Goal: Task Accomplishment & Management: Manage account settings

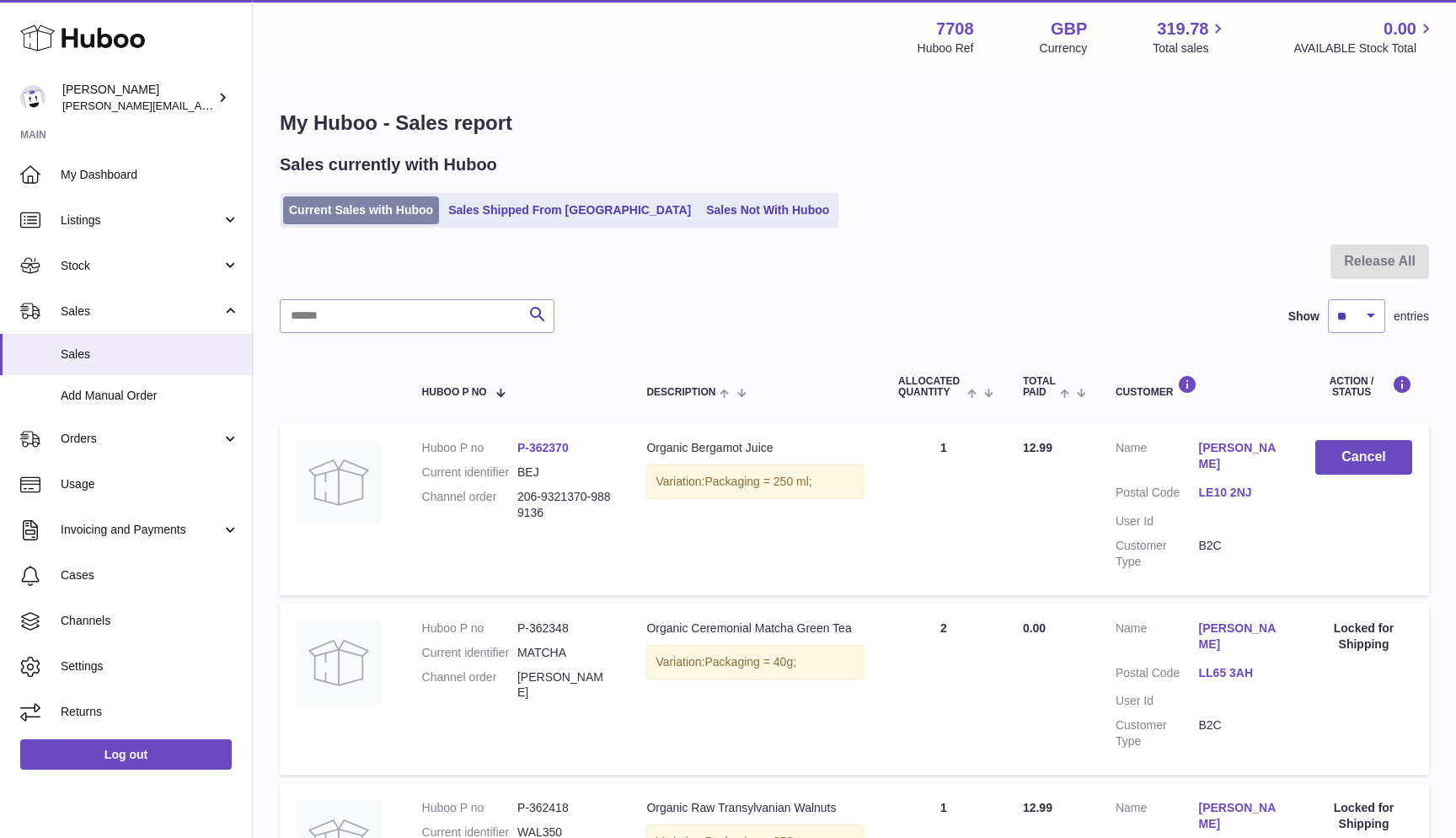
click at [307, 208] on link "Current Sales with Huboo" at bounding box center [360, 210] width 156 height 28
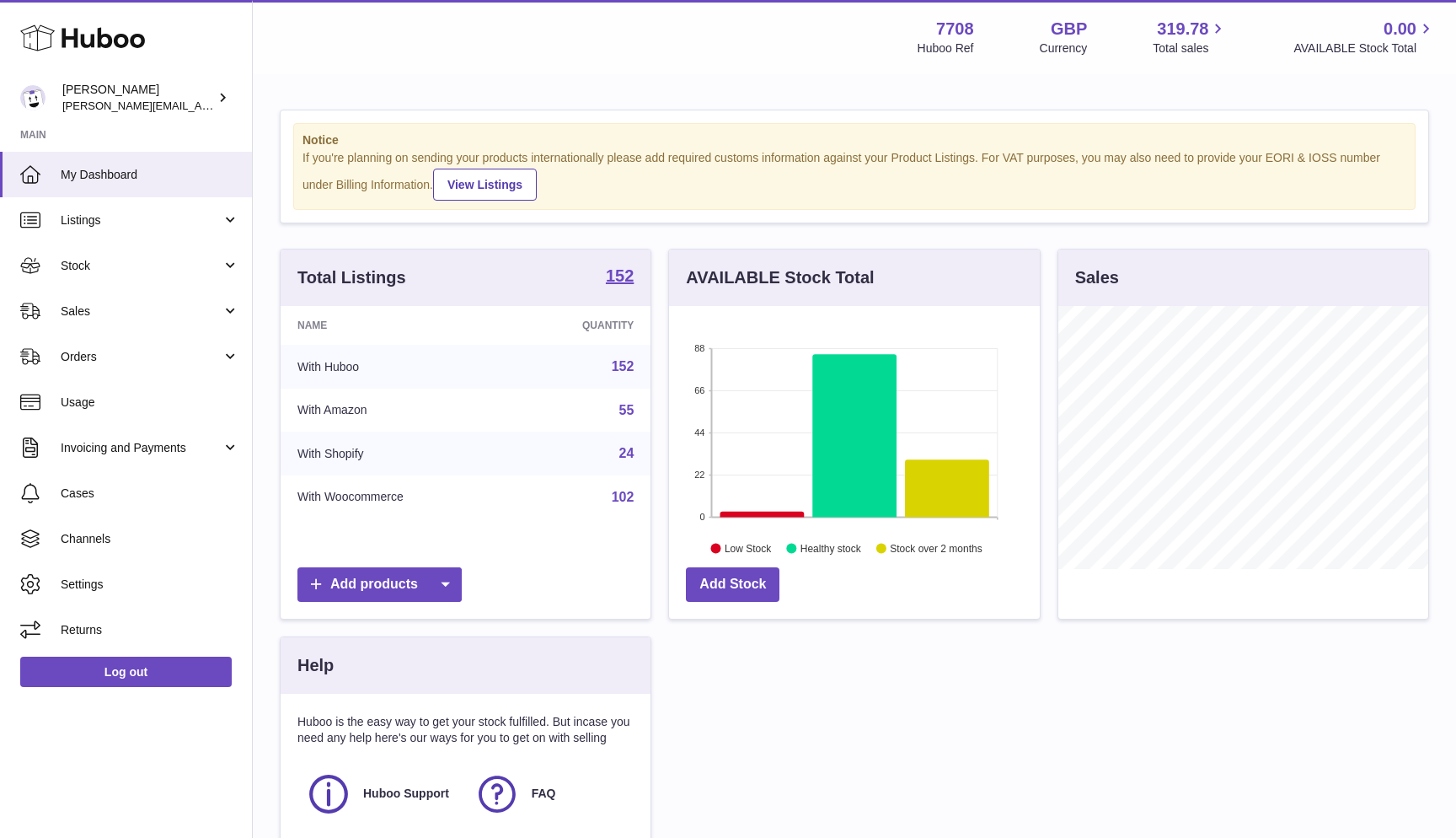
scroll to position [263, 371]
click at [104, 307] on span "Sales" at bounding box center [141, 311] width 161 height 16
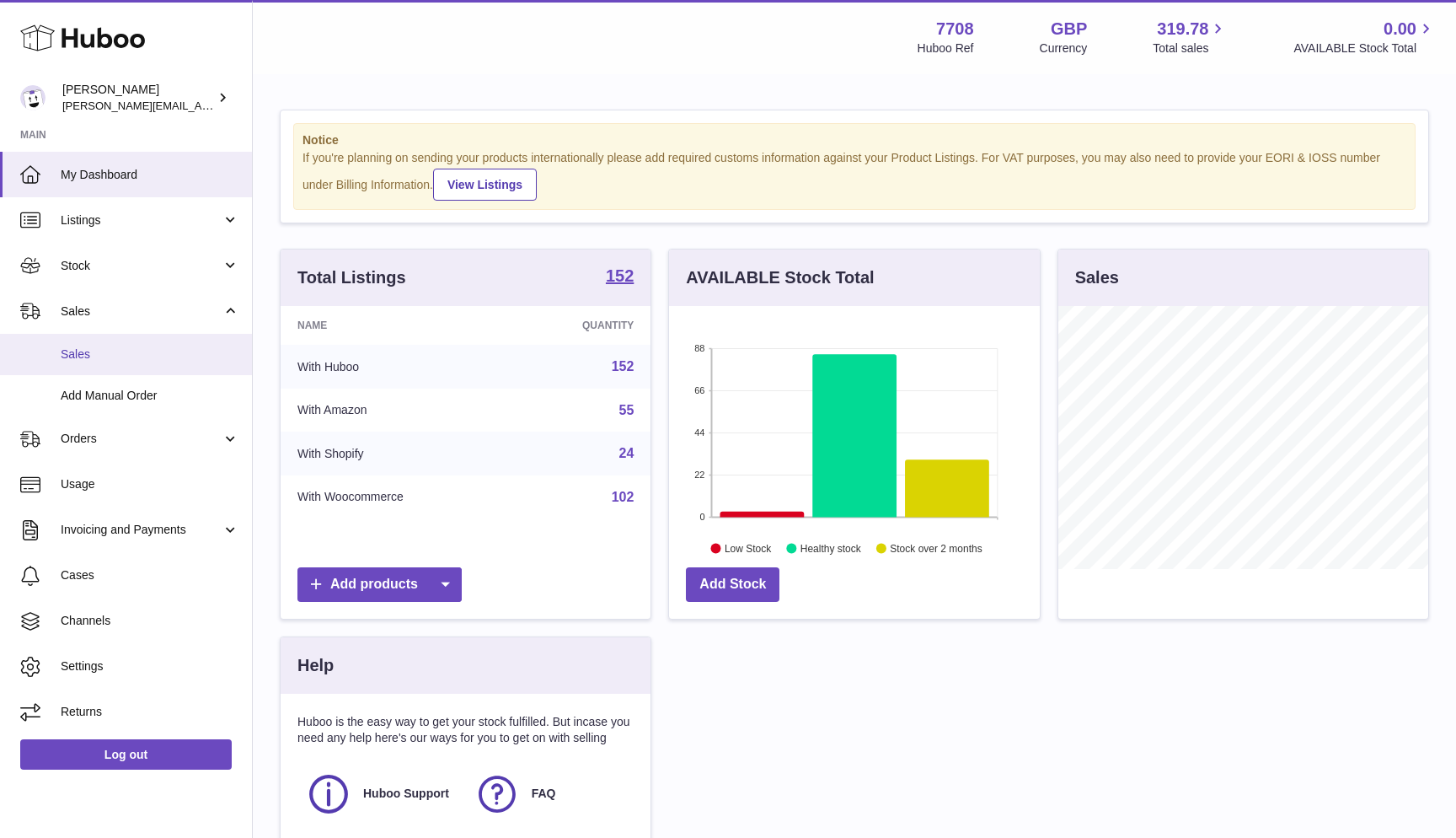
click at [101, 346] on span "Sales" at bounding box center [150, 354] width 178 height 16
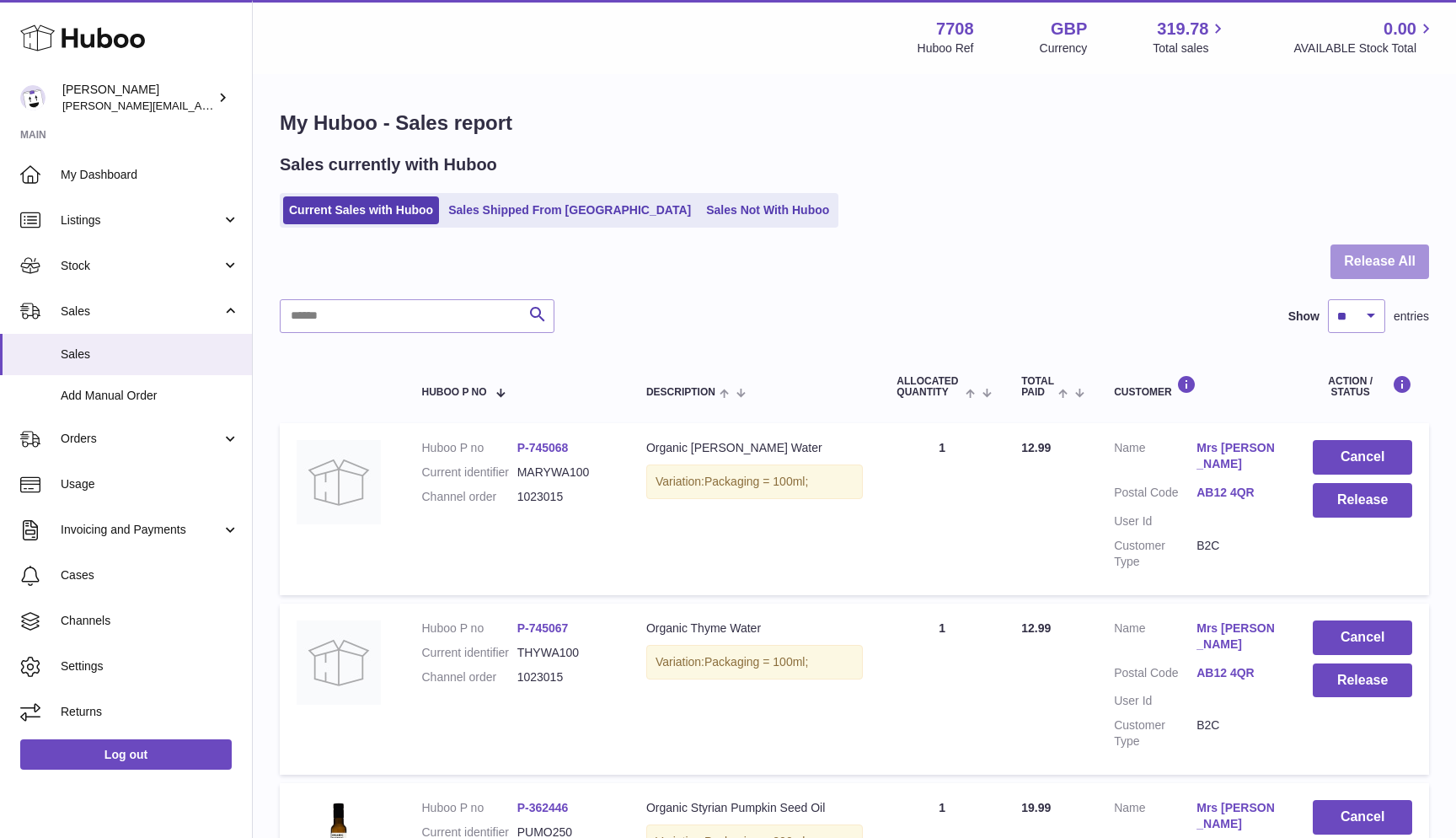
click at [1387, 264] on button "Release All" at bounding box center [1380, 262] width 99 height 34
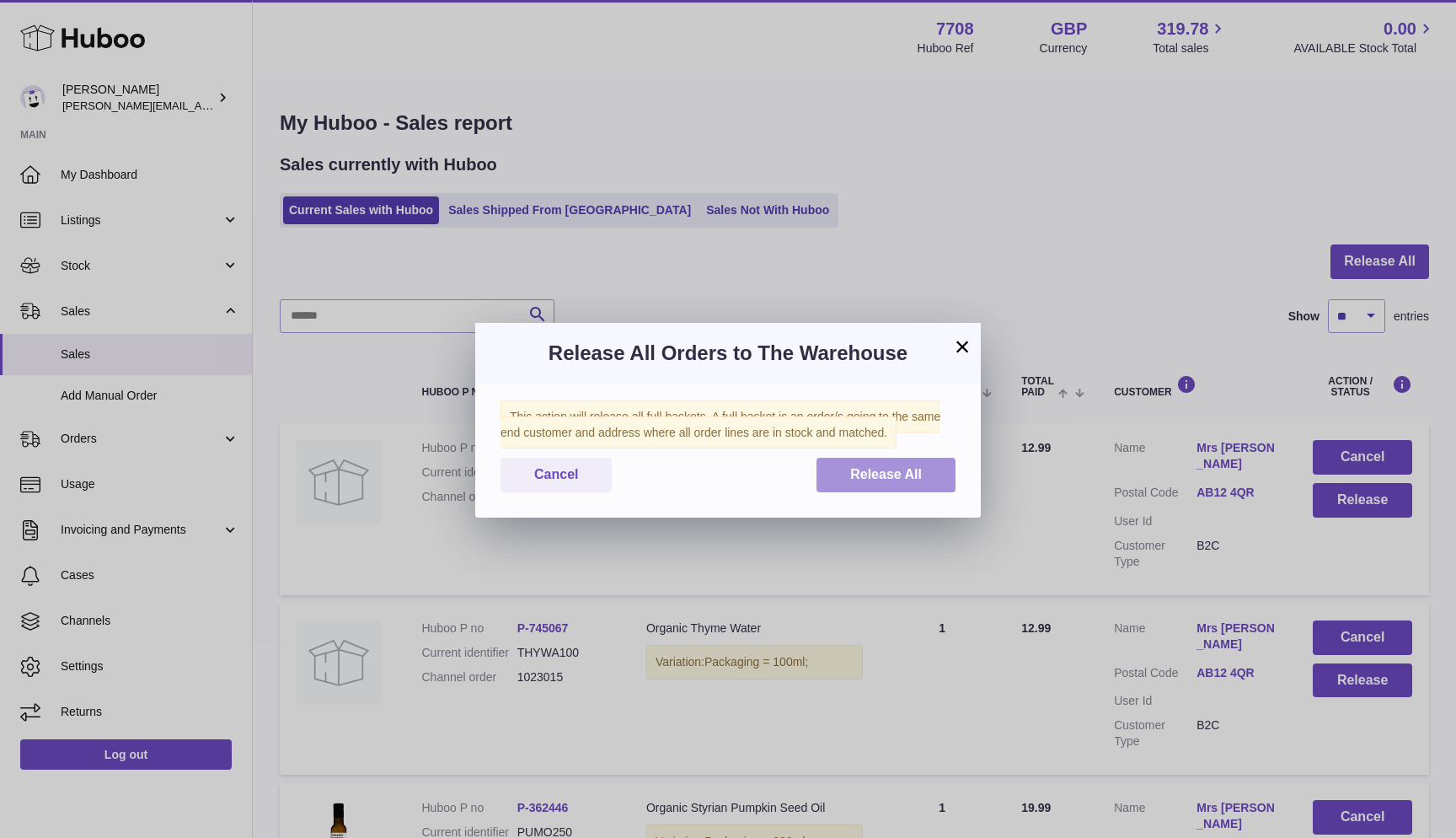
click at [898, 474] on span "Release All" at bounding box center [886, 474] width 72 height 14
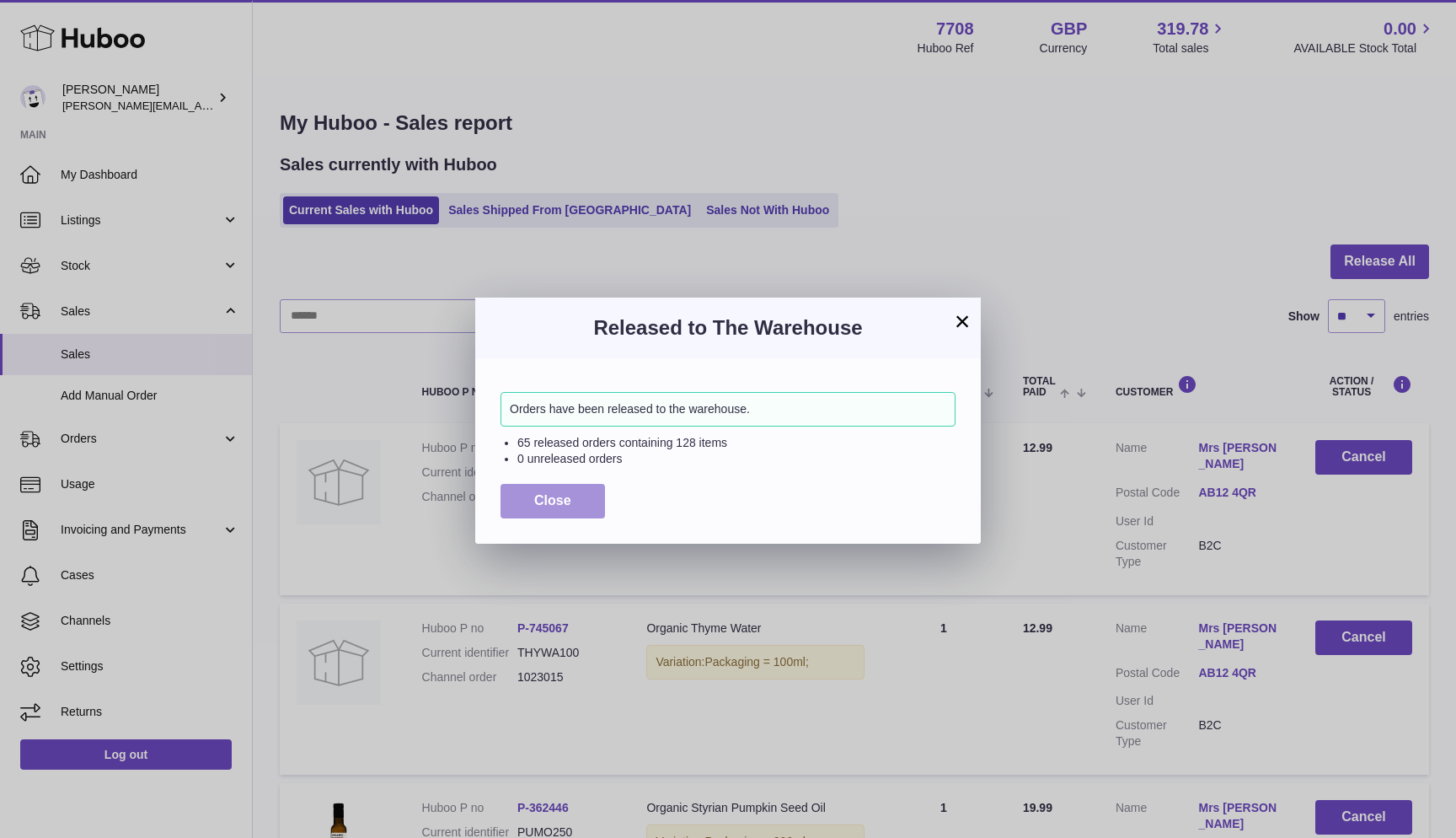
click at [517, 494] on button "Close" at bounding box center [553, 501] width 104 height 34
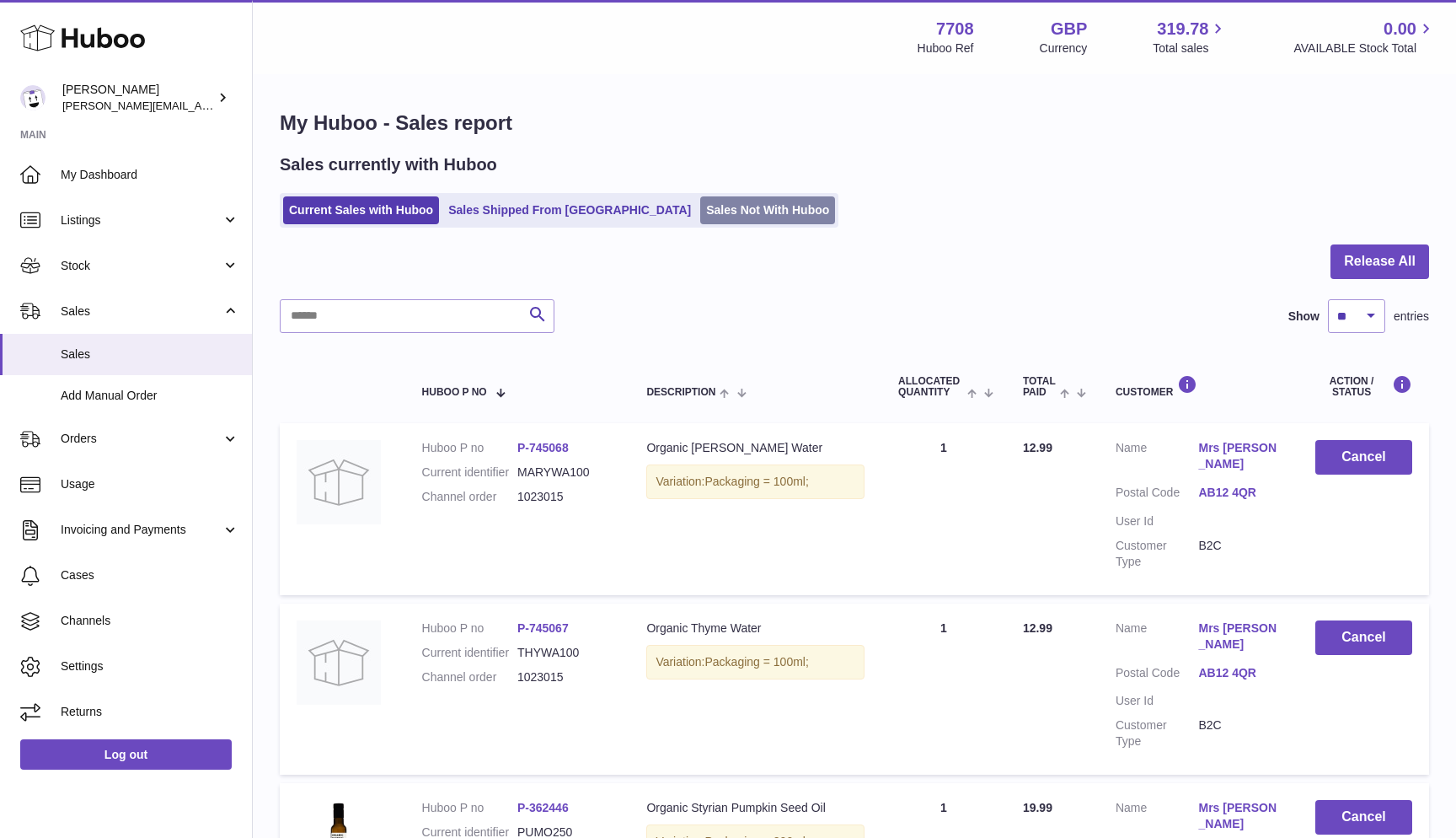
click at [700, 212] on link "Sales Not With Huboo" at bounding box center [767, 210] width 135 height 28
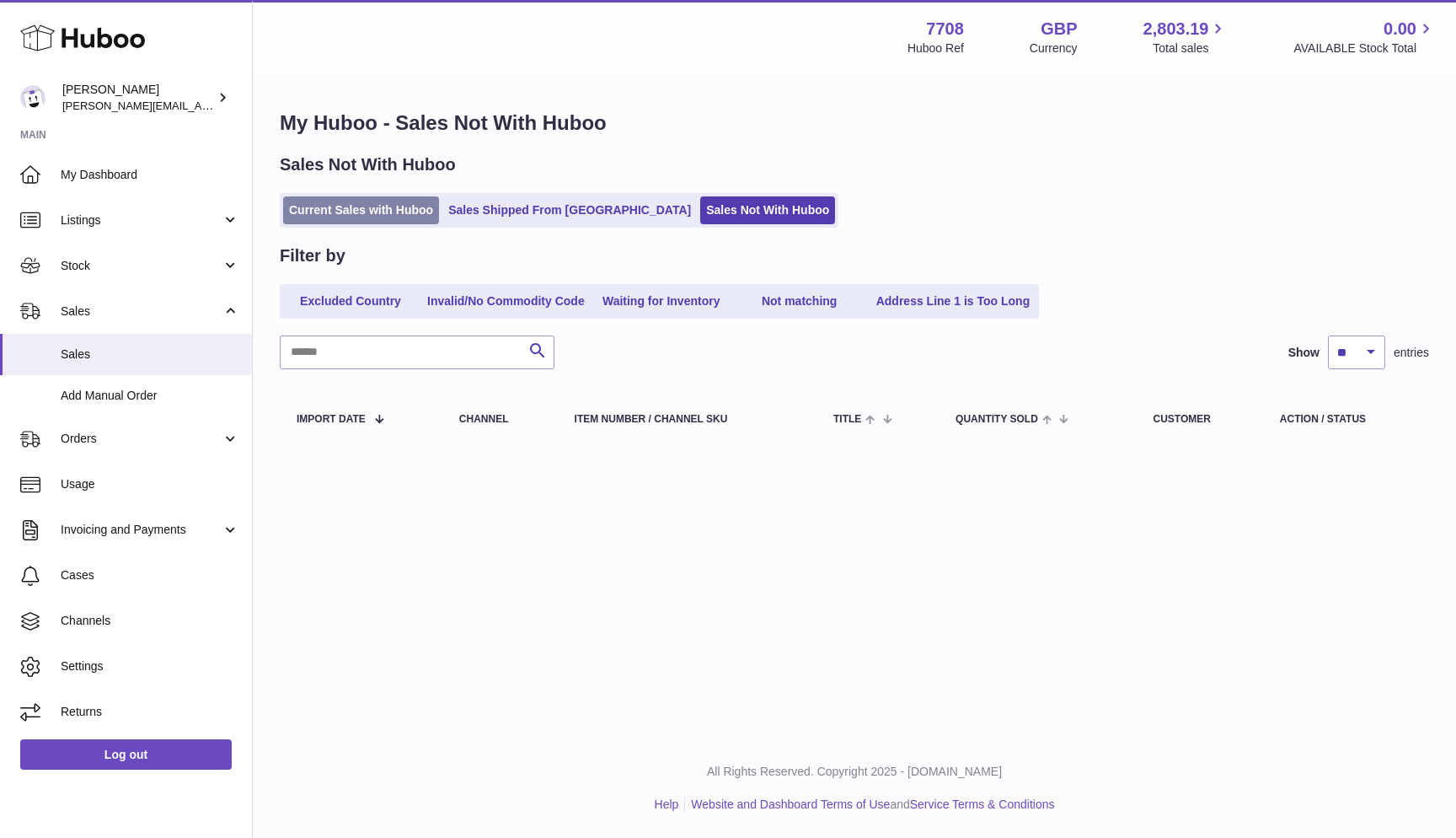
click at [331, 206] on link "Current Sales with Huboo" at bounding box center [360, 210] width 156 height 28
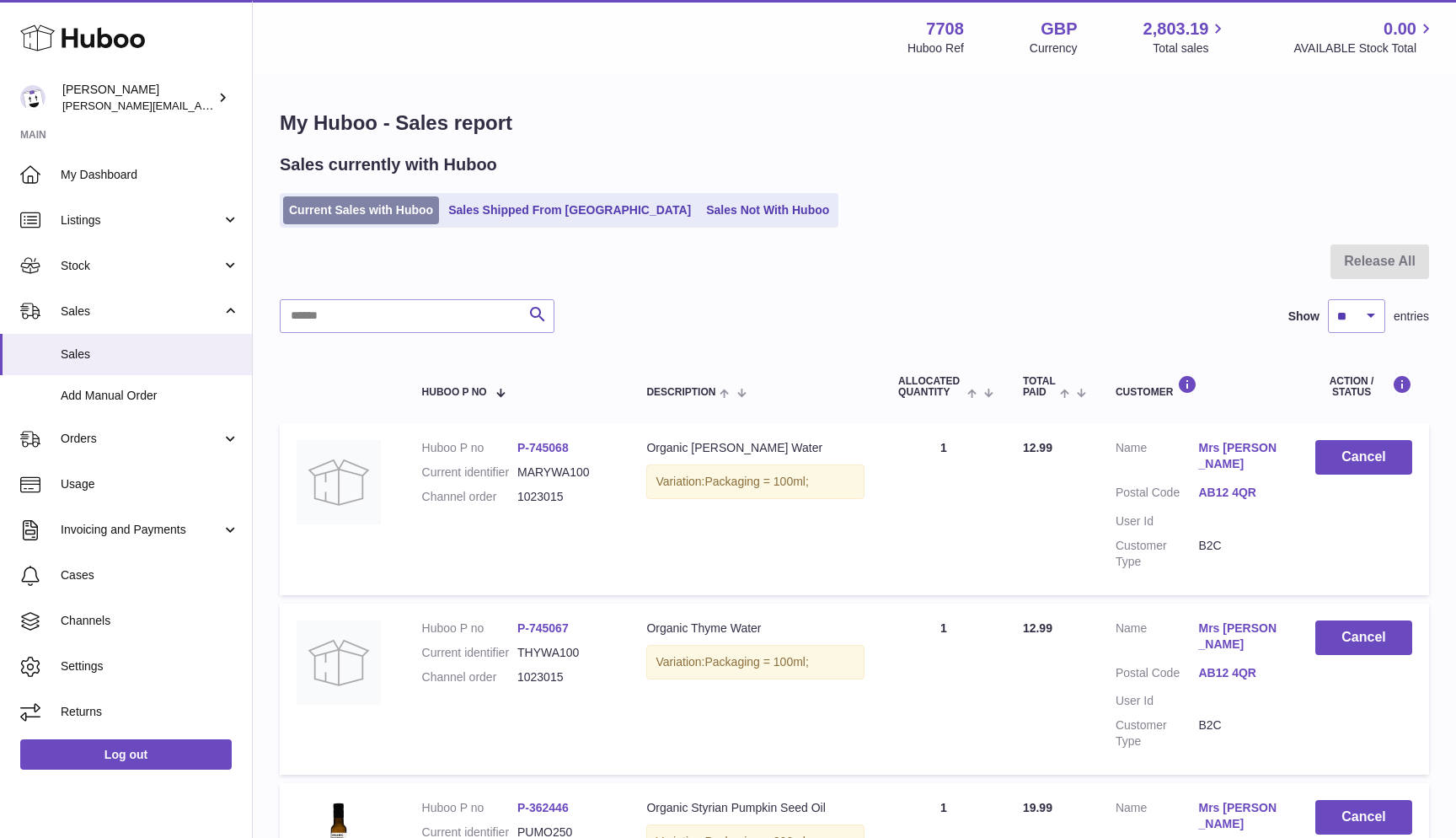
click at [293, 214] on link "Current Sales with Huboo" at bounding box center [360, 210] width 156 height 28
click at [301, 206] on link "Current Sales with Huboo" at bounding box center [360, 210] width 156 height 28
click at [377, 214] on link "Current Sales with Huboo" at bounding box center [360, 210] width 156 height 28
click at [300, 216] on link "Current Sales with Huboo" at bounding box center [360, 210] width 156 height 28
click at [305, 215] on link "Current Sales with Huboo" at bounding box center [360, 210] width 156 height 28
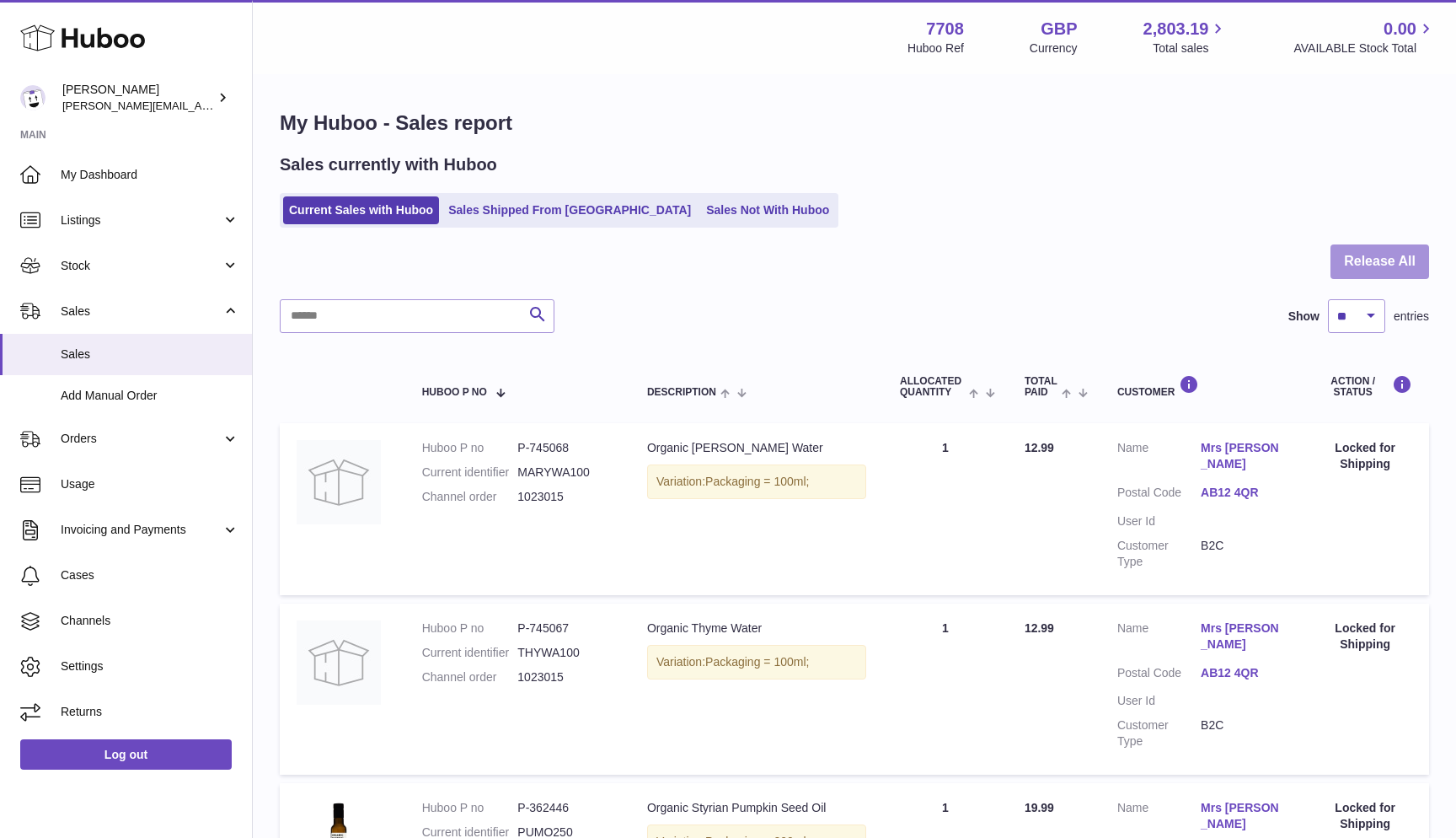
click at [1370, 245] on button "Release All" at bounding box center [1380, 262] width 99 height 34
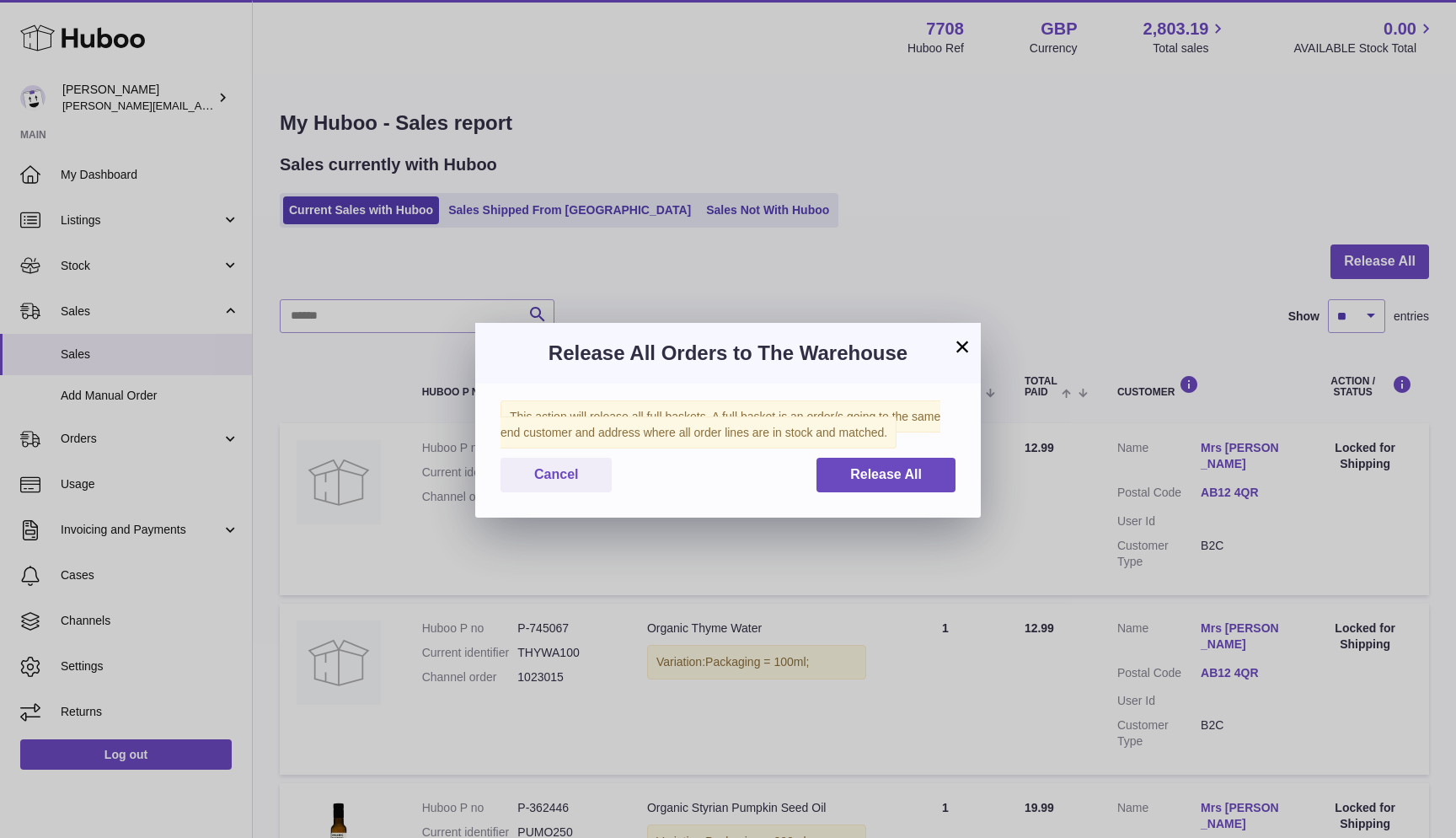
click at [898, 456] on div "This action will release all full baskets. A full basket is an order/s going to…" at bounding box center [728, 450] width 506 height 134
click at [850, 471] on span "Release All" at bounding box center [886, 474] width 72 height 14
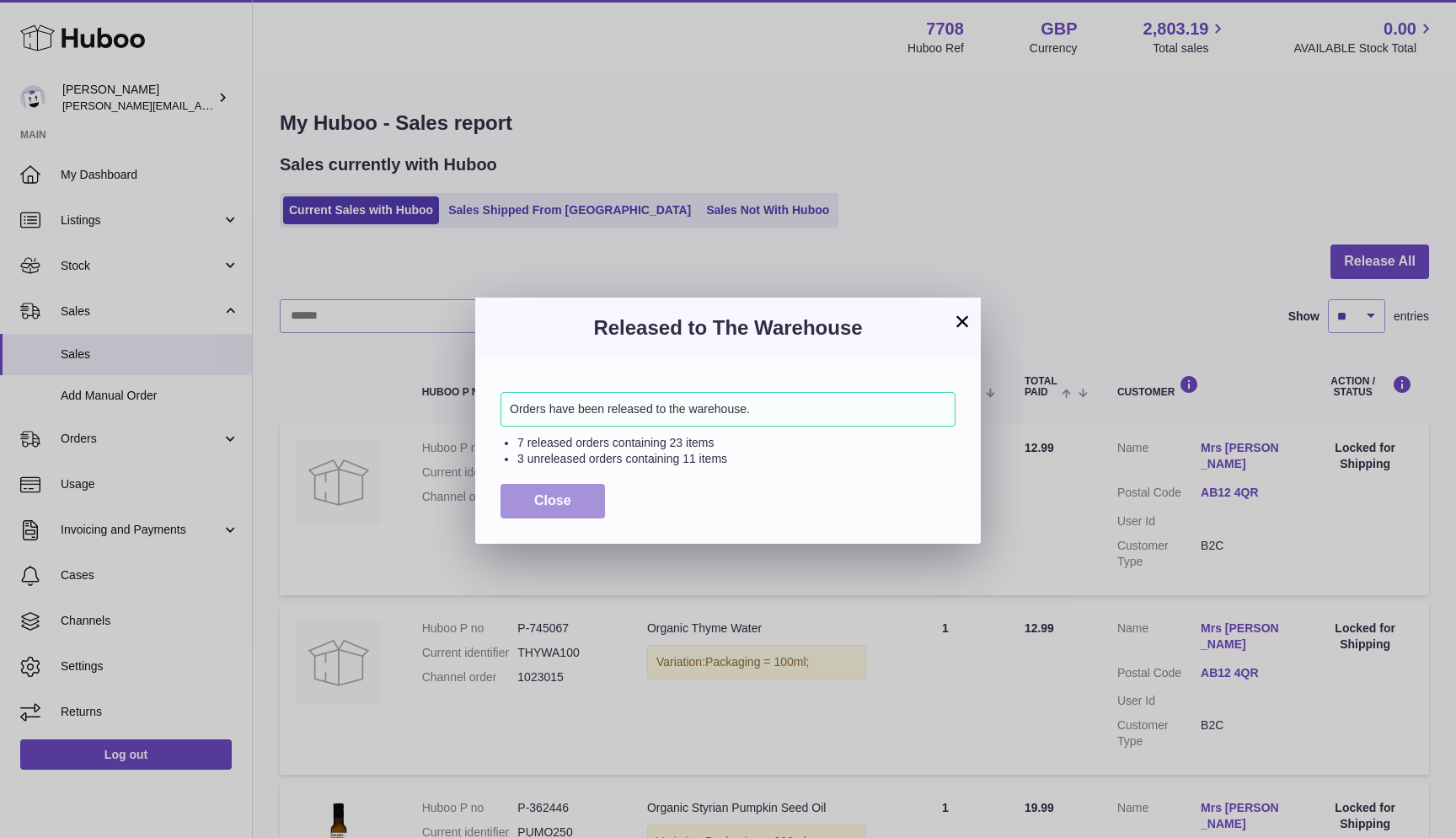
click at [577, 495] on button "Close" at bounding box center [553, 501] width 104 height 34
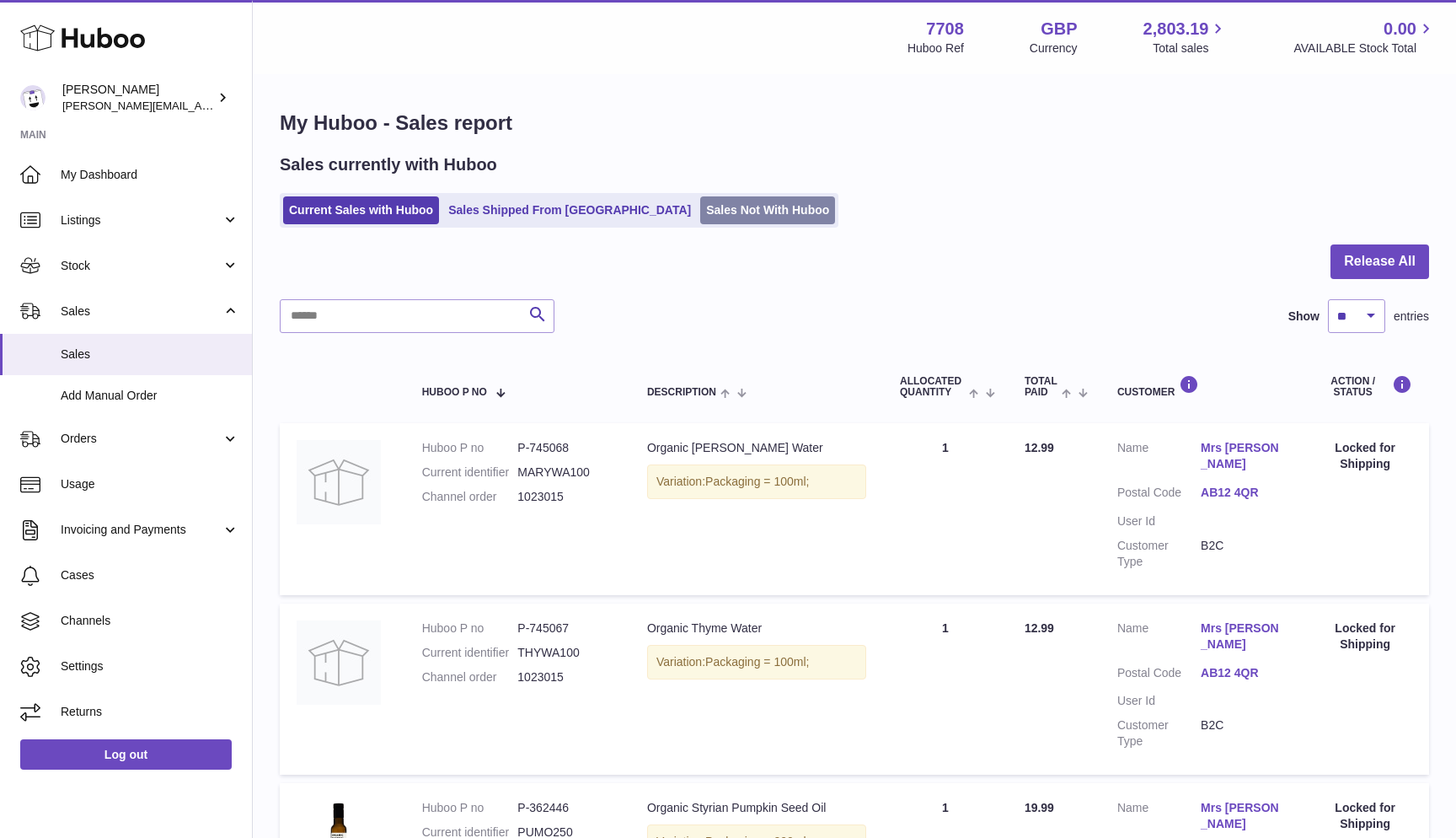
click at [700, 215] on link "Sales Not With Huboo" at bounding box center [767, 210] width 135 height 28
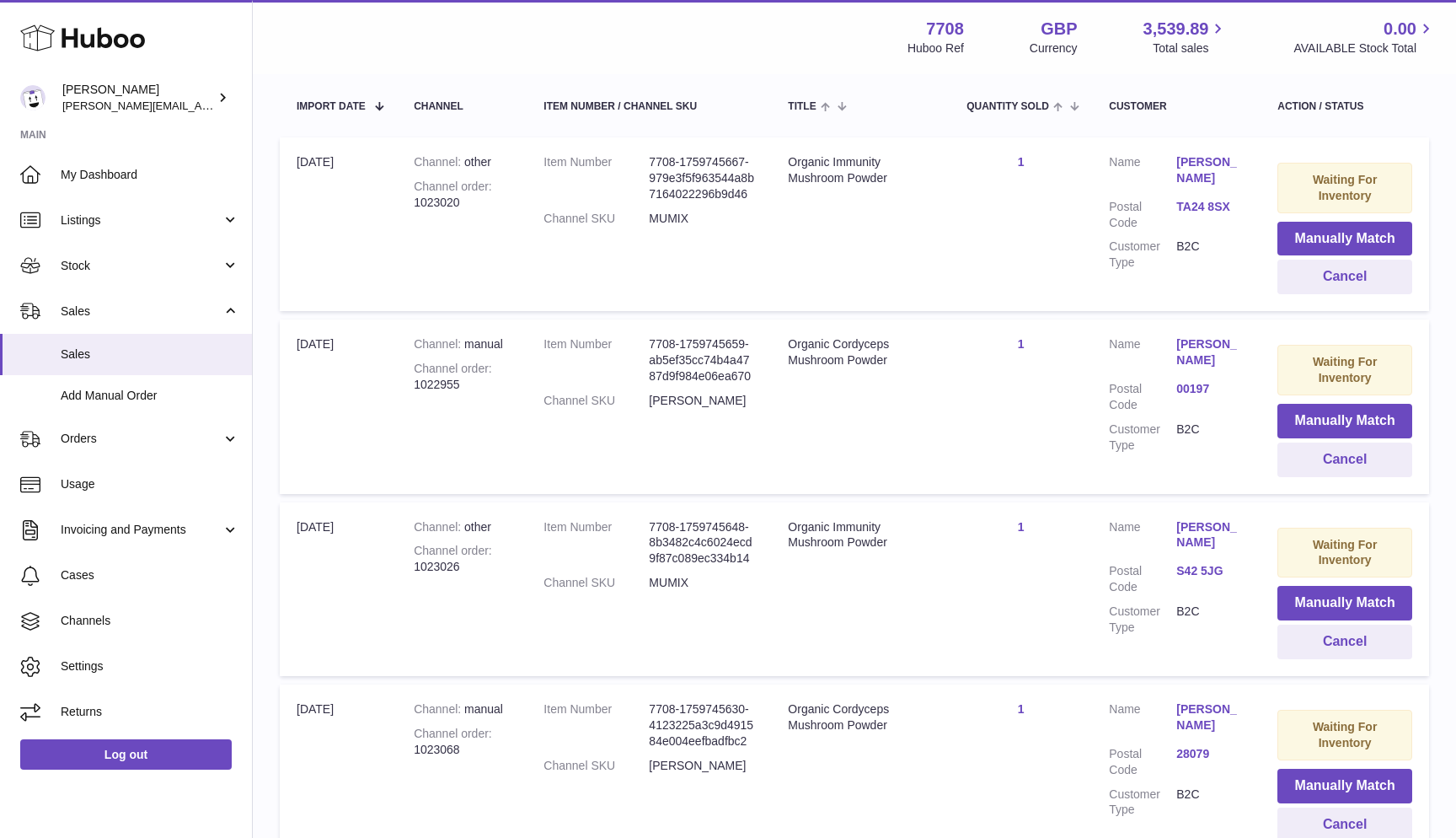
scroll to position [311, 0]
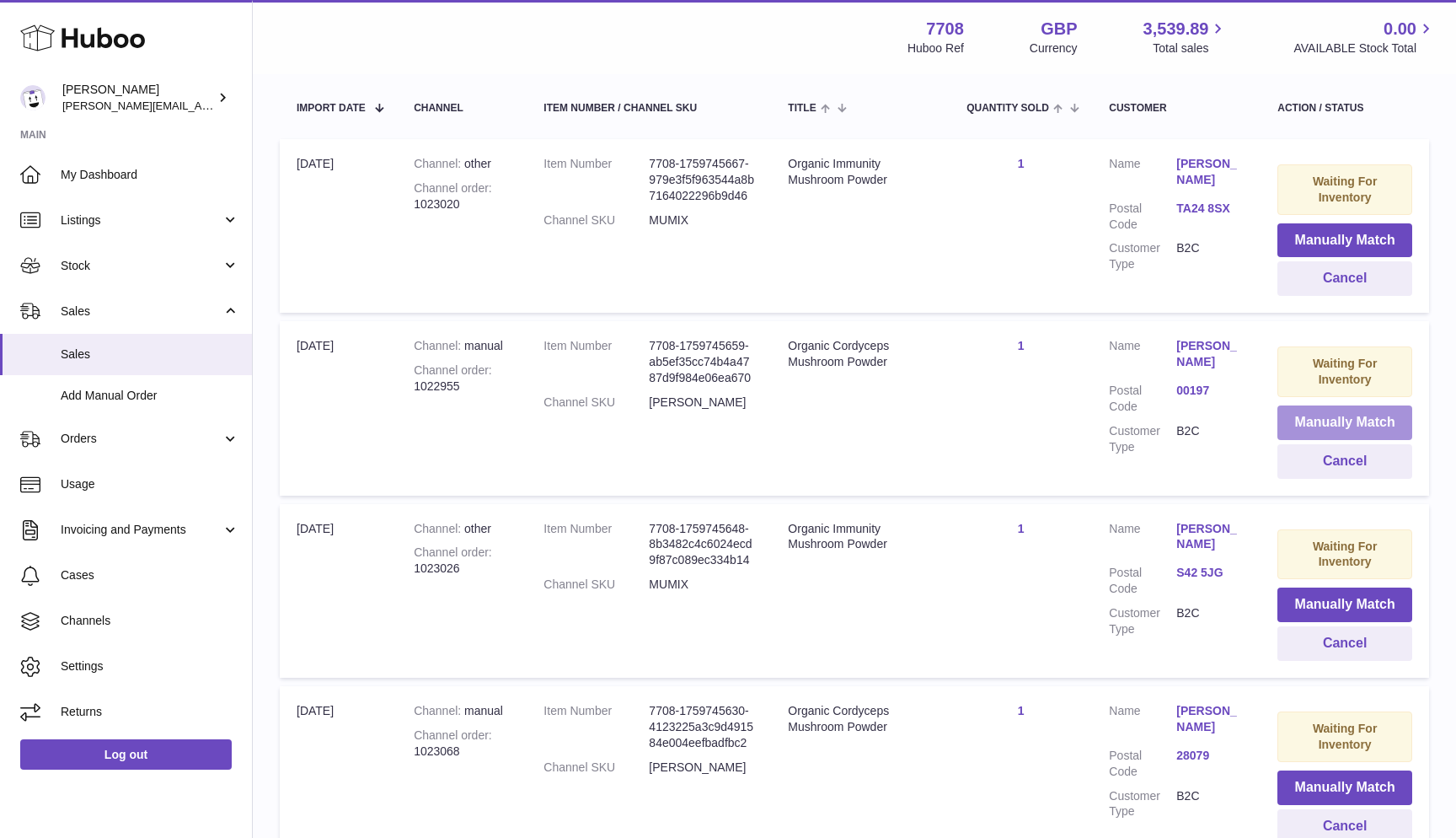
click at [1321, 419] on button "Manually Match" at bounding box center [1345, 422] width 135 height 34
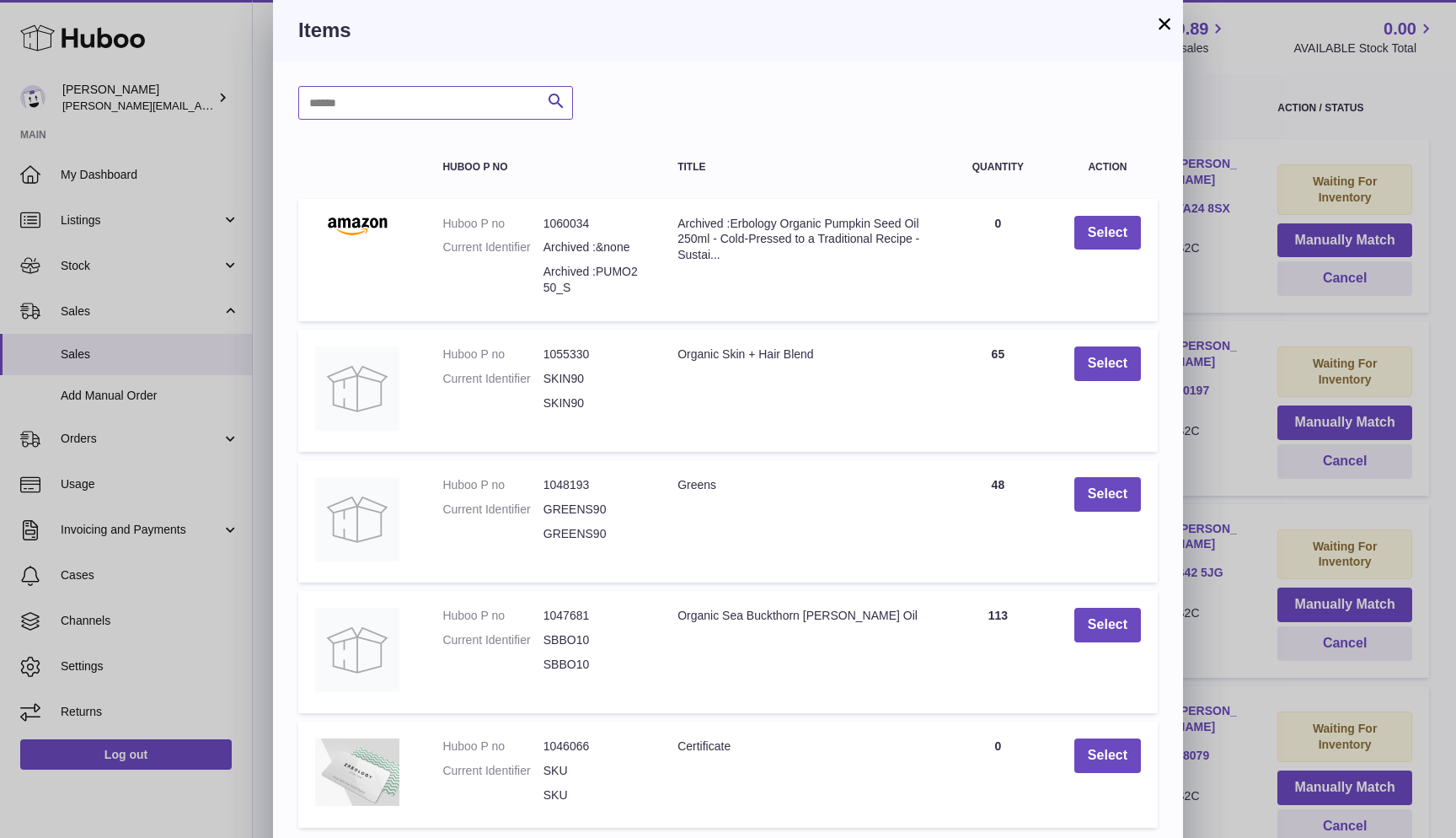
click at [412, 102] on input "text" at bounding box center [435, 103] width 275 height 34
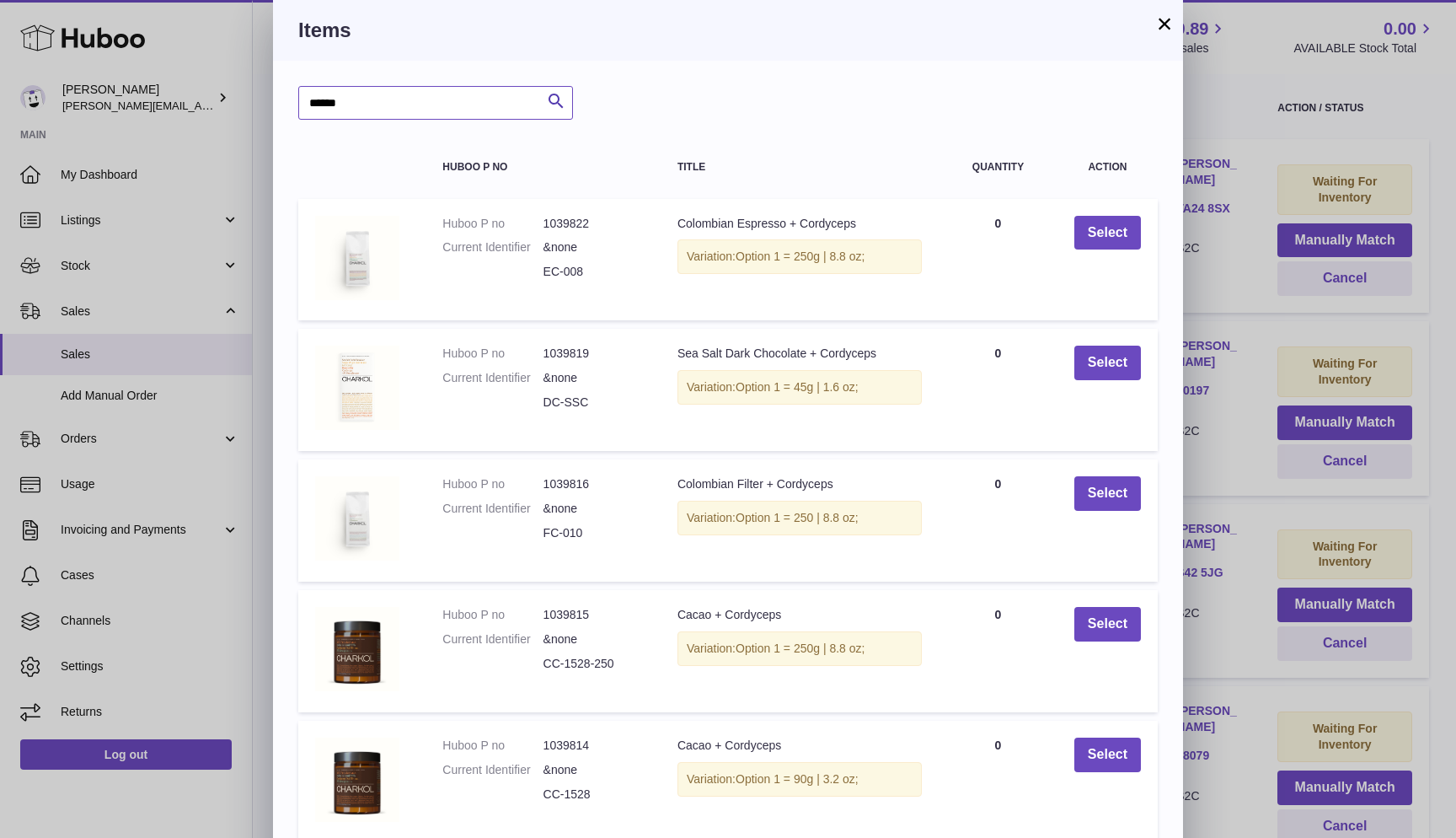
click at [465, 104] on input "******" at bounding box center [435, 103] width 275 height 34
type input "**********"
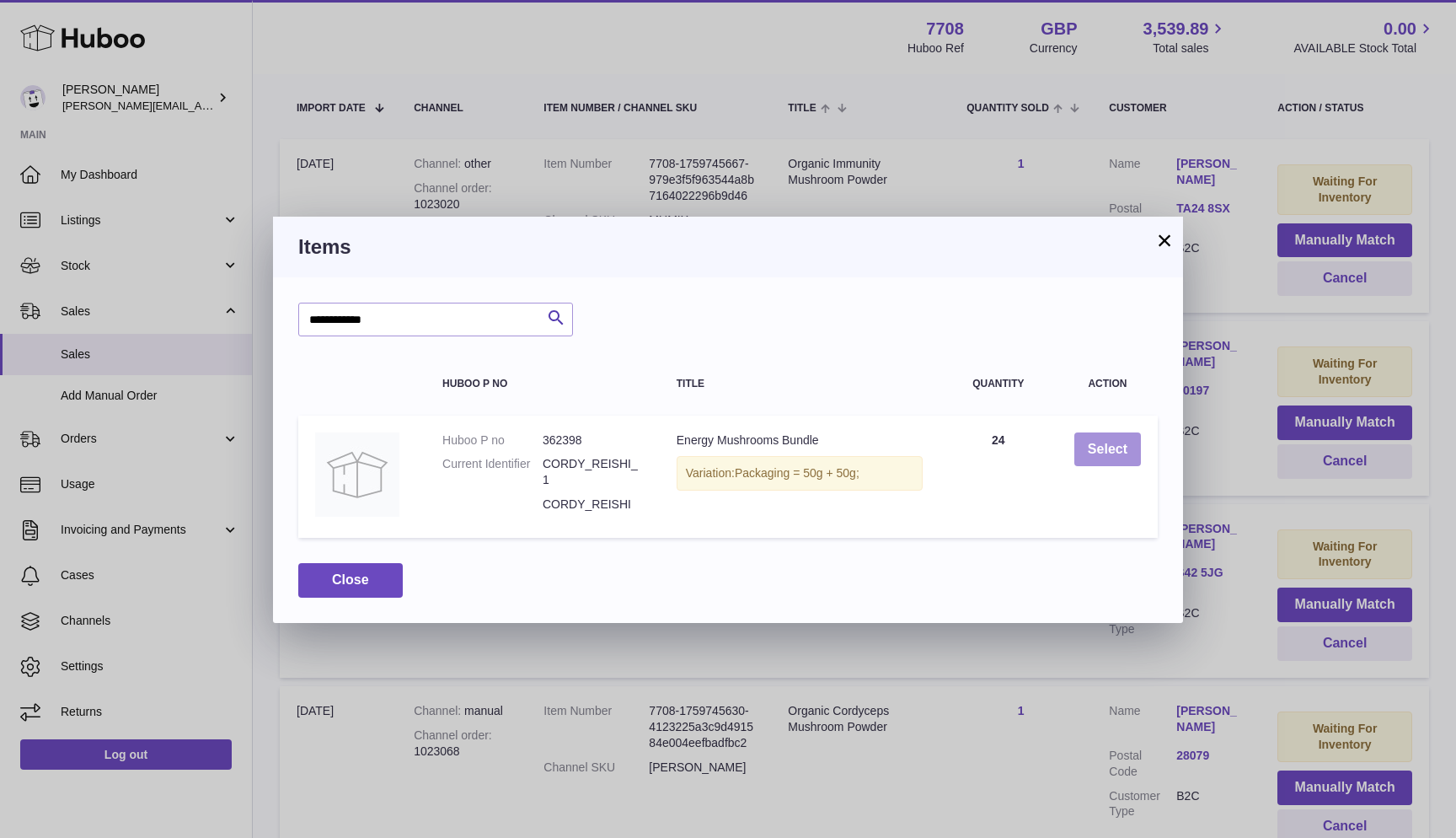
click at [1089, 454] on button "Select" at bounding box center [1108, 450] width 66 height 34
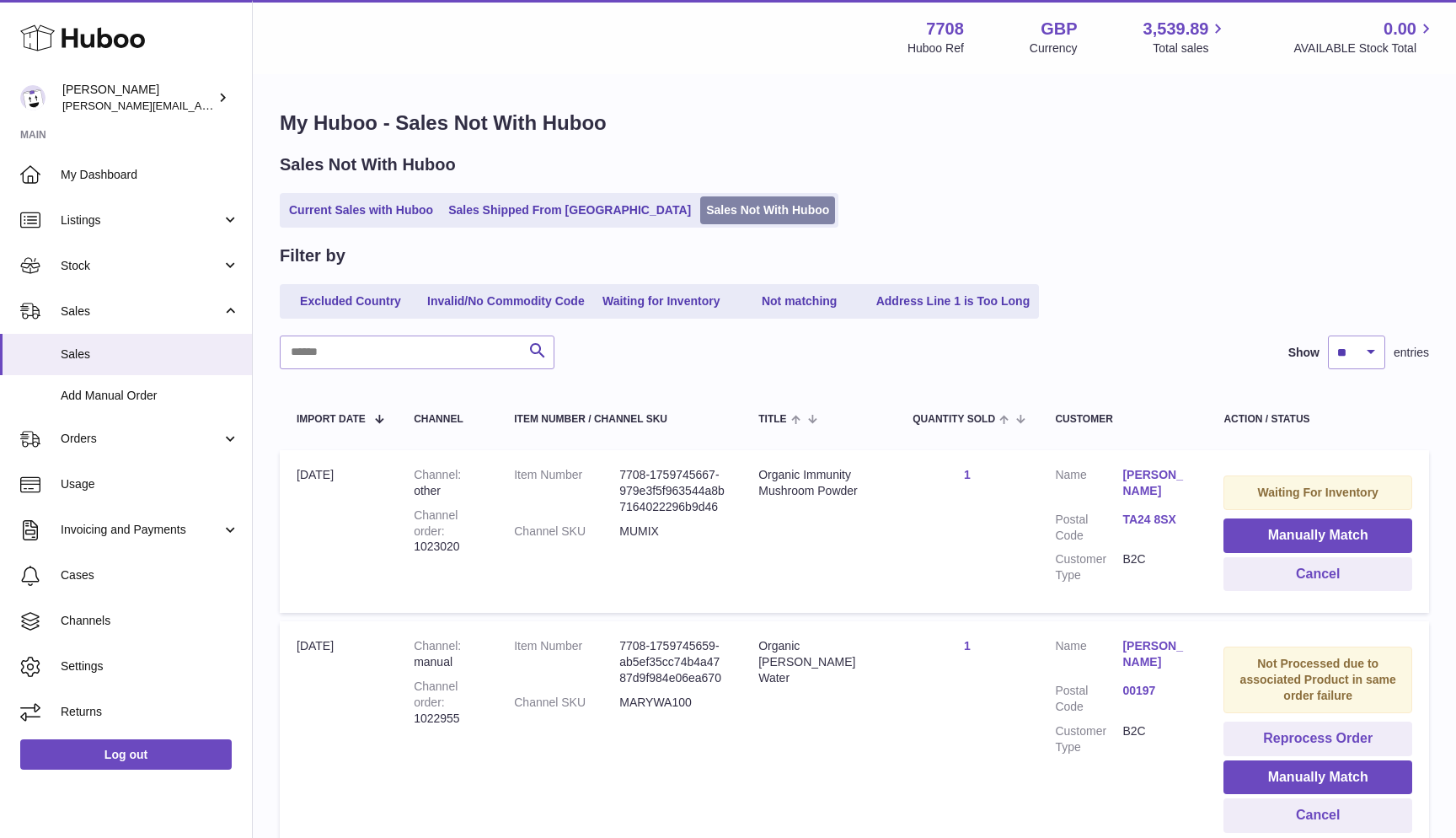
scroll to position [0, 0]
click at [700, 211] on link "Sales Not With Huboo" at bounding box center [767, 210] width 135 height 28
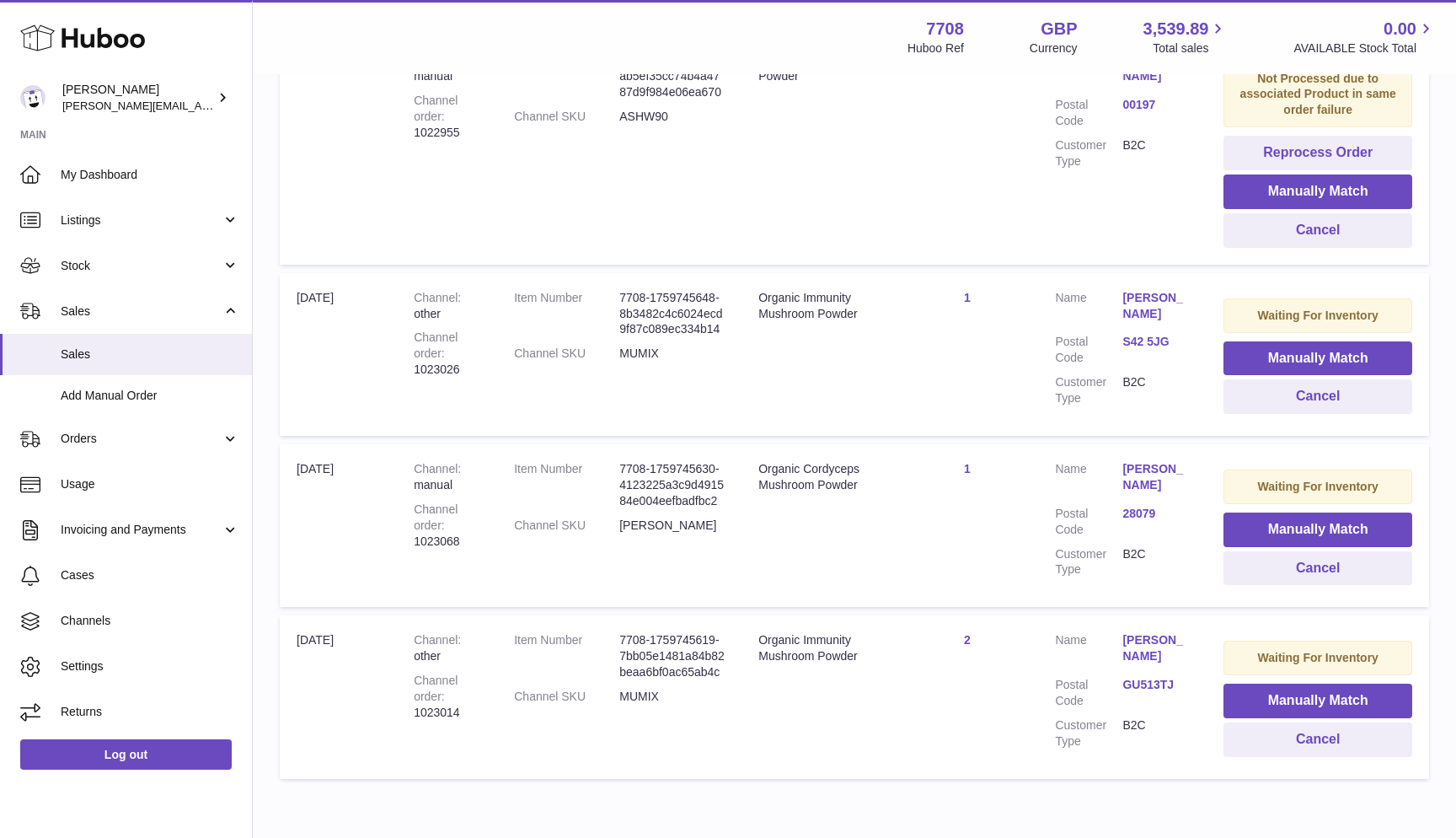
scroll to position [1264, 0]
click at [1271, 513] on button "Manually Match" at bounding box center [1318, 531] width 189 height 34
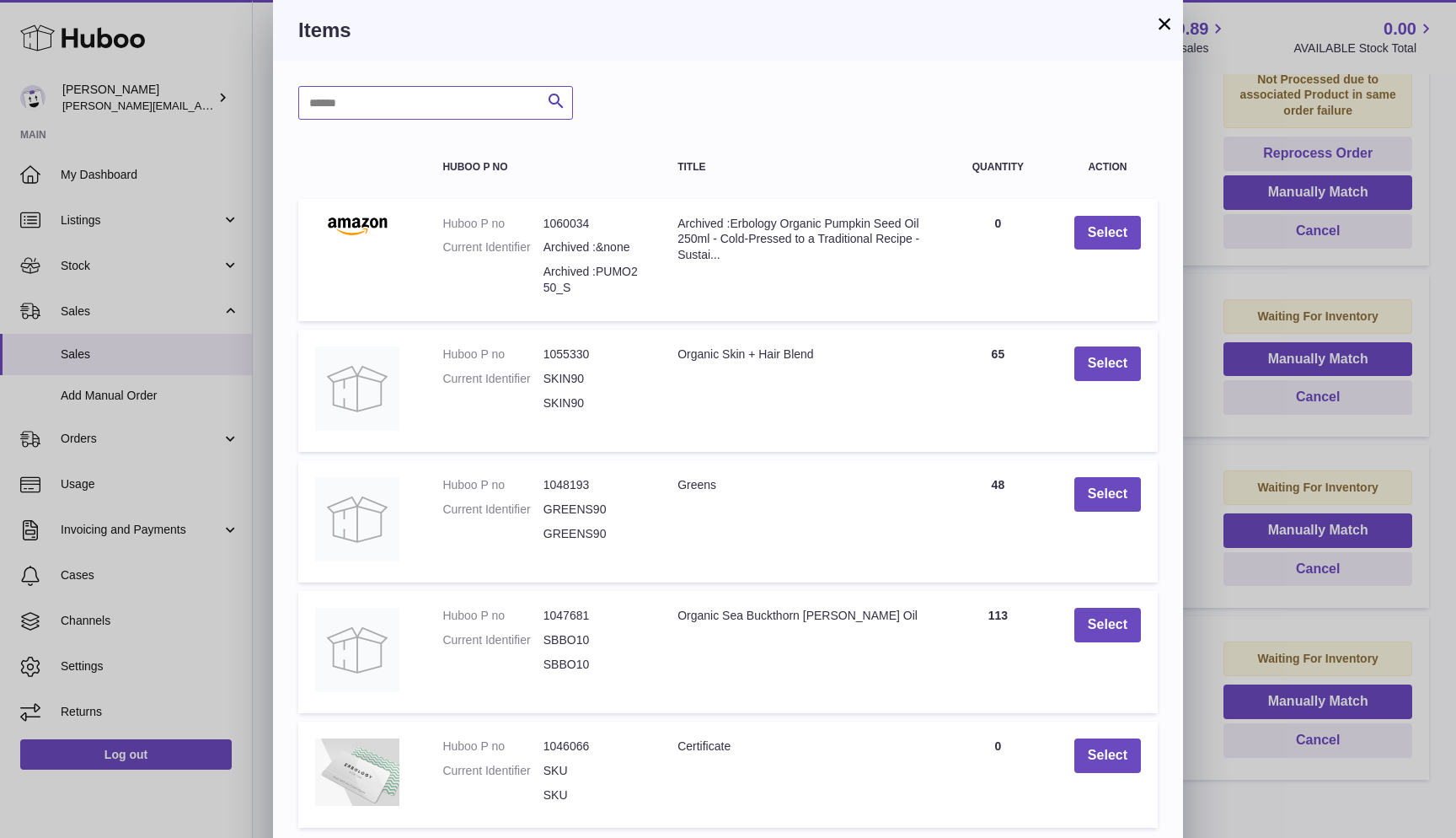
click at [401, 97] on input "text" at bounding box center [435, 103] width 275 height 34
paste input "**********"
type input "**********"
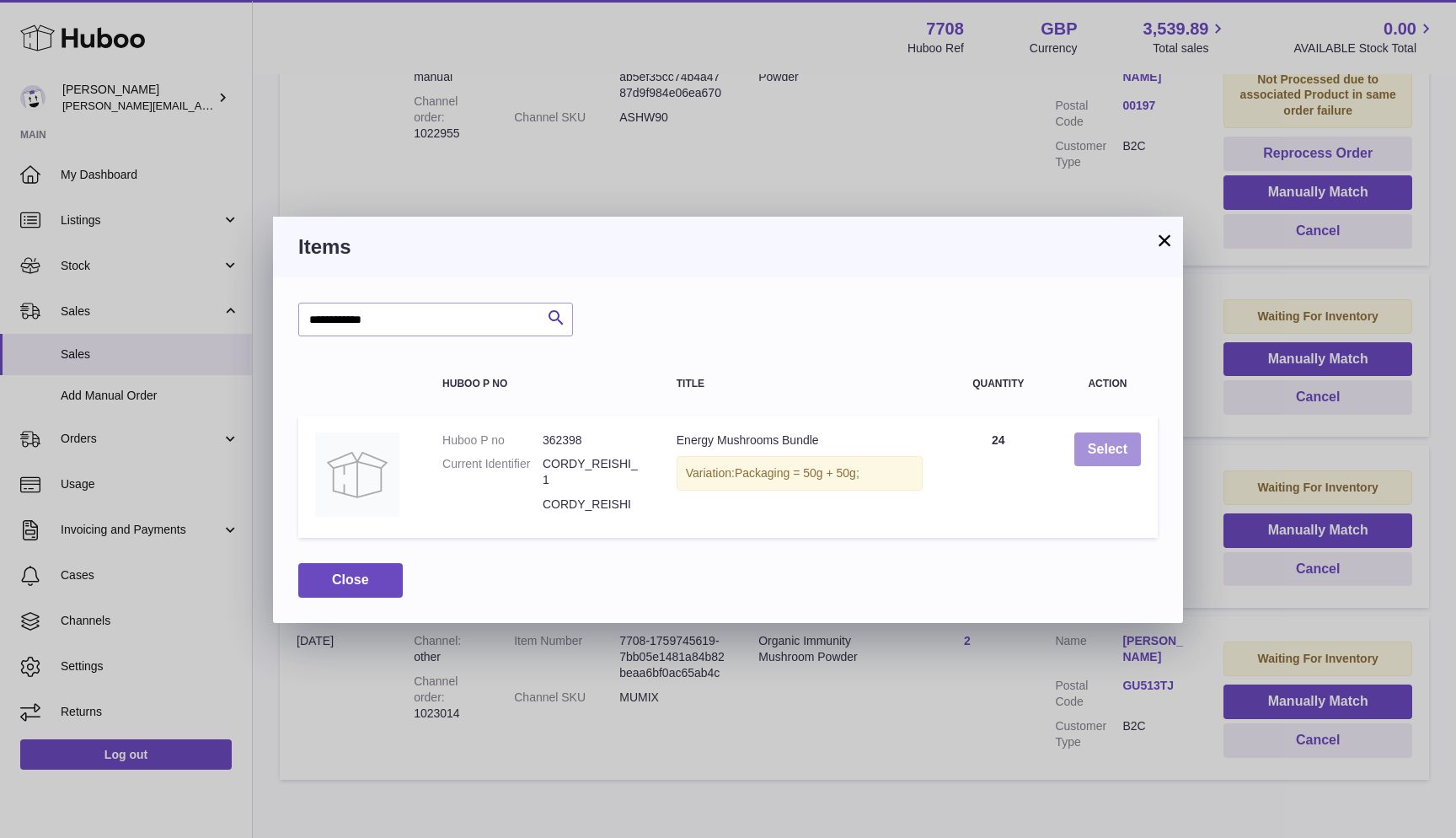
click at [1087, 442] on button "Select" at bounding box center [1108, 450] width 66 height 34
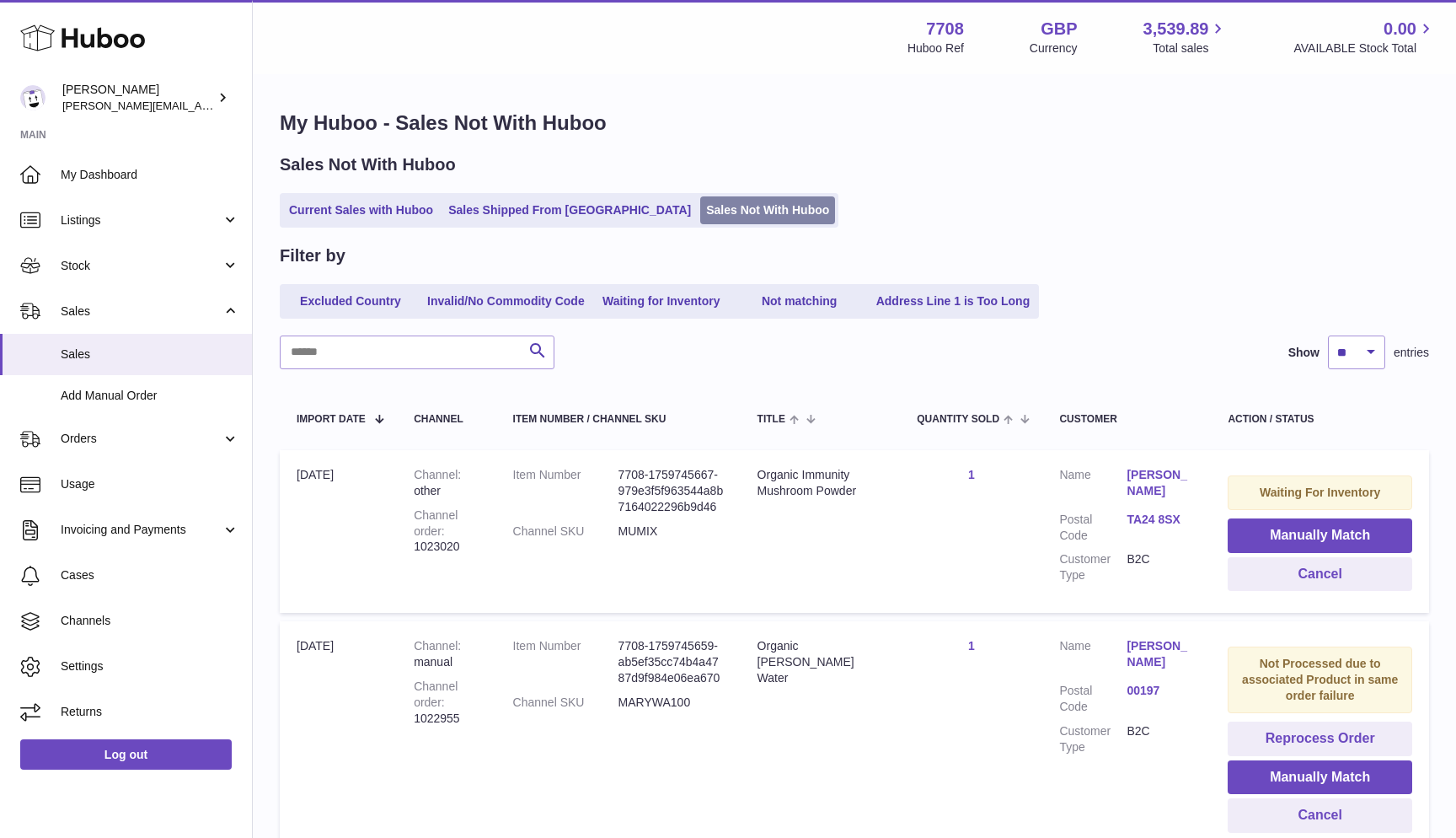
scroll to position [0, 0]
click at [700, 210] on link "Sales Not With Huboo" at bounding box center [767, 210] width 135 height 28
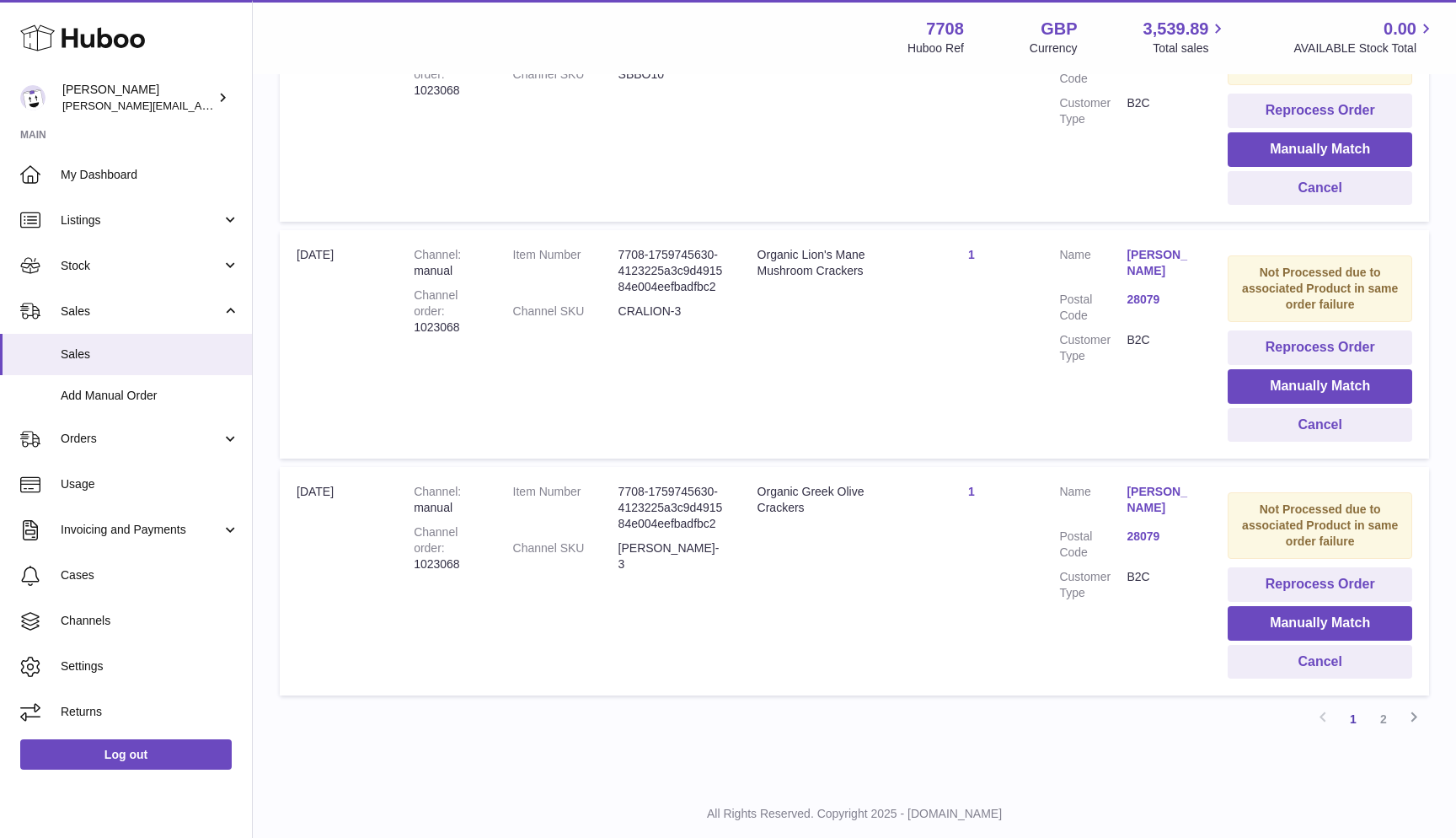
scroll to position [1919, 0]
click at [1377, 706] on link "2" at bounding box center [1384, 721] width 30 height 30
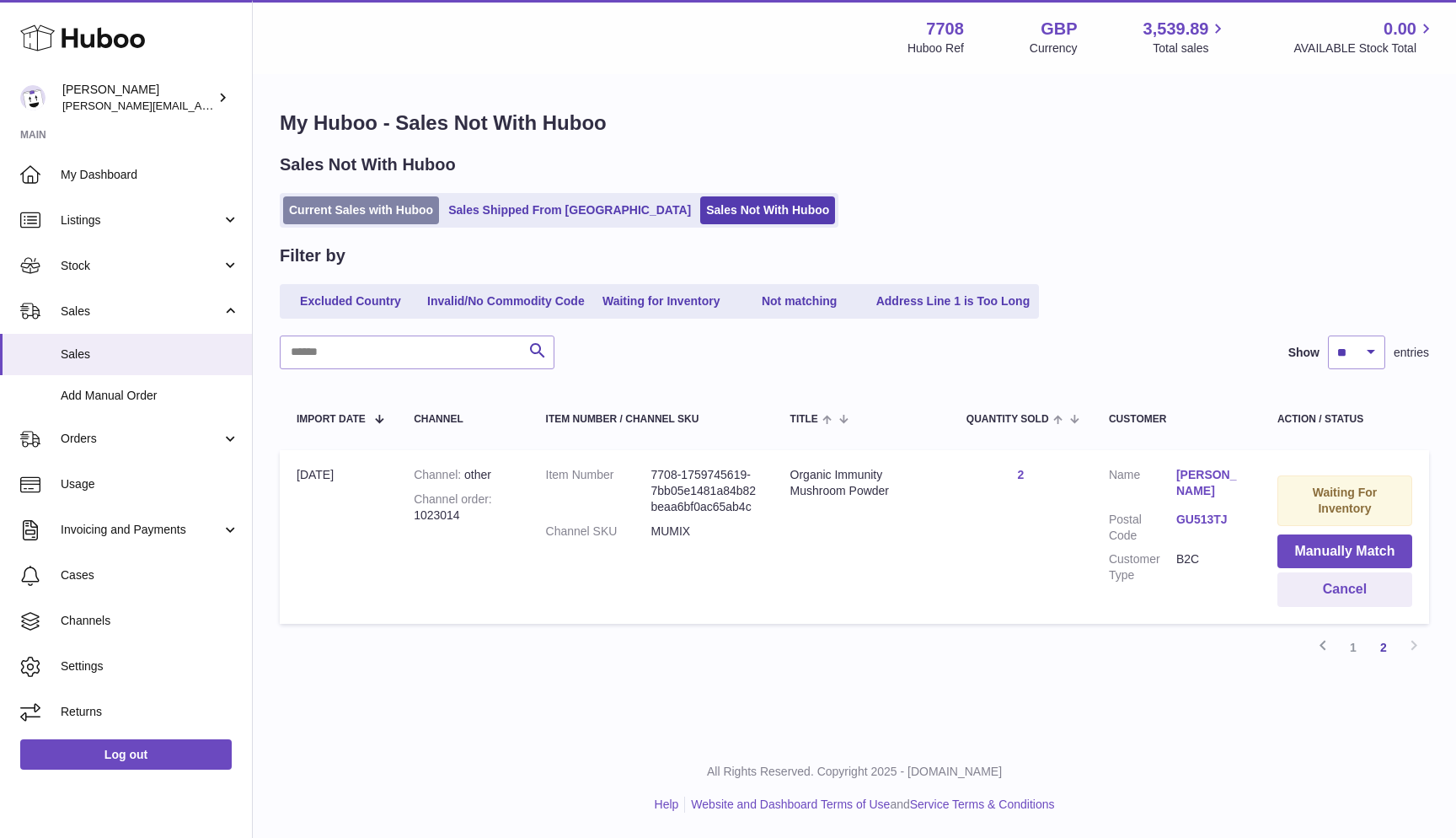
click at [383, 215] on link "Current Sales with Huboo" at bounding box center [360, 210] width 156 height 28
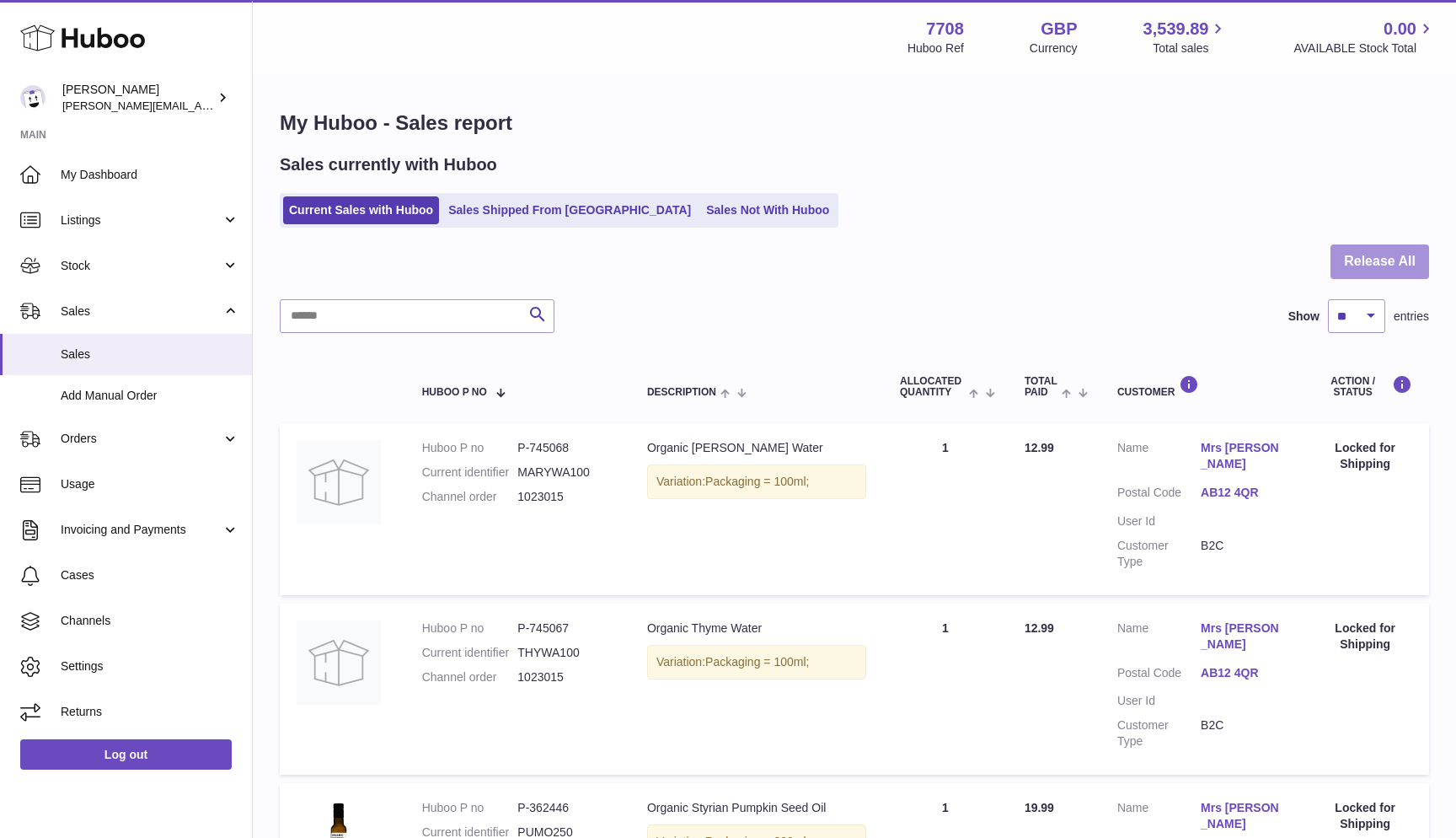
click at [1399, 256] on button "Release All" at bounding box center [1380, 262] width 99 height 34
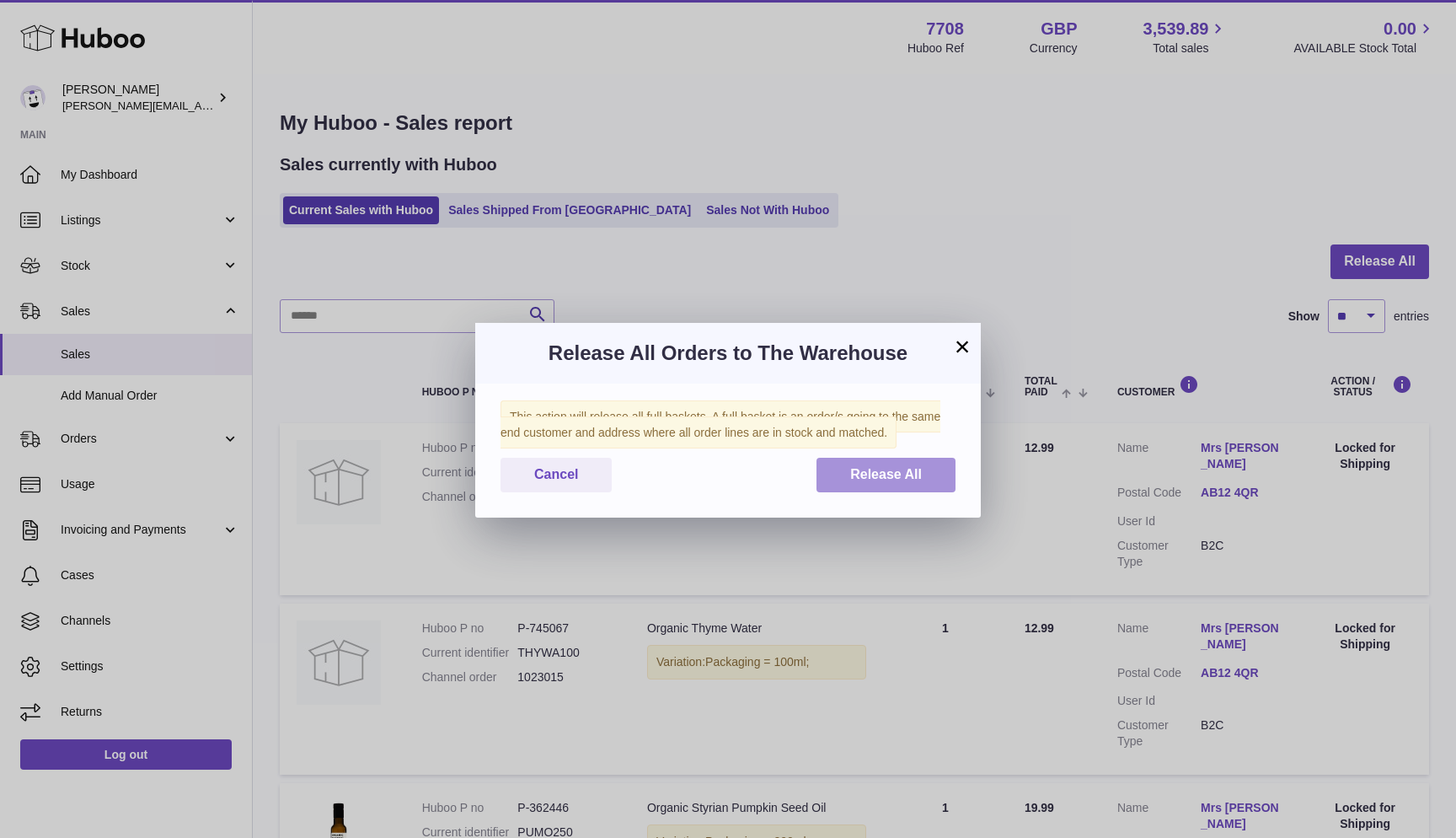
click at [928, 466] on button "Release All" at bounding box center [886, 475] width 139 height 34
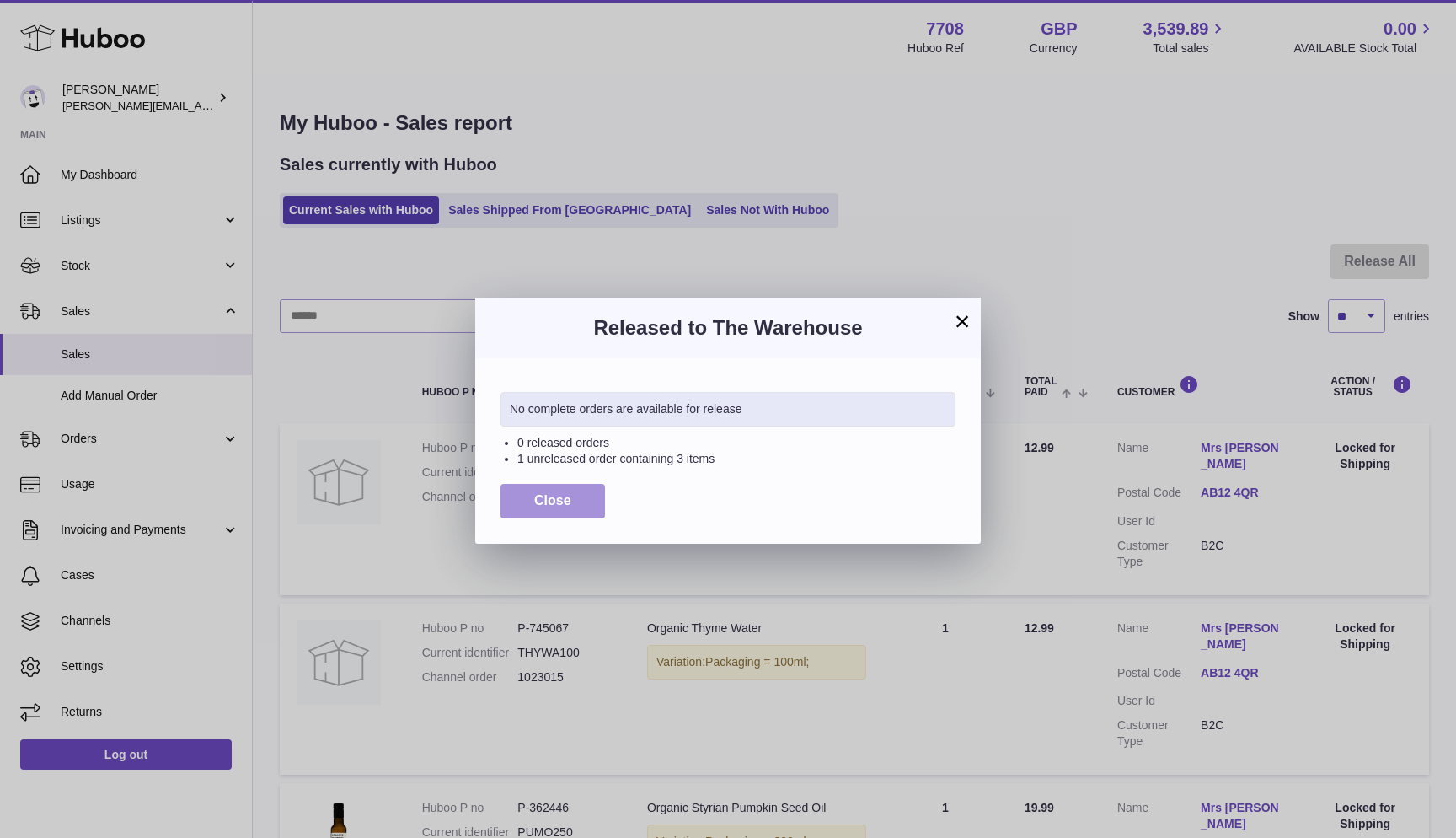
click at [528, 506] on button "Close" at bounding box center [553, 501] width 104 height 34
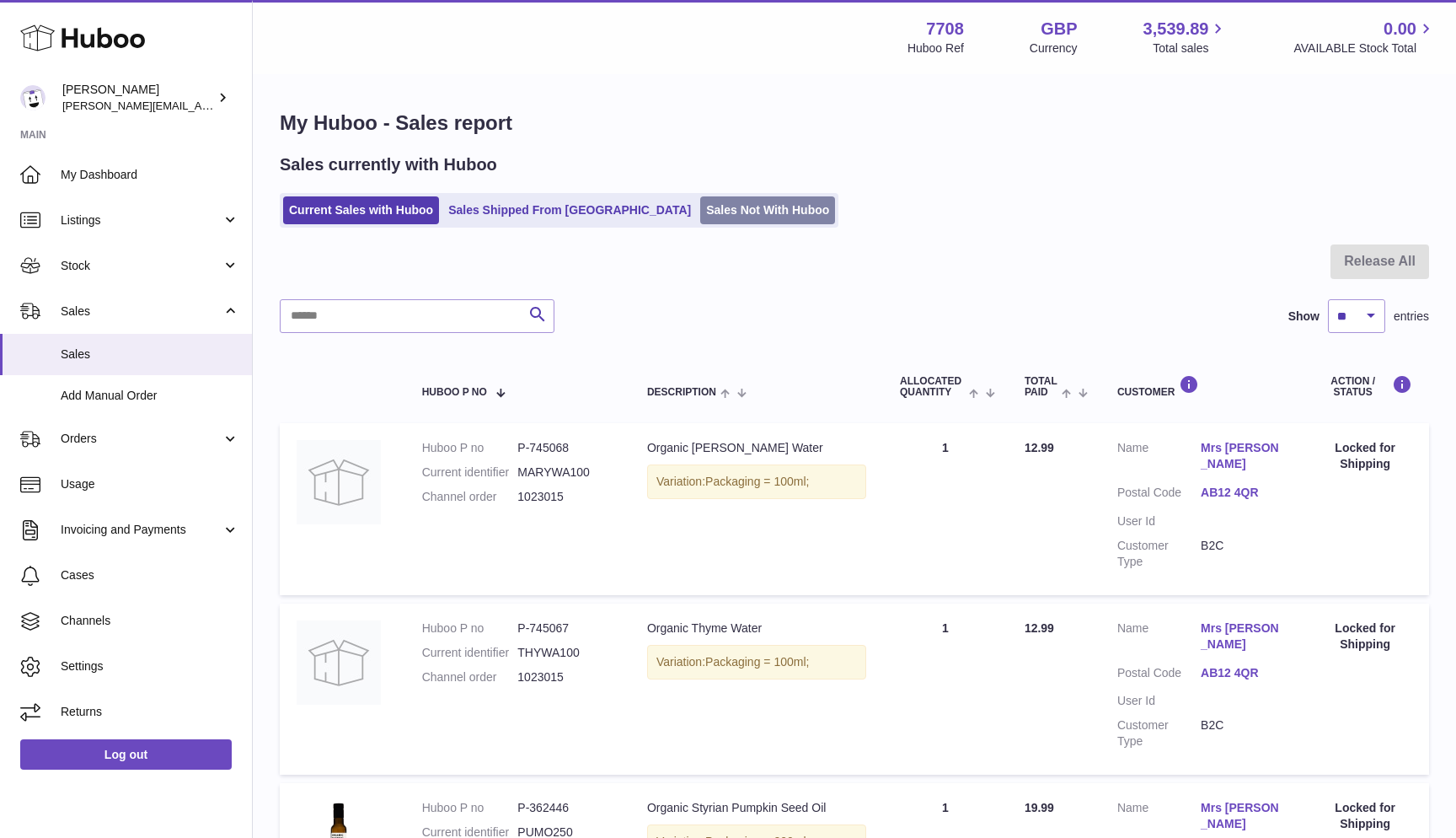
click at [700, 219] on link "Sales Not With Huboo" at bounding box center [767, 210] width 135 height 28
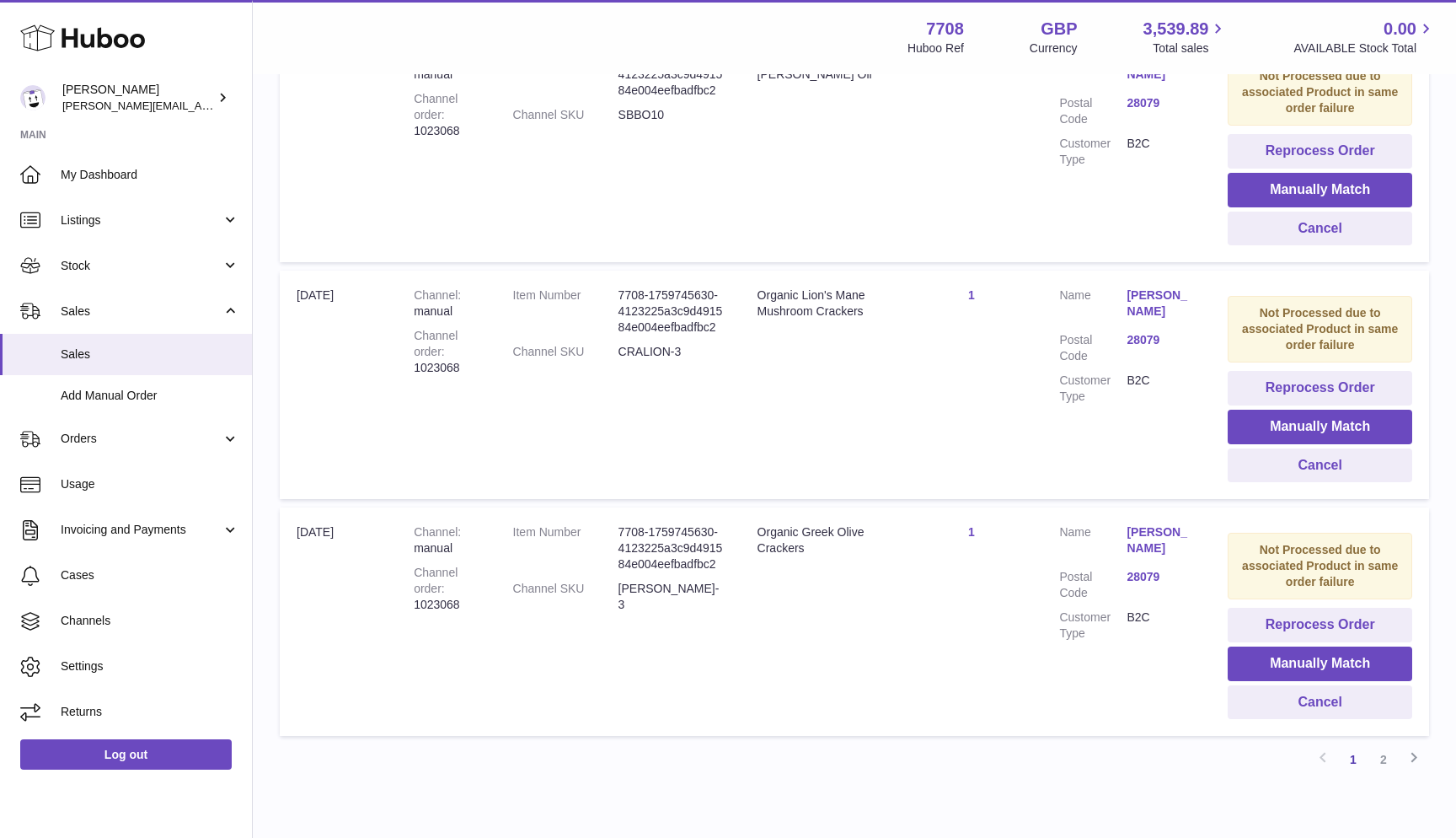
scroll to position [1881, 0]
click at [1383, 743] on link "2" at bounding box center [1384, 758] width 30 height 30
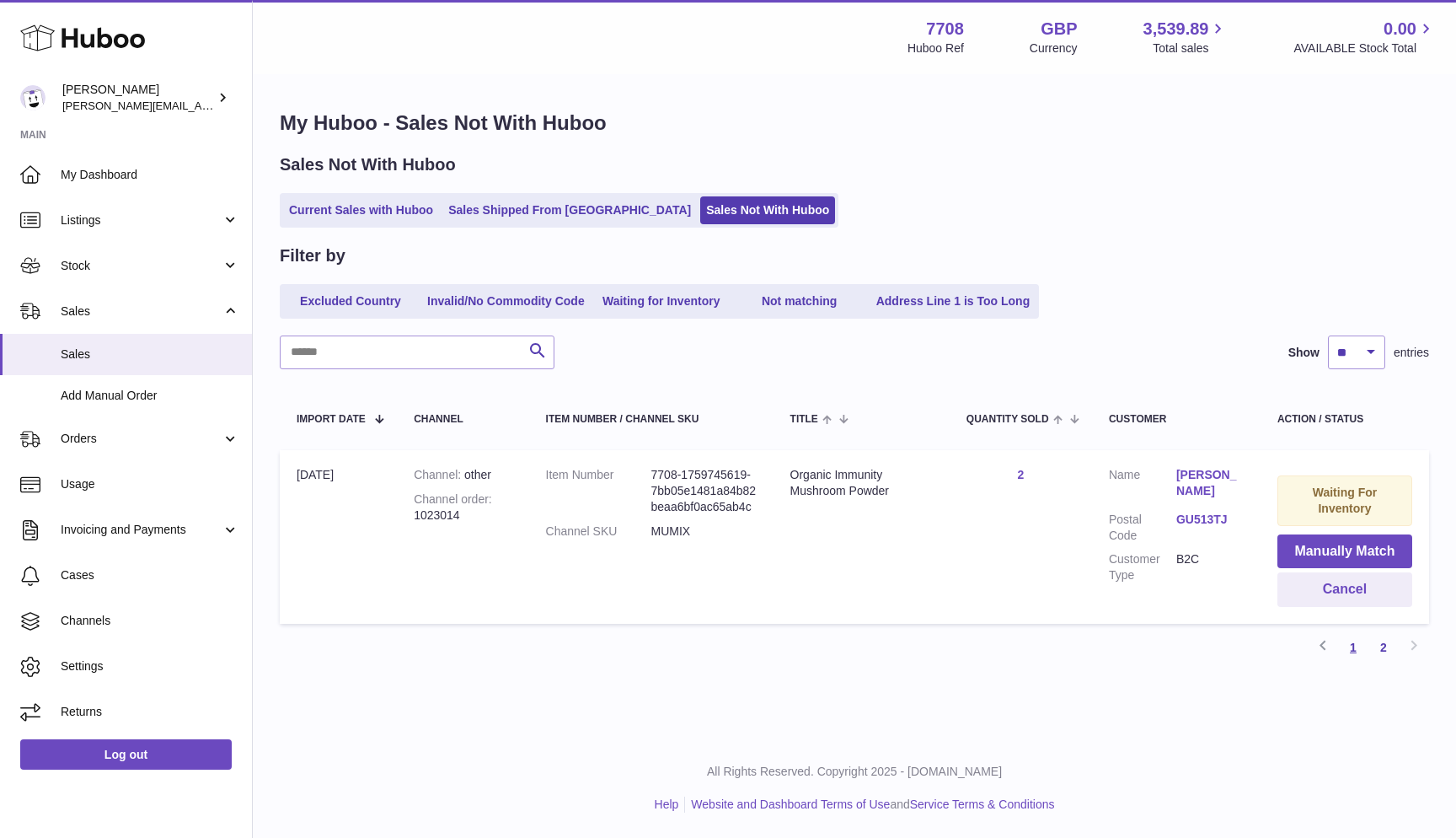
click at [1353, 638] on link "1" at bounding box center [1354, 647] width 30 height 30
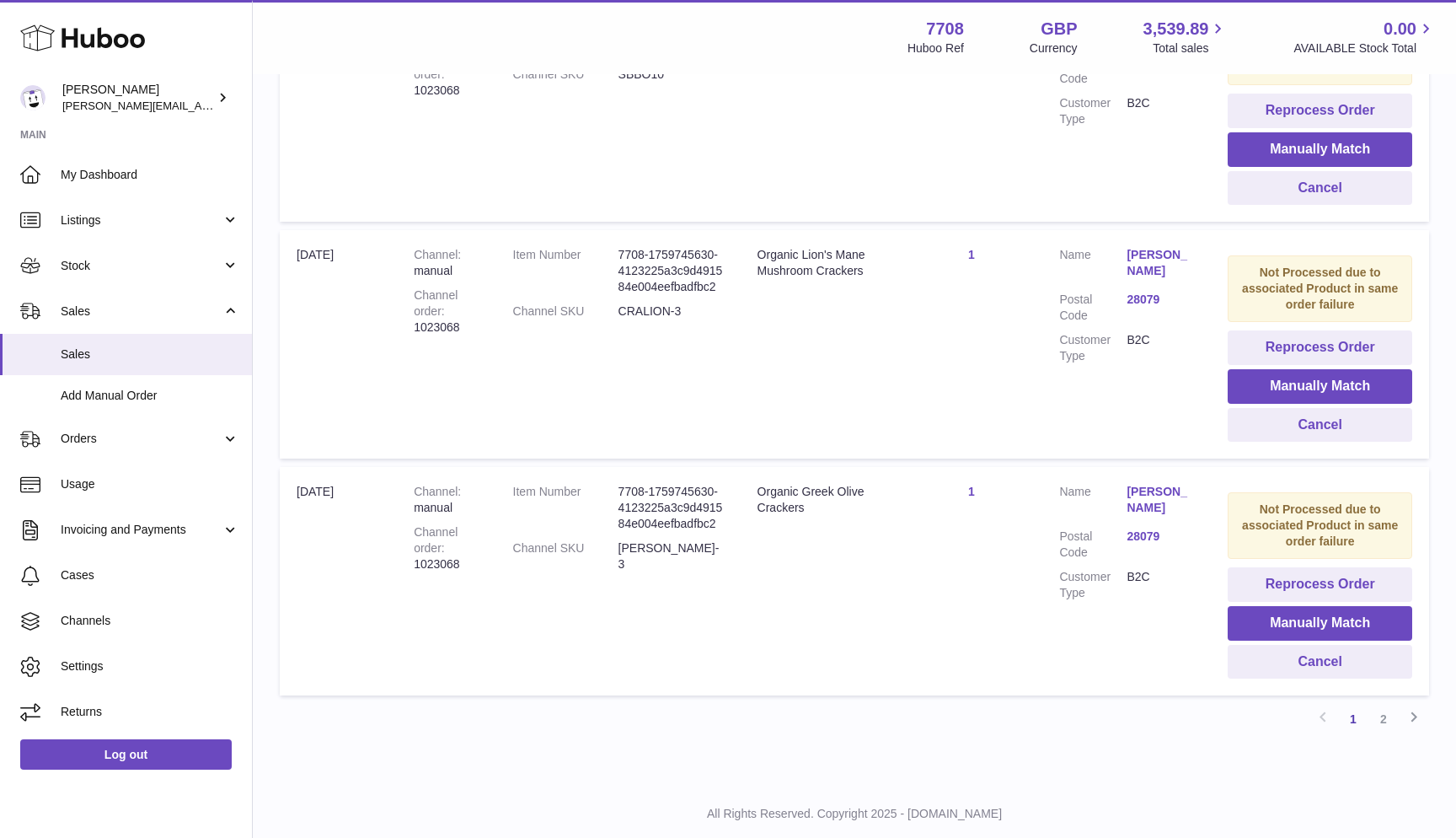
scroll to position [1919, 0]
drag, startPoint x: 416, startPoint y: 525, endPoint x: 486, endPoint y: 523, distance: 70.0
click at [486, 523] on td "Channel manual Channel order 1023068" at bounding box center [446, 583] width 99 height 229
copy div "1023068"
click at [427, 527] on strong "Channel order" at bounding box center [435, 541] width 44 height 29
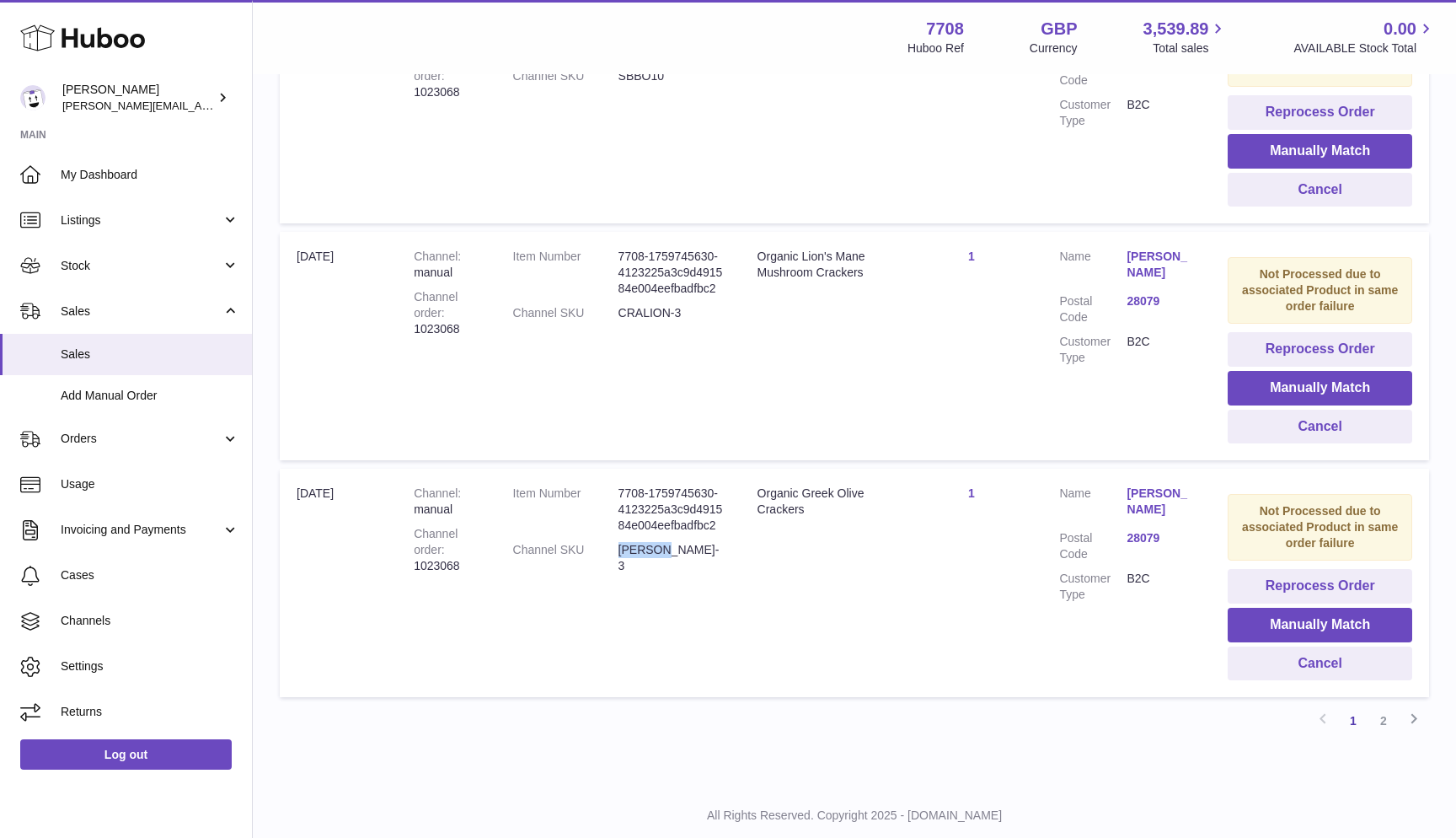
drag, startPoint x: 614, startPoint y: 506, endPoint x: 688, endPoint y: 509, distance: 74.1
click at [688, 542] on dd "CRAGO-3" at bounding box center [671, 558] width 105 height 32
copy dd "CRAGO-3"
click at [127, 388] on span "Add Manual Order" at bounding box center [150, 396] width 178 height 16
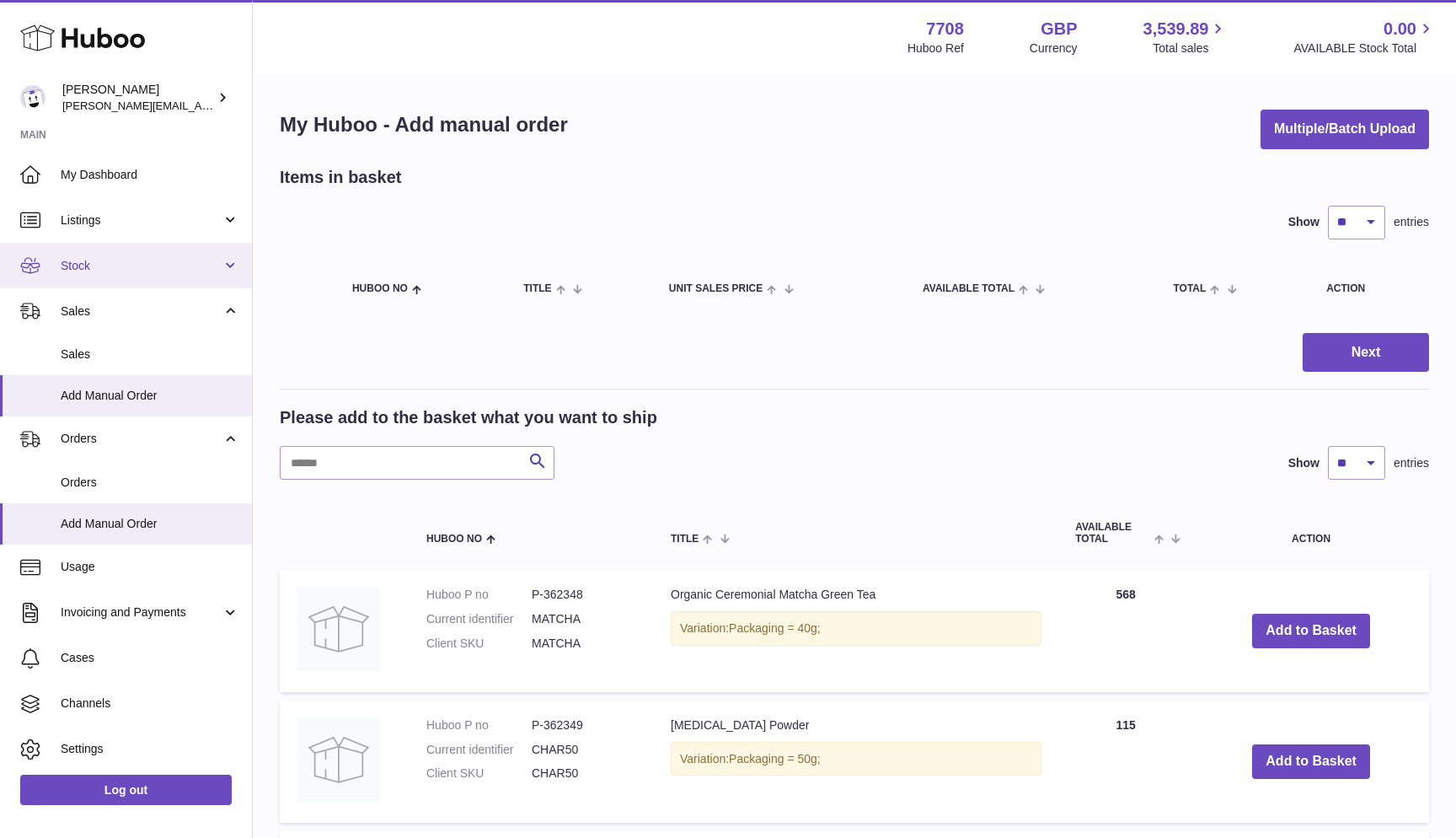
click at [165, 258] on span "Stock" at bounding box center [141, 266] width 161 height 16
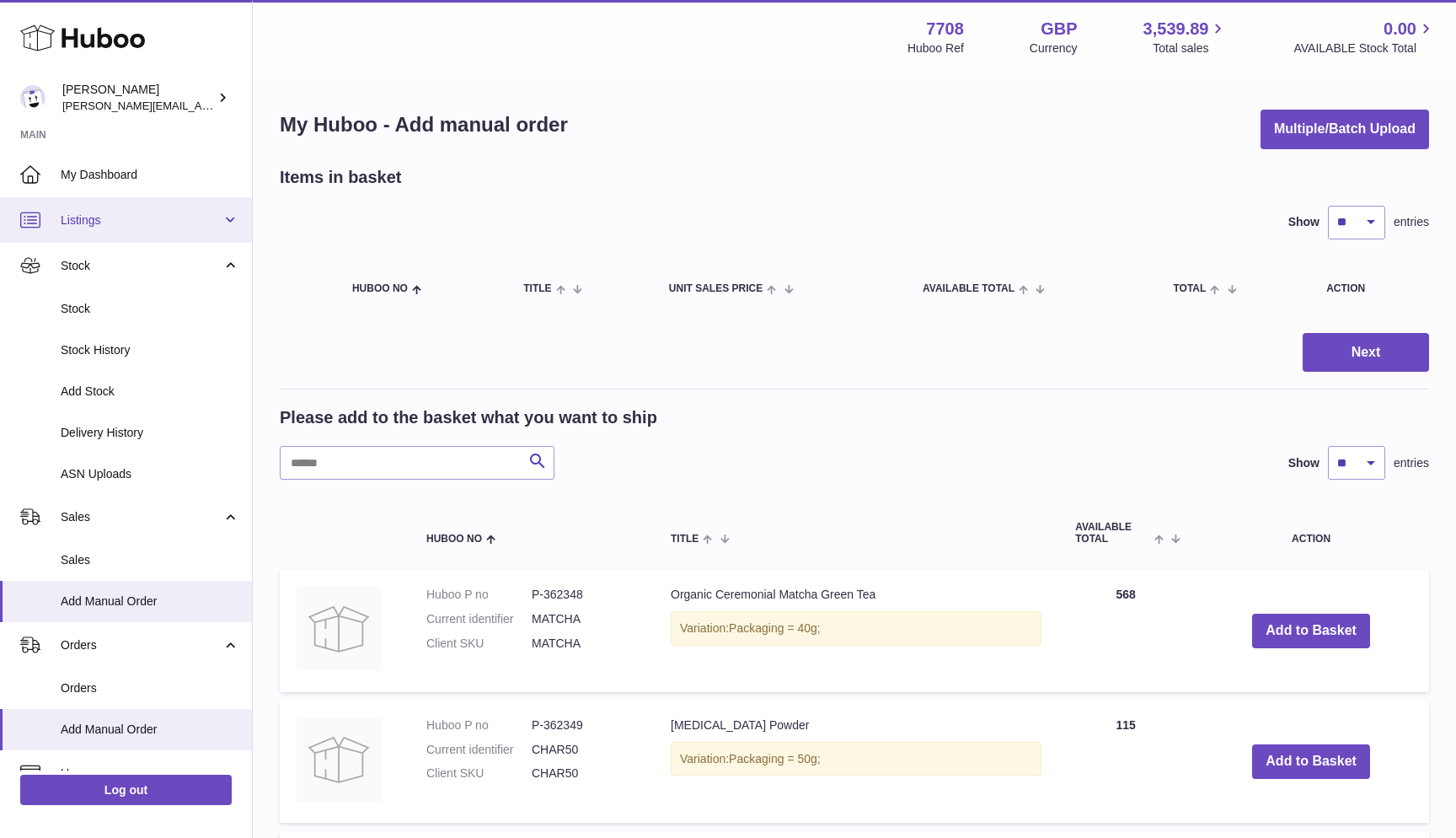
click at [132, 221] on span "Listings" at bounding box center [141, 220] width 161 height 16
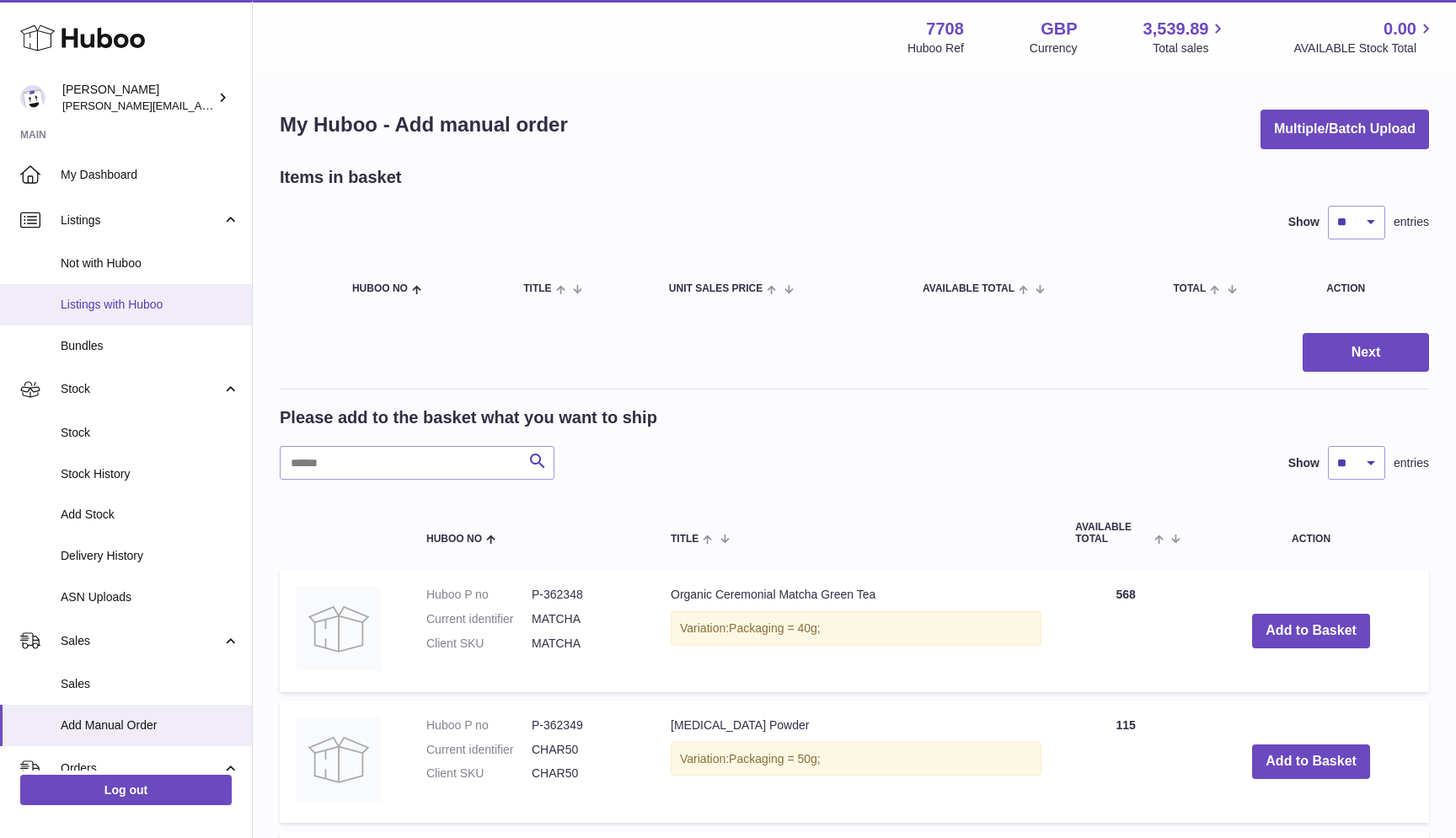
click at [109, 298] on span "Listings with Huboo" at bounding box center [150, 305] width 178 height 16
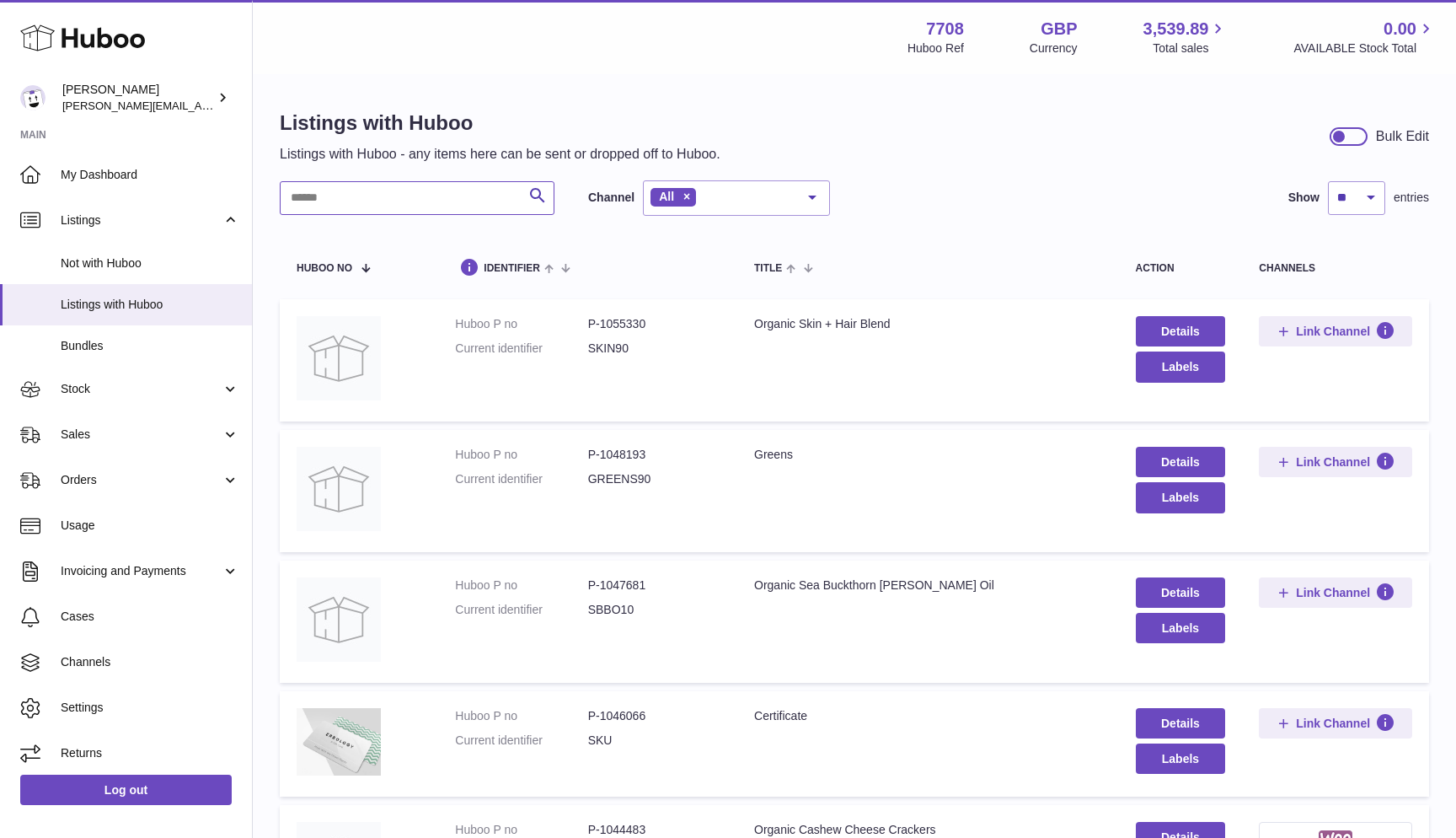
click at [329, 204] on input "text" at bounding box center [417, 198] width 275 height 34
paste input "*******"
type input "*******"
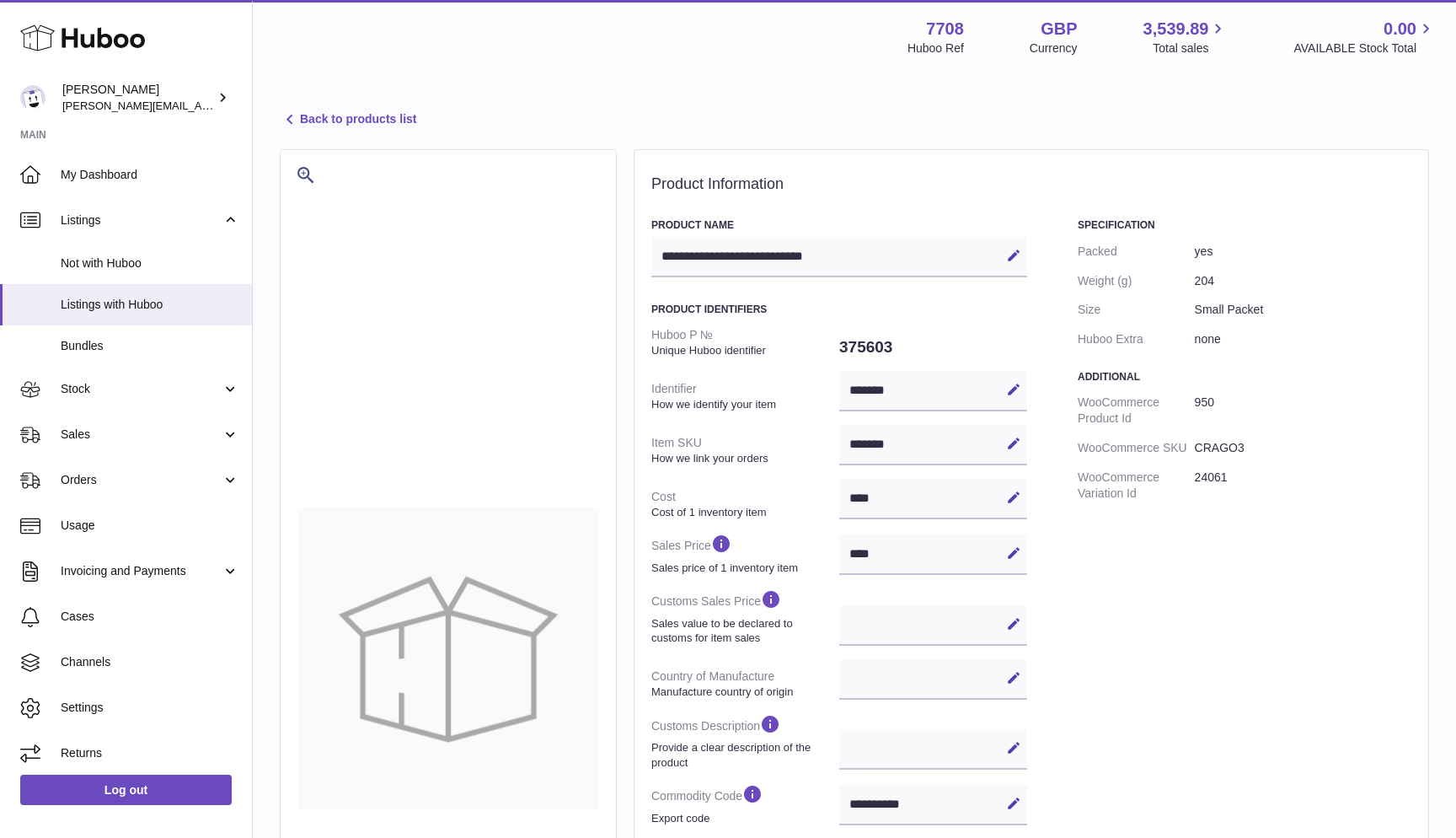
select select
select select "****"
click at [1015, 796] on icon at bounding box center [1014, 804] width 15 height 15
click at [885, 804] on input "**********" at bounding box center [933, 805] width 188 height 41
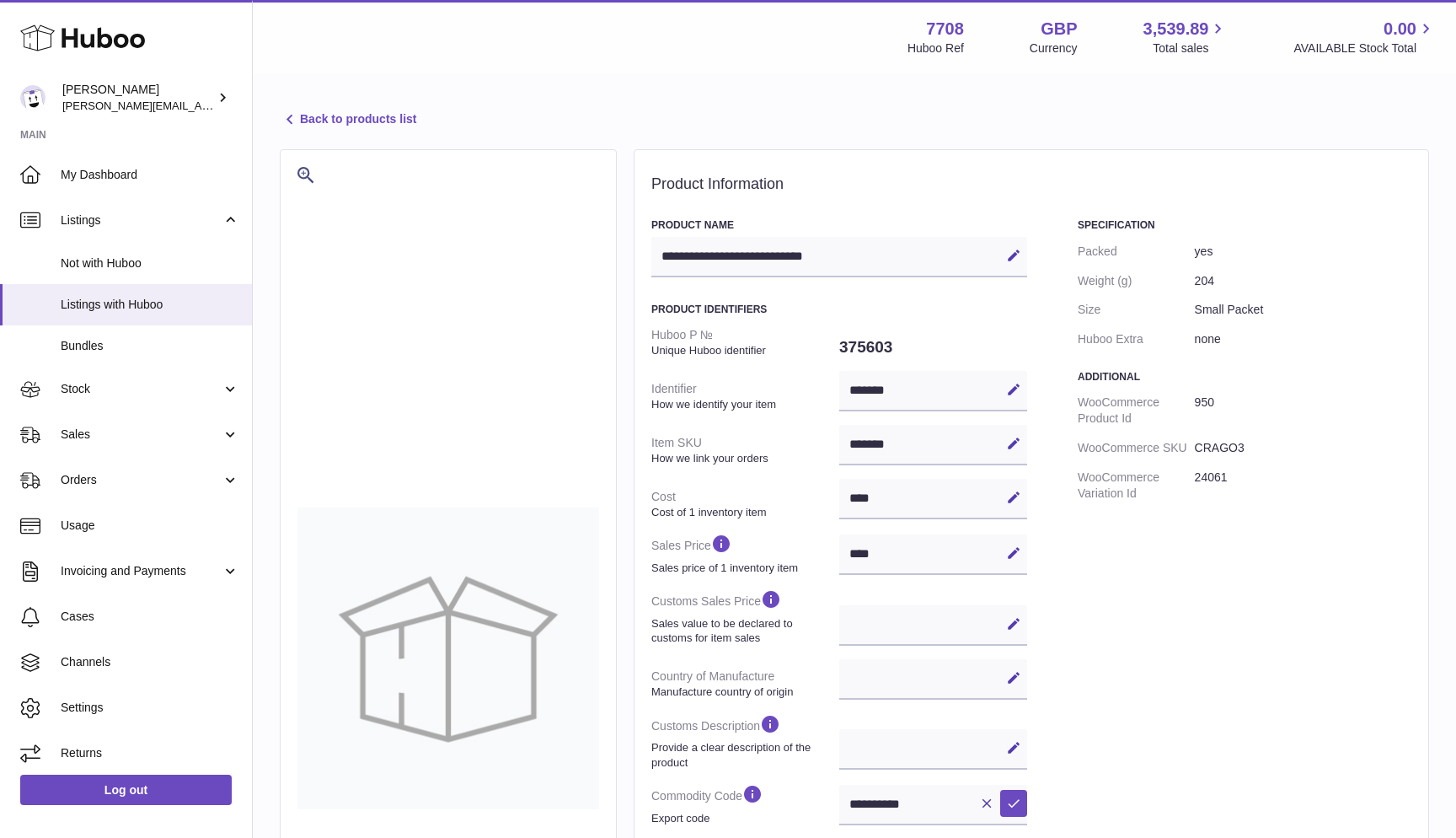
click at [304, 121] on link "Back to products list" at bounding box center [348, 119] width 137 height 20
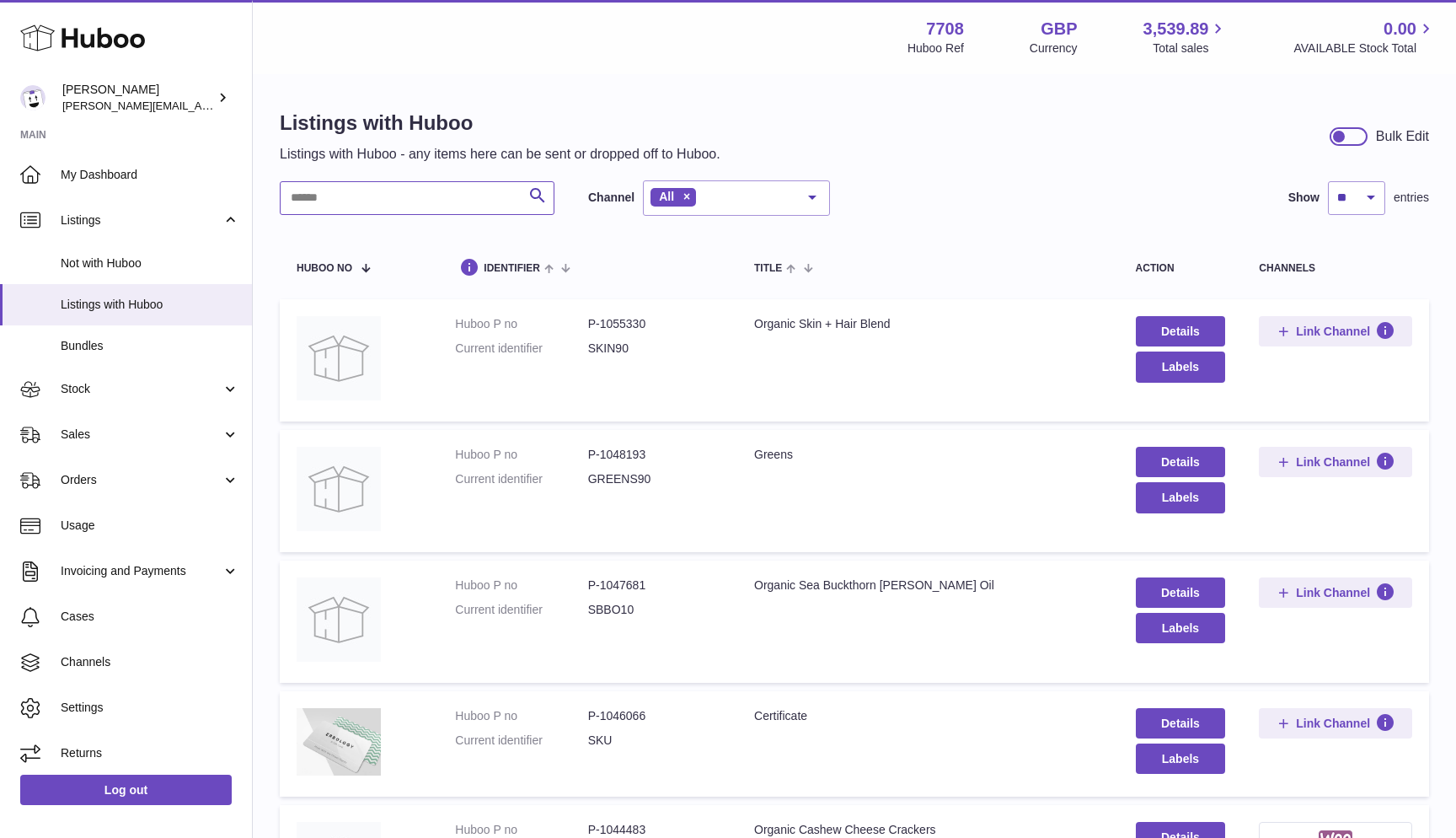
click at [401, 192] on input "text" at bounding box center [417, 198] width 275 height 34
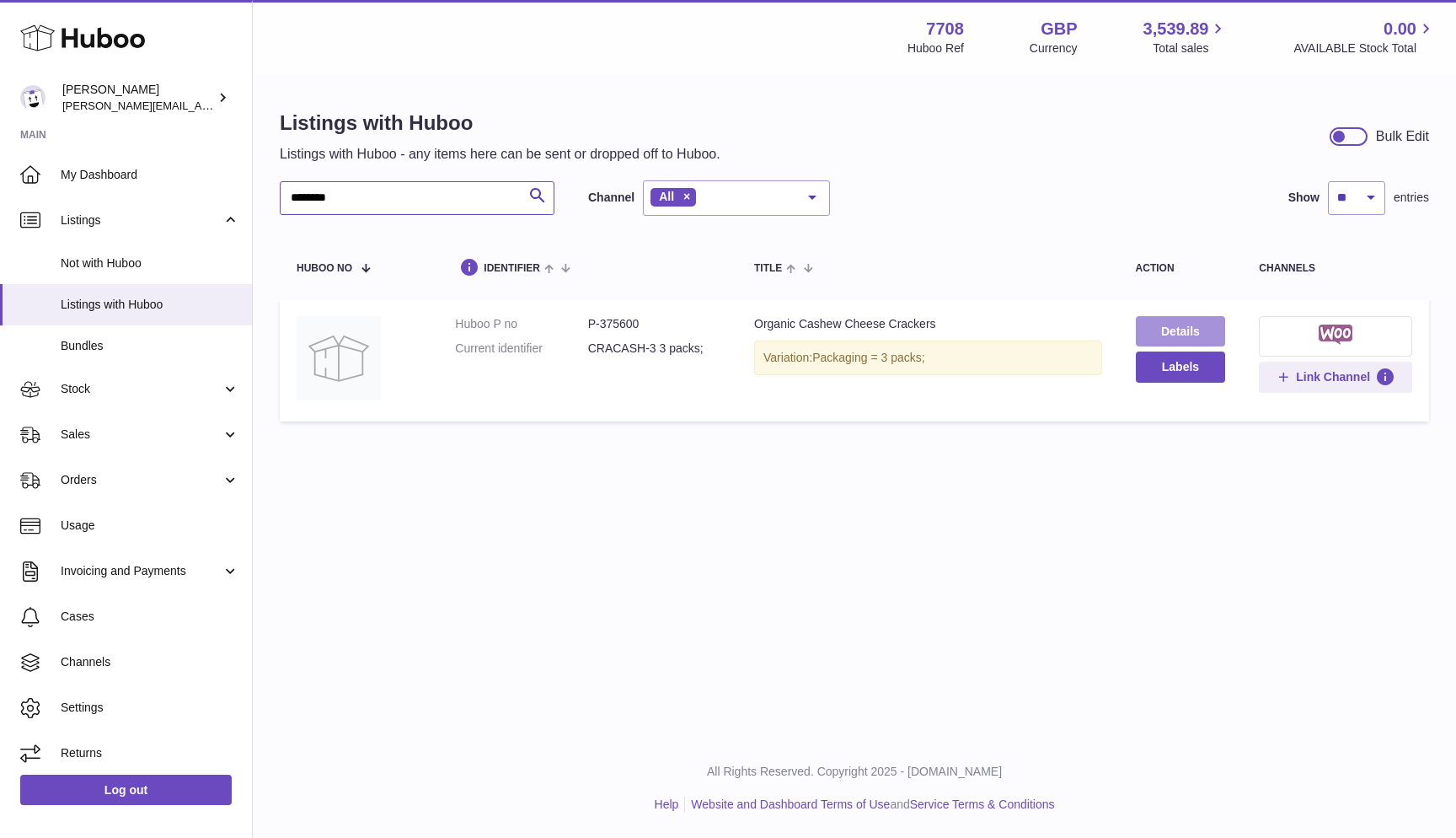
type input "********"
click at [1185, 328] on link "Details" at bounding box center [1180, 331] width 90 height 30
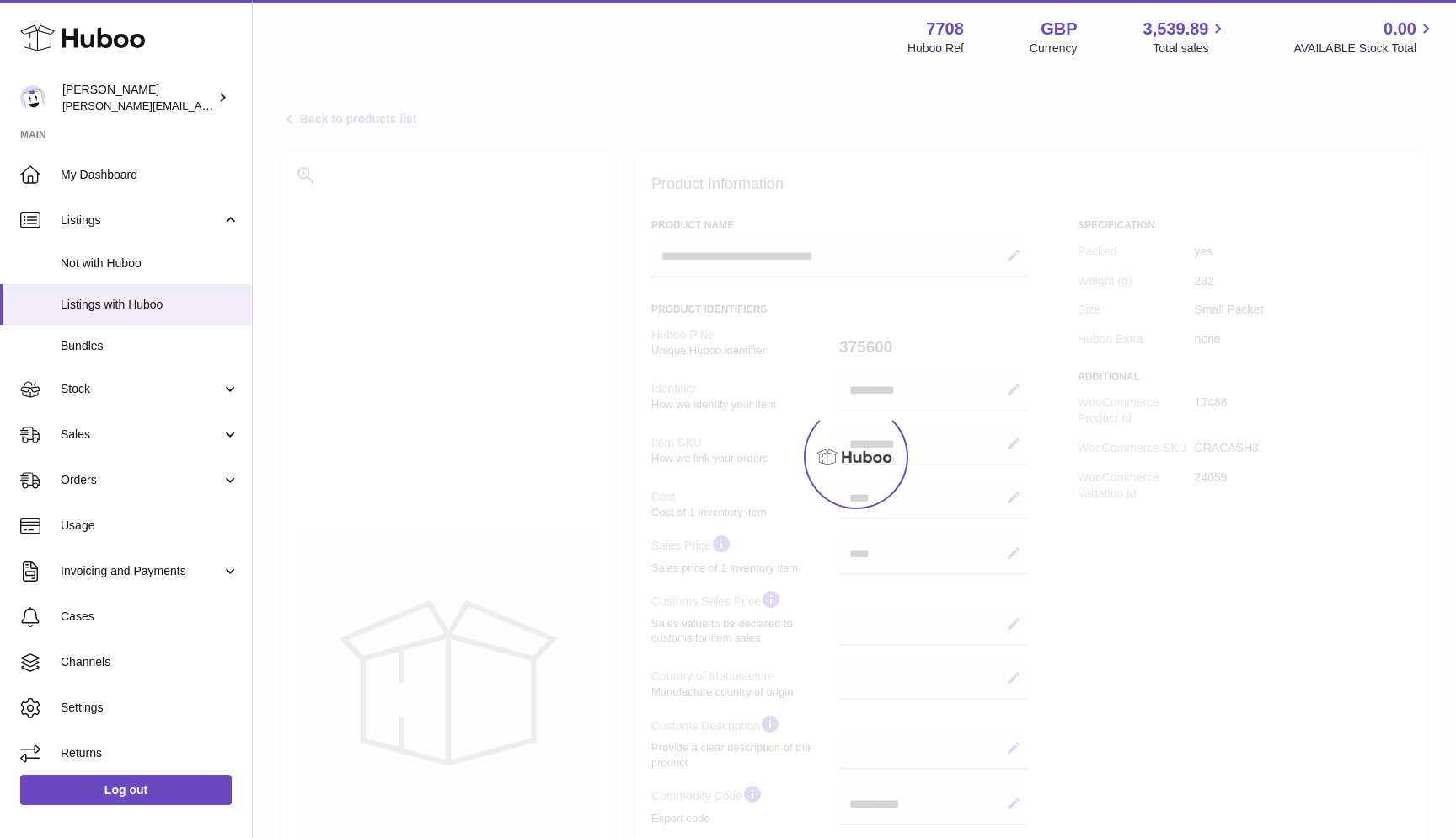
select select
select select "****"
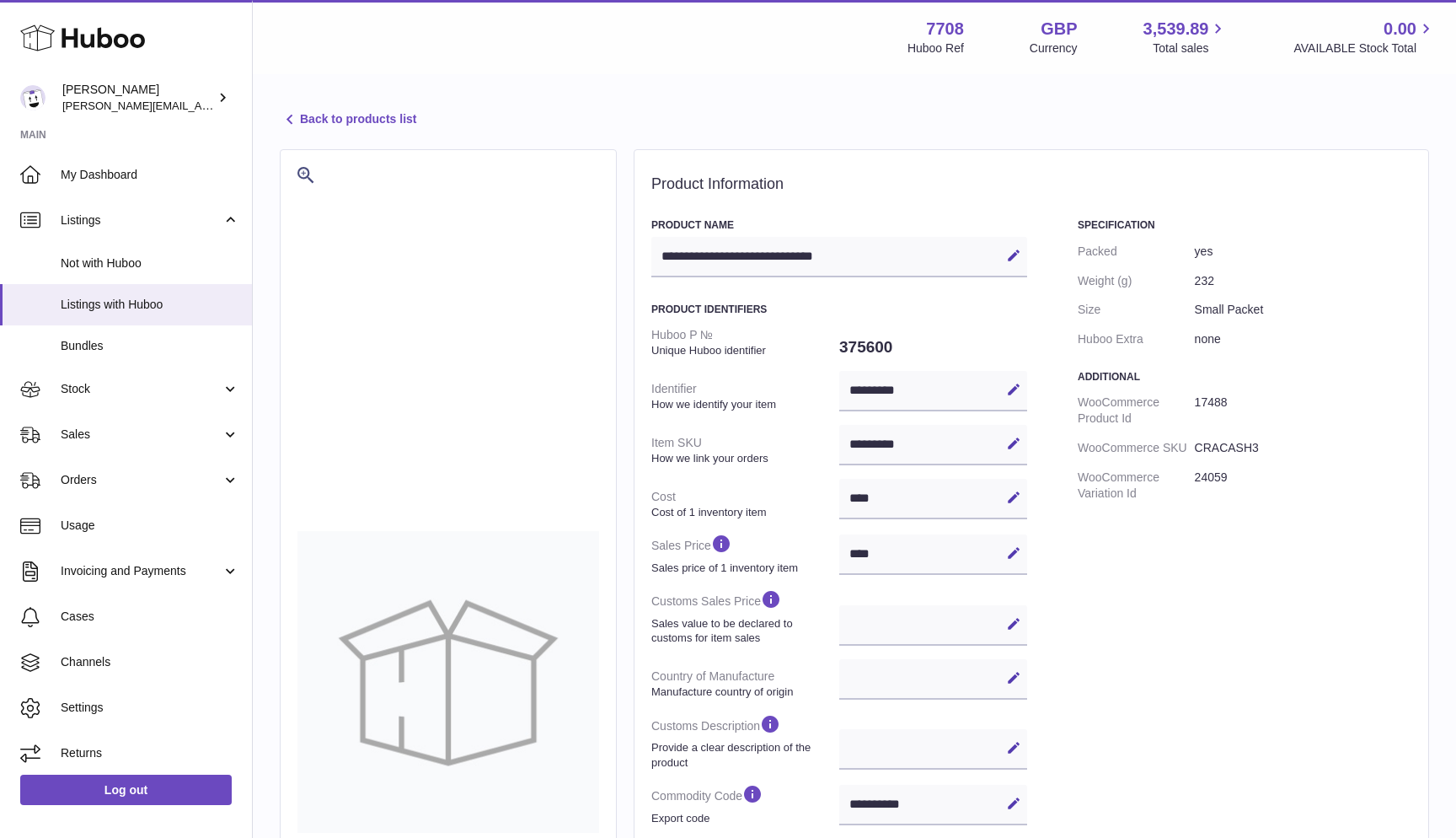
click at [332, 113] on link "Back to products list" at bounding box center [348, 119] width 137 height 20
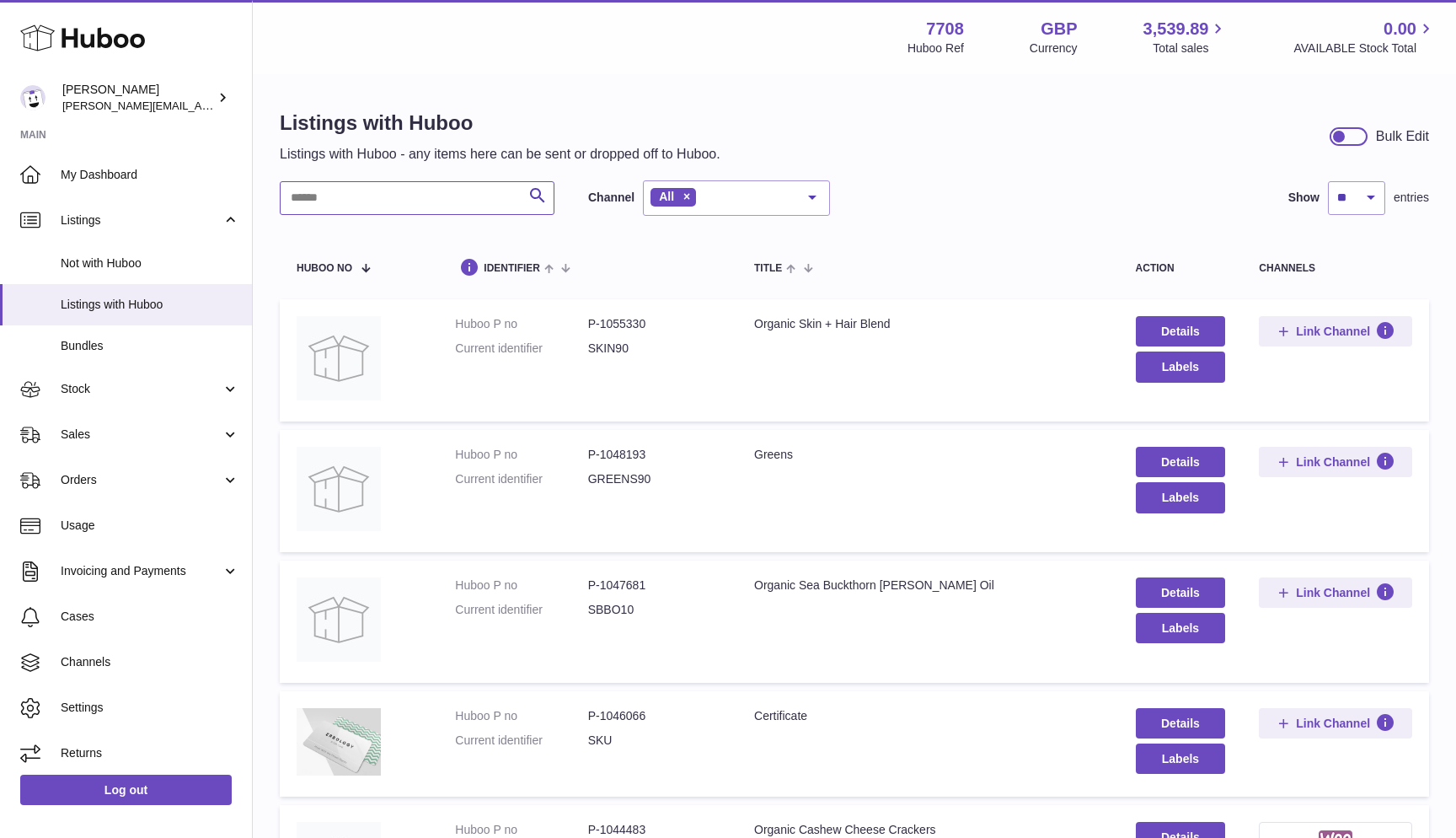
click at [330, 202] on input "text" at bounding box center [417, 198] width 275 height 34
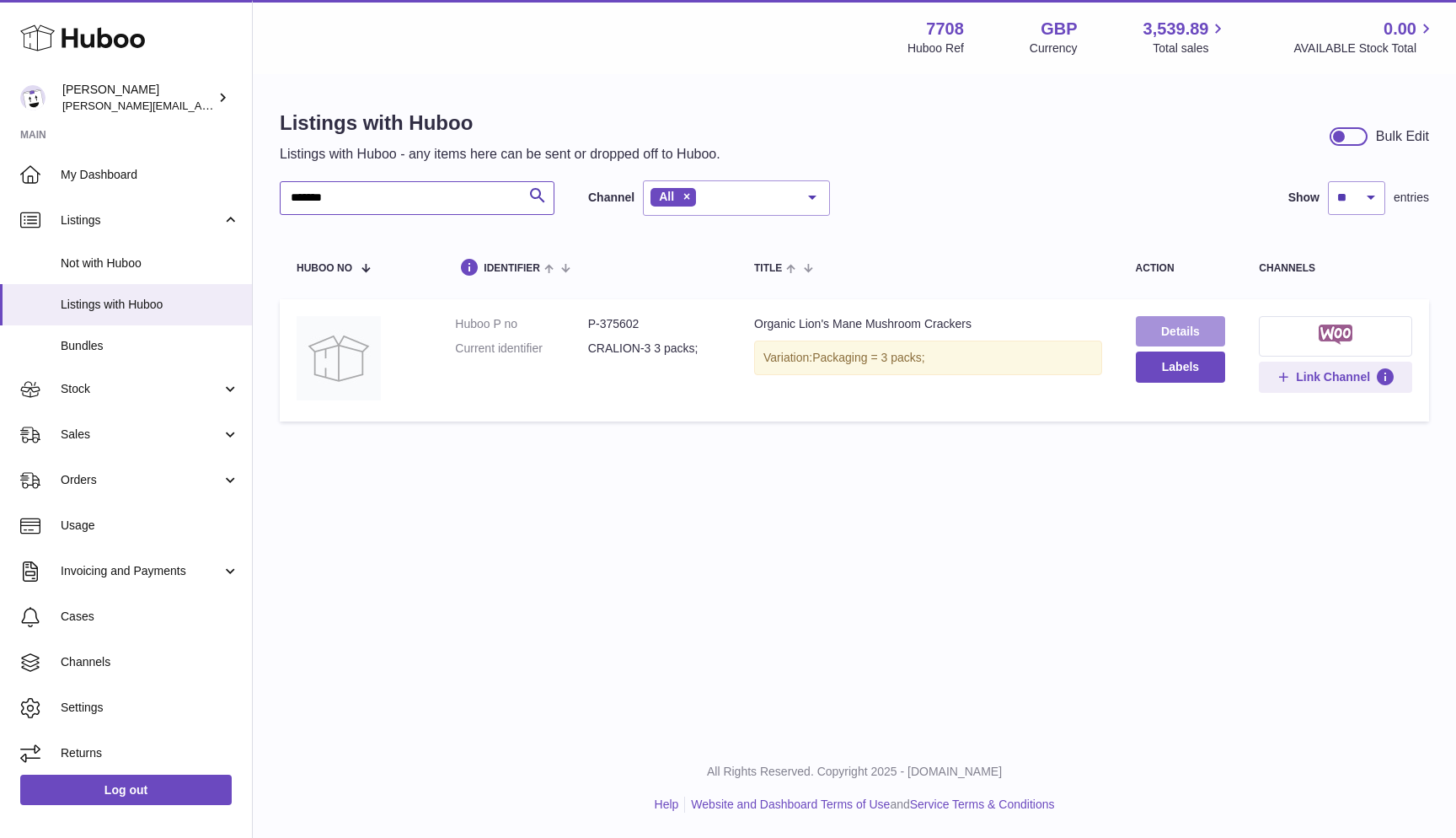
type input "*******"
click at [1161, 326] on link "Details" at bounding box center [1180, 331] width 90 height 30
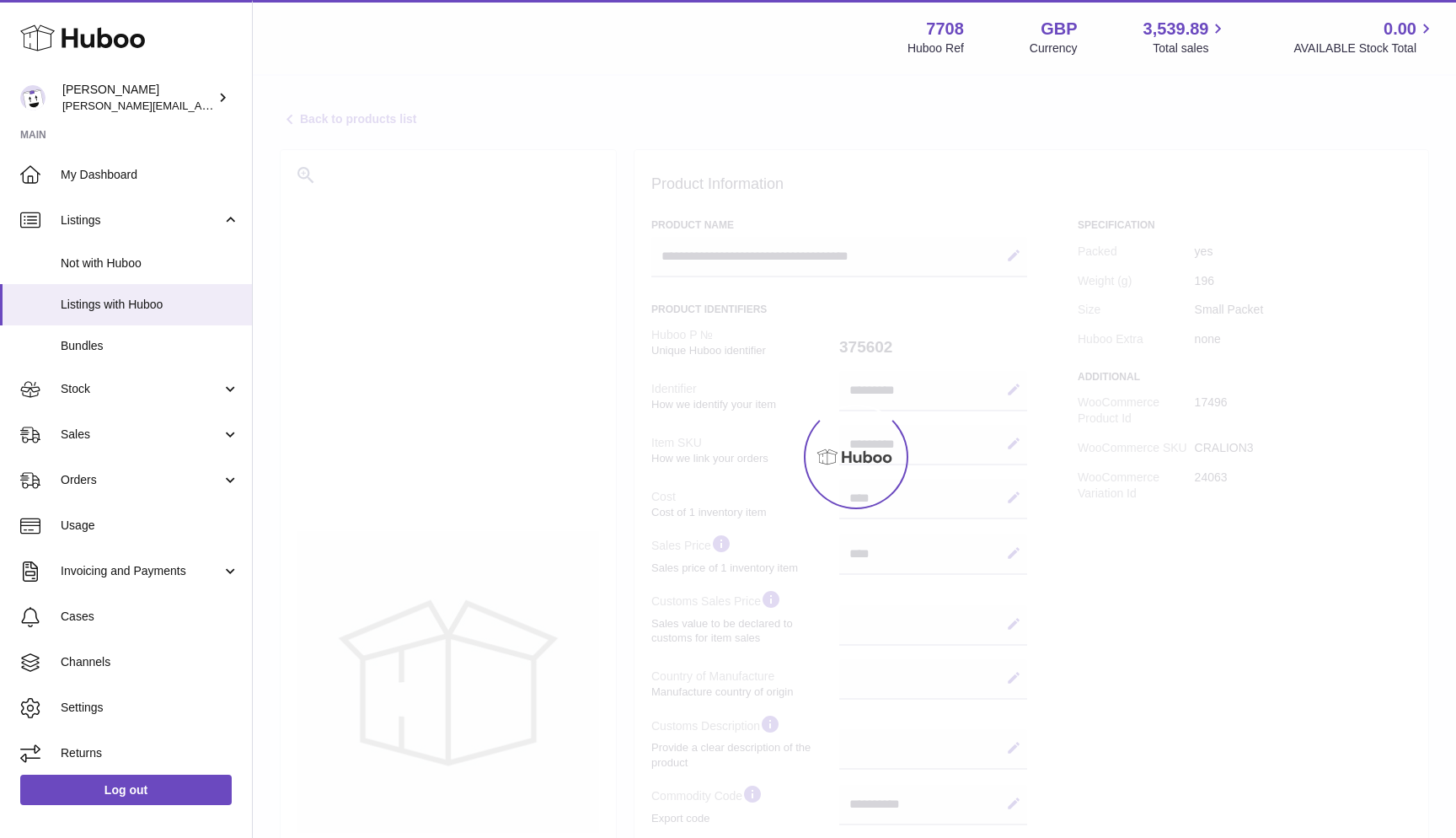
select select
select select "****"
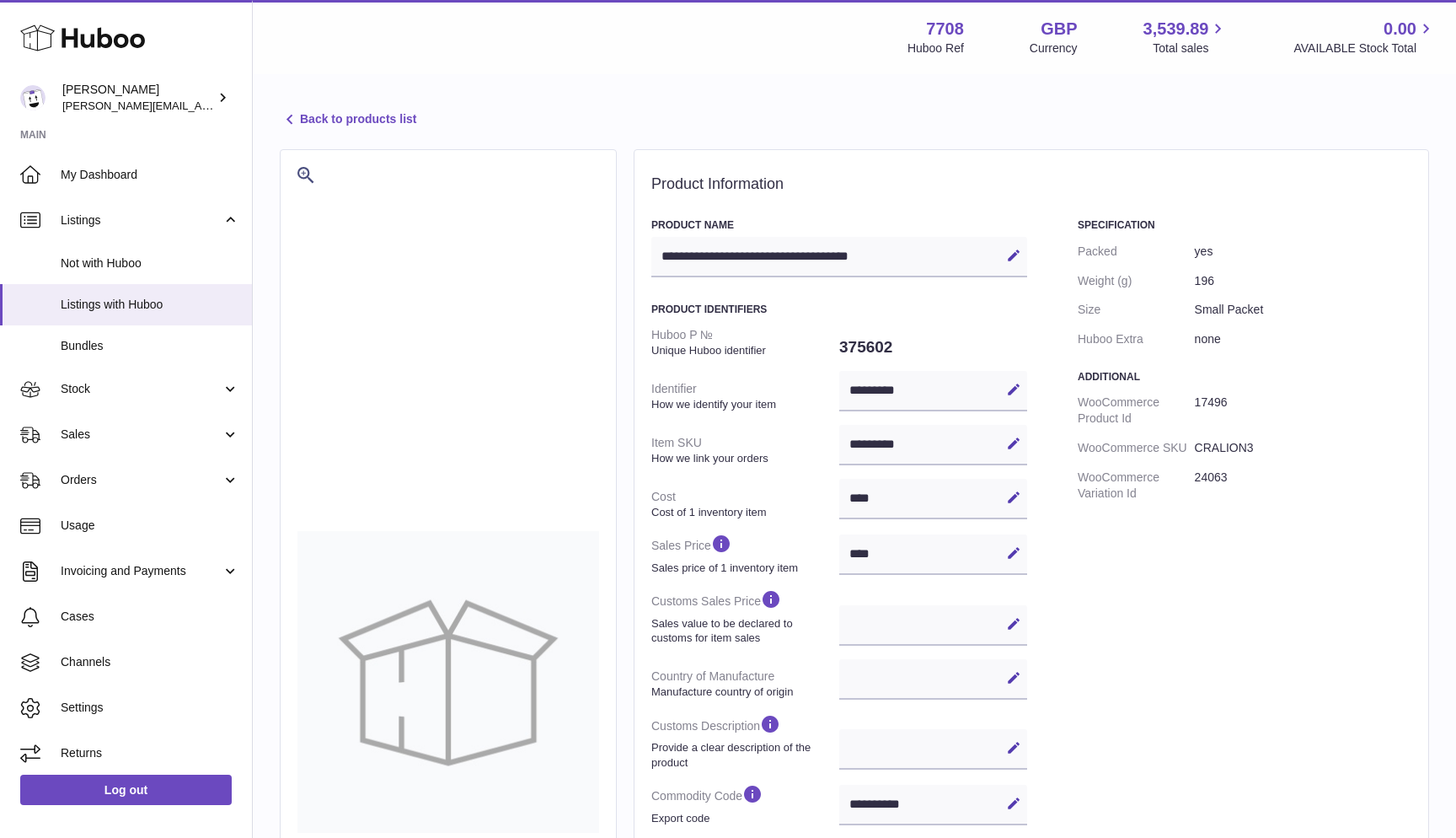
click at [295, 117] on icon at bounding box center [289, 119] width 20 height 20
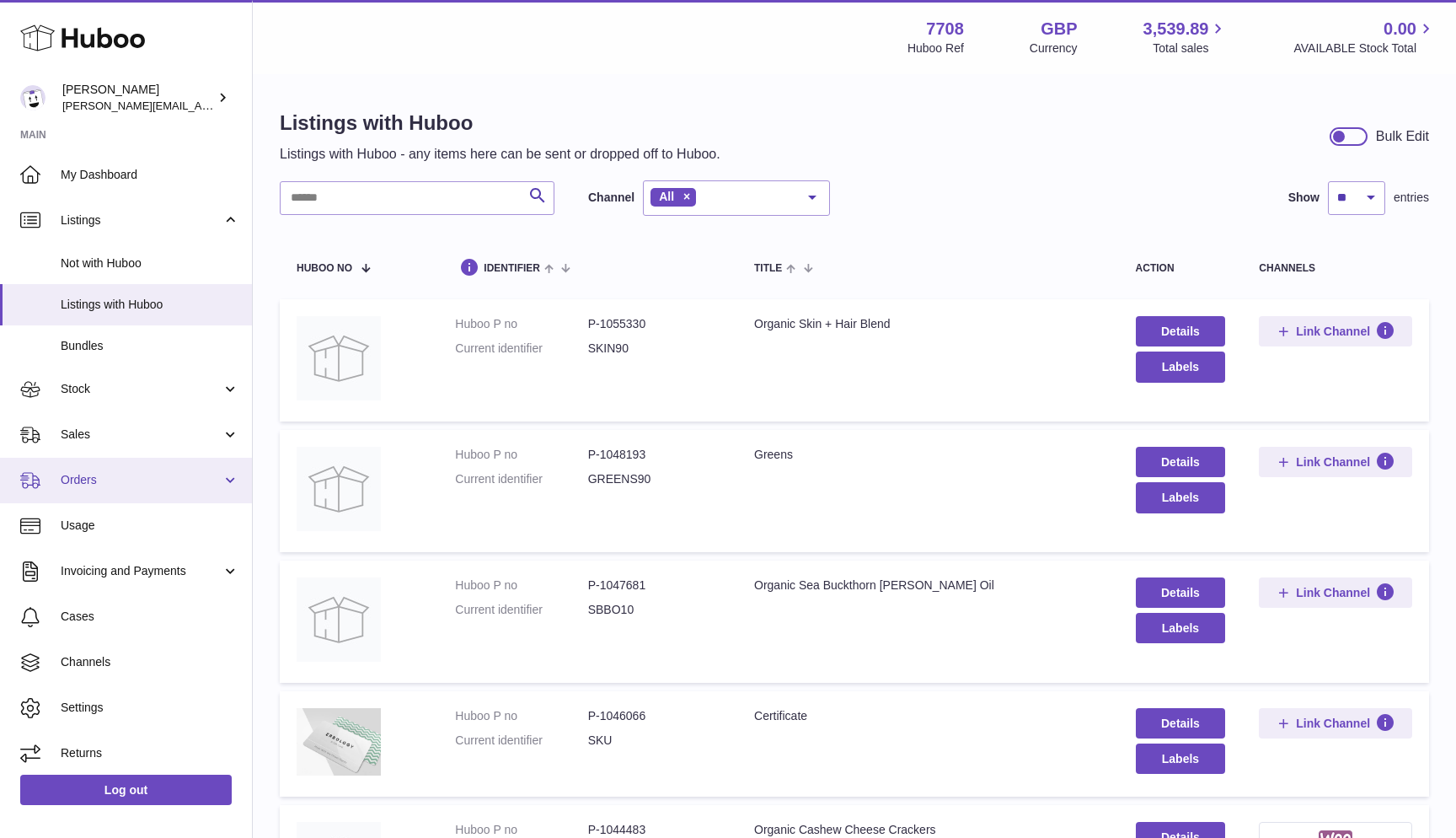
click at [112, 472] on span "Orders" at bounding box center [141, 479] width 161 height 16
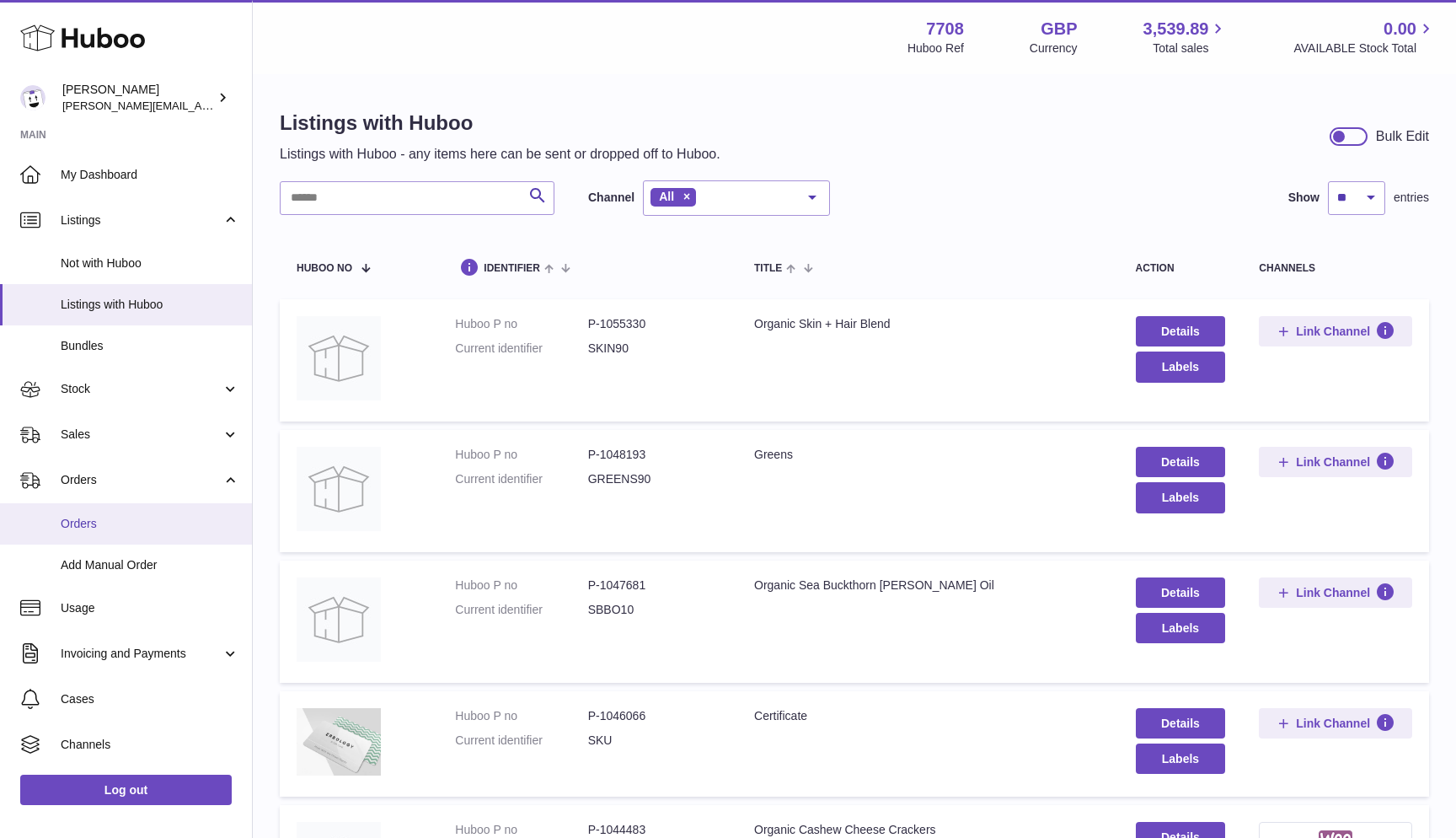
click at [102, 516] on span "Orders" at bounding box center [150, 524] width 178 height 16
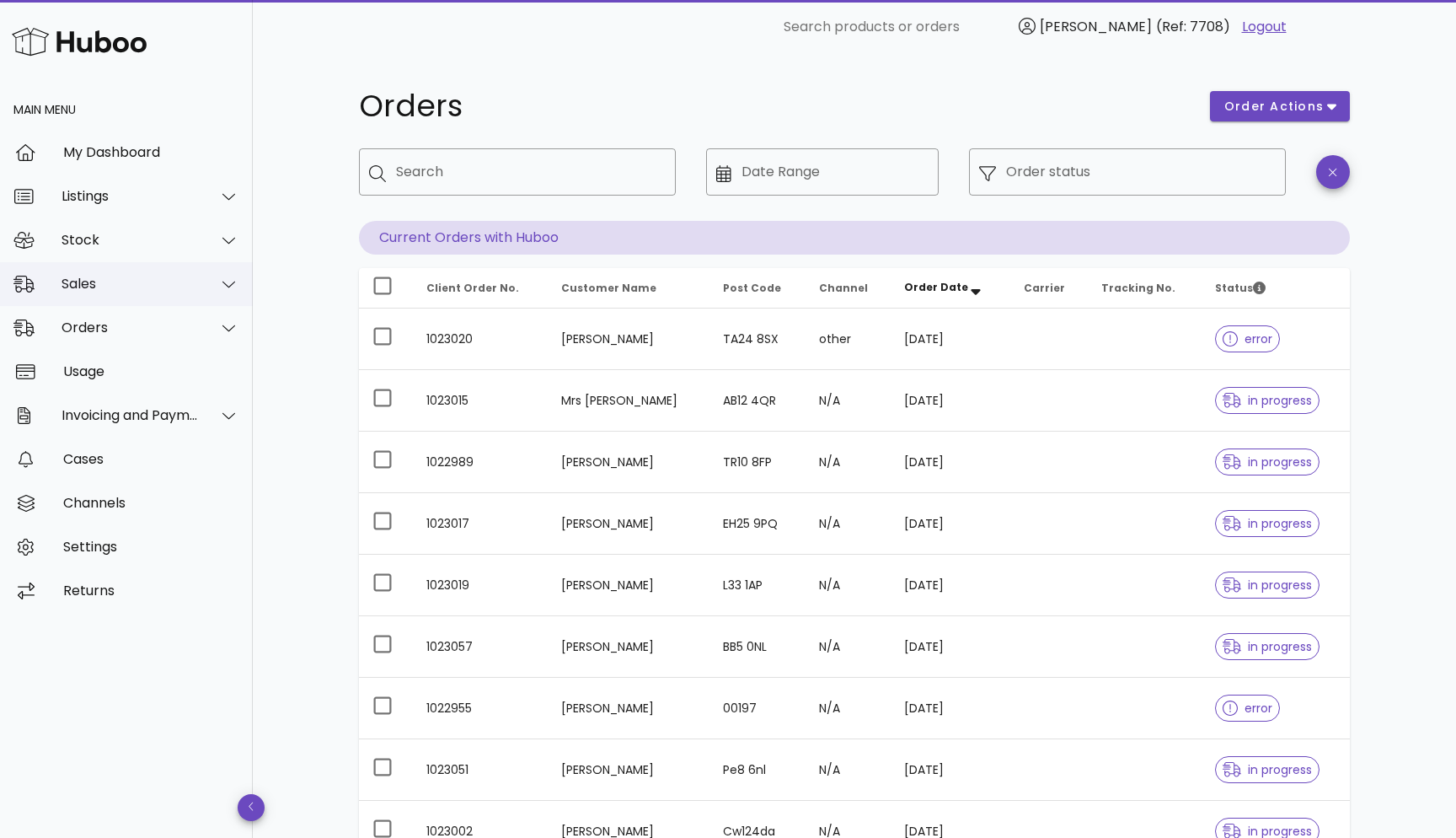
click at [116, 269] on div "Sales" at bounding box center [126, 284] width 252 height 44
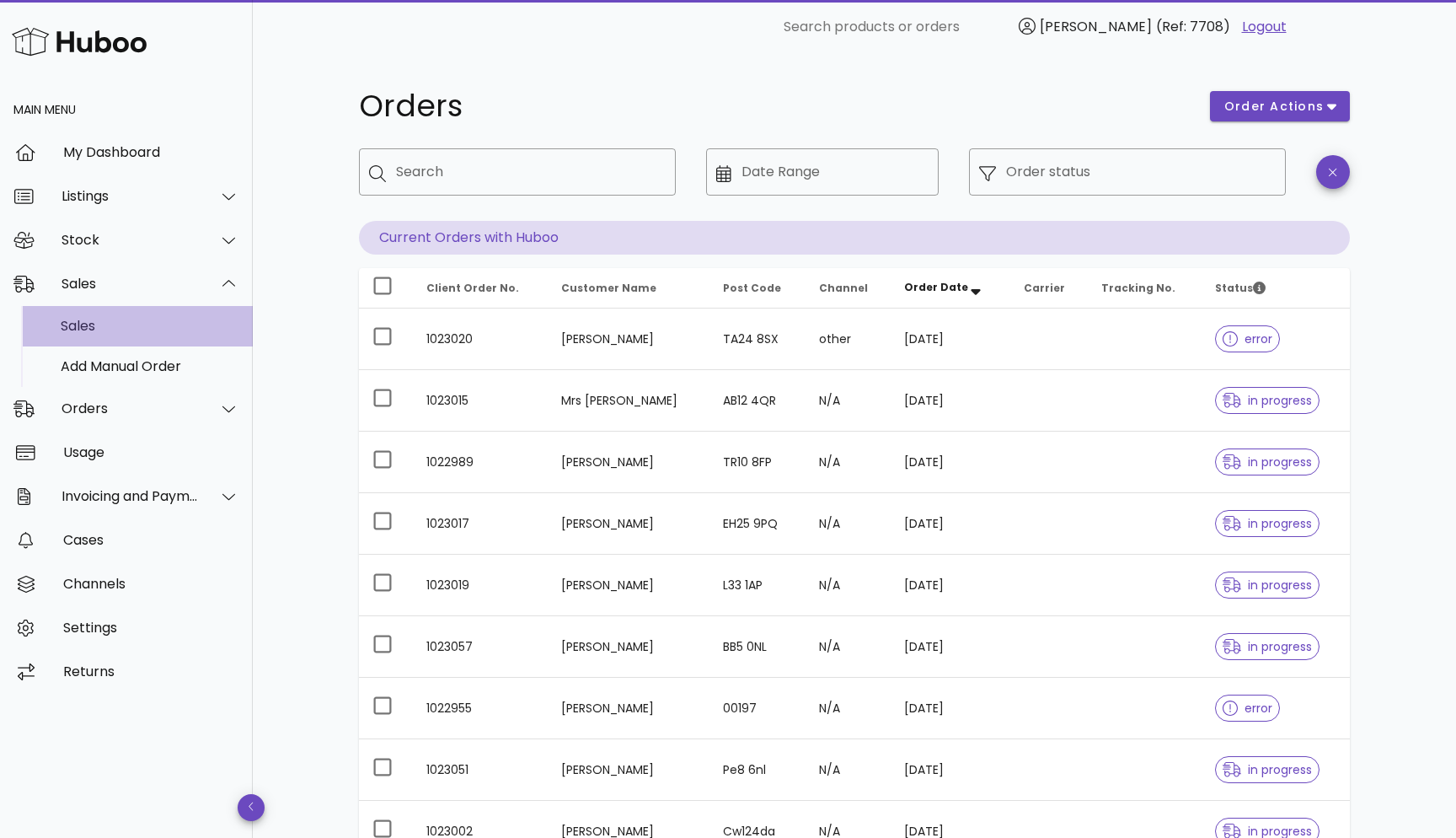
click at [101, 336] on div "Sales" at bounding box center [150, 326] width 178 height 36
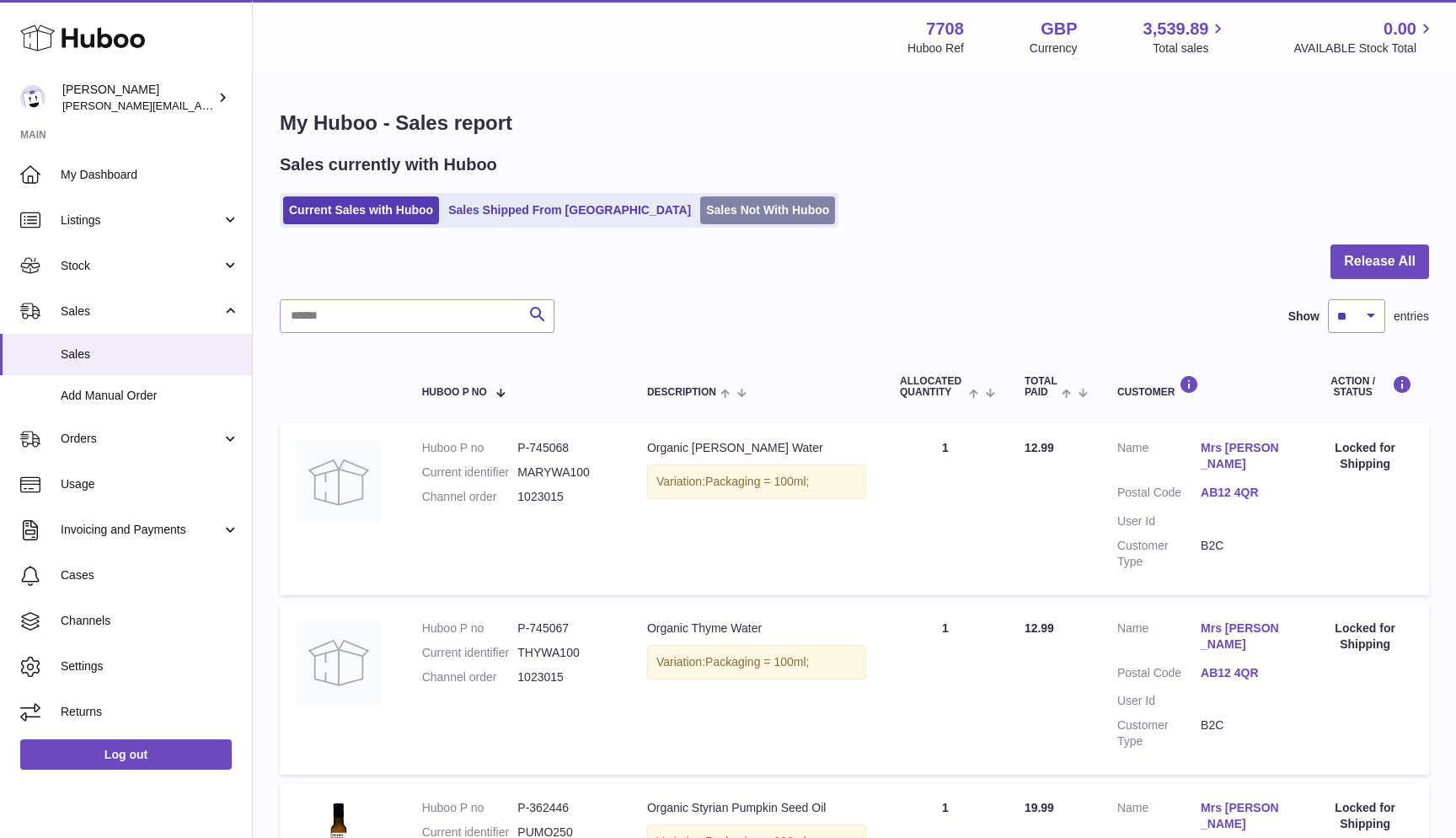
click at [727, 221] on link "Sales Not With Huboo" at bounding box center [767, 210] width 135 height 28
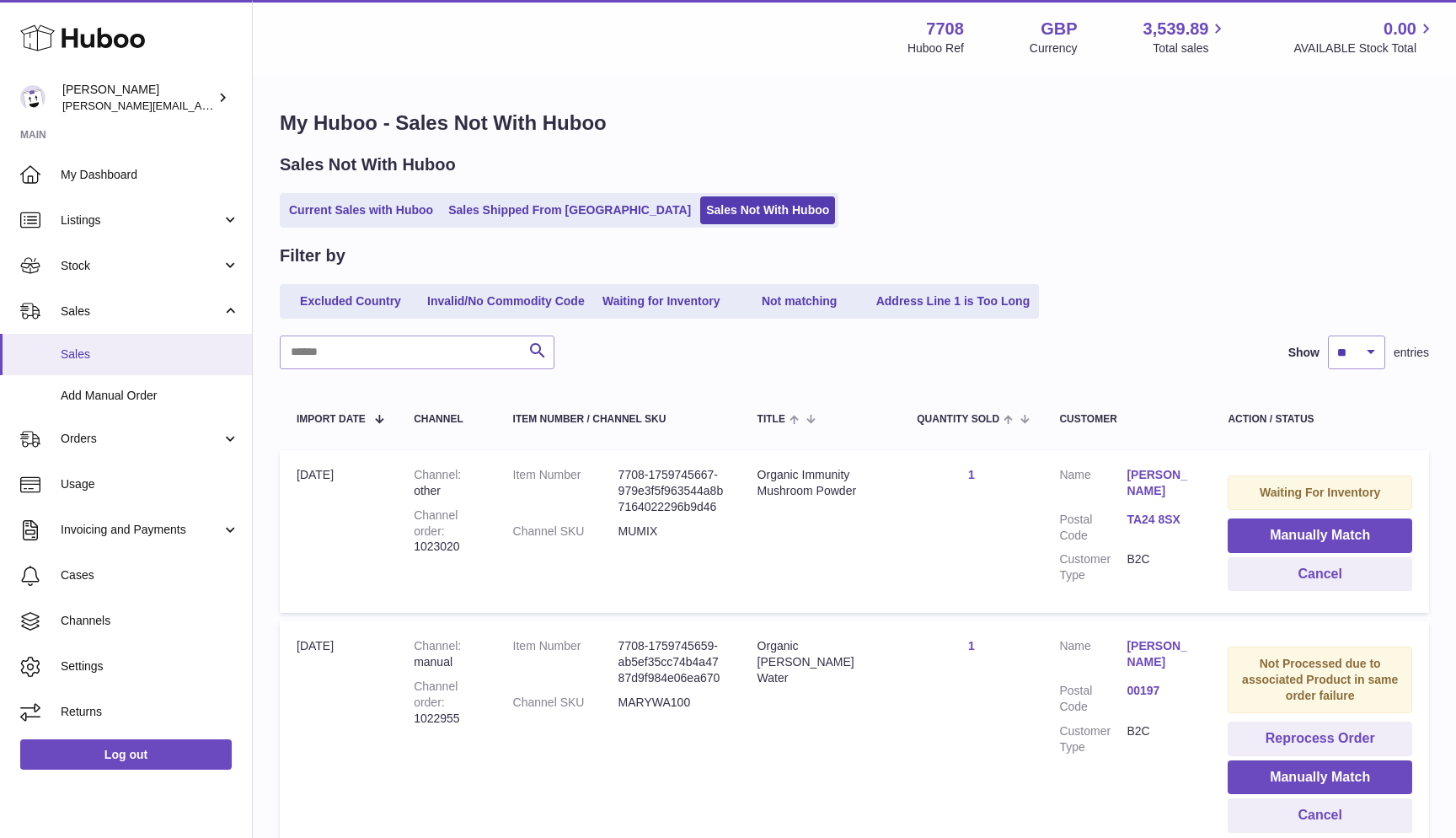
click at [95, 344] on link "Sales" at bounding box center [126, 355] width 252 height 42
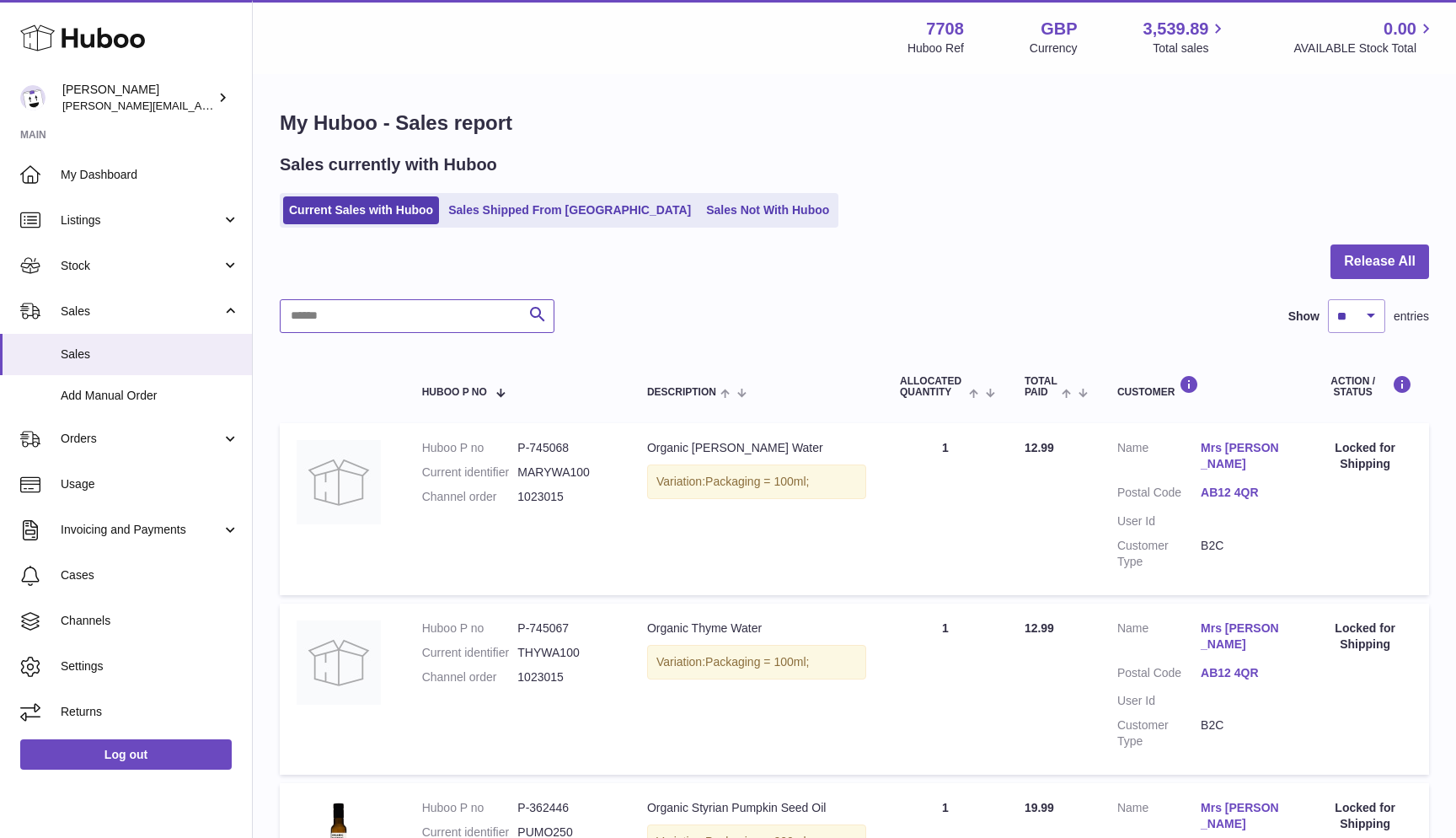
click at [313, 308] on input "text" at bounding box center [417, 316] width 275 height 34
click at [98, 268] on span "Stock" at bounding box center [141, 266] width 161 height 16
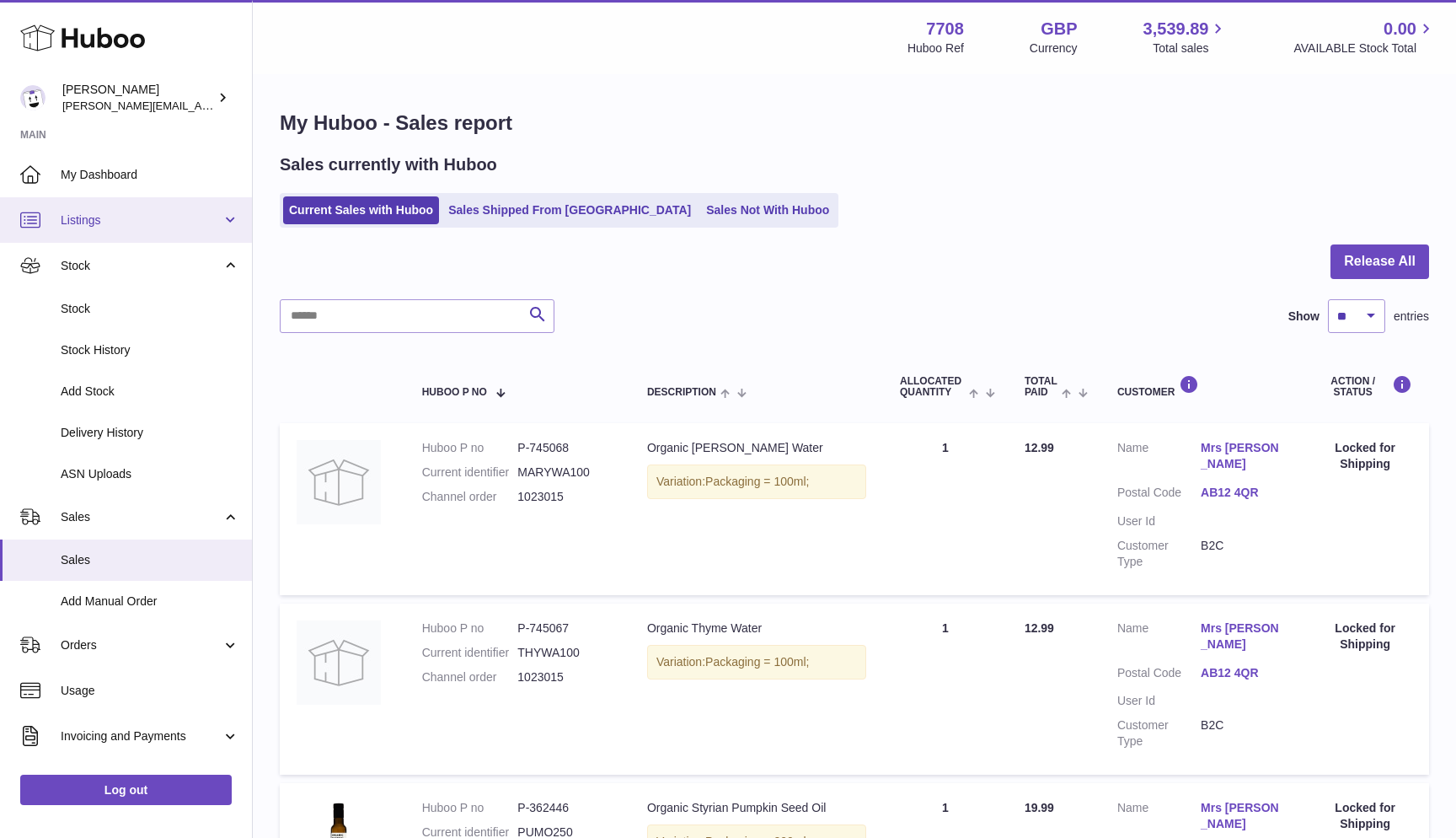
click at [93, 216] on span "Listings" at bounding box center [141, 220] width 161 height 16
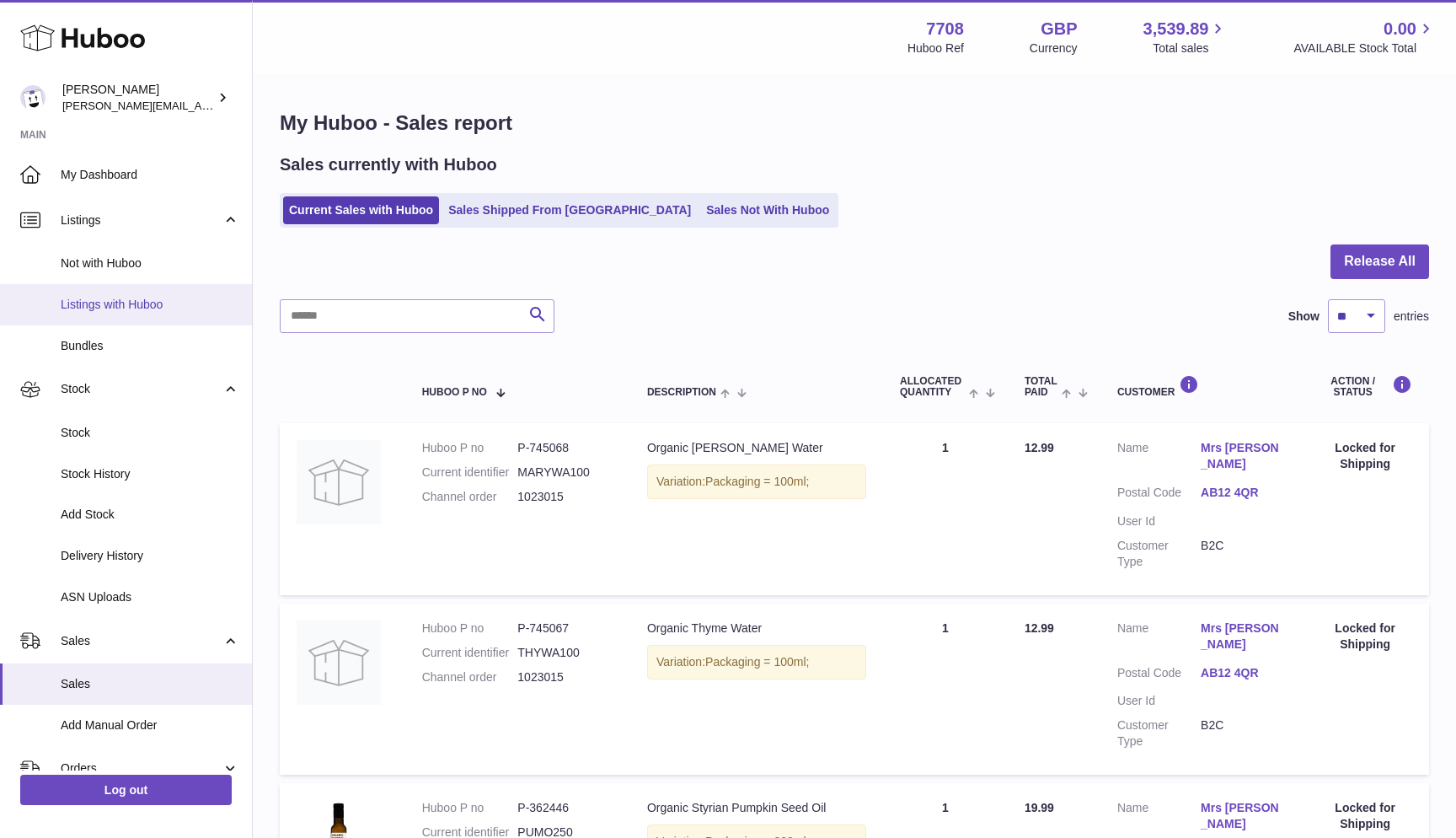
click at [86, 297] on span "Listings with Huboo" at bounding box center [150, 305] width 178 height 16
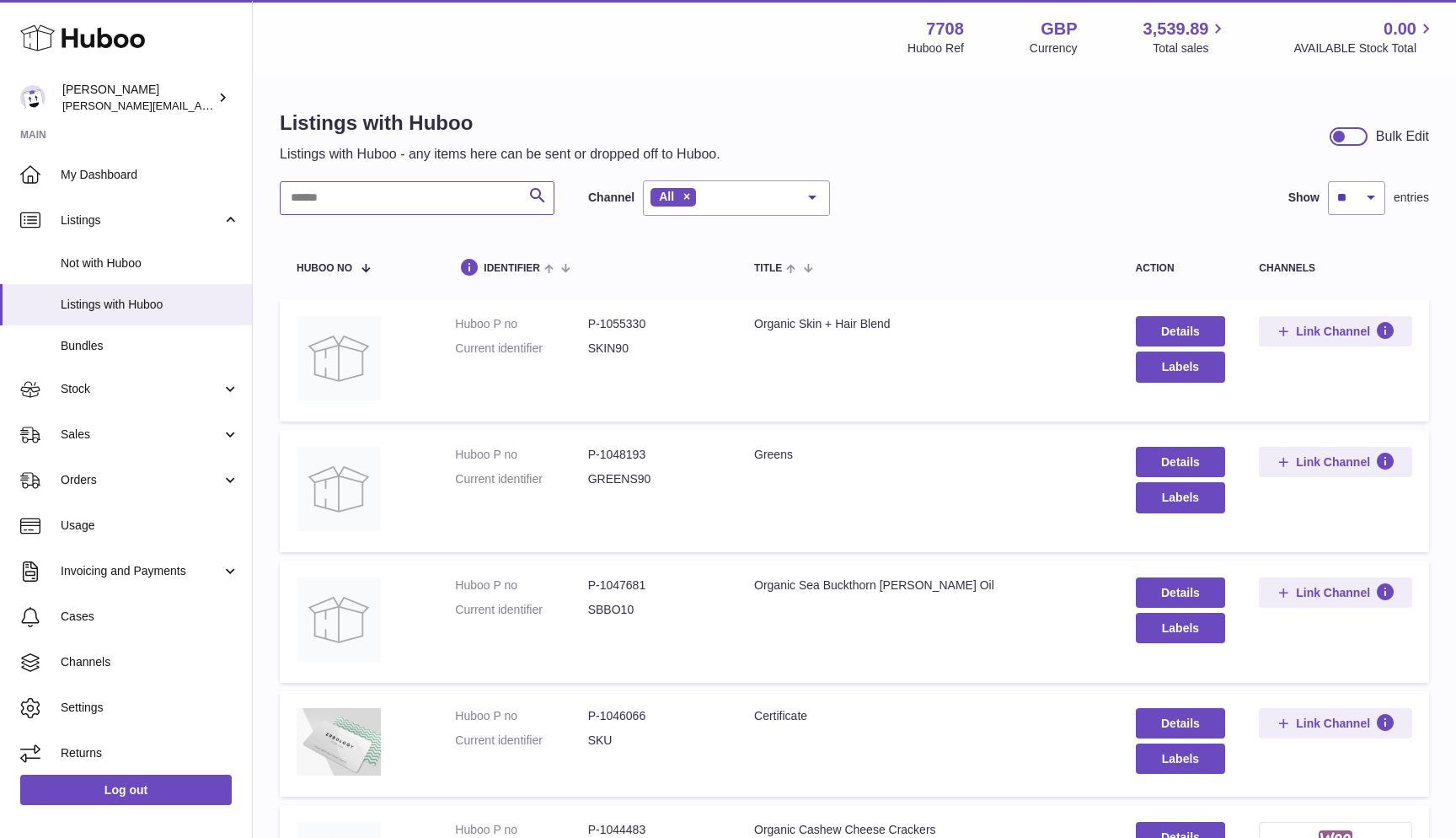
click at [378, 196] on input "text" at bounding box center [417, 198] width 275 height 34
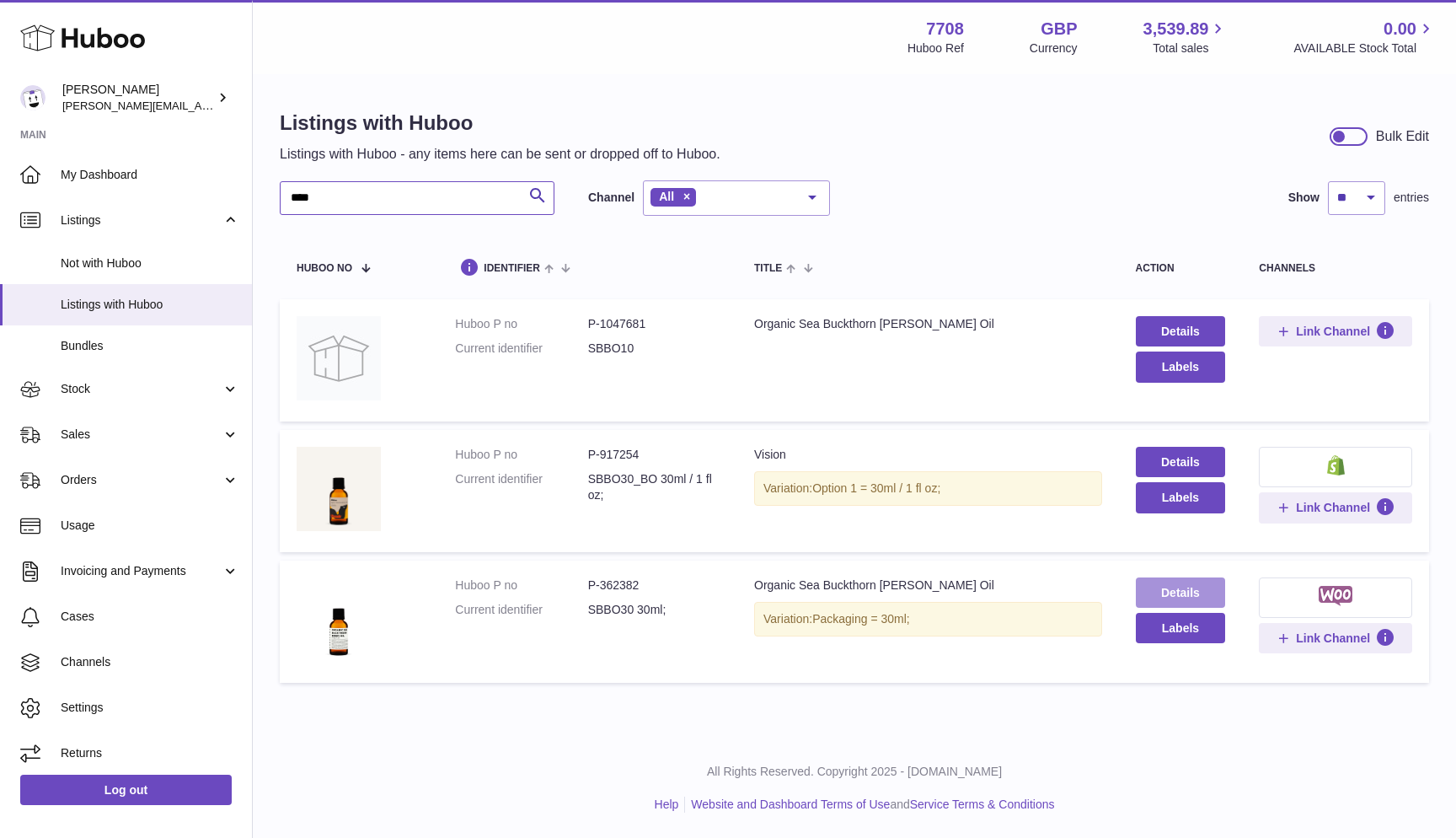
type input "****"
click at [1178, 592] on link "Details" at bounding box center [1180, 592] width 90 height 30
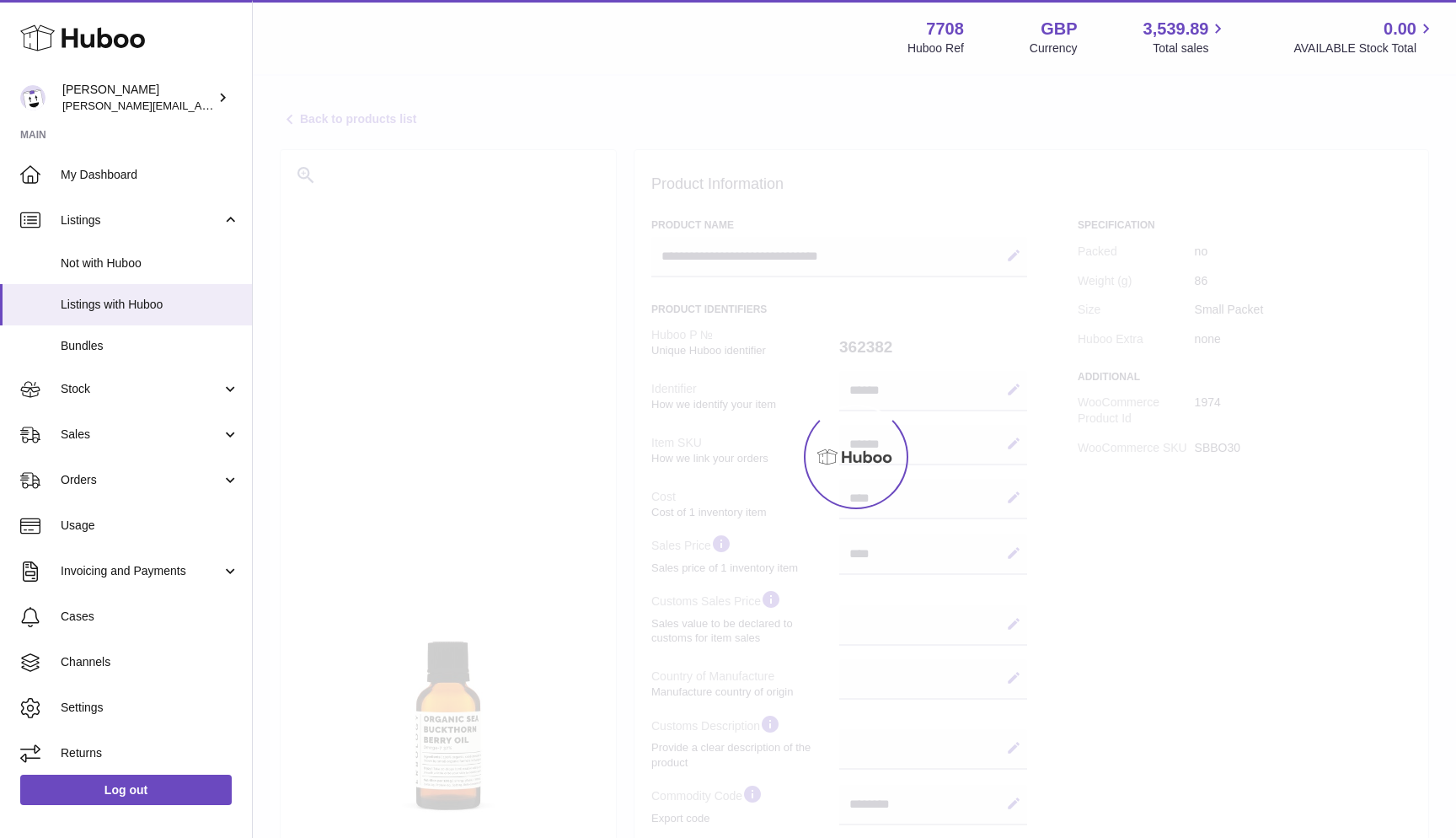
select select
select select "****"
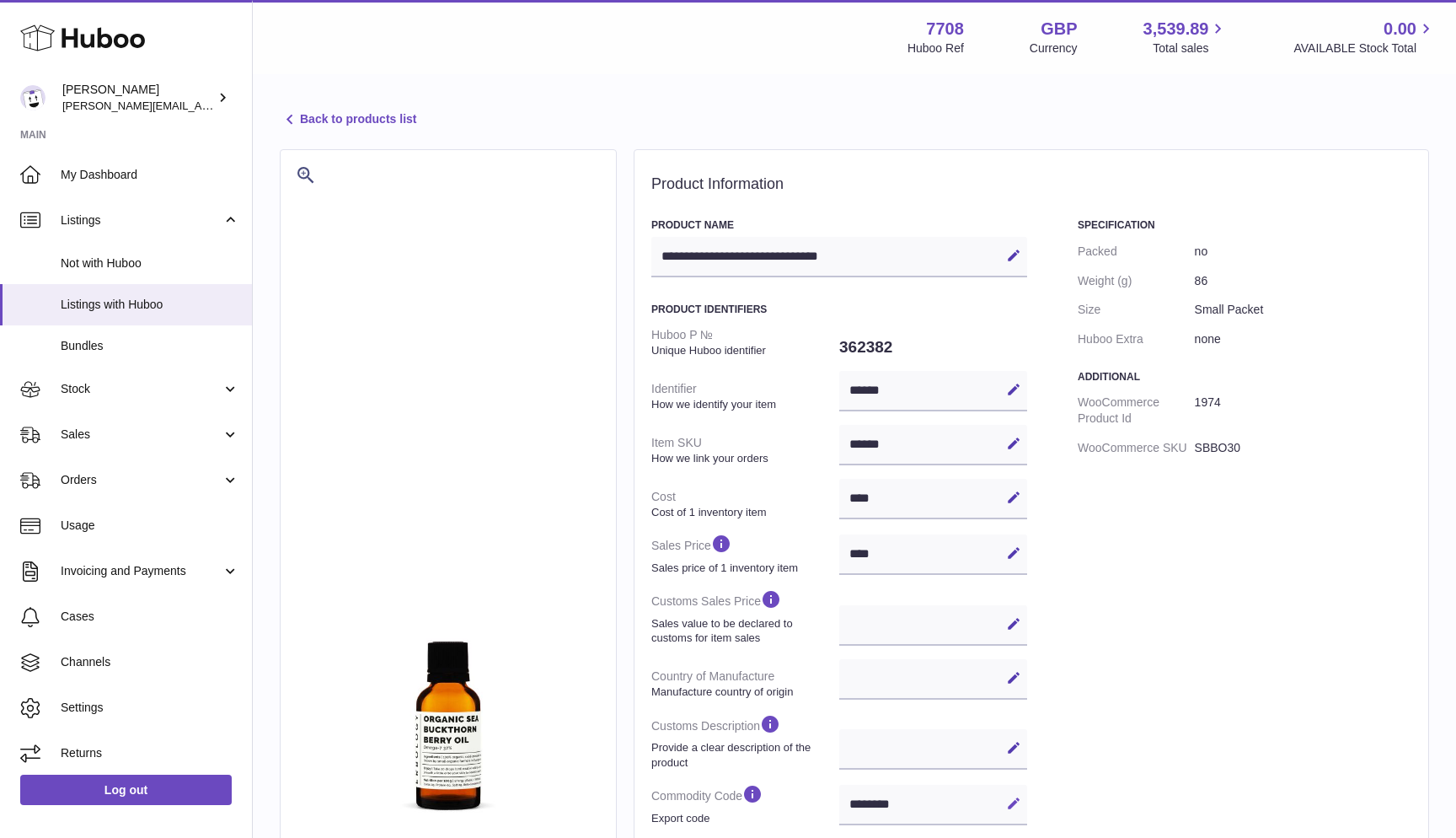
click at [1015, 797] on icon at bounding box center [1014, 804] width 15 height 15
click at [859, 798] on input "********" at bounding box center [933, 805] width 188 height 41
click at [328, 110] on link "Back to products list" at bounding box center [348, 119] width 137 height 20
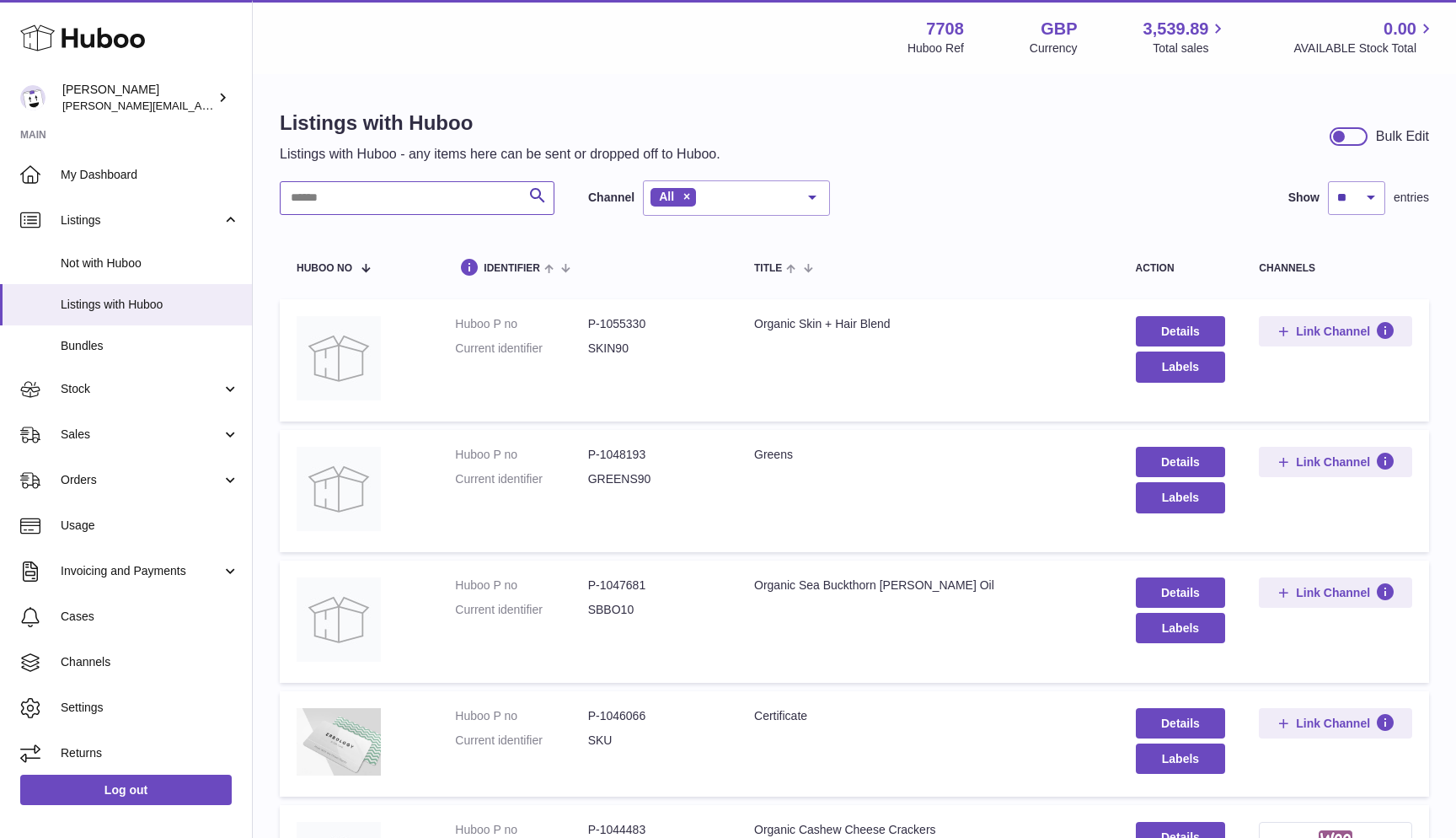
click at [357, 202] on input "text" at bounding box center [417, 198] width 275 height 34
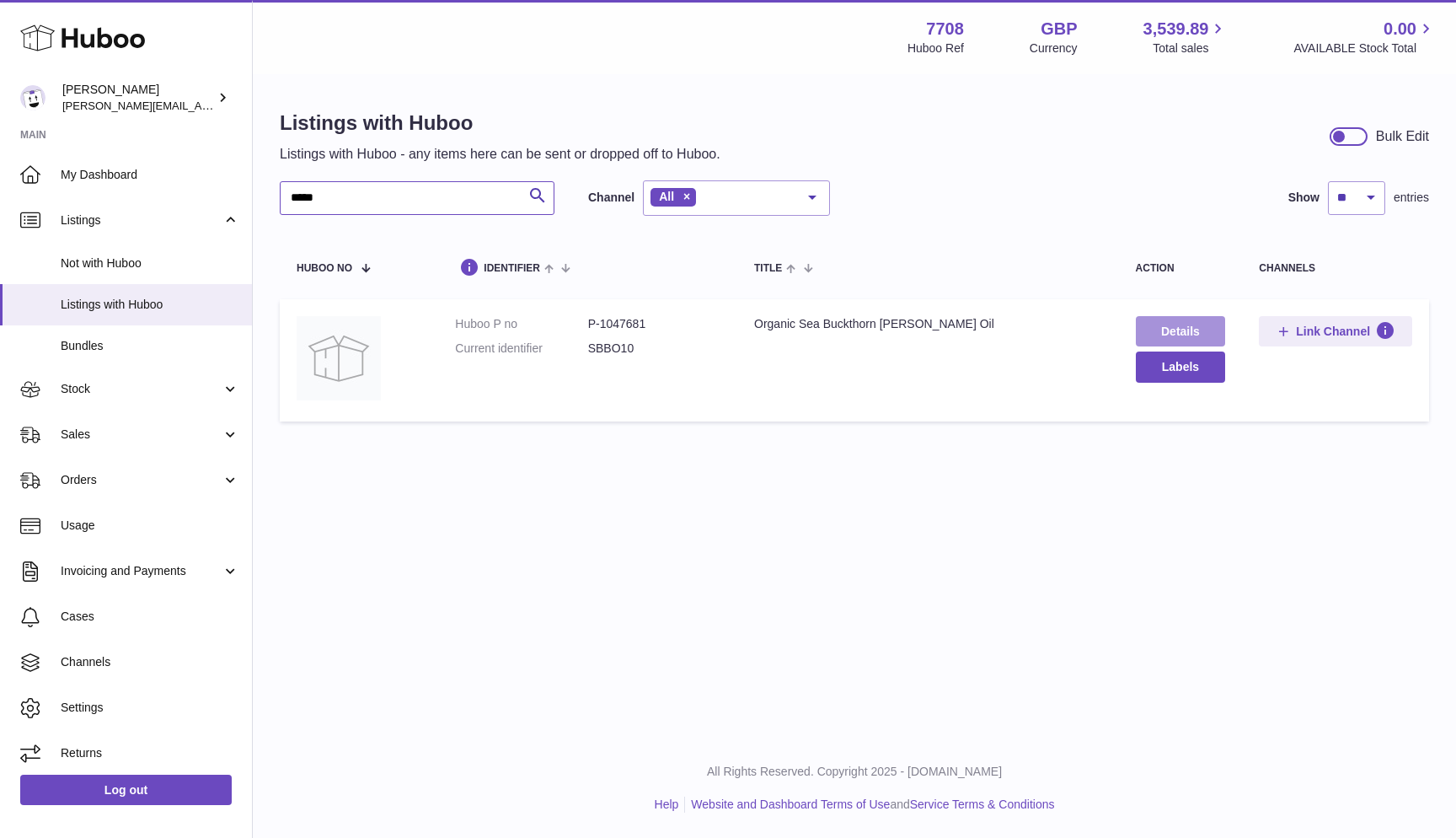
type input "*****"
click at [1171, 330] on link "Details" at bounding box center [1180, 331] width 90 height 30
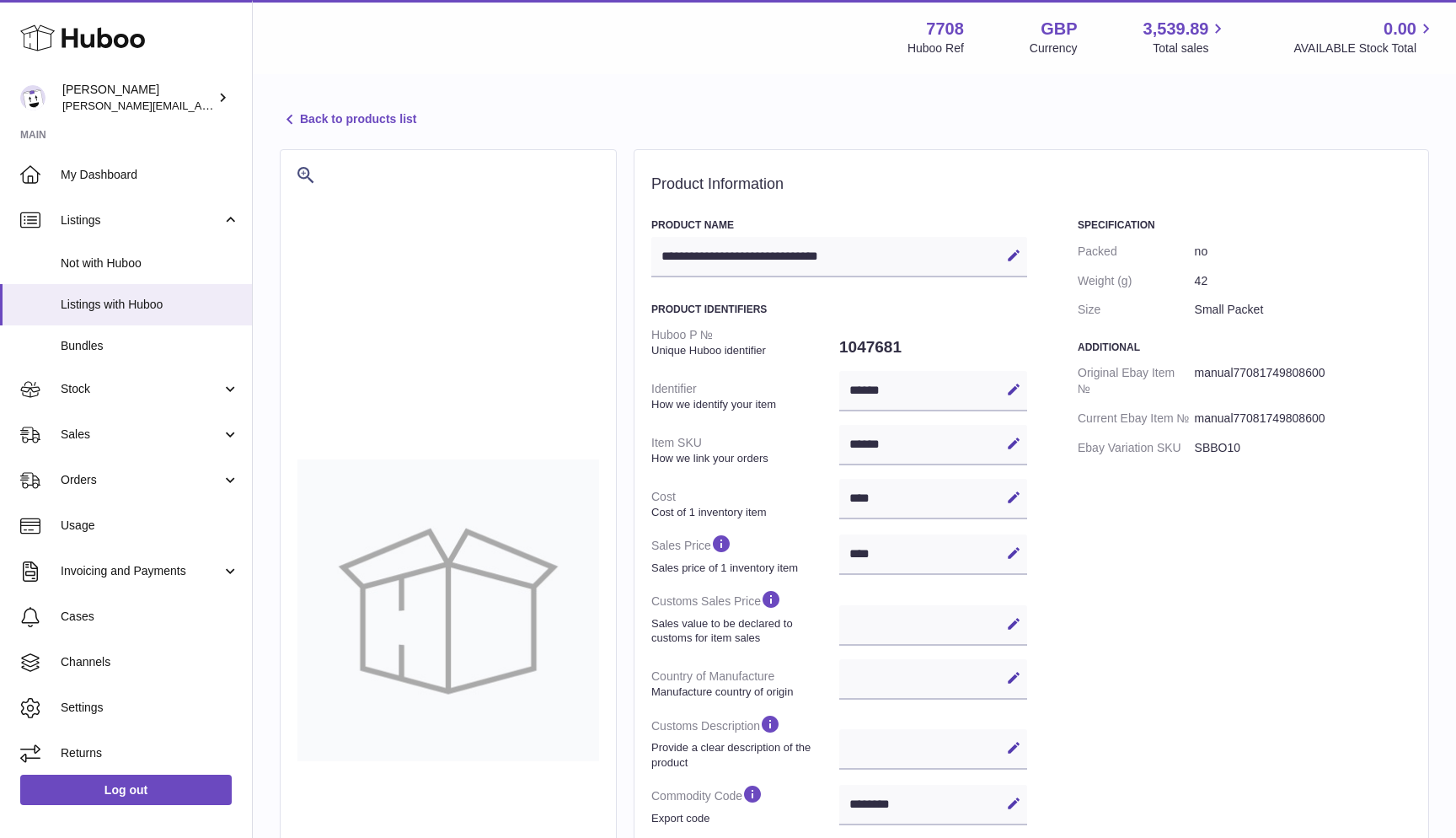
select select
select select "****"
click at [106, 472] on span "Orders" at bounding box center [141, 479] width 161 height 16
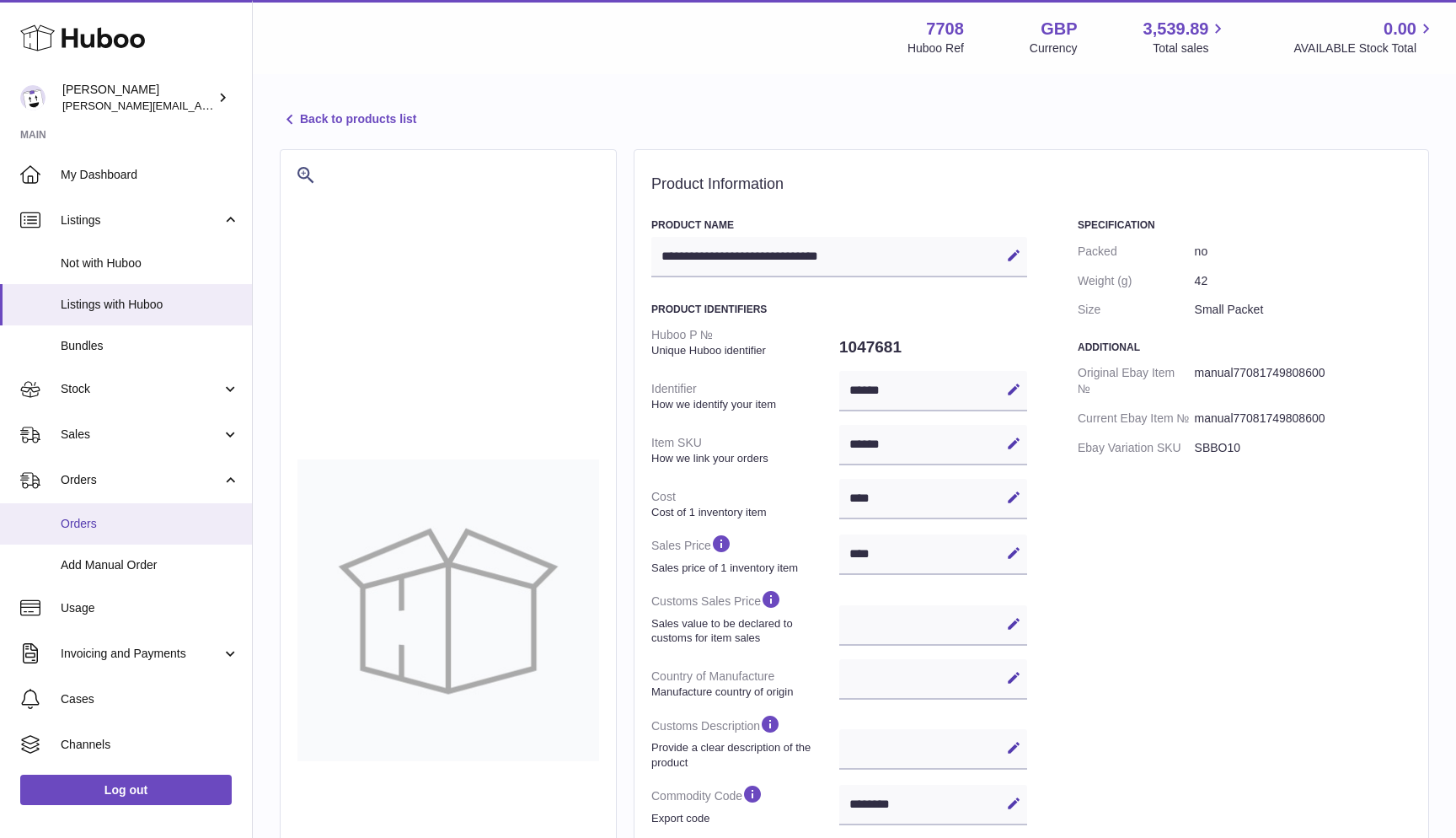
click at [94, 516] on span "Orders" at bounding box center [150, 524] width 178 height 16
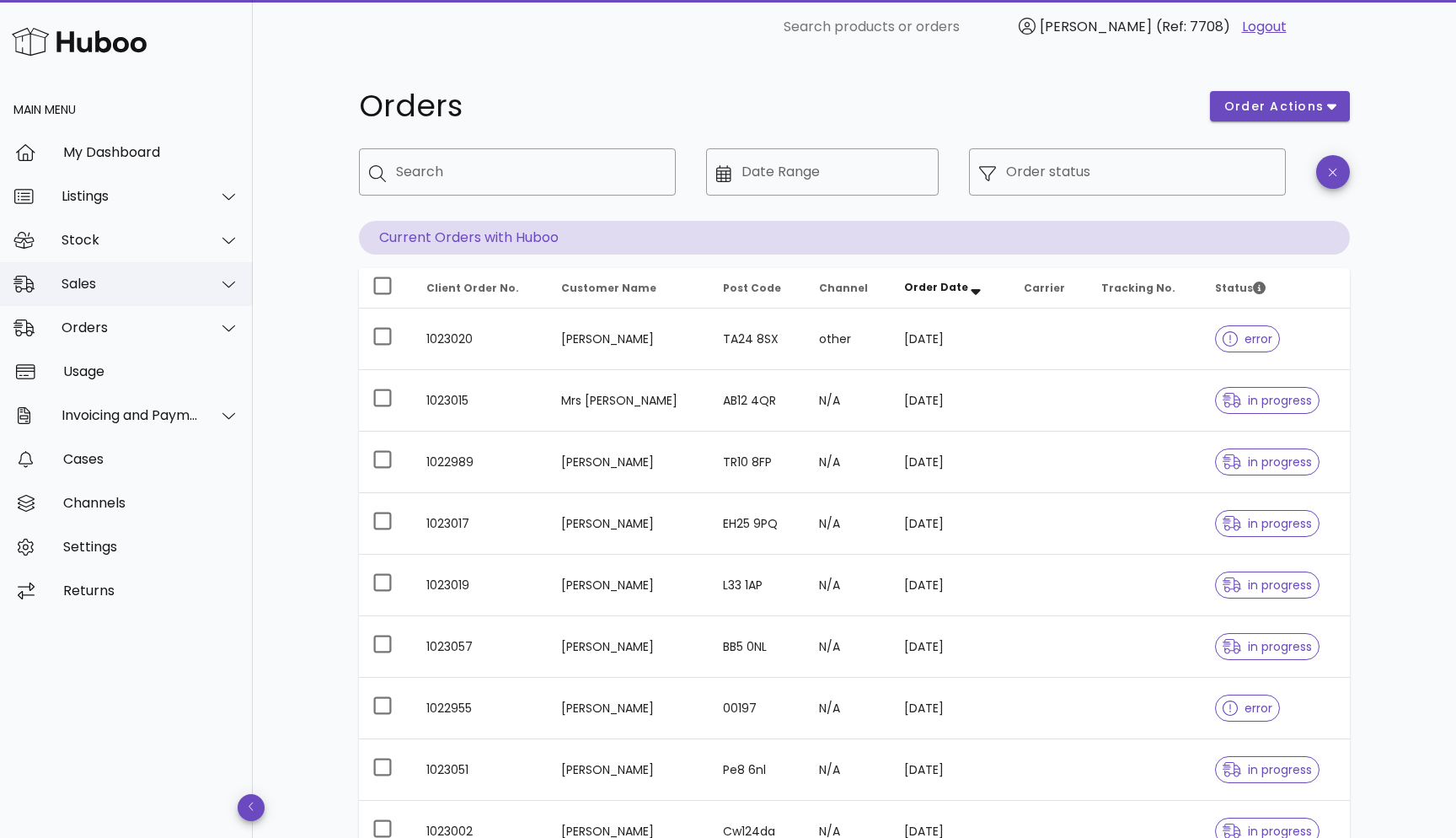
click at [127, 281] on div "Sales" at bounding box center [130, 283] width 138 height 16
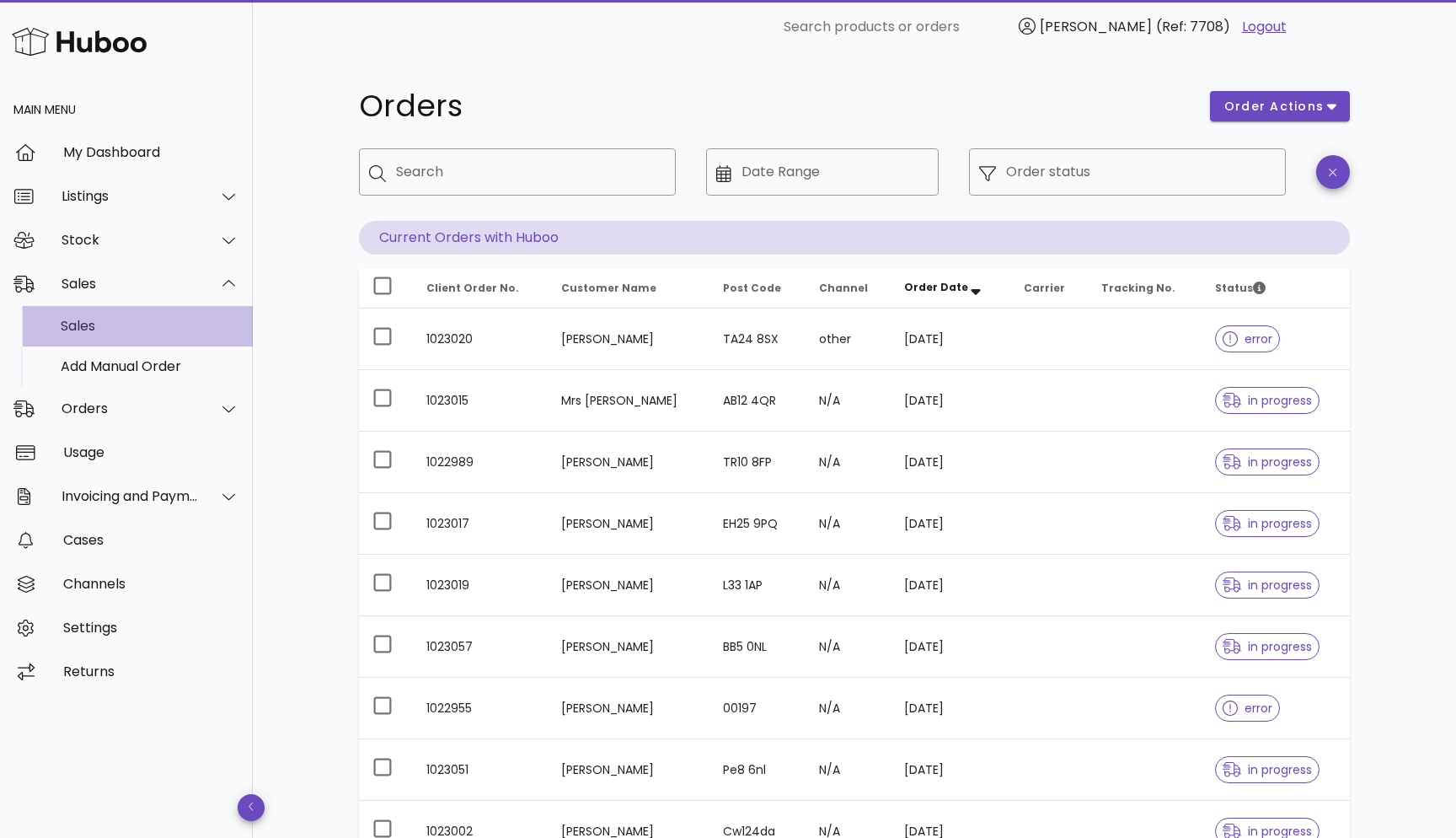
click at [95, 337] on div "Sales" at bounding box center [150, 326] width 178 height 36
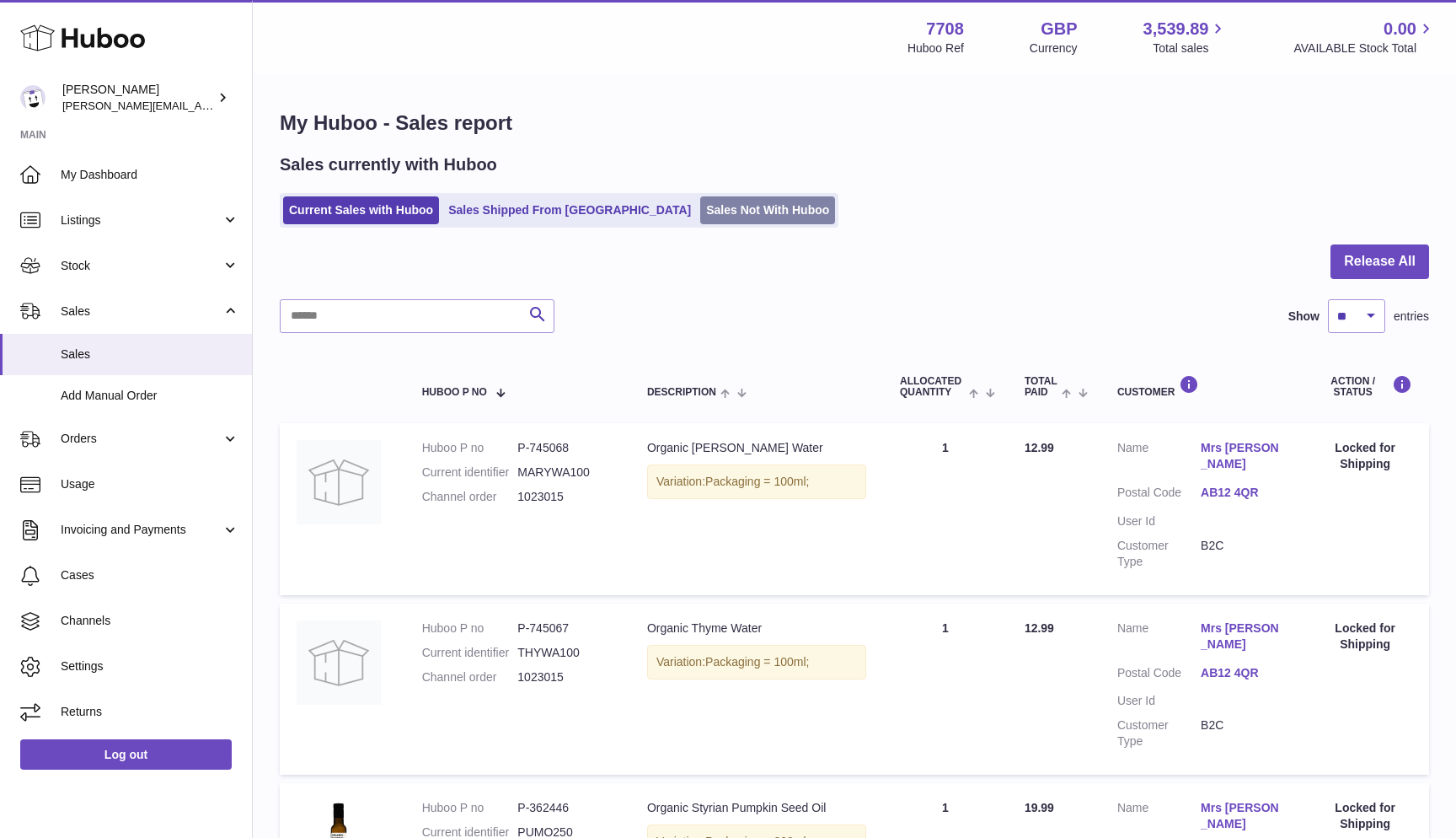
scroll to position [-1, 0]
click at [700, 221] on link "Sales Not With Huboo" at bounding box center [767, 210] width 135 height 28
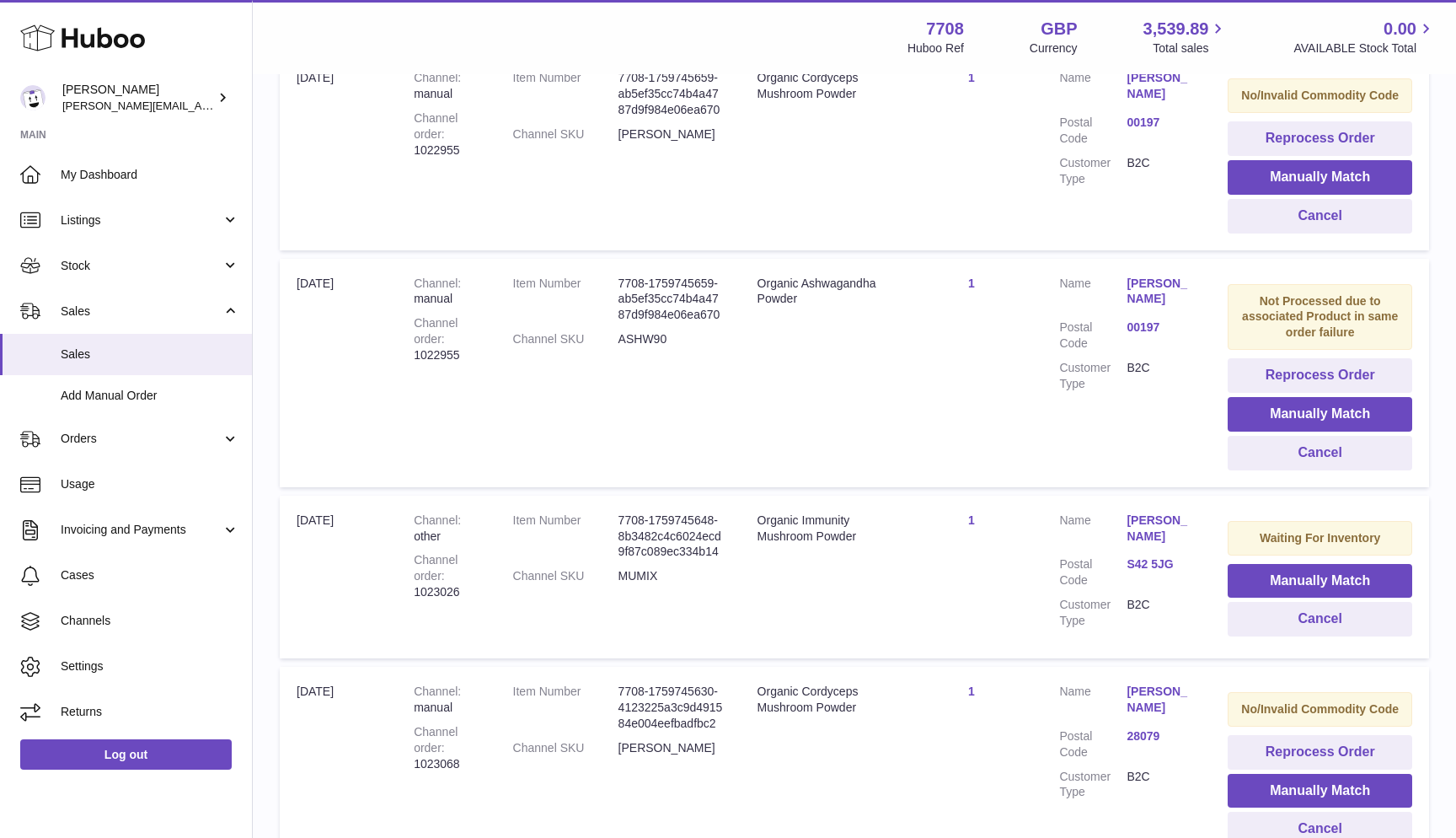
scroll to position [1045, 0]
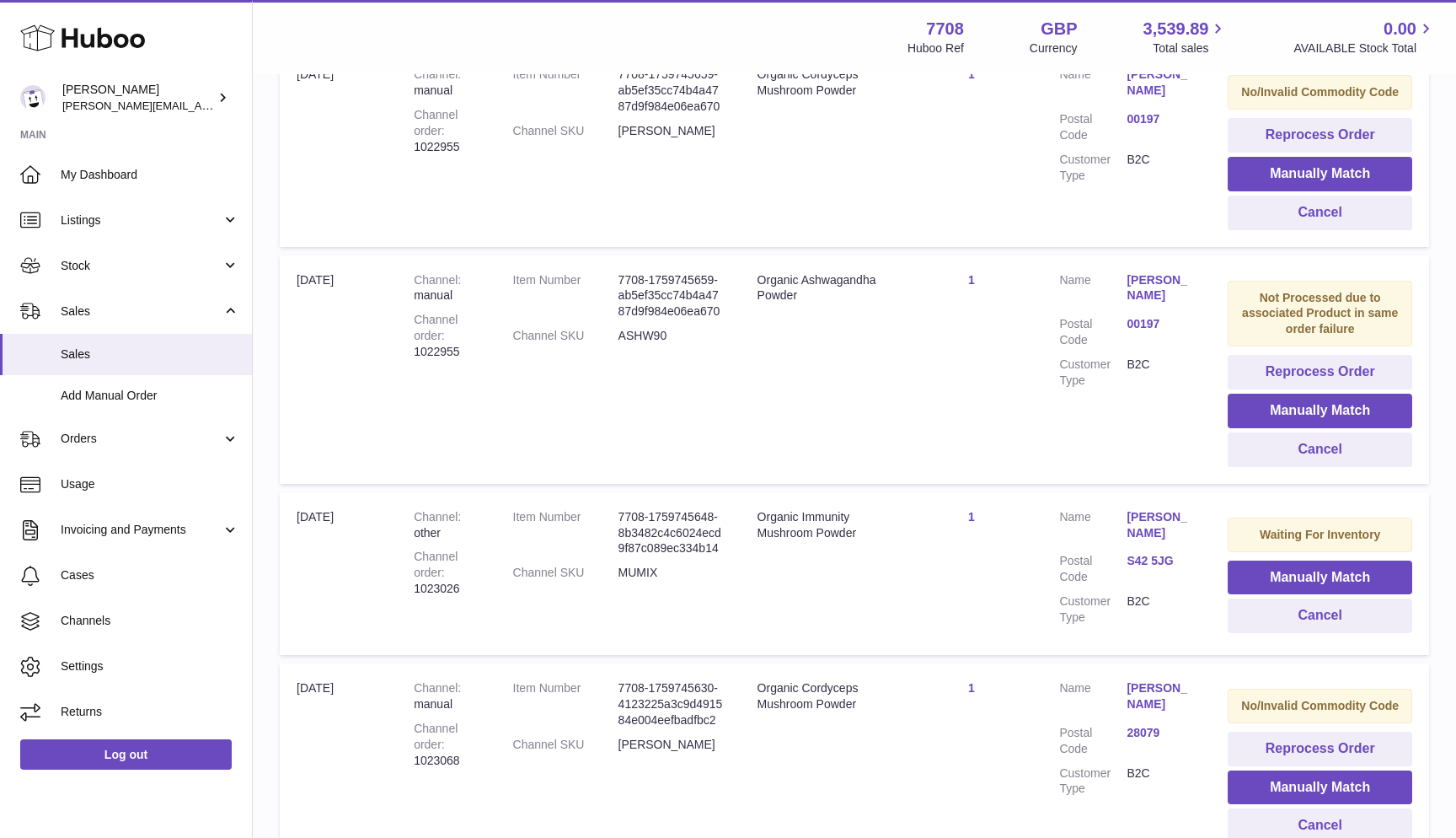
click at [618, 736] on dd "[PERSON_NAME]" at bounding box center [671, 744] width 105 height 16
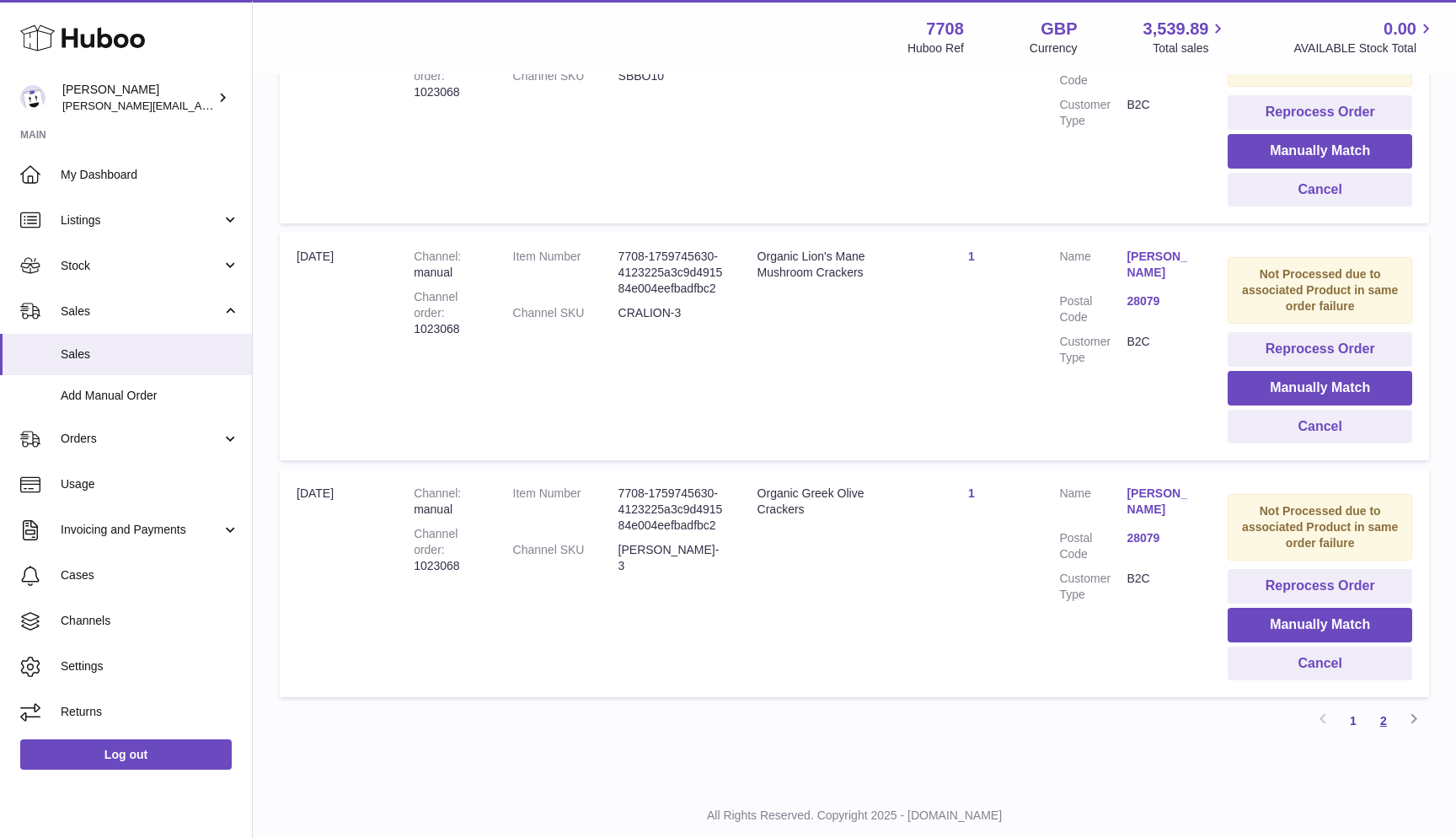
click at [1383, 706] on link "2" at bounding box center [1384, 721] width 30 height 30
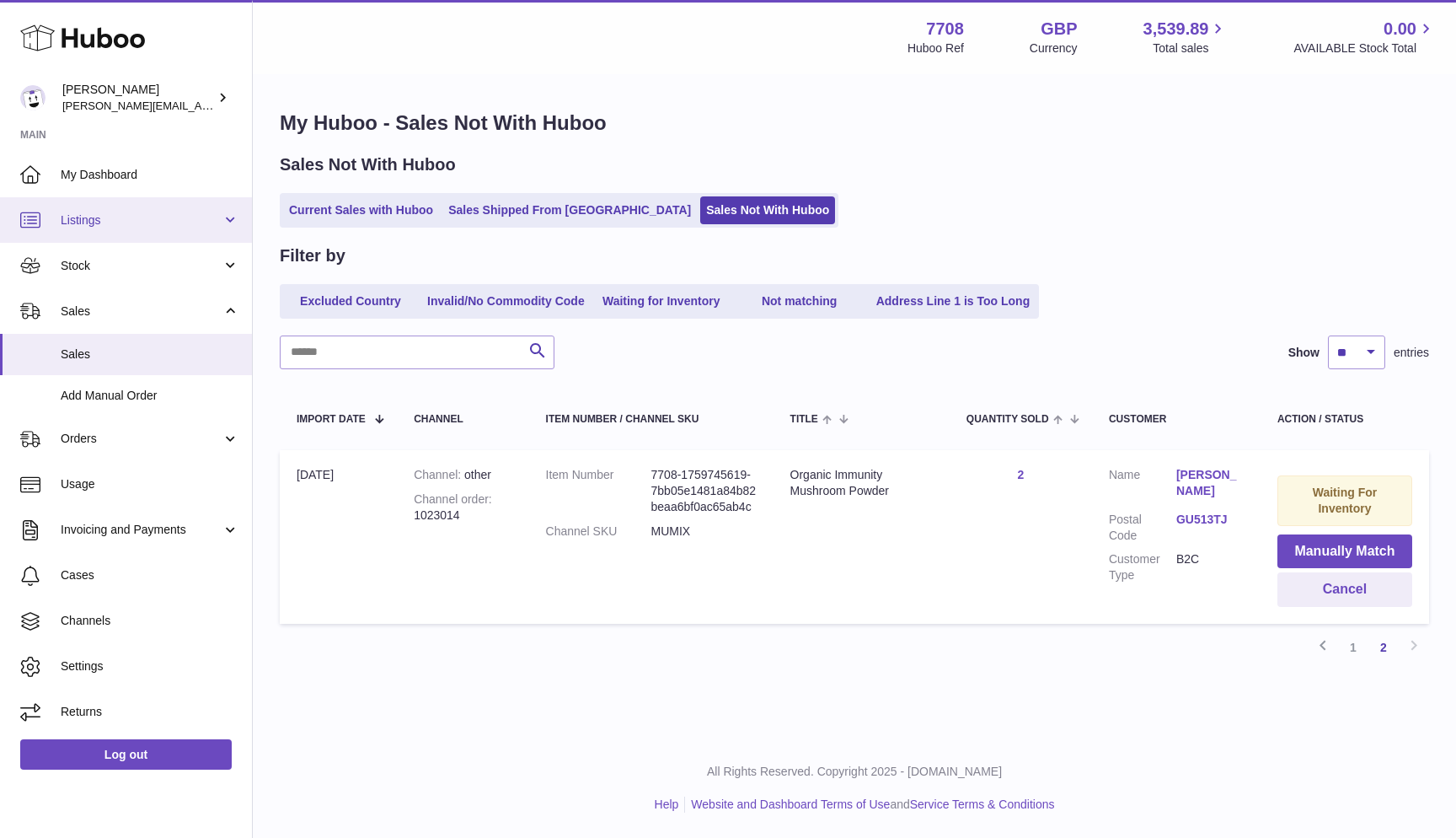
click at [138, 215] on span "Listings" at bounding box center [141, 220] width 161 height 16
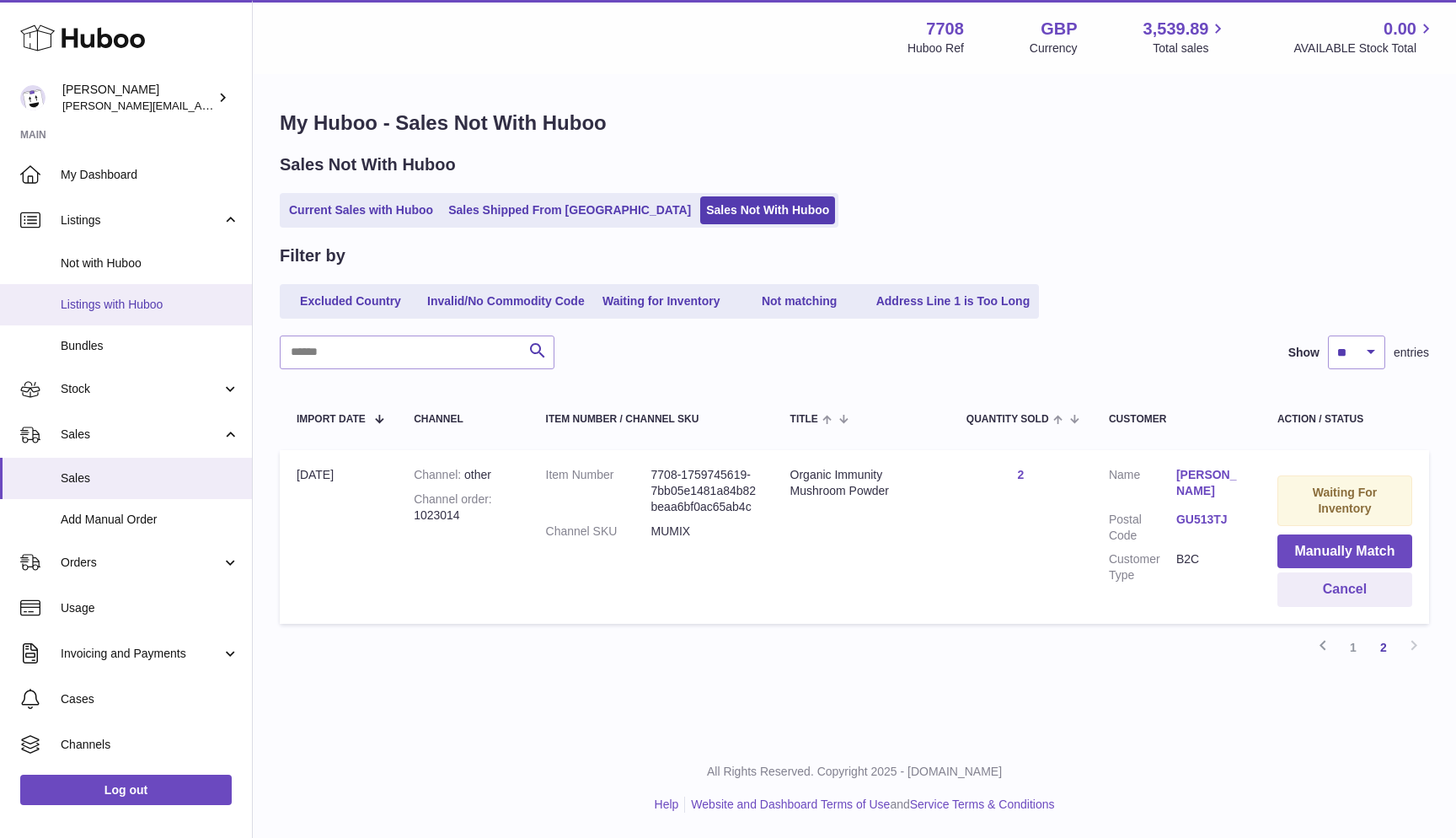
click at [104, 300] on span "Listings with Huboo" at bounding box center [150, 305] width 178 height 16
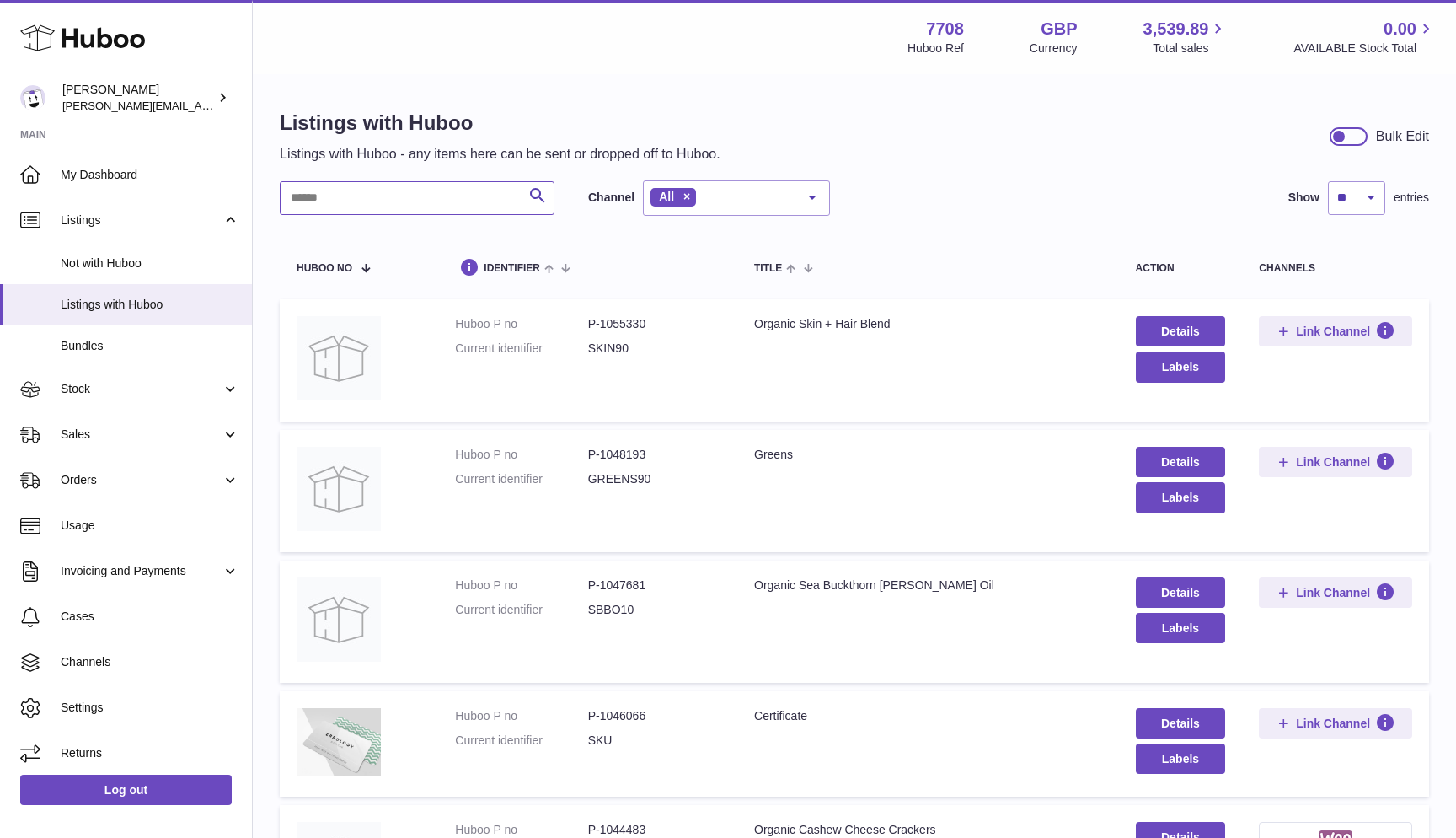
click at [360, 199] on input "text" at bounding box center [417, 198] width 275 height 34
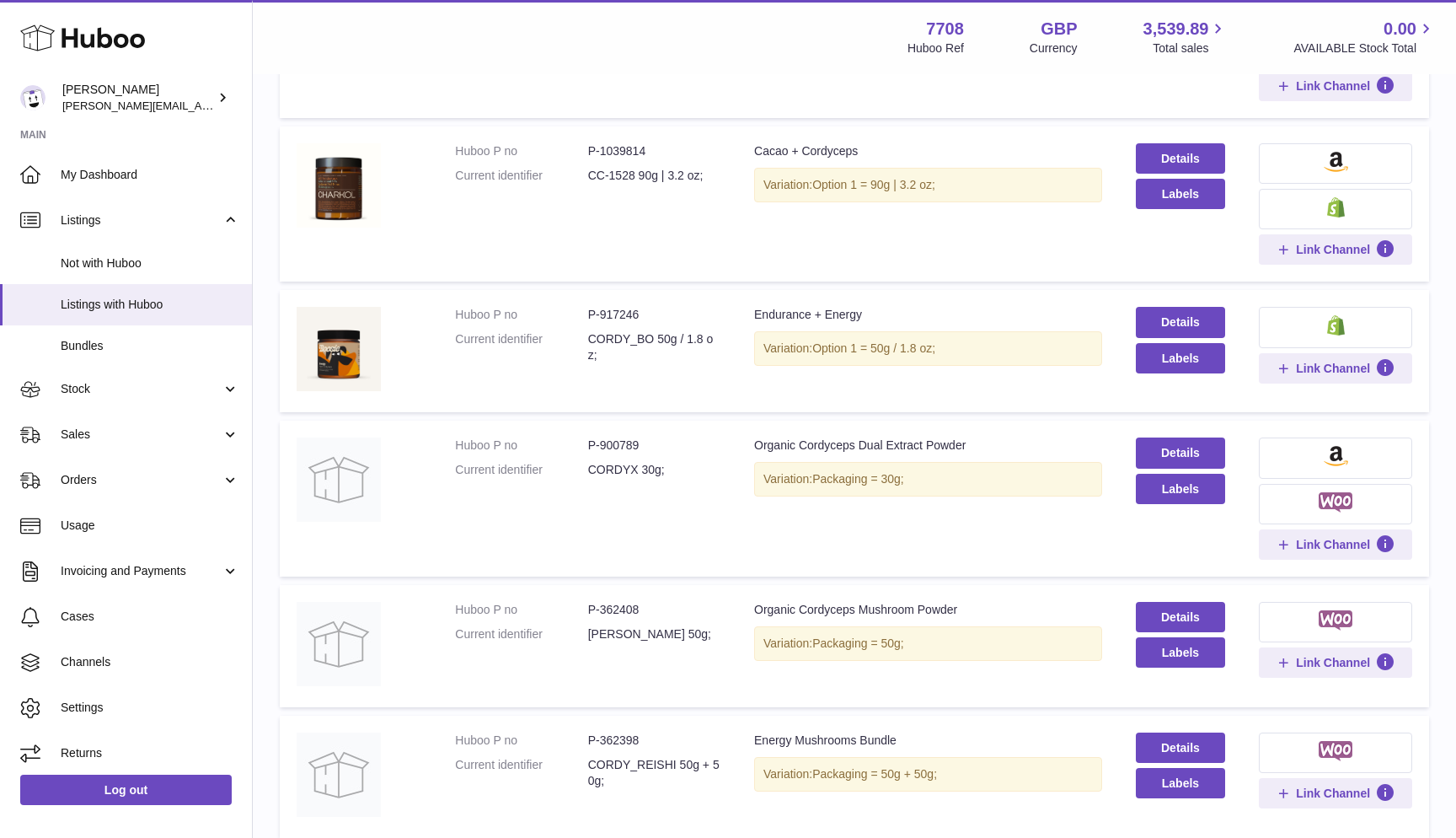
scroll to position [778, 0]
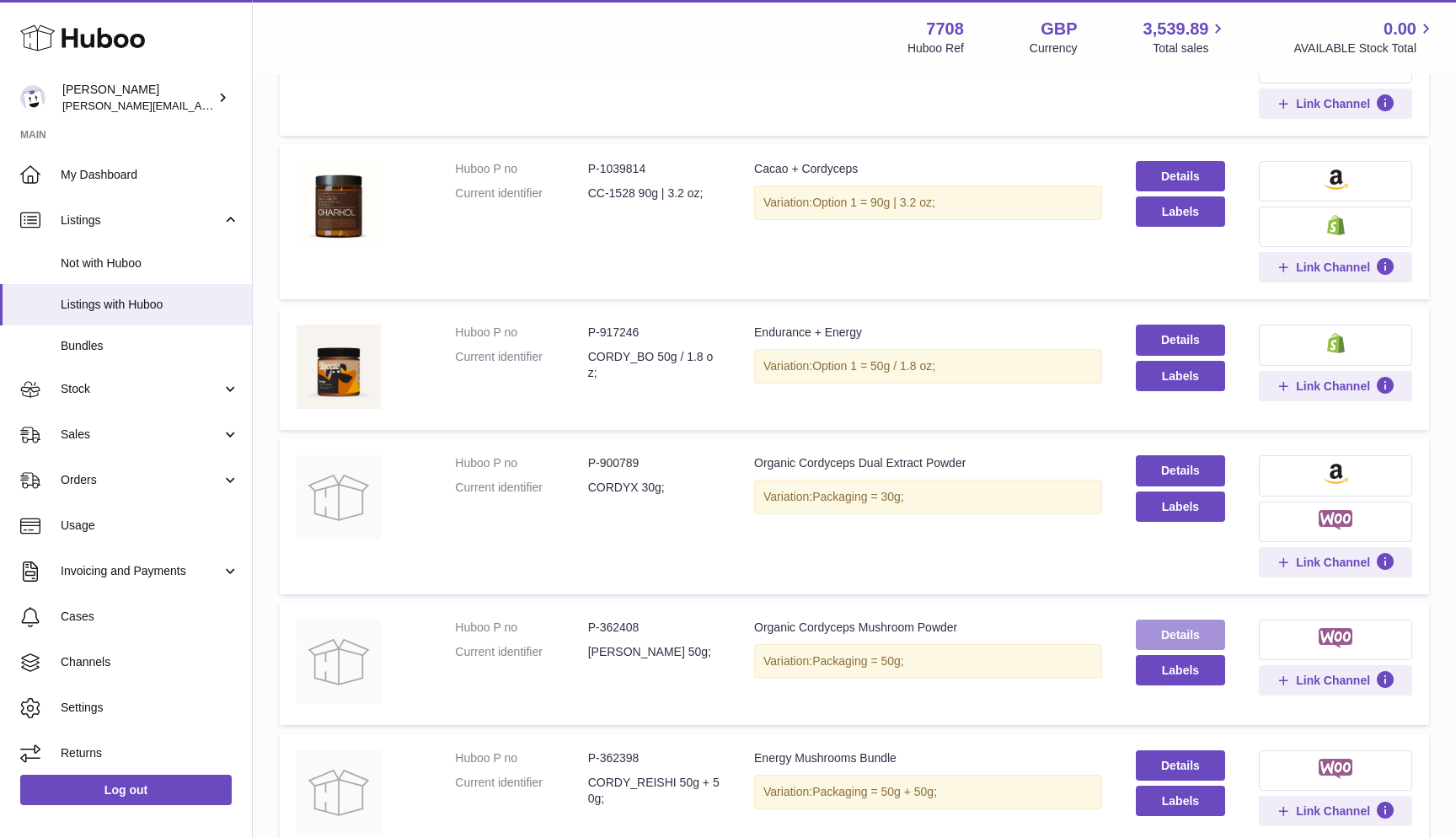
type input "*****"
click at [1189, 621] on link "Details" at bounding box center [1180, 635] width 90 height 30
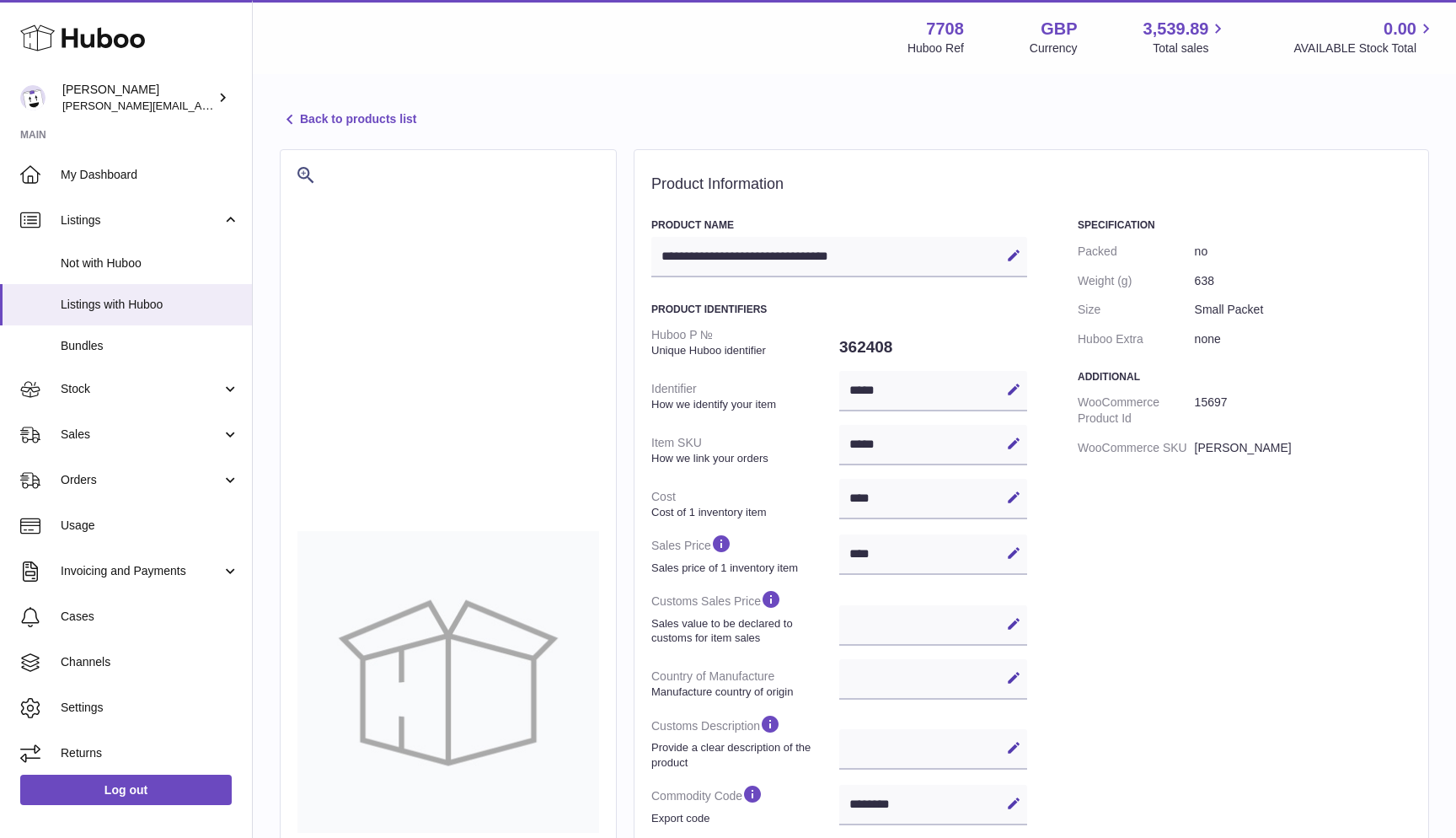
select select
select select "****"
click at [100, 306] on span "Listings with Huboo" at bounding box center [150, 305] width 178 height 16
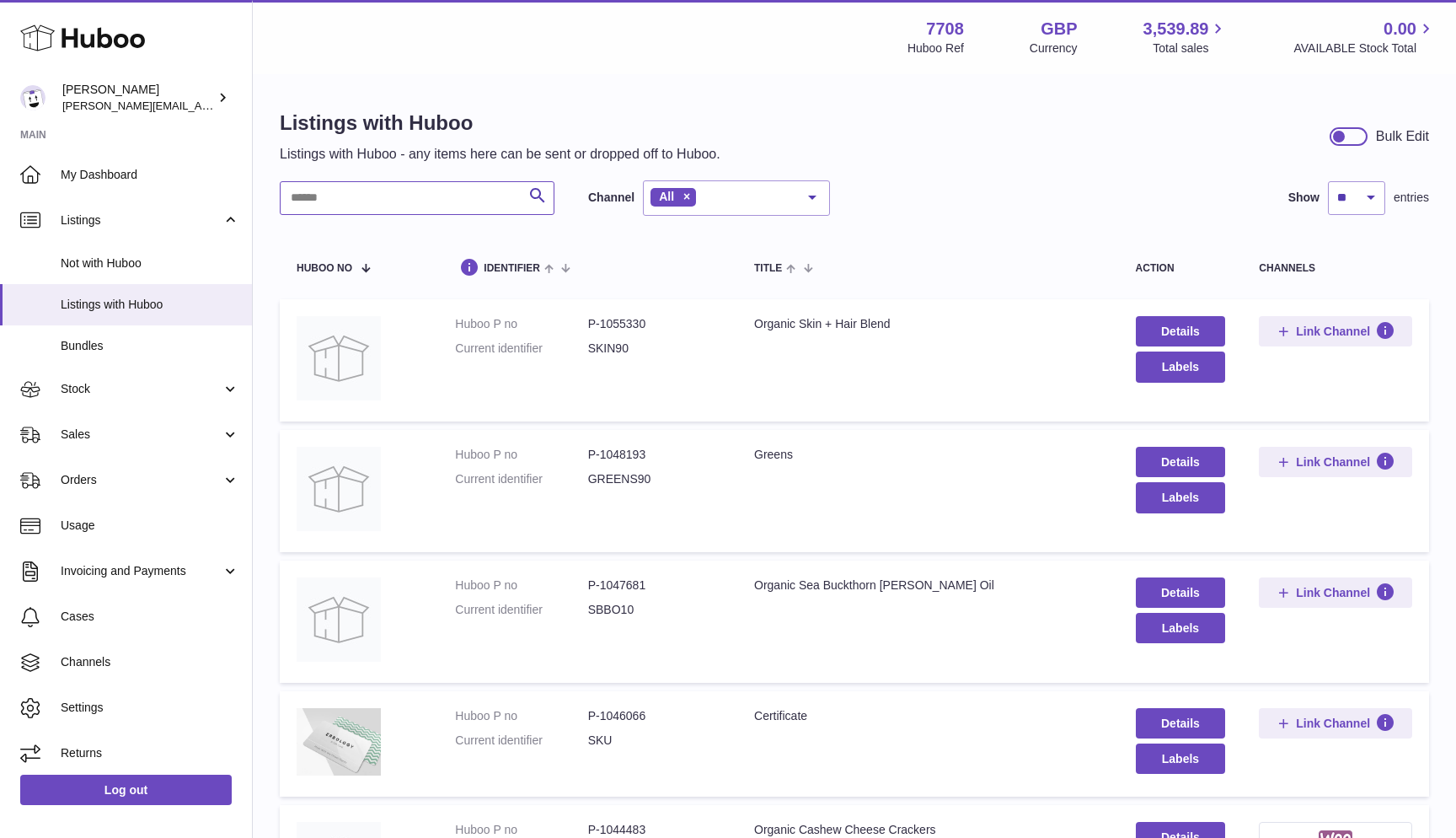
click at [305, 200] on input "text" at bounding box center [417, 198] width 275 height 34
type input "*****"
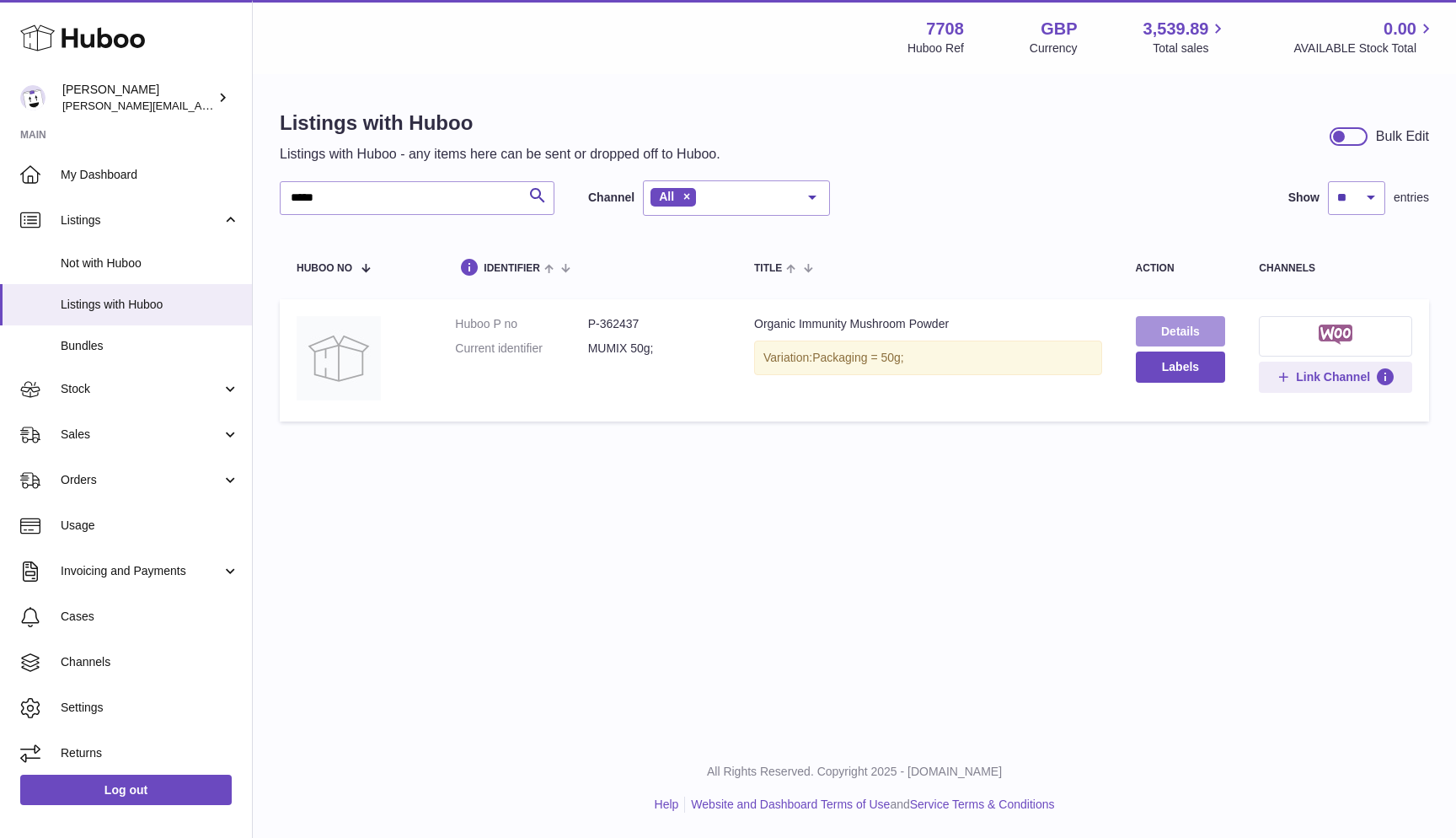
click at [1187, 328] on link "Details" at bounding box center [1180, 331] width 90 height 30
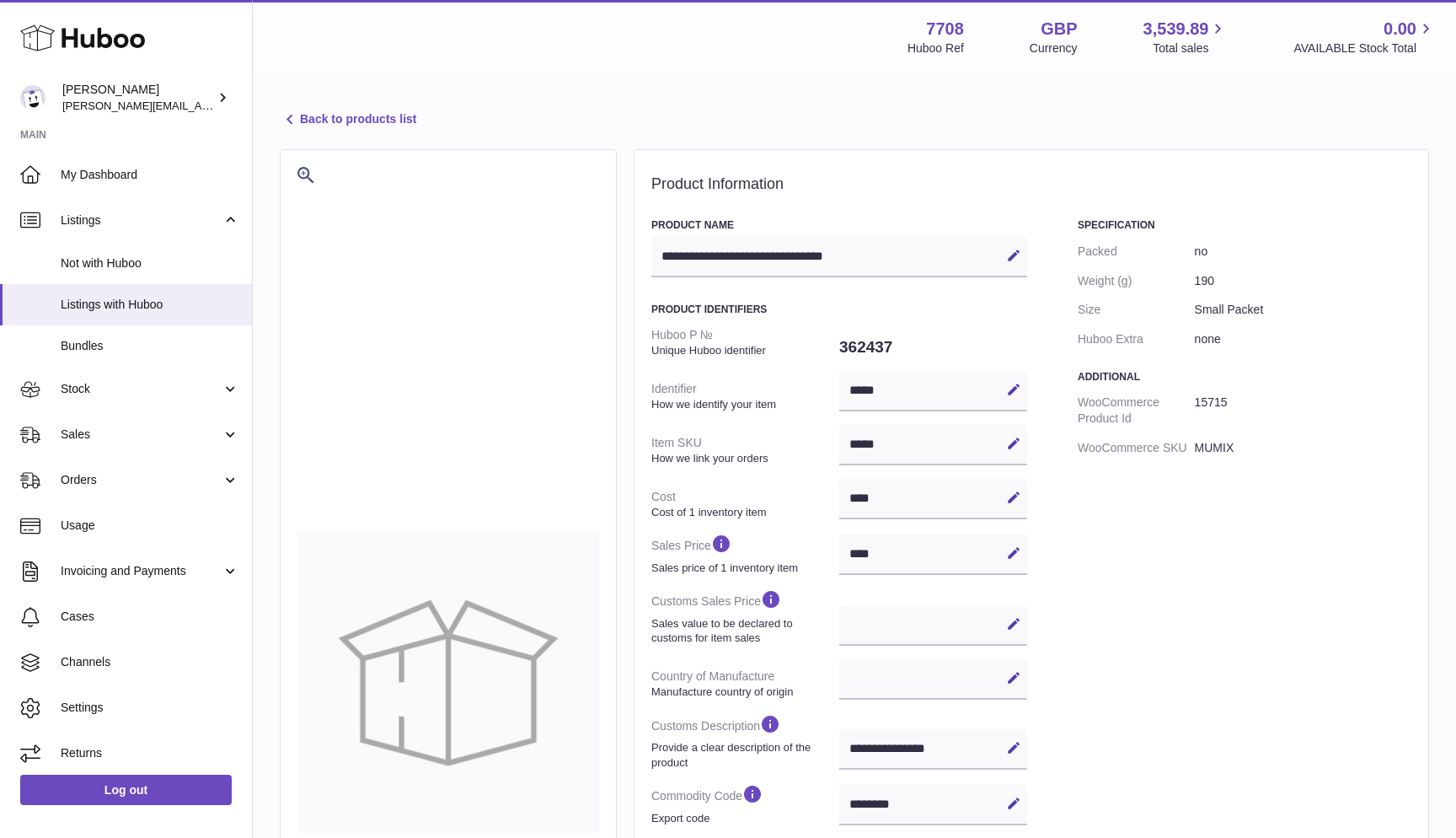
select select
select select "****"
click at [69, 297] on span "Listings with Huboo" at bounding box center [150, 305] width 178 height 16
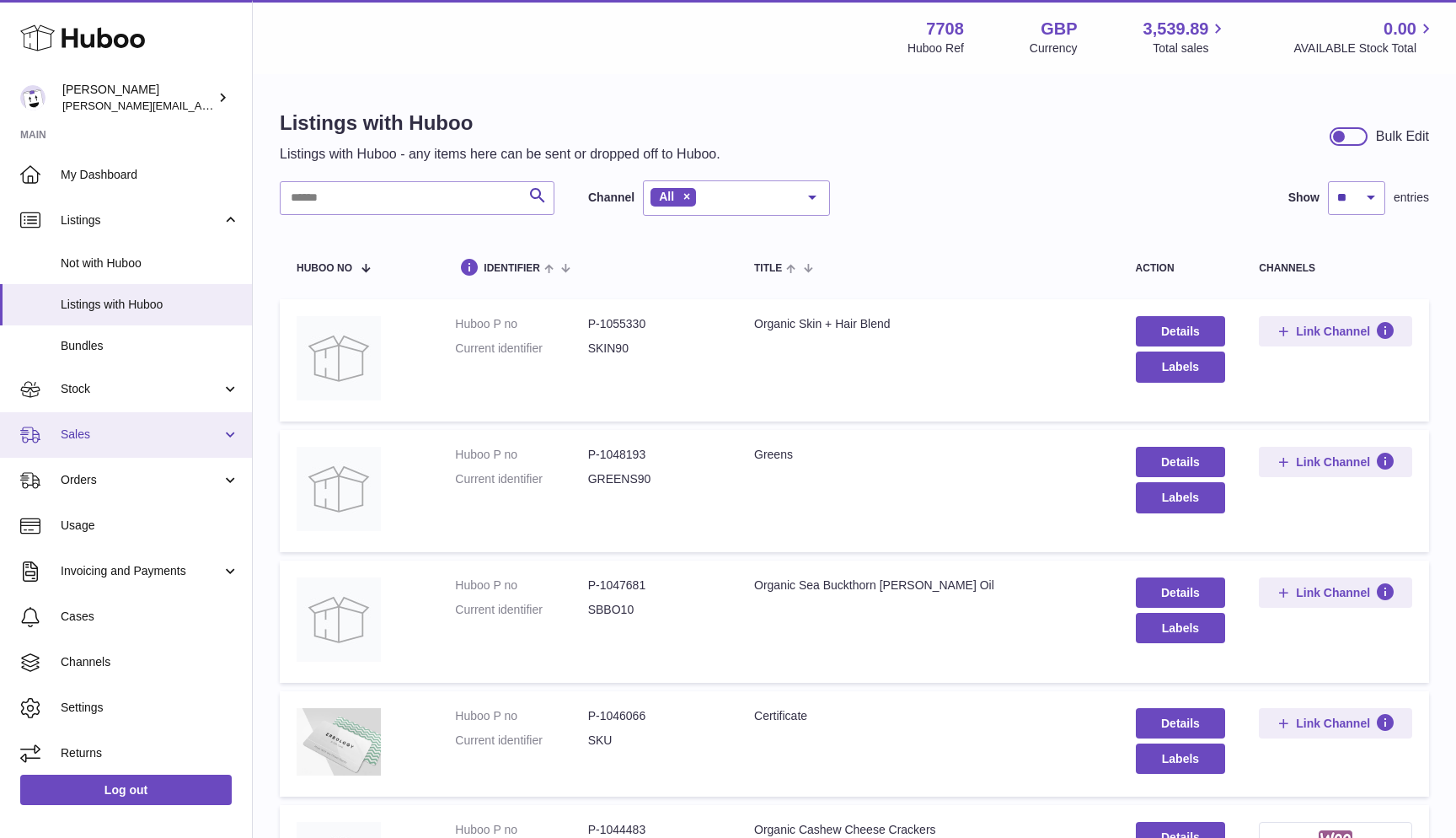
click at [113, 433] on span "Sales" at bounding box center [141, 434] width 161 height 16
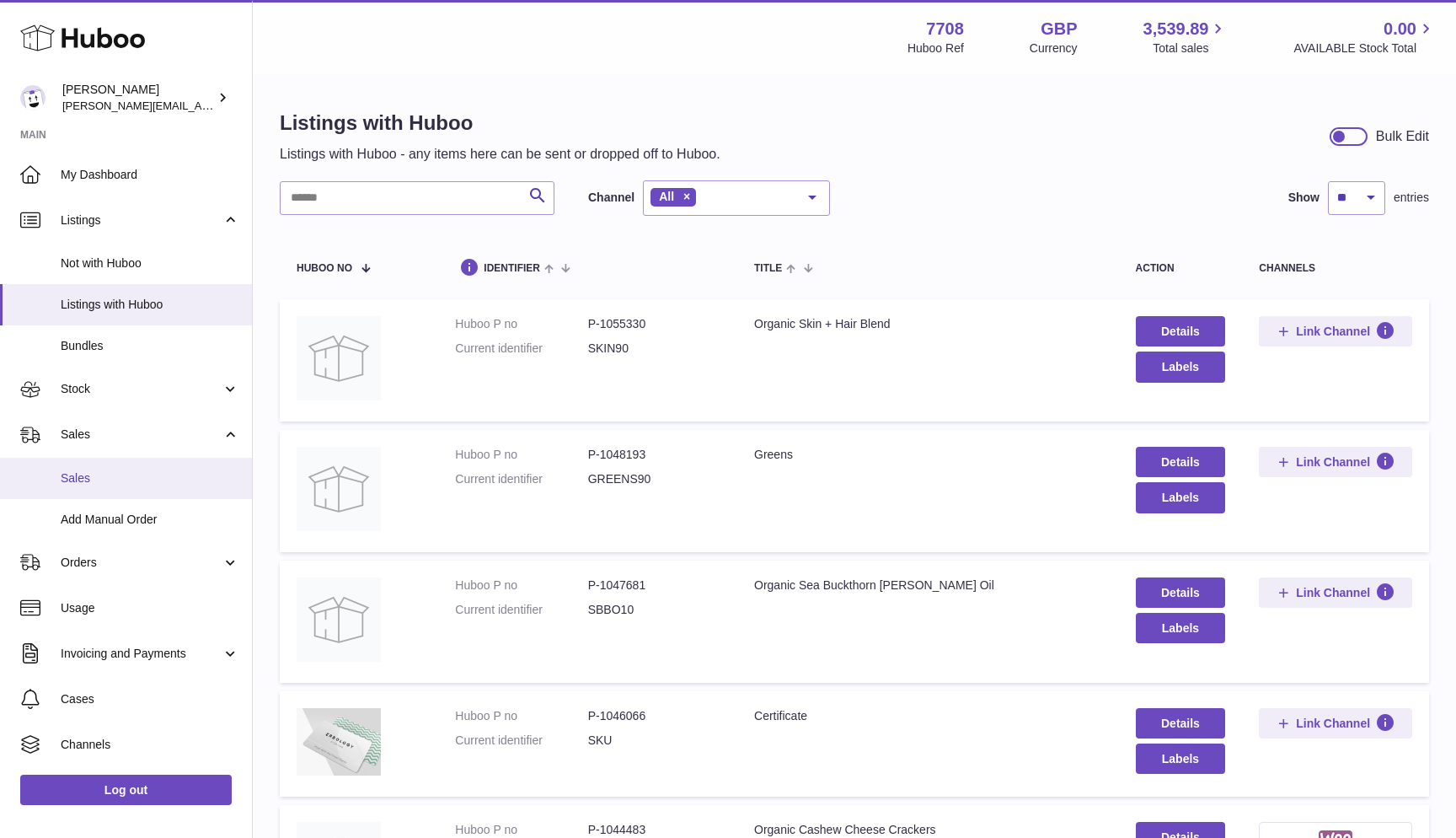
click at [101, 463] on link "Sales" at bounding box center [126, 478] width 252 height 42
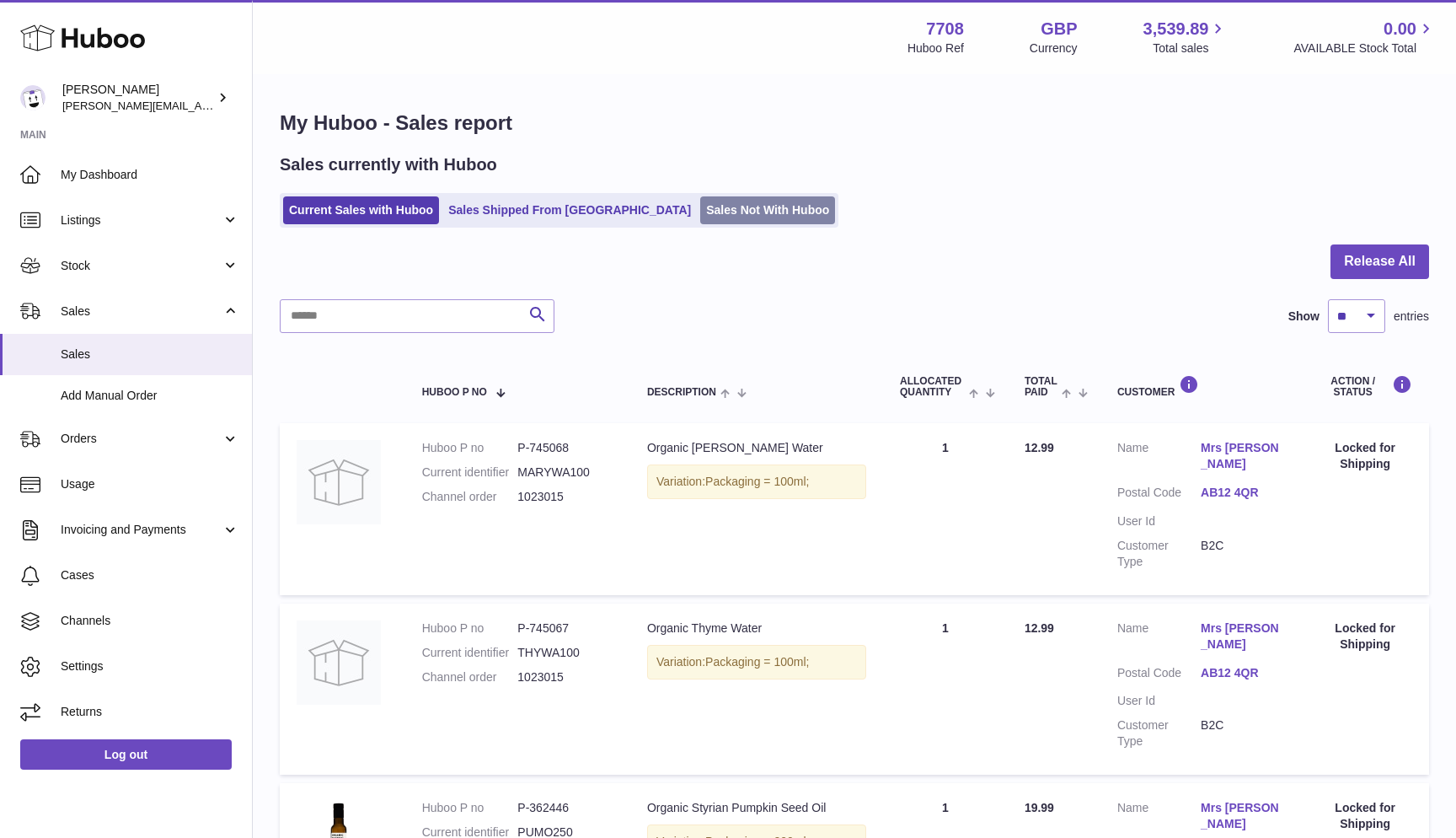
click at [700, 212] on link "Sales Not With Huboo" at bounding box center [767, 210] width 135 height 28
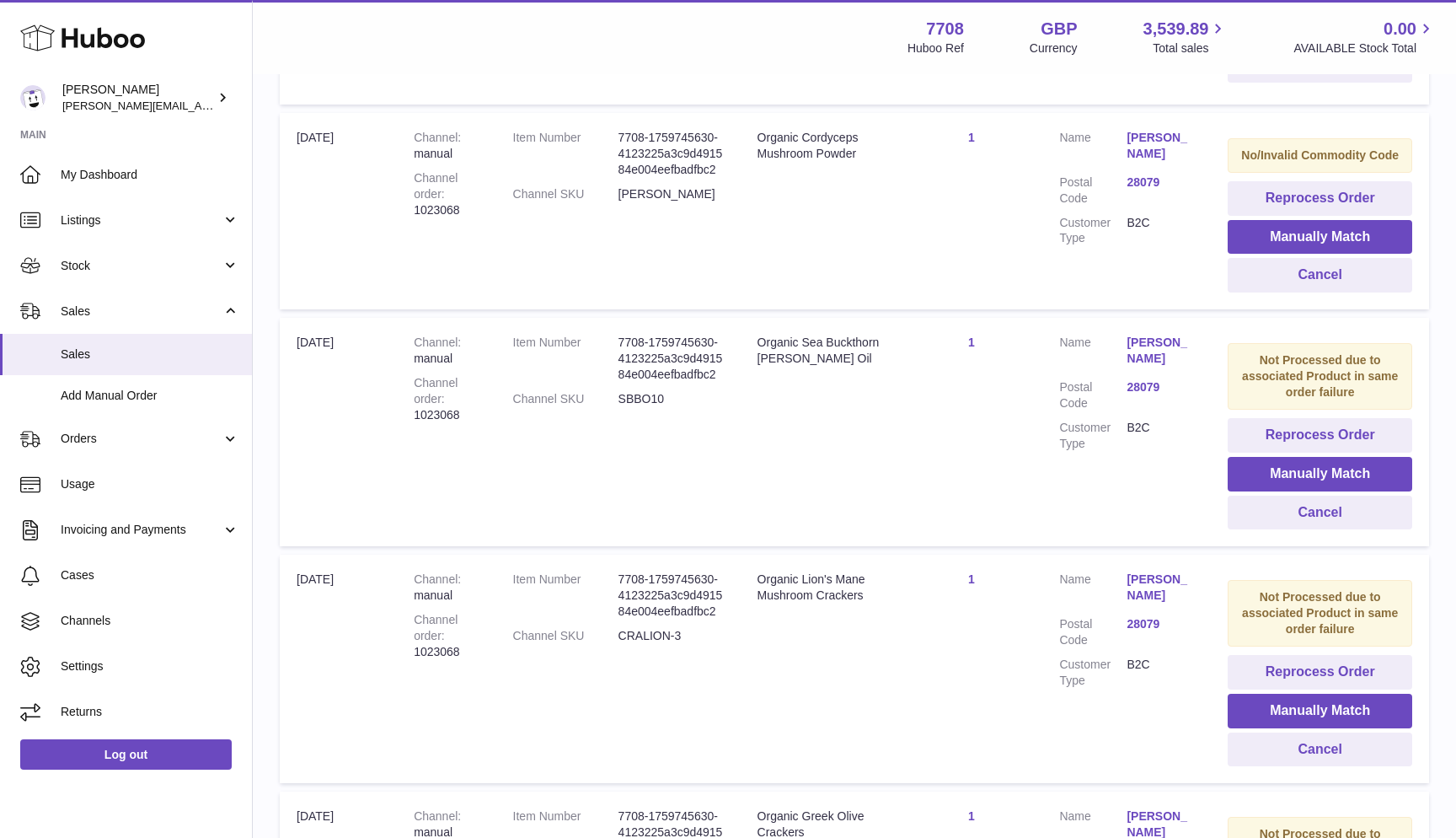
scroll to position [1596, 0]
click at [131, 227] on link "Listings" at bounding box center [126, 220] width 252 height 46
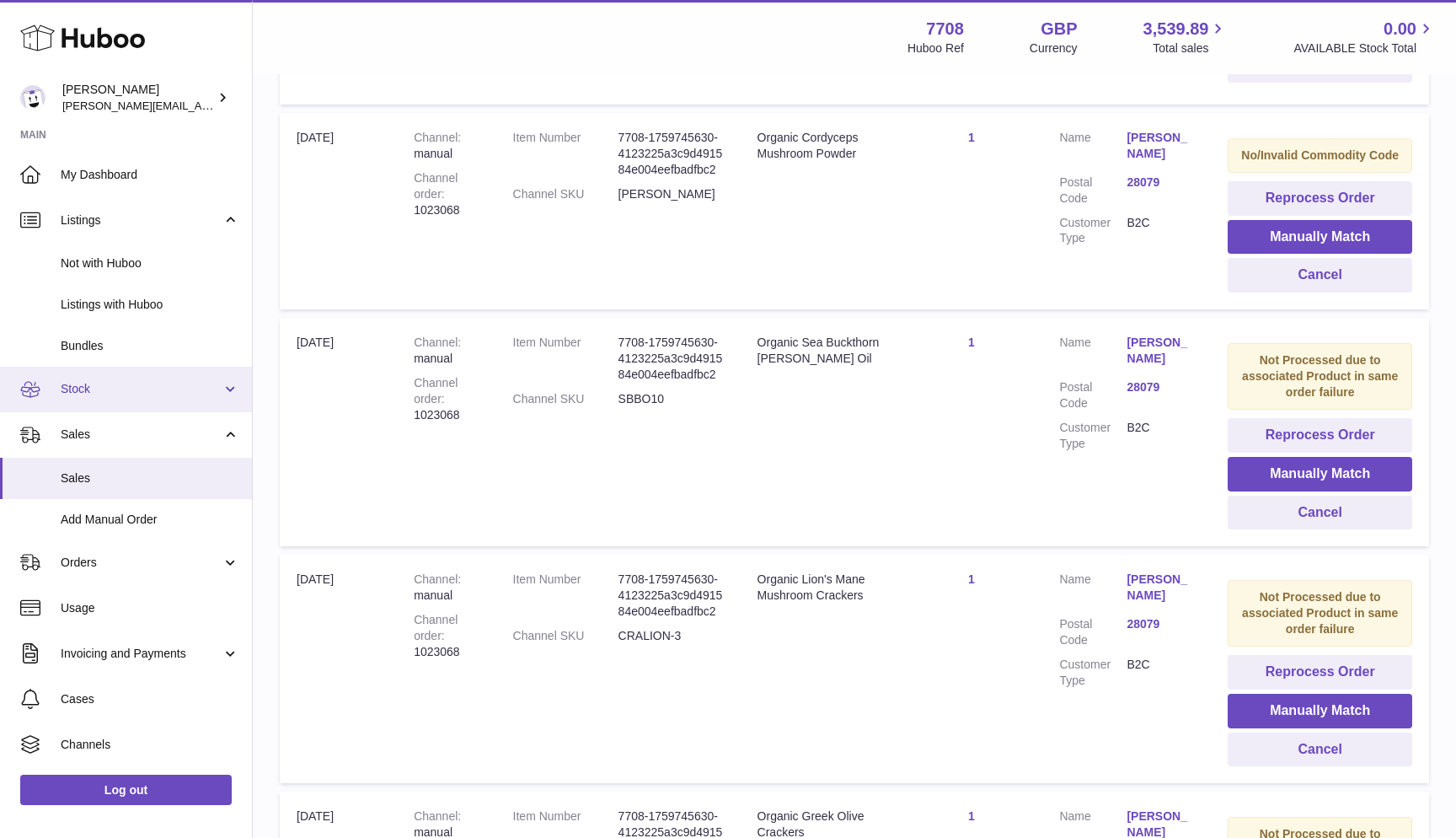
click at [117, 385] on span "Stock" at bounding box center [141, 389] width 161 height 16
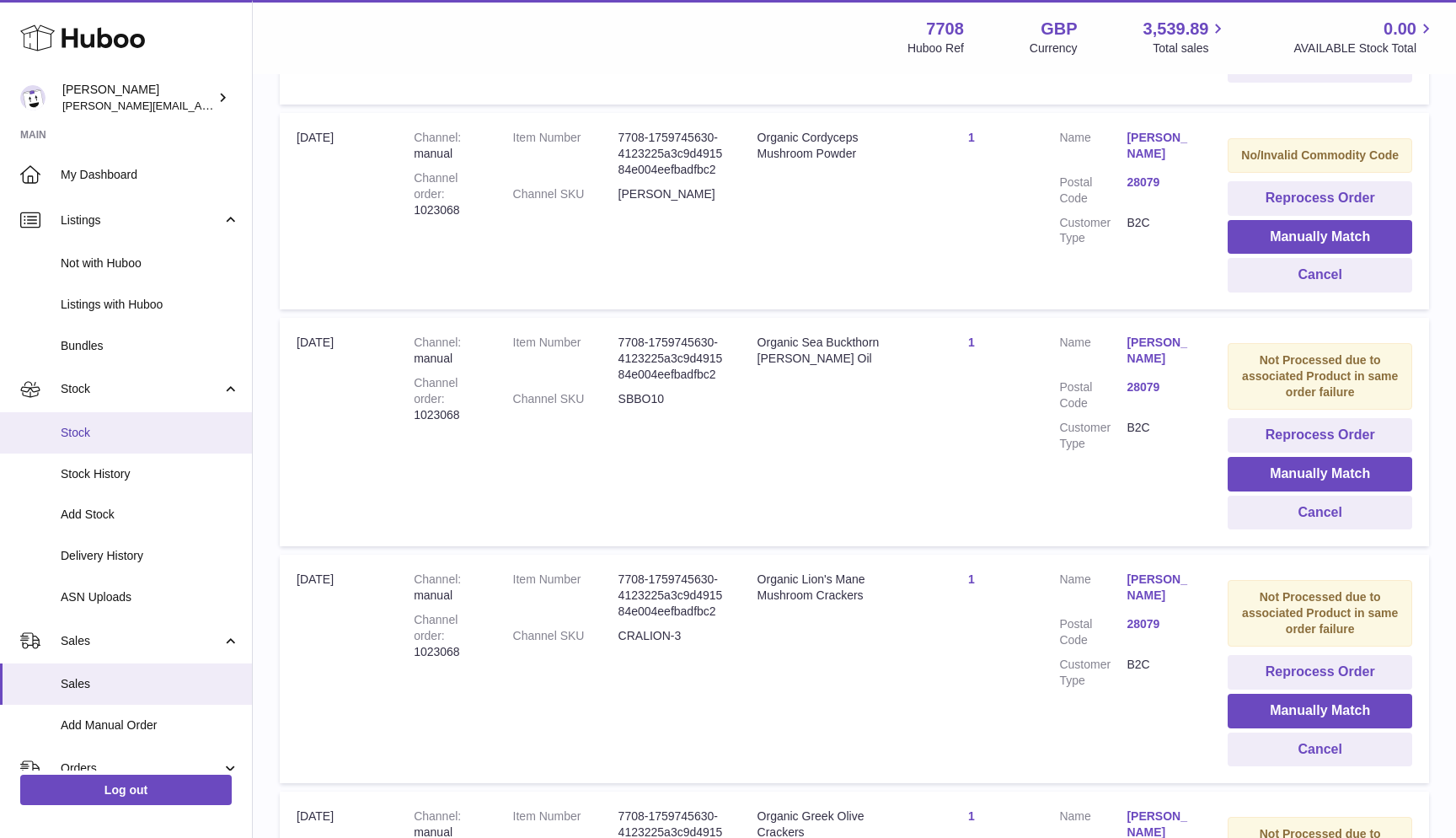
click at [102, 442] on link "Stock" at bounding box center [126, 433] width 252 height 42
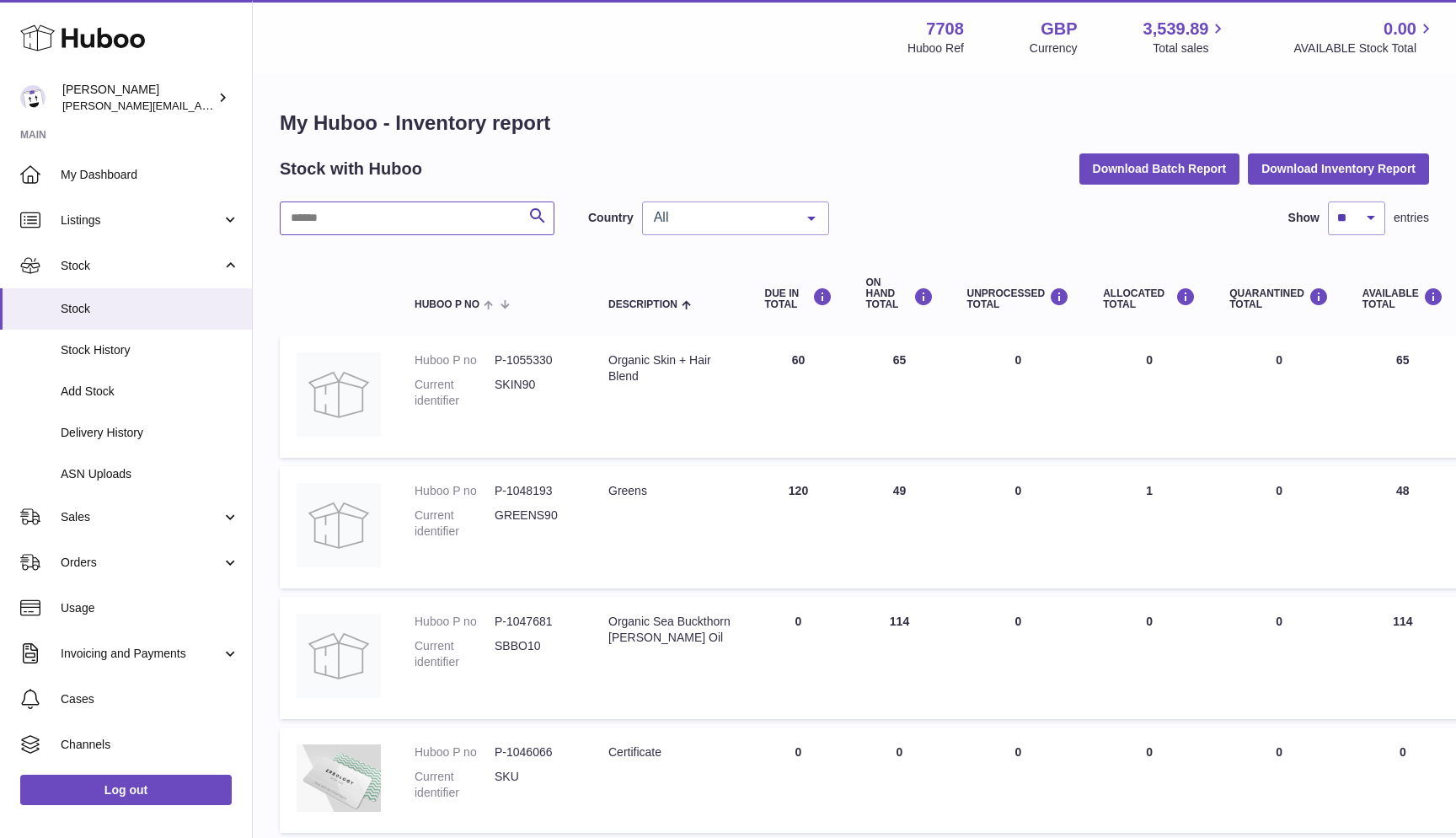
click at [399, 217] on input "text" at bounding box center [417, 218] width 275 height 34
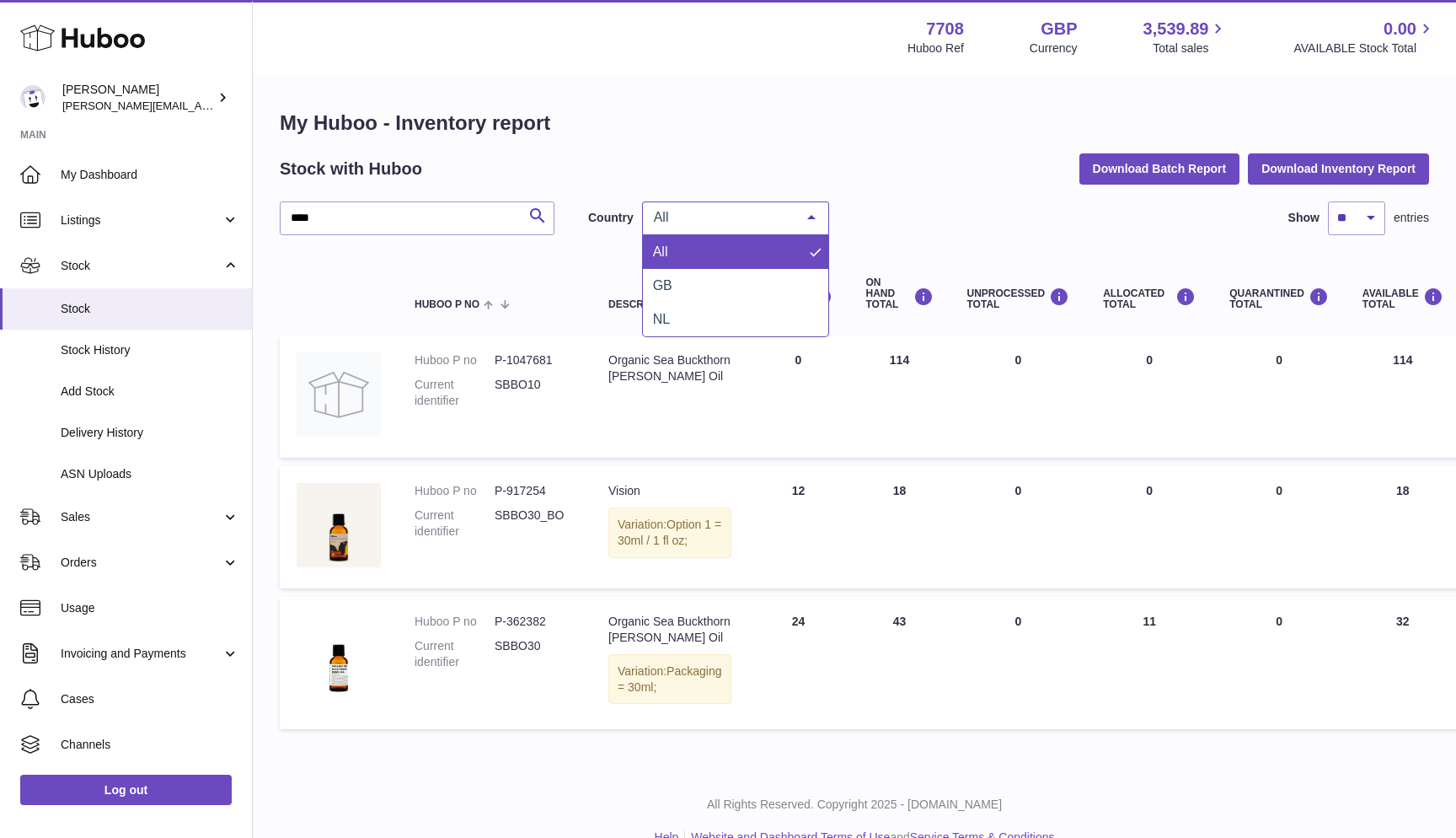
click at [711, 213] on span "All" at bounding box center [722, 217] width 145 height 17
click at [711, 240] on div "**** Search Country All All GB NL No elements found. Consider changing the sear…" at bounding box center [855, 470] width 1150 height 537
click at [707, 222] on span "All" at bounding box center [722, 217] width 145 height 17
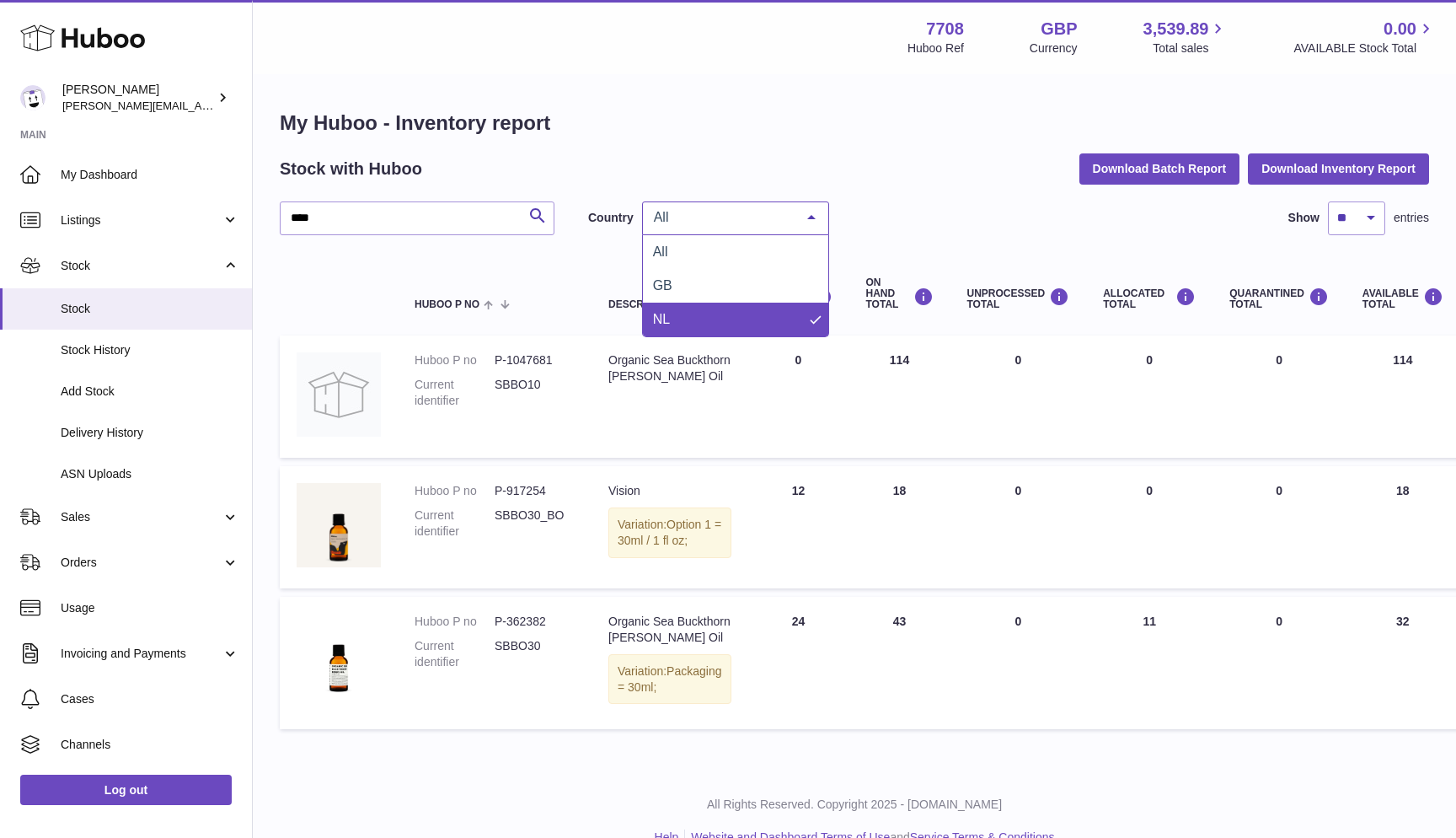
click at [661, 312] on span "NL" at bounding box center [661, 319] width 17 height 14
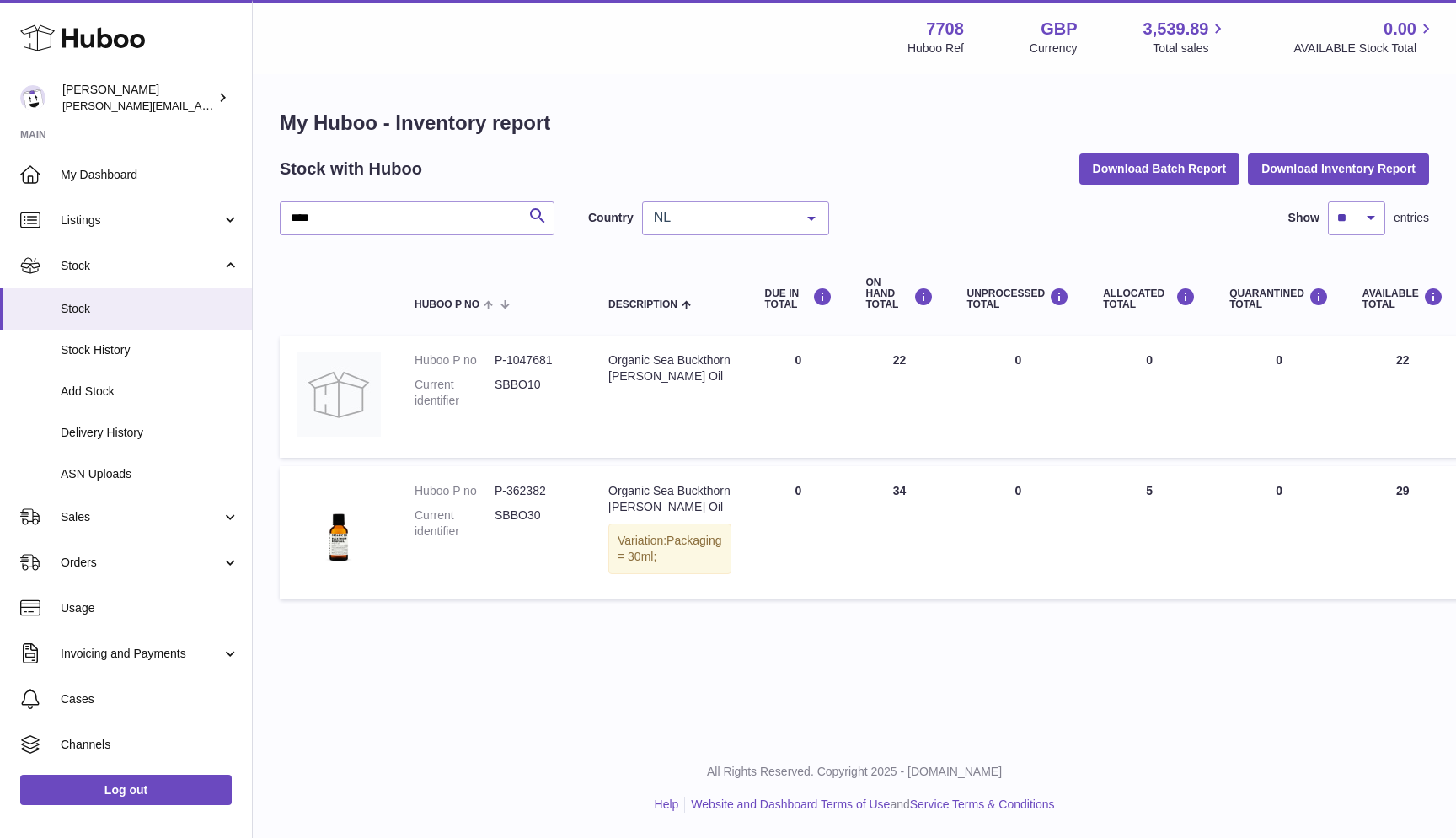
click at [504, 382] on dd "SBBO10" at bounding box center [534, 393] width 80 height 32
click at [495, 509] on dd "SBBO30" at bounding box center [534, 524] width 80 height 32
click at [302, 223] on input "****" at bounding box center [417, 218] width 275 height 34
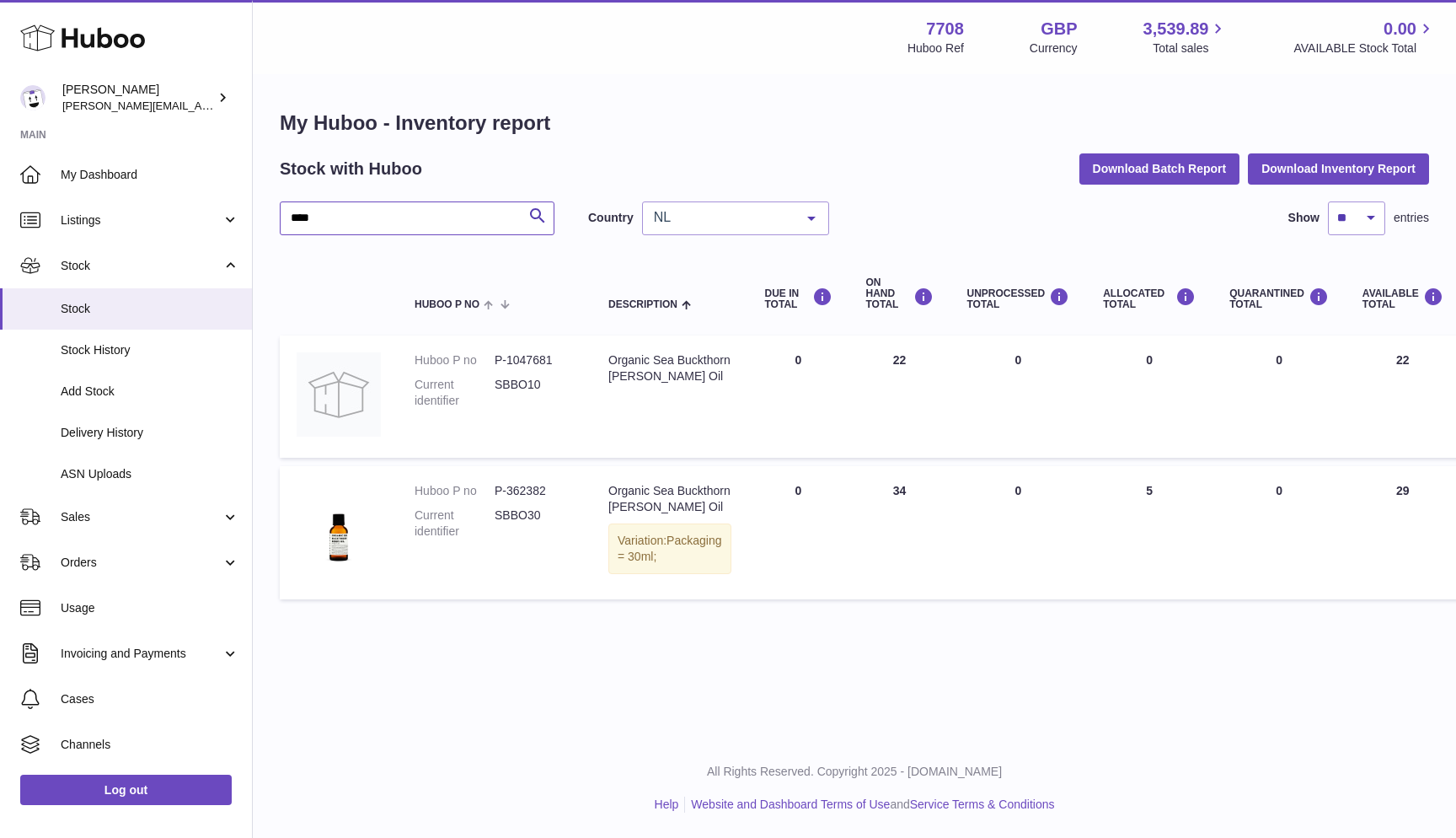
click at [302, 223] on input "****" at bounding box center [417, 218] width 275 height 34
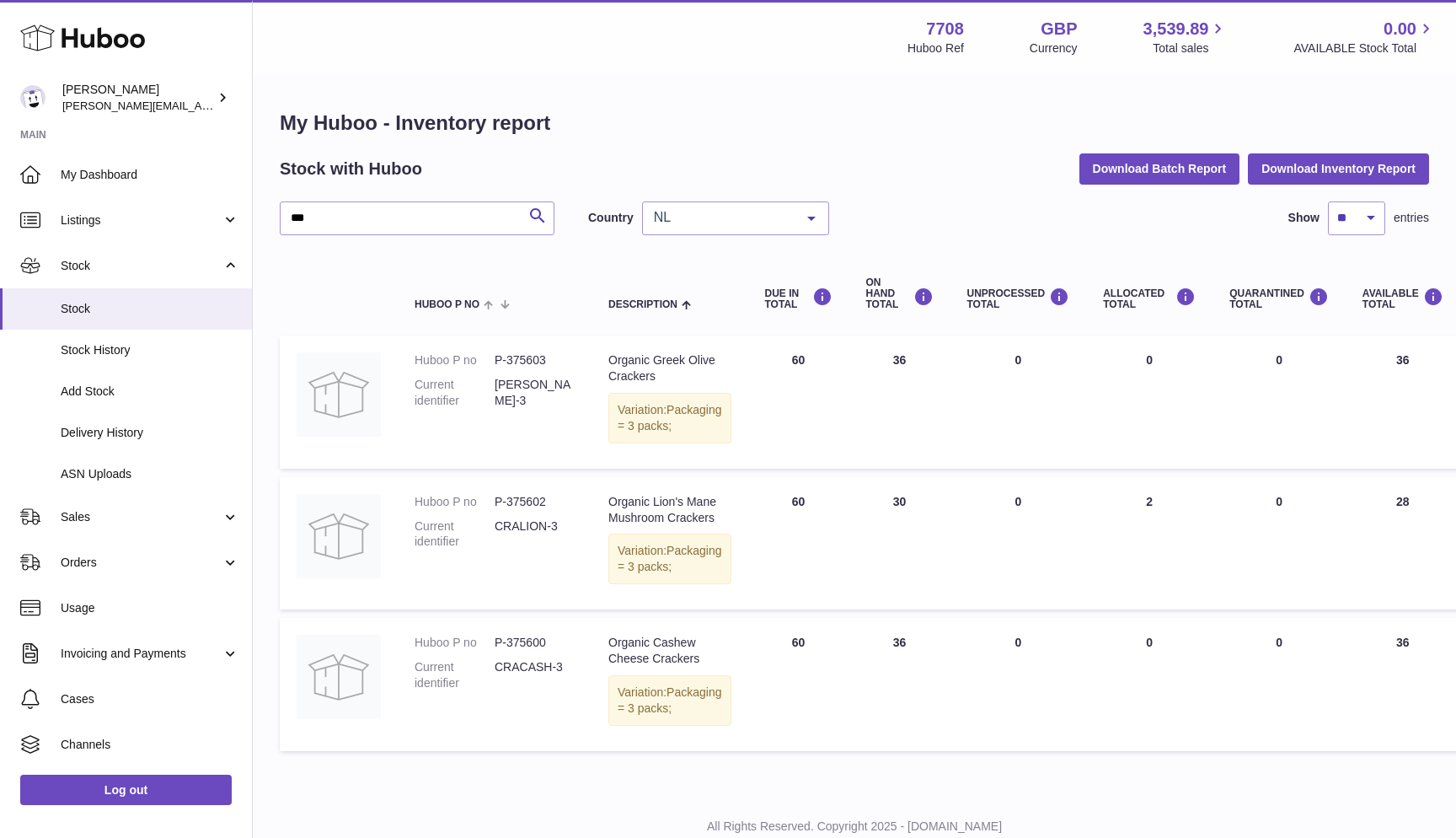
click at [486, 436] on td "Huboo P no P-375603 Current identifier CRAGO-3" at bounding box center [494, 402] width 194 height 133
click at [306, 217] on input "***" at bounding box center [417, 218] width 275 height 34
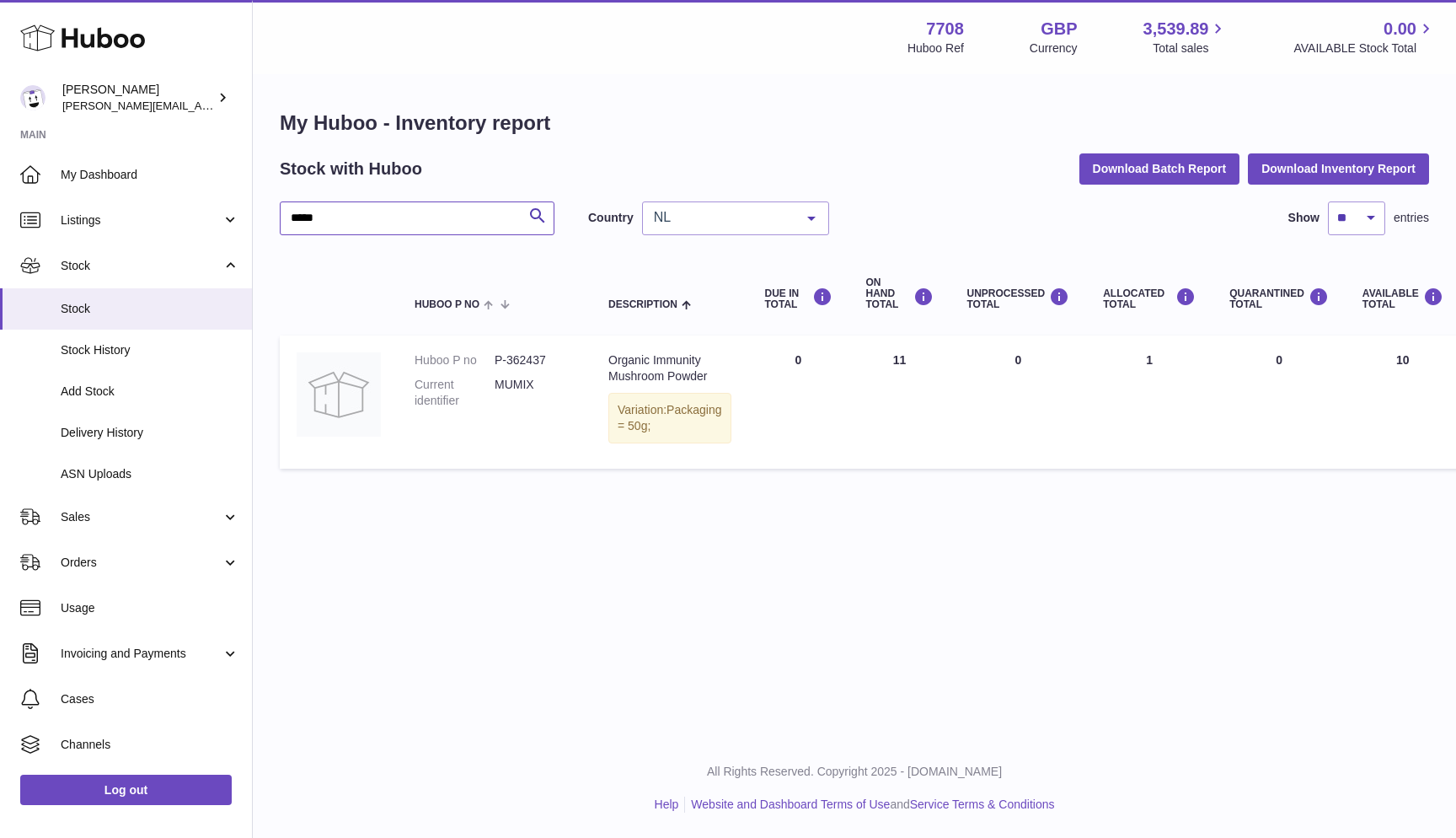
click at [299, 227] on input "*****" at bounding box center [417, 218] width 275 height 34
type input "*****"
click at [109, 510] on span "Sales" at bounding box center [141, 517] width 161 height 16
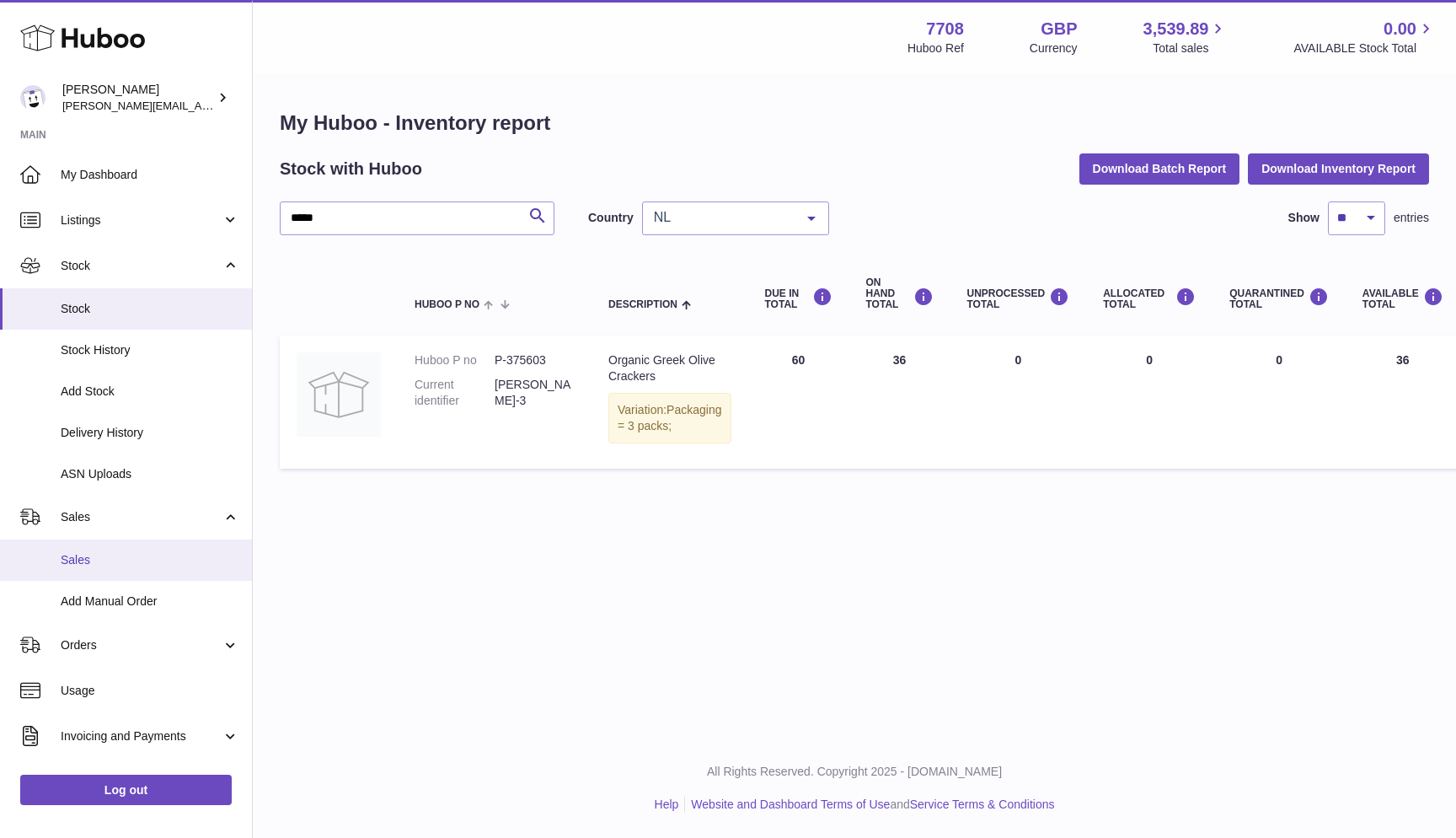
click at [96, 556] on span "Sales" at bounding box center [150, 560] width 178 height 16
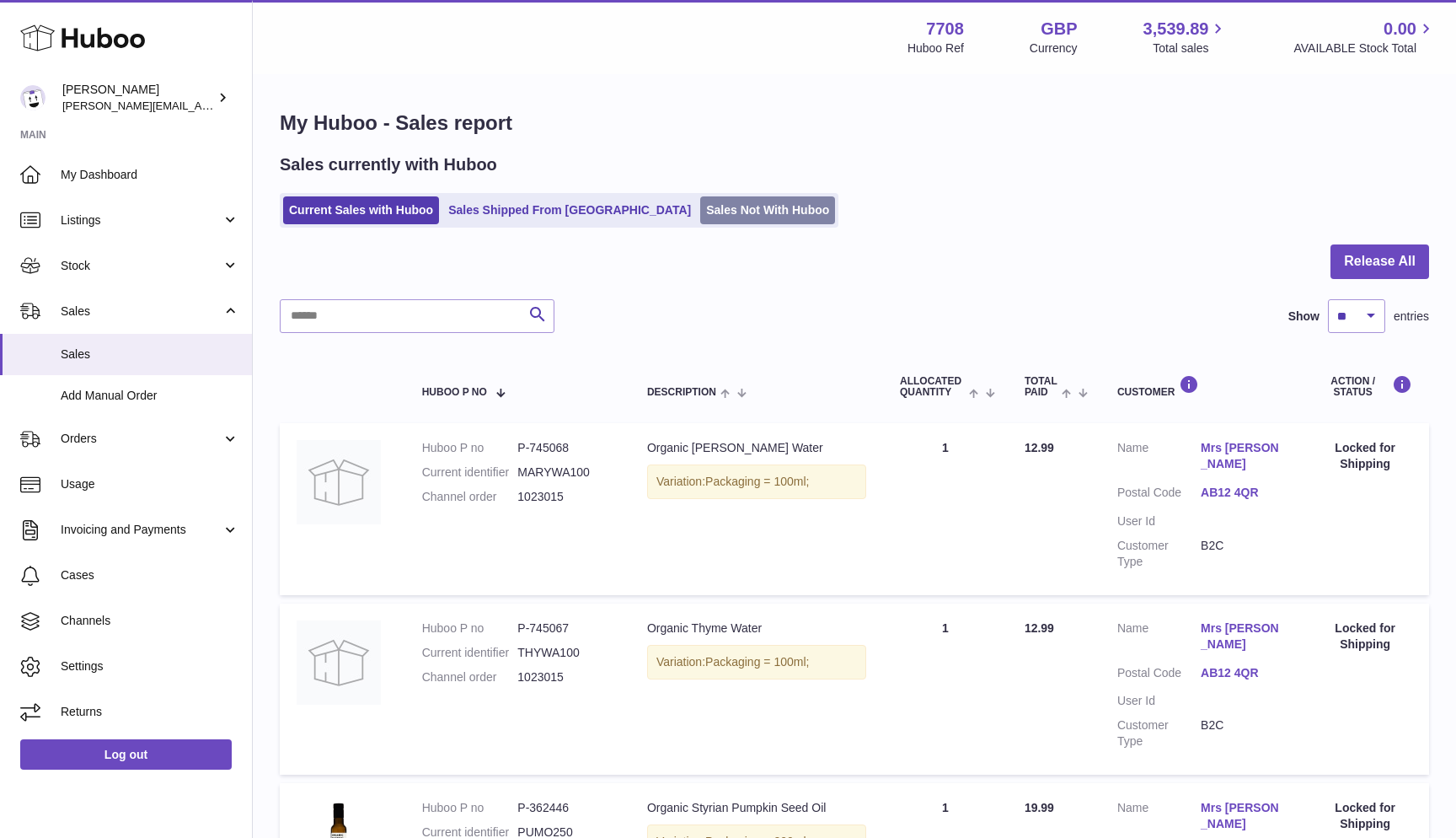
click at [700, 212] on link "Sales Not With Huboo" at bounding box center [767, 210] width 135 height 28
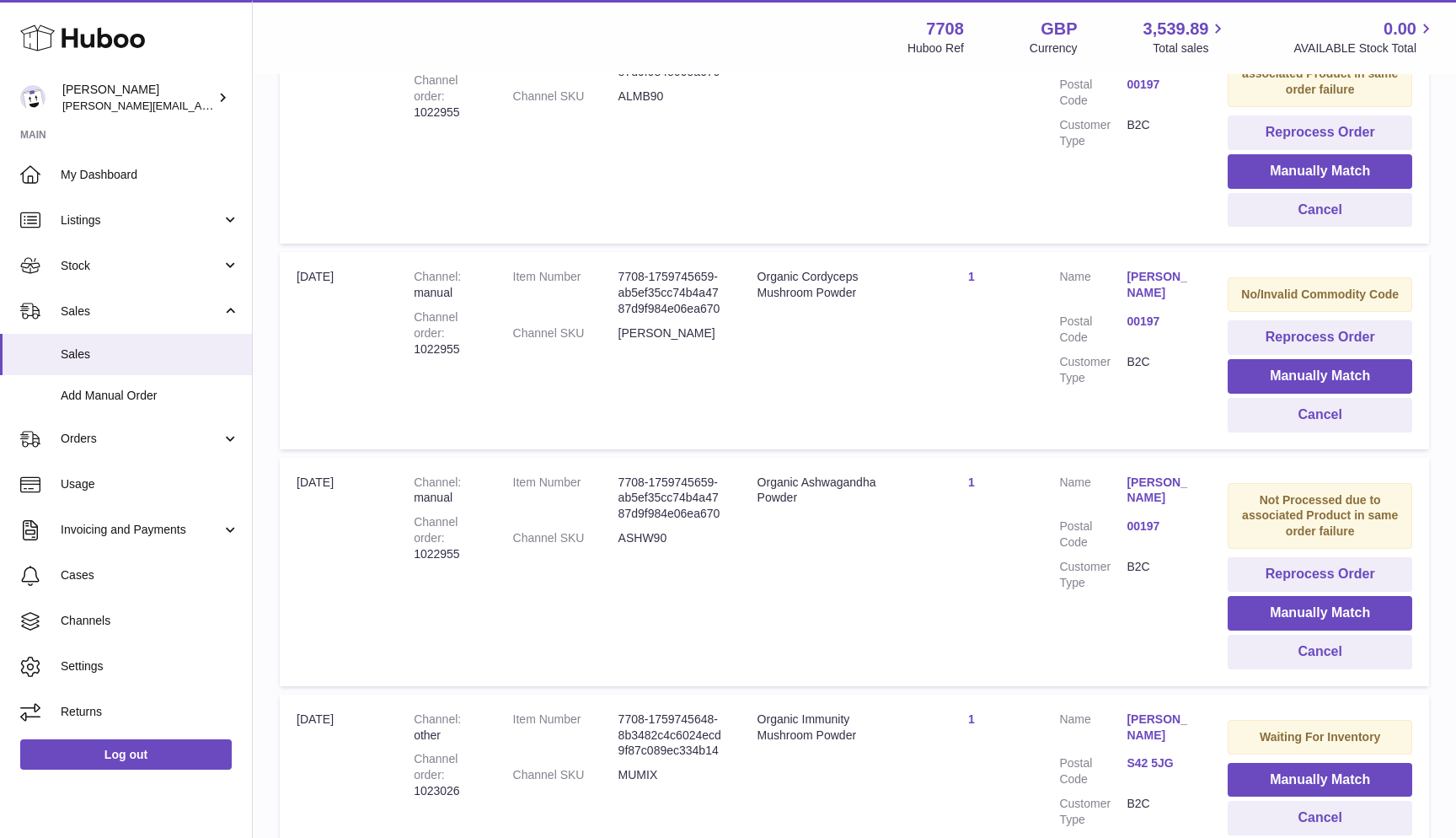
scroll to position [258, 0]
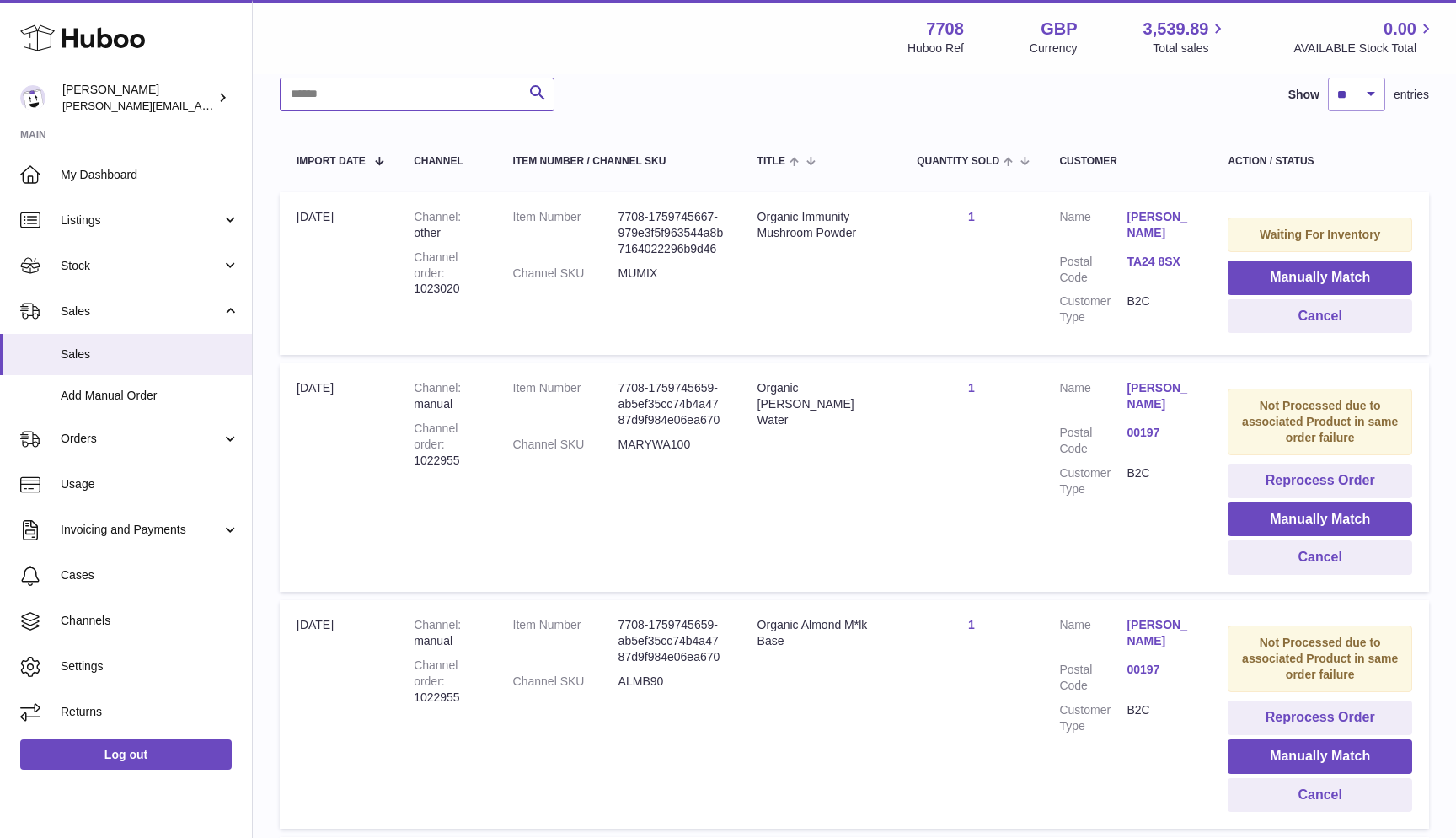
click at [363, 88] on input "text" at bounding box center [417, 95] width 275 height 34
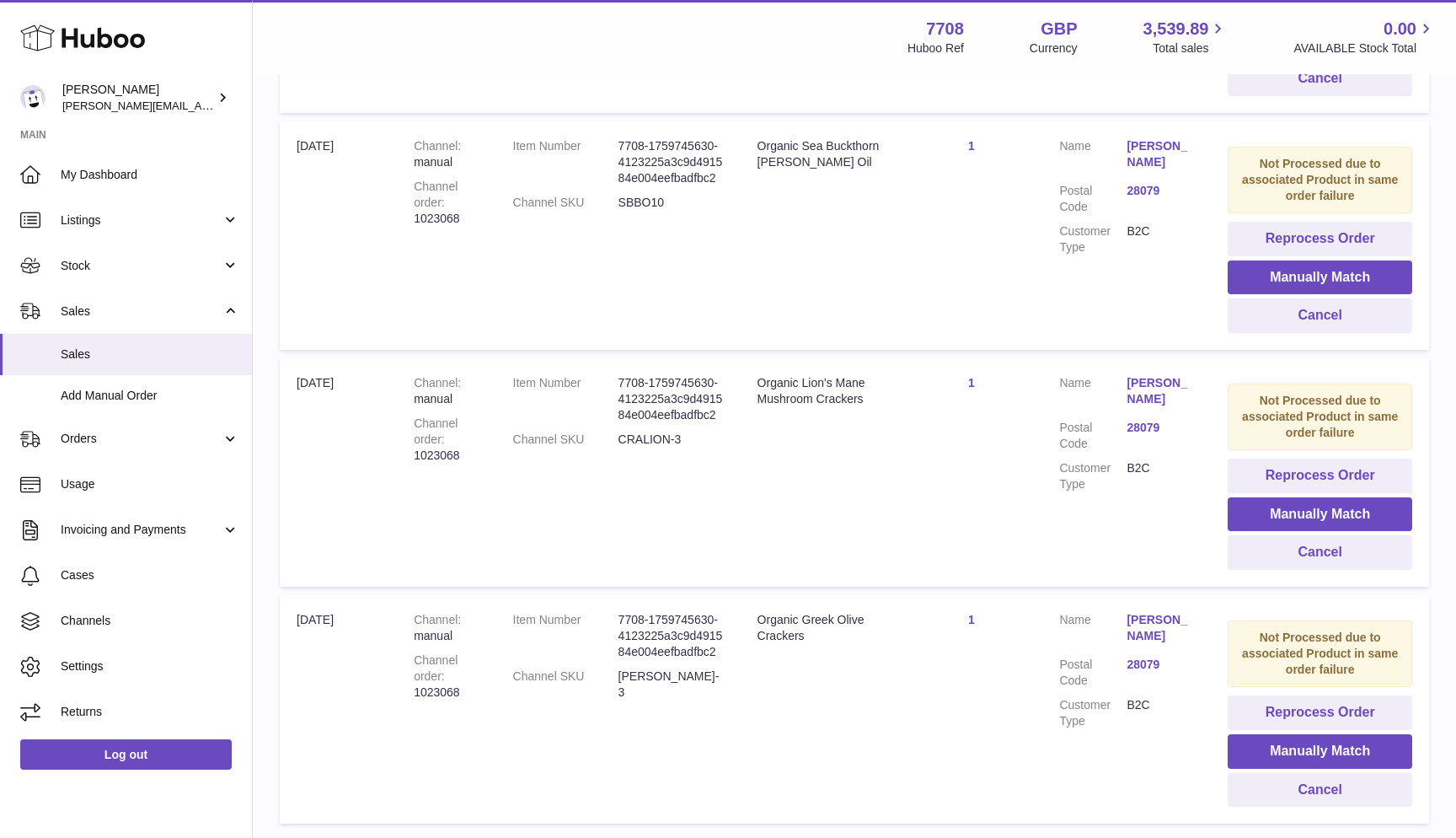
scroll to position [488, 0]
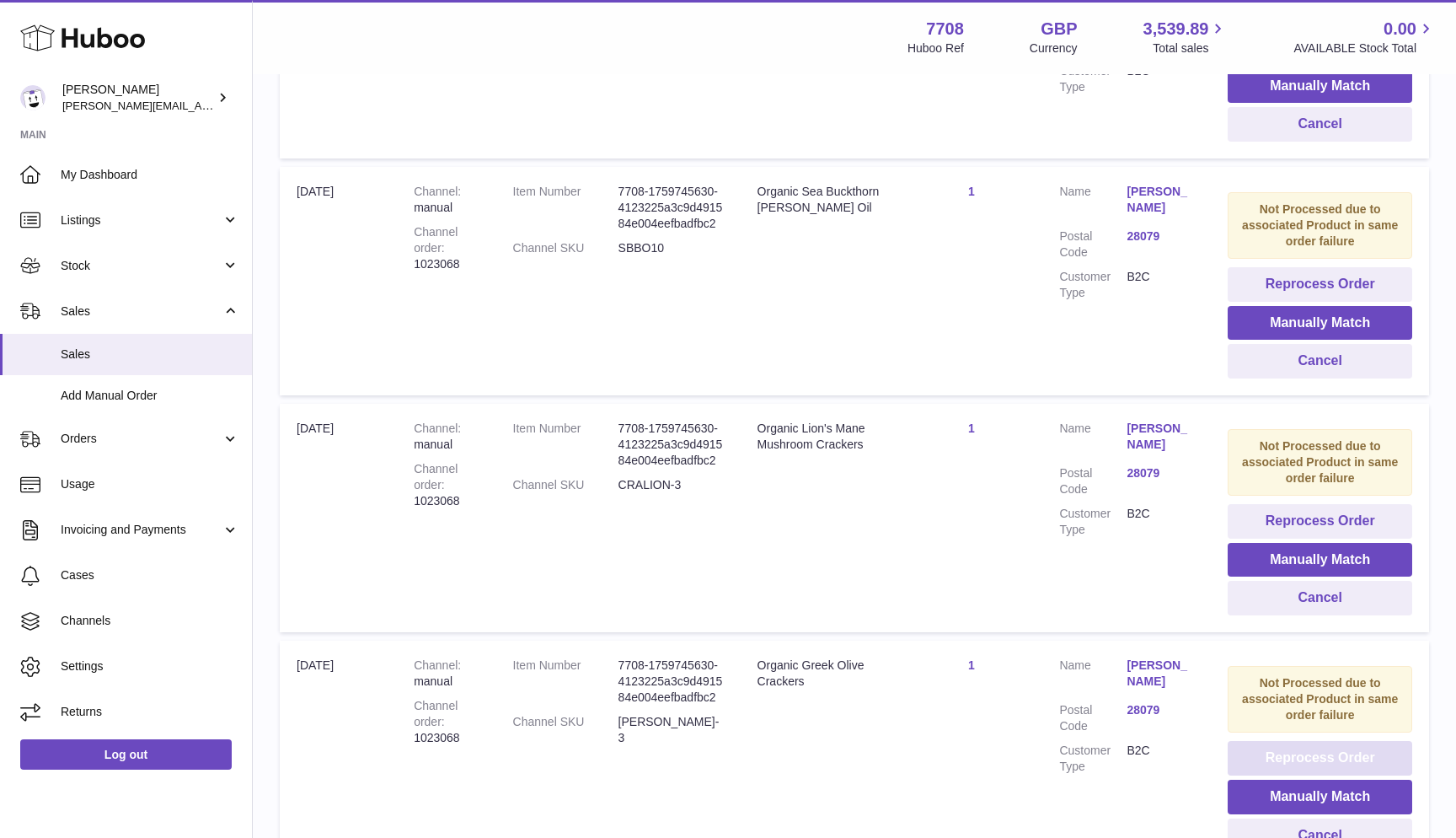
type input "*******"
click at [1268, 745] on button "Reprocess Order" at bounding box center [1319, 758] width 185 height 34
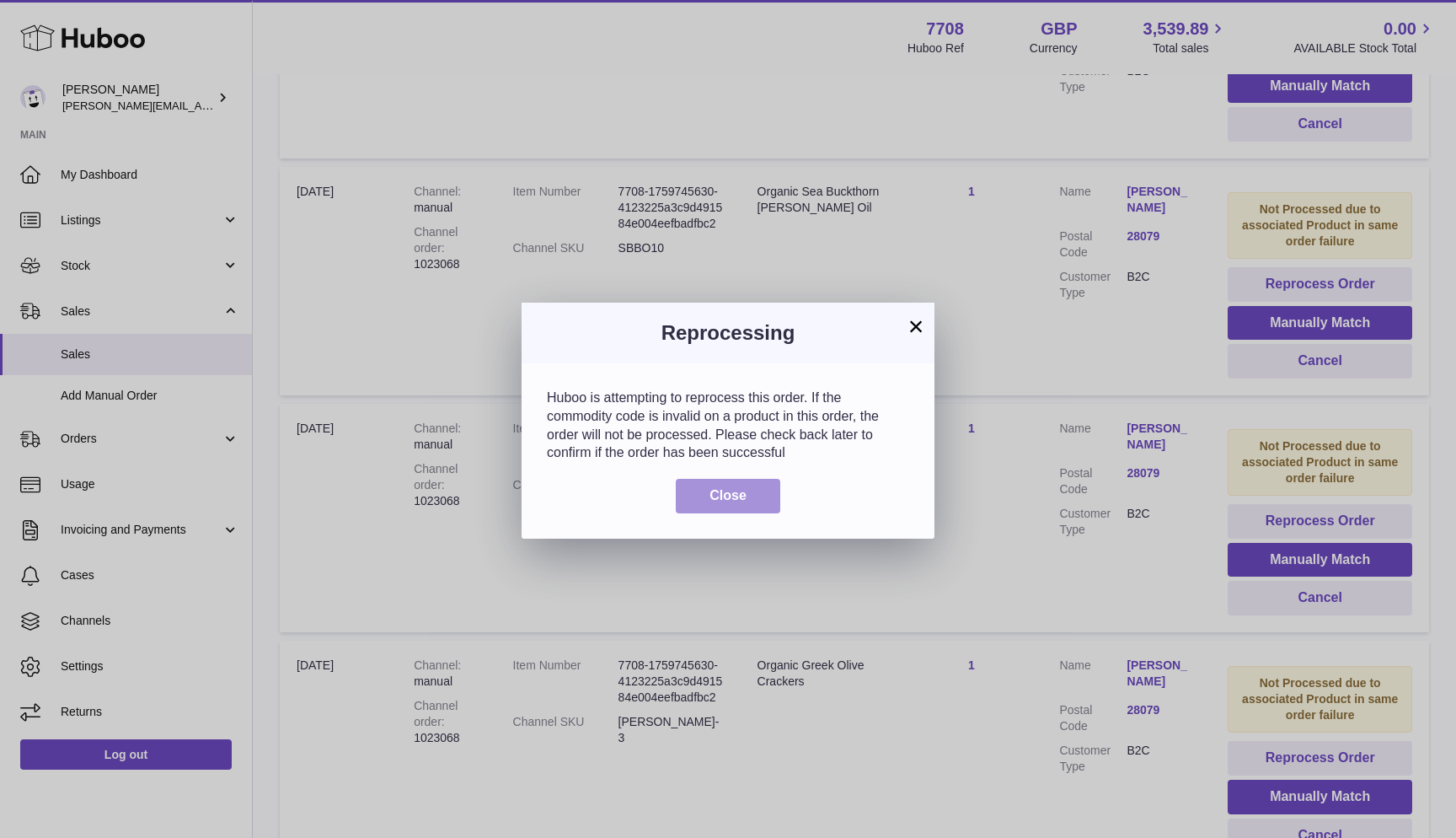
click at [712, 494] on span "Close" at bounding box center [728, 494] width 37 height 14
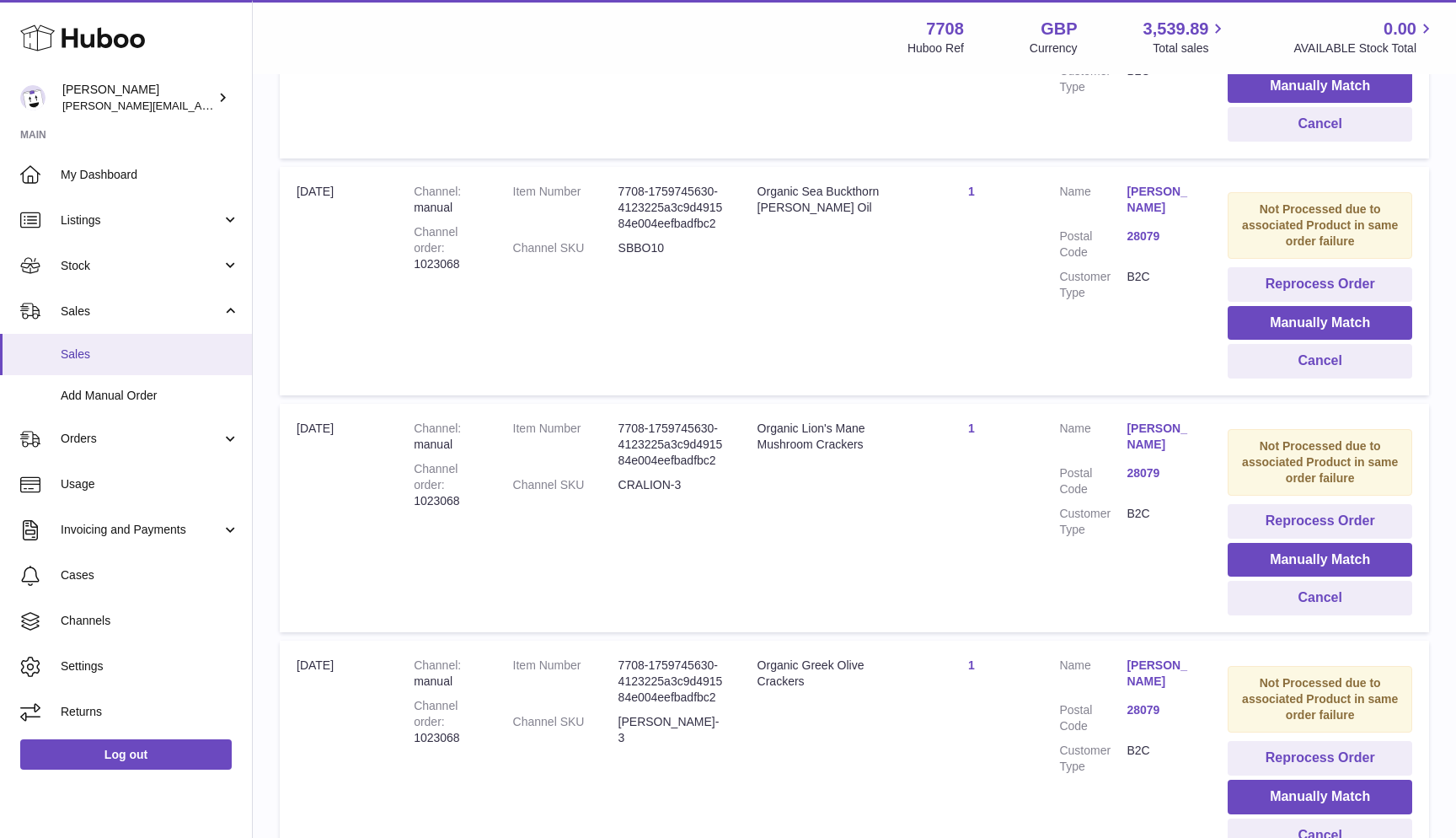
click at [85, 346] on span "Sales" at bounding box center [150, 354] width 178 height 16
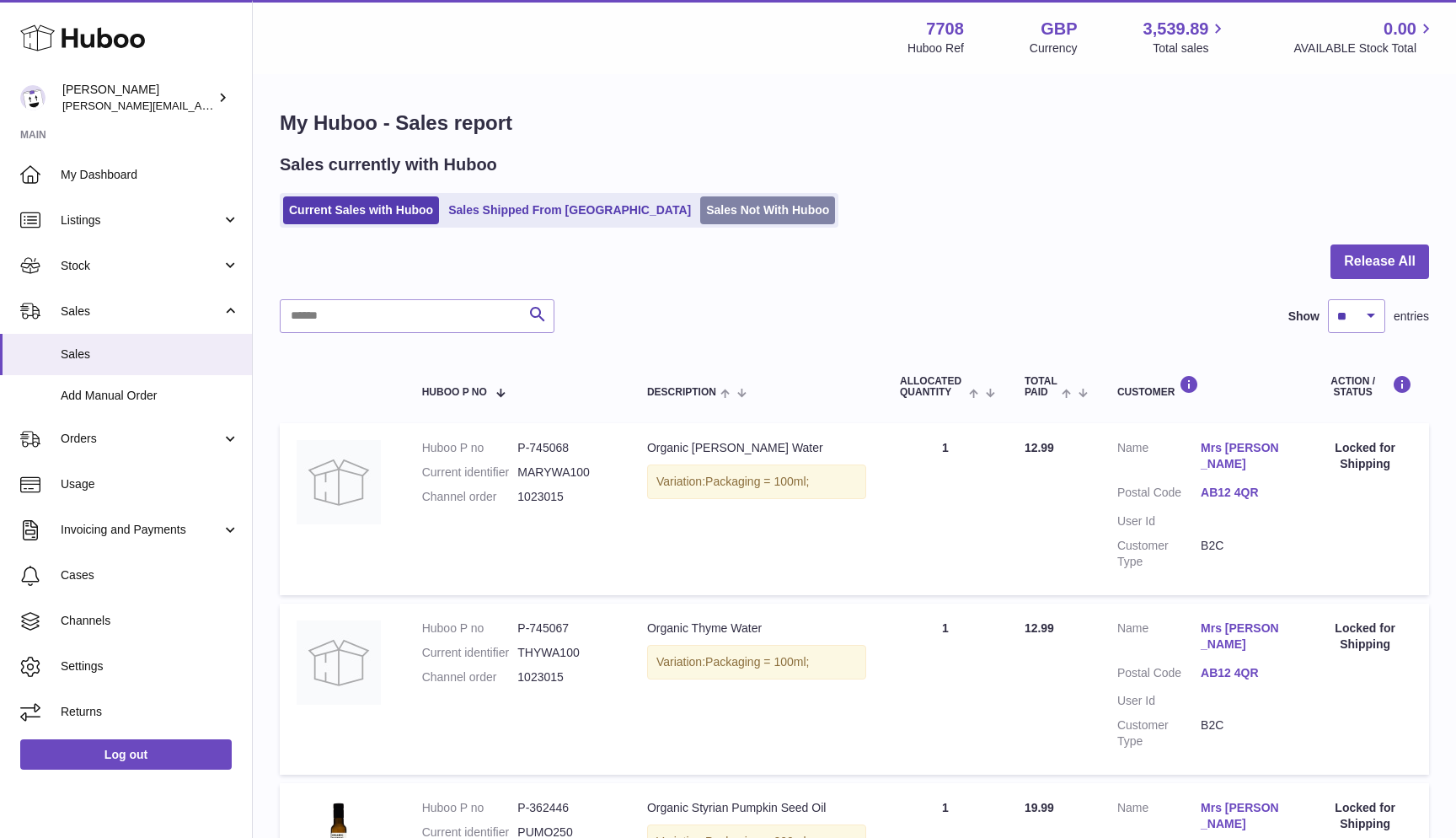
click at [700, 210] on link "Sales Not With Huboo" at bounding box center [767, 210] width 135 height 28
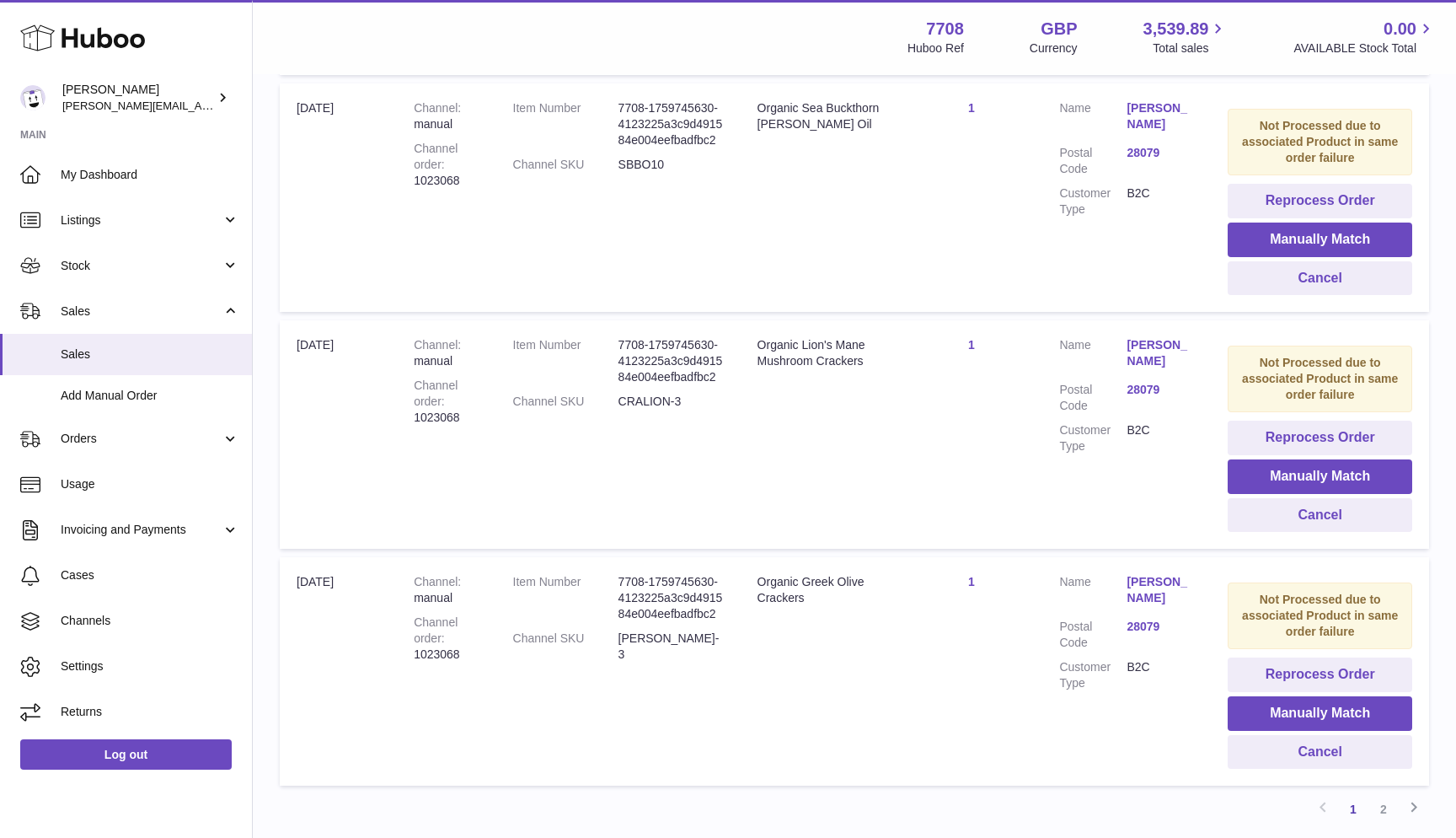
scroll to position [1831, 0]
drag, startPoint x: 416, startPoint y: 612, endPoint x: 471, endPoint y: 615, distance: 55.1
click at [471, 615] on div "Channel order 1023068" at bounding box center [446, 638] width 65 height 48
copy div "1023068"
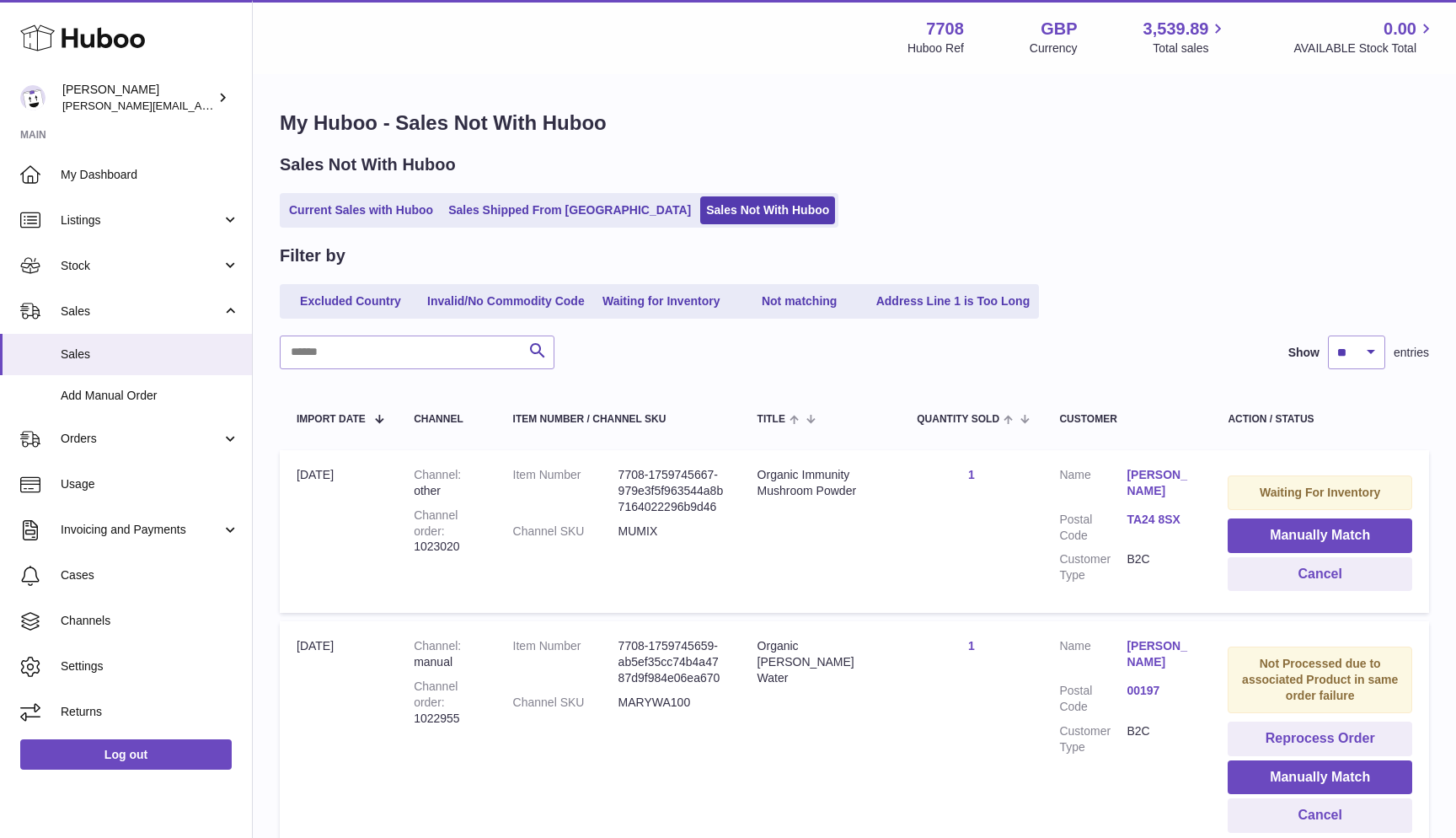
scroll to position [0, 0]
click at [304, 215] on link "Current Sales with Huboo" at bounding box center [360, 210] width 156 height 28
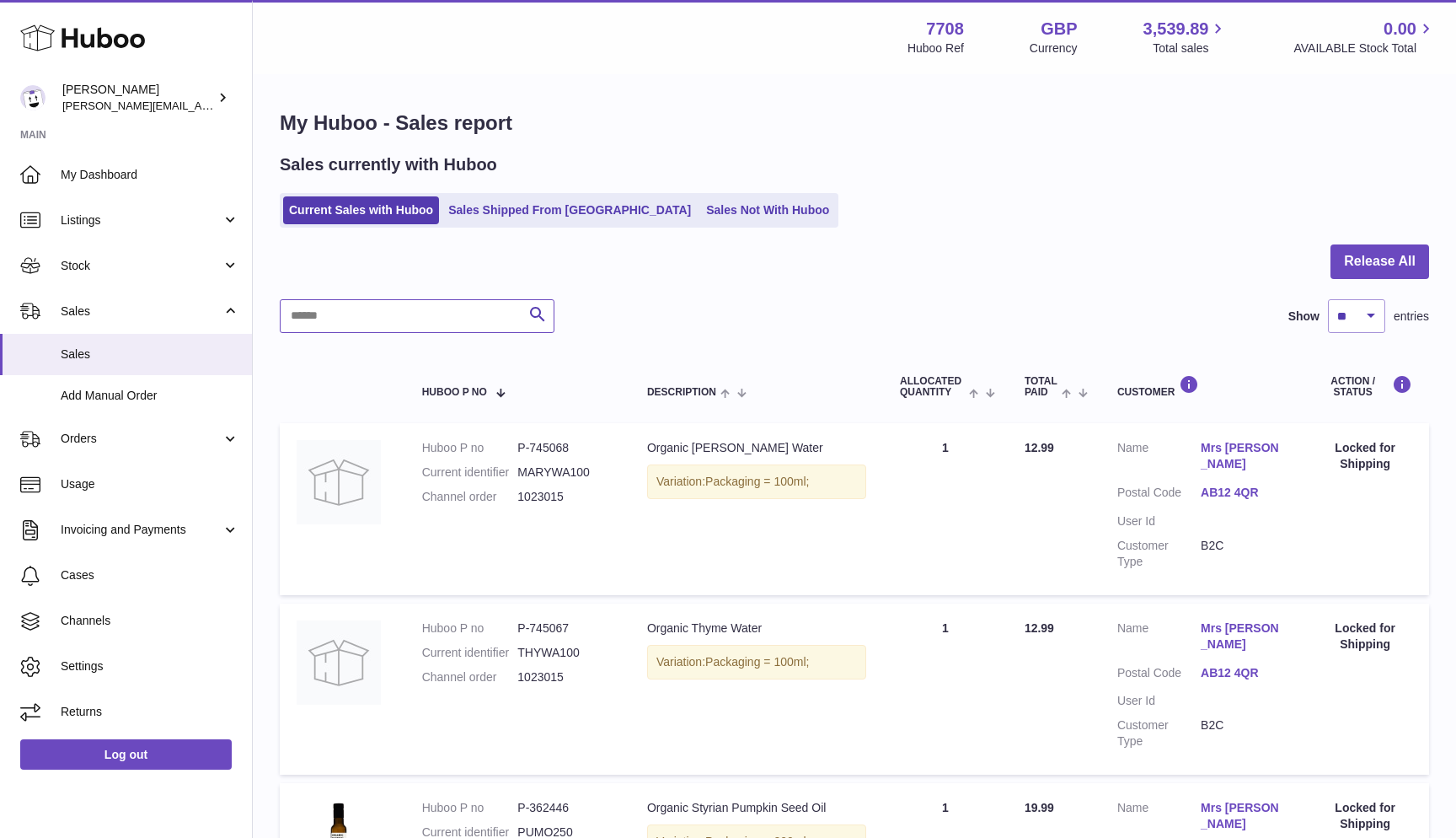
click at [297, 323] on input "text" at bounding box center [417, 316] width 275 height 34
paste input "*******"
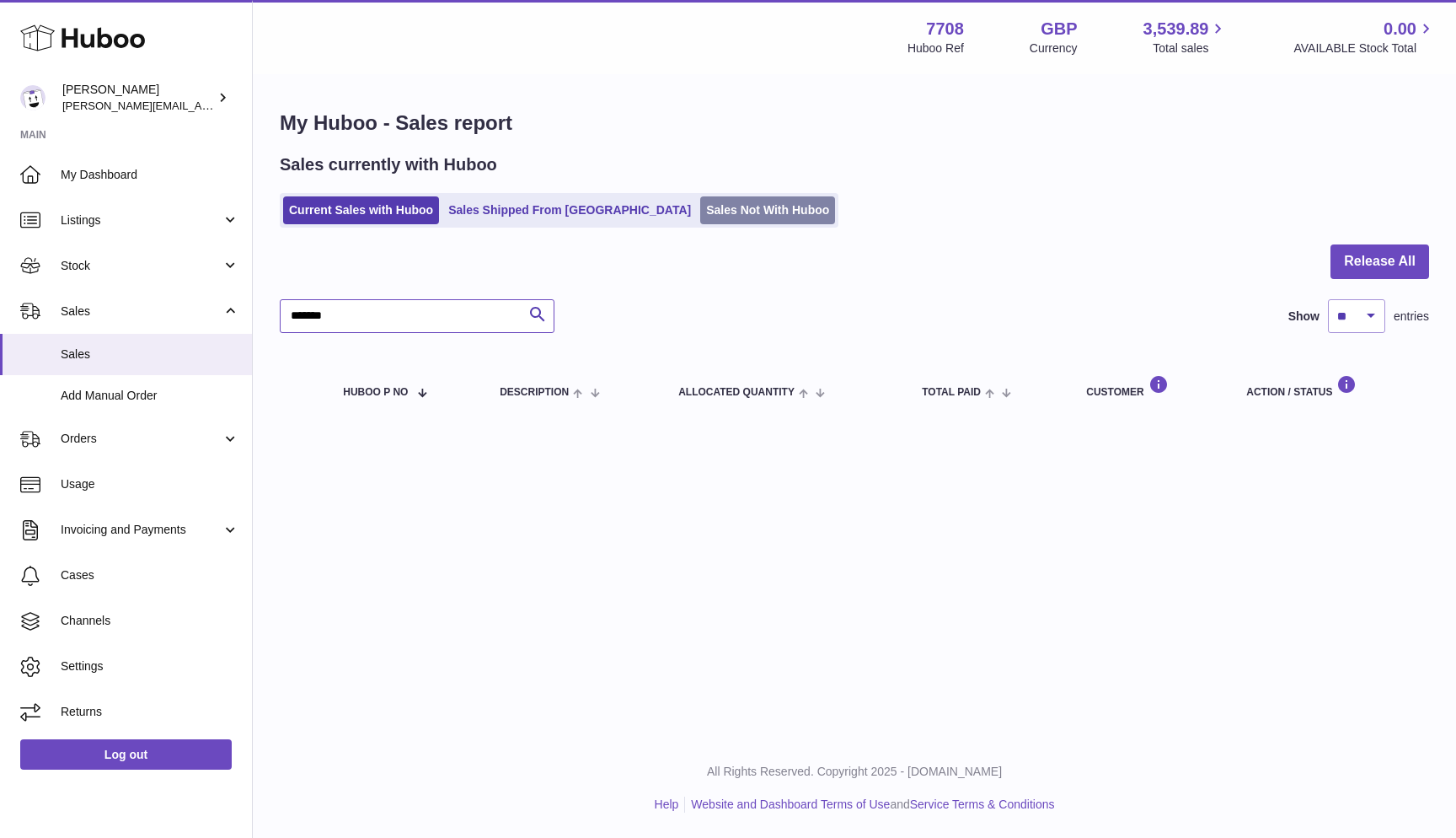
type input "*******"
click at [700, 209] on link "Sales Not With Huboo" at bounding box center [767, 210] width 135 height 28
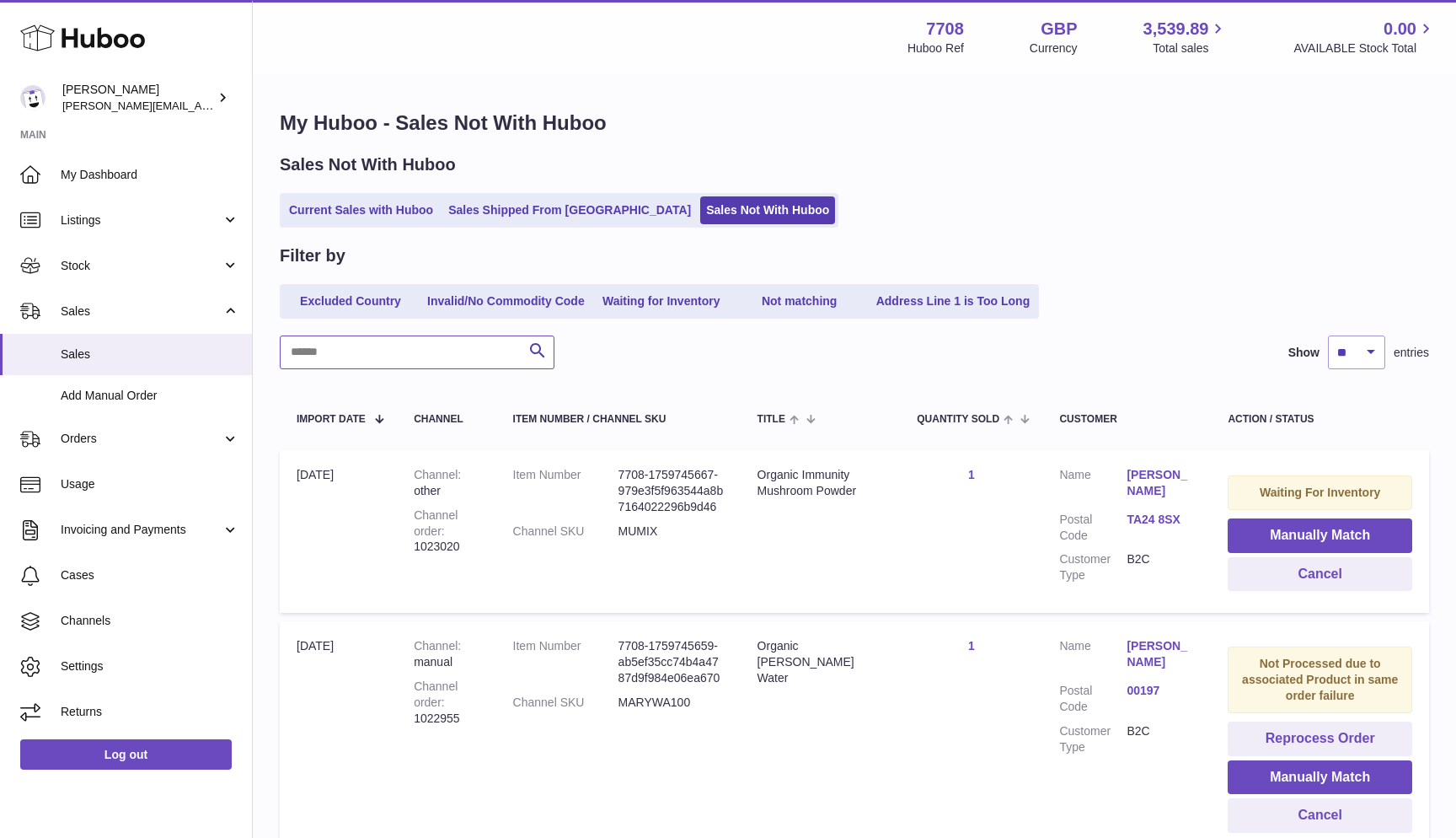
click at [310, 350] on input "text" at bounding box center [417, 353] width 275 height 34
paste input "*******"
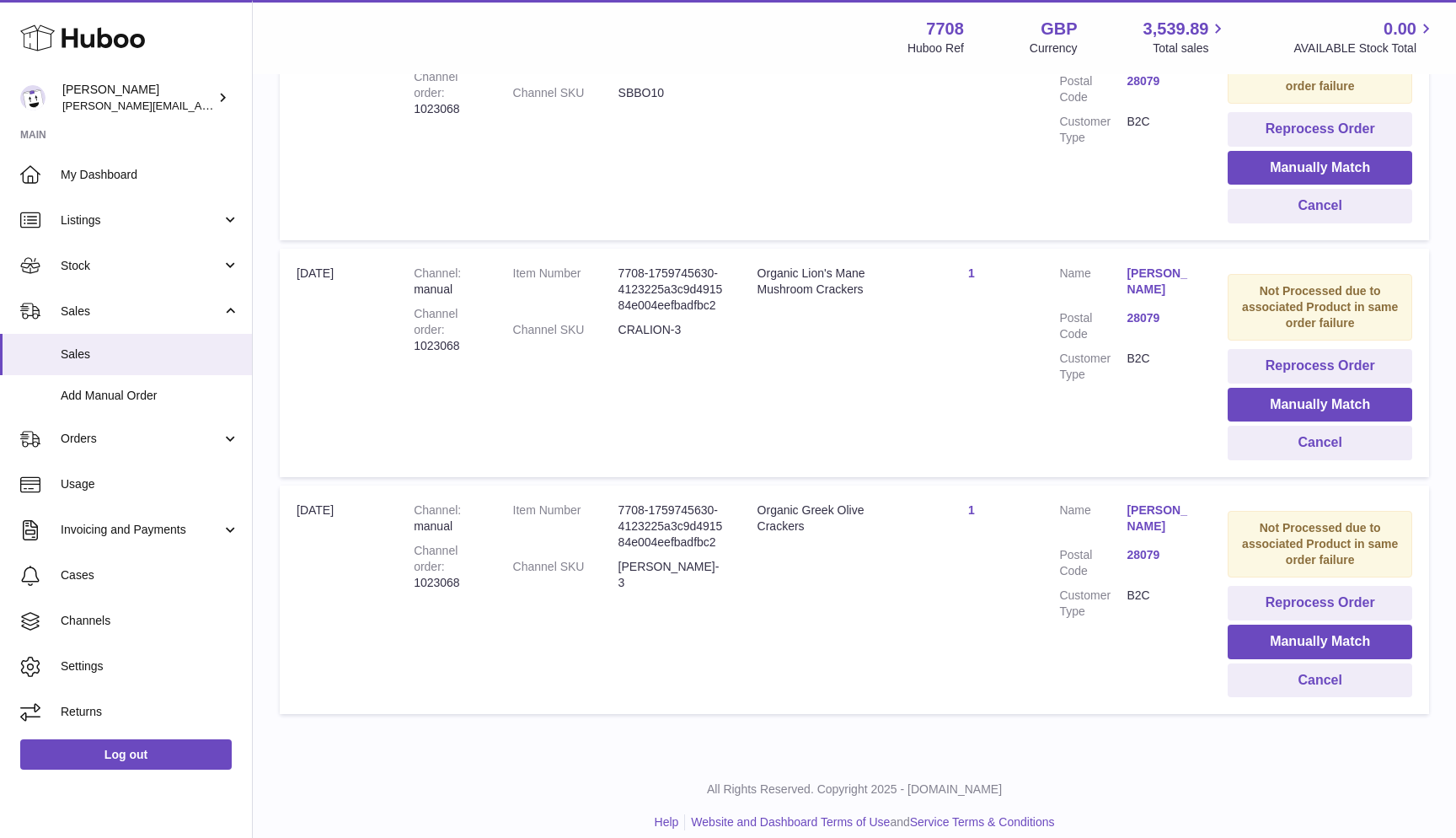
scroll to position [642, 0]
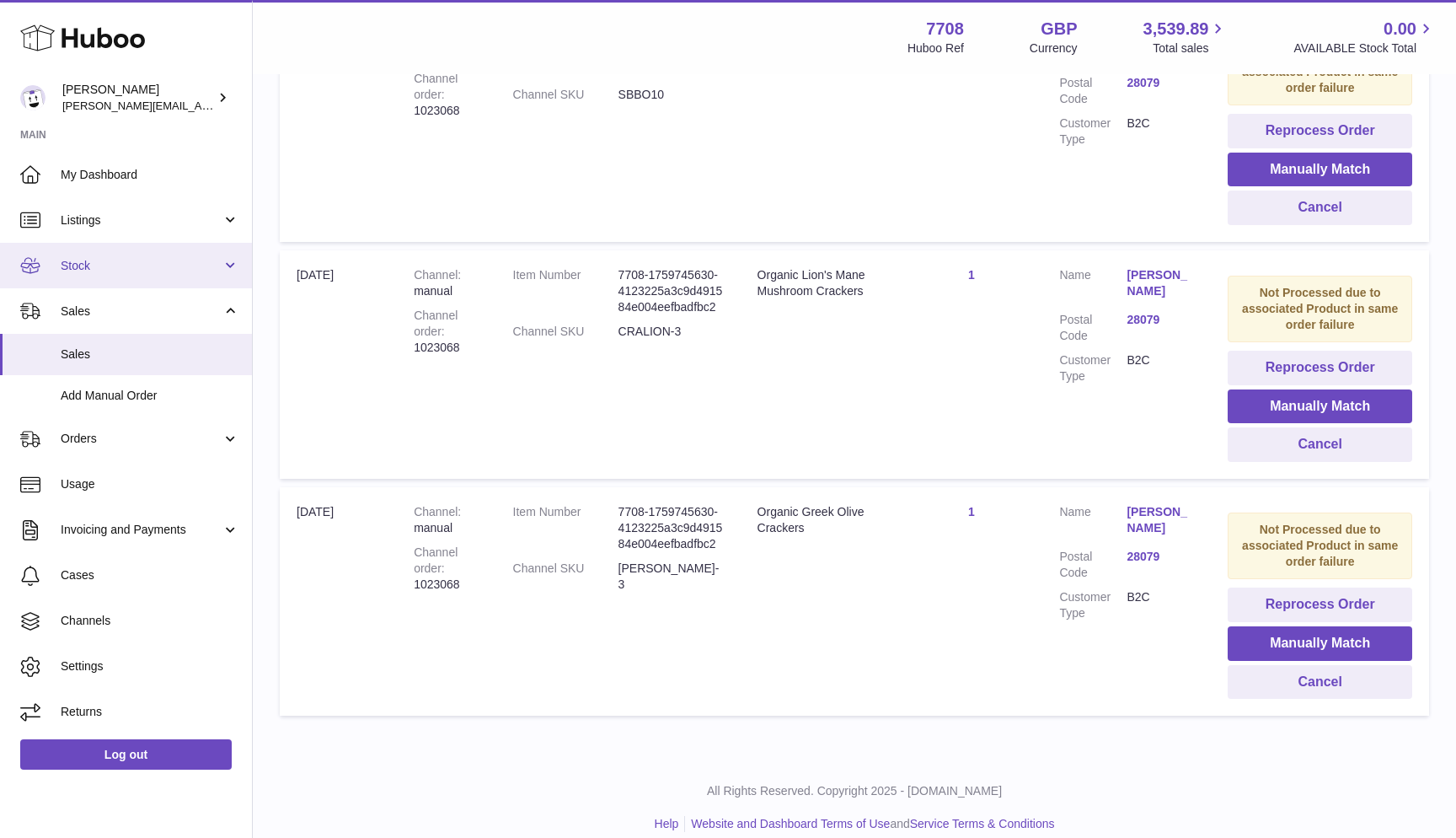
type input "*******"
click at [136, 258] on span "Stock" at bounding box center [141, 266] width 161 height 16
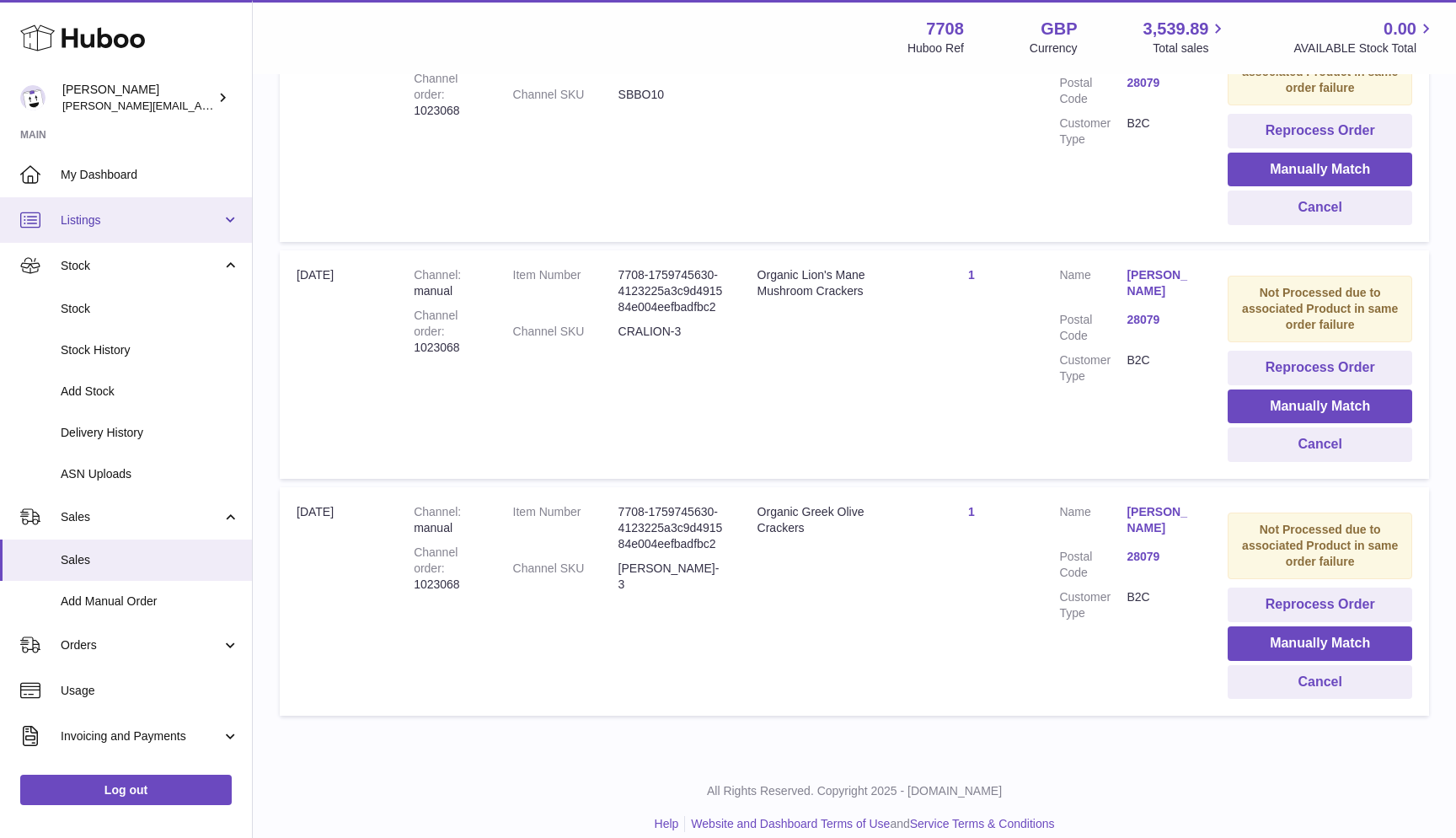
click at [122, 231] on link "Listings" at bounding box center [126, 220] width 252 height 46
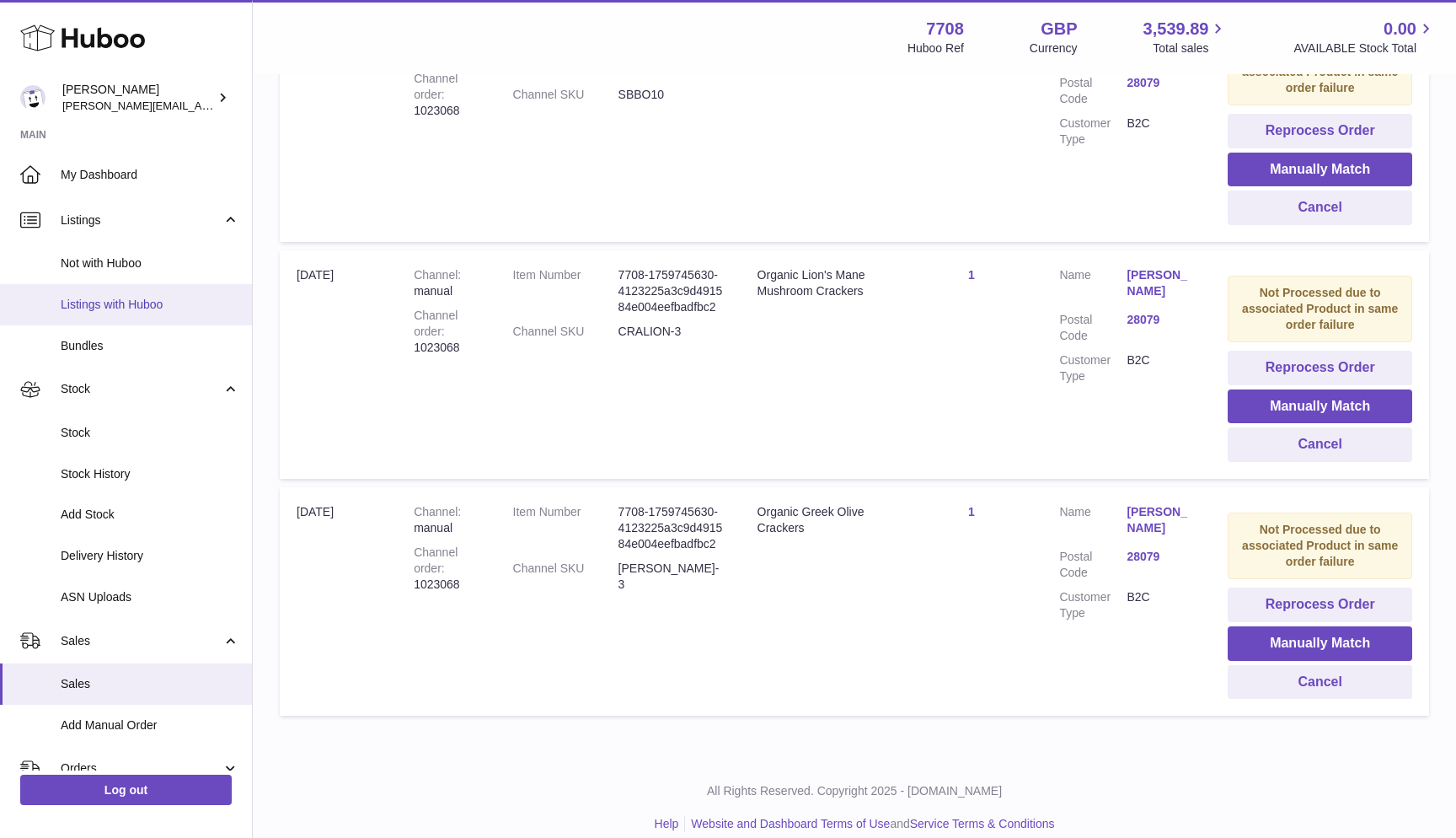
click at [103, 305] on span "Listings with Huboo" at bounding box center [150, 305] width 178 height 16
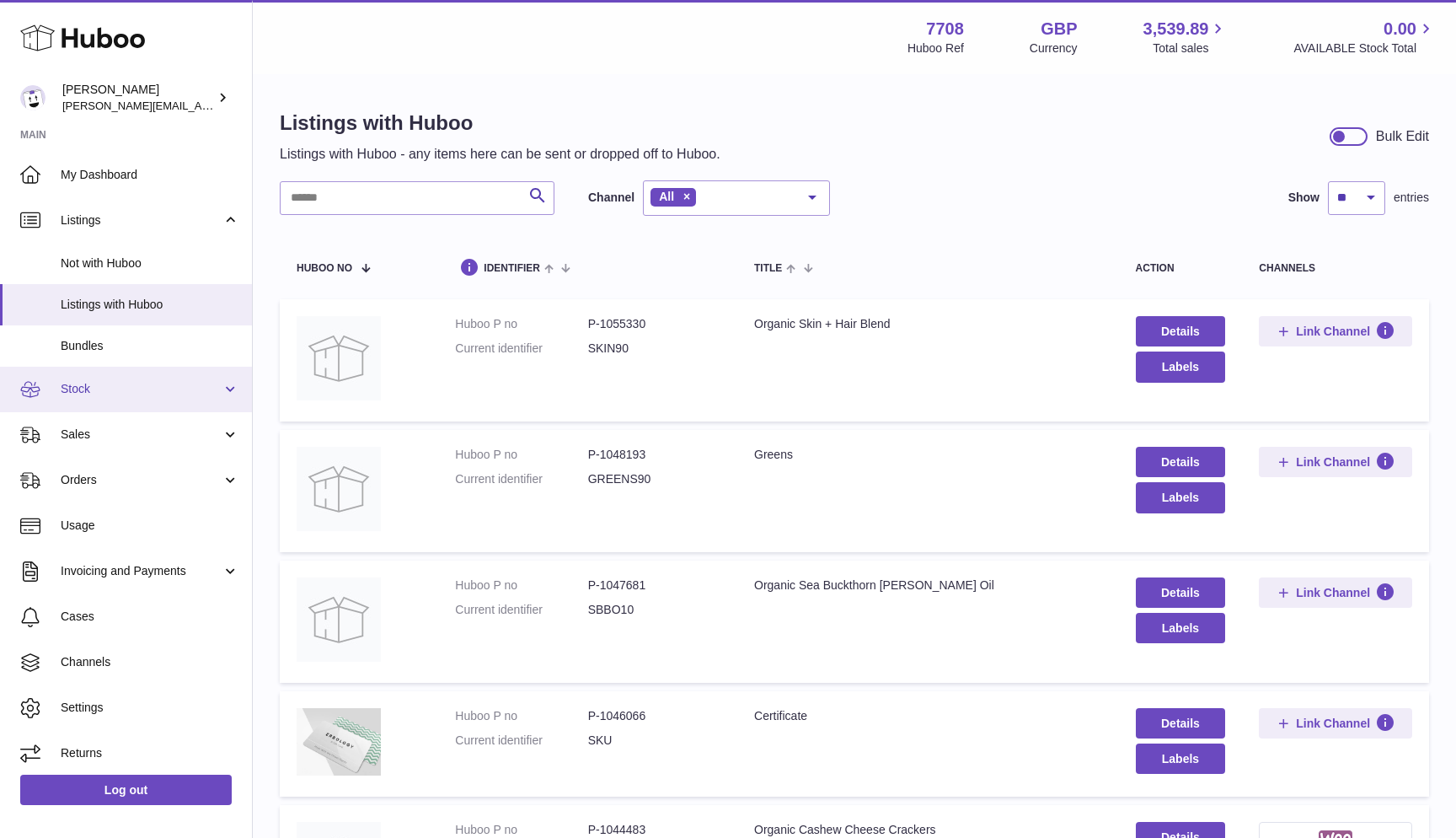
click at [93, 383] on span "Stock" at bounding box center [141, 389] width 161 height 16
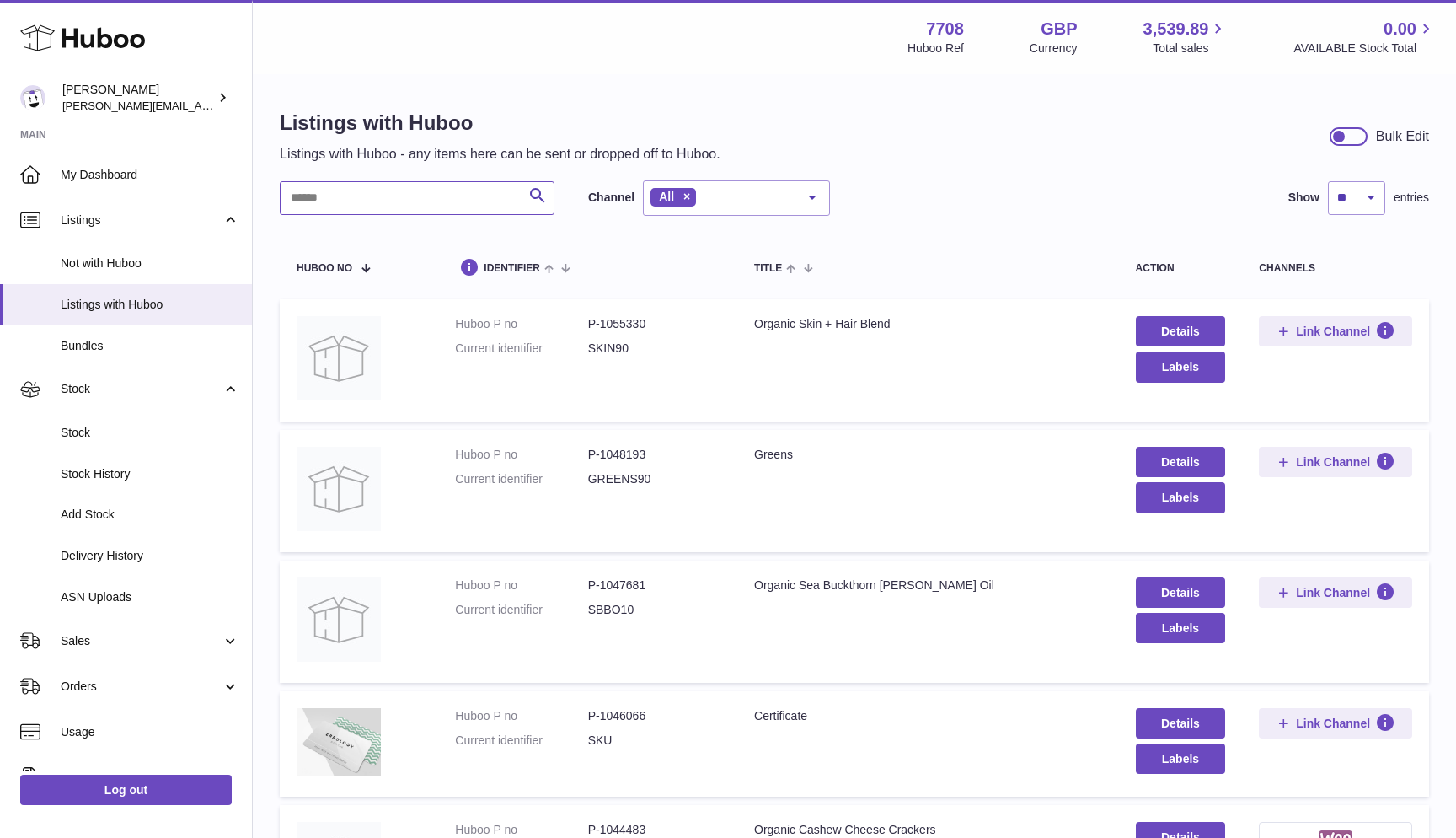
click at [431, 203] on input "text" at bounding box center [417, 198] width 275 height 34
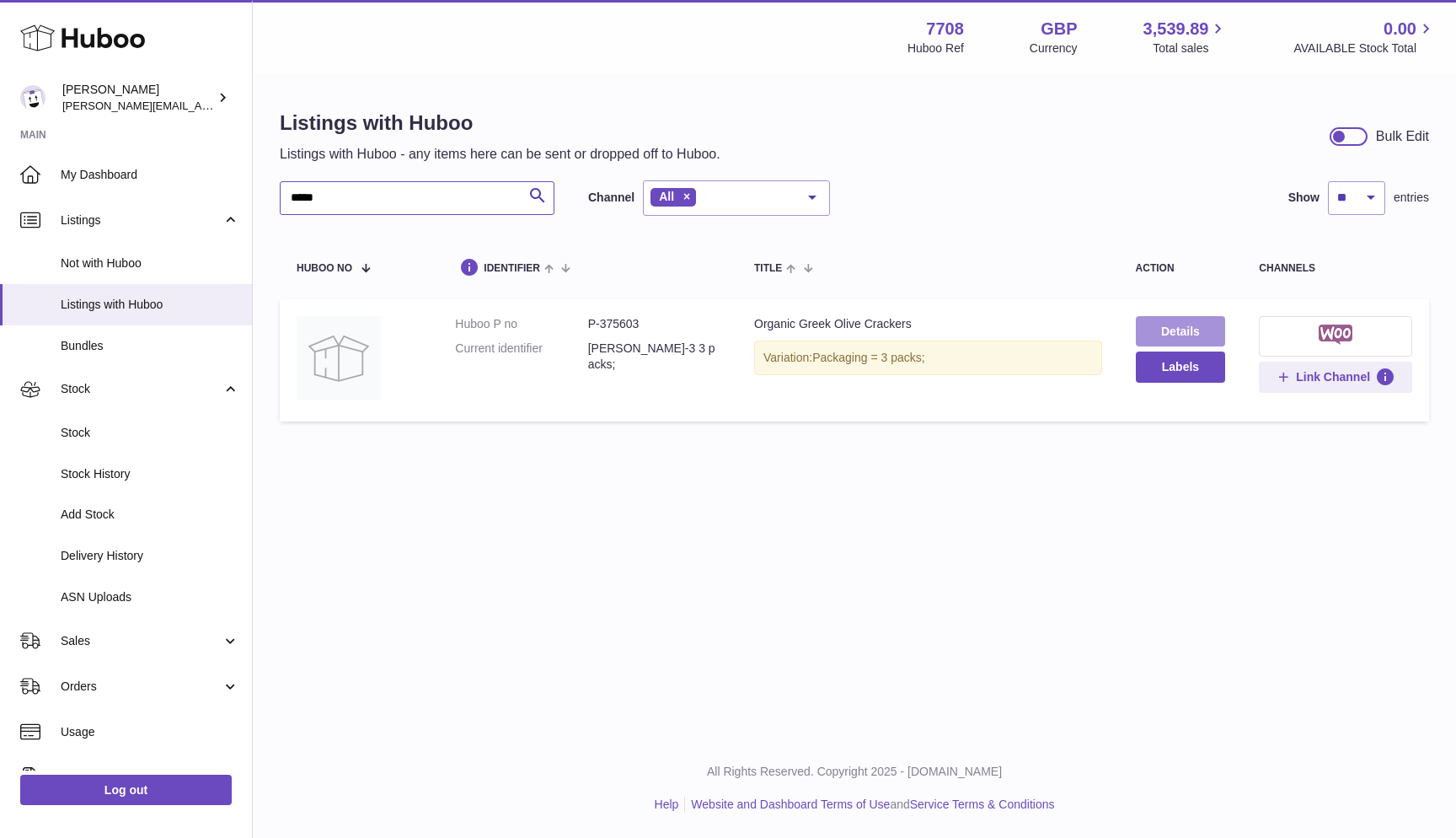
type input "*****"
click at [1215, 327] on link "Details" at bounding box center [1180, 331] width 90 height 30
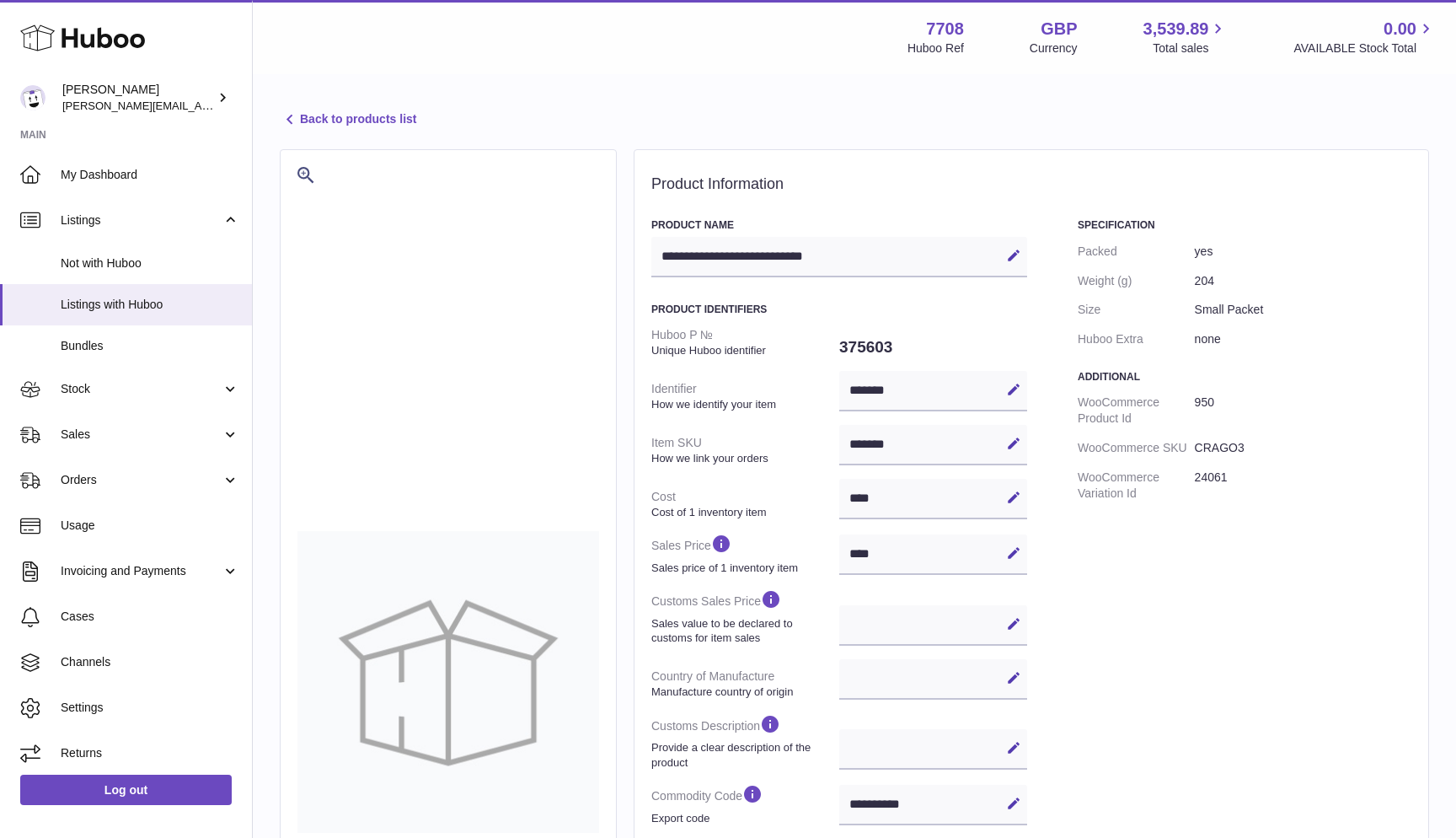
select select
select select "****"
click at [302, 110] on link "Back to products list" at bounding box center [348, 119] width 137 height 20
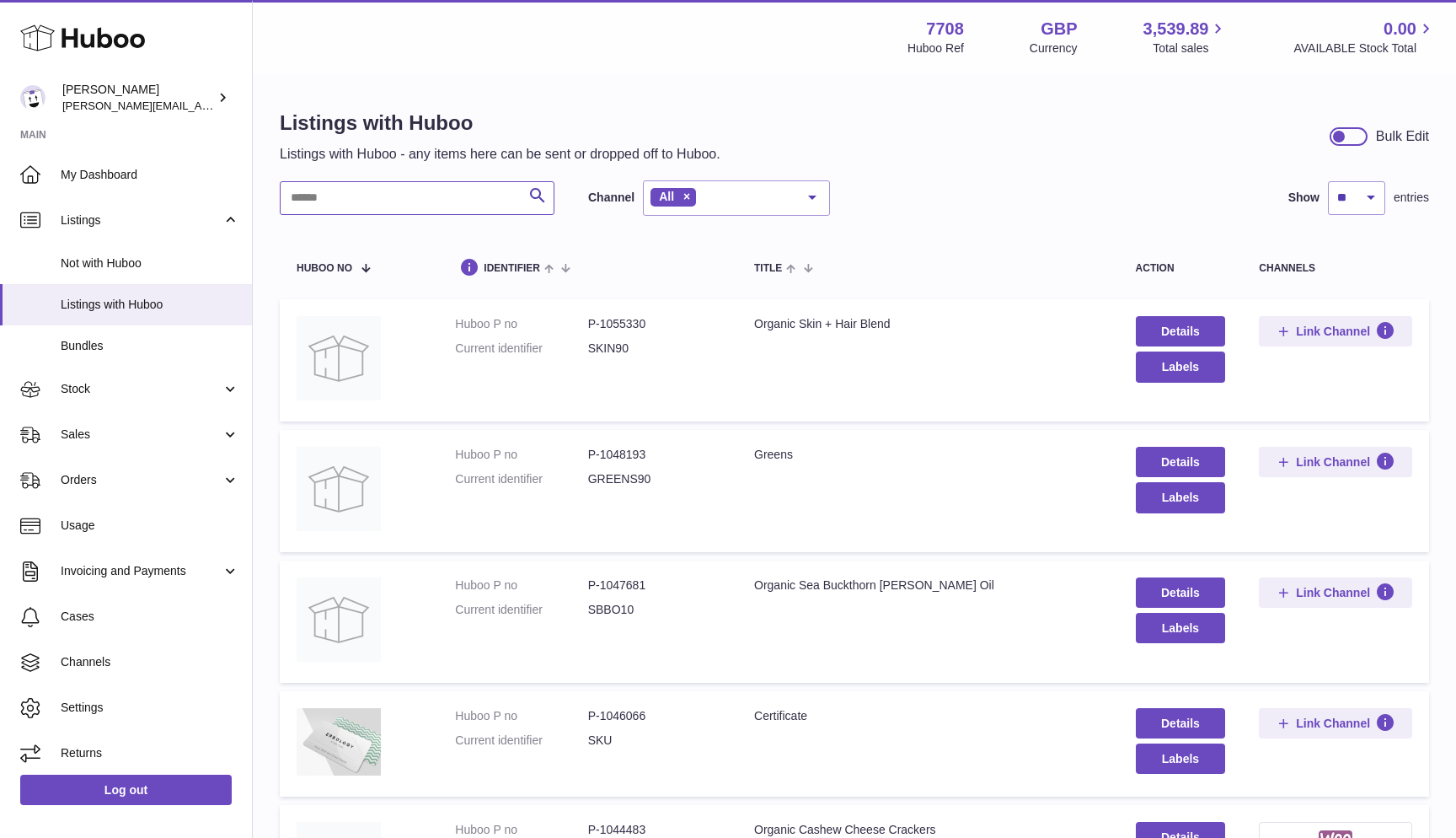
click at [349, 194] on input "text" at bounding box center [417, 198] width 275 height 34
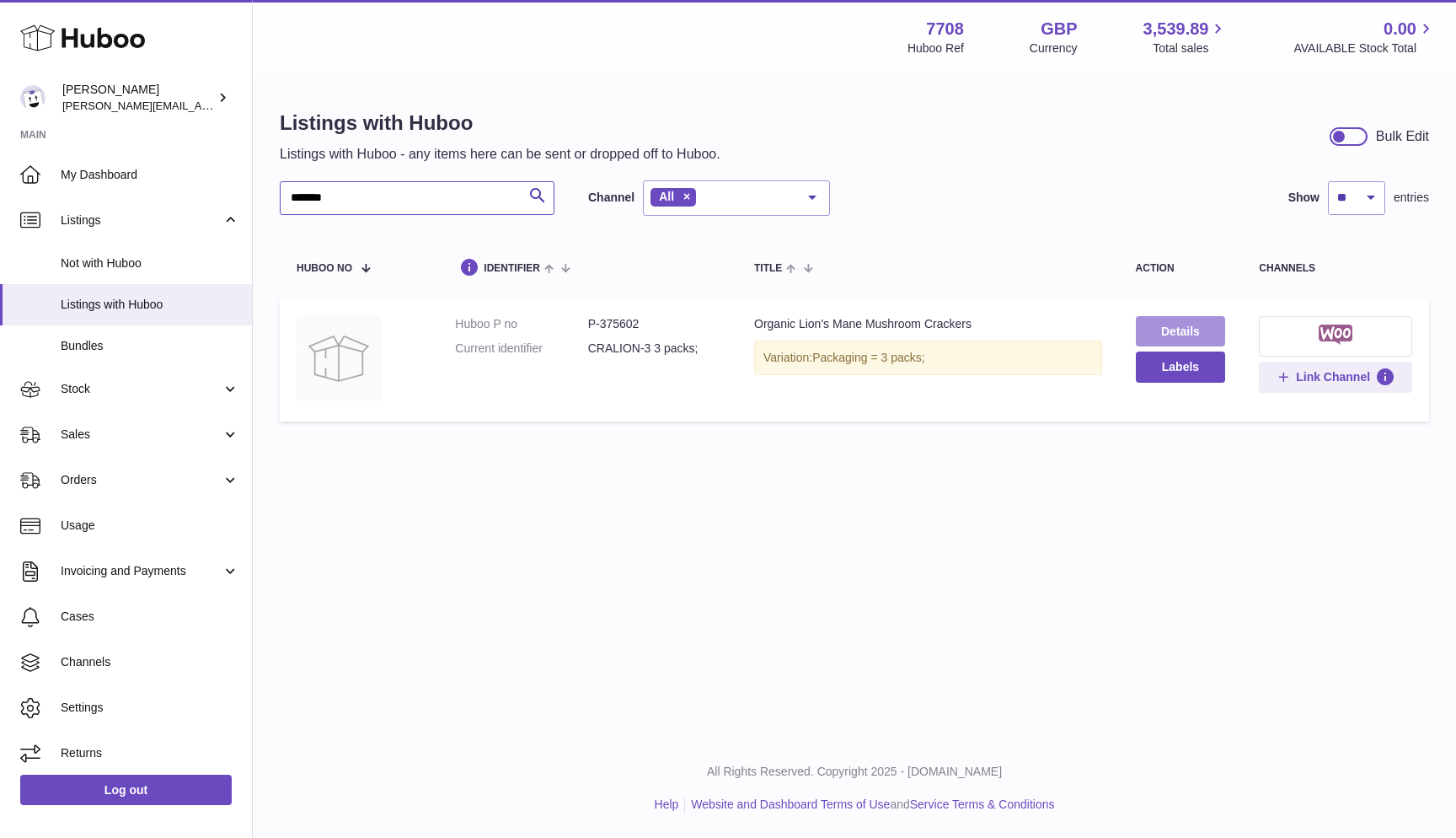
type input "*******"
click at [1189, 331] on link "Details" at bounding box center [1180, 331] width 90 height 30
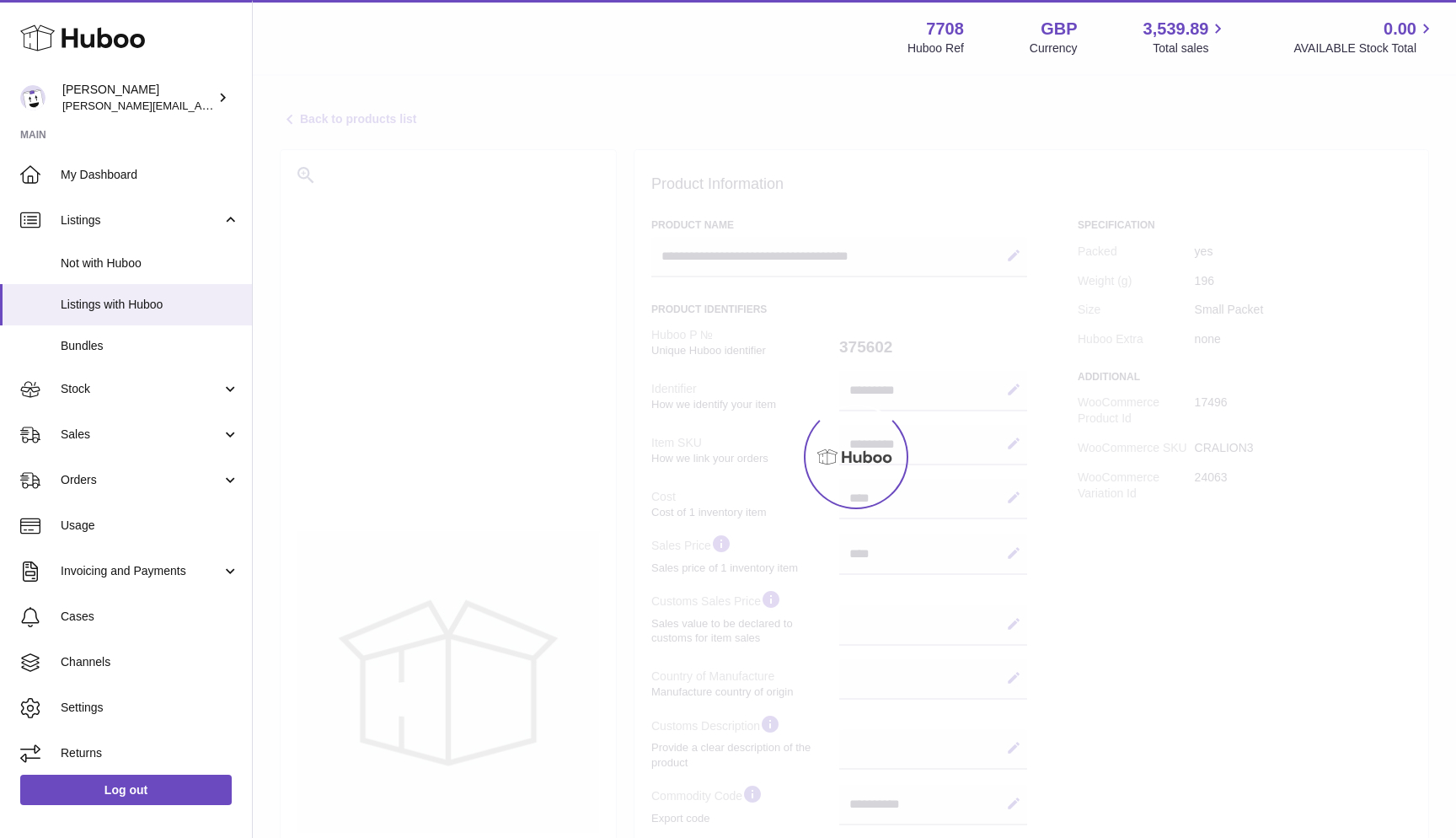
select select
select select "****"
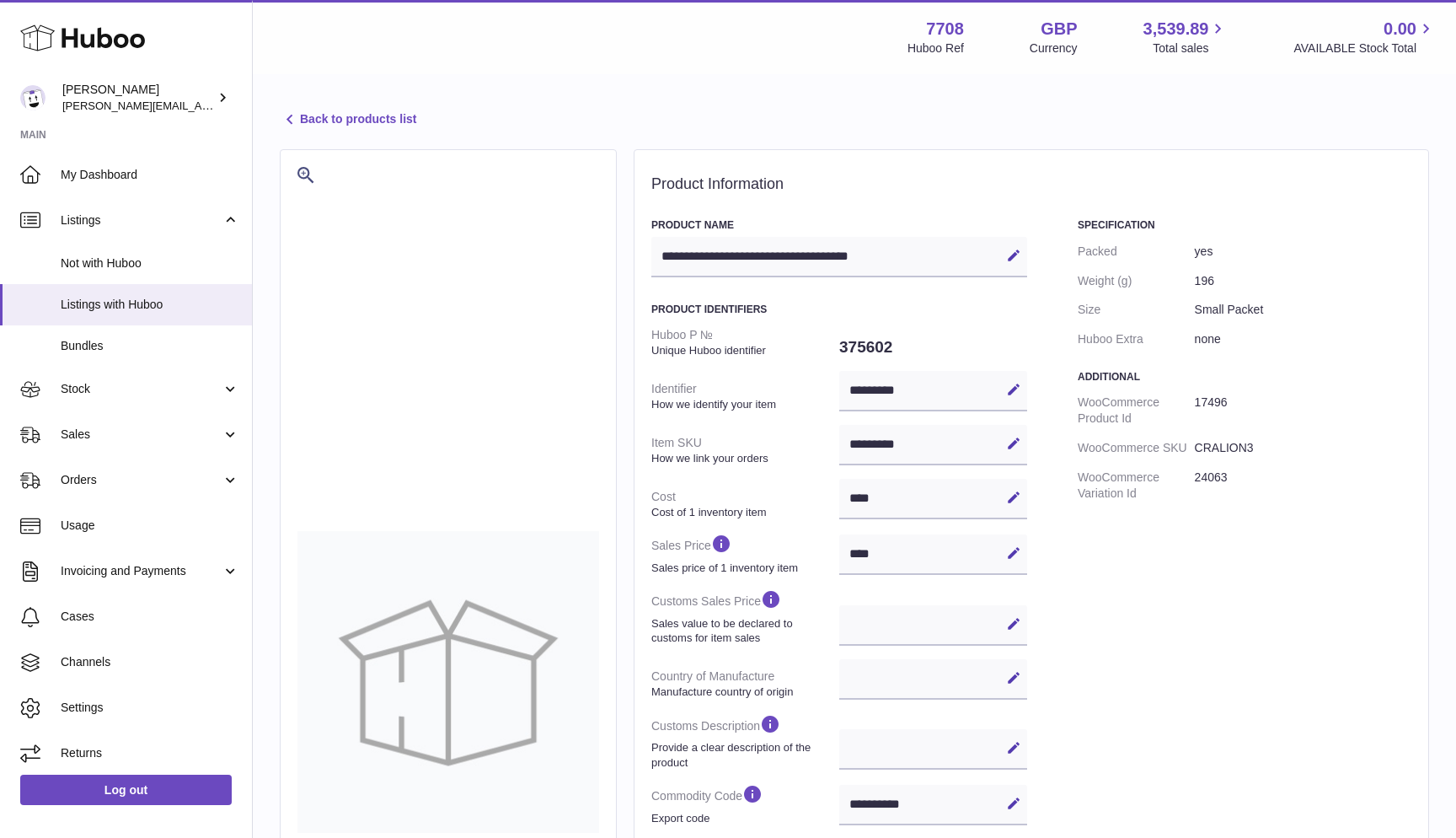
drag, startPoint x: 851, startPoint y: 800, endPoint x: 894, endPoint y: 799, distance: 43.0
click at [894, 799] on div "**********" at bounding box center [933, 805] width 188 height 41
click at [306, 123] on link "Back to products list" at bounding box center [348, 119] width 137 height 20
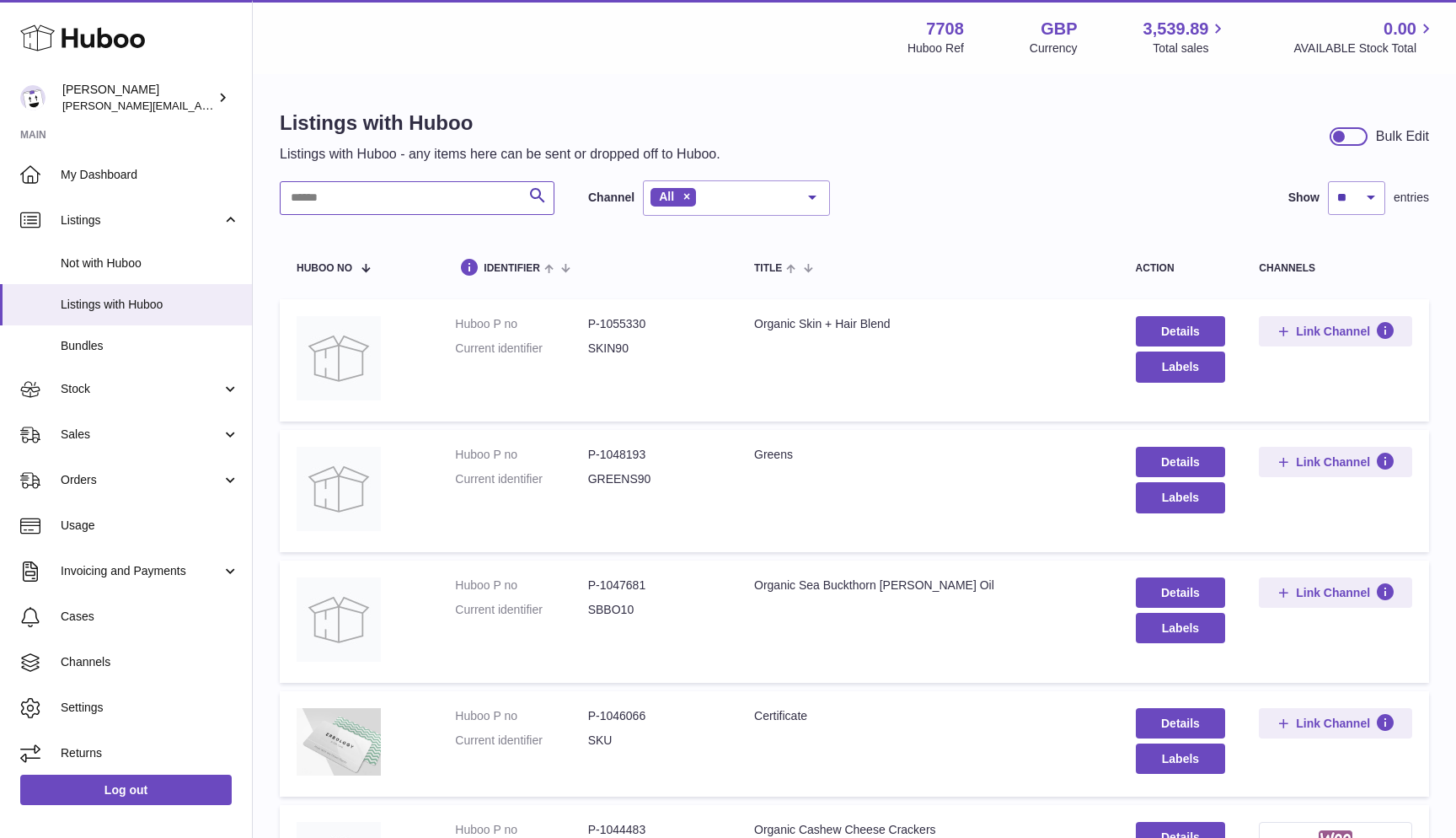
click at [342, 199] on input "text" at bounding box center [417, 198] width 275 height 34
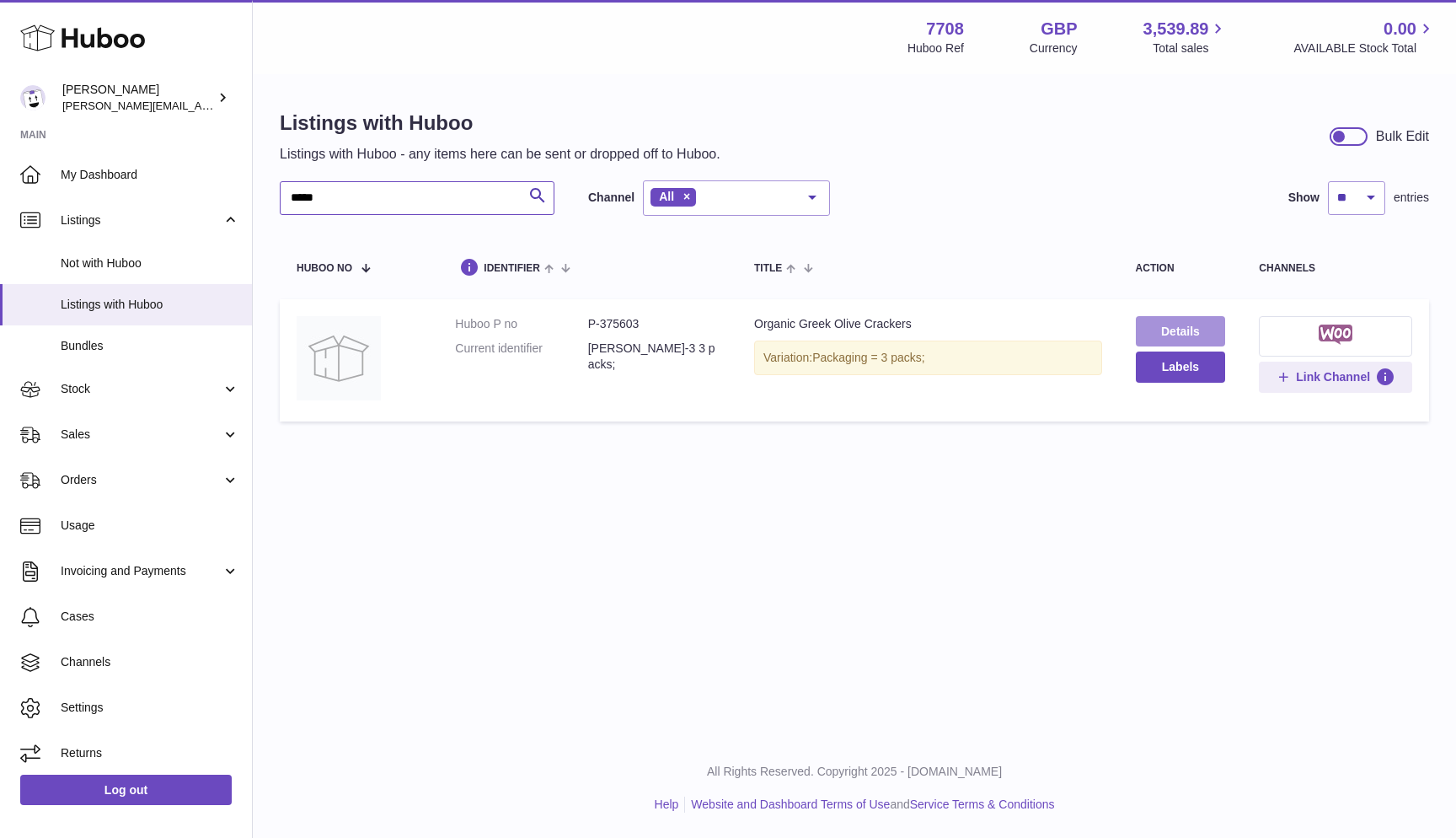
type input "*****"
click at [1166, 324] on link "Details" at bounding box center [1180, 331] width 90 height 30
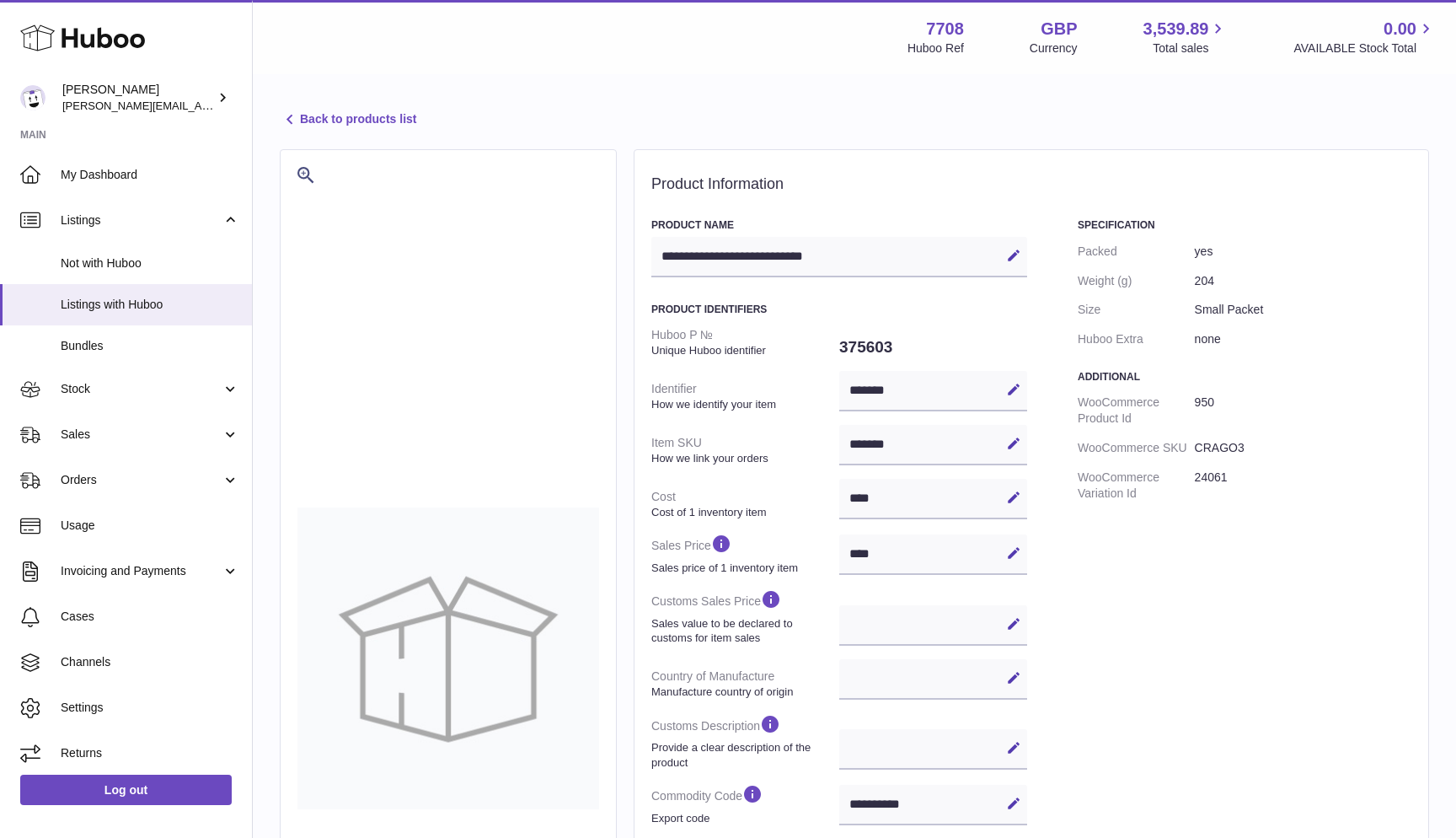
select select
select select "****"
click at [308, 117] on link "Back to products list" at bounding box center [348, 119] width 137 height 20
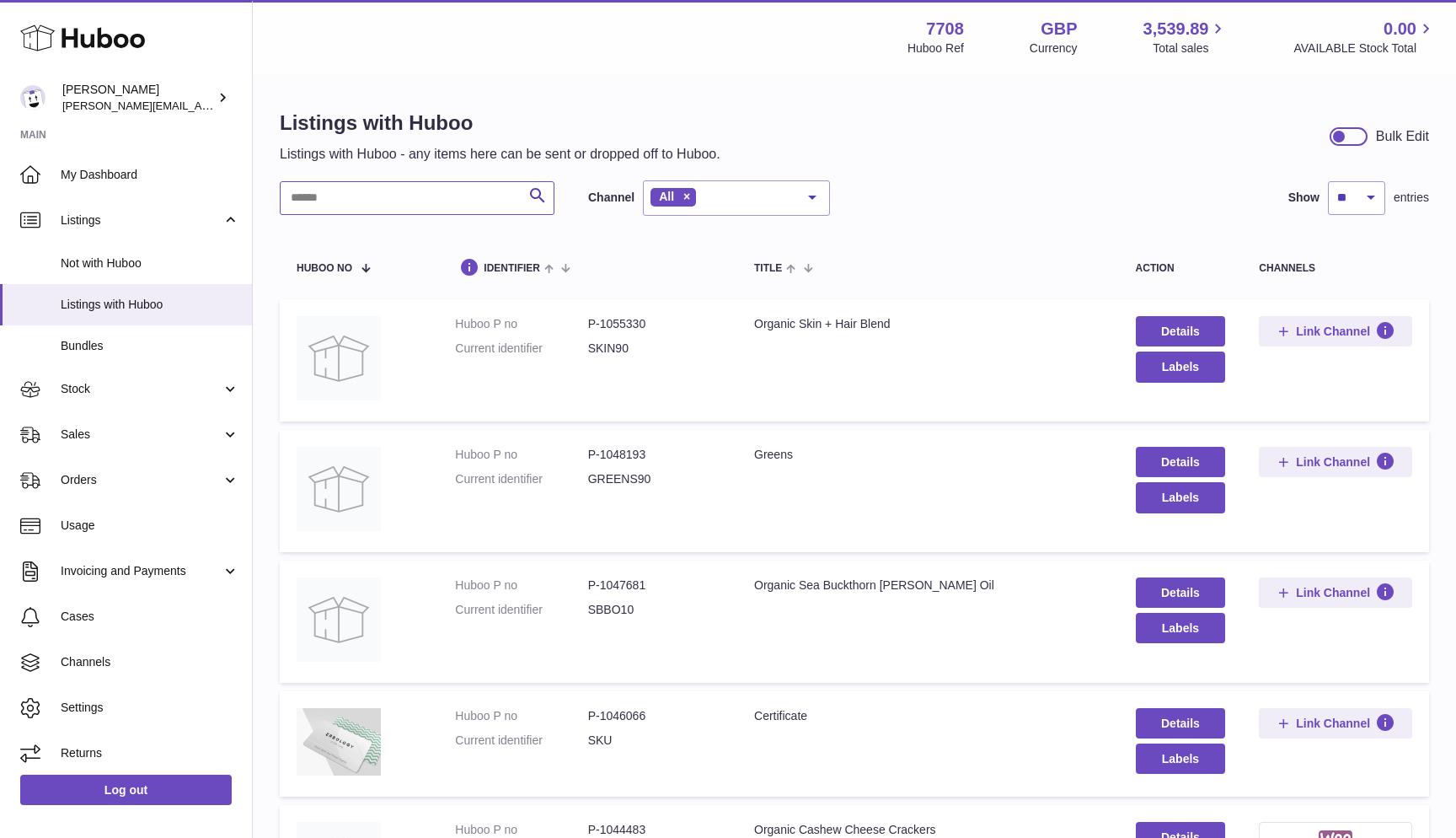
click at [349, 197] on input "text" at bounding box center [417, 198] width 275 height 34
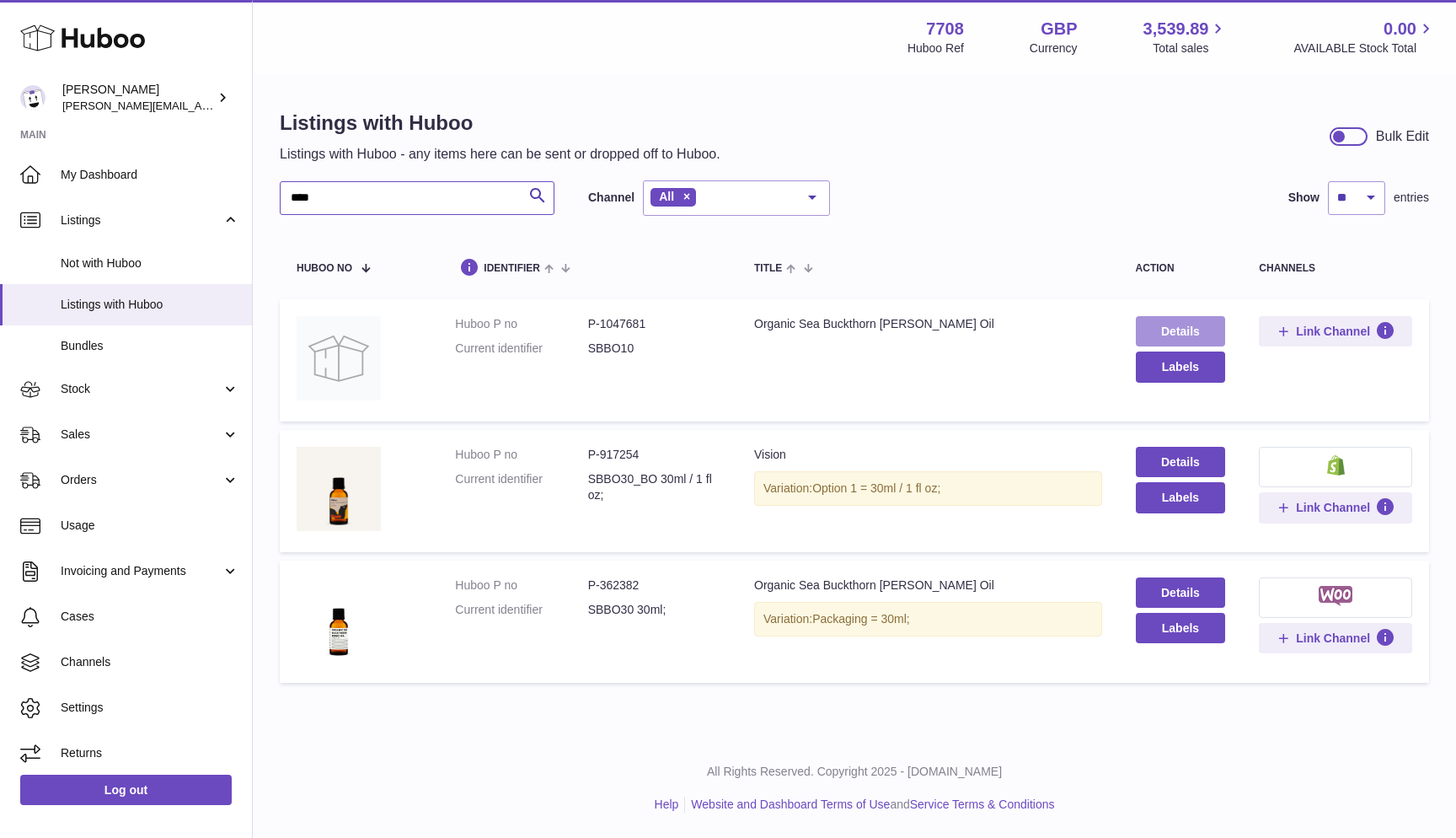
type input "****"
click at [1158, 324] on link "Details" at bounding box center [1180, 331] width 90 height 30
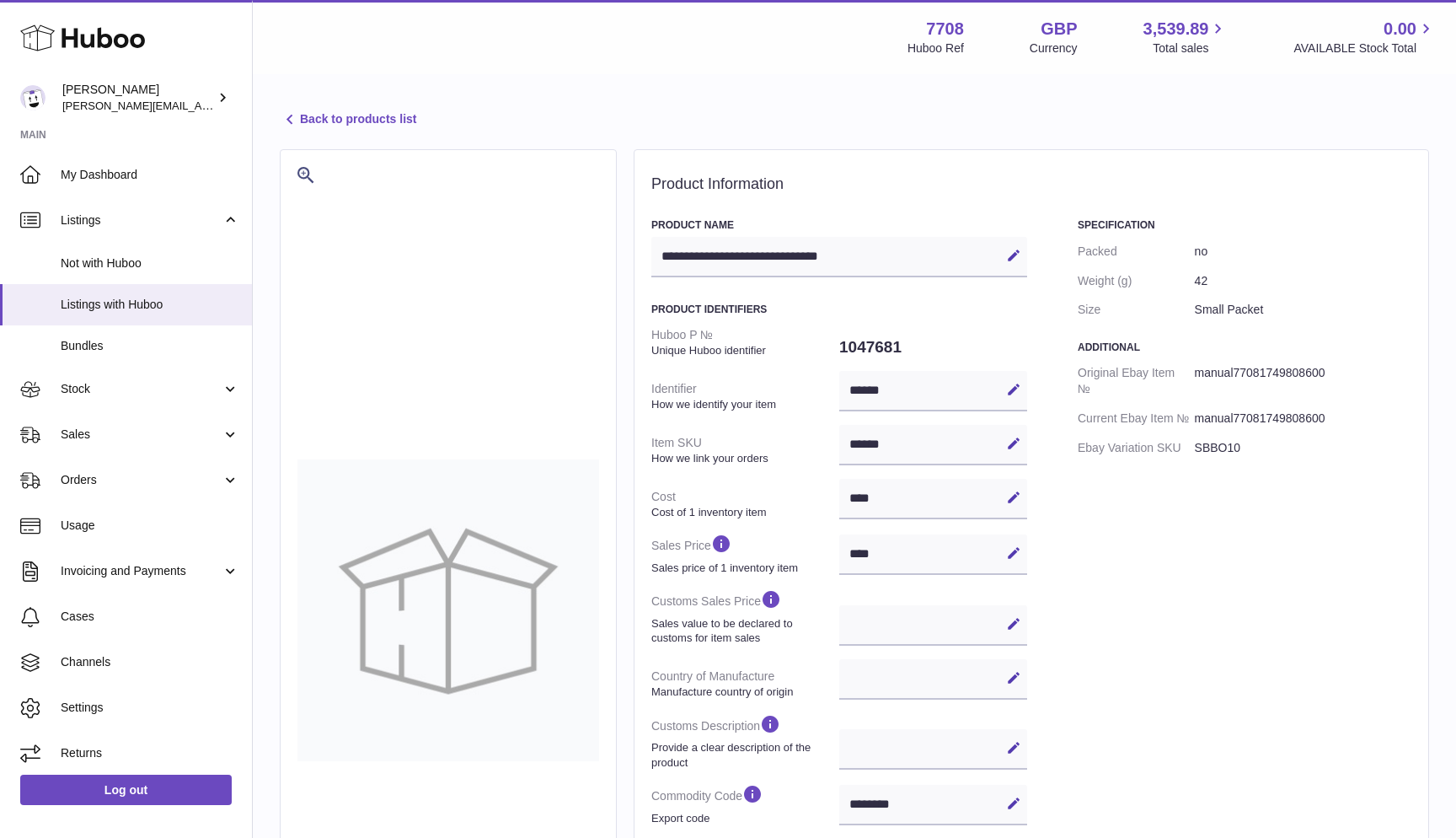
select select
select select "****"
click at [313, 128] on link "Back to products list" at bounding box center [348, 119] width 137 height 20
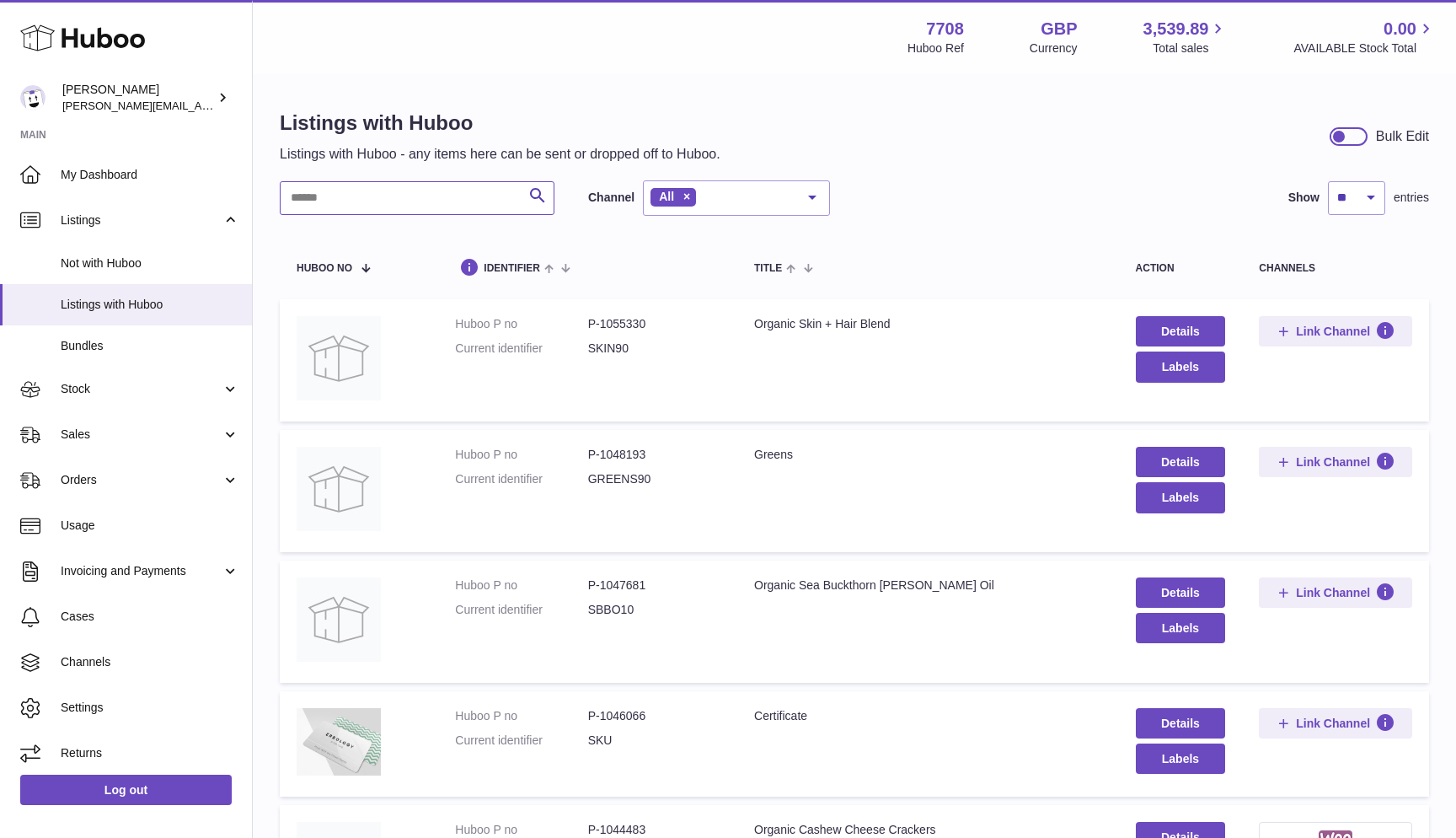
click at [365, 207] on input "text" at bounding box center [417, 198] width 275 height 34
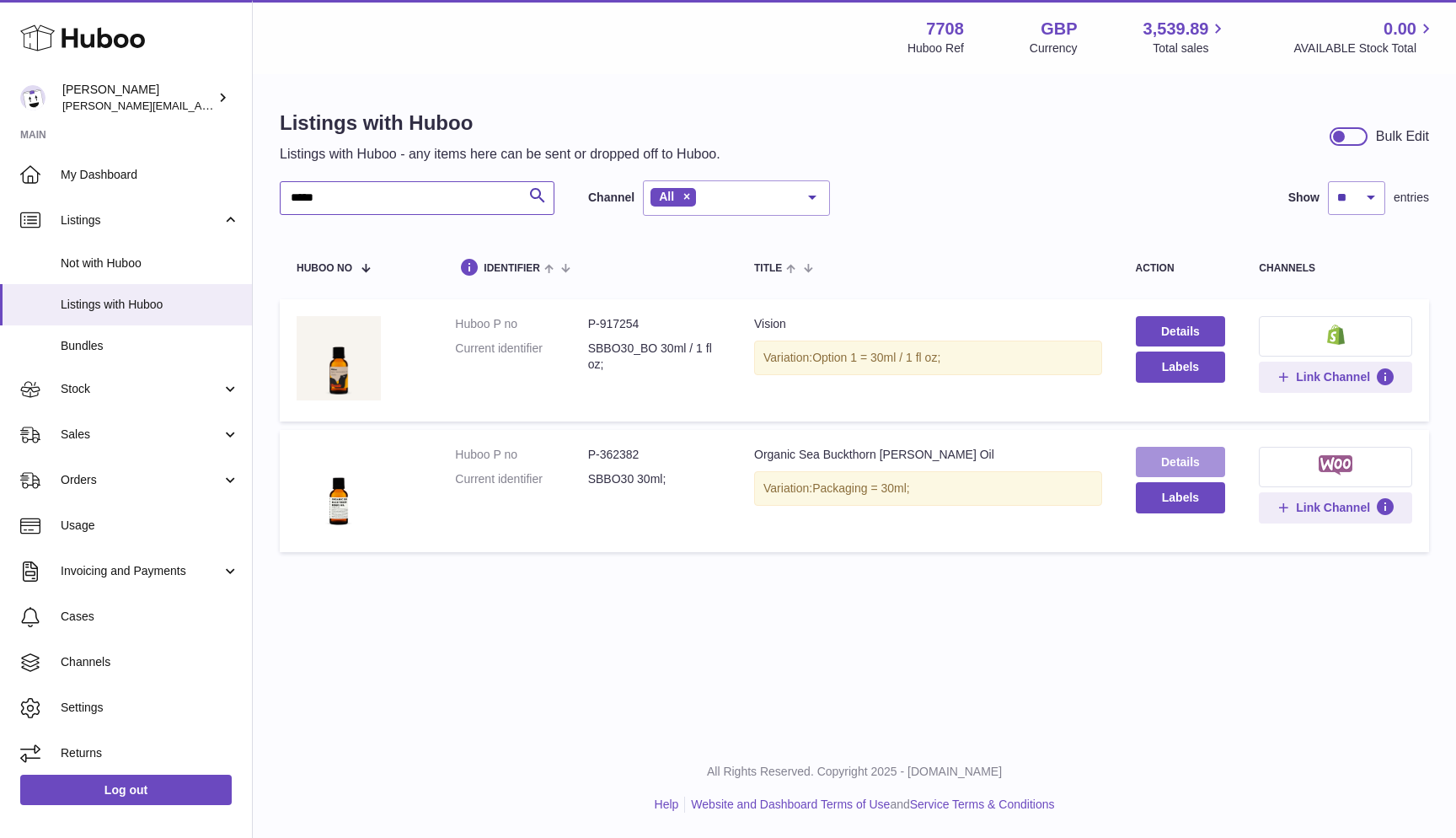
type input "*****"
click at [1182, 463] on link "Details" at bounding box center [1180, 462] width 90 height 30
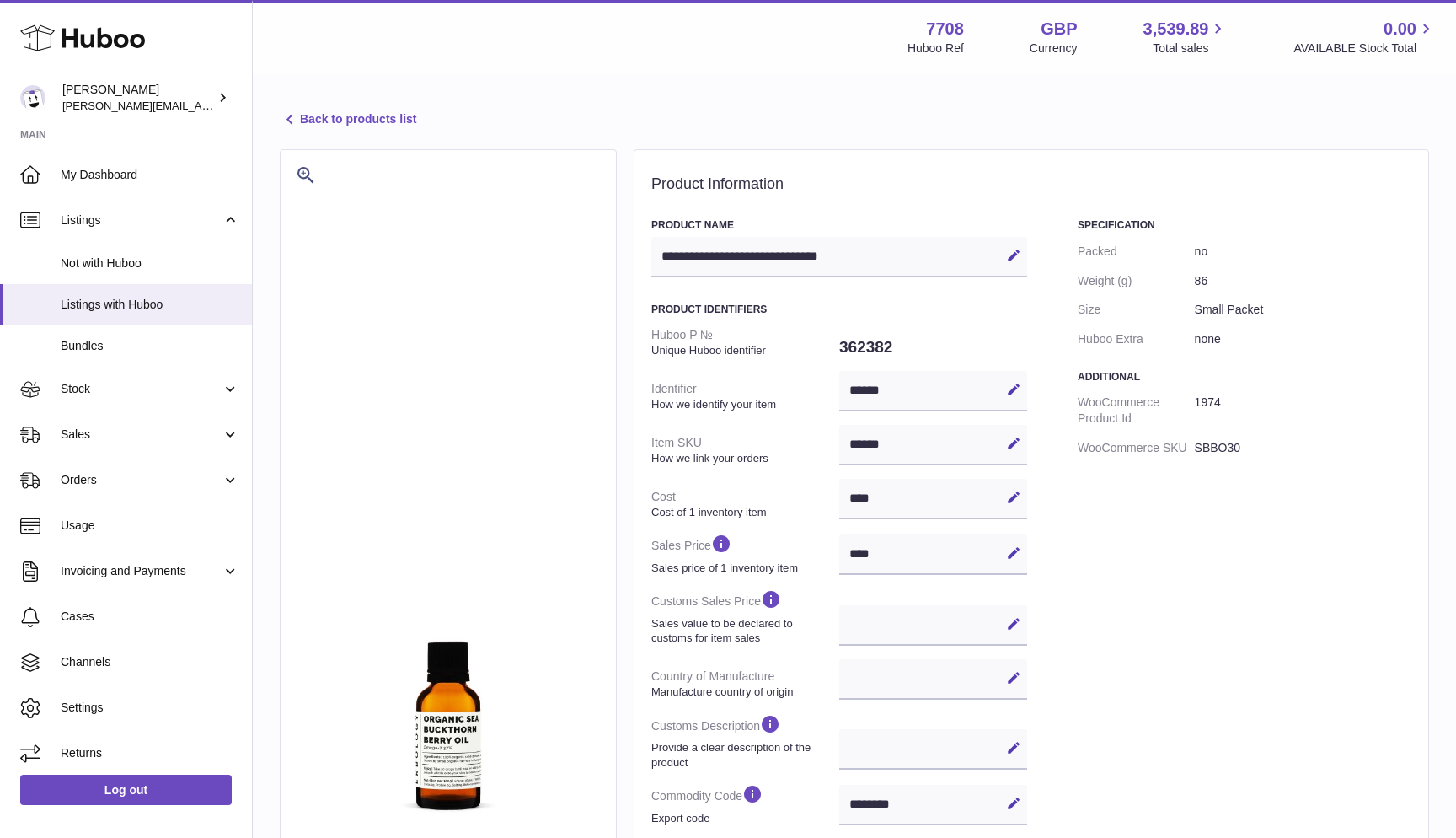
select select
select select "****"
click at [333, 121] on link "Back to products list" at bounding box center [348, 119] width 137 height 20
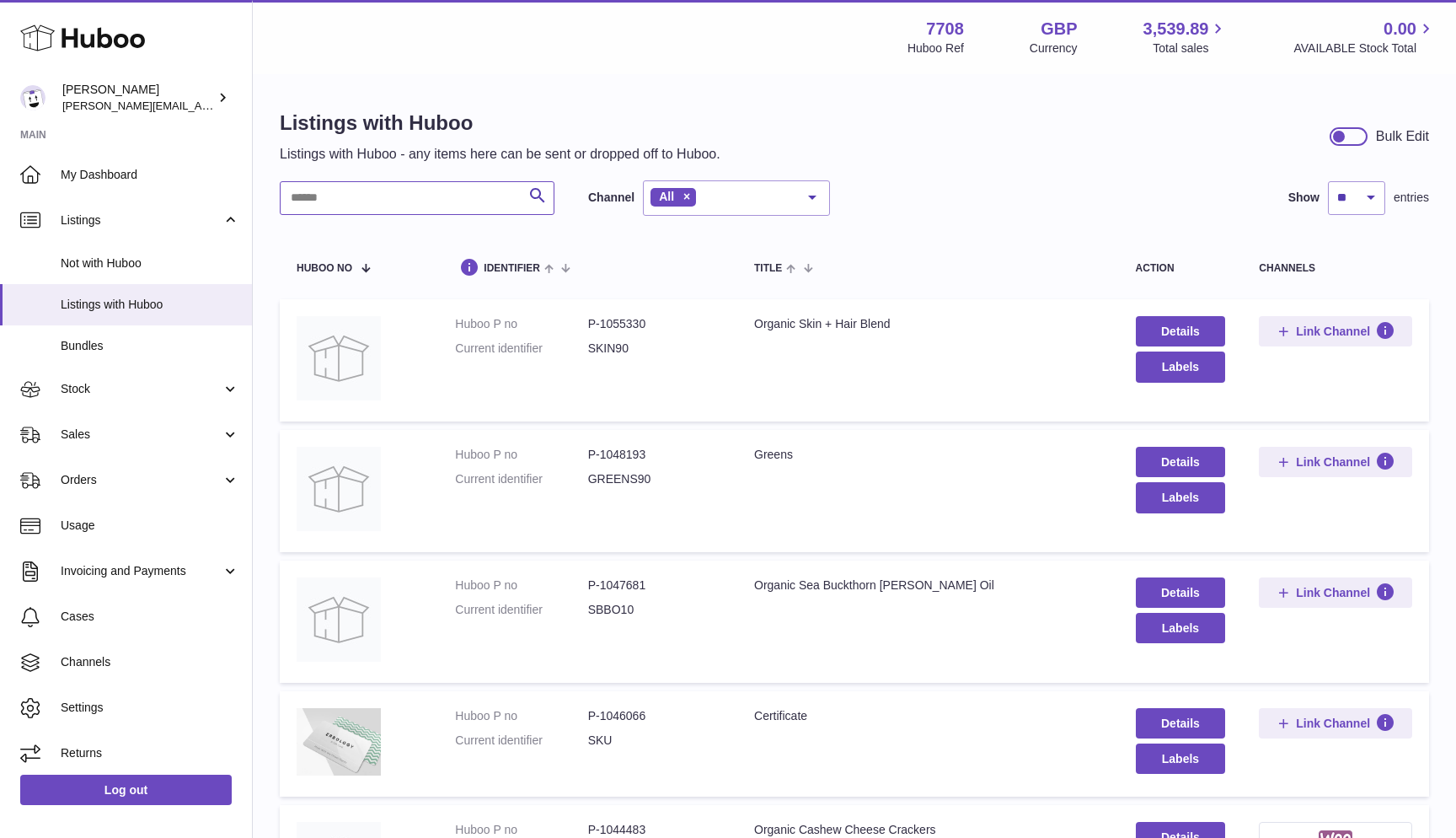
click at [372, 204] on input "text" at bounding box center [417, 198] width 275 height 34
type input "*****"
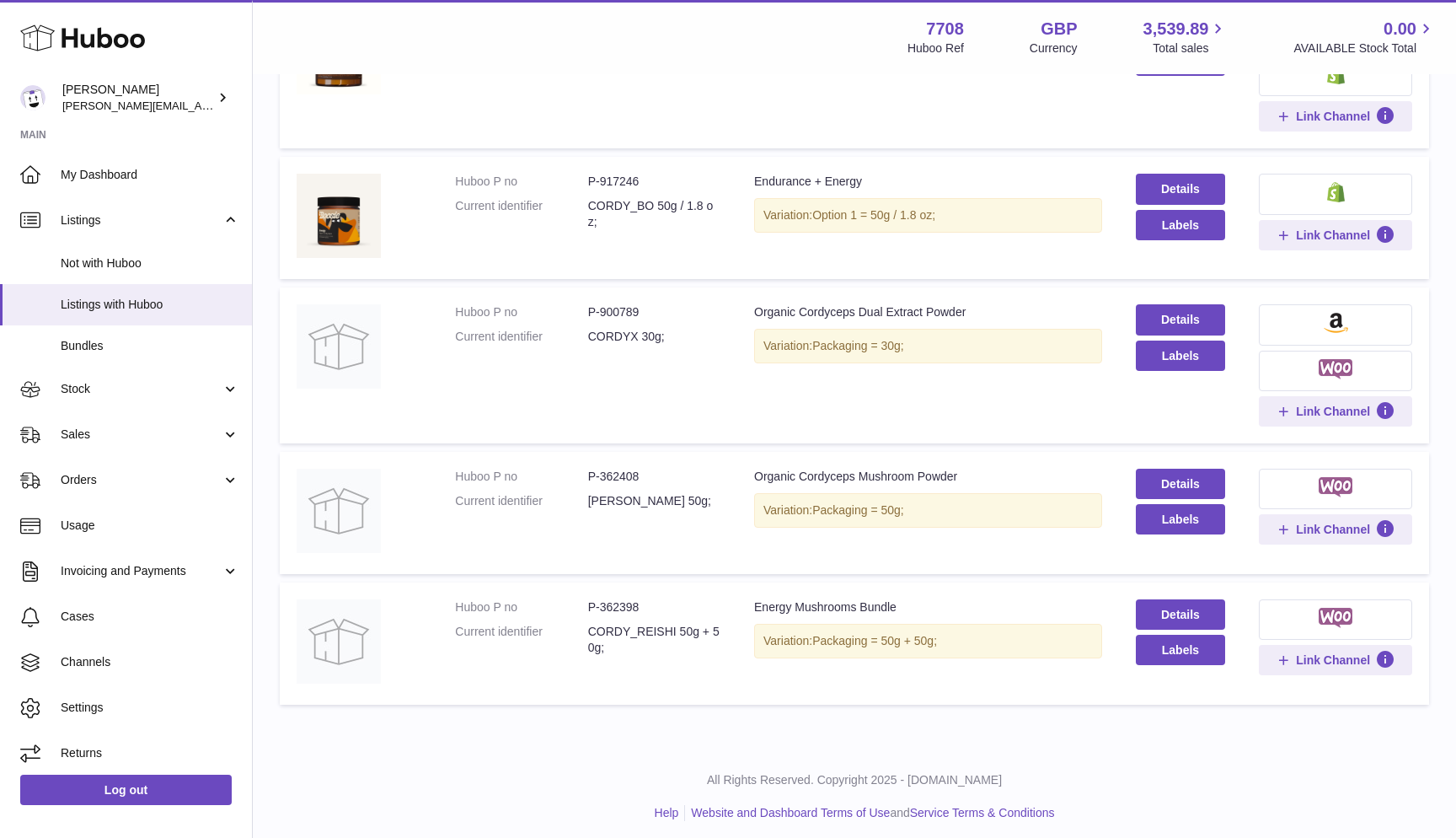
scroll to position [928, 0]
click at [1210, 482] on link "Details" at bounding box center [1180, 485] width 90 height 30
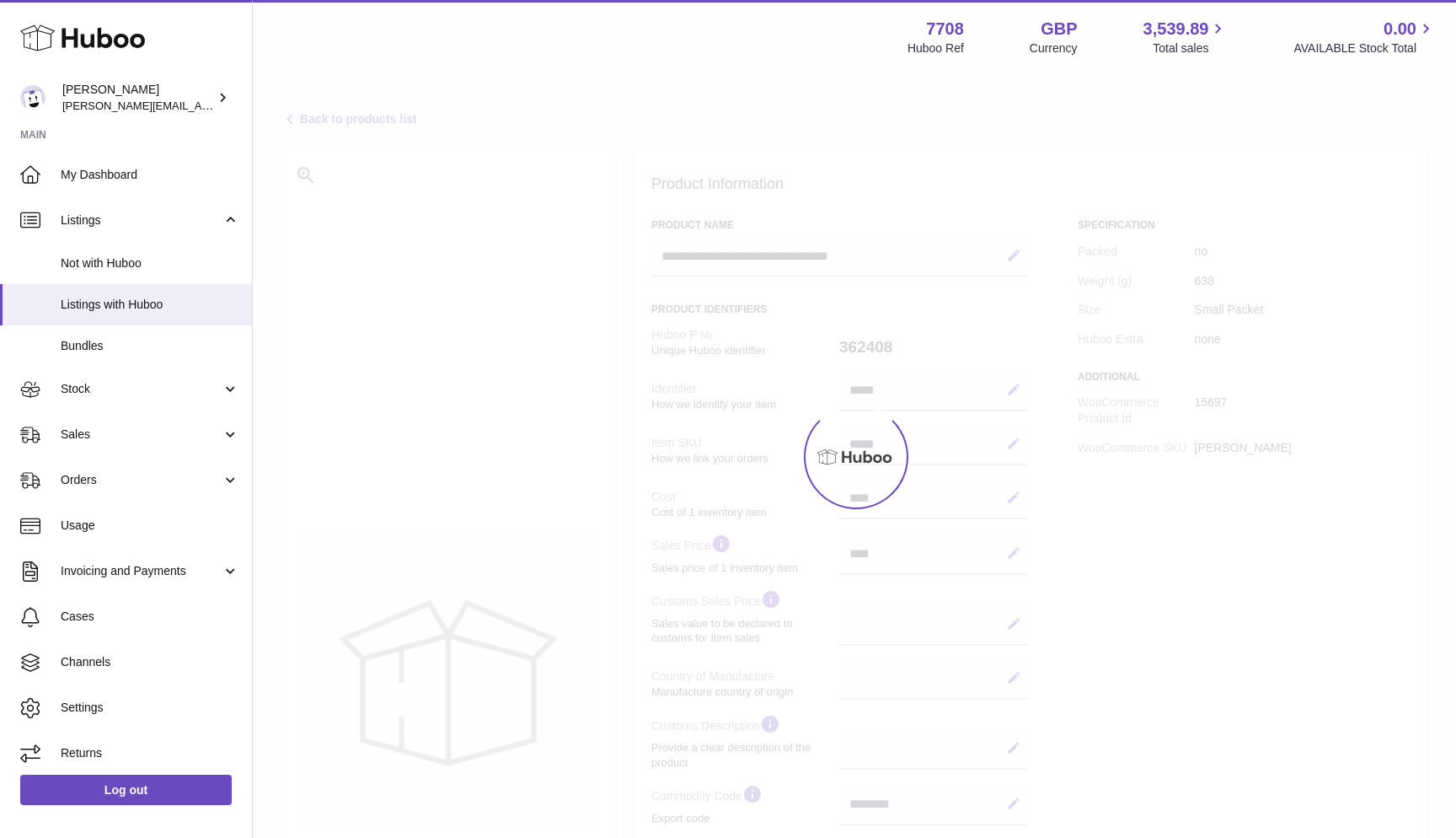
select select
select select "****"
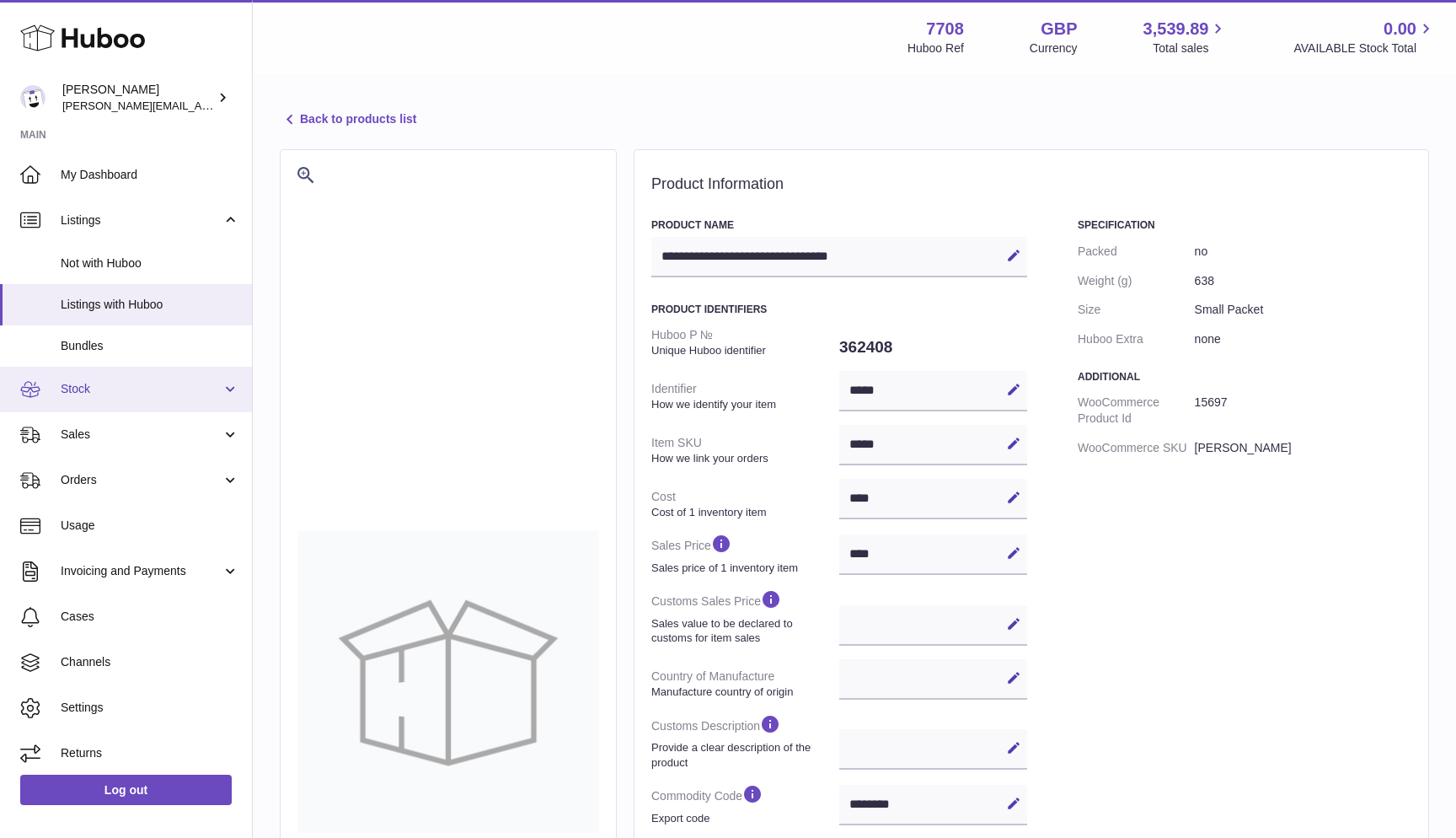
click at [109, 382] on span "Stock" at bounding box center [141, 389] width 161 height 16
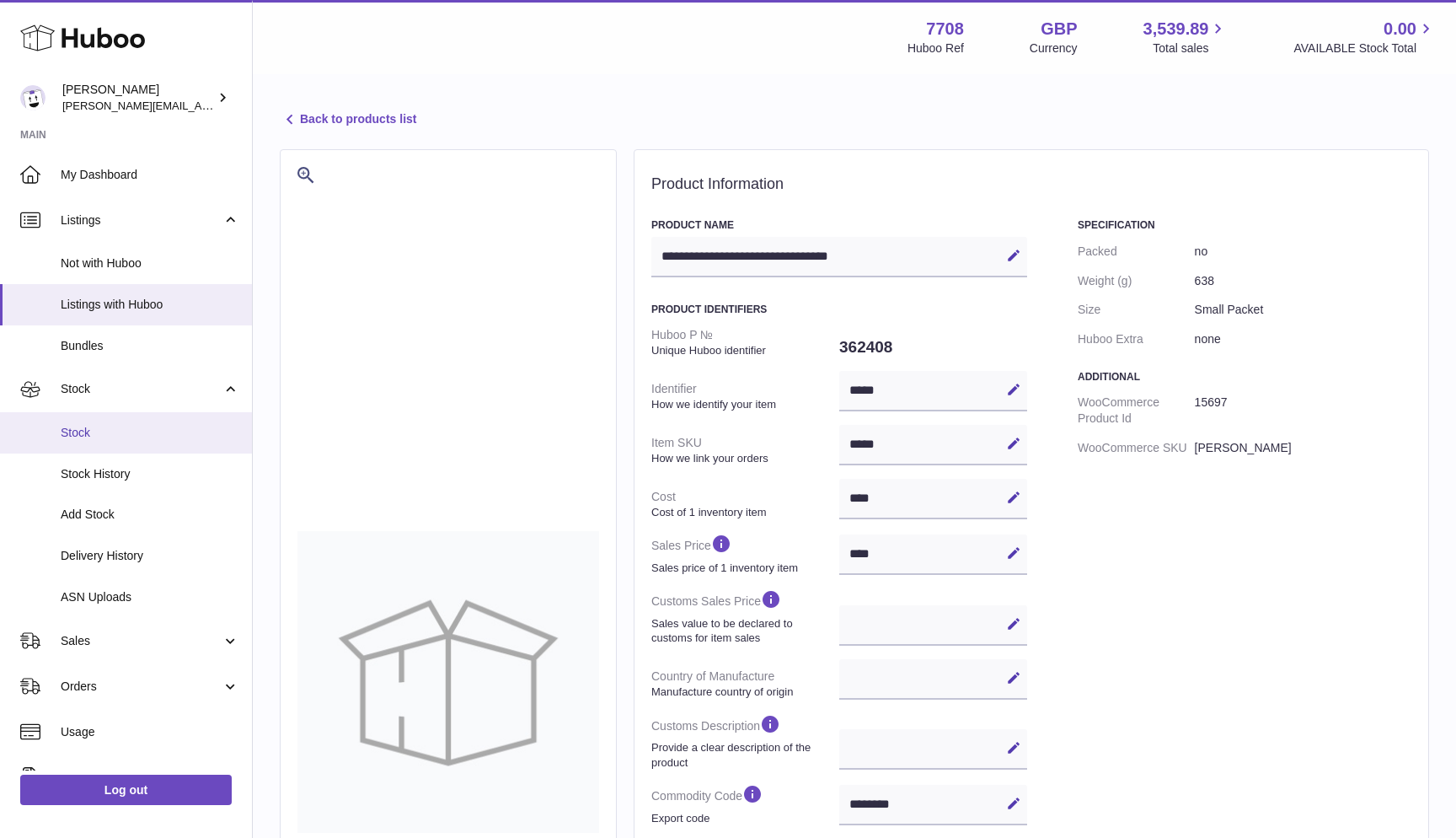
click at [109, 430] on span "Stock" at bounding box center [150, 433] width 178 height 16
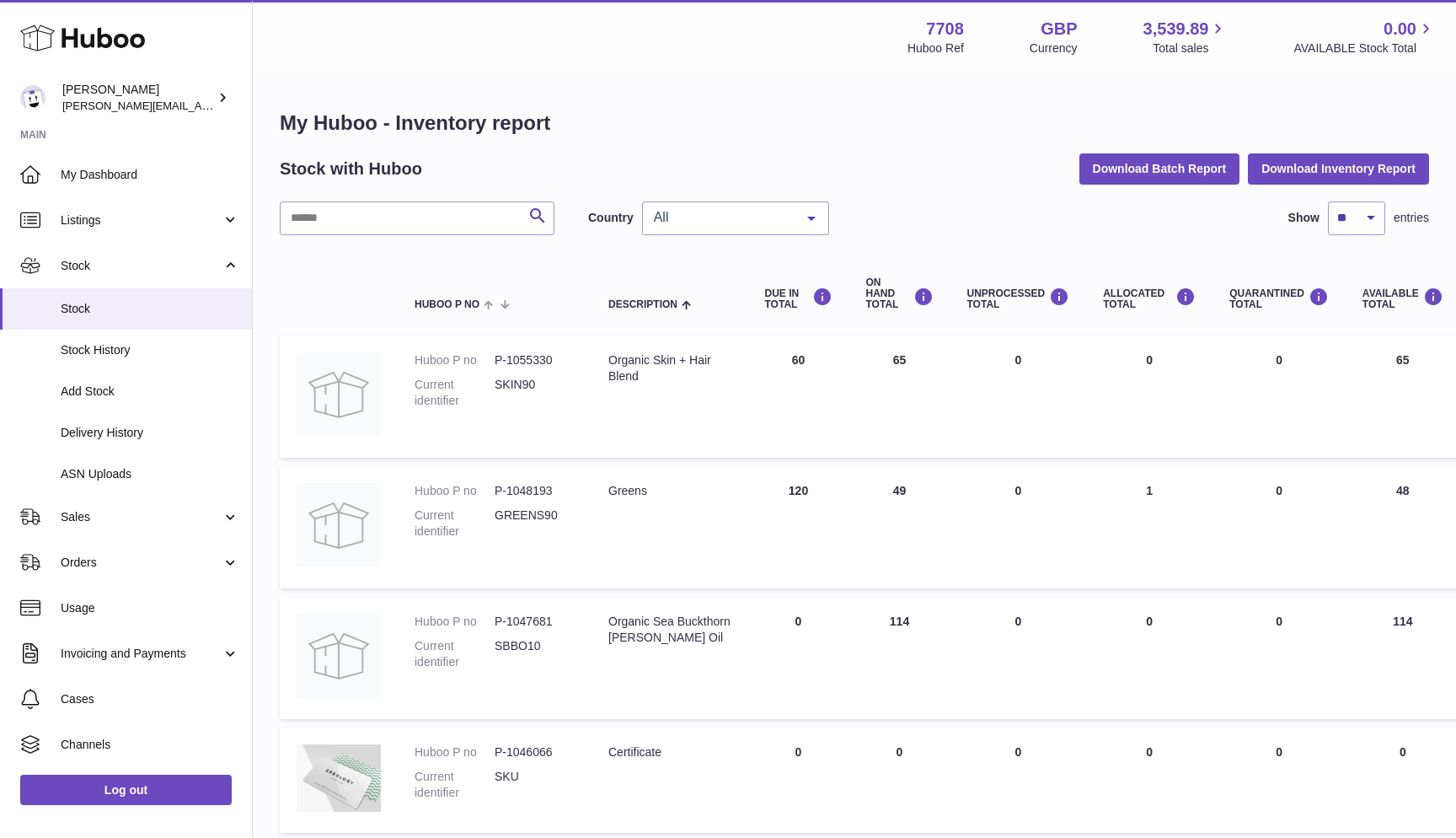
click at [718, 213] on span "All" at bounding box center [722, 217] width 145 height 17
click at [694, 319] on span "NL" at bounding box center [735, 320] width 185 height 34
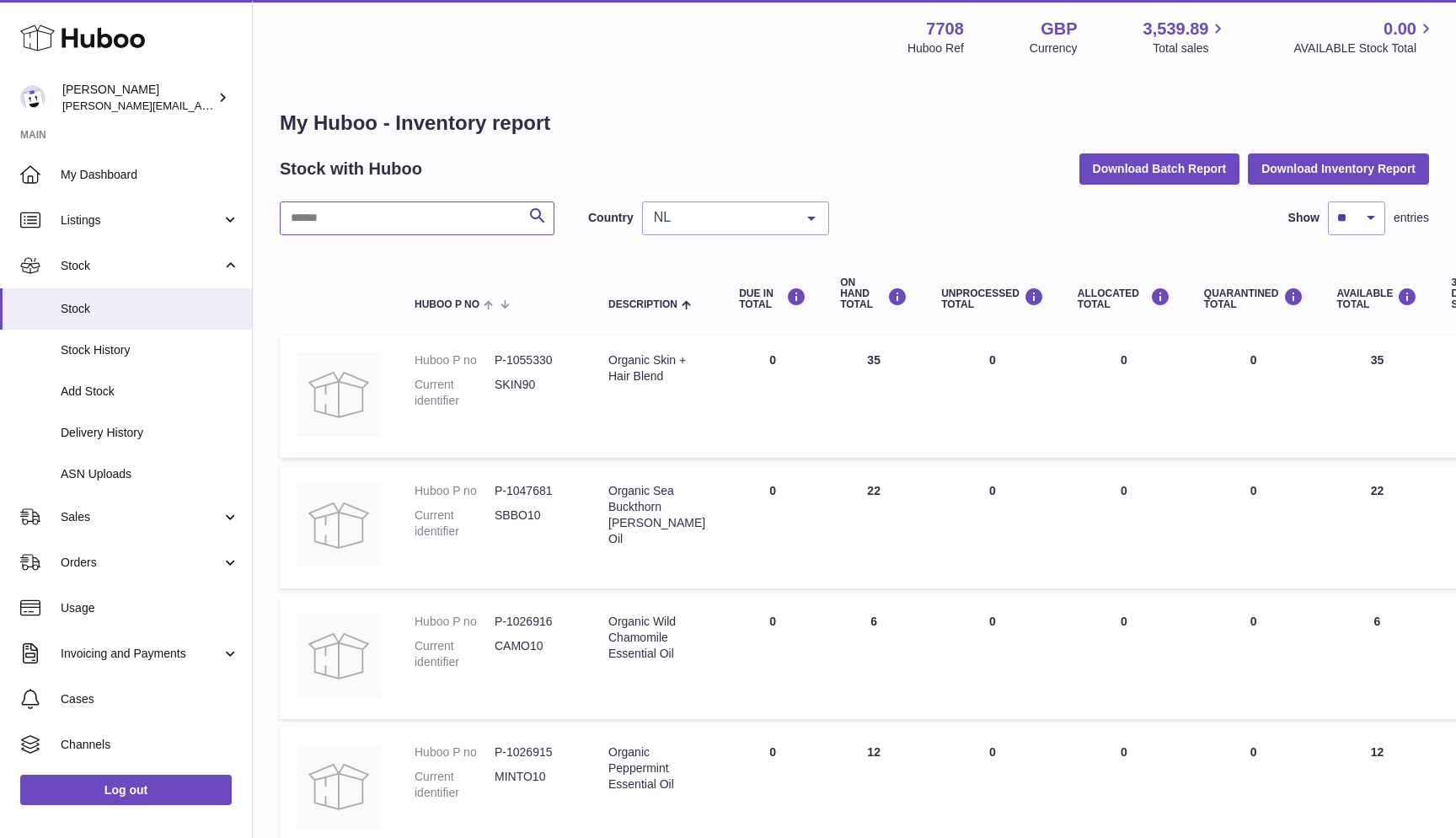
click at [432, 223] on input "text" at bounding box center [417, 218] width 275 height 34
type input "*"
click at [111, 523] on link "Sales" at bounding box center [126, 517] width 252 height 46
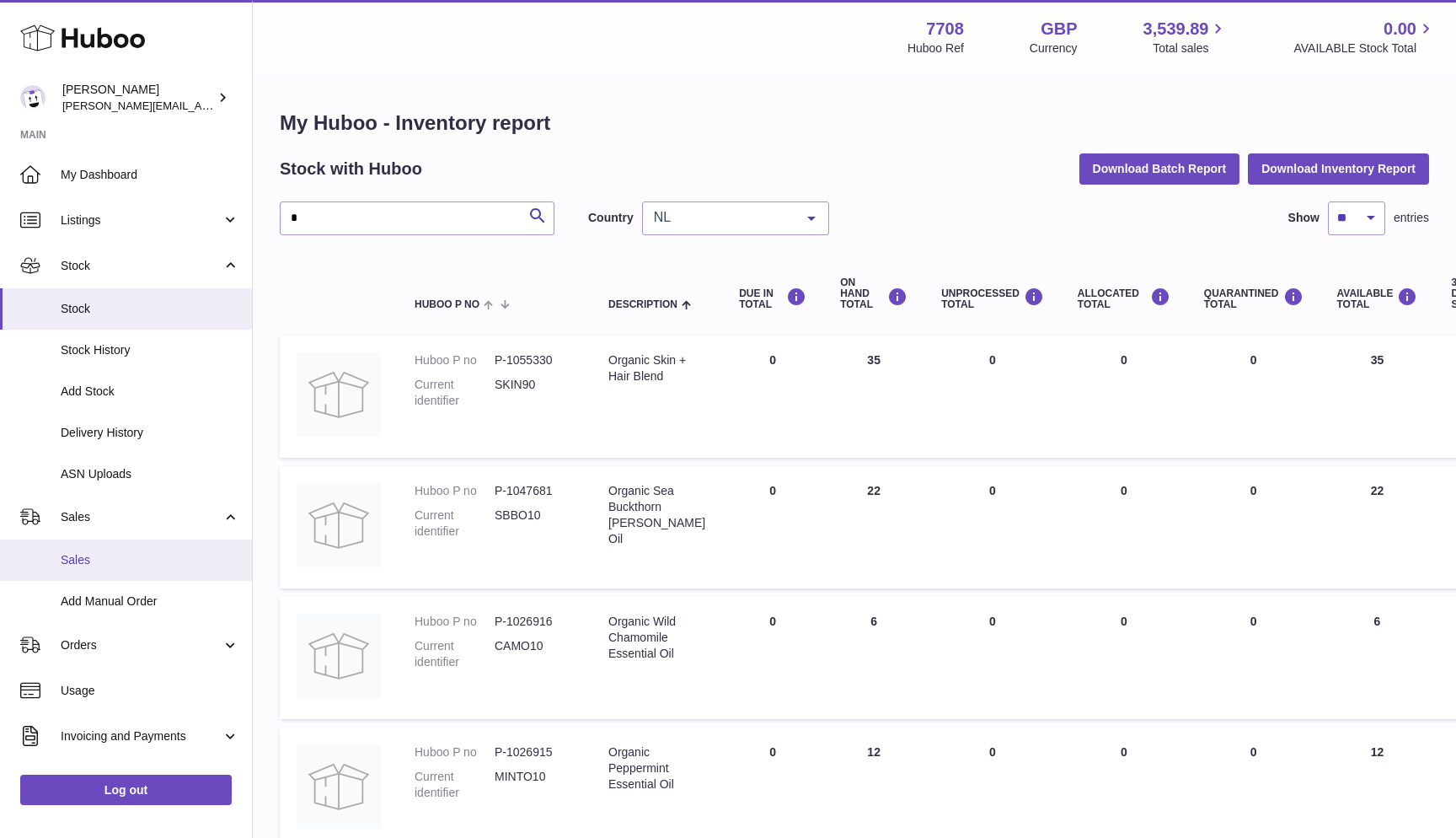
click at [111, 552] on span "Sales" at bounding box center [150, 560] width 178 height 16
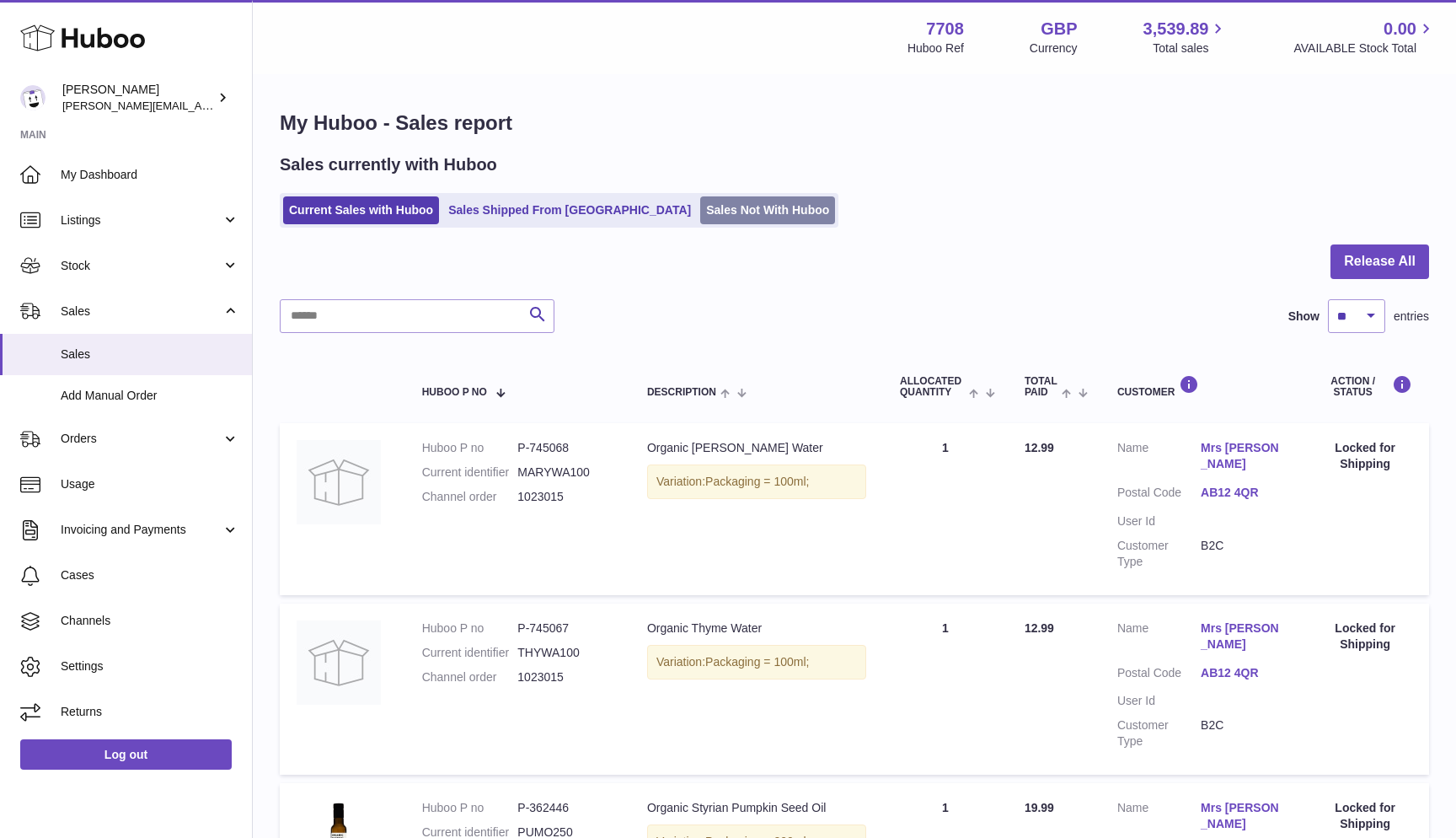
click at [700, 207] on link "Sales Not With Huboo" at bounding box center [767, 210] width 135 height 28
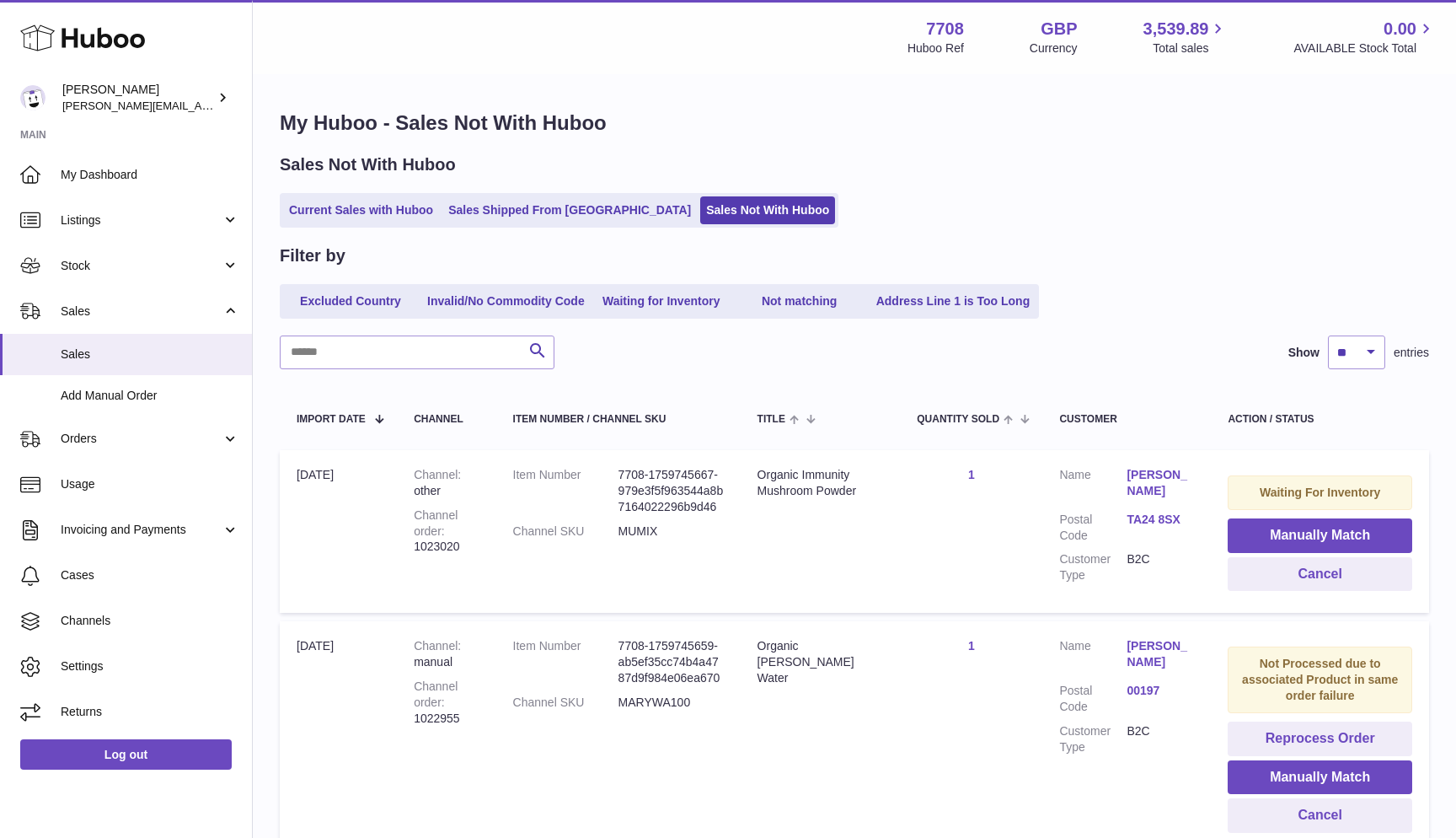
click at [1127, 683] on link "00197" at bounding box center [1160, 691] width 67 height 16
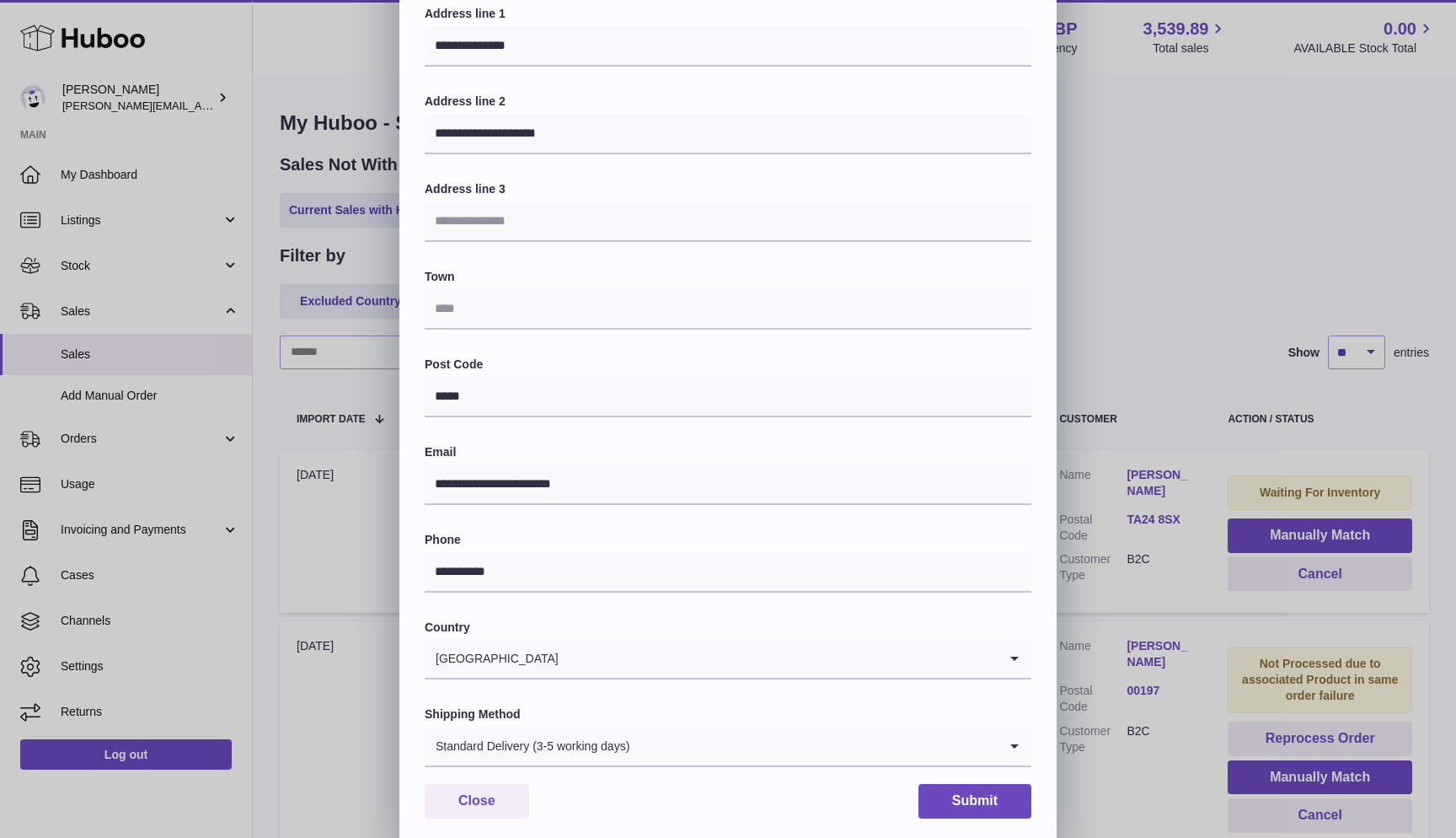
scroll to position [167, 0]
click at [1313, 340] on div "**********" at bounding box center [728, 339] width 1456 height 1012
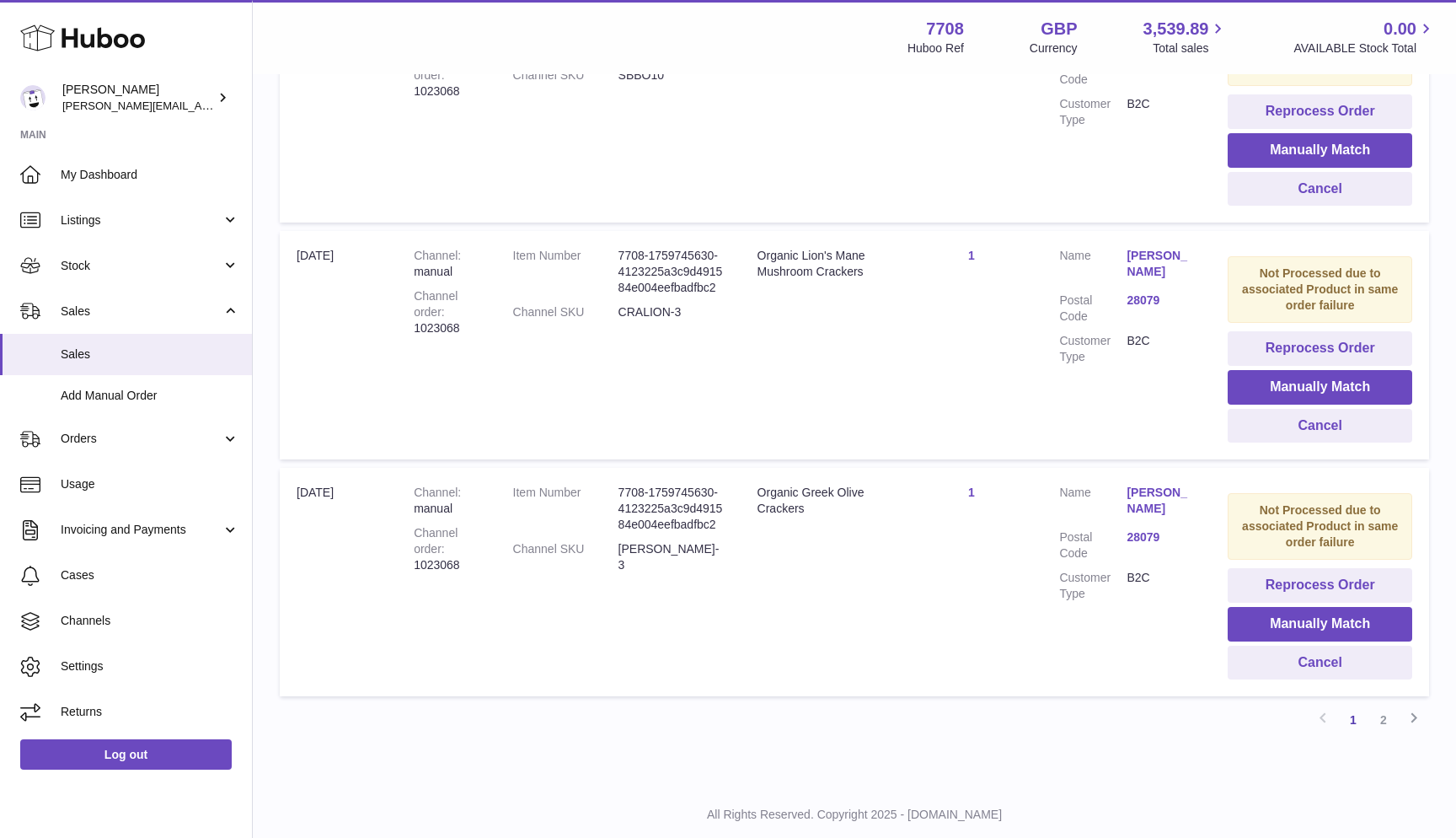
scroll to position [1919, 0]
click at [1128, 531] on link "28079" at bounding box center [1160, 538] width 67 height 16
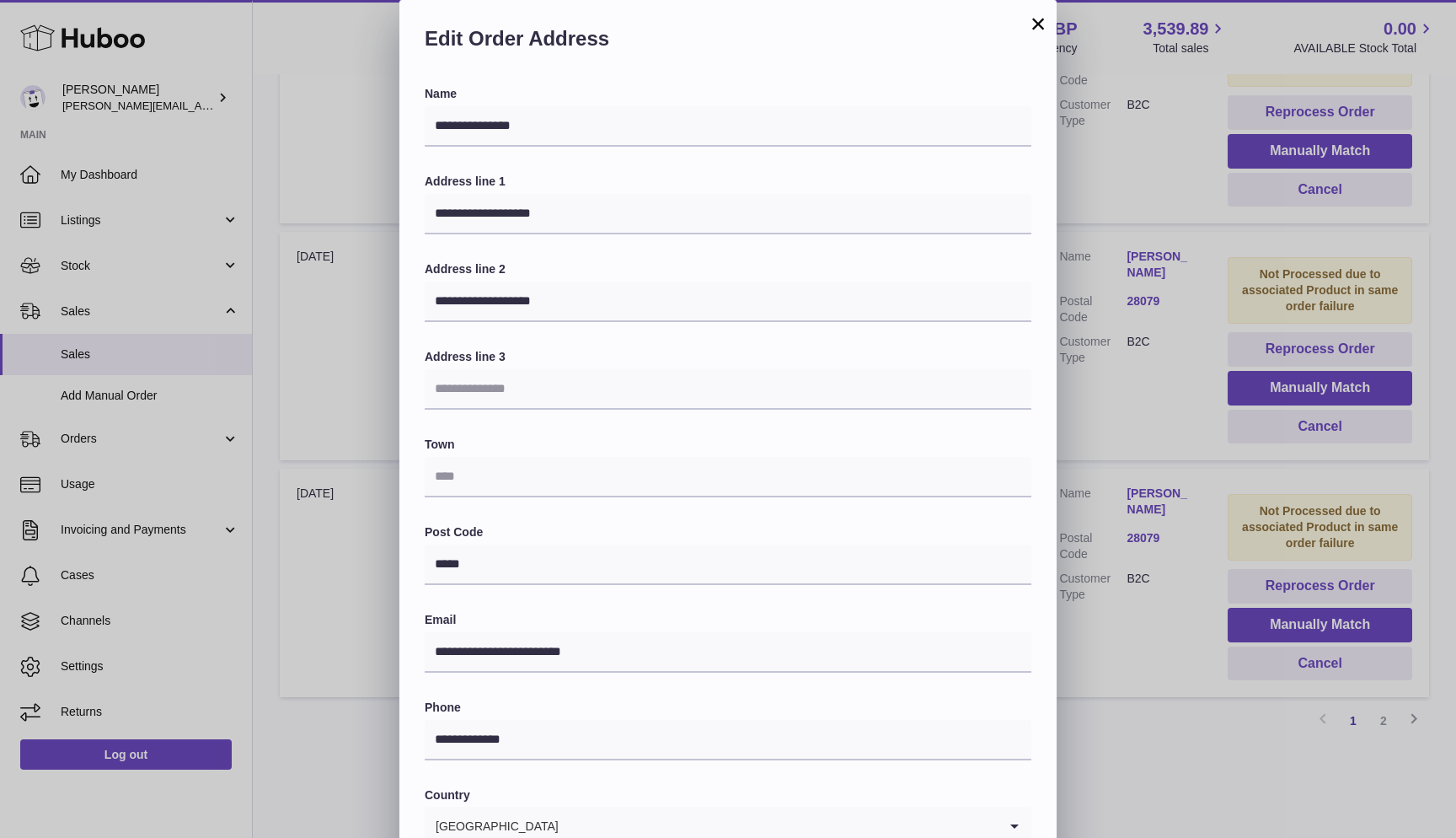
click at [1118, 616] on div "**********" at bounding box center [728, 506] width 1456 height 1012
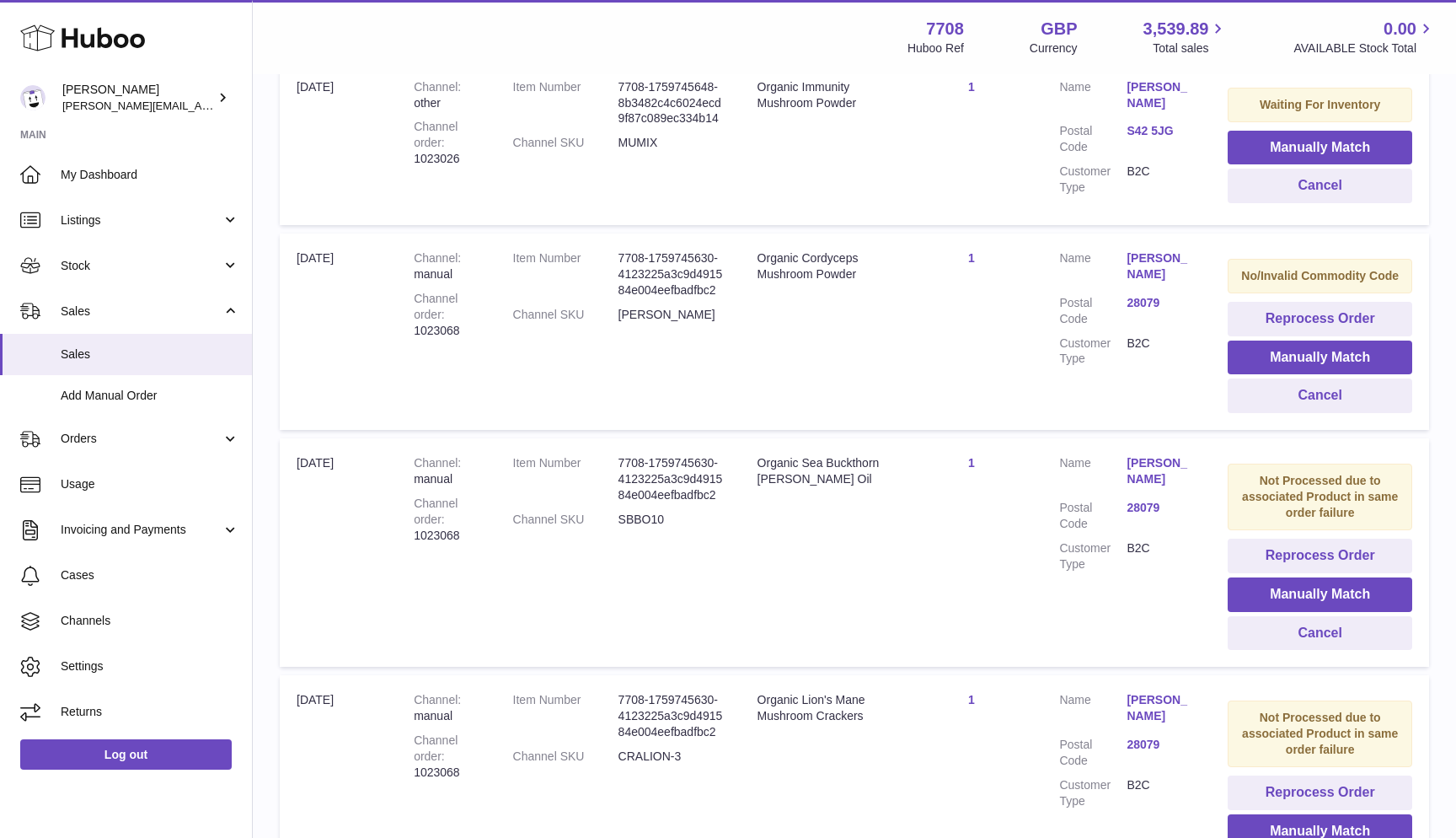
scroll to position [1460, 0]
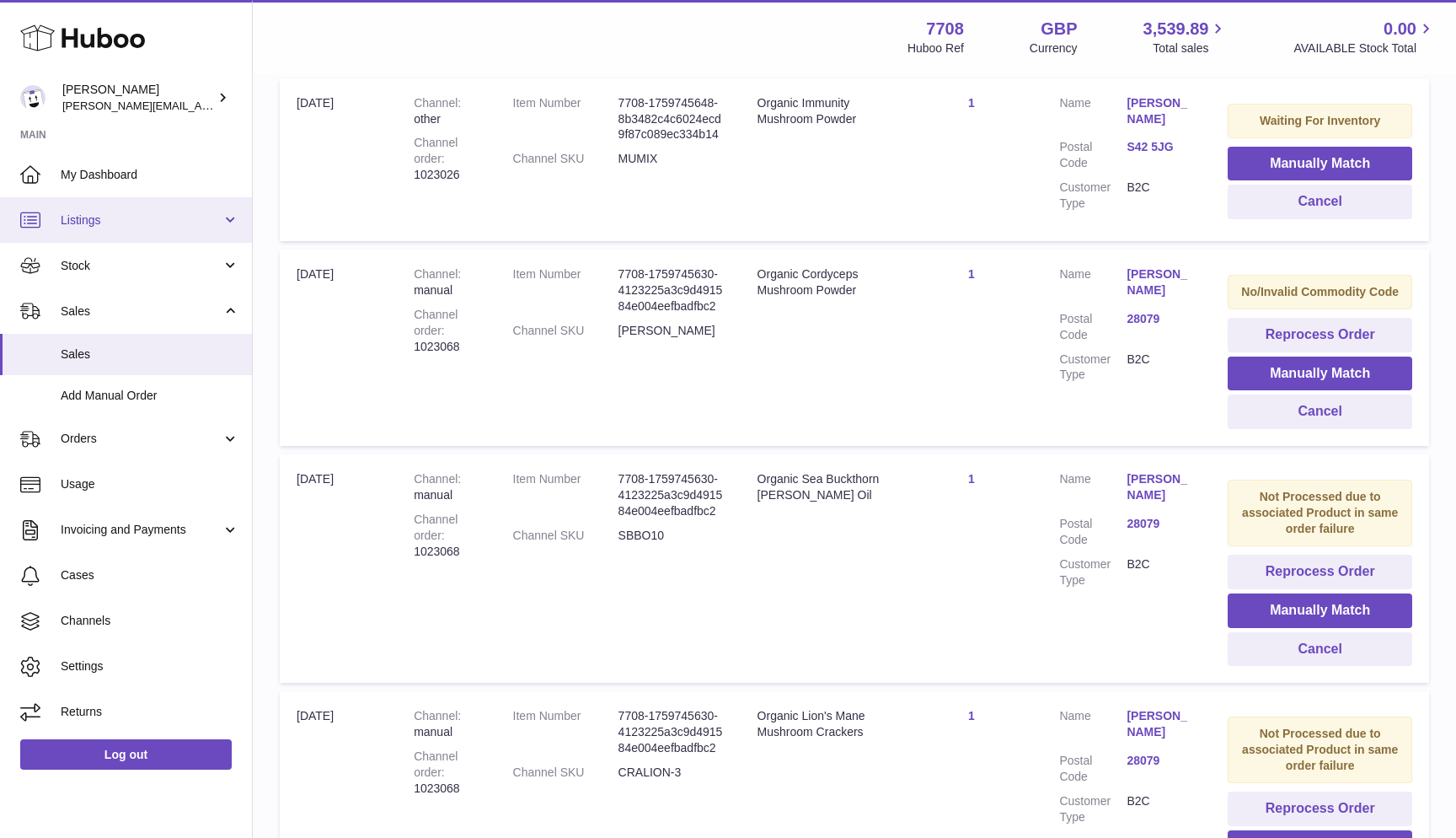
click at [139, 232] on link "Listings" at bounding box center [126, 220] width 252 height 46
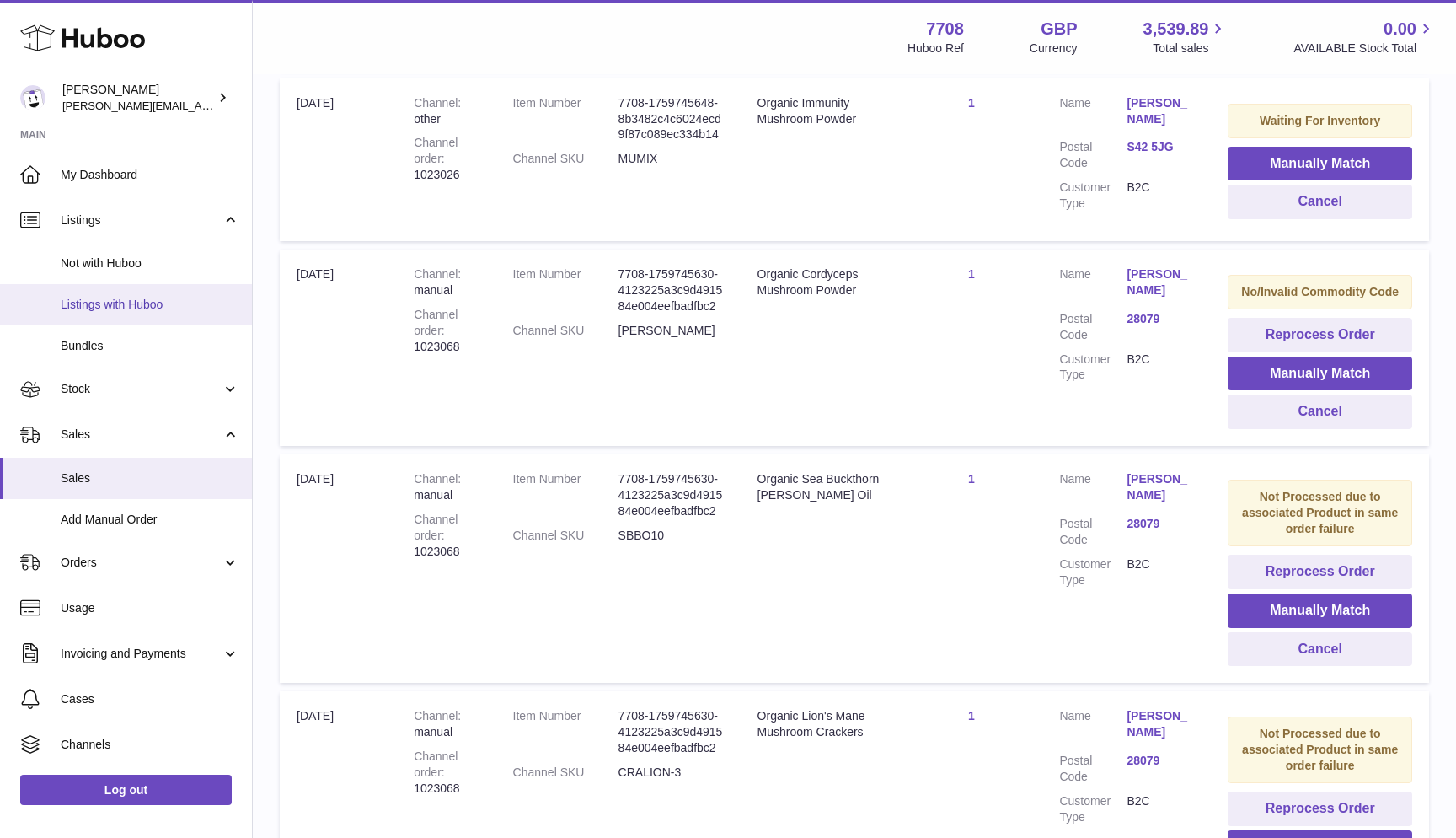
click at [137, 305] on span "Listings with Huboo" at bounding box center [150, 305] width 178 height 16
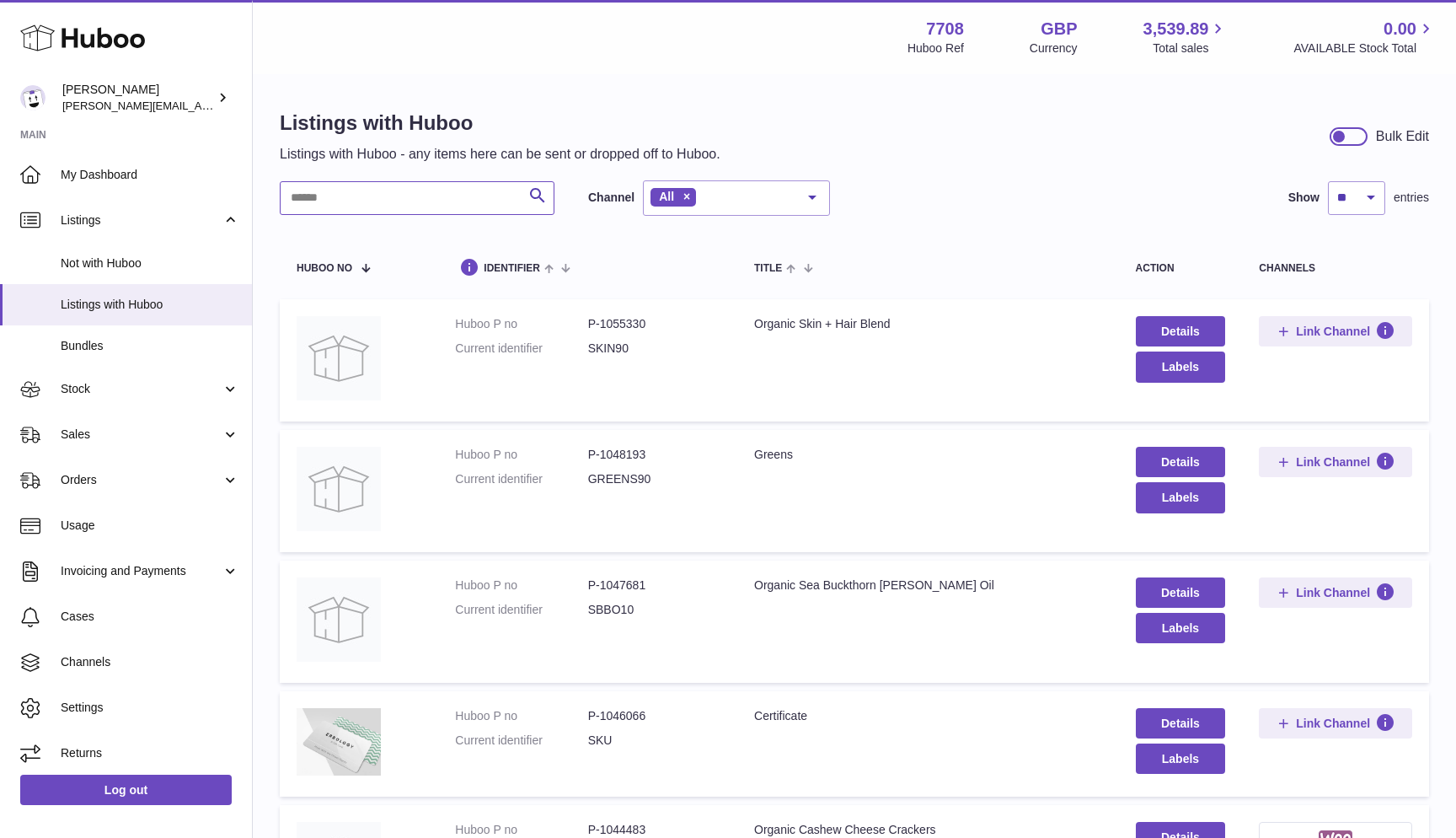
click at [328, 202] on input "text" at bounding box center [417, 198] width 275 height 34
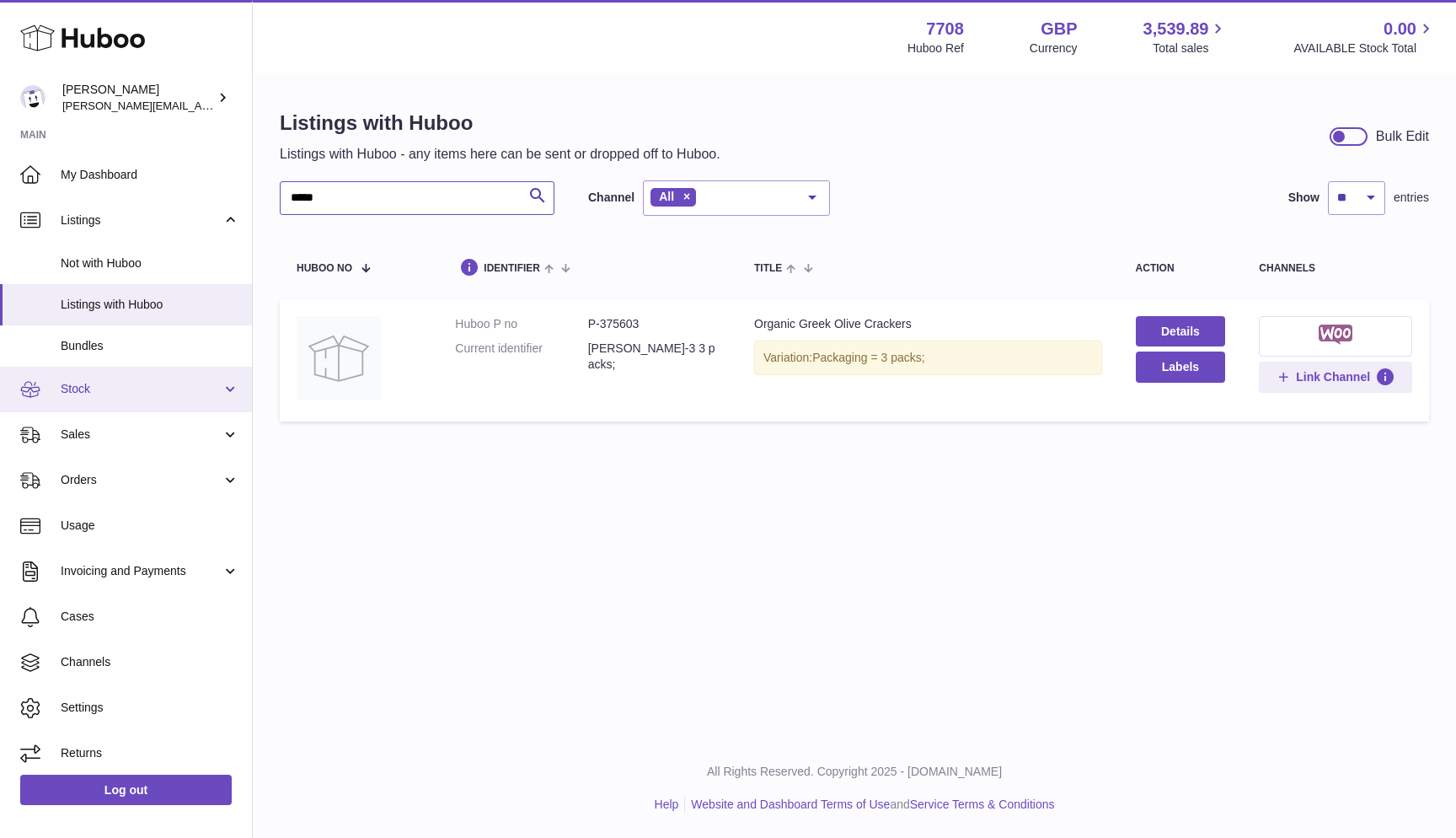
type input "*****"
click at [106, 395] on link "Stock" at bounding box center [126, 389] width 252 height 46
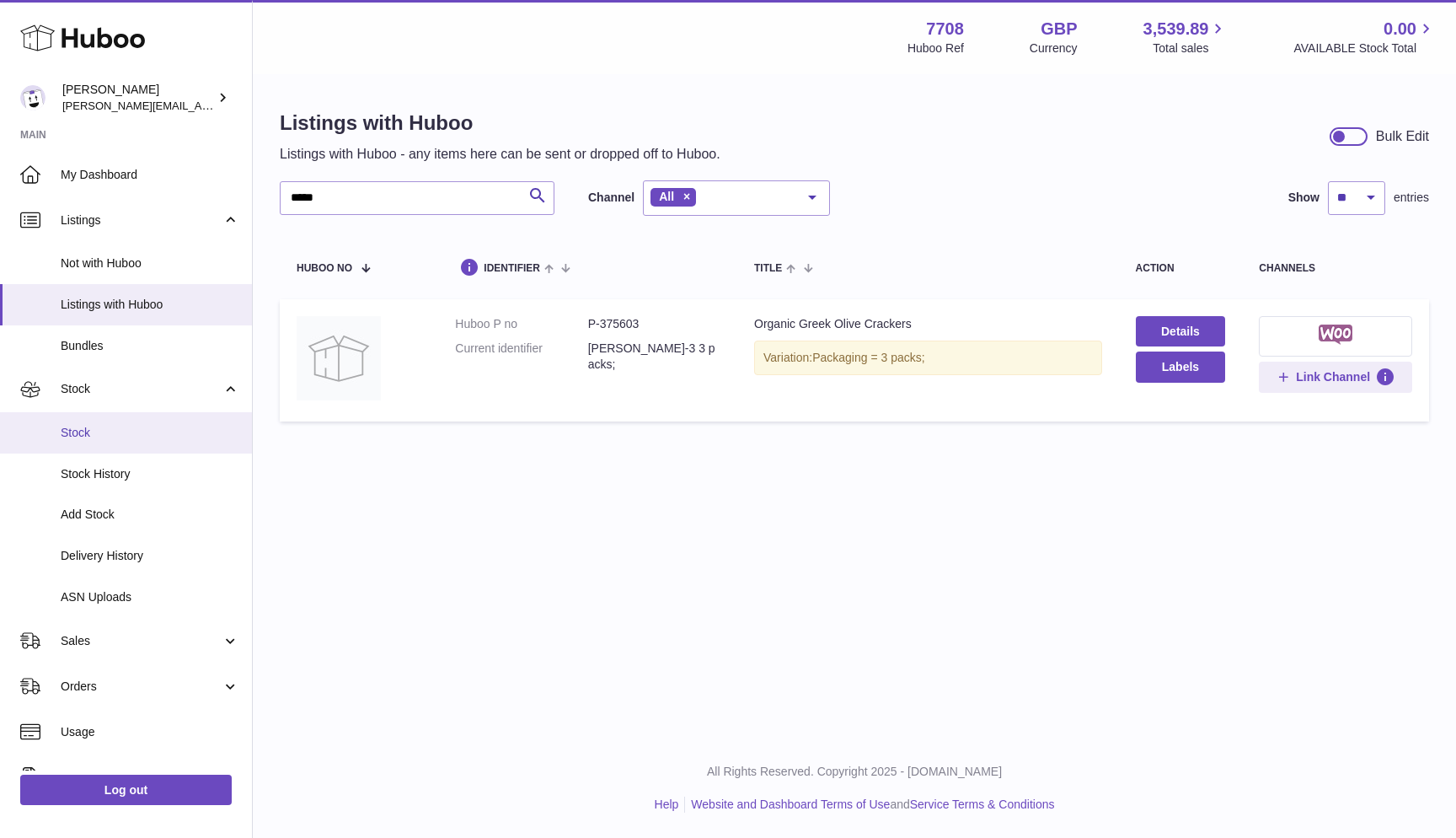
click at [103, 432] on span "Stock" at bounding box center [150, 433] width 178 height 16
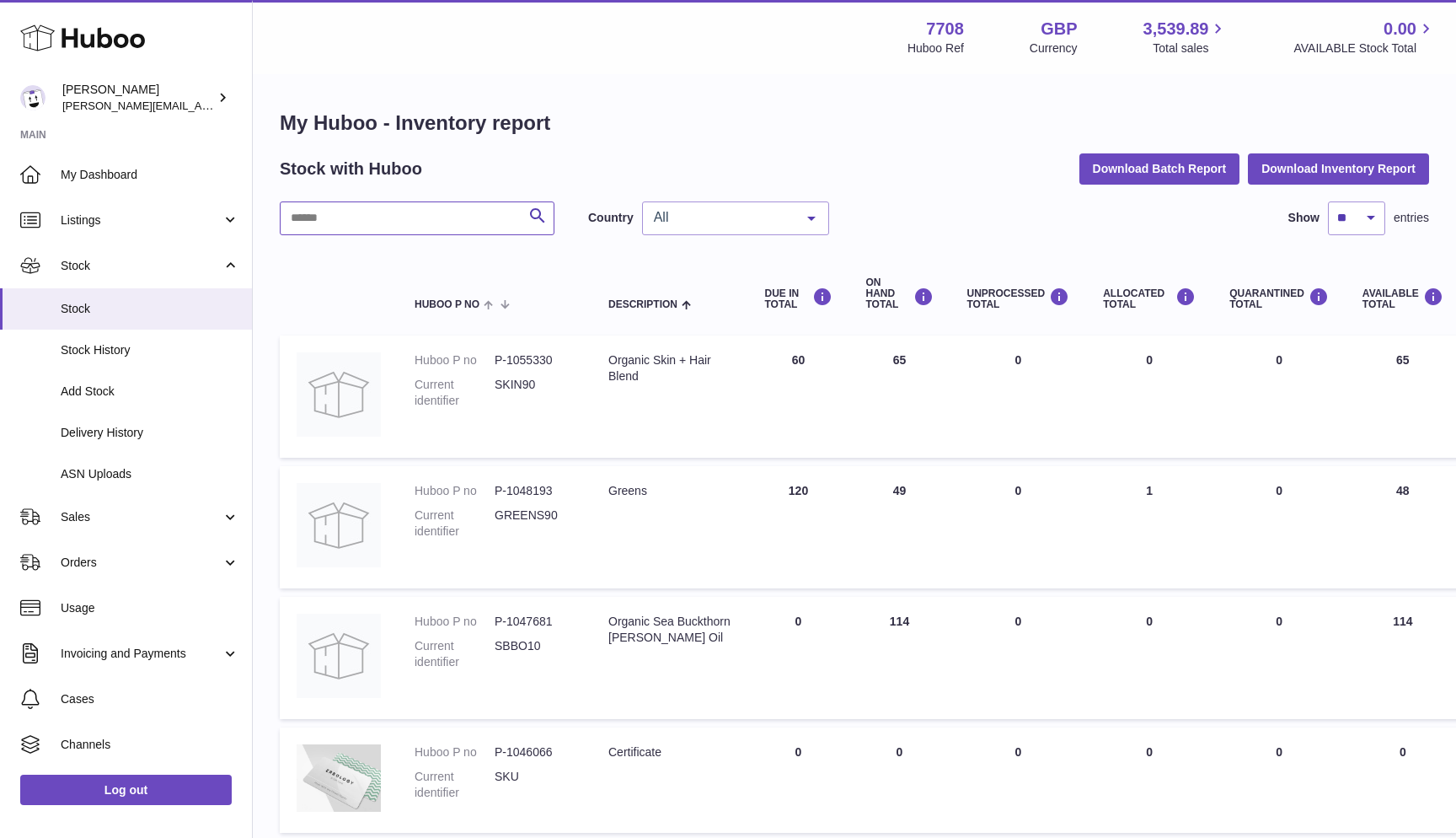
click at [484, 221] on input "text" at bounding box center [417, 218] width 275 height 34
click at [720, 228] on div "All" at bounding box center [735, 218] width 187 height 34
click at [683, 310] on span "NL" at bounding box center [735, 320] width 185 height 34
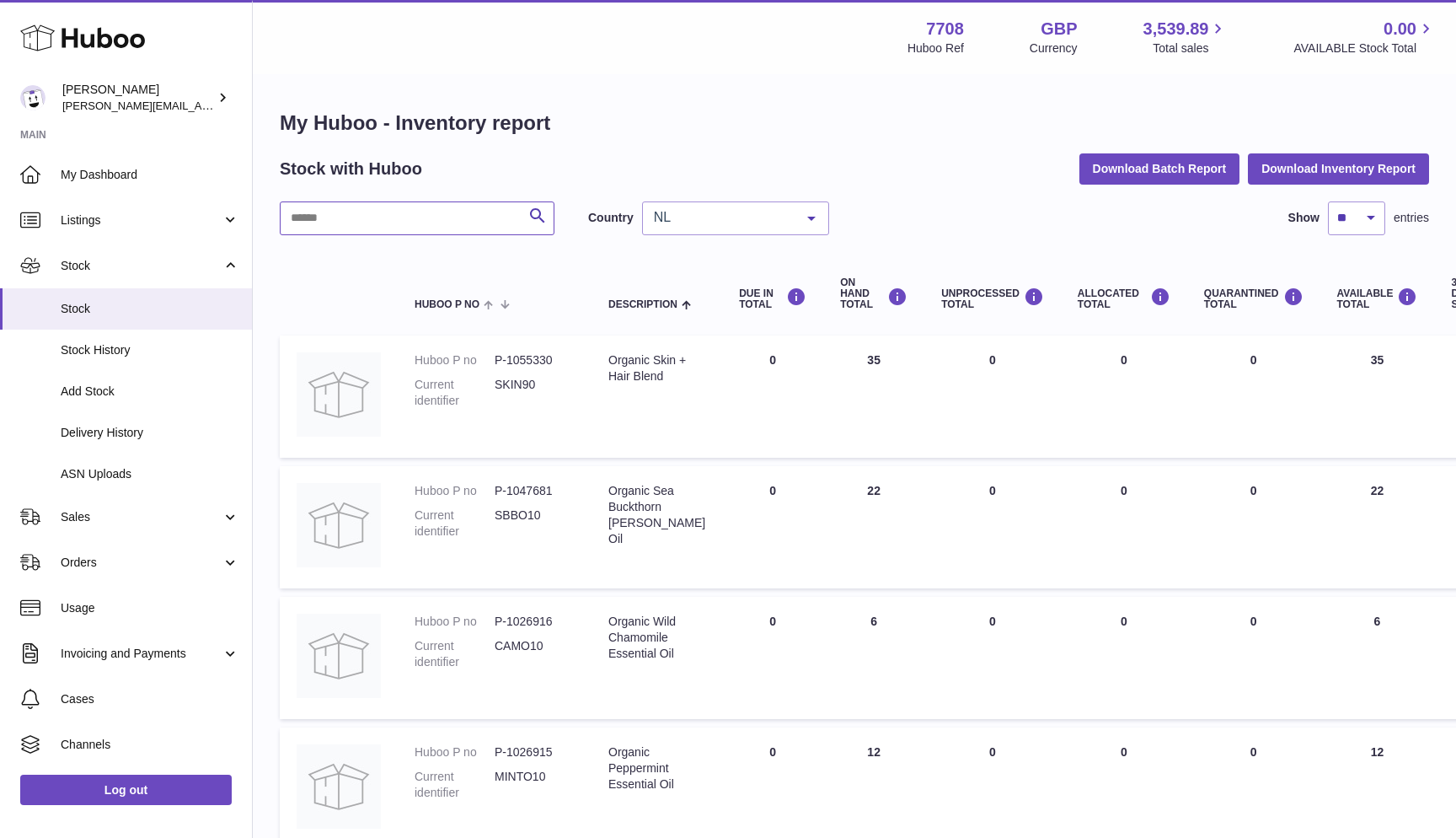
click at [378, 225] on input "text" at bounding box center [417, 218] width 275 height 34
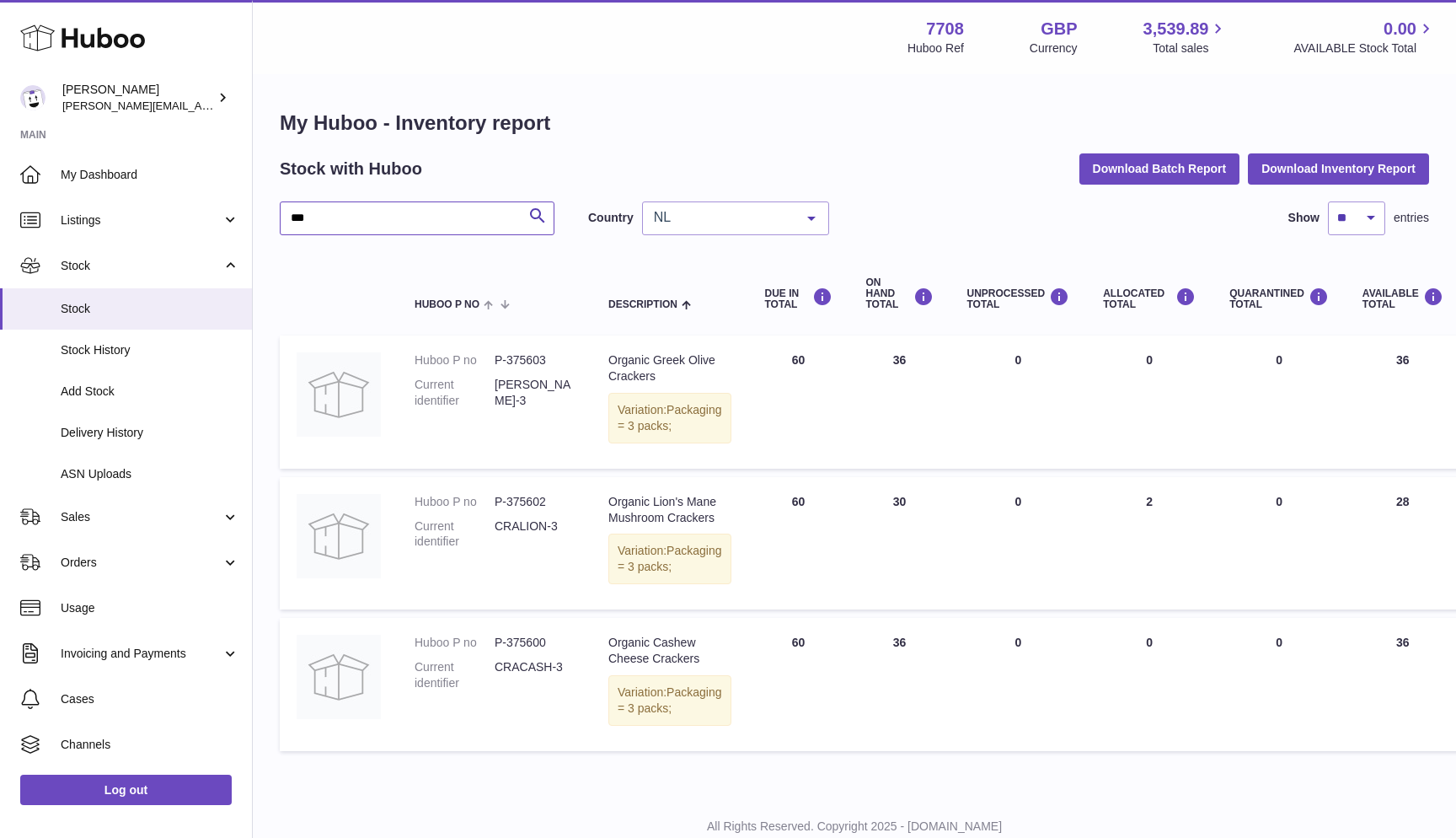
click at [314, 222] on input "***" at bounding box center [417, 218] width 275 height 34
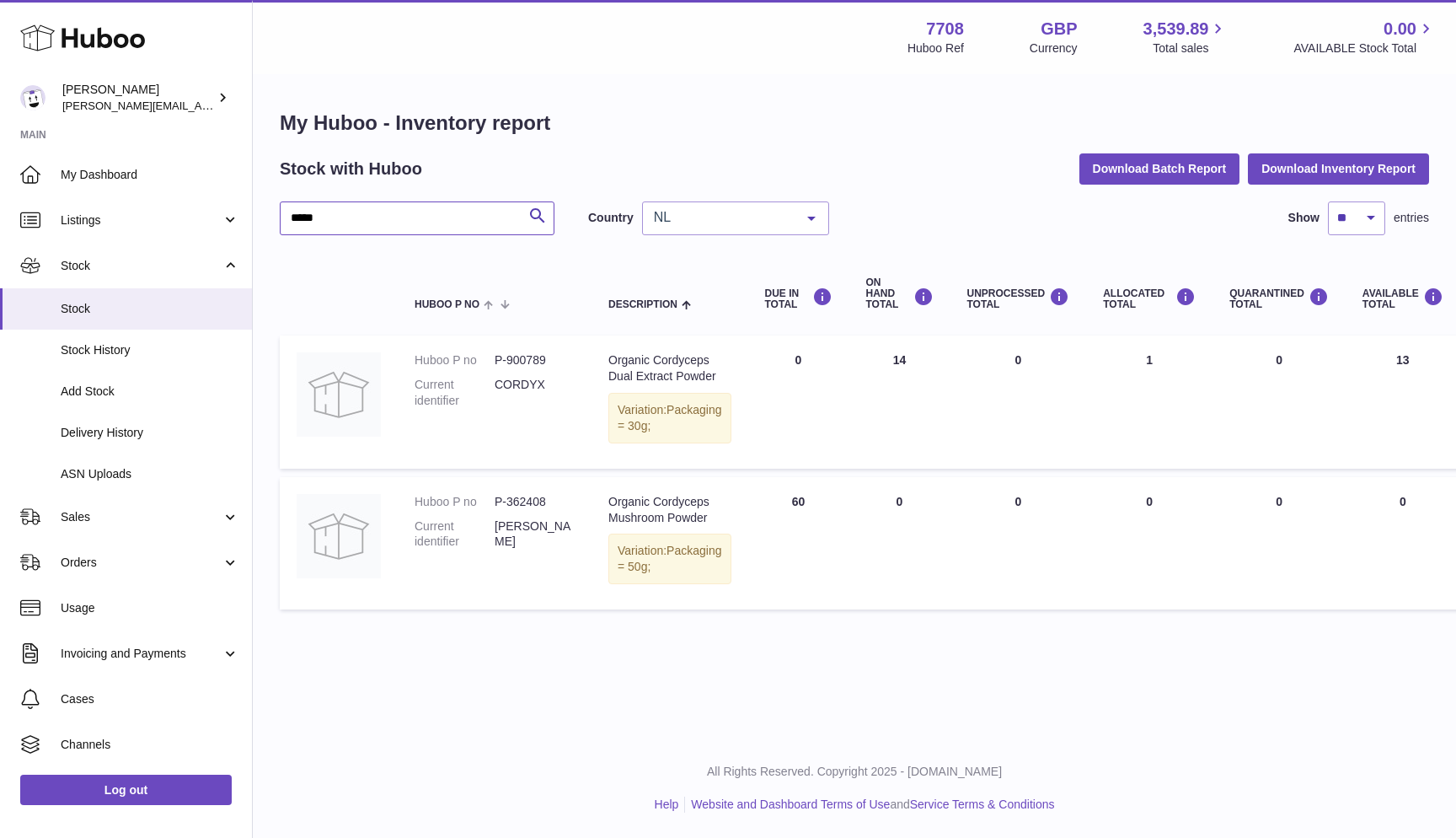
click at [304, 219] on input "*****" at bounding box center [417, 218] width 275 height 34
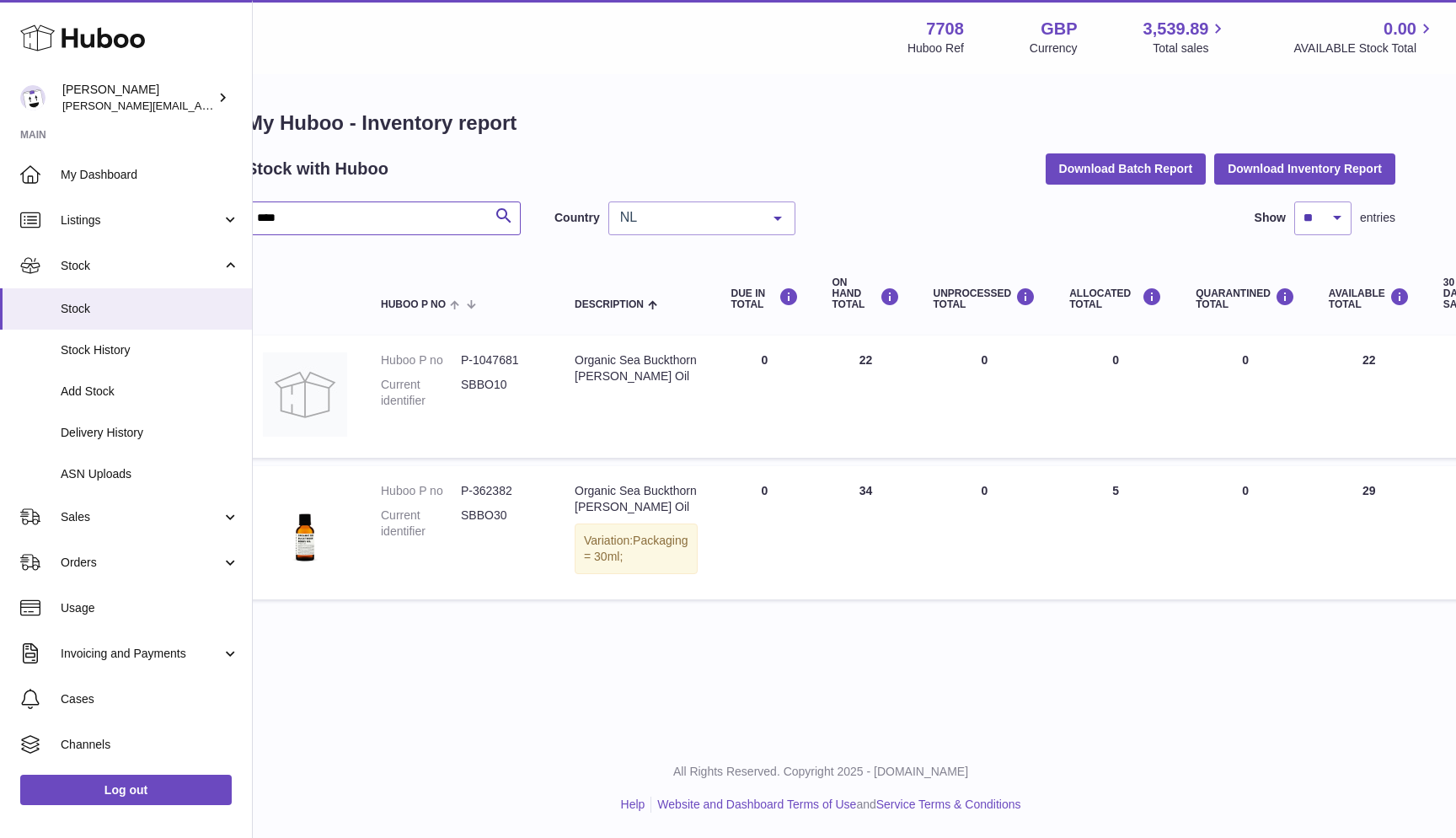
scroll to position [0, 33]
type input "****"
click at [80, 510] on span "Sales" at bounding box center [141, 517] width 161 height 16
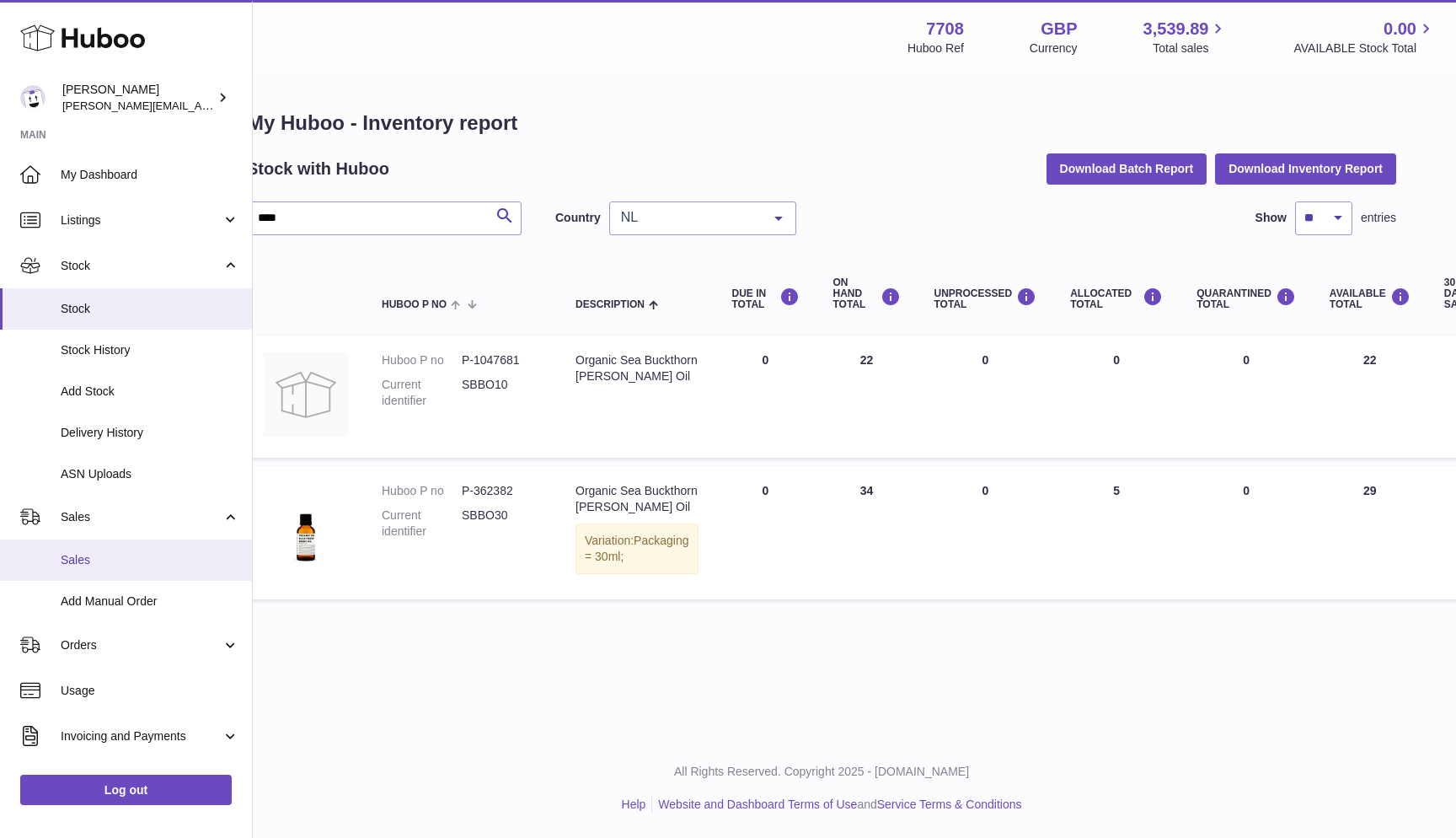
click at [79, 553] on span "Sales" at bounding box center [150, 560] width 178 height 16
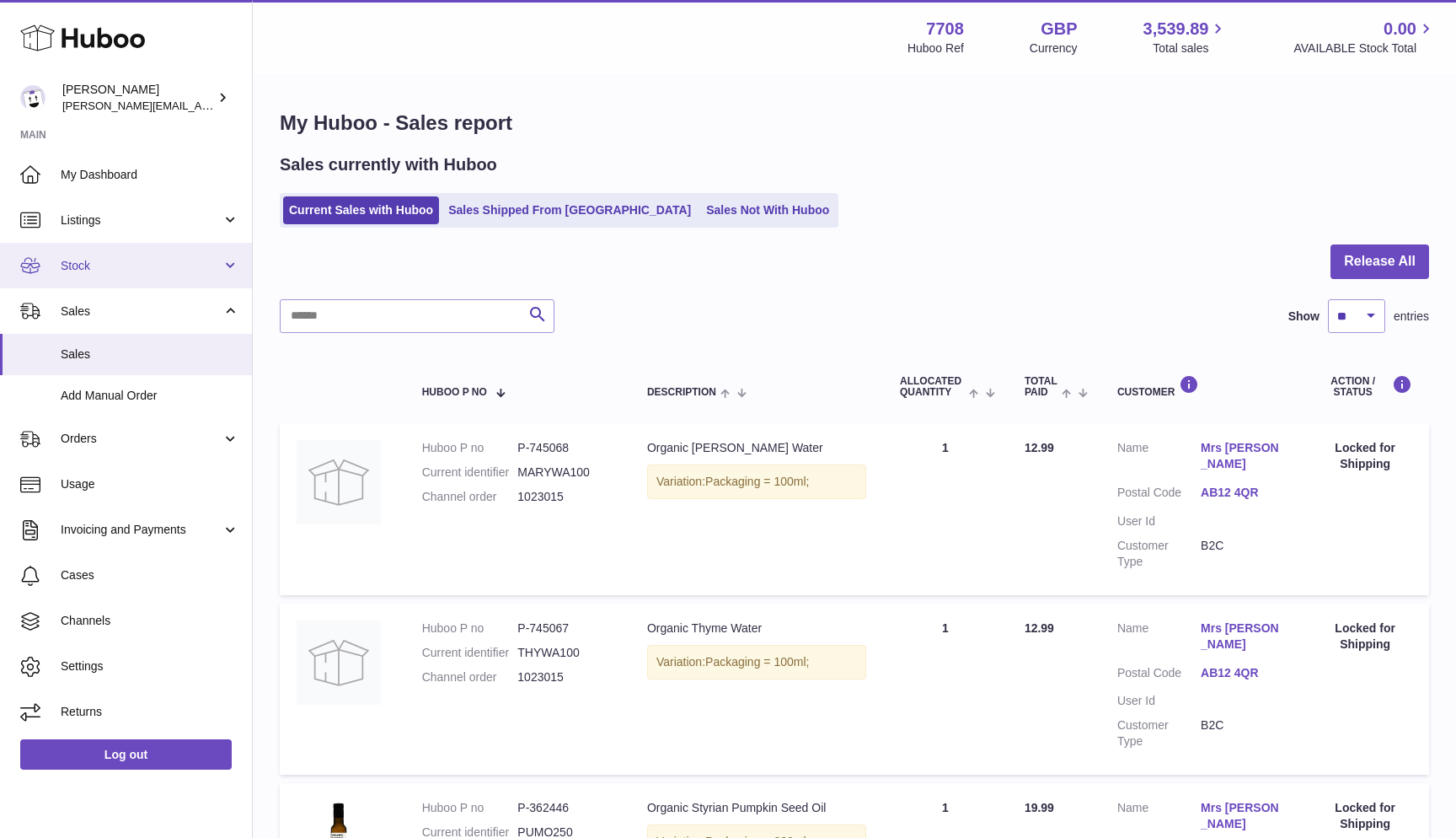
click at [109, 258] on span "Stock" at bounding box center [141, 266] width 161 height 16
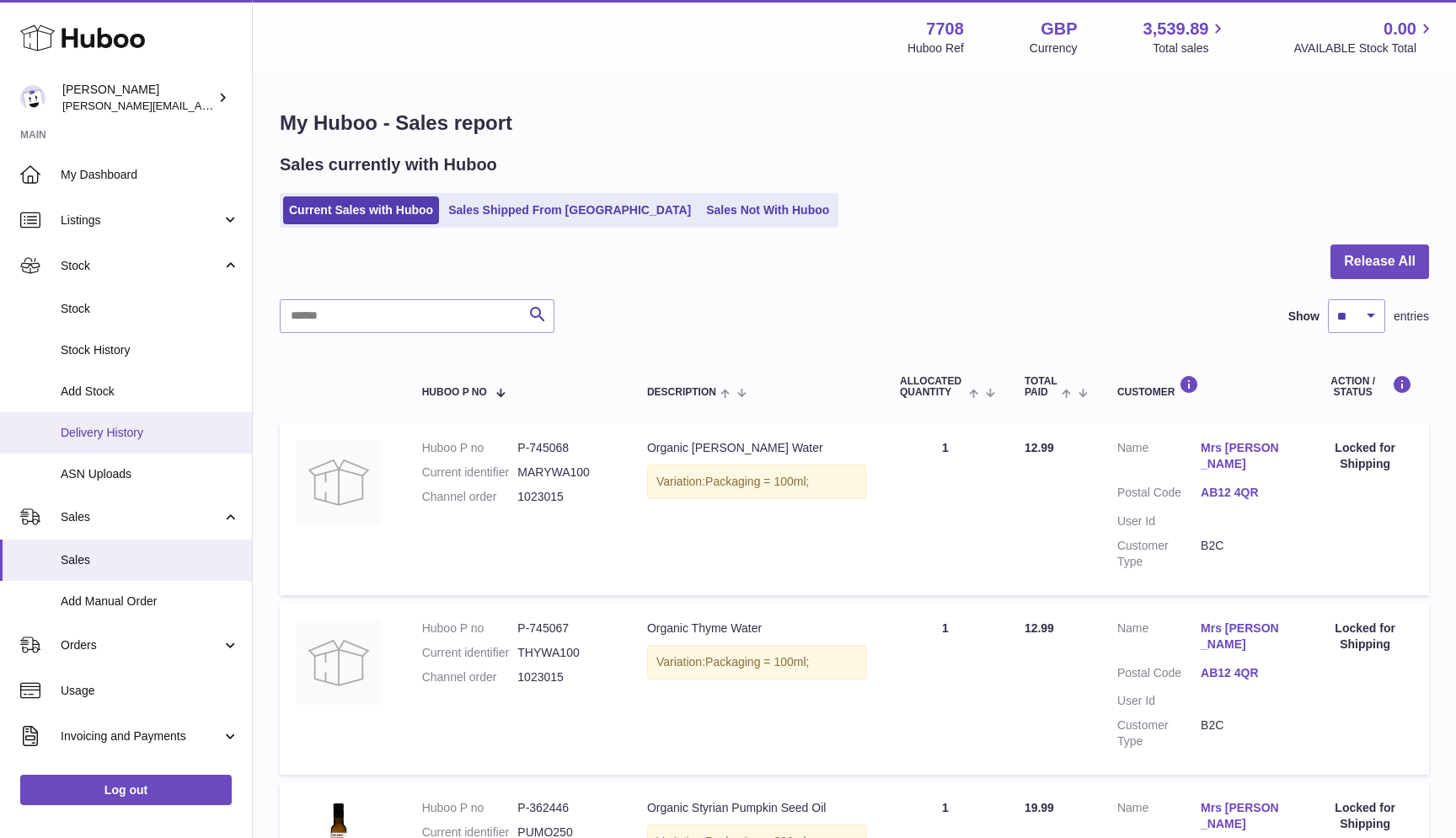
click at [138, 426] on span "Delivery History" at bounding box center [150, 433] width 178 height 16
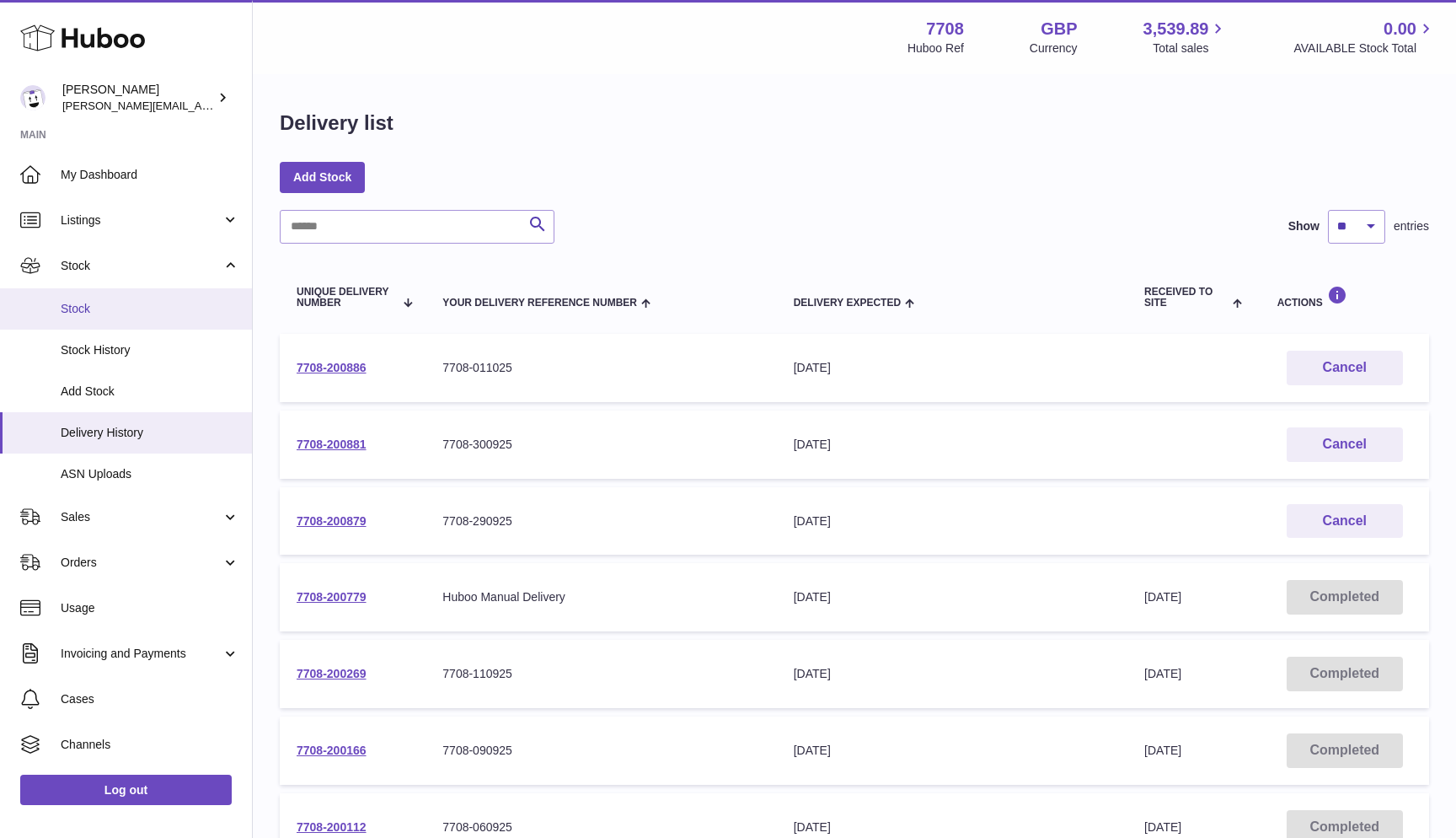
click at [66, 296] on link "Stock" at bounding box center [126, 309] width 252 height 42
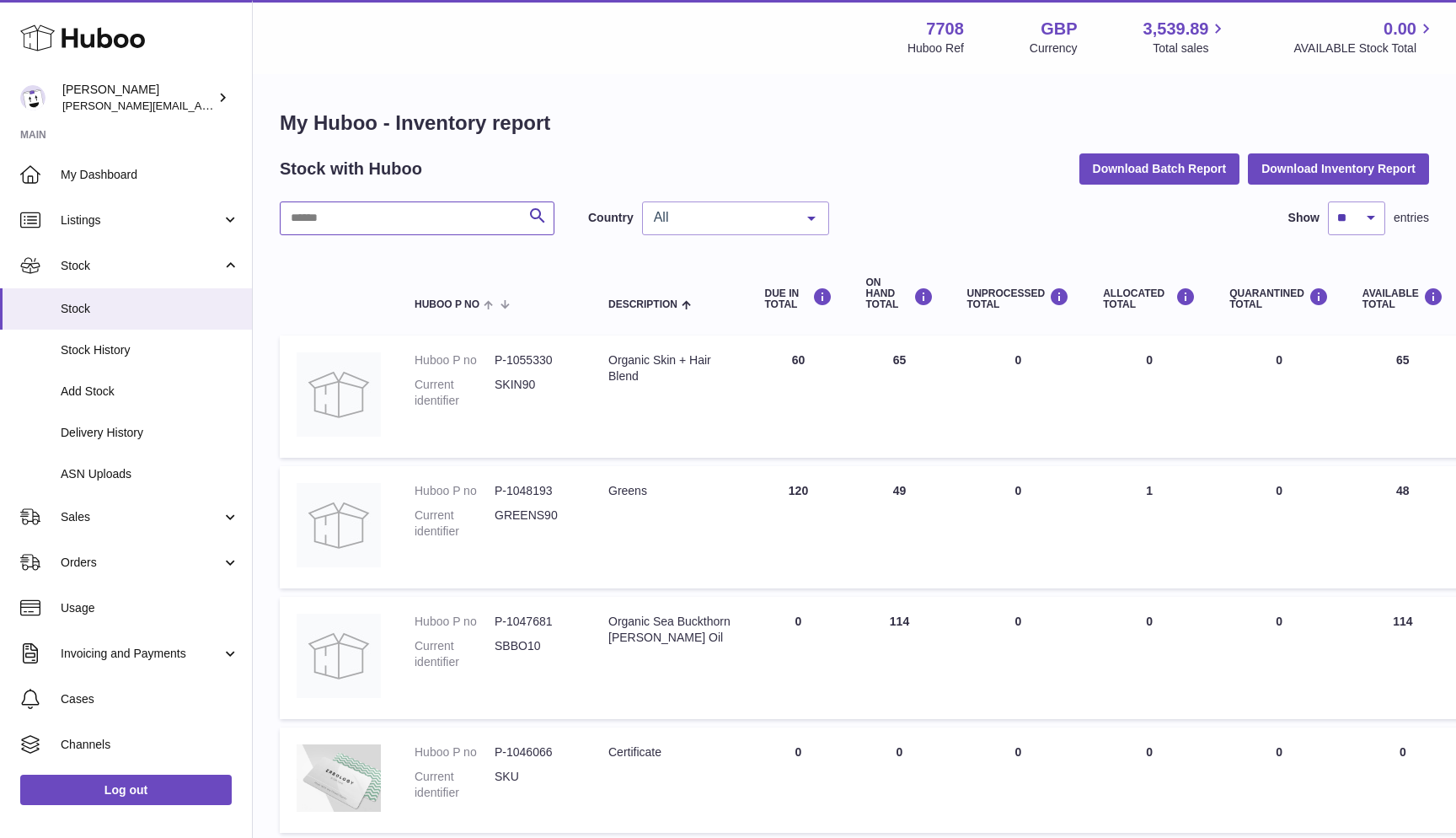
click at [331, 221] on input "text" at bounding box center [417, 218] width 275 height 34
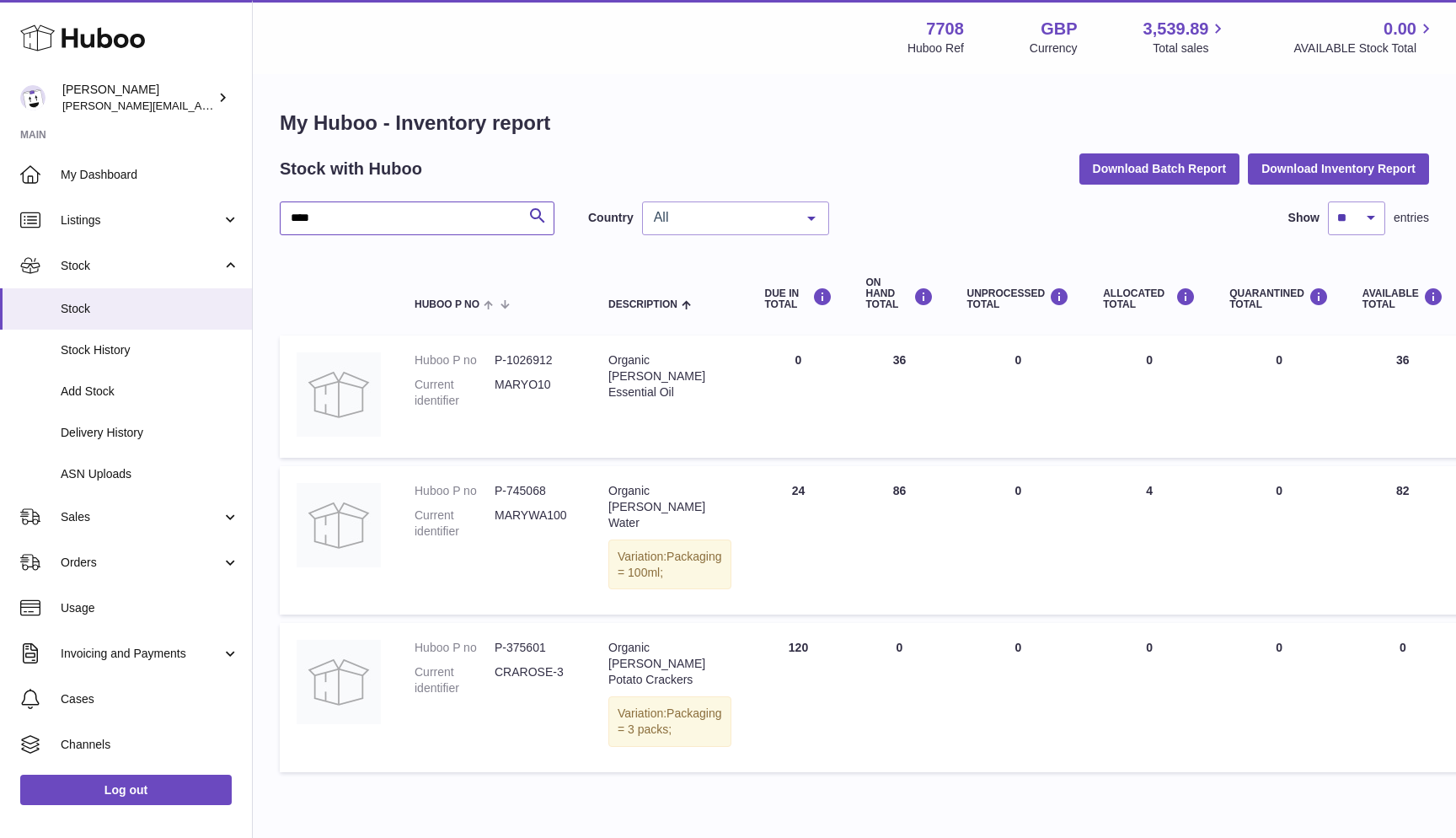
type input "****"
click at [739, 218] on span "All" at bounding box center [722, 217] width 145 height 17
click at [720, 310] on span "NL" at bounding box center [735, 320] width 185 height 34
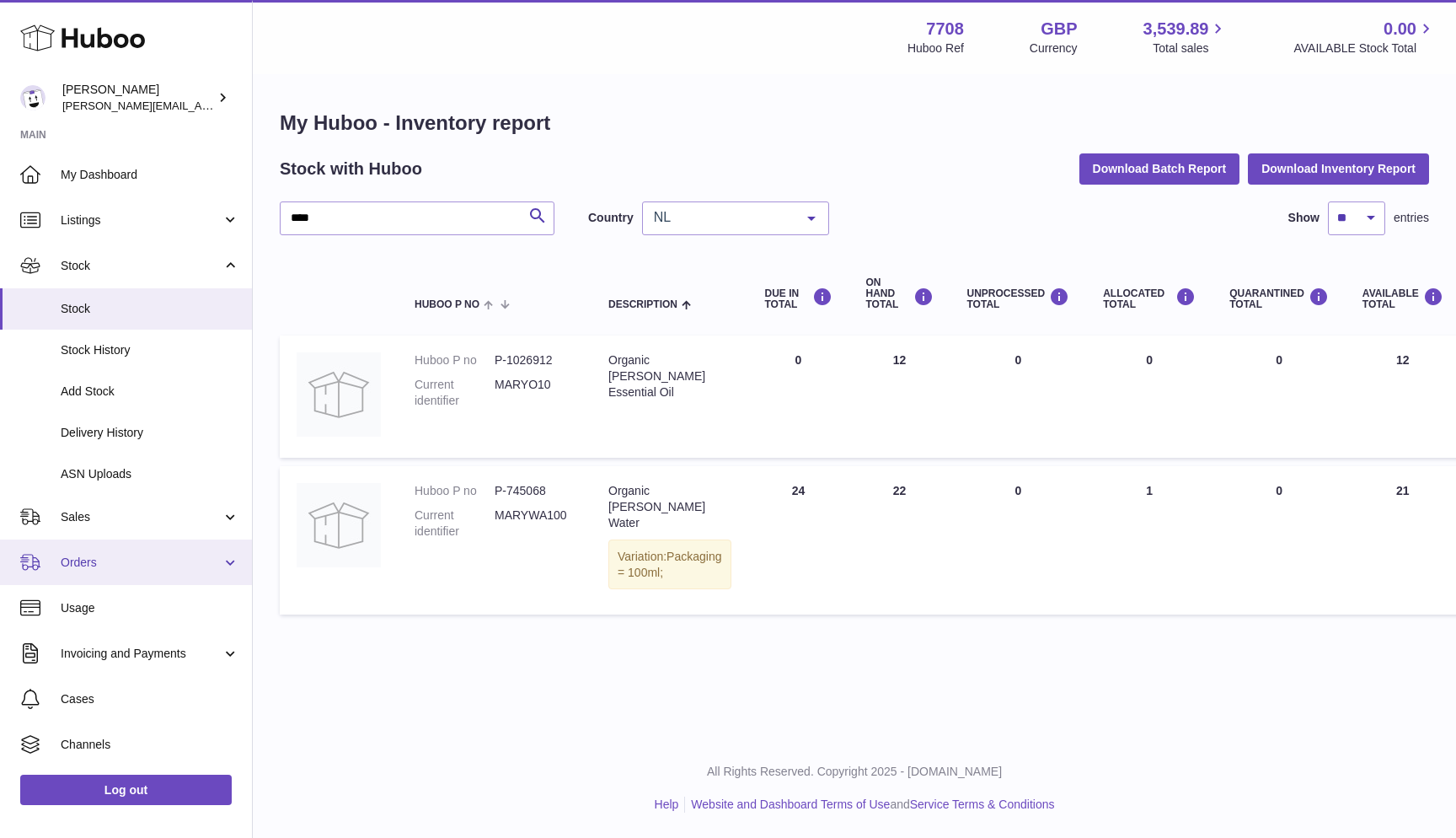
click at [118, 548] on link "Orders" at bounding box center [126, 563] width 252 height 46
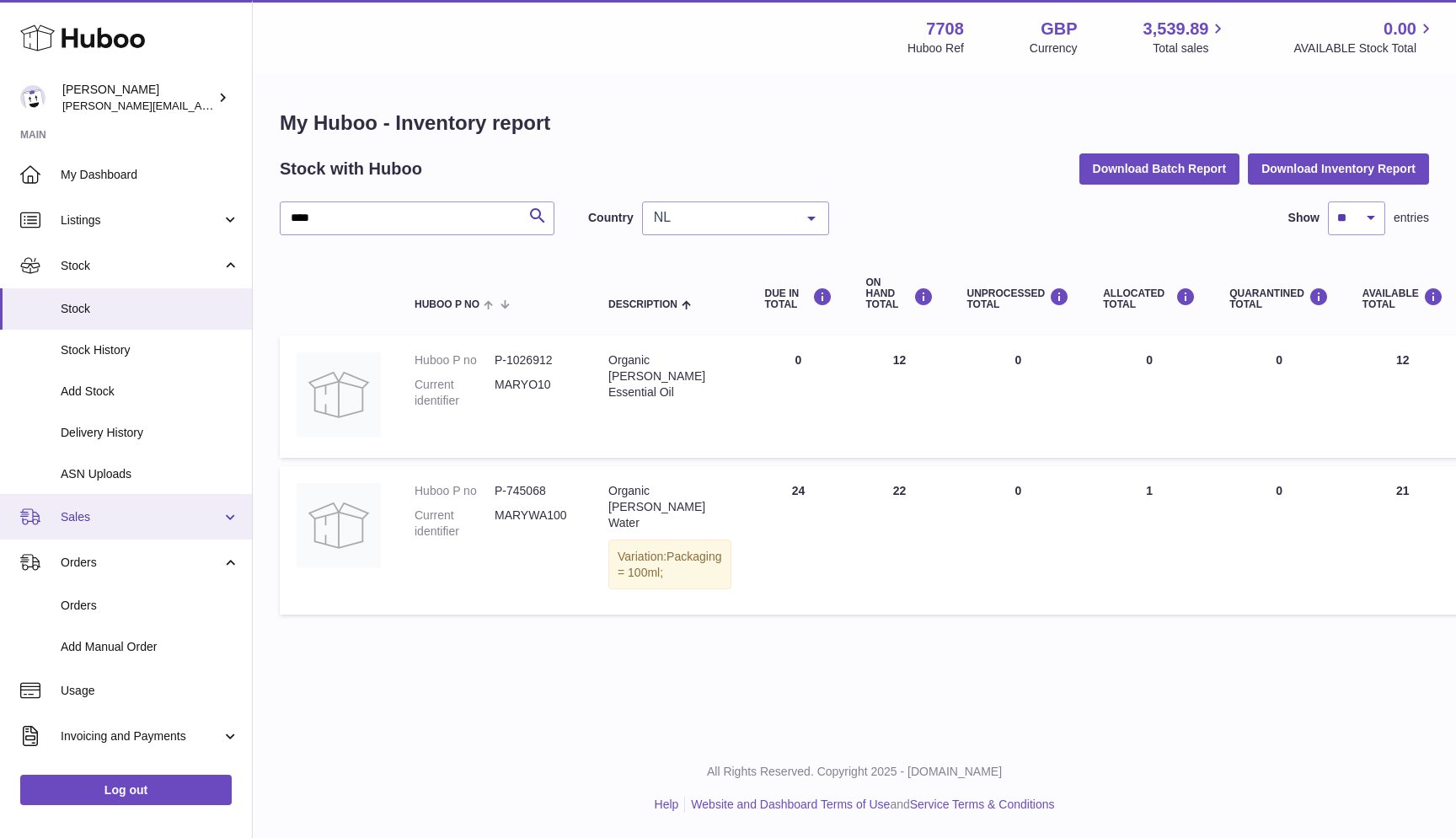
click at [107, 517] on span "Sales" at bounding box center [141, 517] width 161 height 16
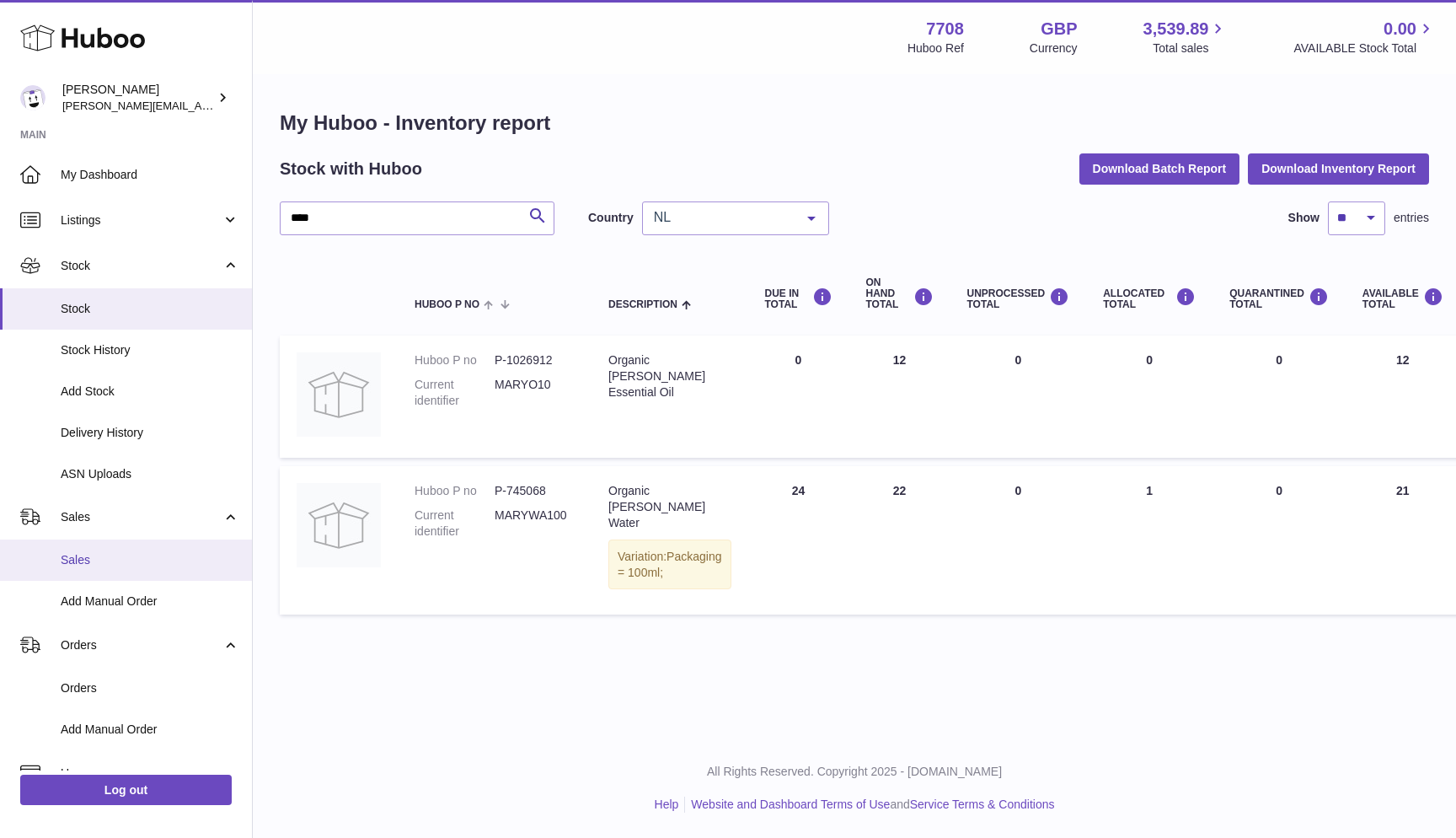
click at [97, 555] on span "Sales" at bounding box center [150, 560] width 178 height 16
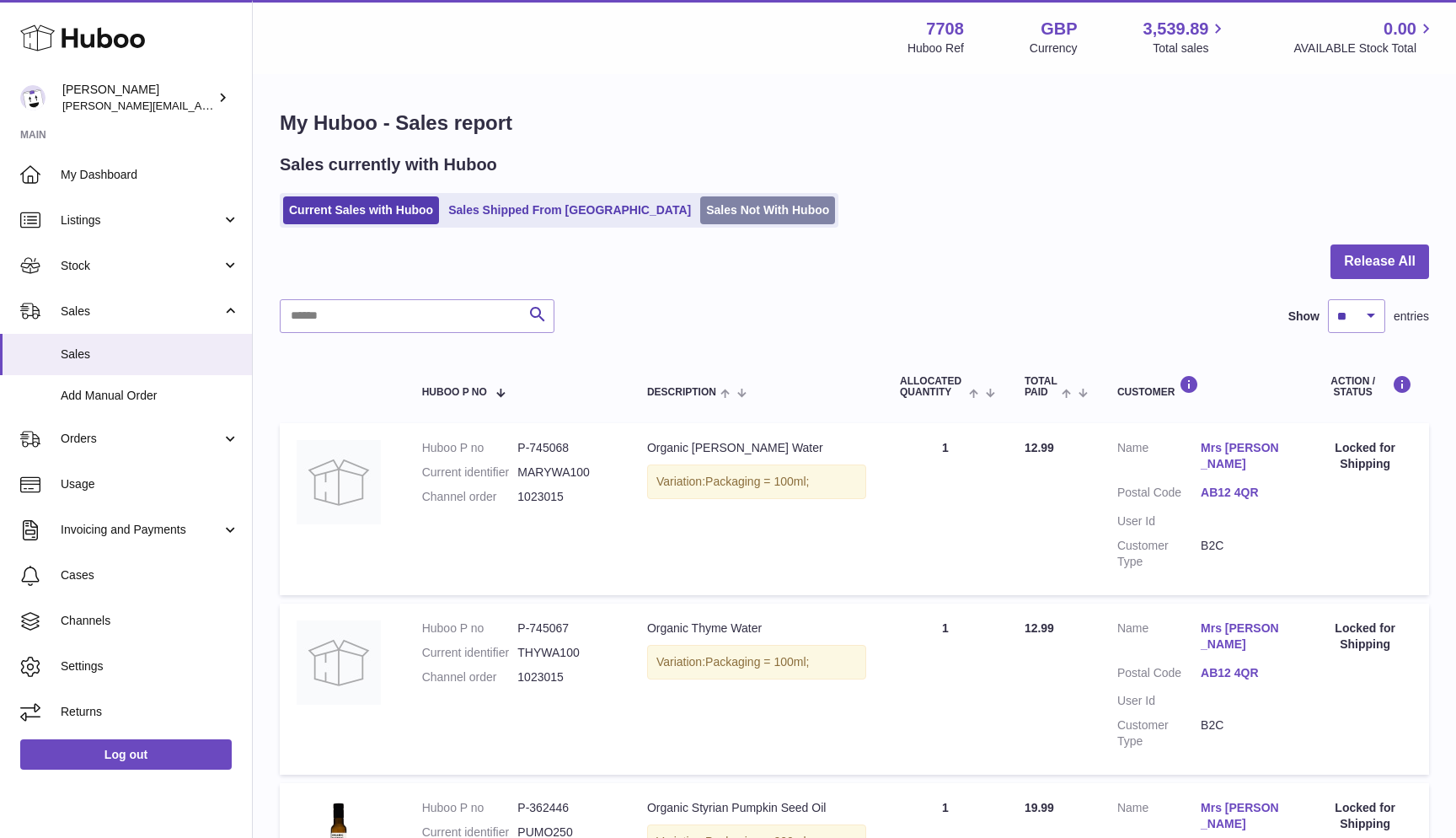
click at [700, 214] on link "Sales Not With Huboo" at bounding box center [767, 210] width 135 height 28
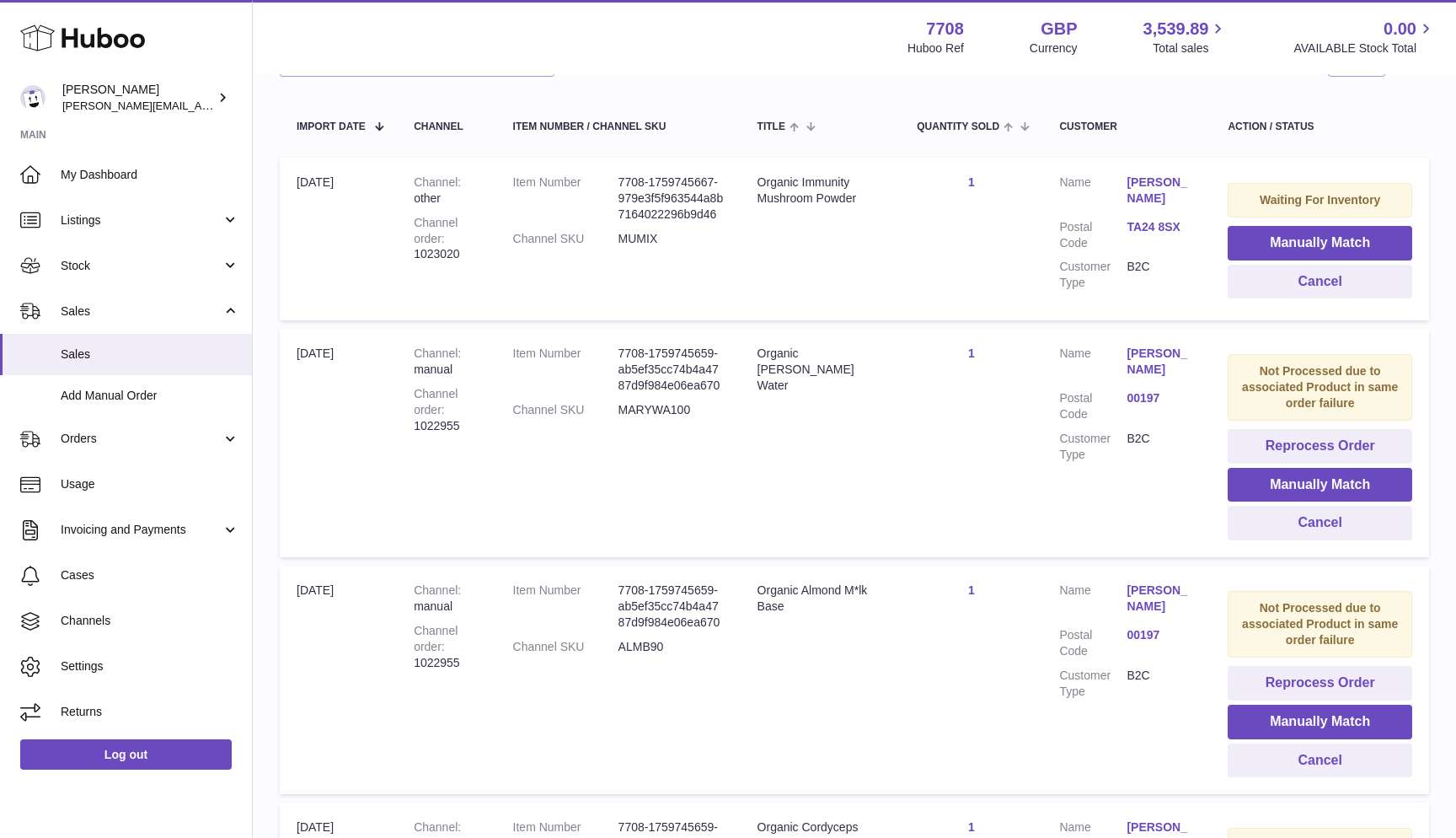
scroll to position [295, 0]
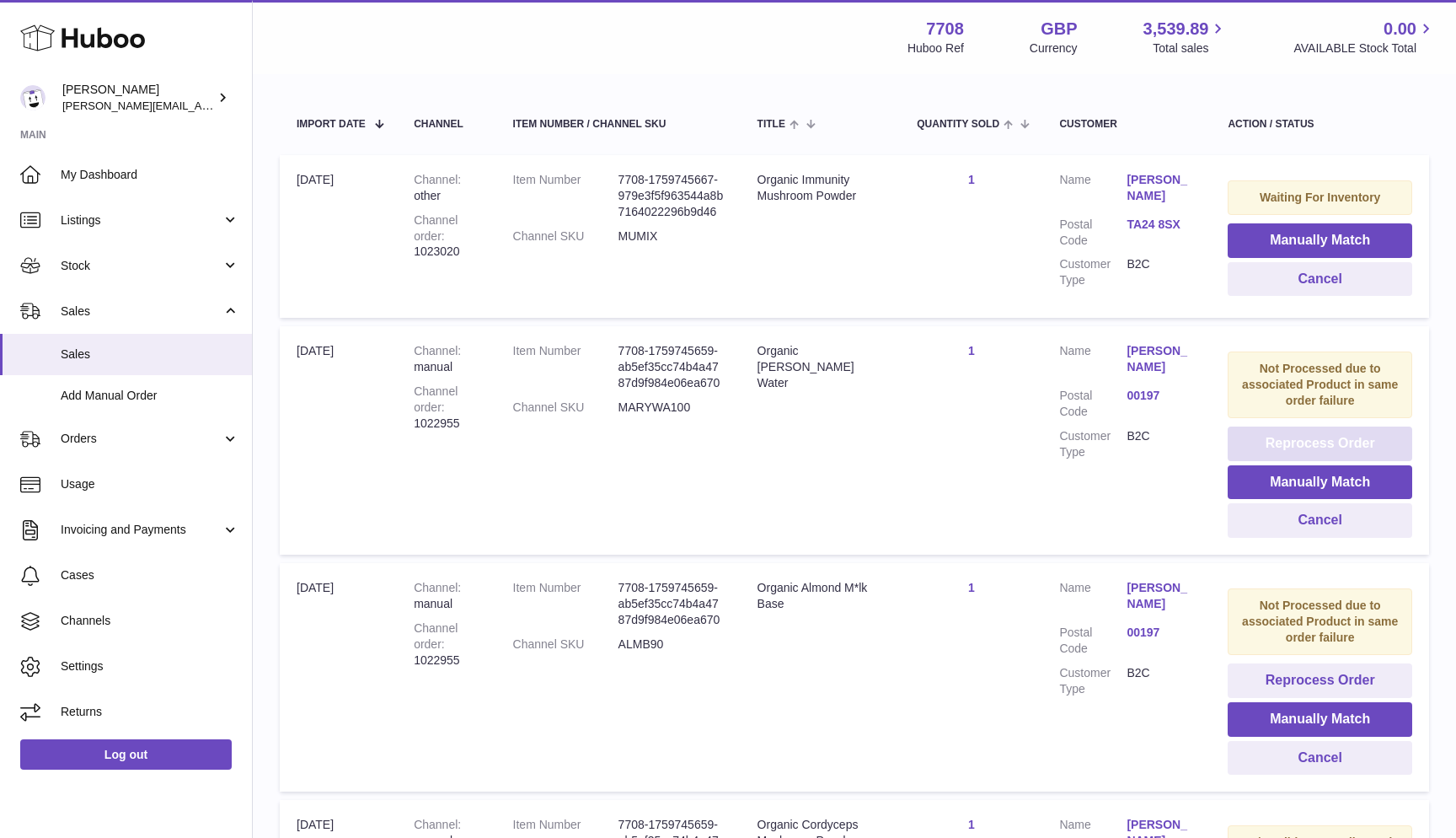
click at [1267, 434] on button "Reprocess Order" at bounding box center [1319, 443] width 185 height 34
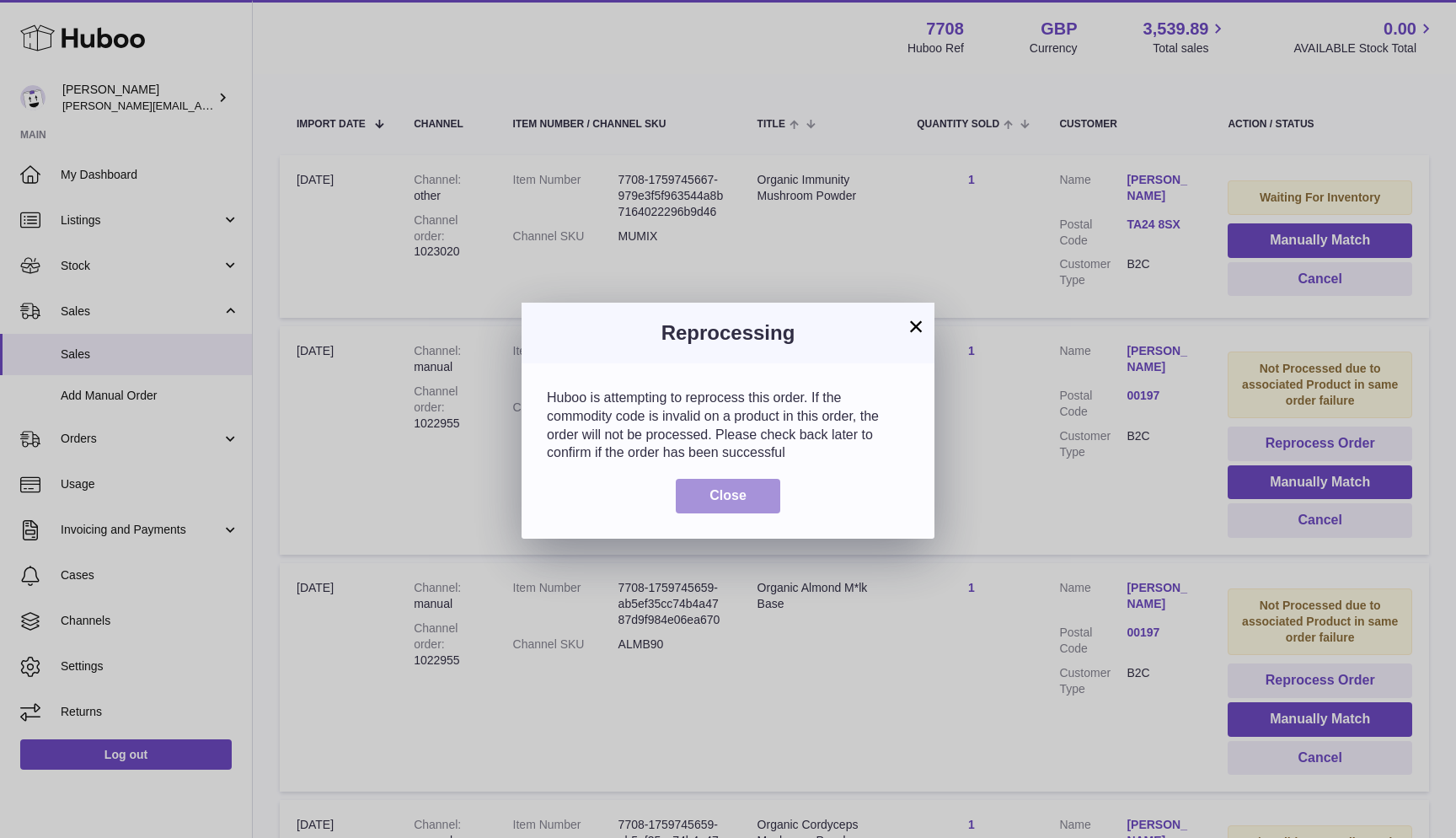
click at [740, 500] on span "Close" at bounding box center [728, 494] width 37 height 14
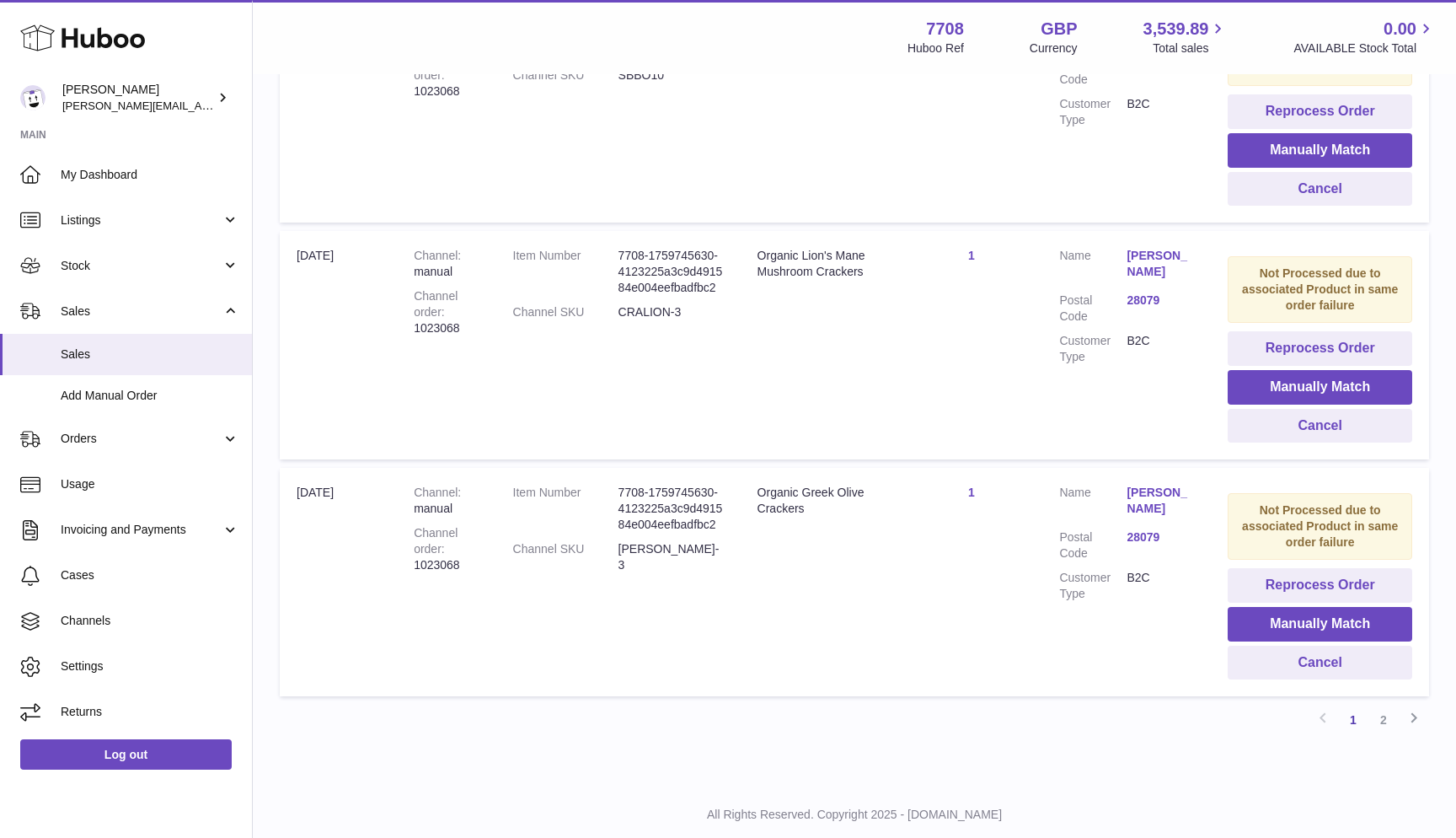
scroll to position [1919, 0]
click at [1286, 569] on button "Reprocess Order" at bounding box center [1319, 587] width 185 height 34
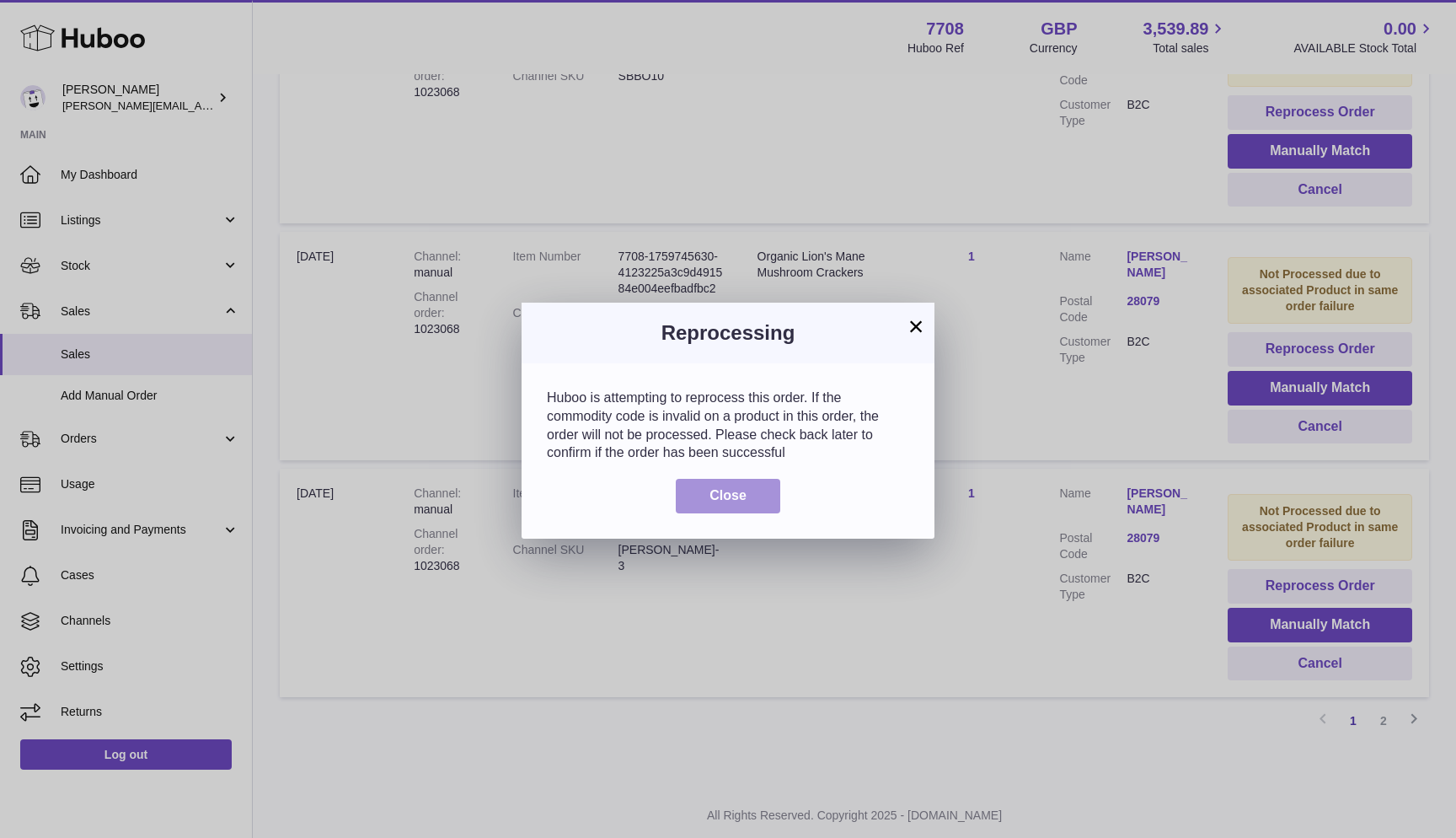
click at [706, 489] on button "Close" at bounding box center [728, 496] width 104 height 34
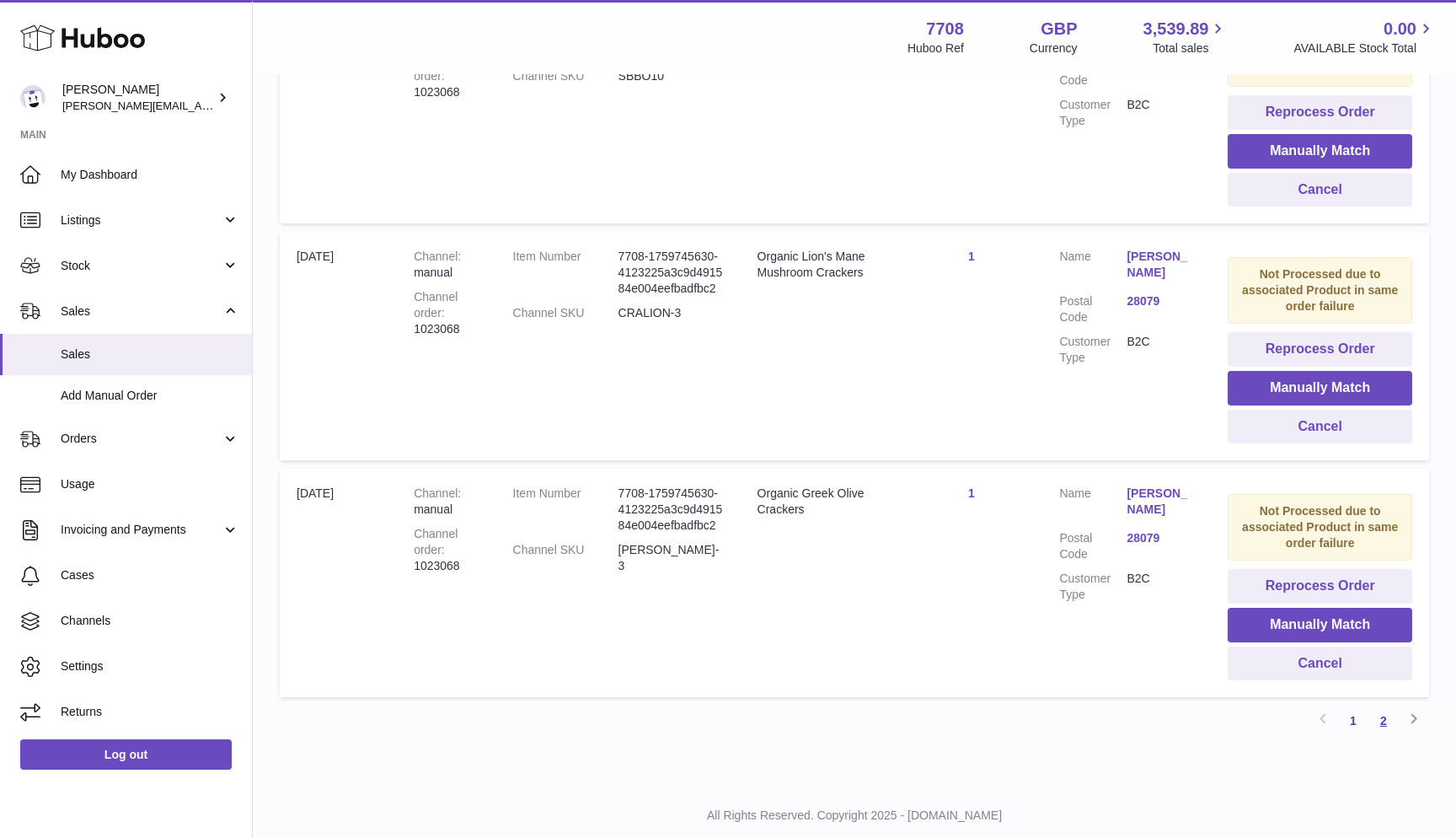
click at [1391, 706] on link "2" at bounding box center [1384, 721] width 30 height 30
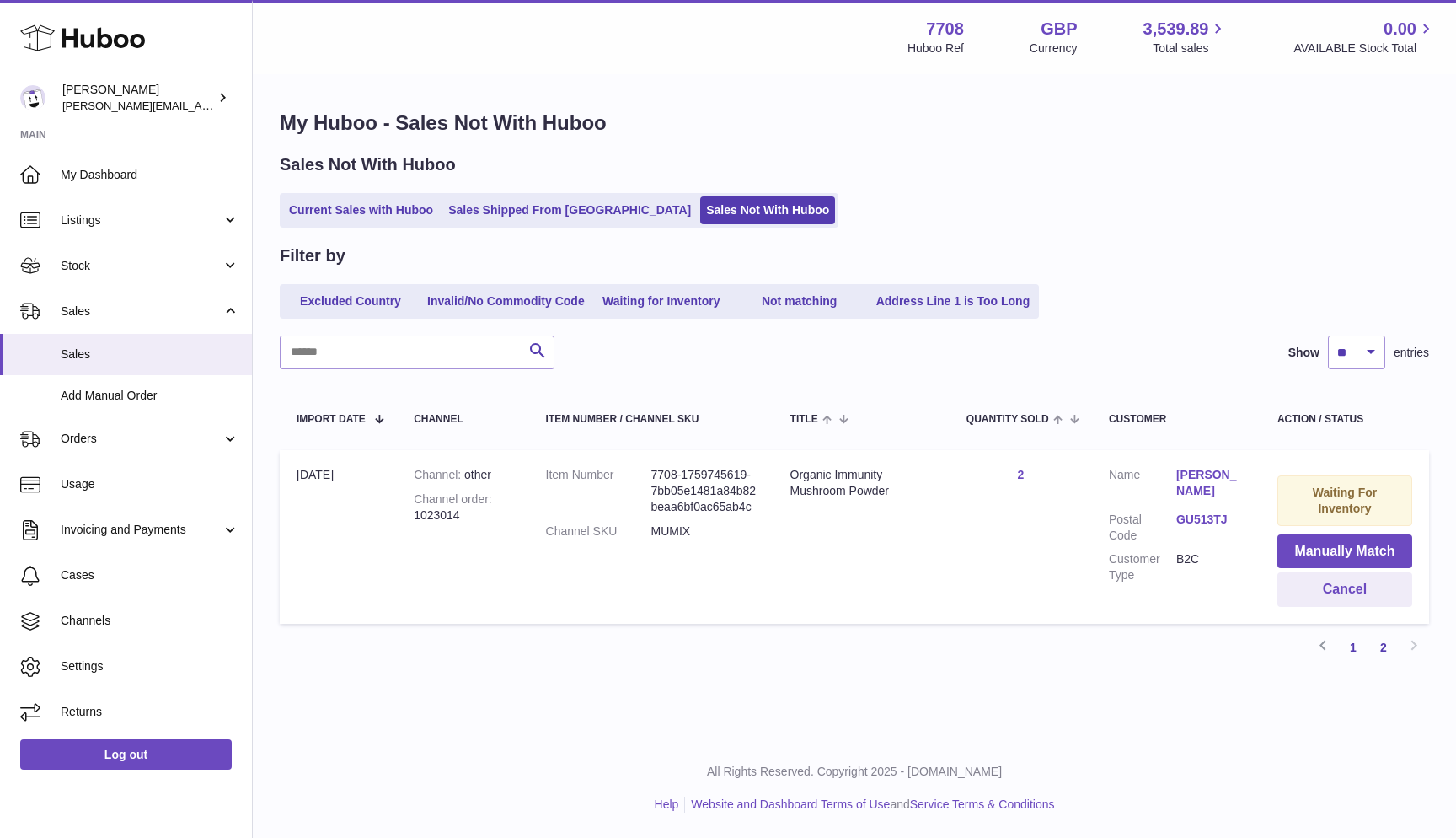
click at [1354, 646] on link "1" at bounding box center [1354, 647] width 30 height 30
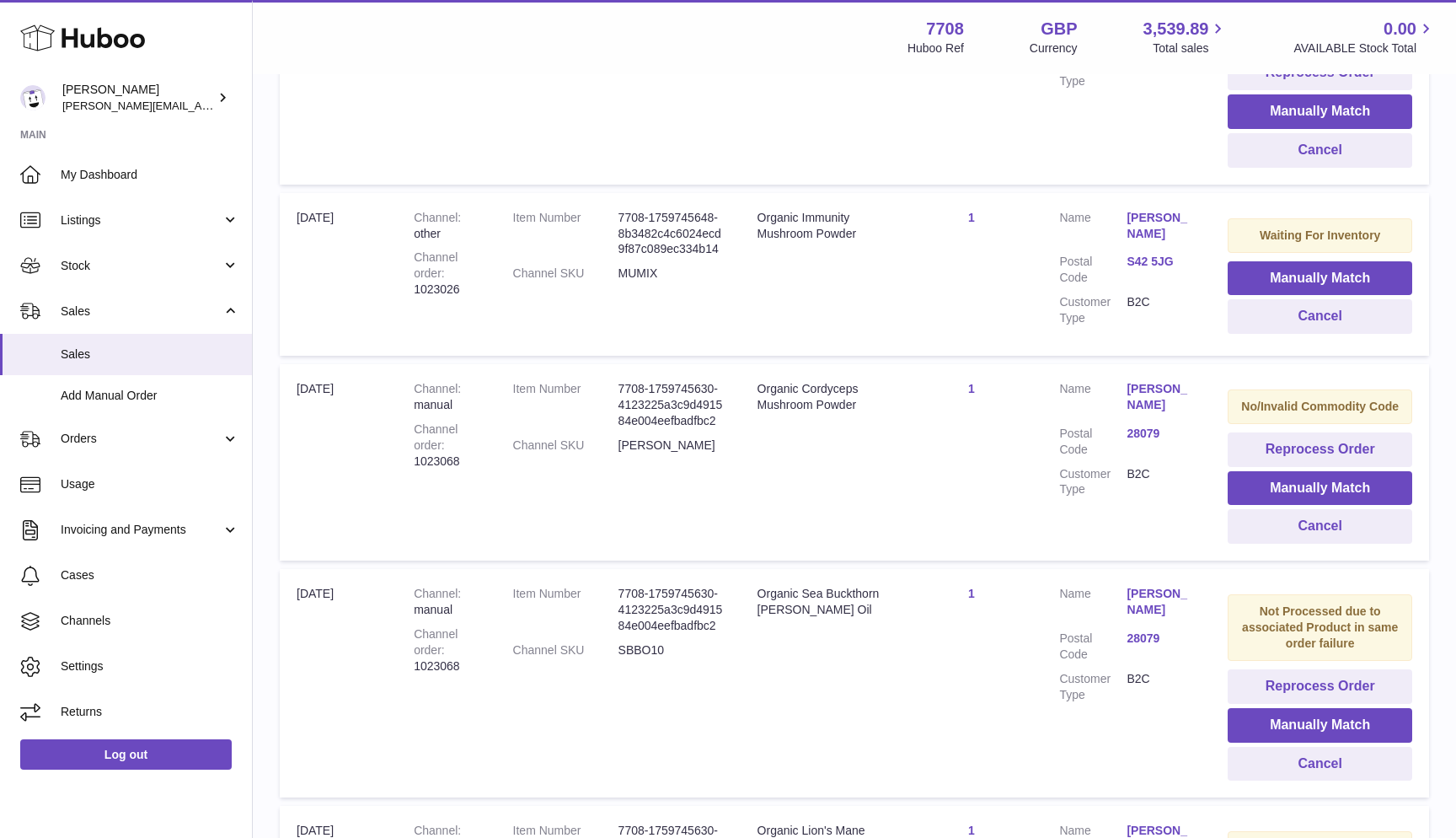
scroll to position [1343, 0]
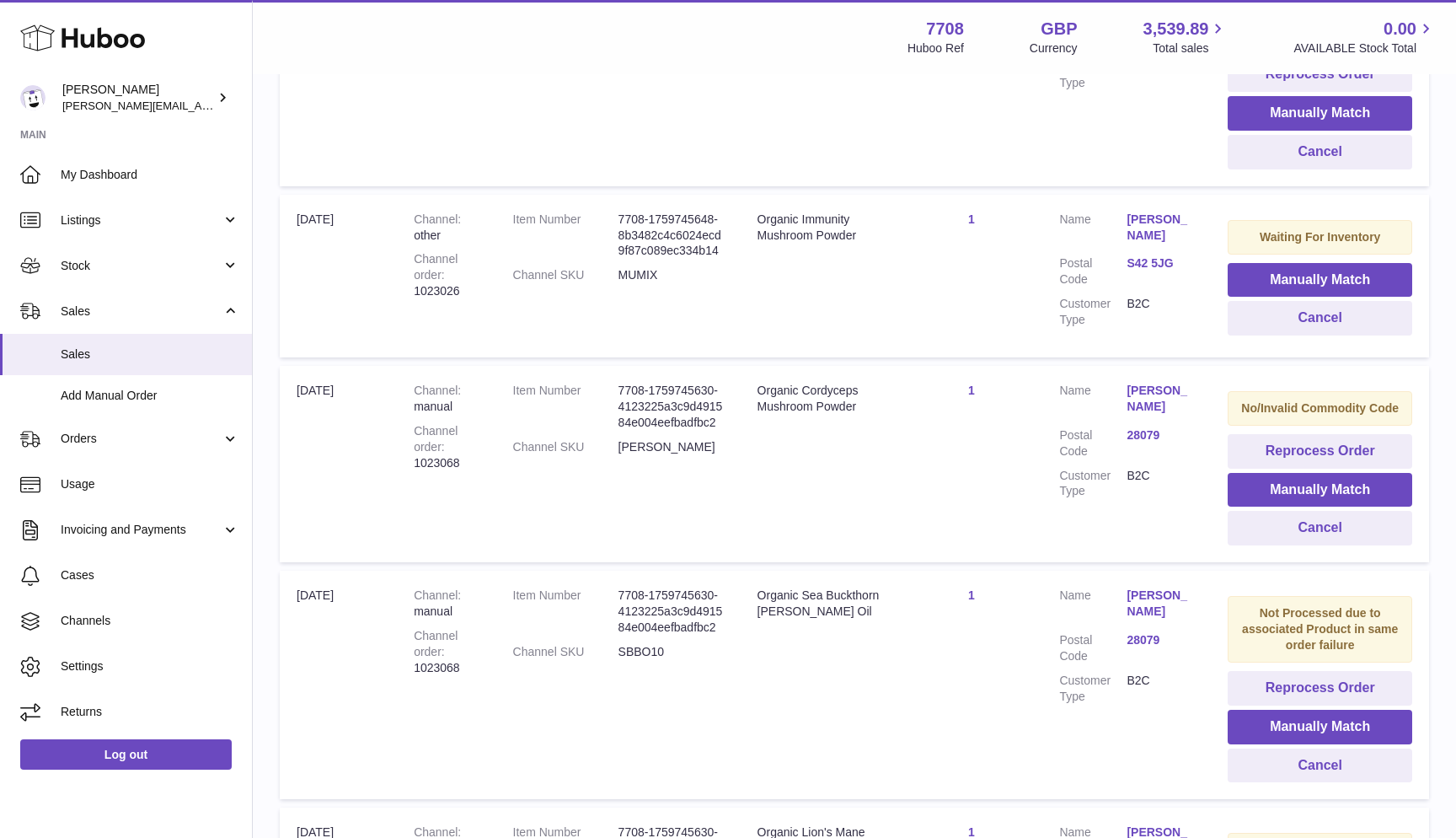
click at [627, 439] on dd "CORDY" at bounding box center [671, 447] width 105 height 16
click at [1256, 473] on button "Manually Match" at bounding box center [1319, 490] width 185 height 34
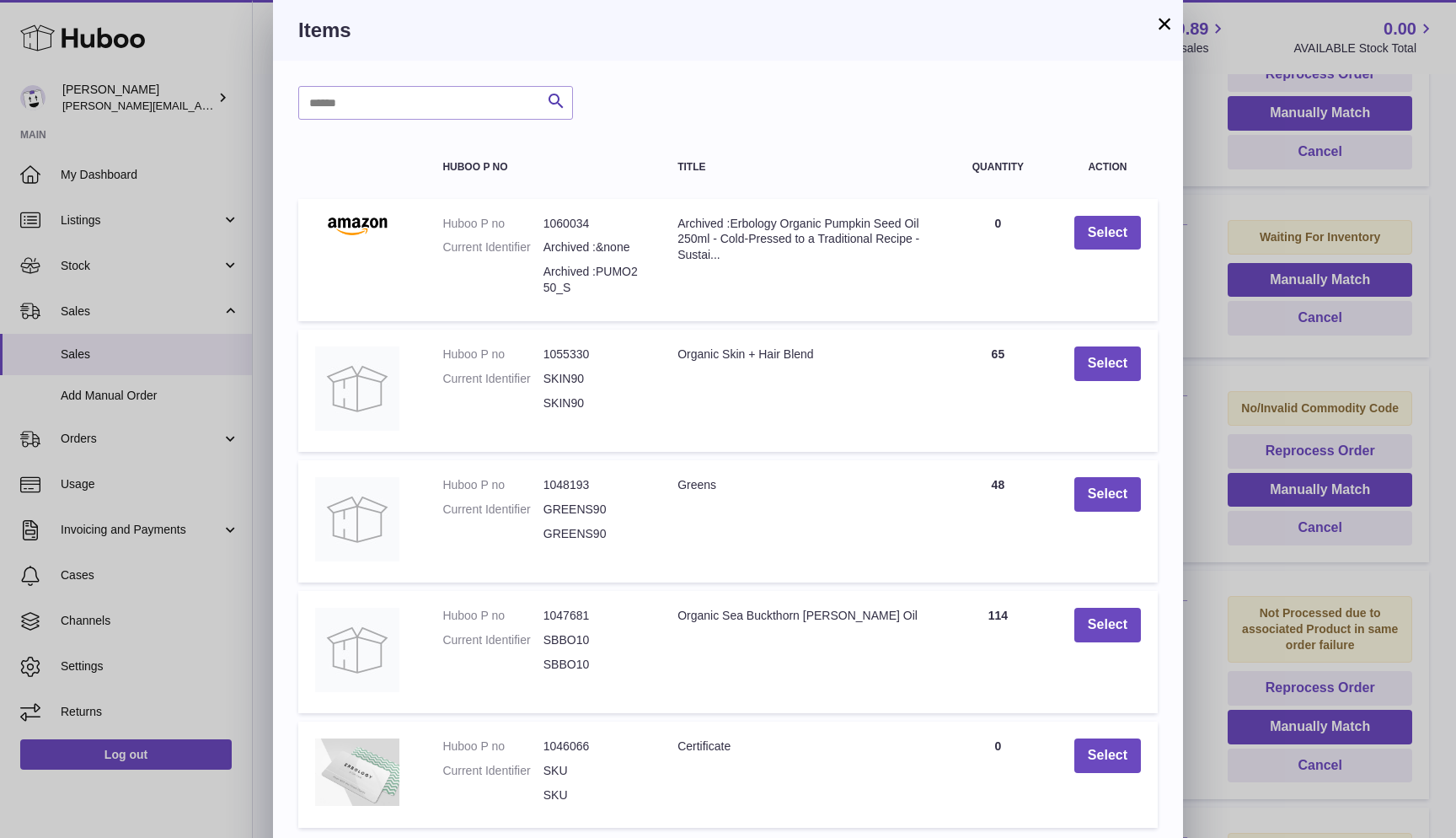
click at [389, 72] on div "Search Huboo P no Title Quantity Action Huboo P no 1060034 Current Identifier A…" at bounding box center [728, 502] width 910 height 883
click at [381, 113] on input "text" at bounding box center [435, 103] width 275 height 34
type input "*****"
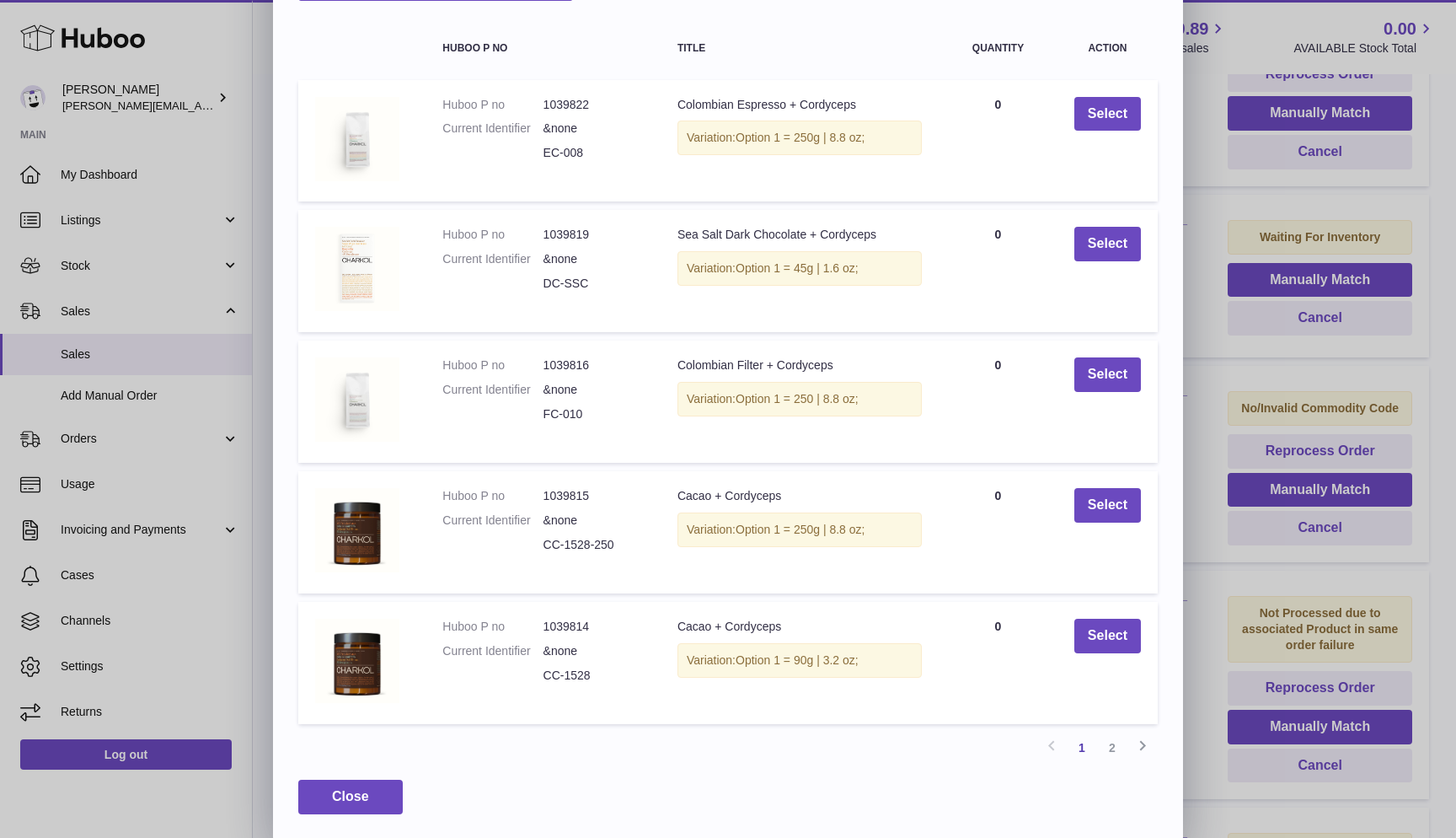
scroll to position [117, 0]
click at [1109, 750] on link "2" at bounding box center [1113, 750] width 30 height 30
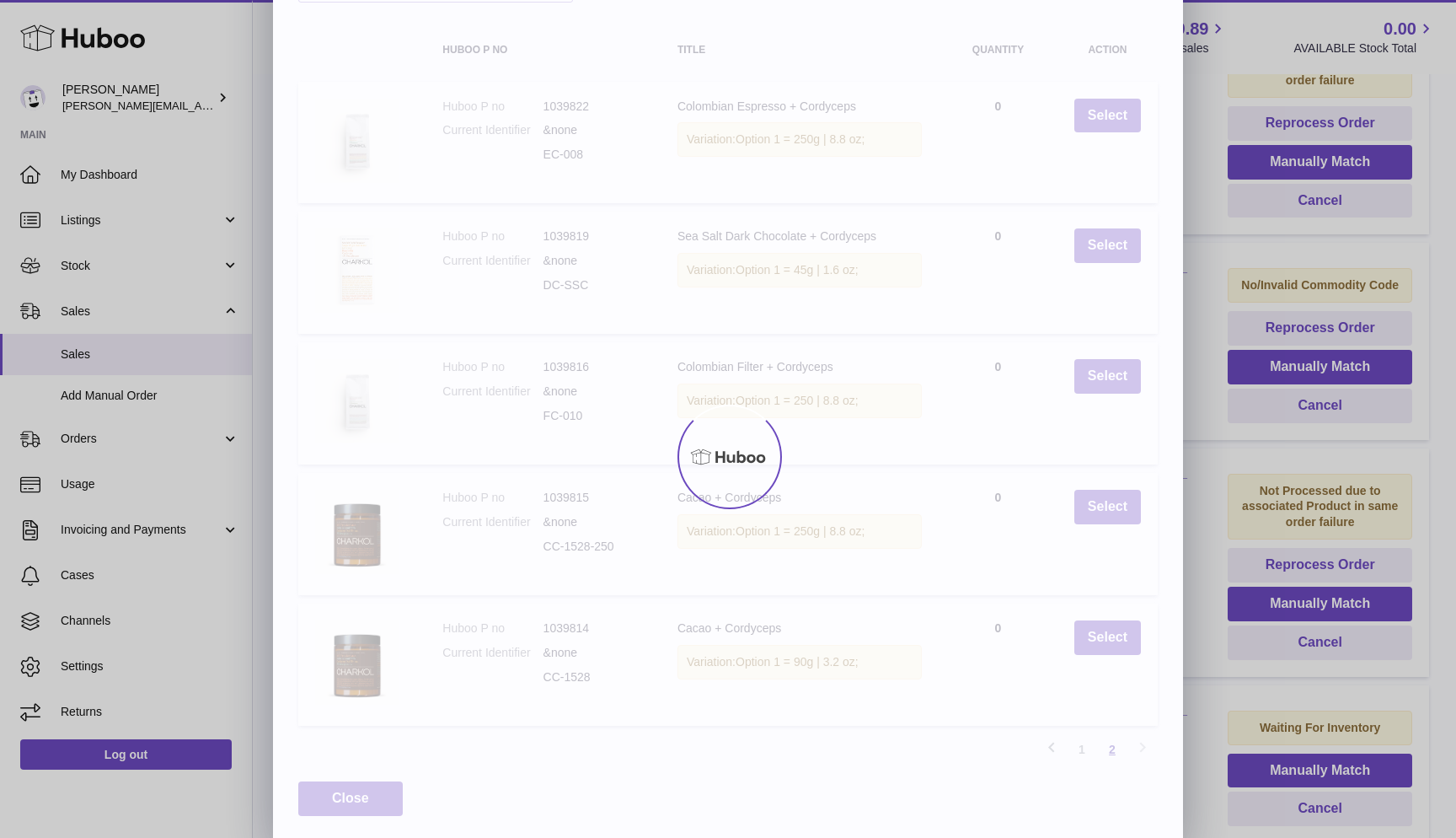
scroll to position [82, 0]
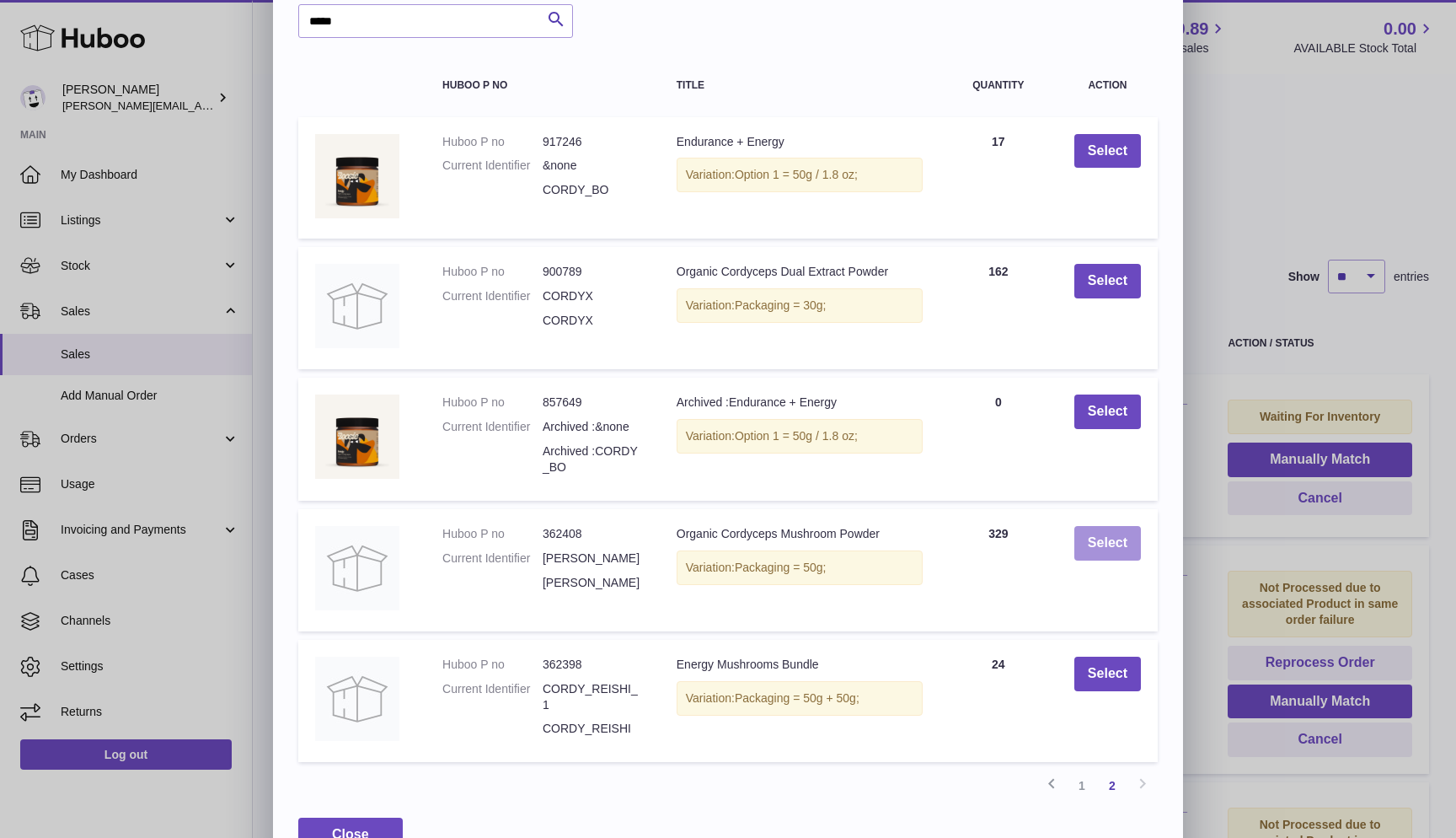
click at [1105, 546] on button "Select" at bounding box center [1108, 543] width 66 height 34
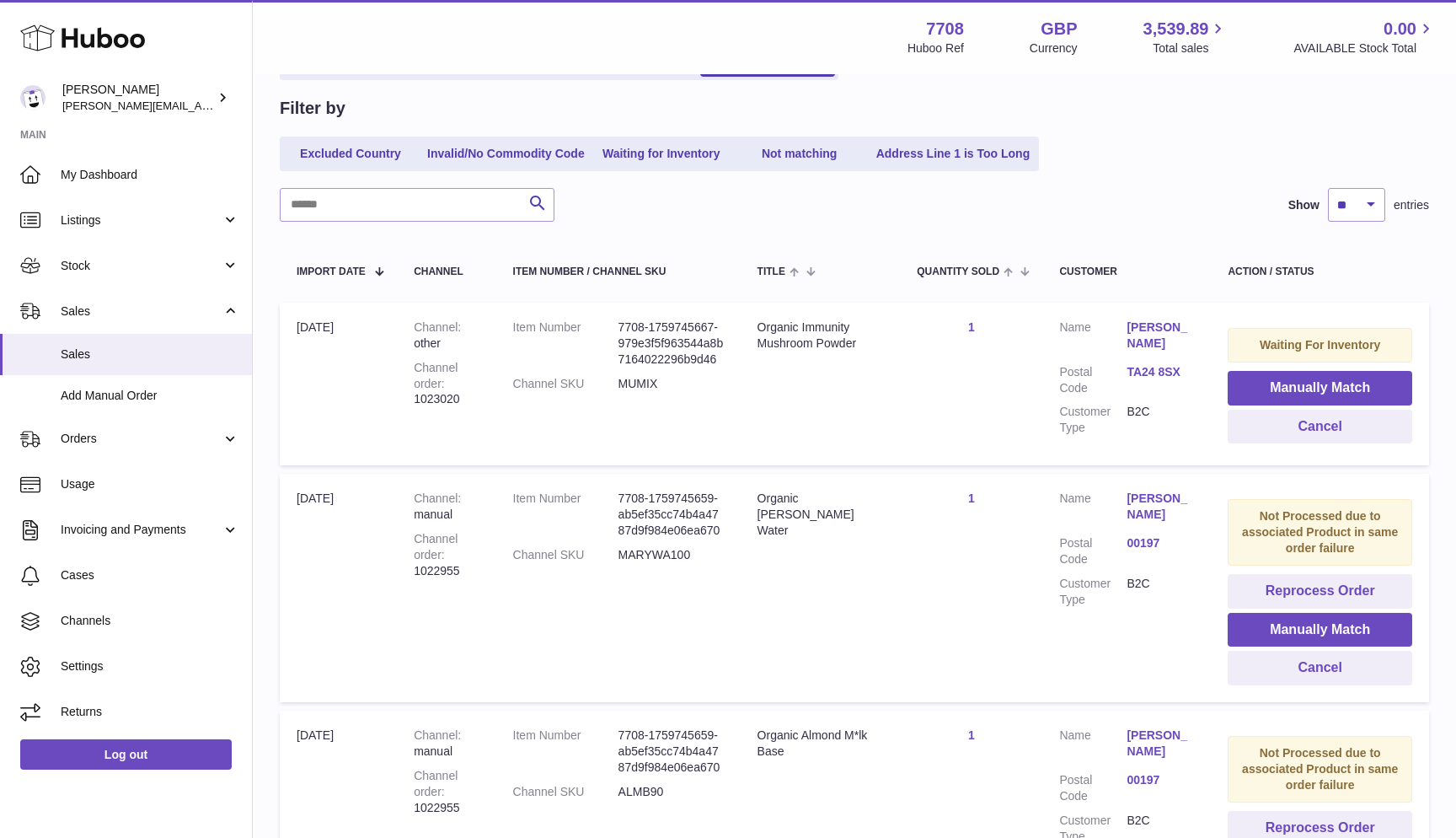
scroll to position [537, 0]
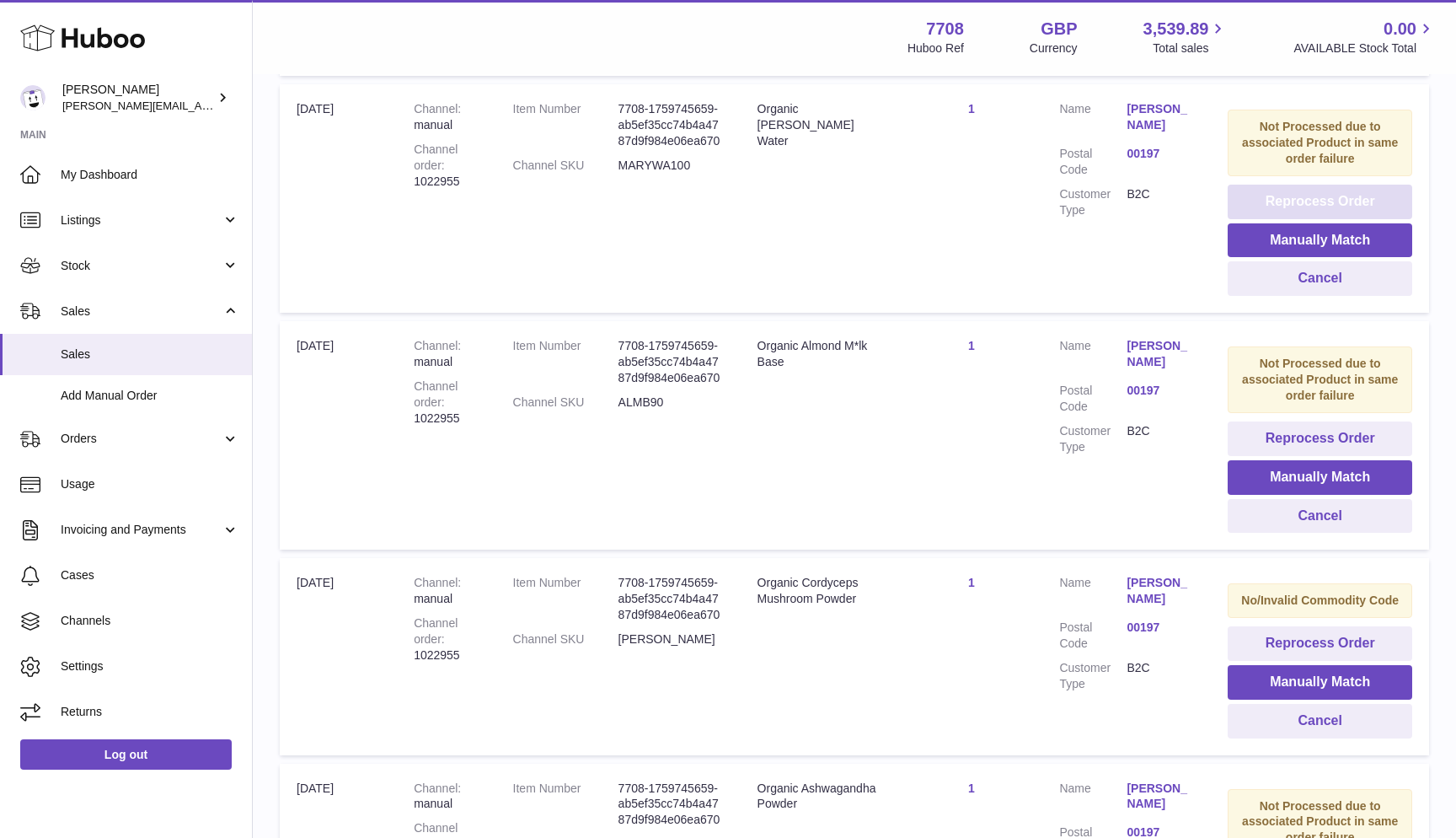
click at [1271, 195] on button "Reprocess Order" at bounding box center [1319, 202] width 185 height 34
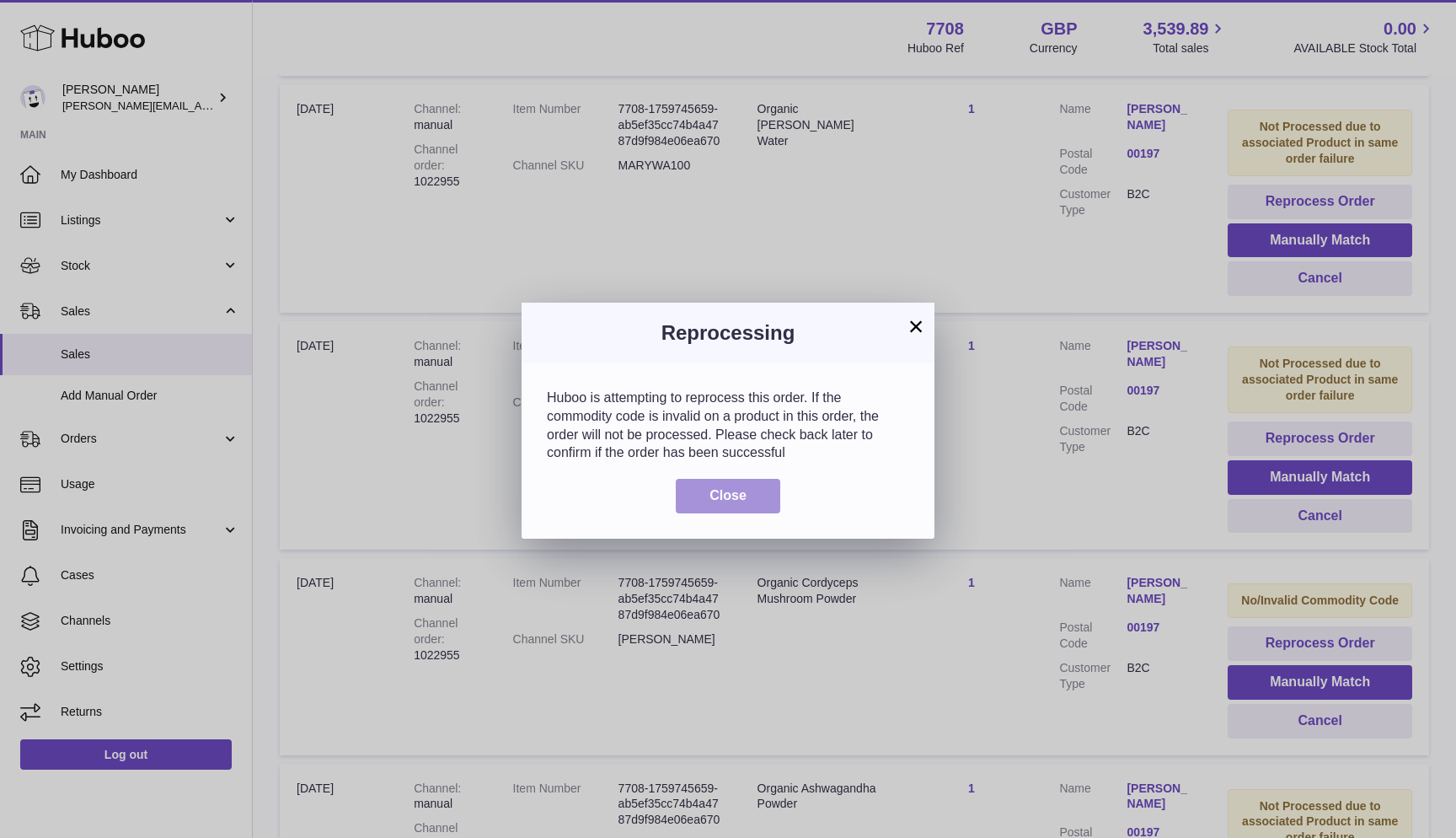
click at [714, 497] on span "Close" at bounding box center [728, 494] width 37 height 14
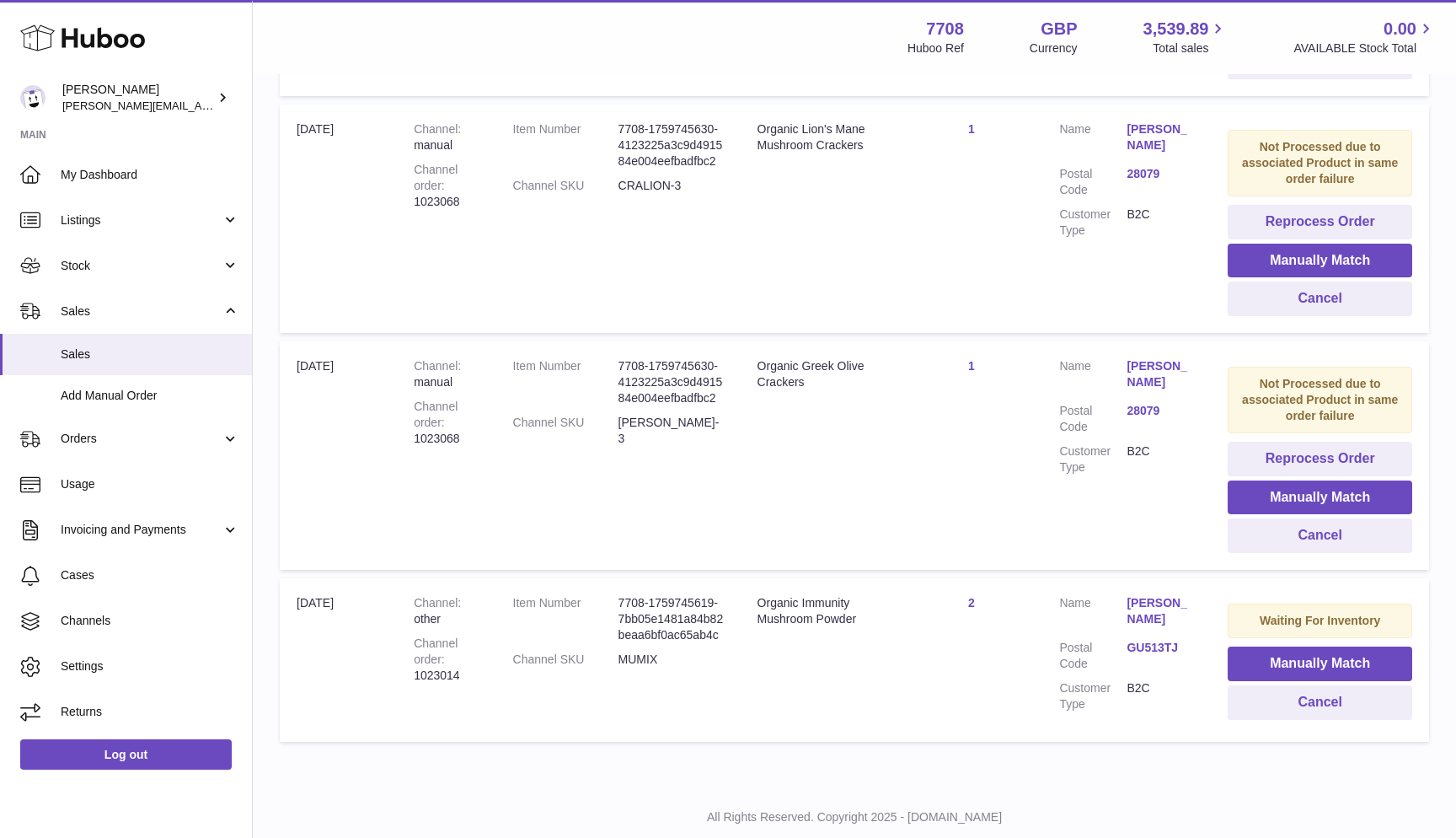
scroll to position [1840, 0]
click at [1268, 442] on button "Reprocess Order" at bounding box center [1319, 459] width 185 height 34
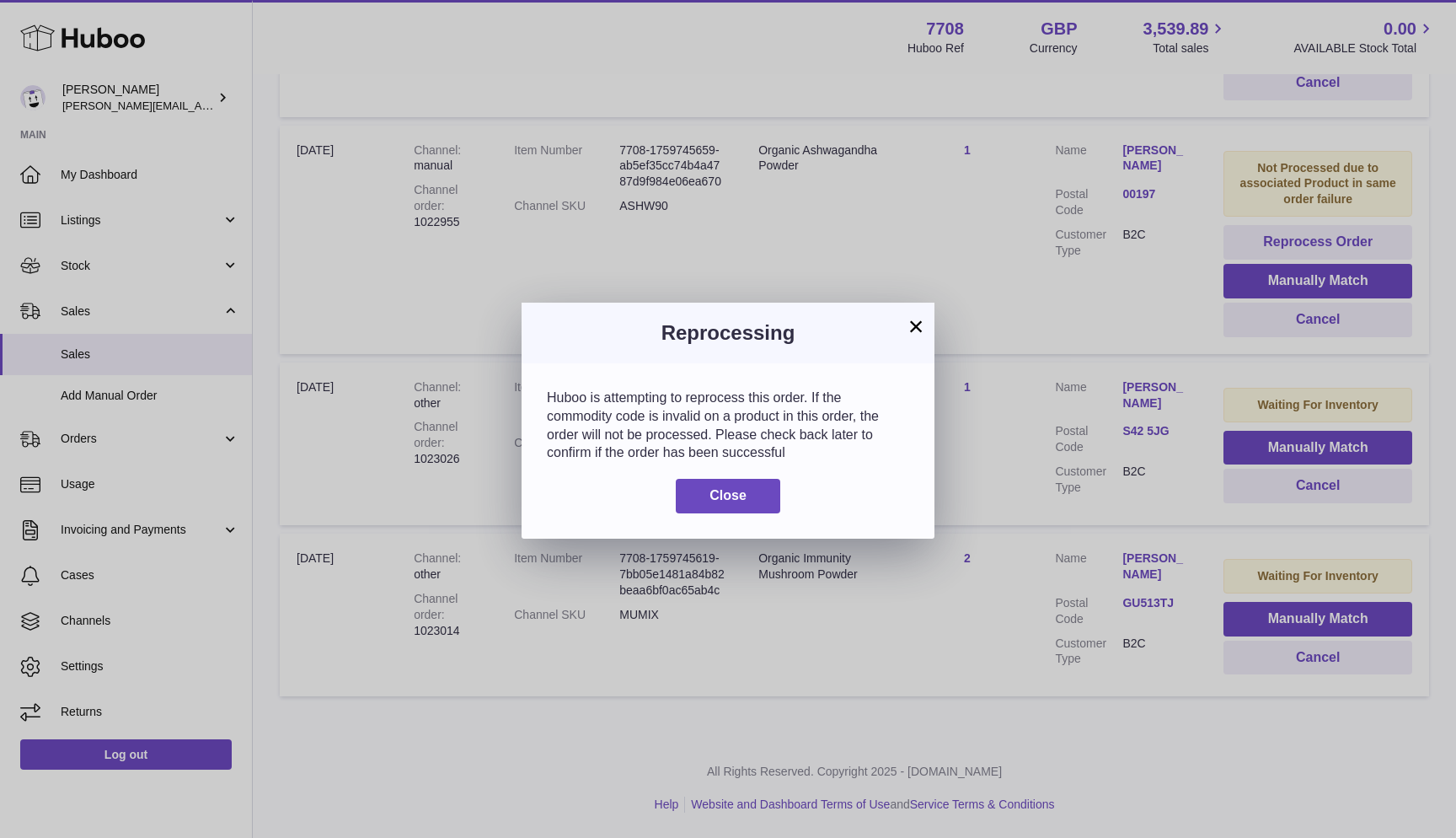
scroll to position [1097, 0]
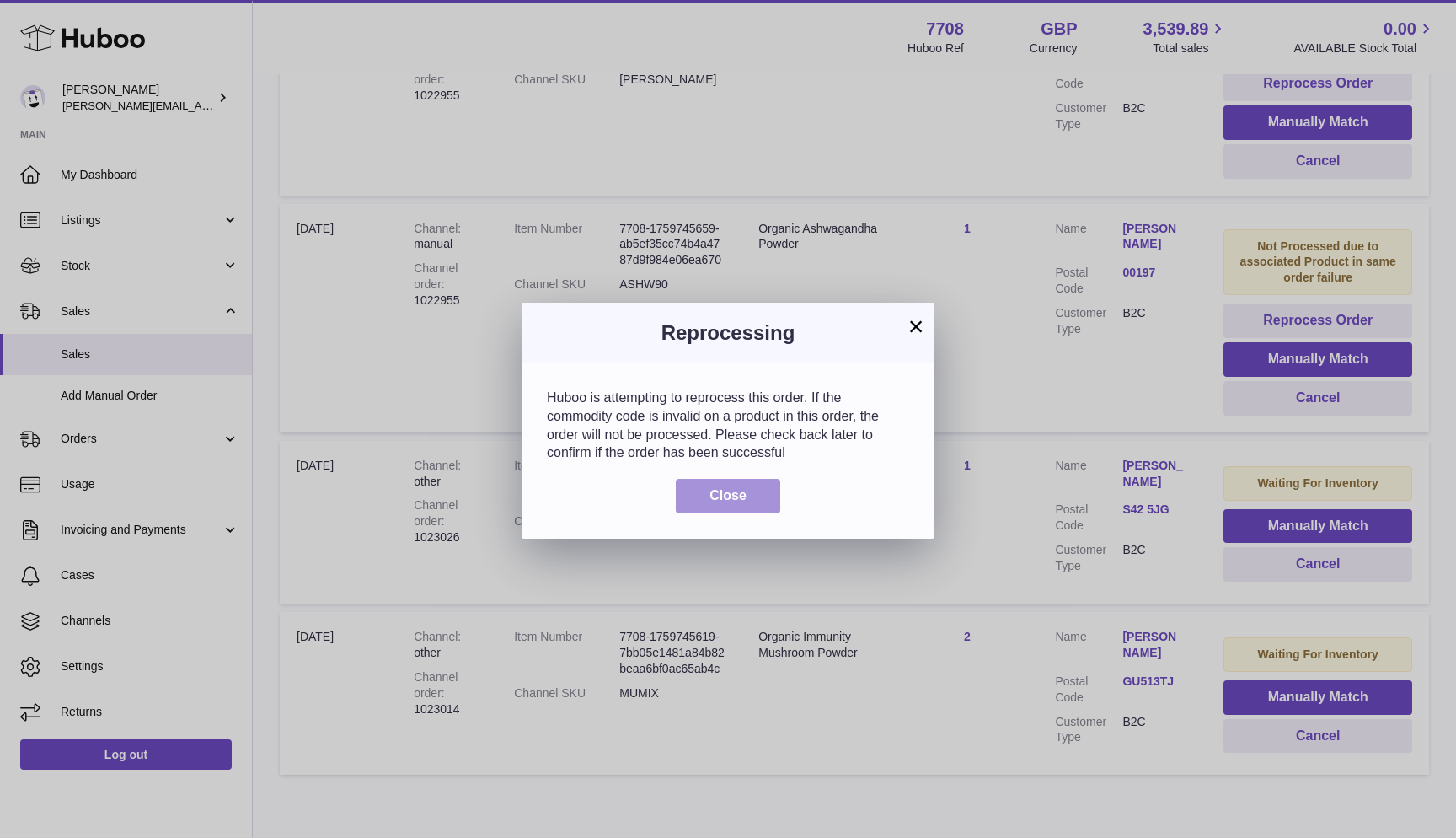
click at [706, 499] on button "Close" at bounding box center [728, 496] width 104 height 34
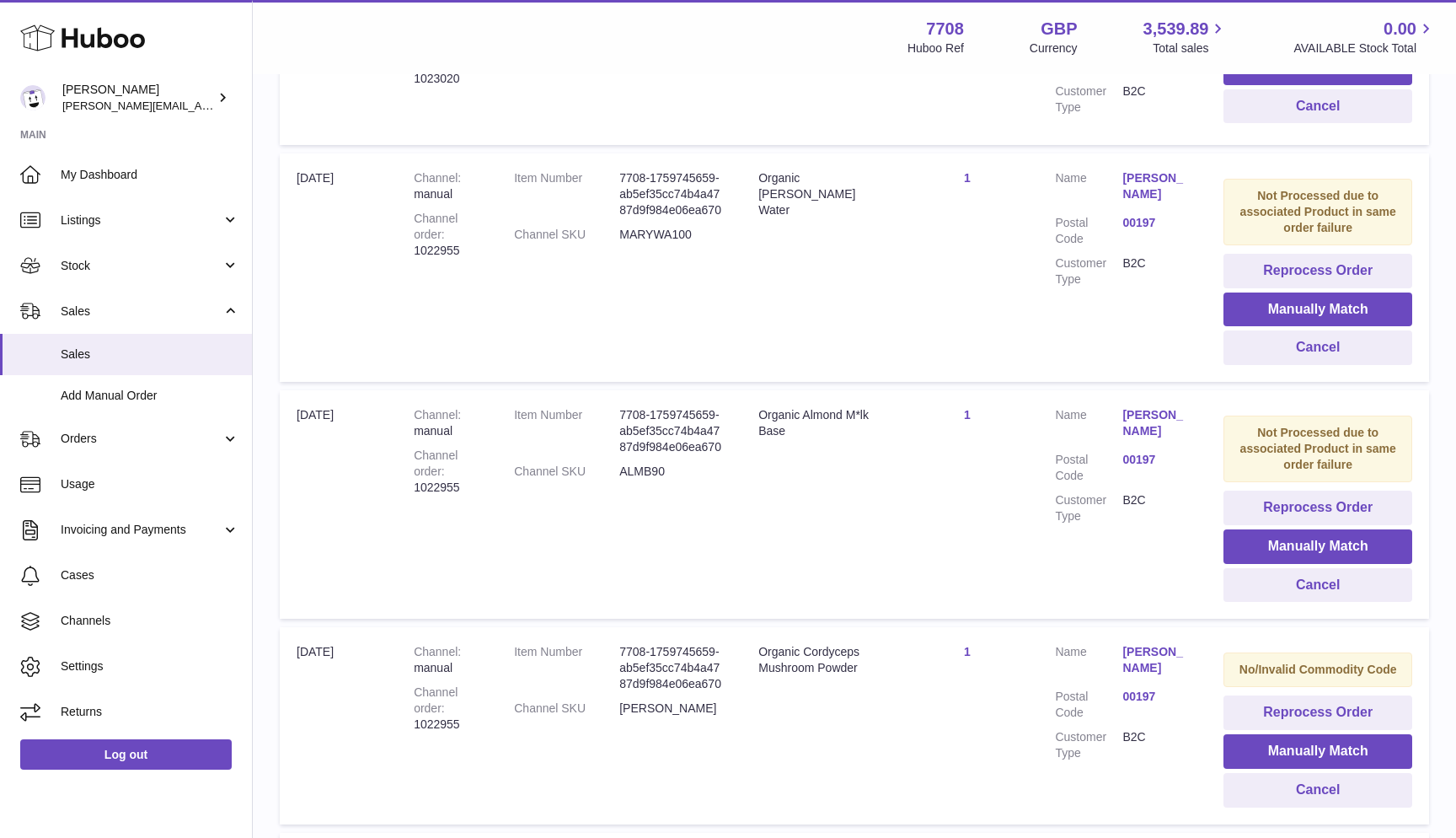
scroll to position [463, 0]
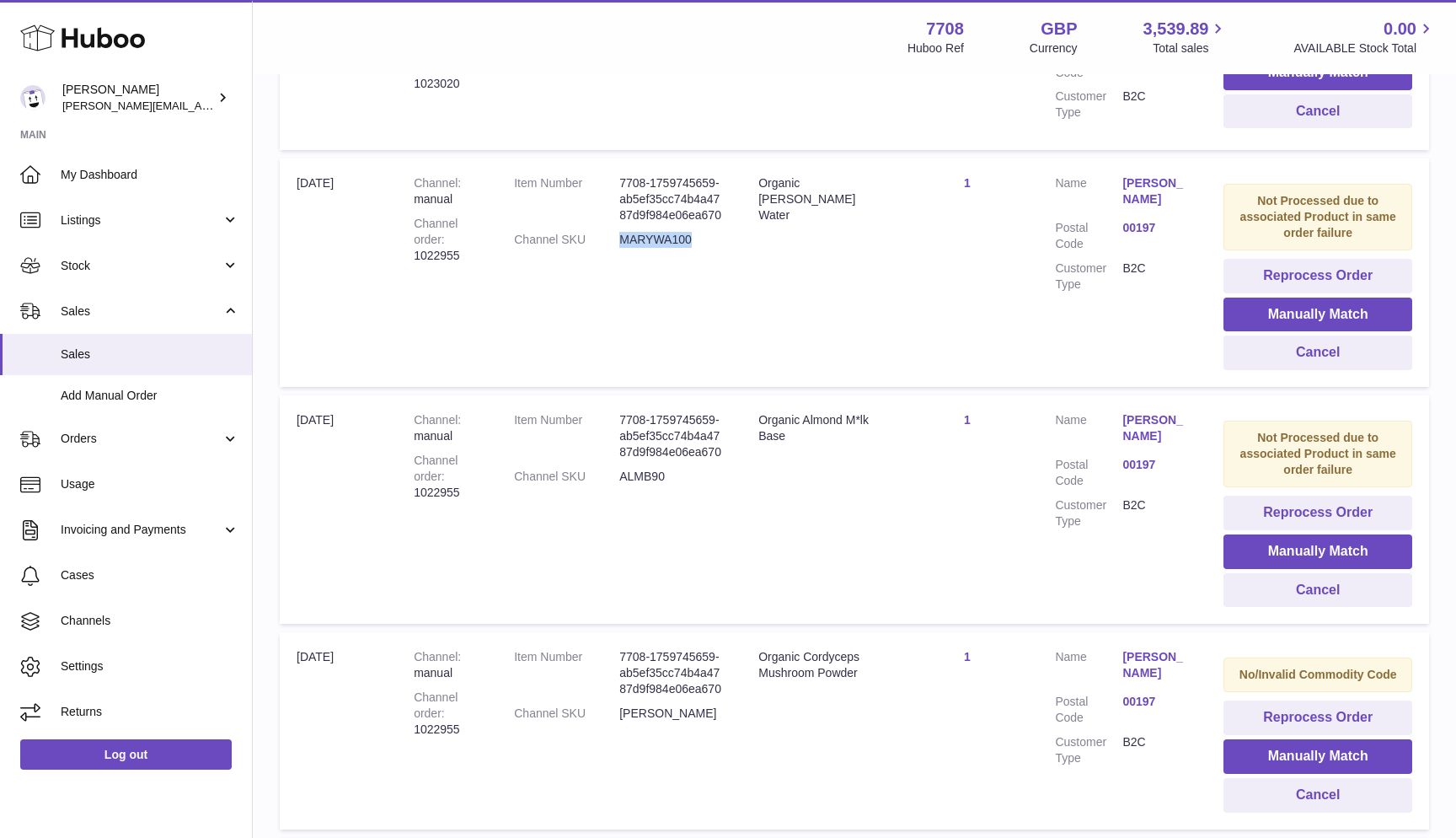
drag, startPoint x: 617, startPoint y: 233, endPoint x: 713, endPoint y: 232, distance: 96.0
click at [713, 232] on dd "MARYWA100" at bounding box center [672, 239] width 105 height 16
copy dd "MARYWA100"
click at [1232, 298] on button "Manually Match" at bounding box center [1318, 315] width 189 height 34
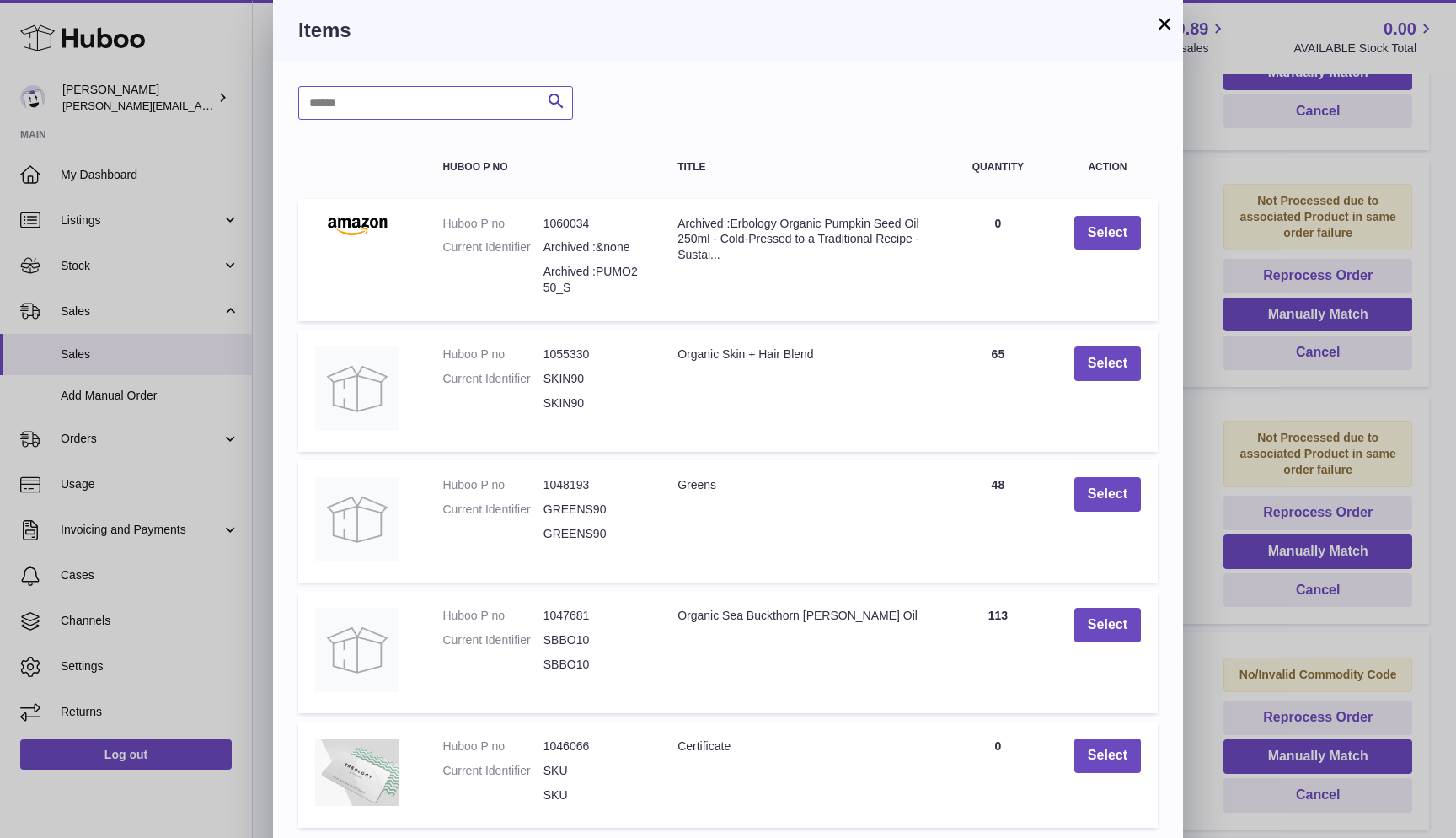
click at [419, 113] on input "text" at bounding box center [435, 103] width 275 height 34
paste input "*********"
type input "*********"
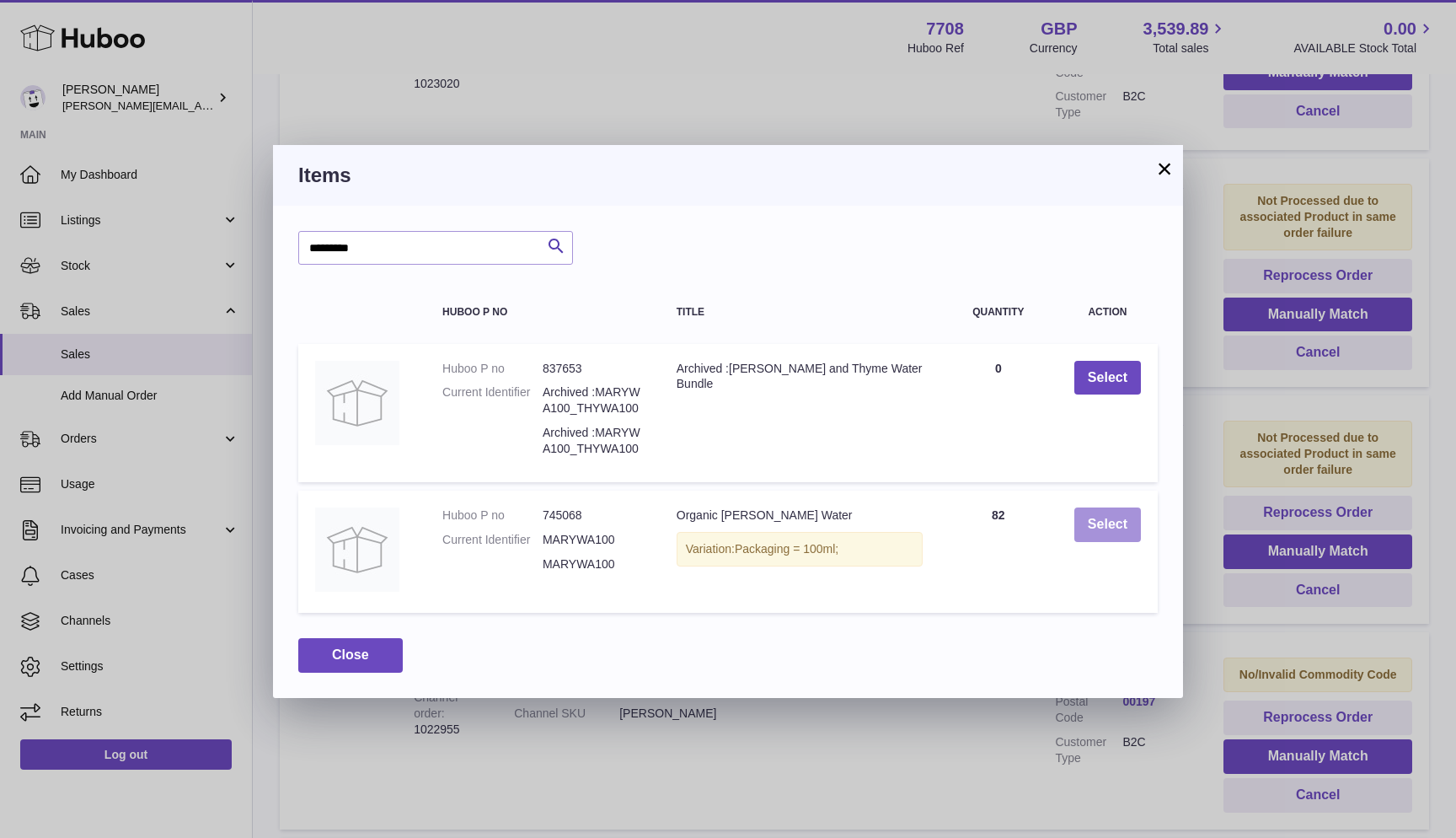
click at [1085, 524] on button "Select" at bounding box center [1108, 525] width 66 height 34
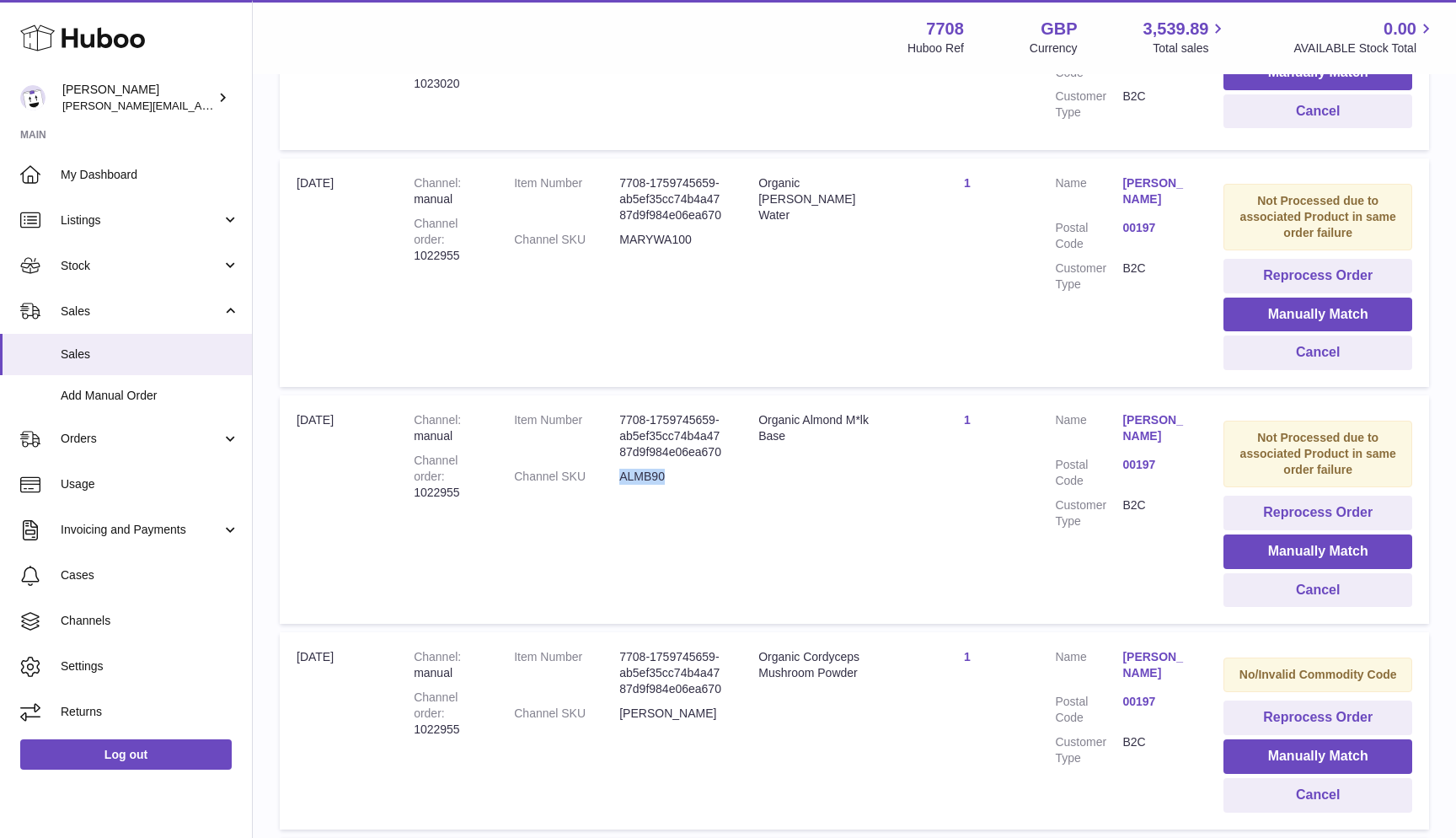
drag, startPoint x: 615, startPoint y: 450, endPoint x: 679, endPoint y: 450, distance: 64.0
click at [679, 469] on dd "ALMB90" at bounding box center [672, 476] width 105 height 16
copy dd "ALMB90"
click at [1279, 534] on button "Manually Match" at bounding box center [1318, 551] width 189 height 34
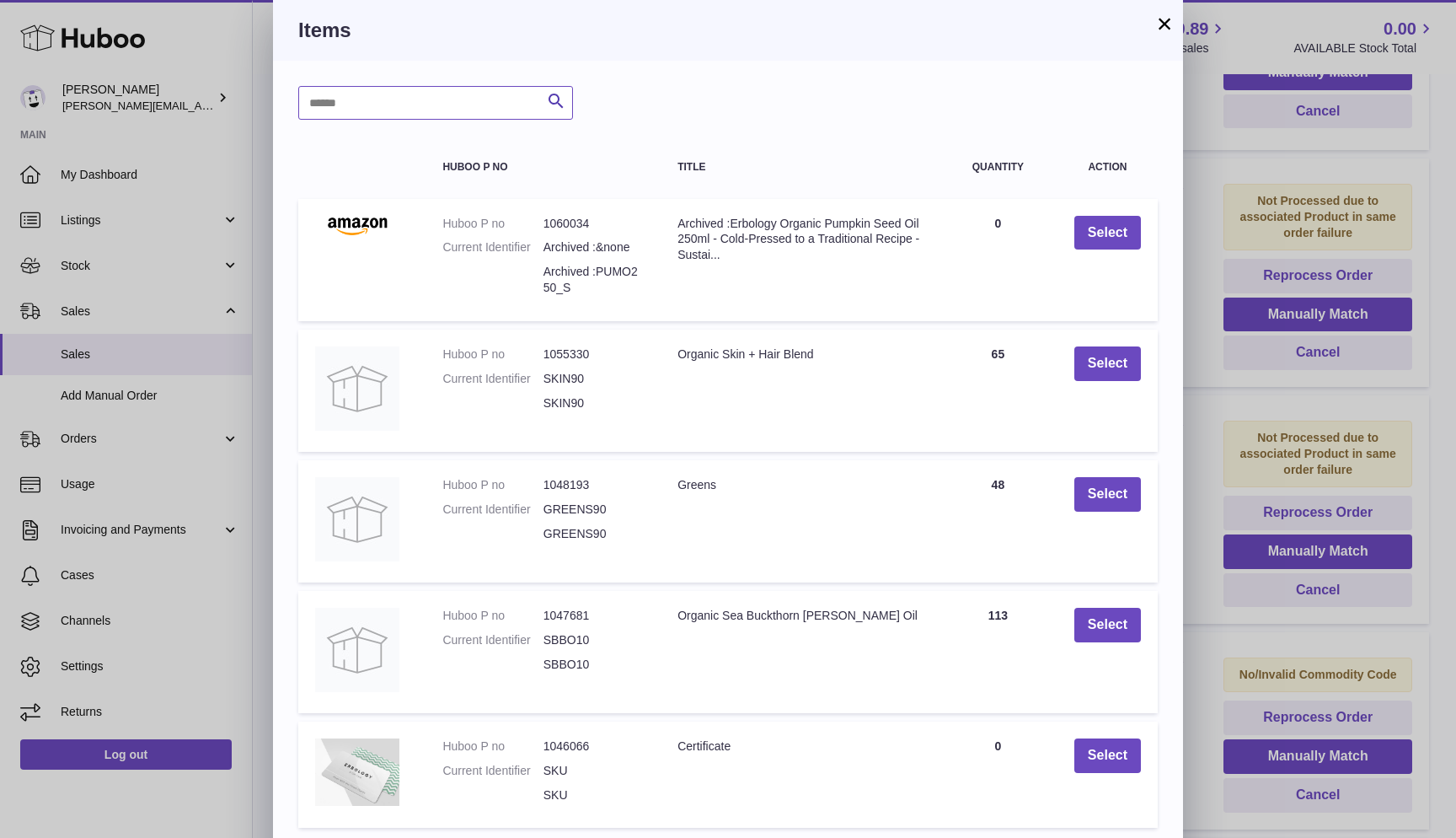
click at [478, 103] on input "text" at bounding box center [435, 103] width 275 height 34
paste input "******"
type input "******"
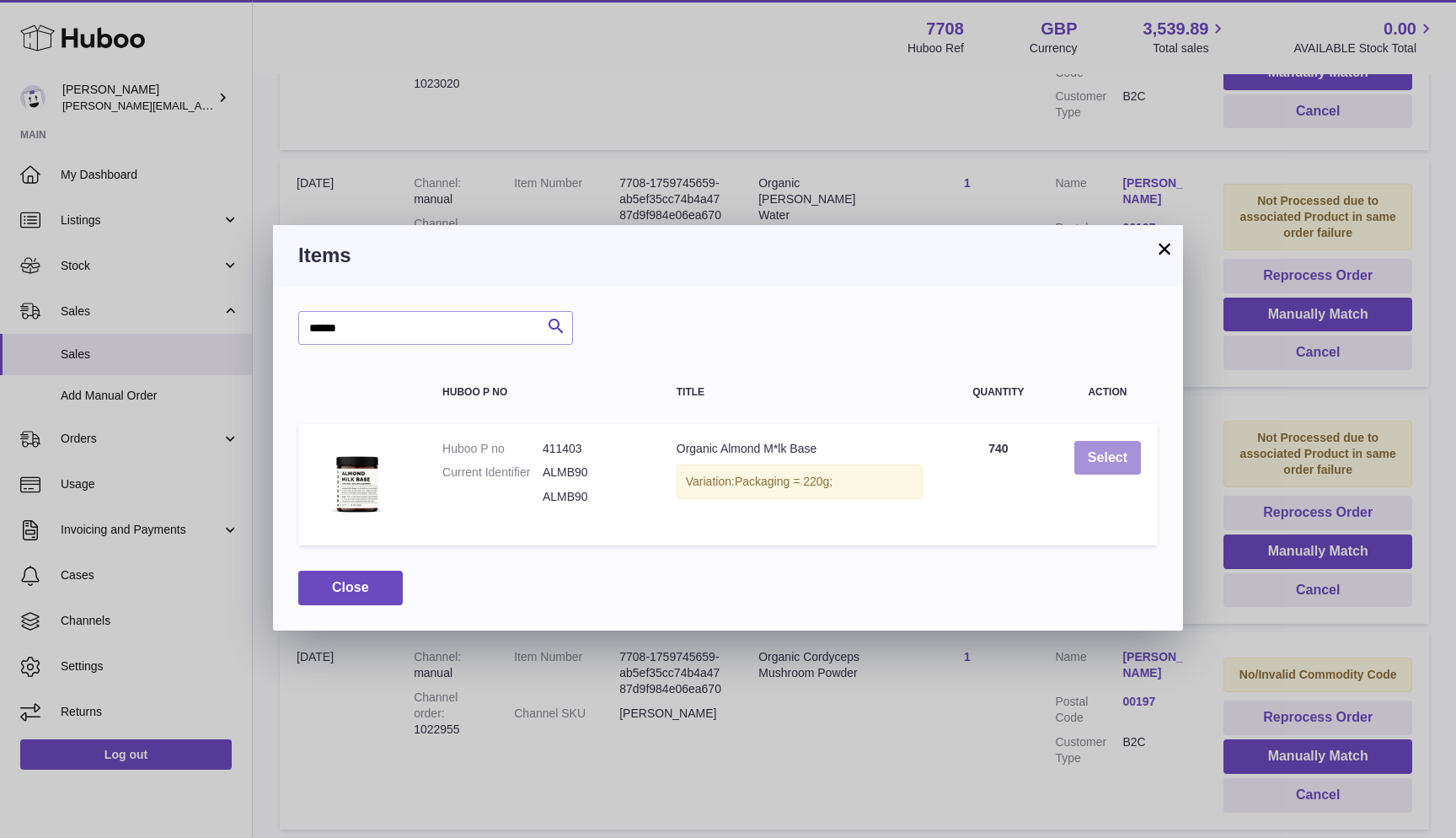
click at [1105, 452] on button "Select" at bounding box center [1108, 458] width 66 height 34
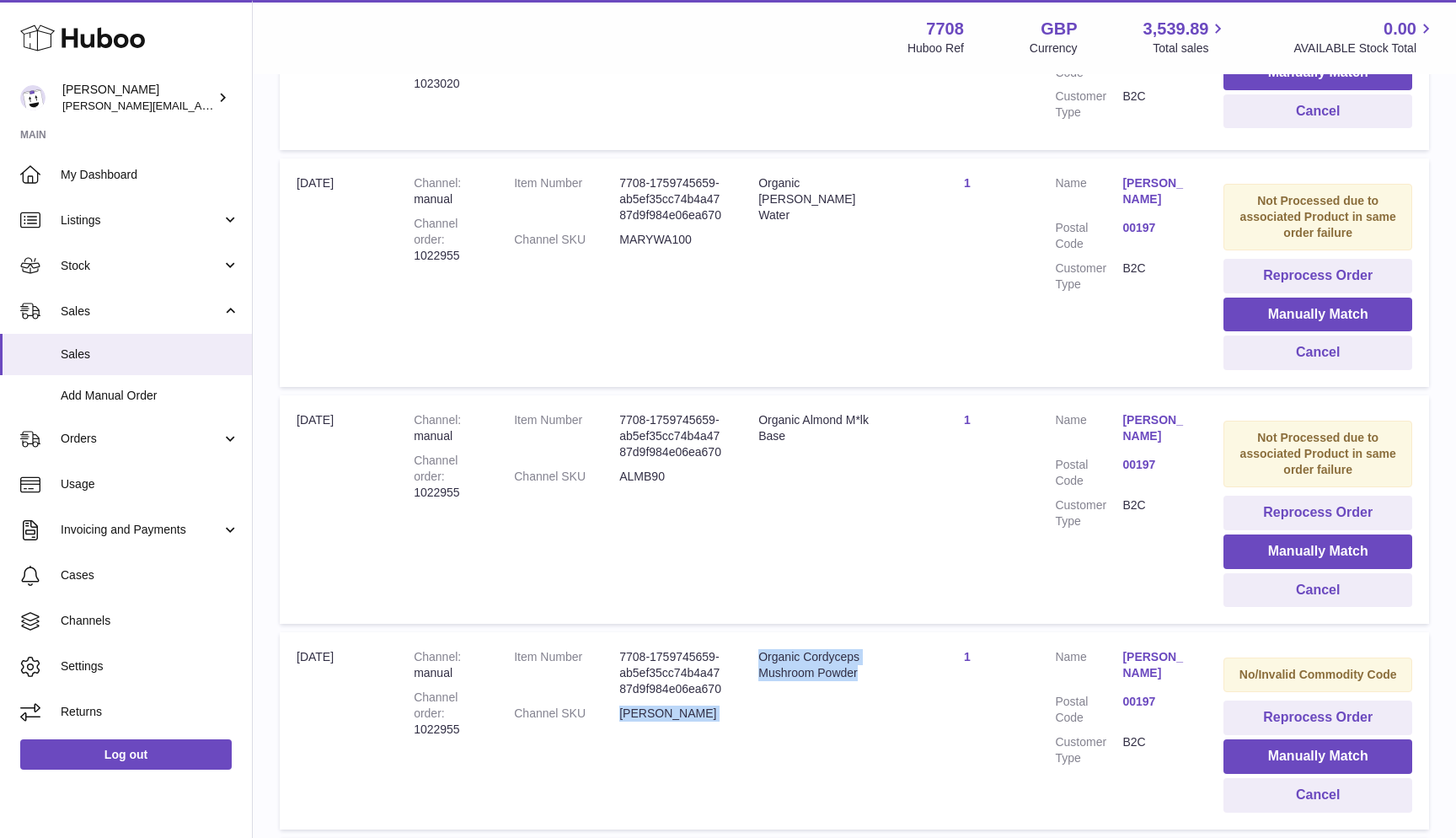
drag, startPoint x: 617, startPoint y: 668, endPoint x: 748, endPoint y: 668, distance: 131.0
click at [748, 668] on tr "Import date 6th Oct Channel manual Channel order 1022955 Item Number 7708-17597…" at bounding box center [855, 730] width 1150 height 196
copy tr "CORDY Title Organic Cordyceps Mushroom Powder"
click at [705, 706] on dd "CORDY" at bounding box center [672, 714] width 105 height 16
drag, startPoint x: 615, startPoint y: 667, endPoint x: 687, endPoint y: 672, distance: 72.2
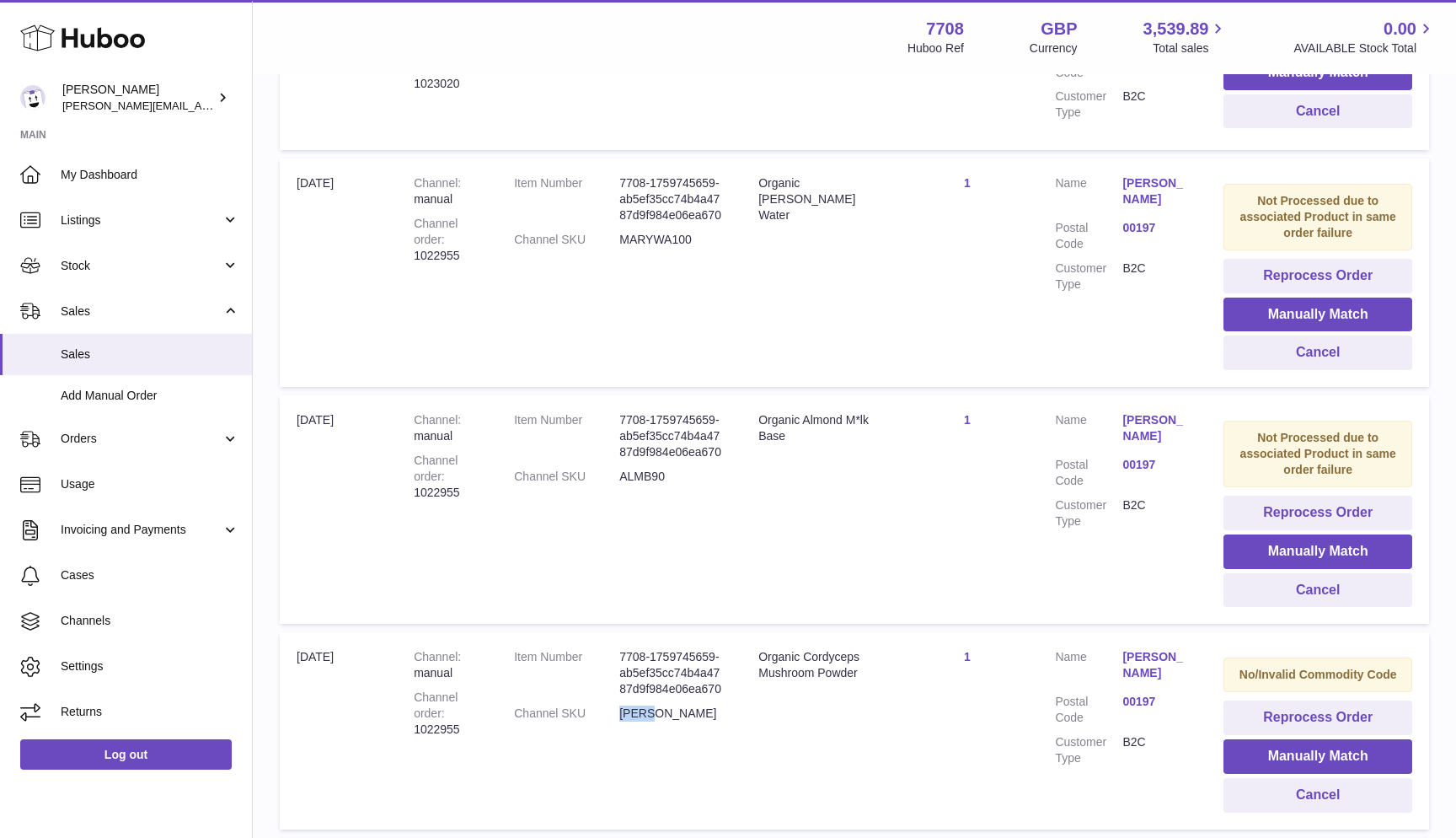
click at [687, 706] on dd "CORDY" at bounding box center [672, 714] width 105 height 16
copy dd "CORDY"
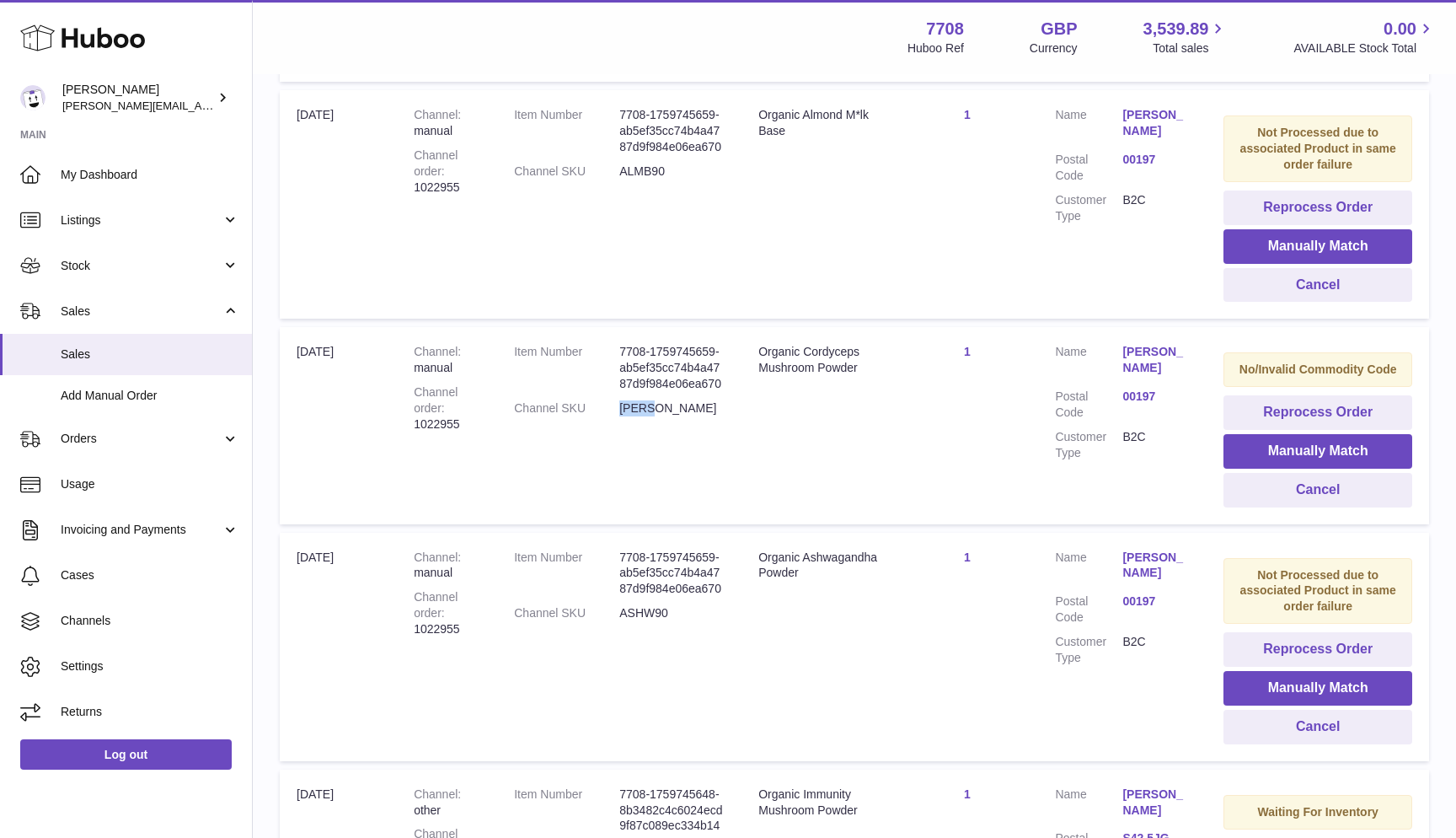
scroll to position [745, 0]
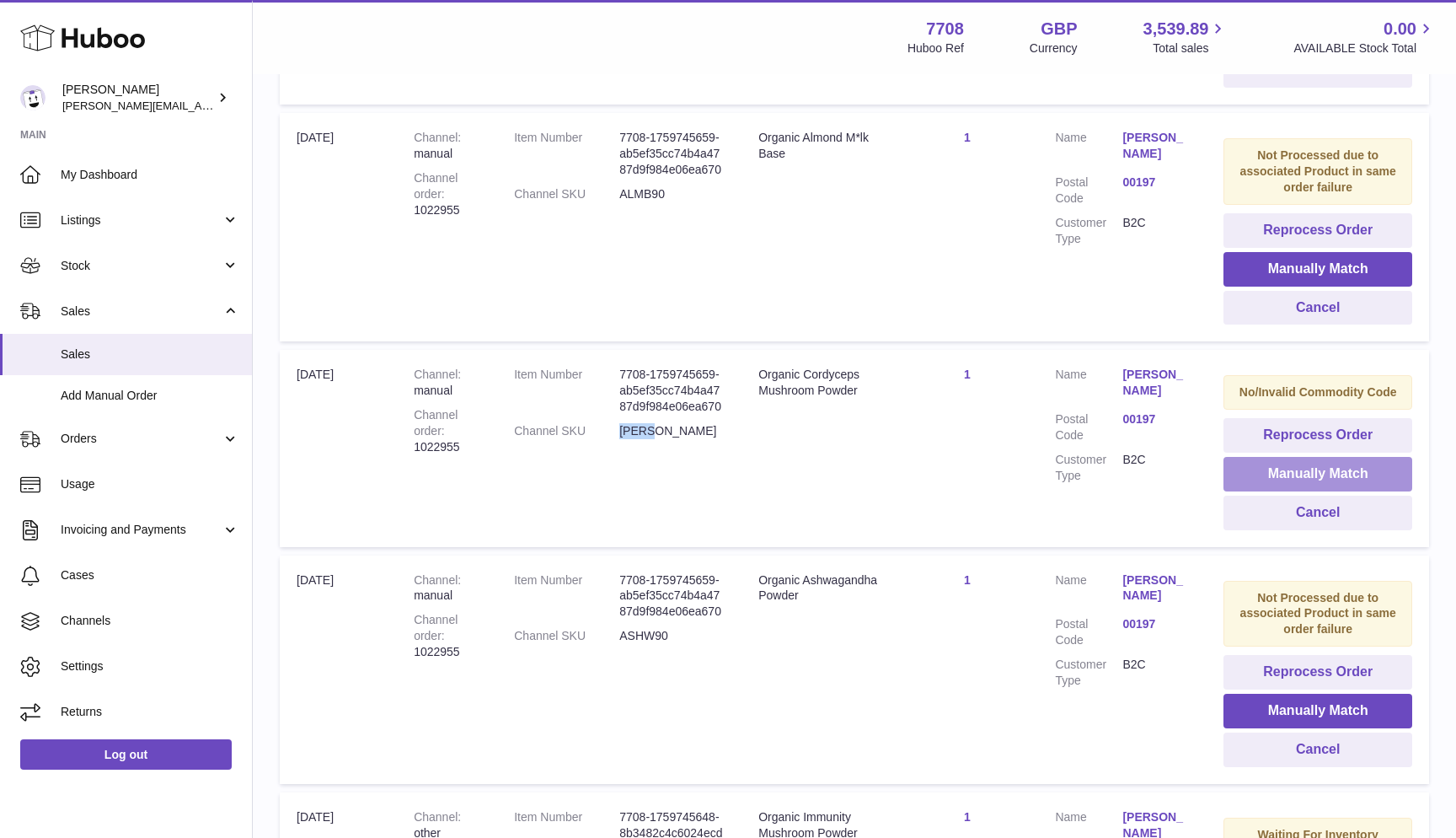
click at [1287, 456] on button "Manually Match" at bounding box center [1318, 474] width 189 height 34
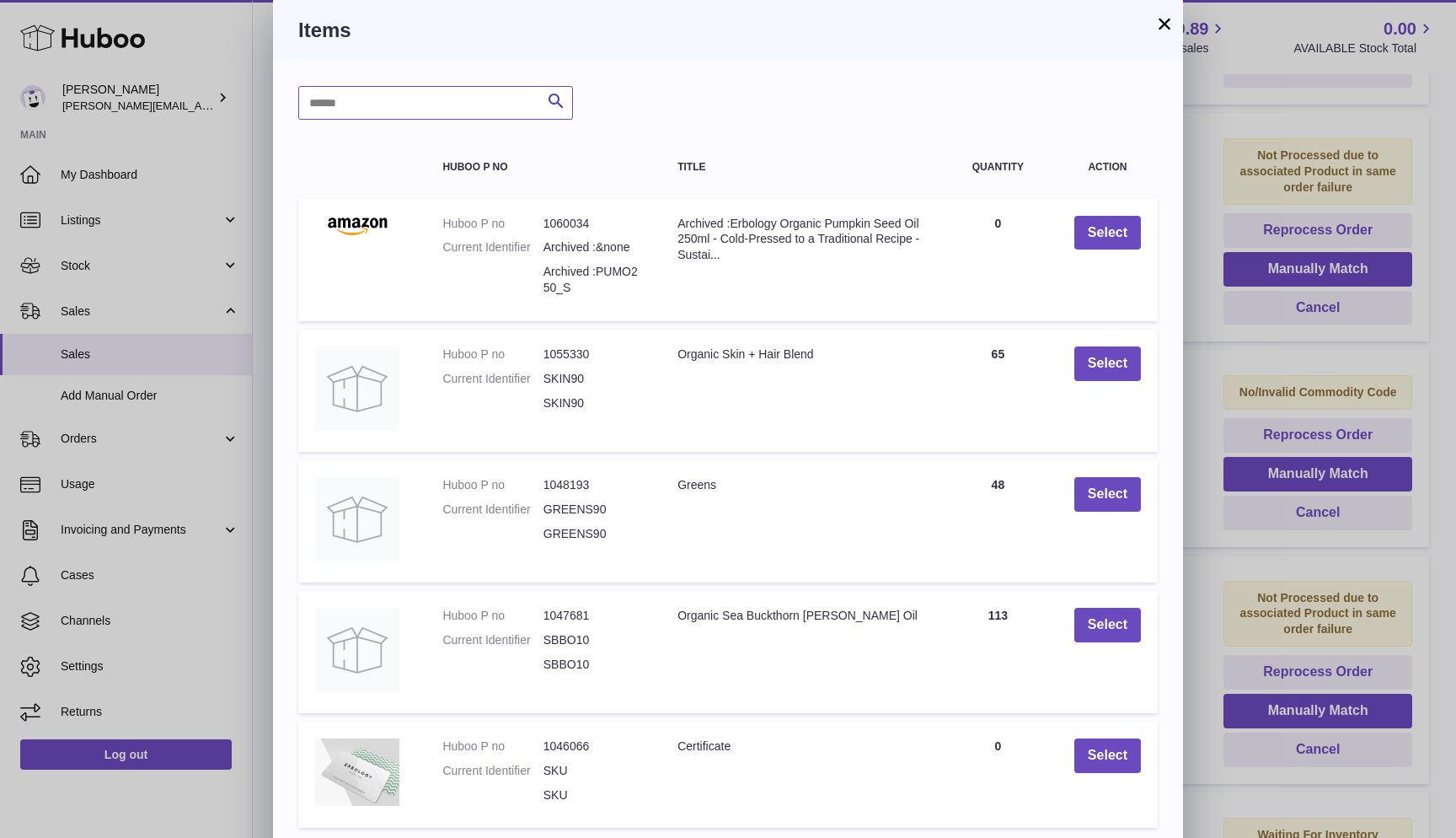
click at [451, 109] on input "text" at bounding box center [435, 103] width 275 height 34
paste input "*****"
type input "*****"
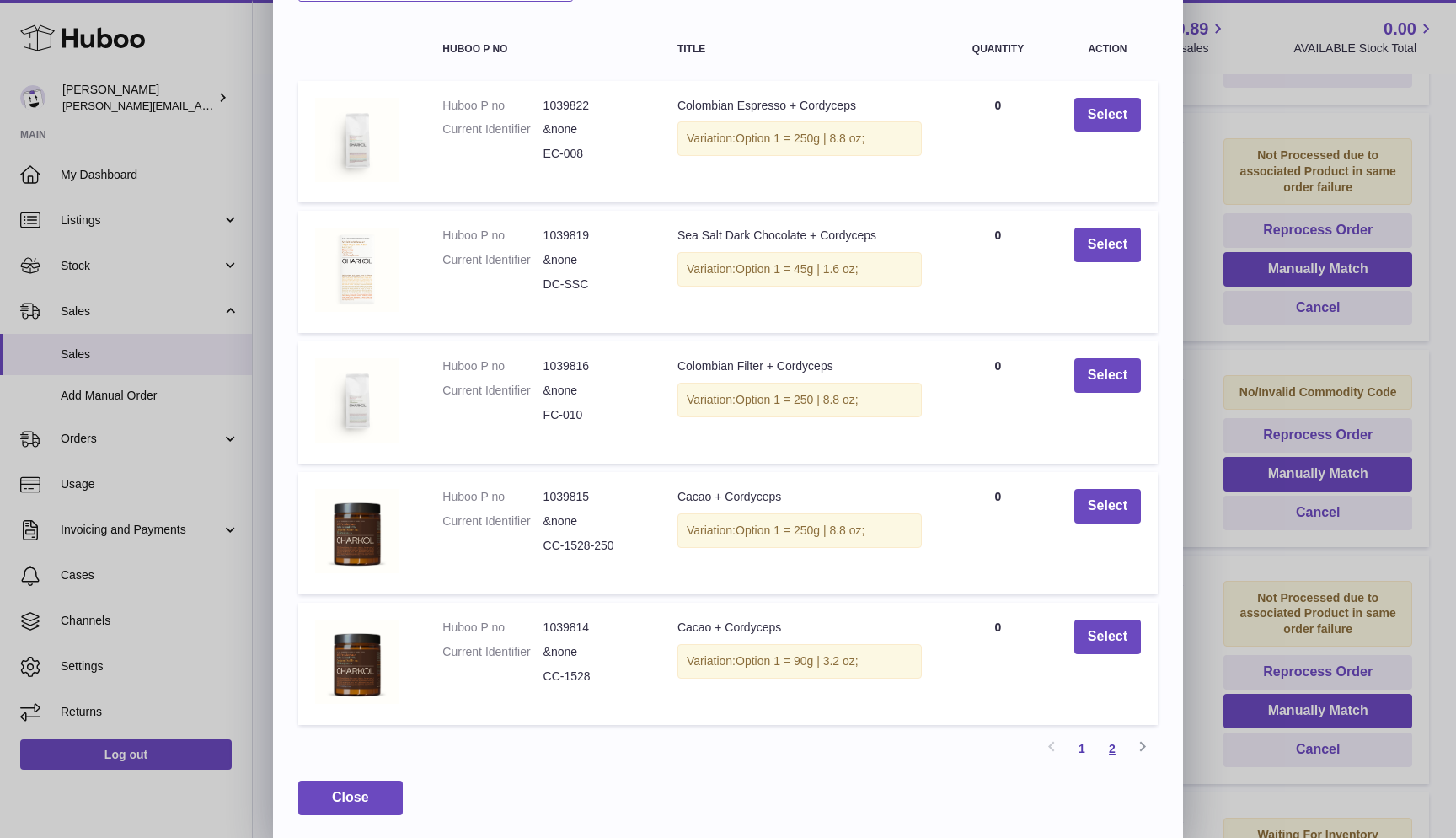
scroll to position [117, 0]
click at [1107, 745] on link "2" at bounding box center [1113, 750] width 30 height 30
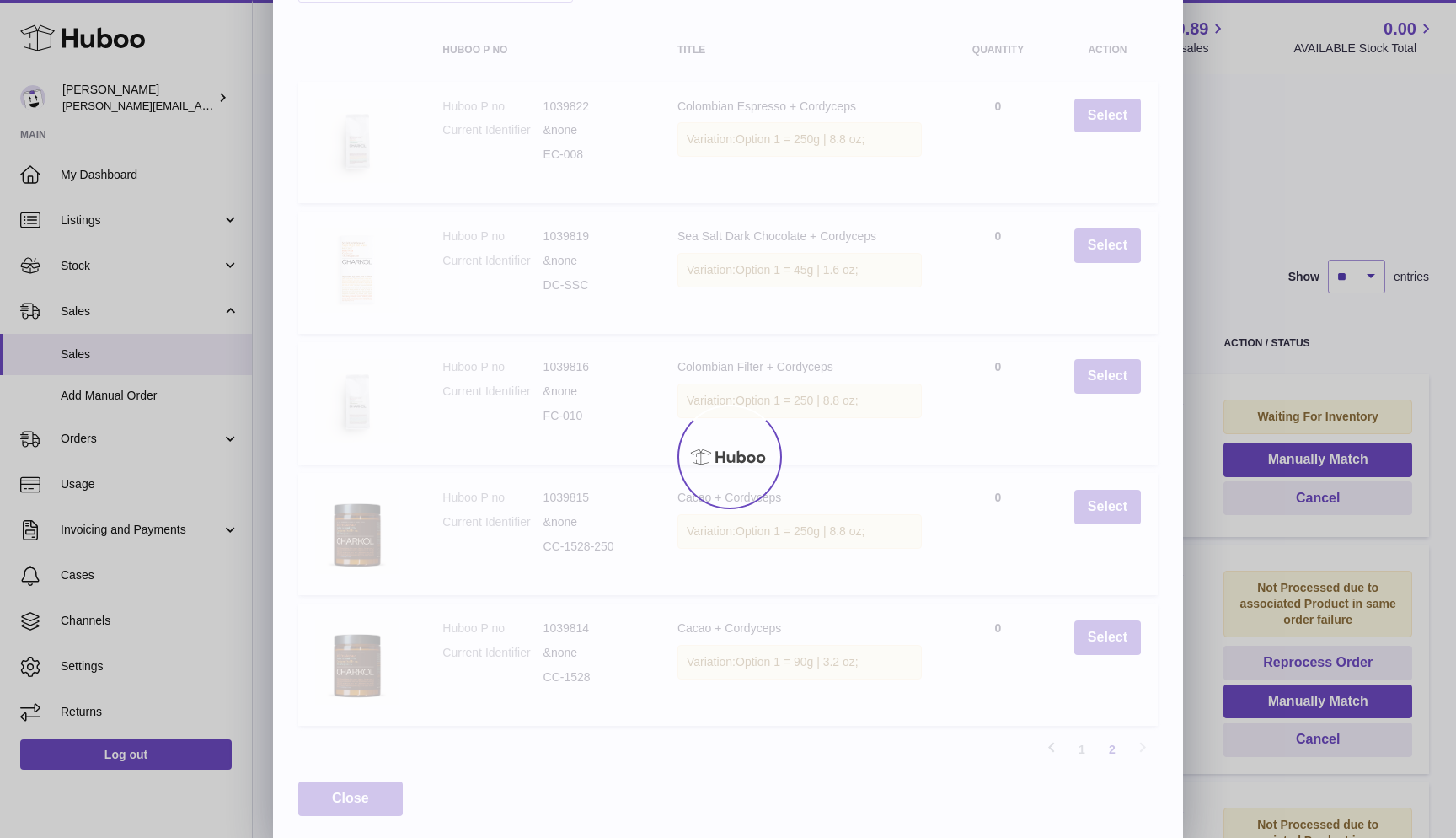
scroll to position [82, 0]
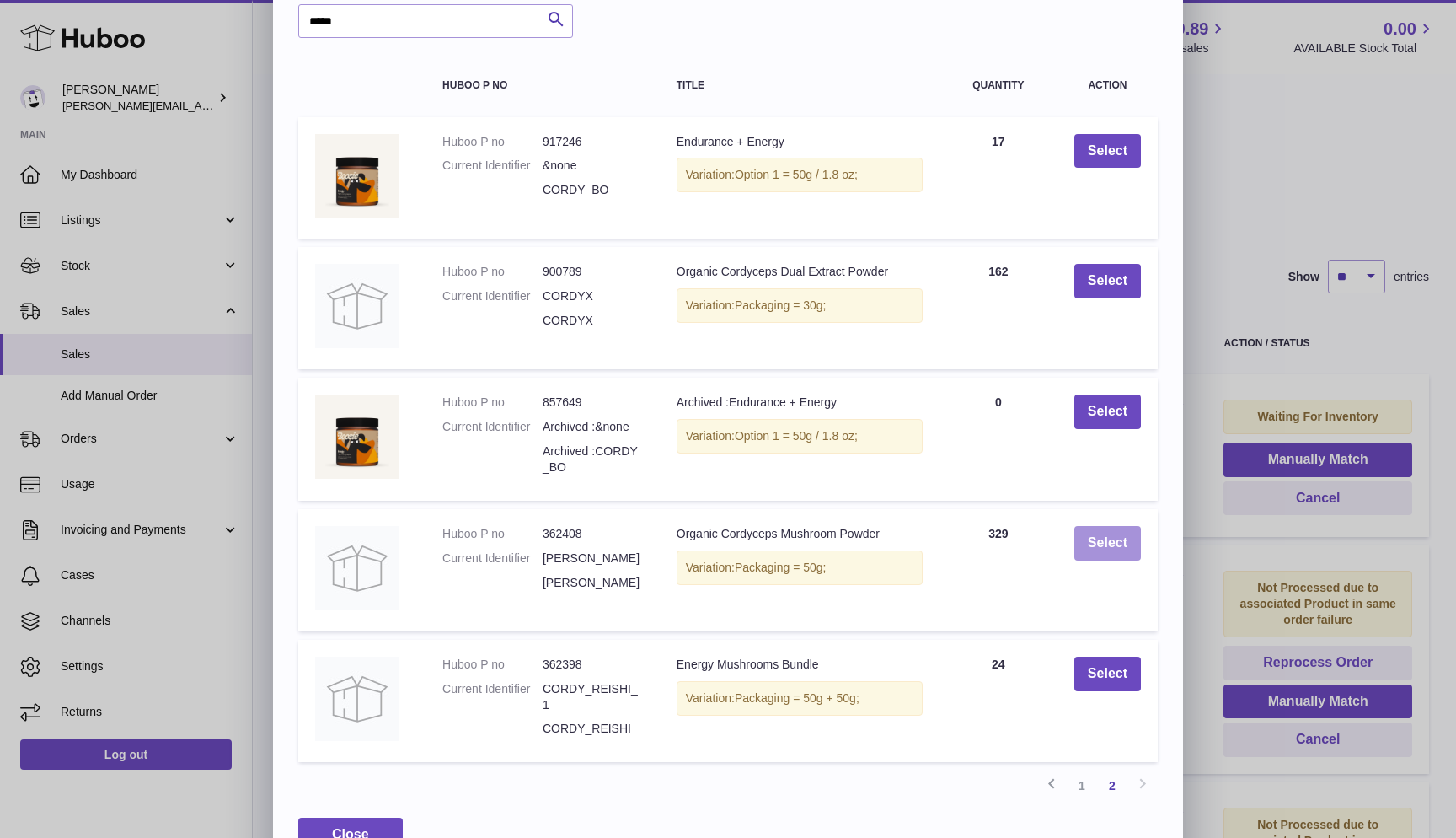
click at [1112, 536] on button "Select" at bounding box center [1108, 543] width 66 height 34
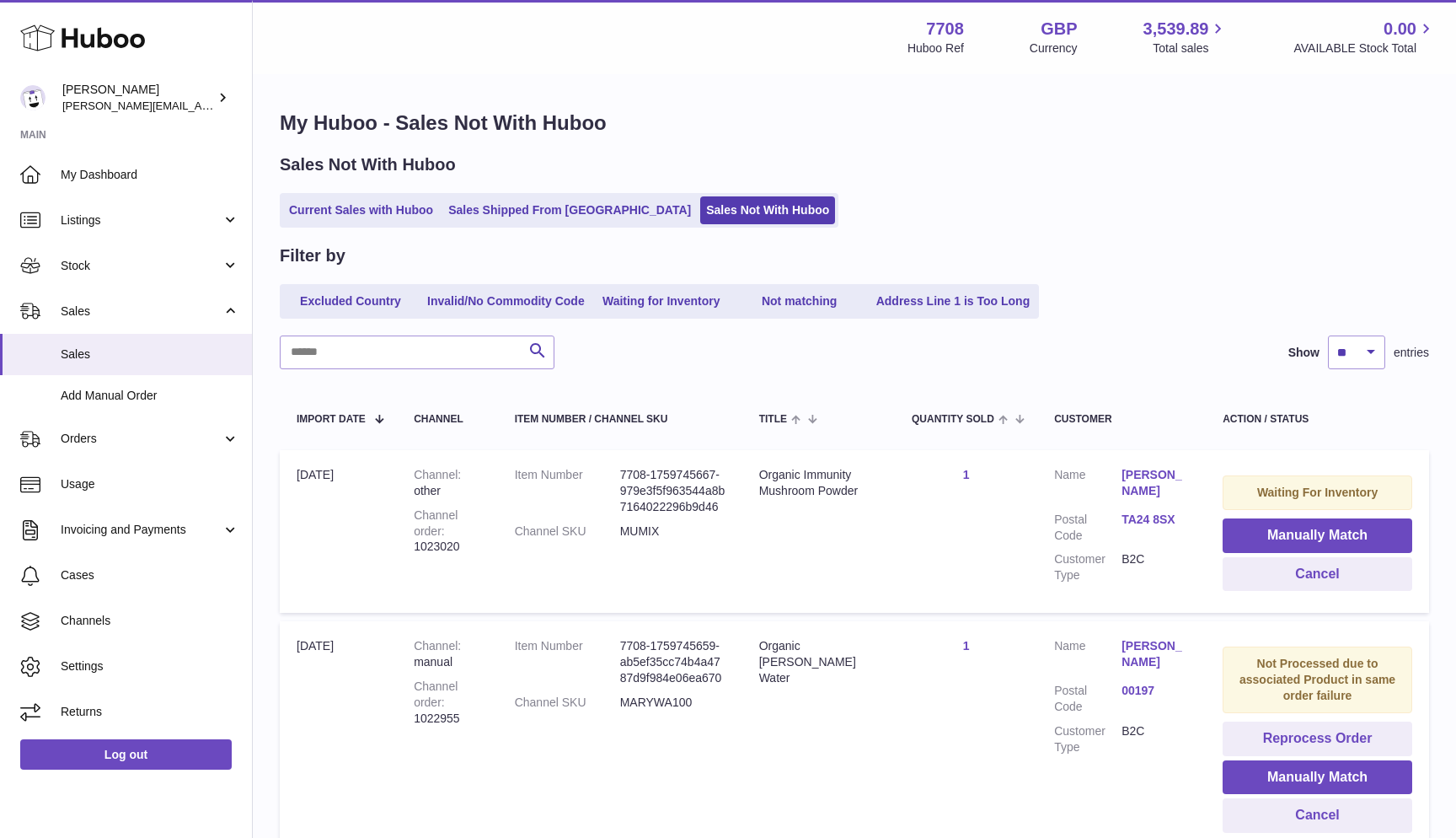
scroll to position [0, 0]
click at [380, 210] on link "Current Sales with Huboo" at bounding box center [360, 210] width 156 height 28
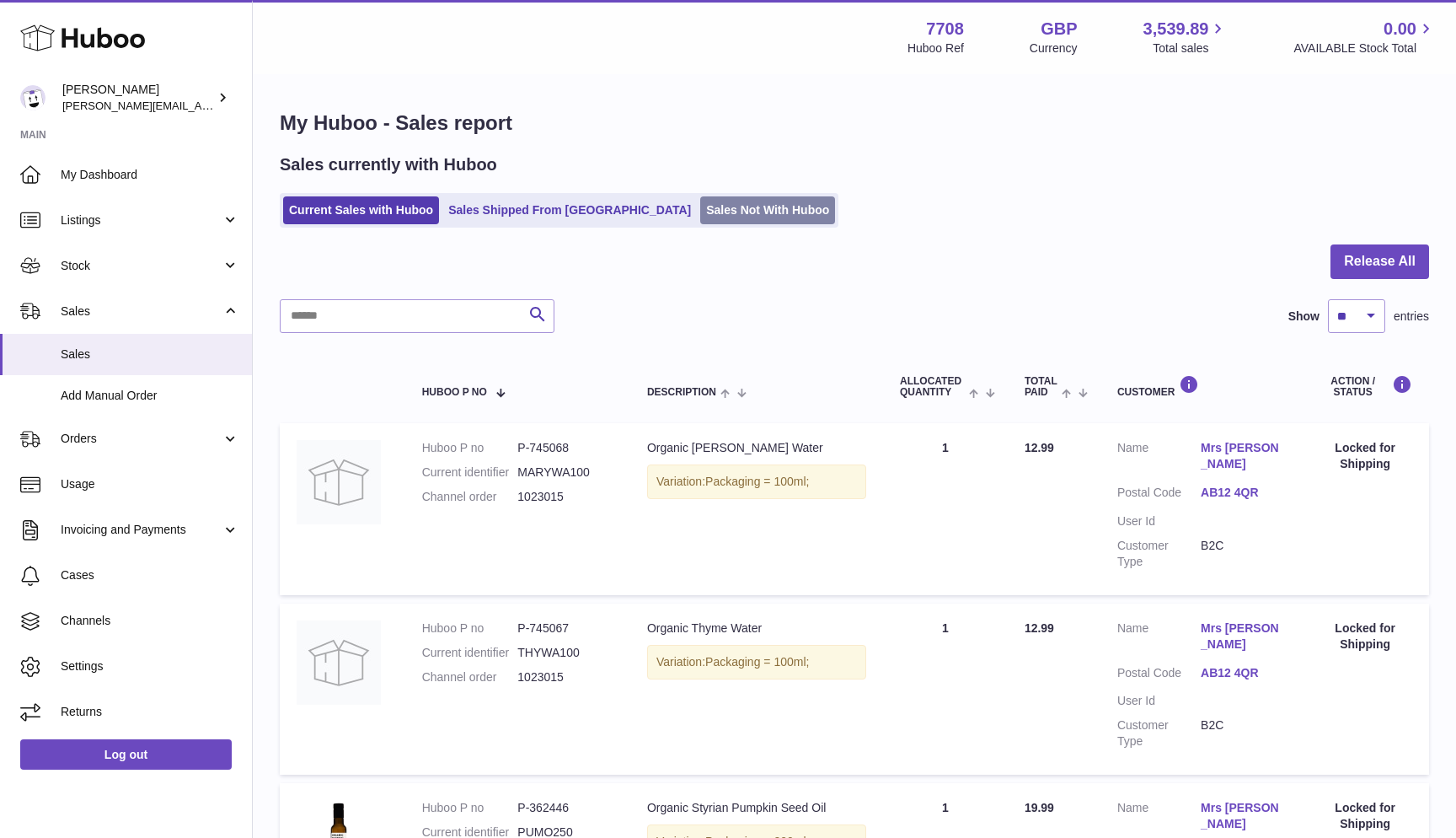
click at [700, 220] on link "Sales Not With Huboo" at bounding box center [767, 210] width 135 height 28
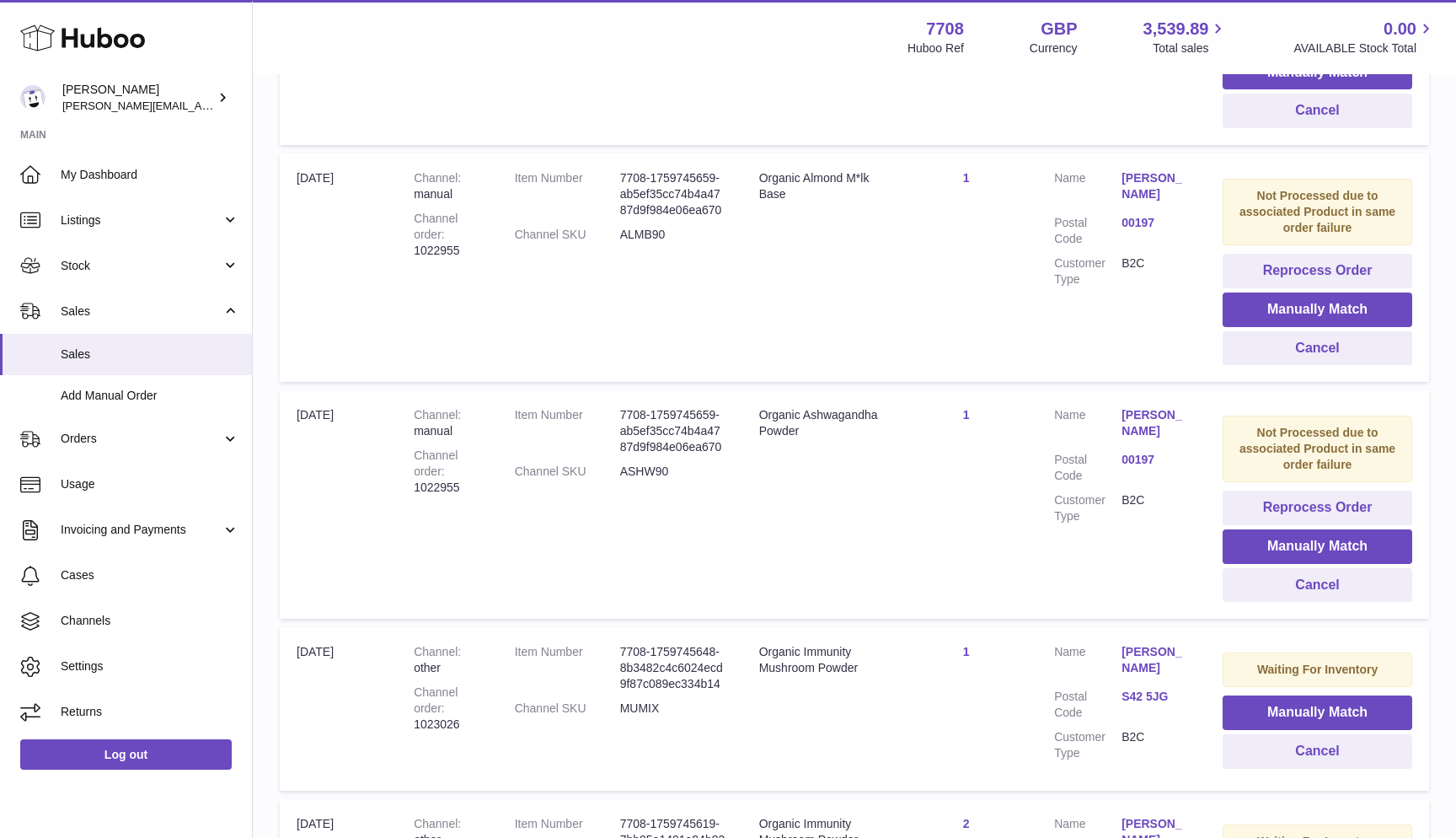
scroll to position [698, 0]
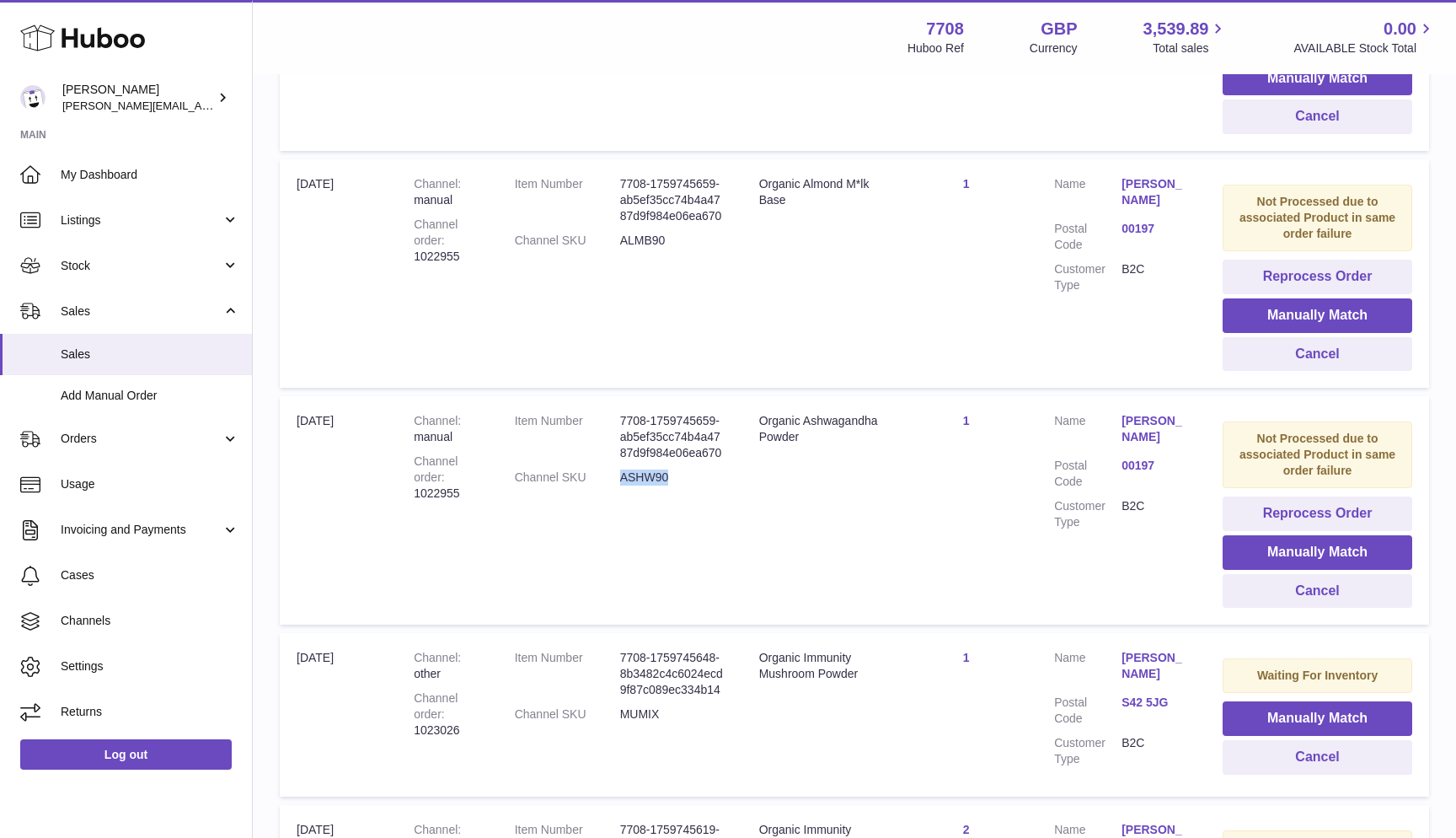
drag, startPoint x: 616, startPoint y: 434, endPoint x: 675, endPoint y: 434, distance: 59.0
click at [675, 470] on dd "ASHW90" at bounding box center [673, 477] width 105 height 16
copy dd "ASHW90"
click at [1268, 535] on button "Manually Match" at bounding box center [1318, 552] width 190 height 34
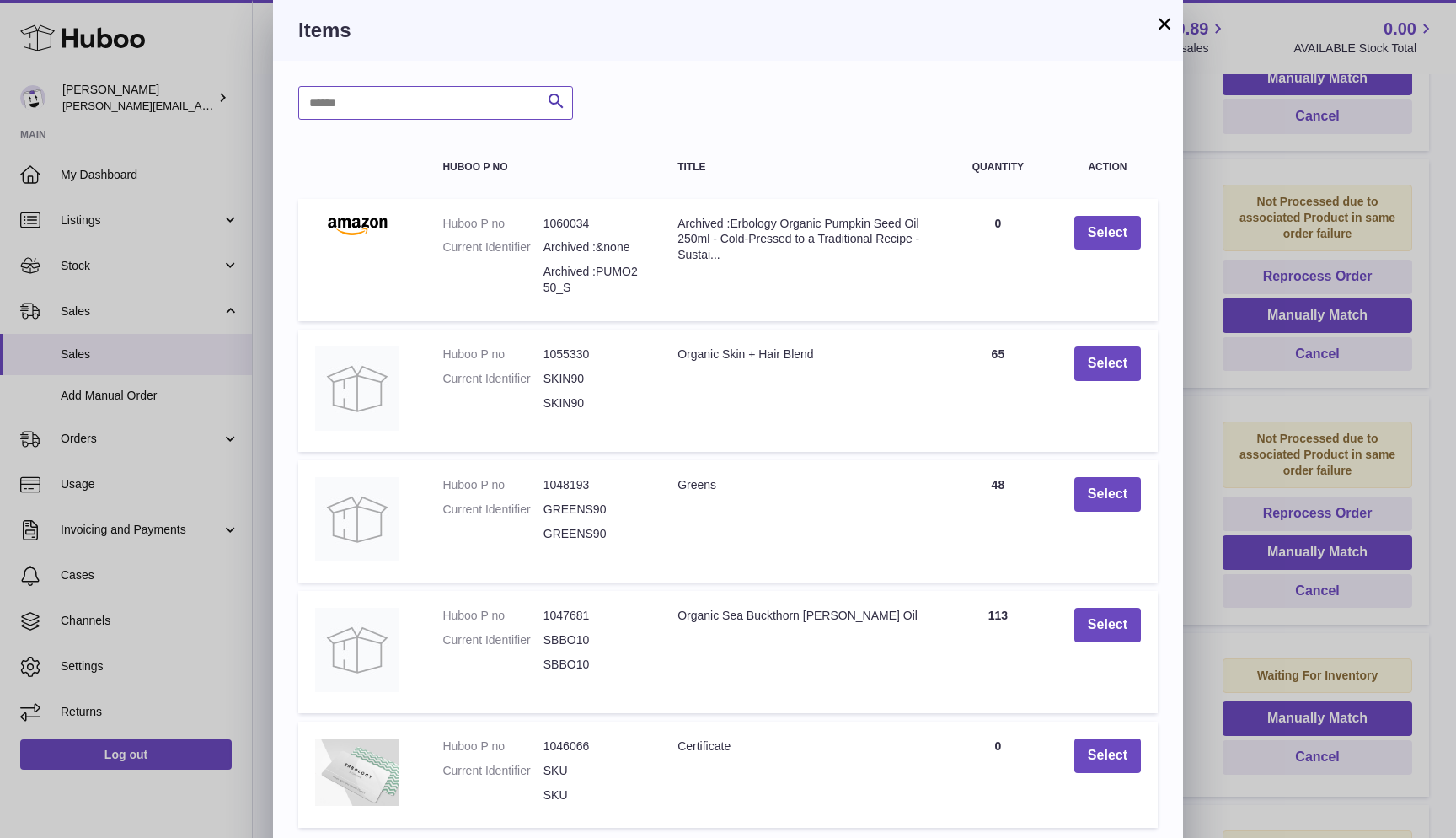
click at [444, 110] on input "text" at bounding box center [435, 103] width 275 height 34
paste input "******"
type input "******"
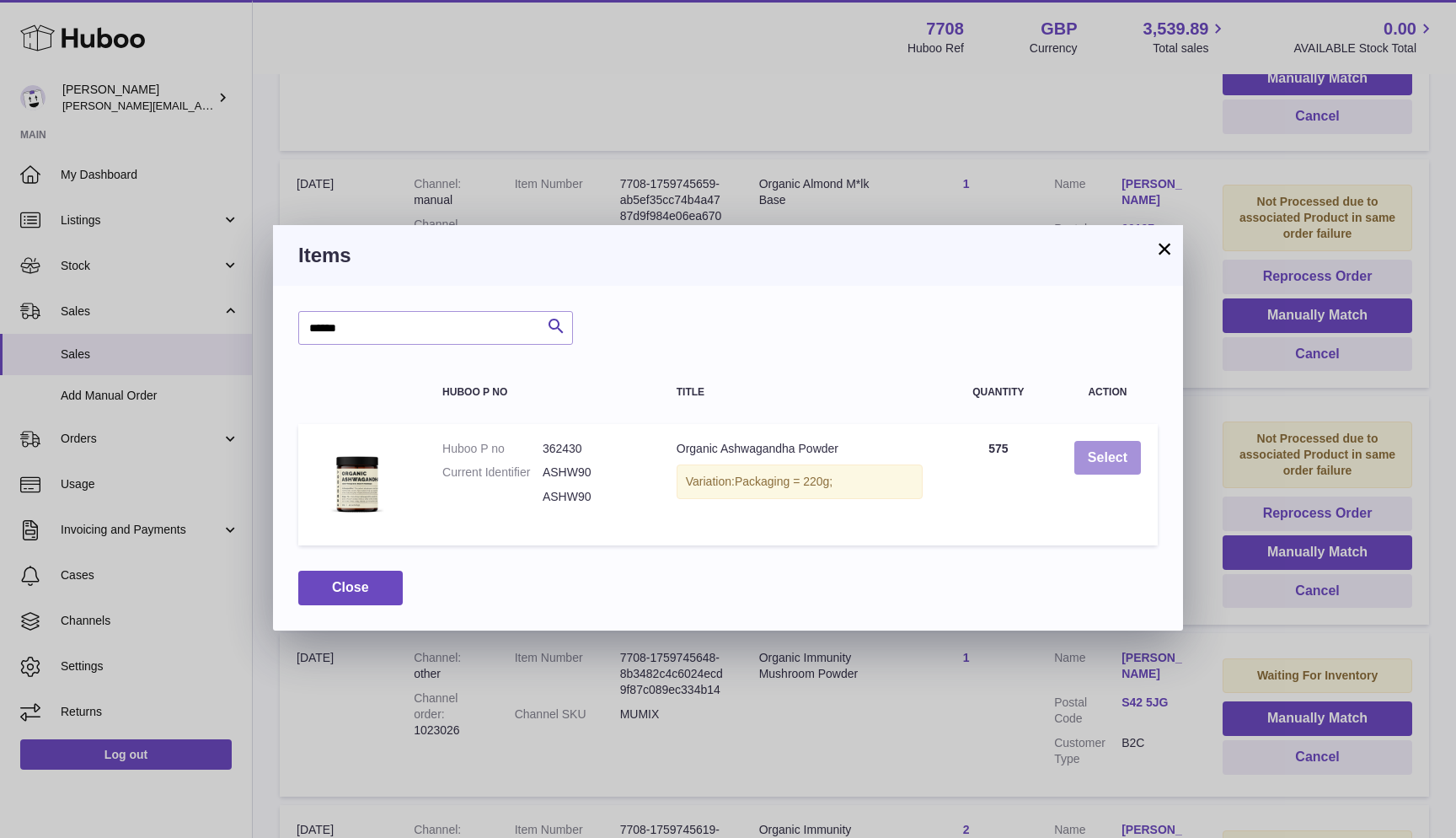
click at [1101, 460] on button "Select" at bounding box center [1108, 458] width 66 height 34
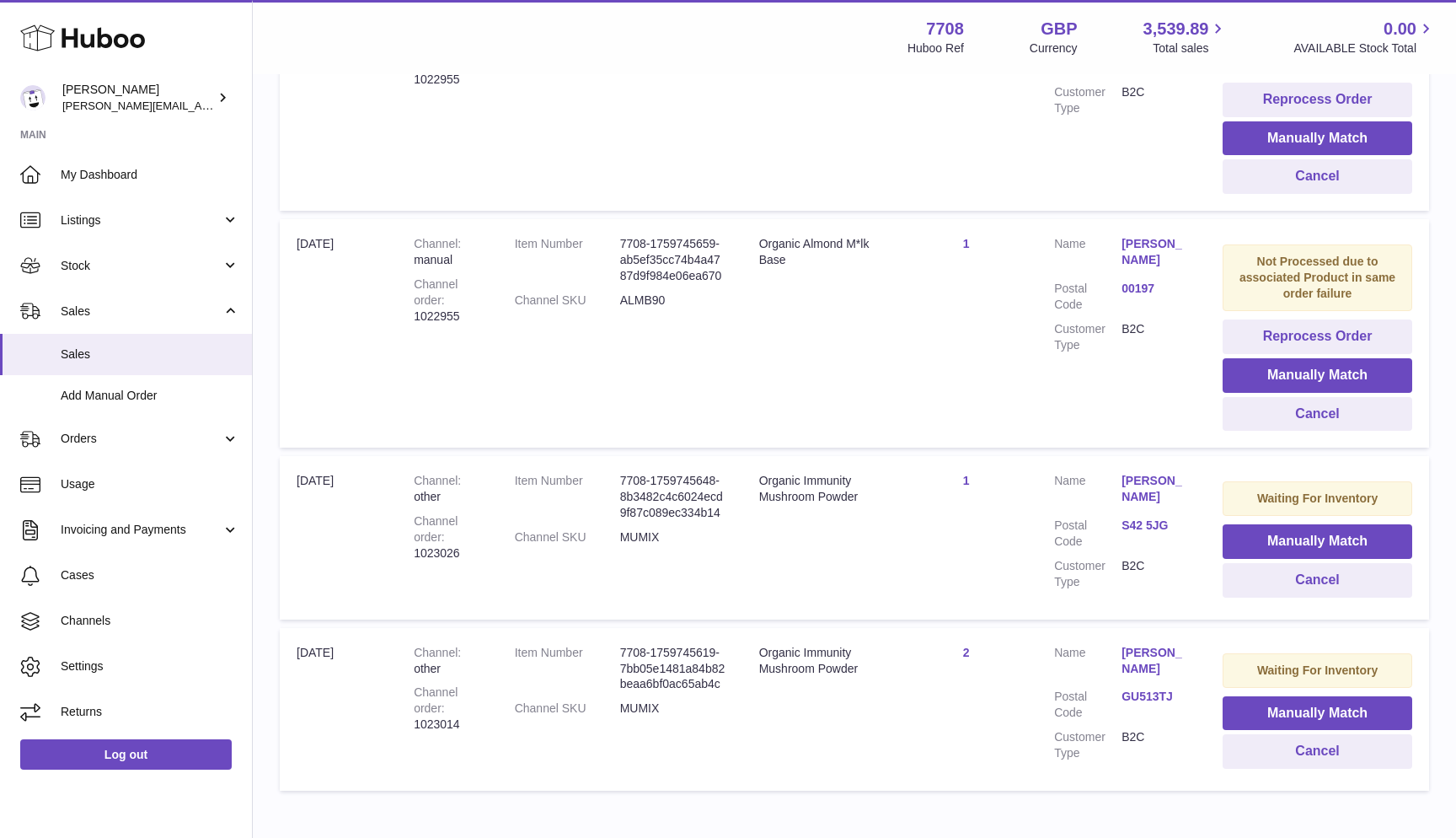
scroll to position [615, 0]
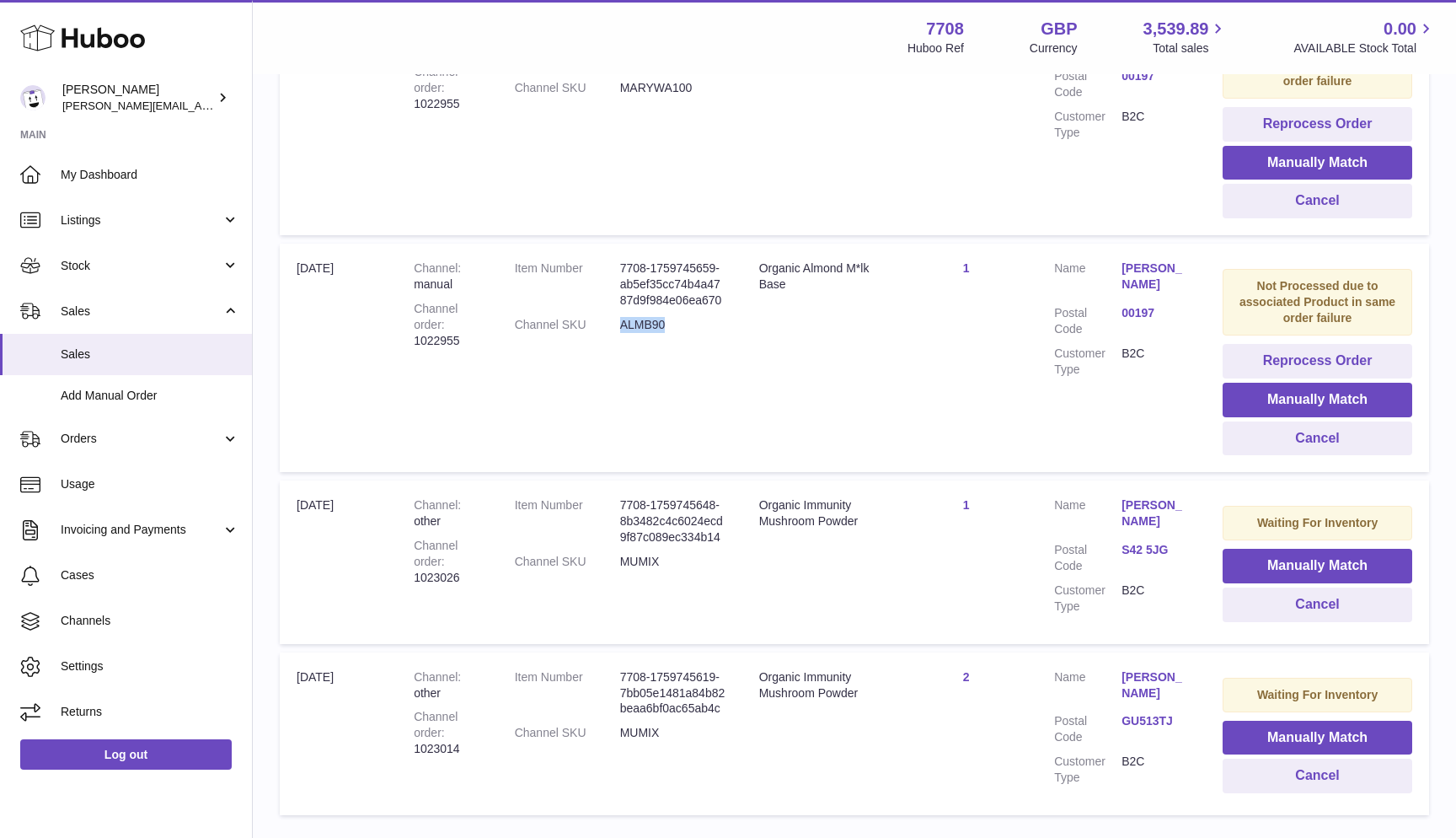
drag, startPoint x: 617, startPoint y: 295, endPoint x: 678, endPoint y: 295, distance: 61.0
click at [678, 317] on dd "ALMB90" at bounding box center [673, 325] width 105 height 16
copy dd "ALMB90"
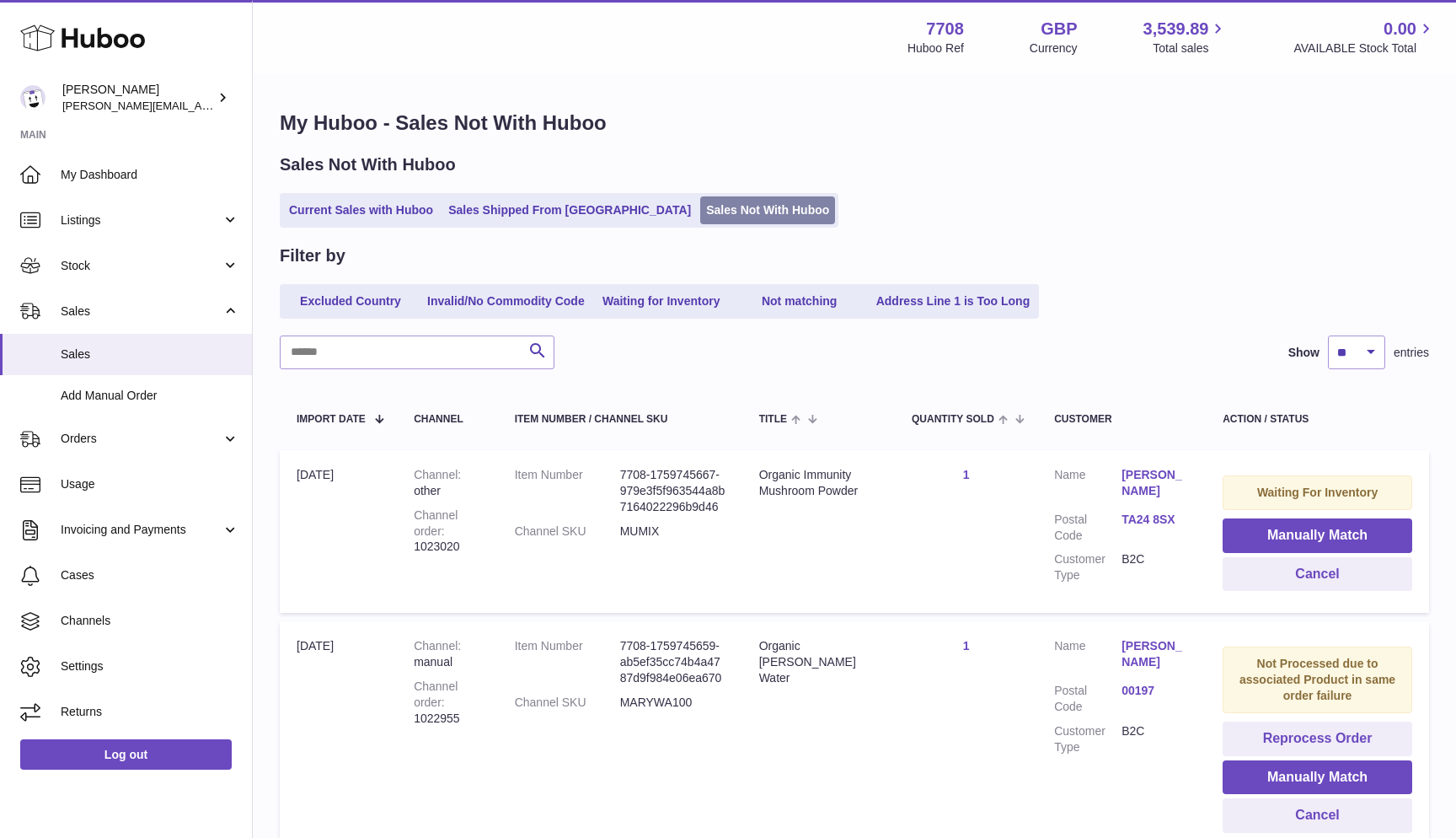
scroll to position [-1, 0]
click at [700, 213] on link "Sales Not With Huboo" at bounding box center [767, 210] width 135 height 28
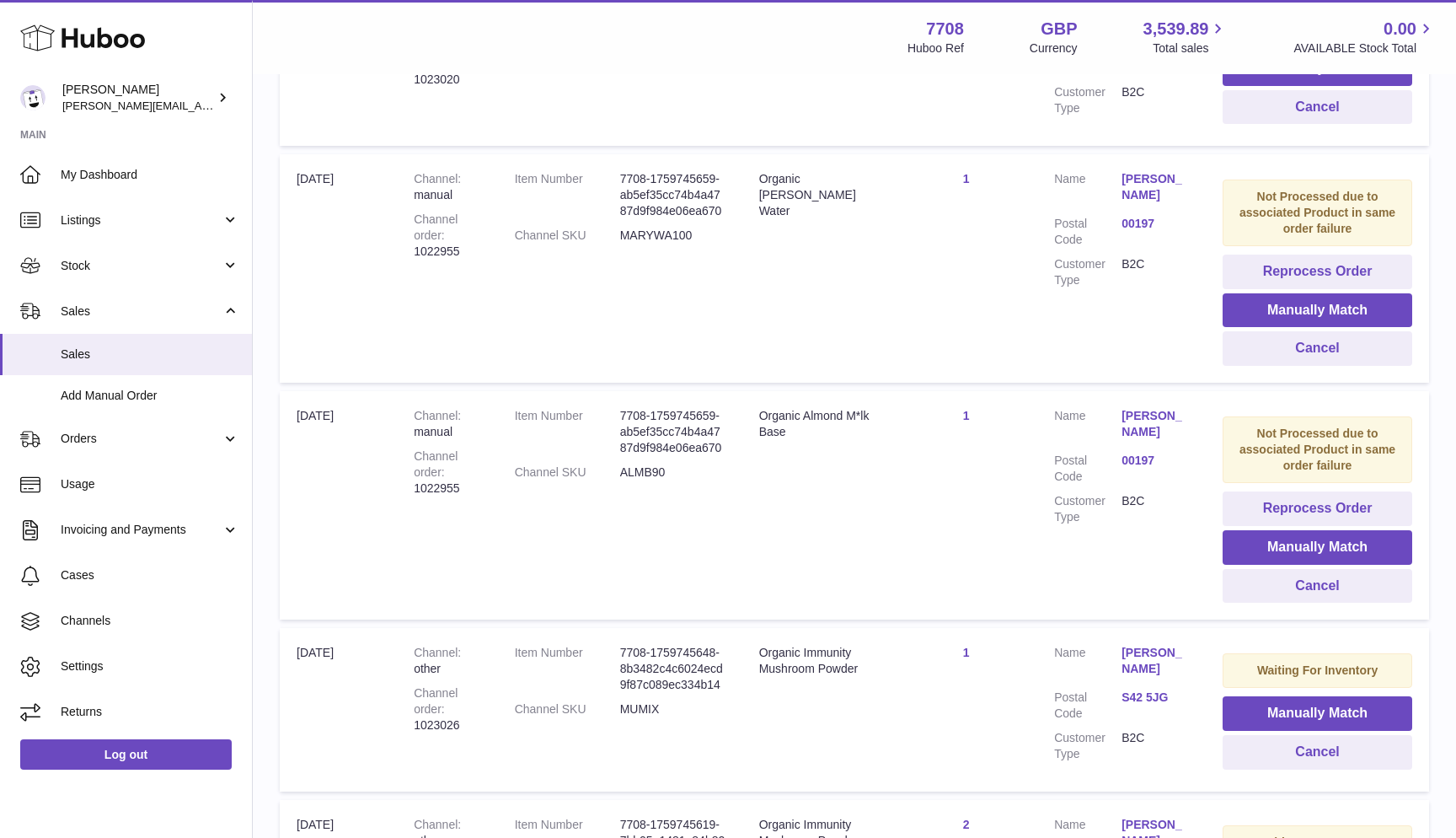
scroll to position [473, 0]
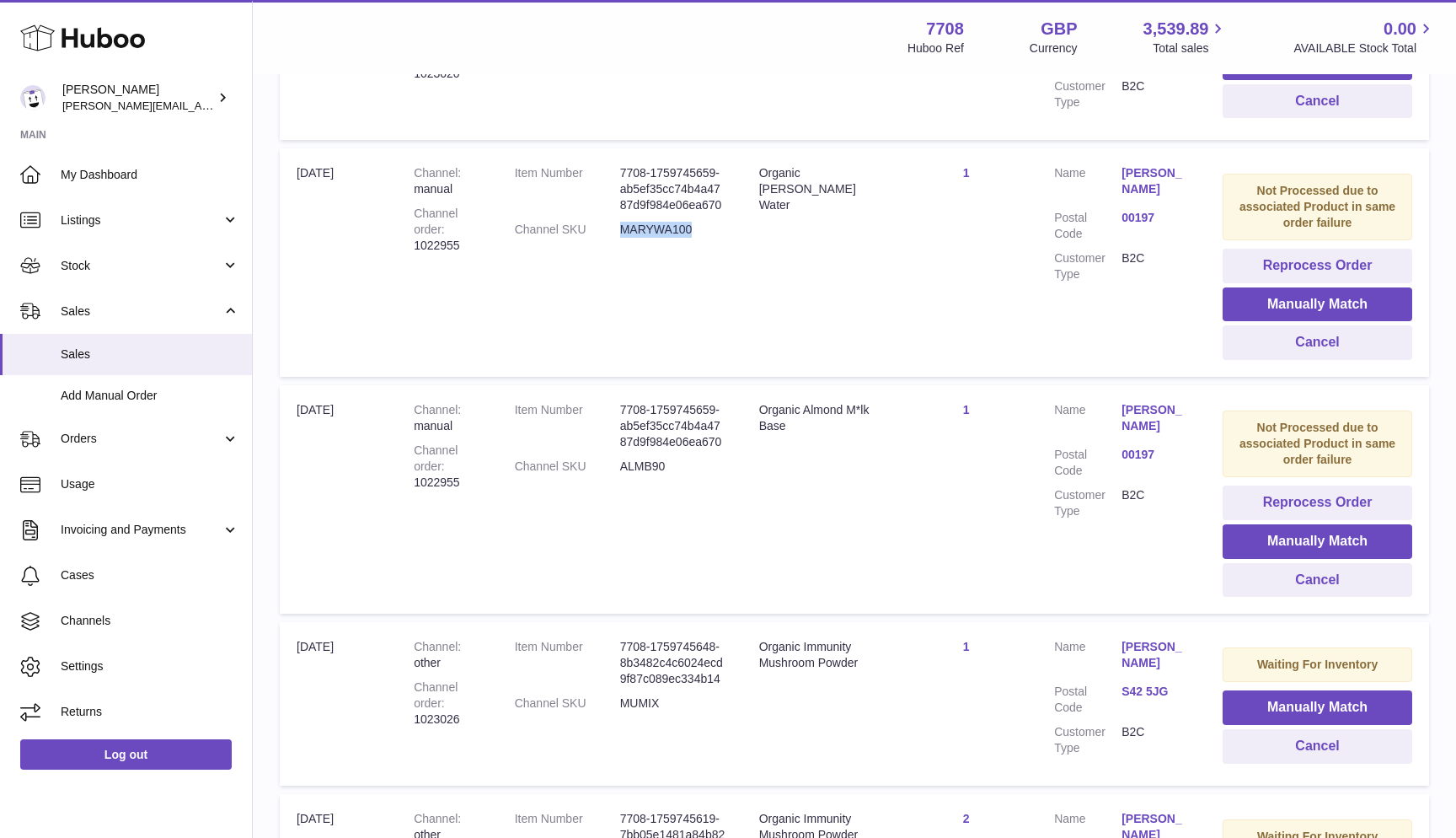
drag, startPoint x: 616, startPoint y: 223, endPoint x: 697, endPoint y: 223, distance: 81.0
click at [697, 223] on dd "MARYWA100" at bounding box center [673, 230] width 105 height 16
copy dd "MARYWA100"
click at [1248, 288] on button "Manually Match" at bounding box center [1318, 305] width 190 height 34
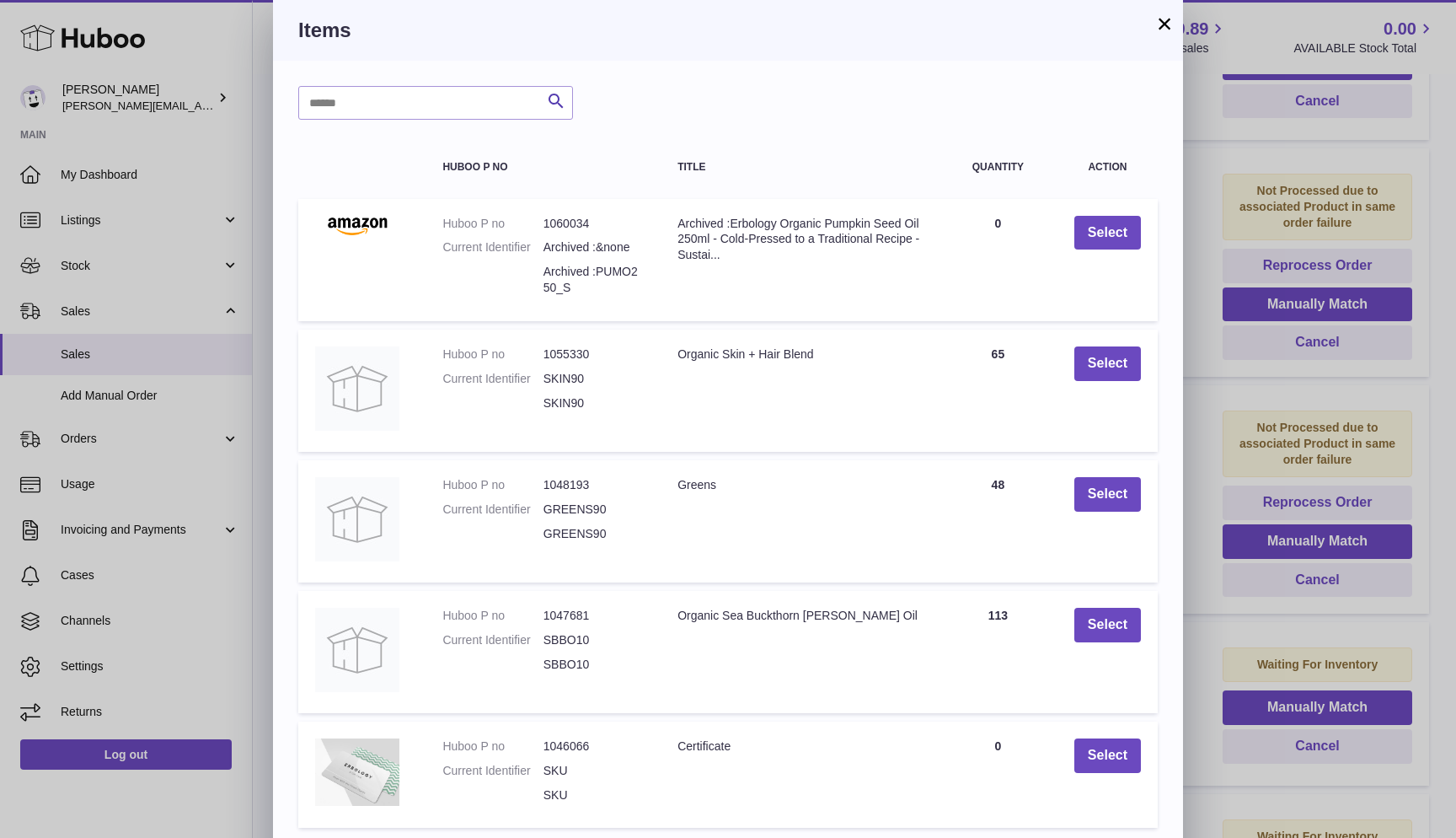
click at [477, 121] on div "Search Huboo P no Title Quantity Action Huboo P no 1060034 Current Identifier A…" at bounding box center [728, 502] width 910 height 883
click at [469, 102] on input "text" at bounding box center [435, 103] width 275 height 34
paste input "*********"
type input "*********"
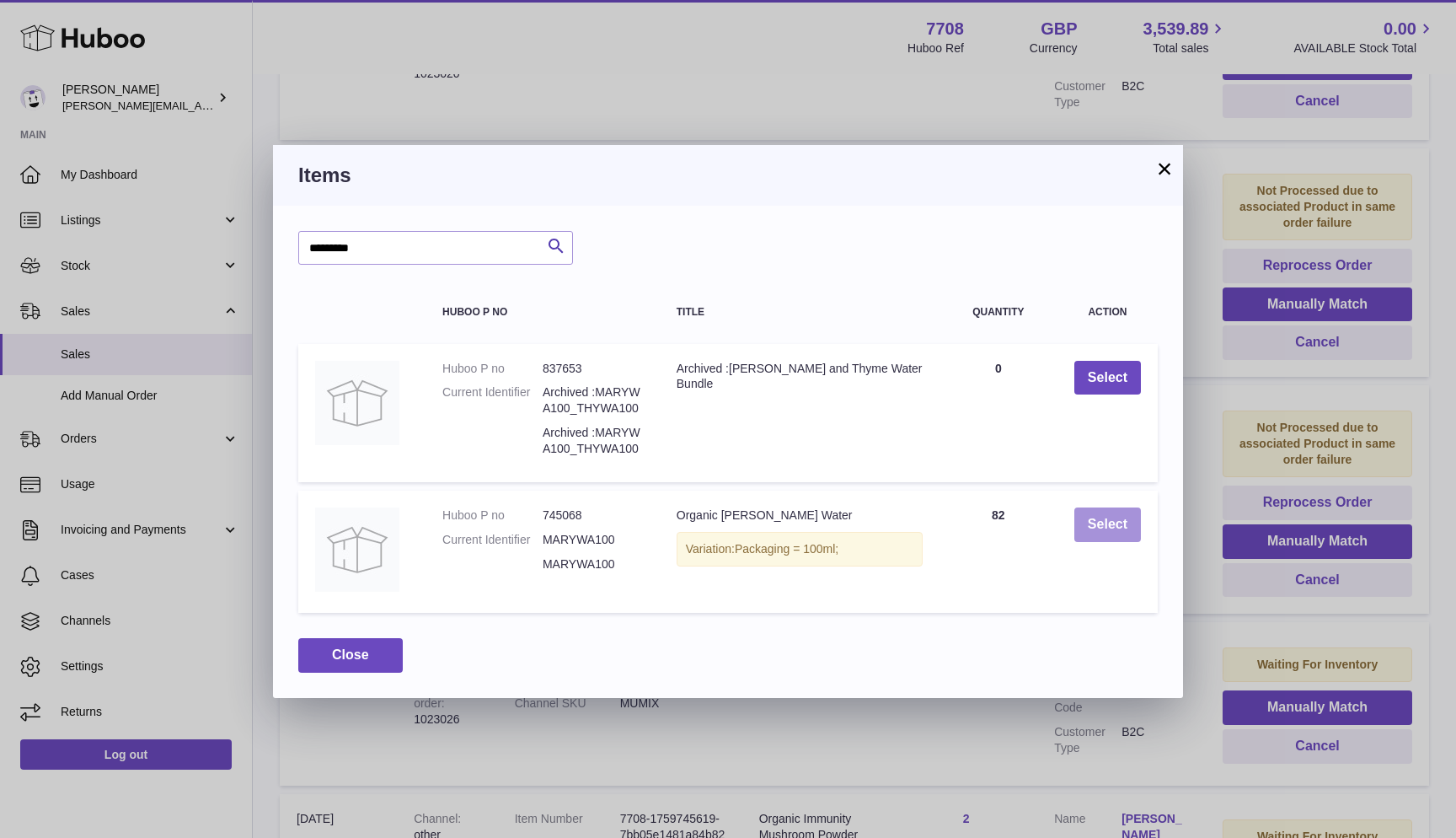
click at [1110, 523] on button "Select" at bounding box center [1108, 525] width 66 height 34
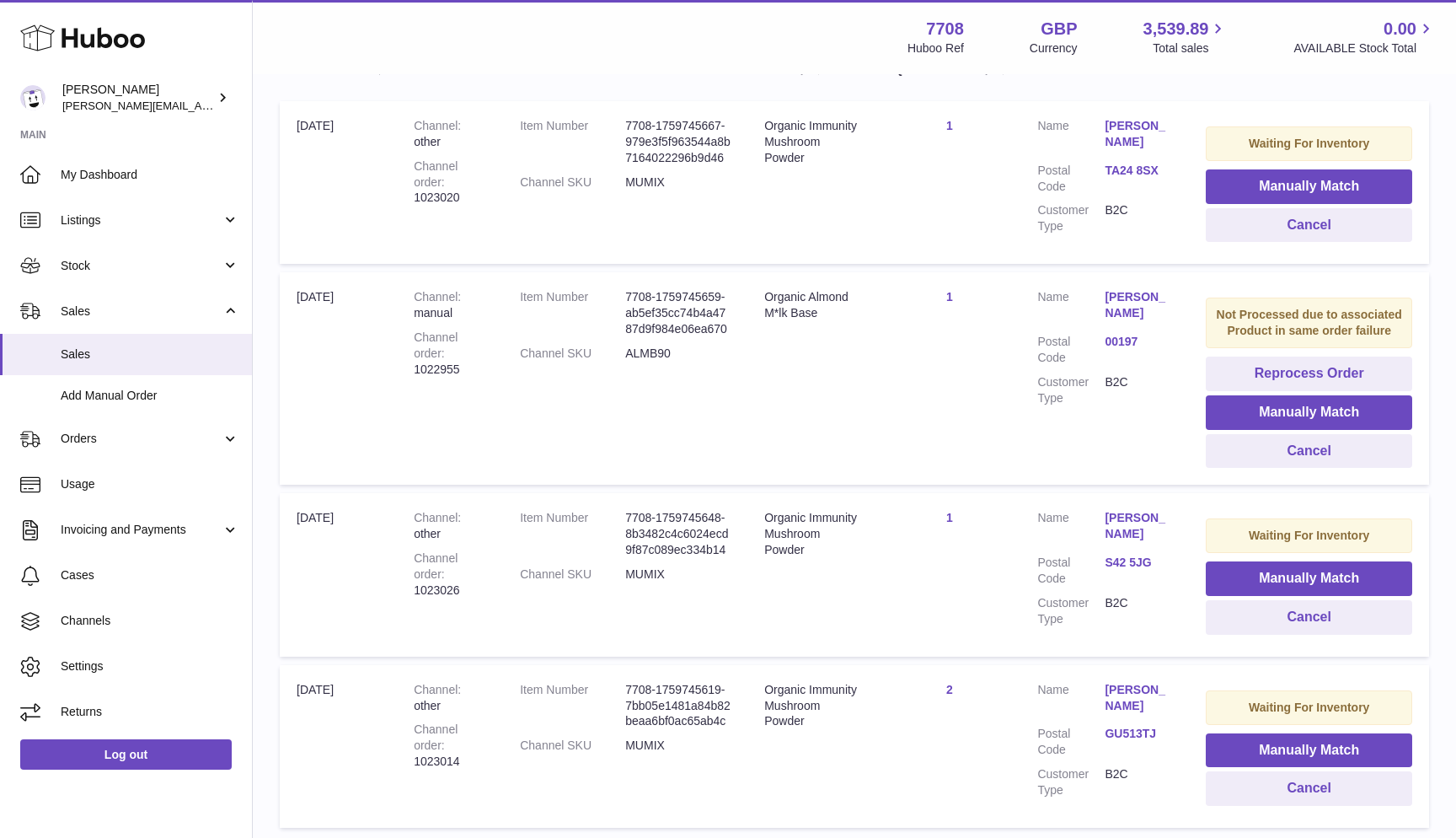
scroll to position [323, 0]
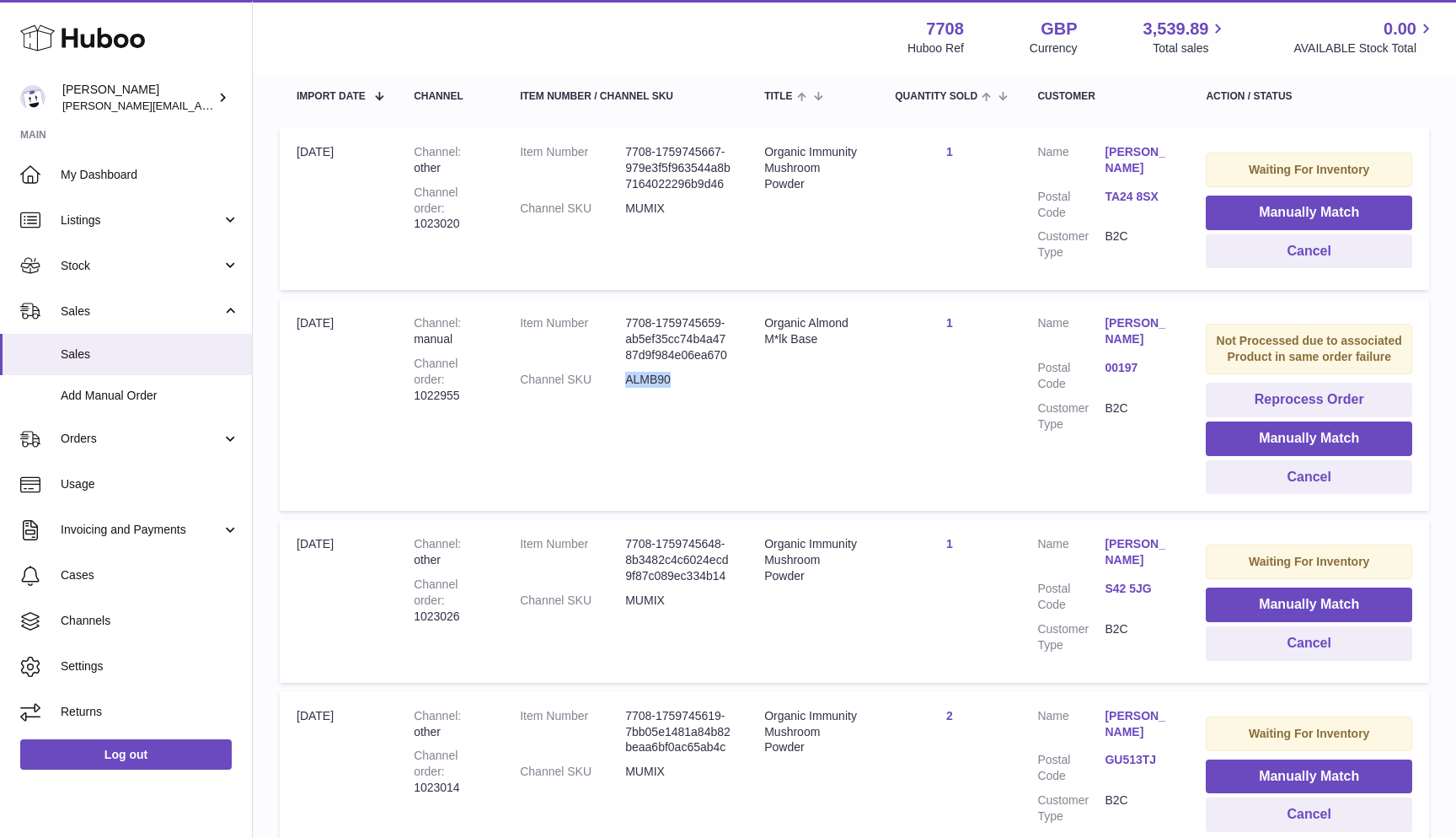
drag, startPoint x: 617, startPoint y: 371, endPoint x: 700, endPoint y: 371, distance: 83.0
click at [700, 372] on dd "ALMB90" at bounding box center [677, 380] width 105 height 16
copy dd "ALMB90"
click at [1294, 425] on button "Manually Match" at bounding box center [1309, 438] width 207 height 34
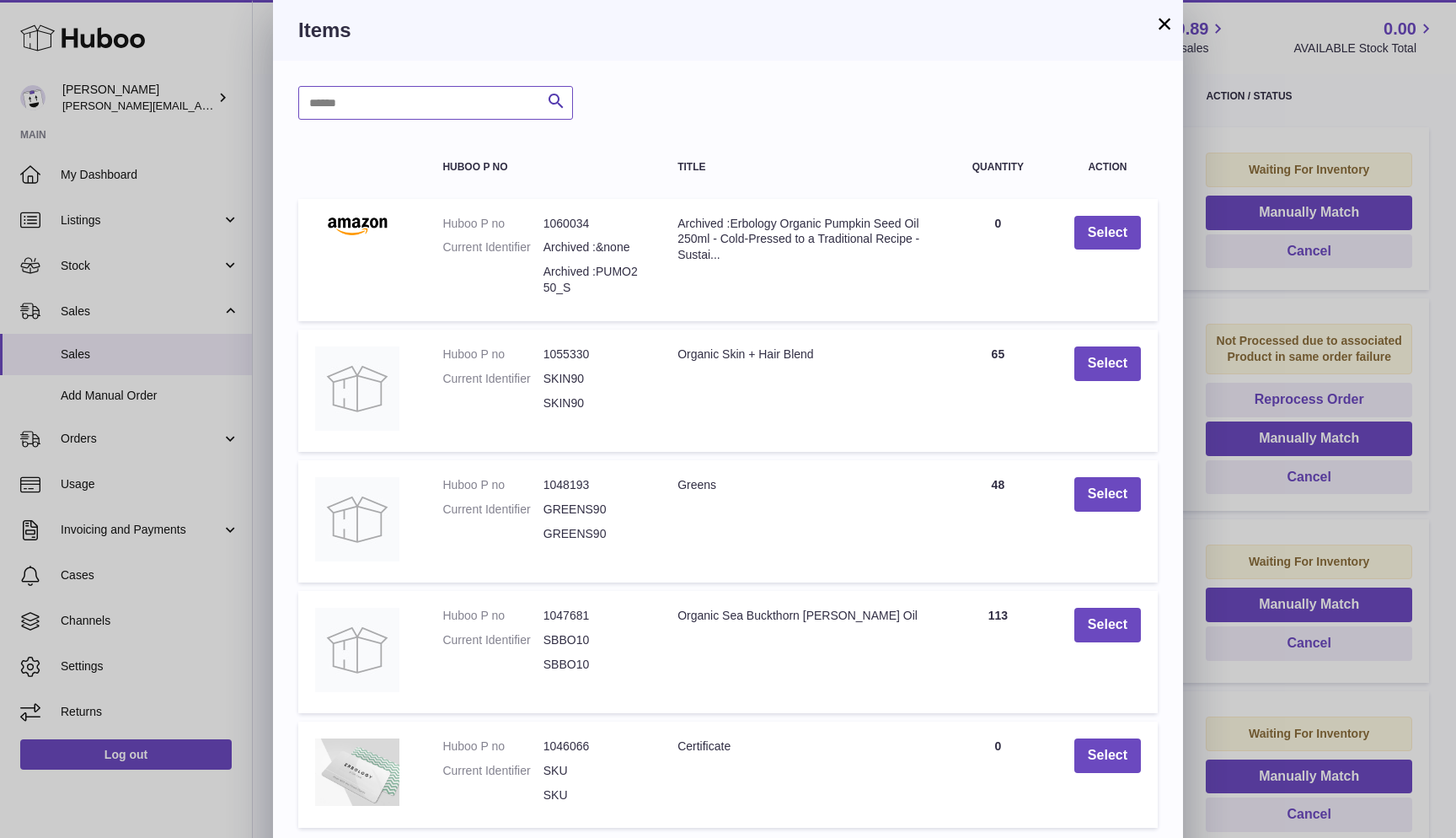
click at [446, 99] on input "text" at bounding box center [435, 103] width 275 height 34
paste input "******"
type input "******"
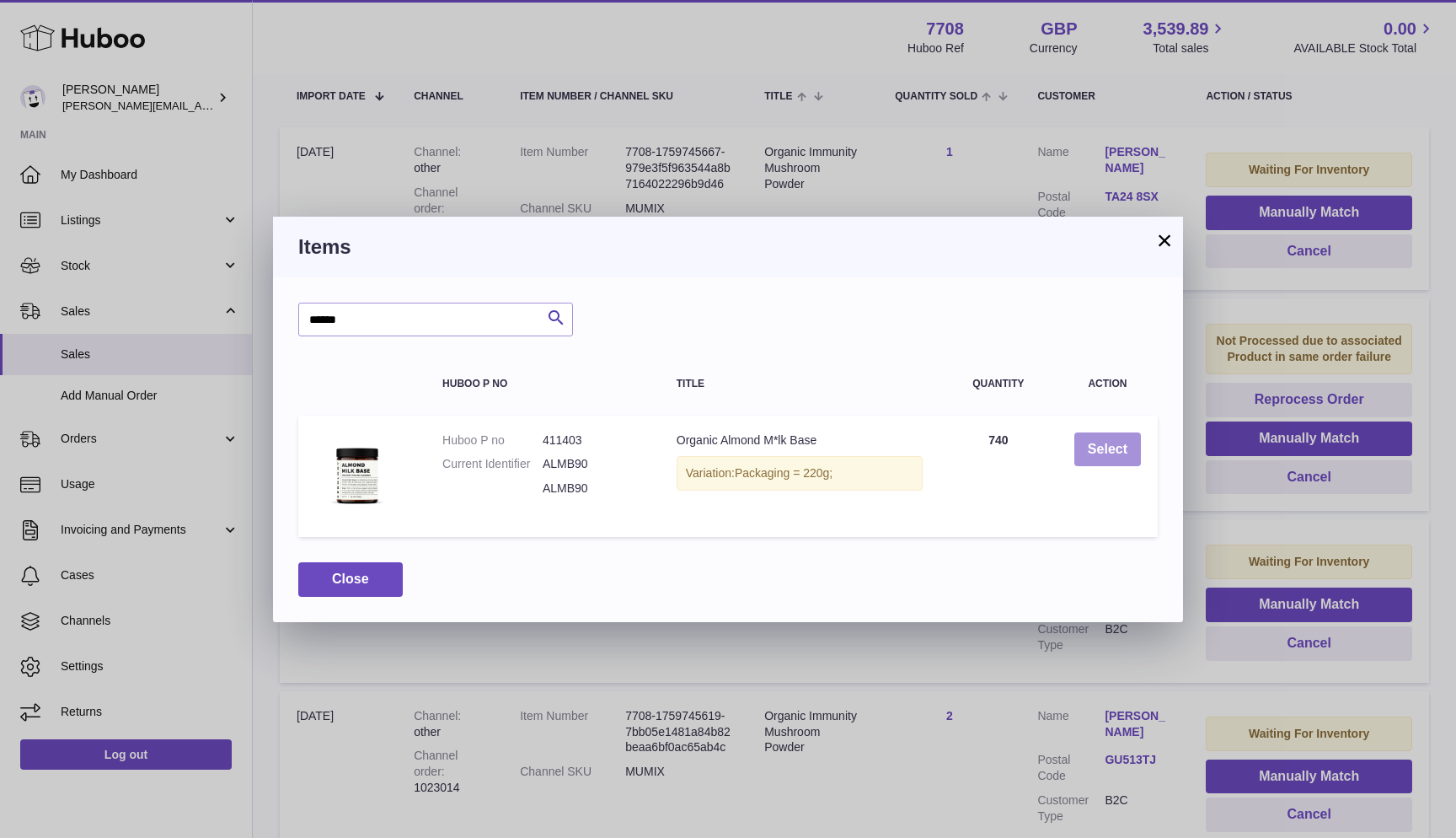
click at [1110, 461] on button "Select" at bounding box center [1108, 450] width 66 height 34
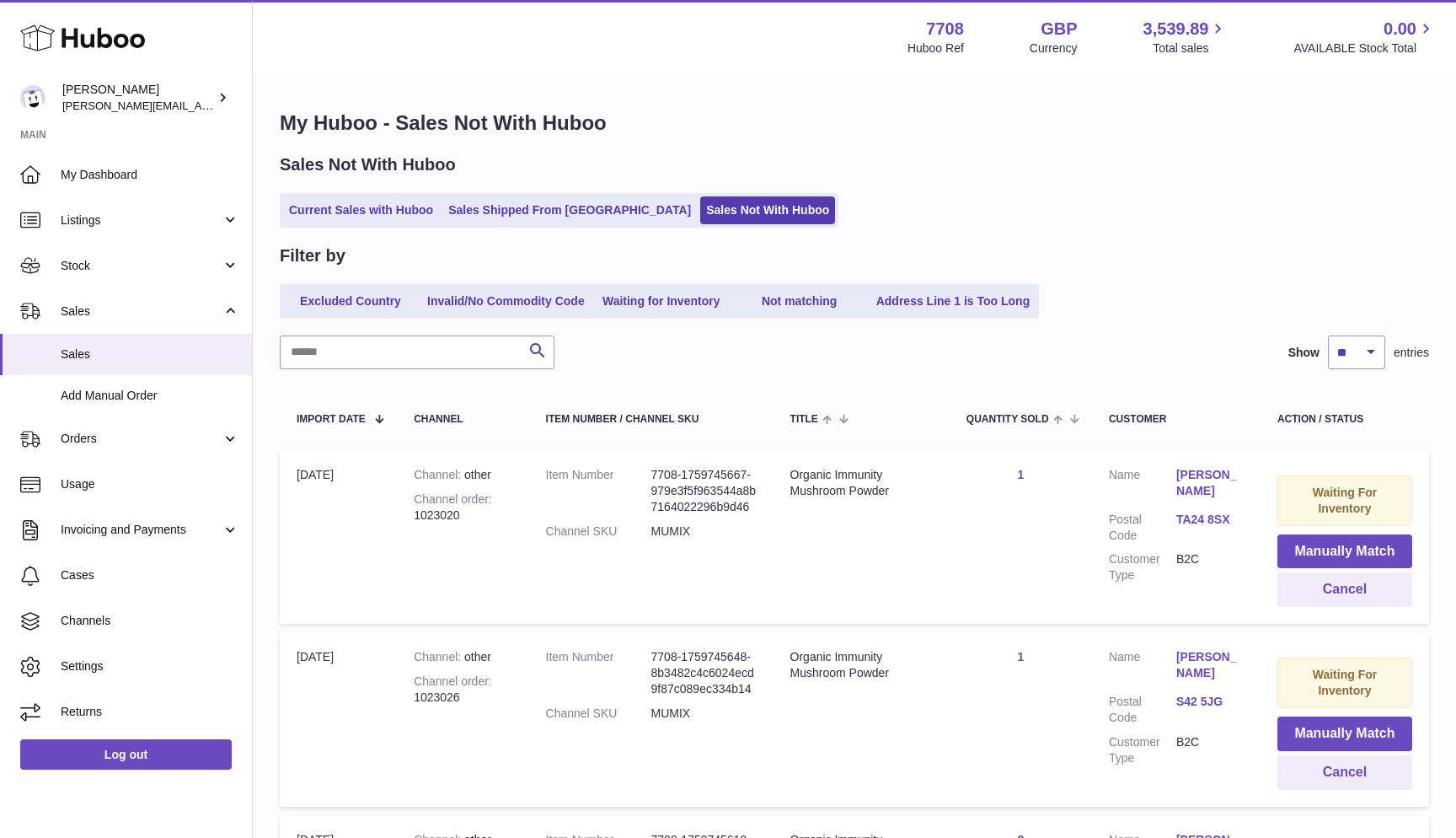
scroll to position [0, 0]
click at [682, 225] on ul "Current Sales with Huboo Sales Shipped From Huboo Sales Not With Huboo" at bounding box center [559, 210] width 559 height 34
click at [656, 176] on div "Sales Not With Huboo" at bounding box center [855, 165] width 1150 height 23
click at [700, 214] on link "Sales Not With Huboo" at bounding box center [767, 210] width 135 height 28
click at [313, 202] on link "Current Sales with Huboo" at bounding box center [360, 210] width 156 height 28
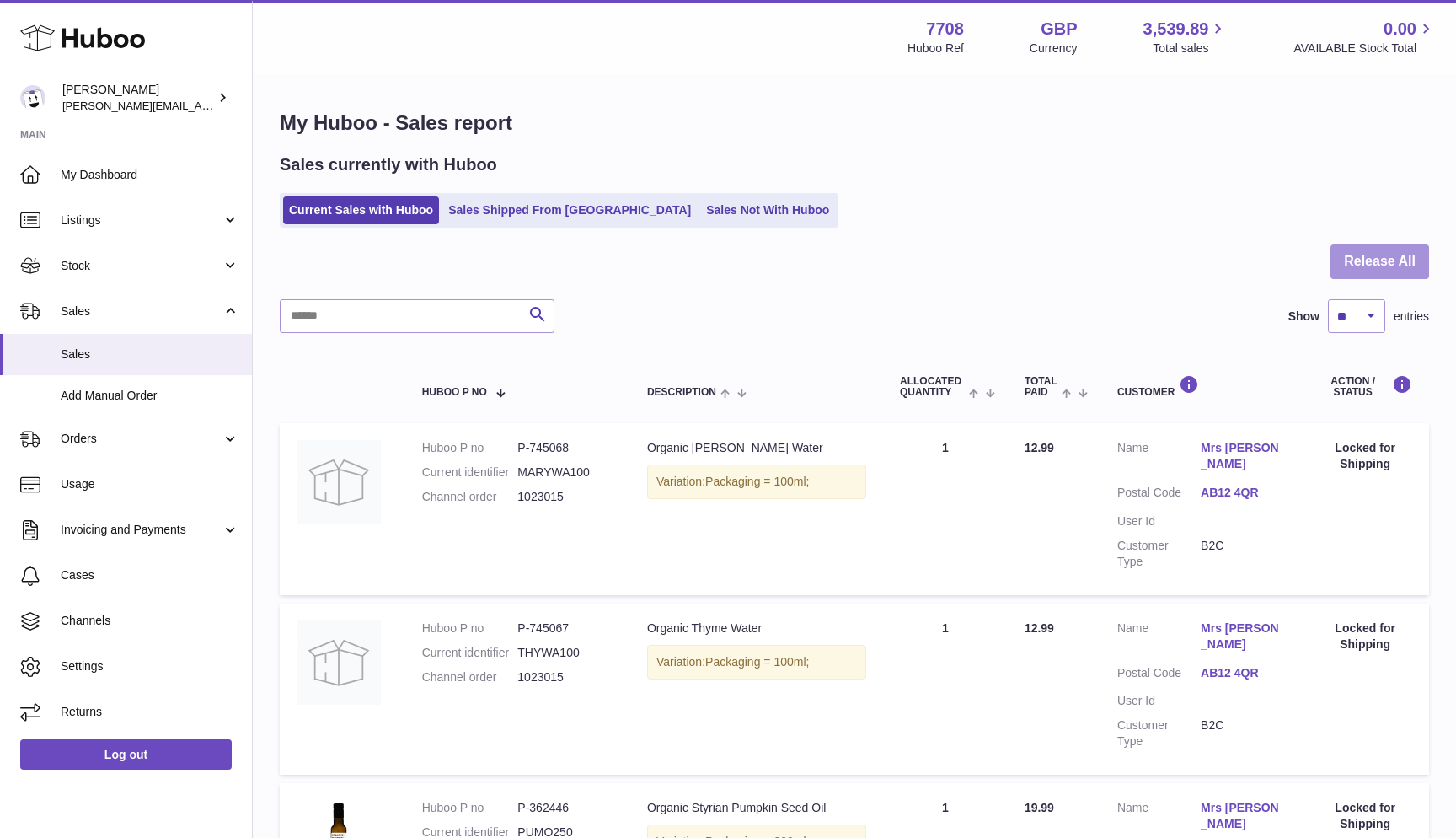
click at [1396, 260] on button "Release All" at bounding box center [1380, 262] width 99 height 34
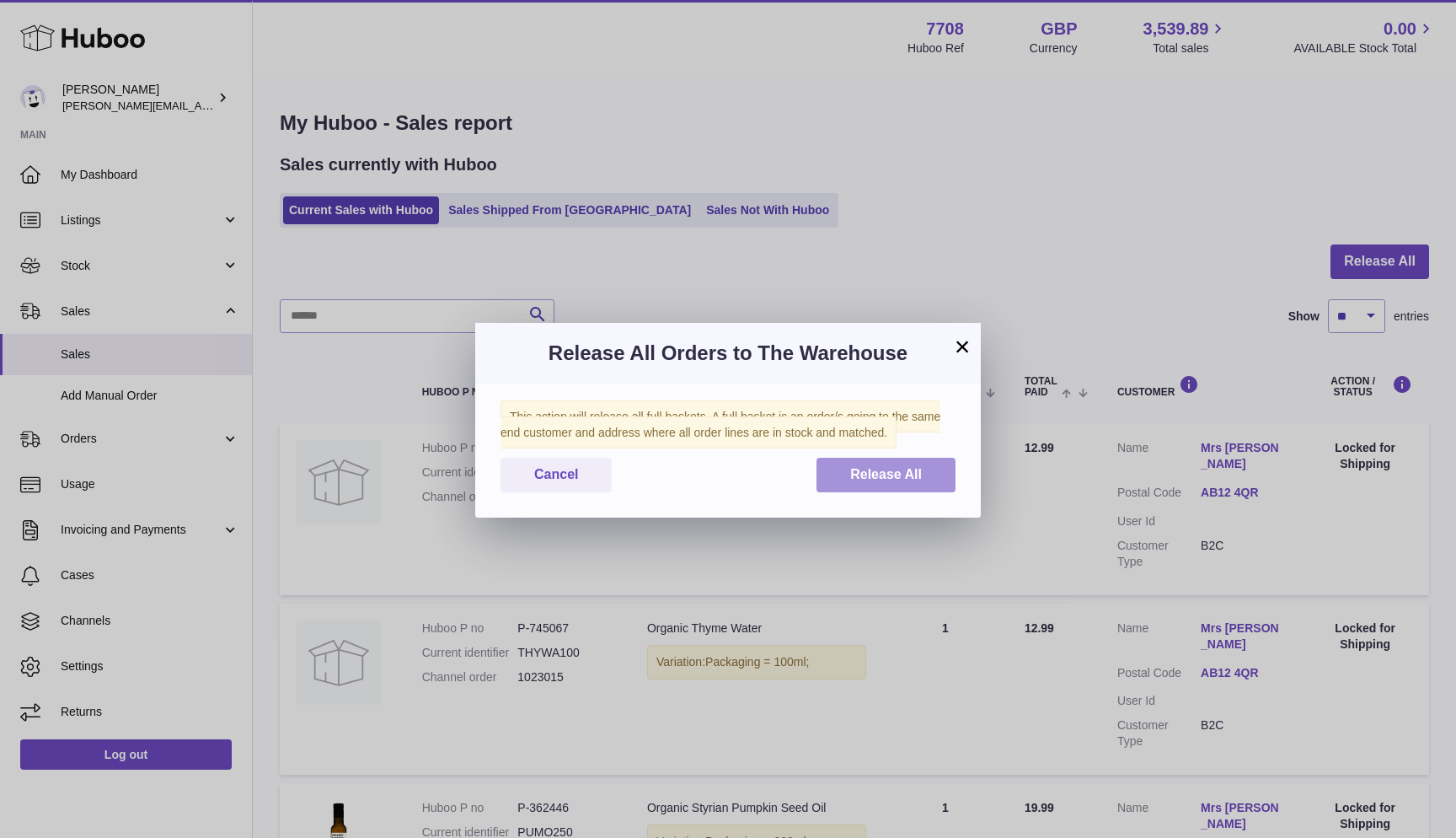
click at [929, 475] on button "Release All" at bounding box center [886, 475] width 139 height 34
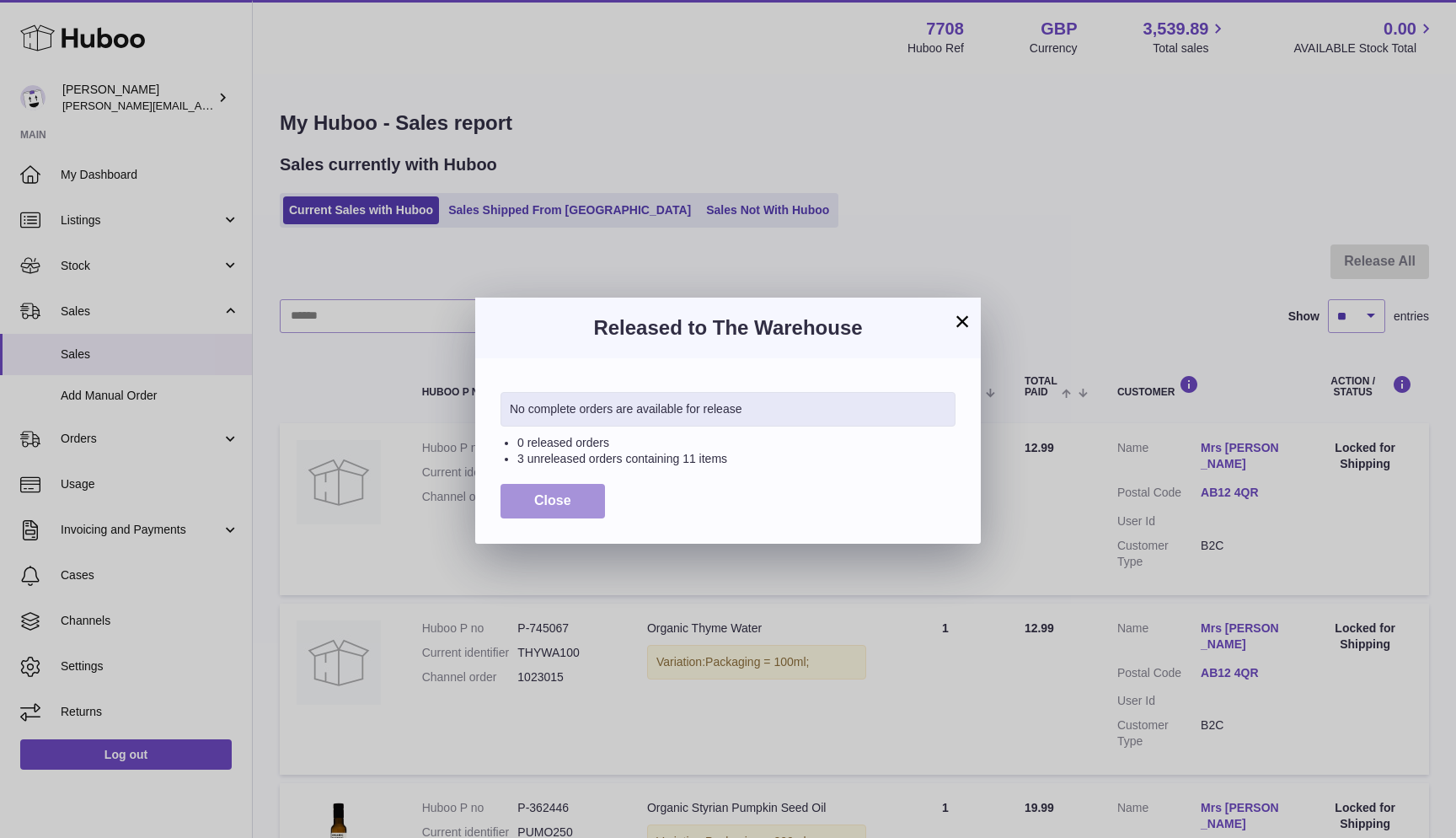
click at [541, 484] on button "Close" at bounding box center [553, 501] width 104 height 34
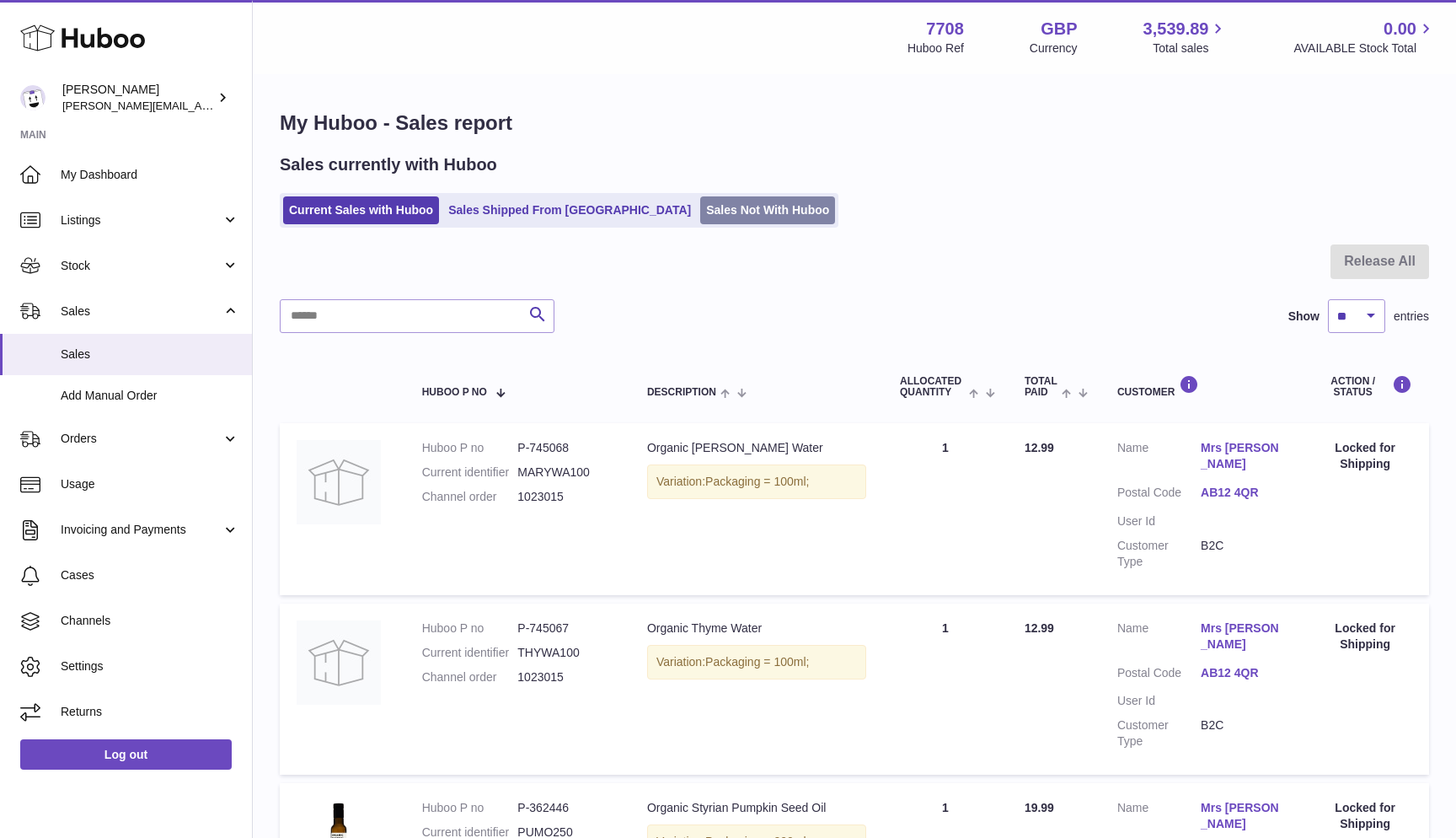
click at [700, 210] on link "Sales Not With Huboo" at bounding box center [767, 210] width 135 height 28
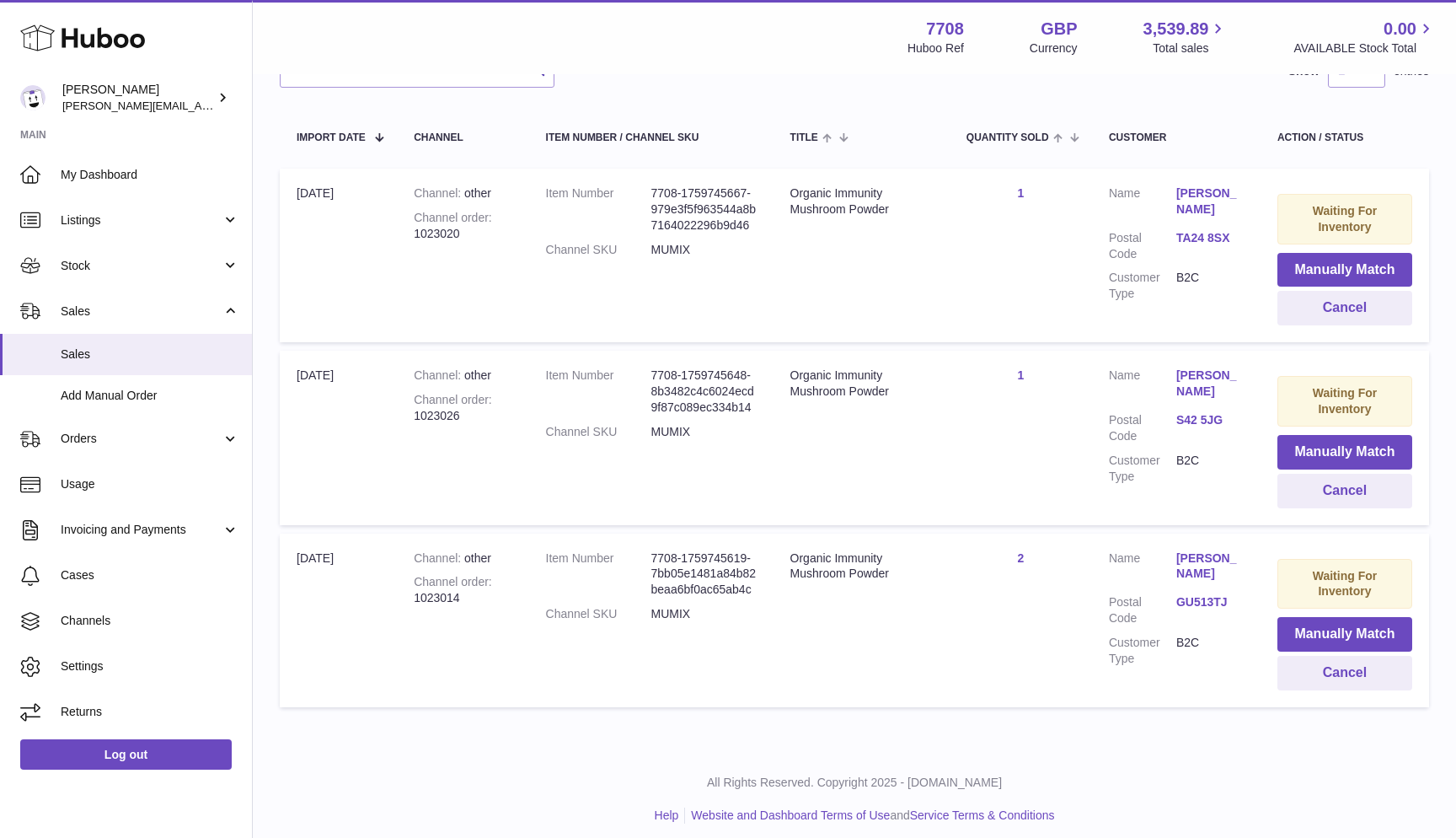
scroll to position [280, 0]
drag, startPoint x: 413, startPoint y: 592, endPoint x: 476, endPoint y: 592, distance: 63.0
click at [476, 592] on td "Channel other Channel order 1023014" at bounding box center [462, 622] width 132 height 174
copy div "1023014"
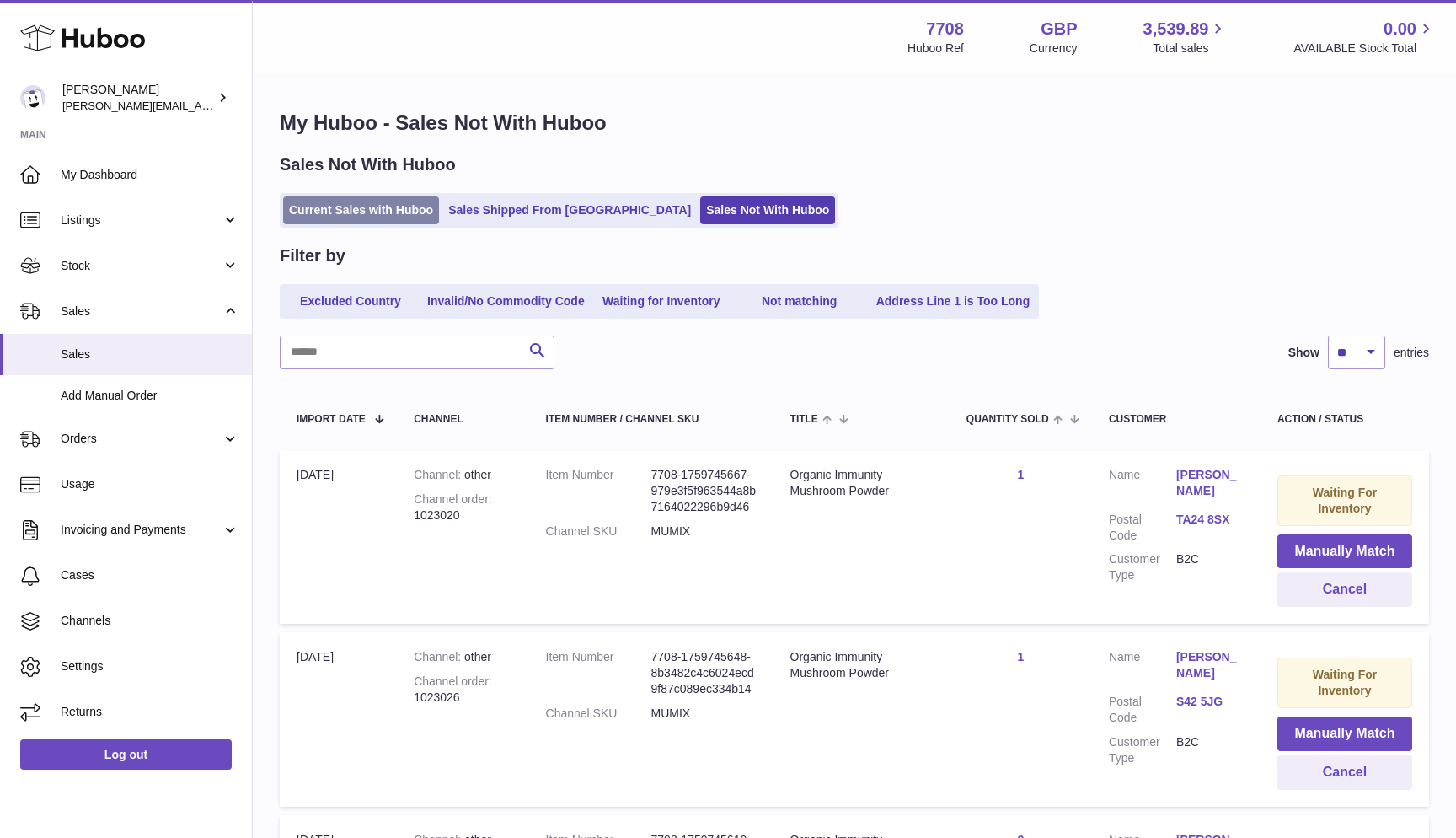
scroll to position [-1, 0]
click at [351, 212] on link "Current Sales with Huboo" at bounding box center [360, 210] width 156 height 28
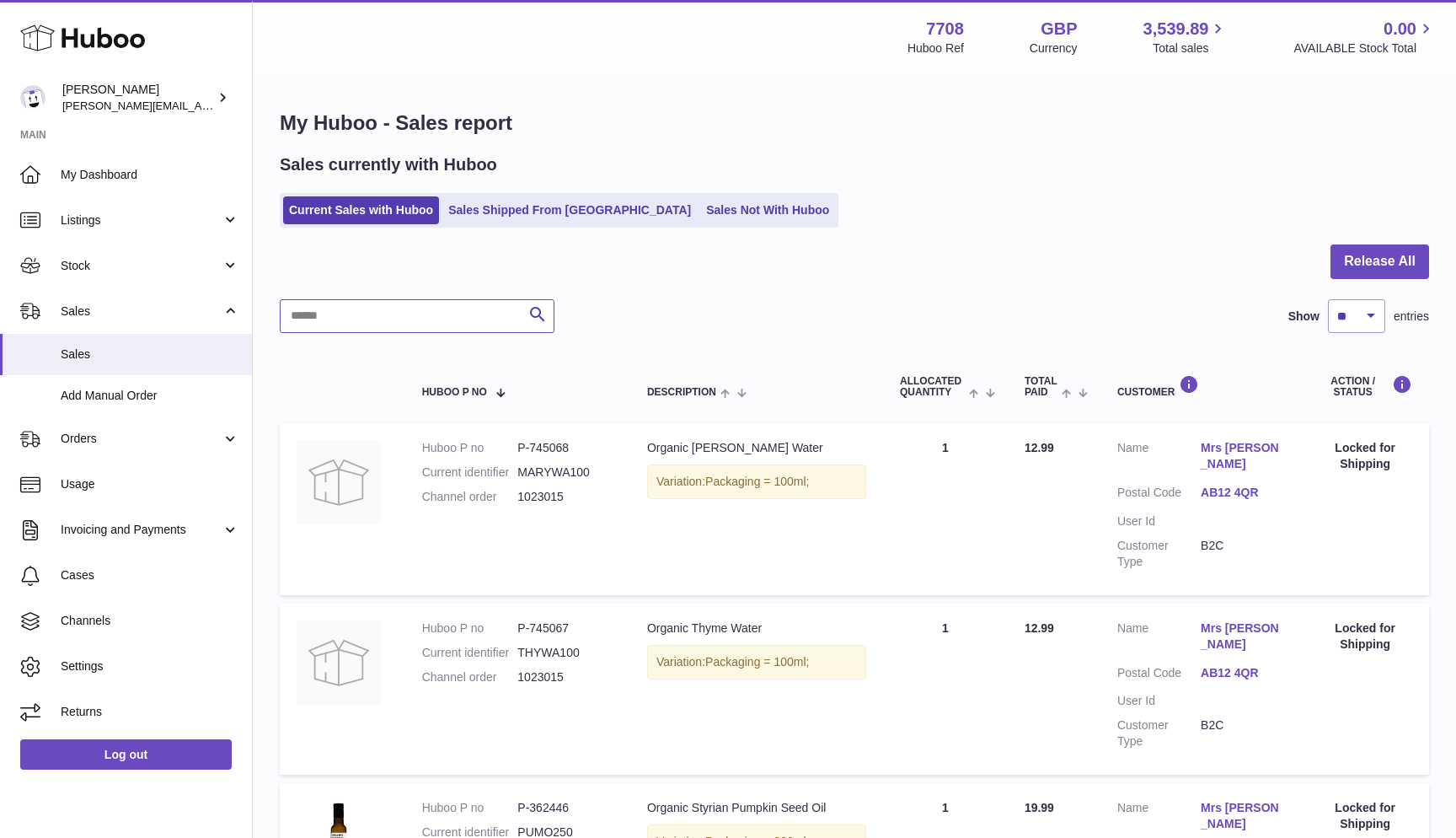
click at [446, 321] on input "text" at bounding box center [417, 316] width 275 height 34
paste input "*******"
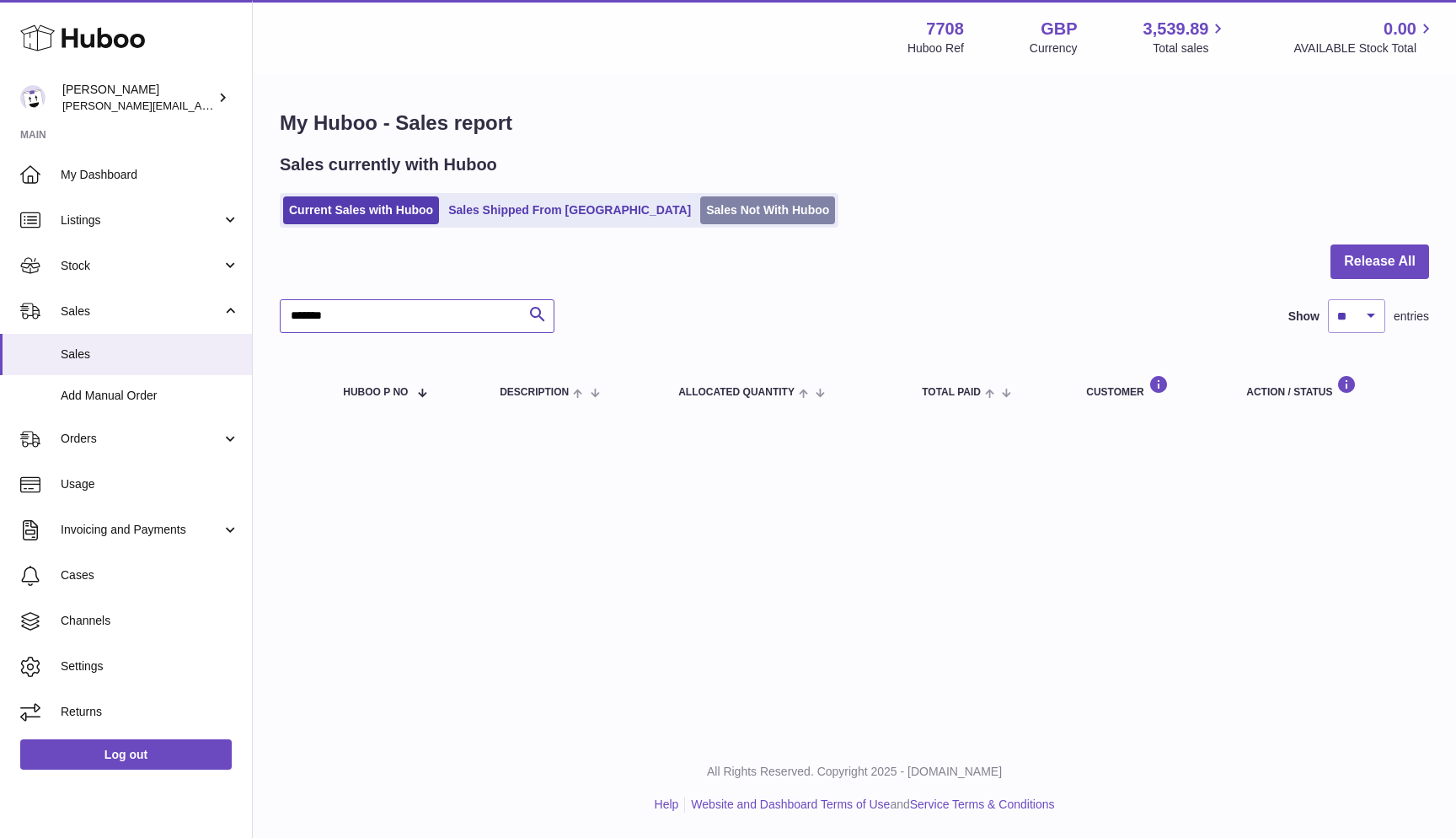
type input "*******"
click at [700, 213] on link "Sales Not With Huboo" at bounding box center [767, 210] width 135 height 28
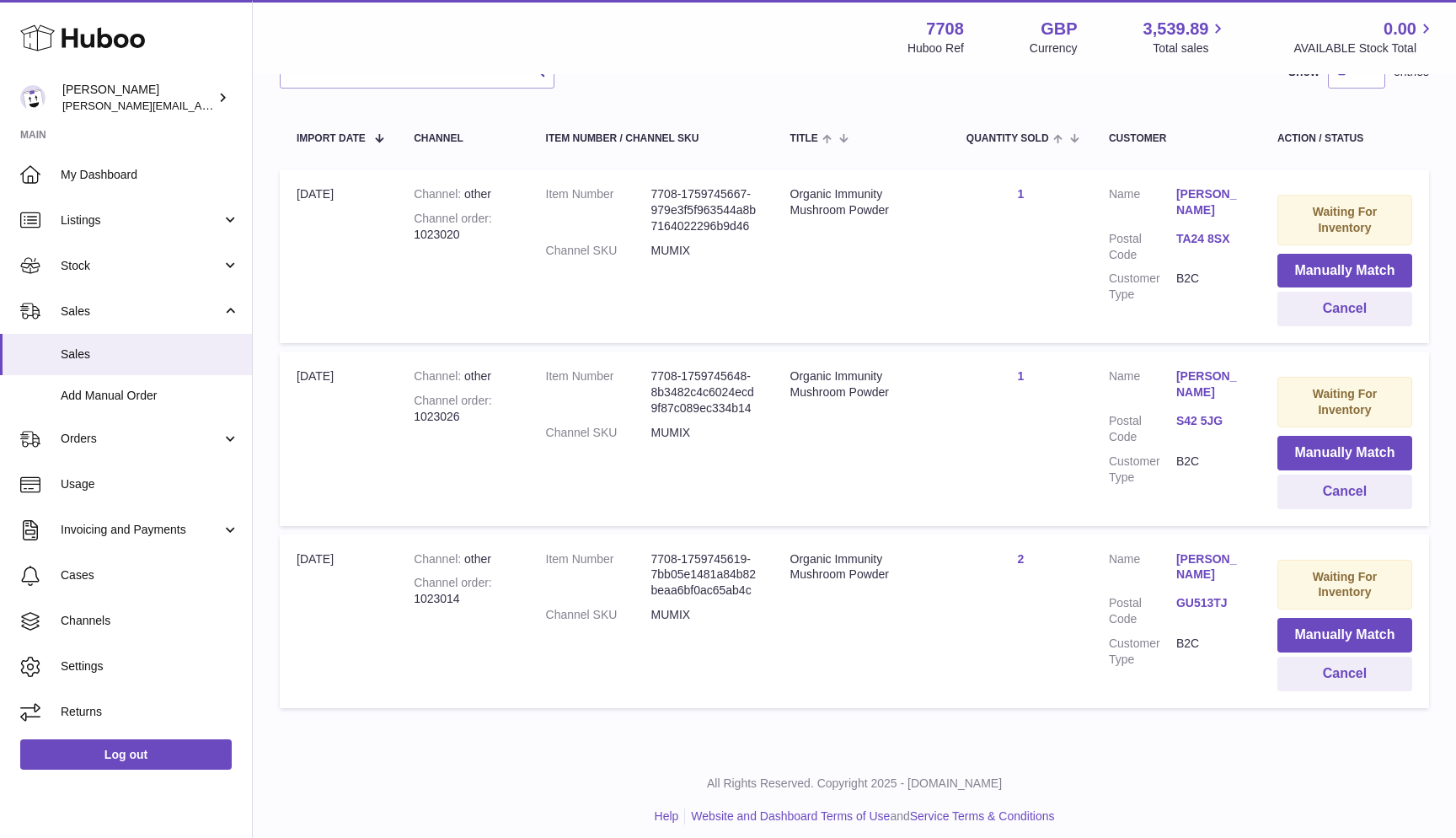
scroll to position [280, 0]
click at [422, 409] on div "Channel order 1023026" at bounding box center [462, 410] width 98 height 32
drag, startPoint x: 413, startPoint y: 411, endPoint x: 492, endPoint y: 425, distance: 80.2
click at [492, 425] on td "Channel other Channel order 1023026" at bounding box center [462, 438] width 132 height 174
copy div "1023026"
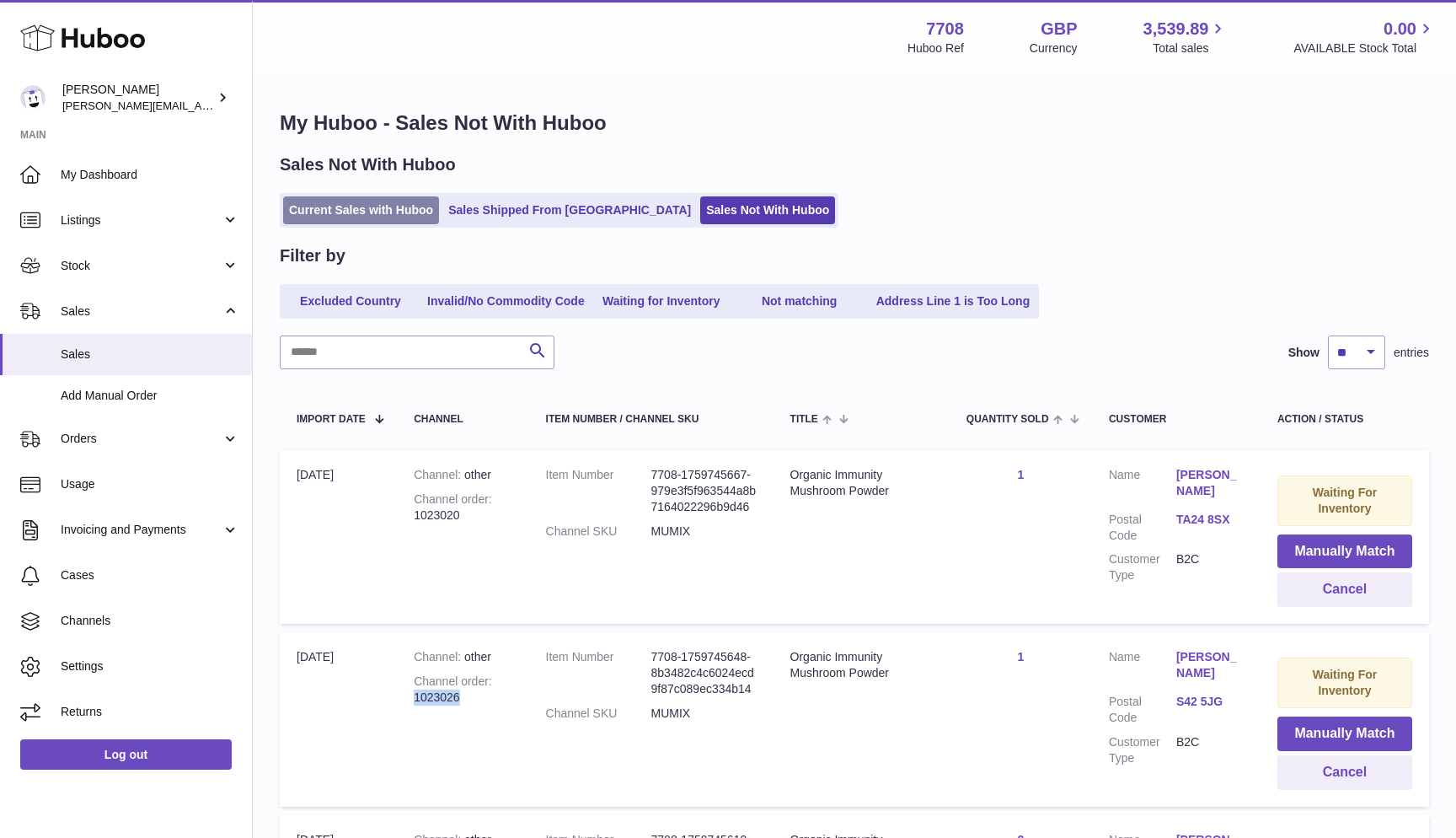
scroll to position [0, 0]
click at [324, 200] on link "Current Sales with Huboo" at bounding box center [360, 210] width 156 height 28
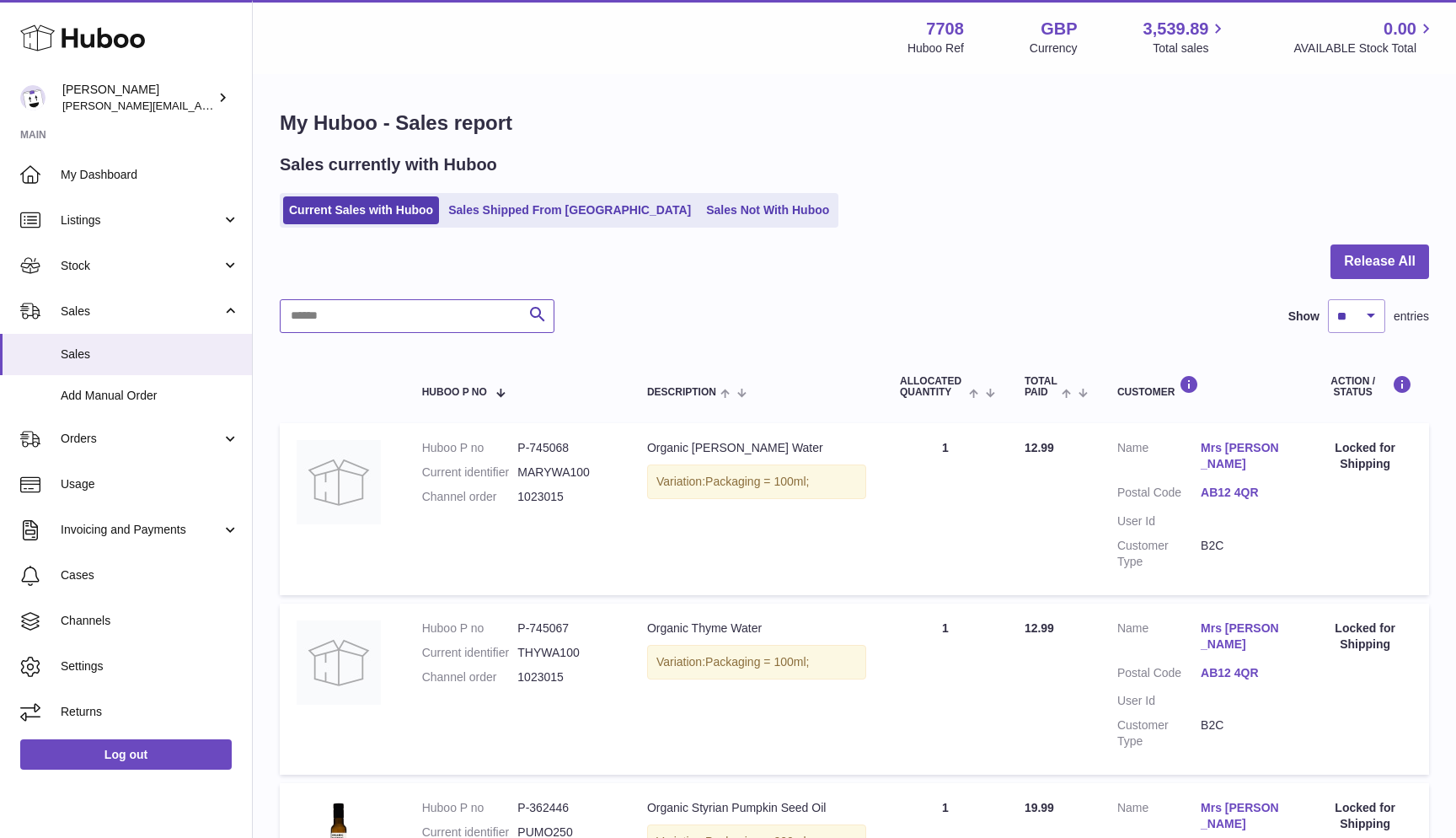
click at [317, 315] on input "text" at bounding box center [417, 316] width 275 height 34
paste input "*******"
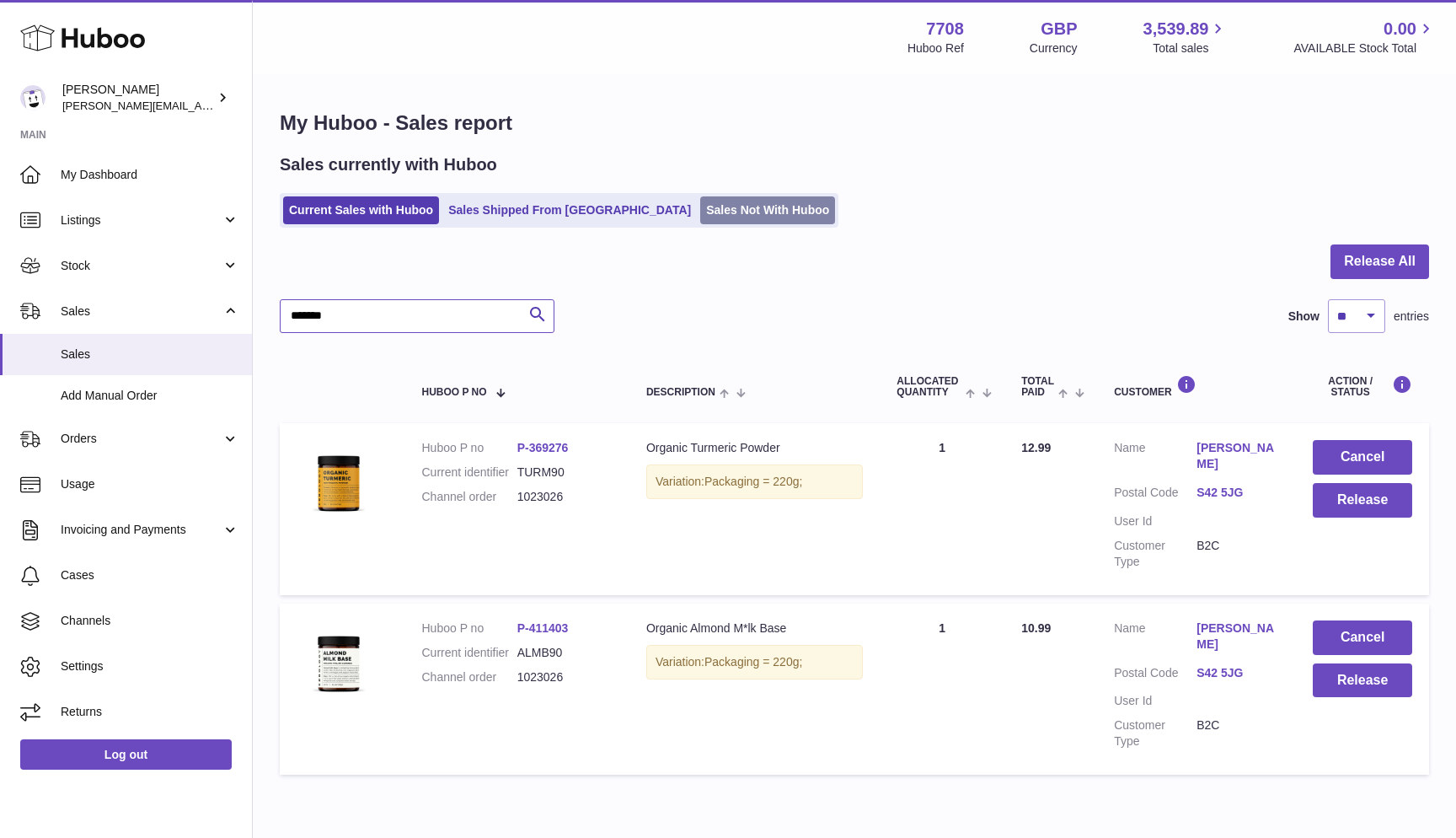
type input "*******"
click at [700, 200] on link "Sales Not With Huboo" at bounding box center [767, 210] width 135 height 28
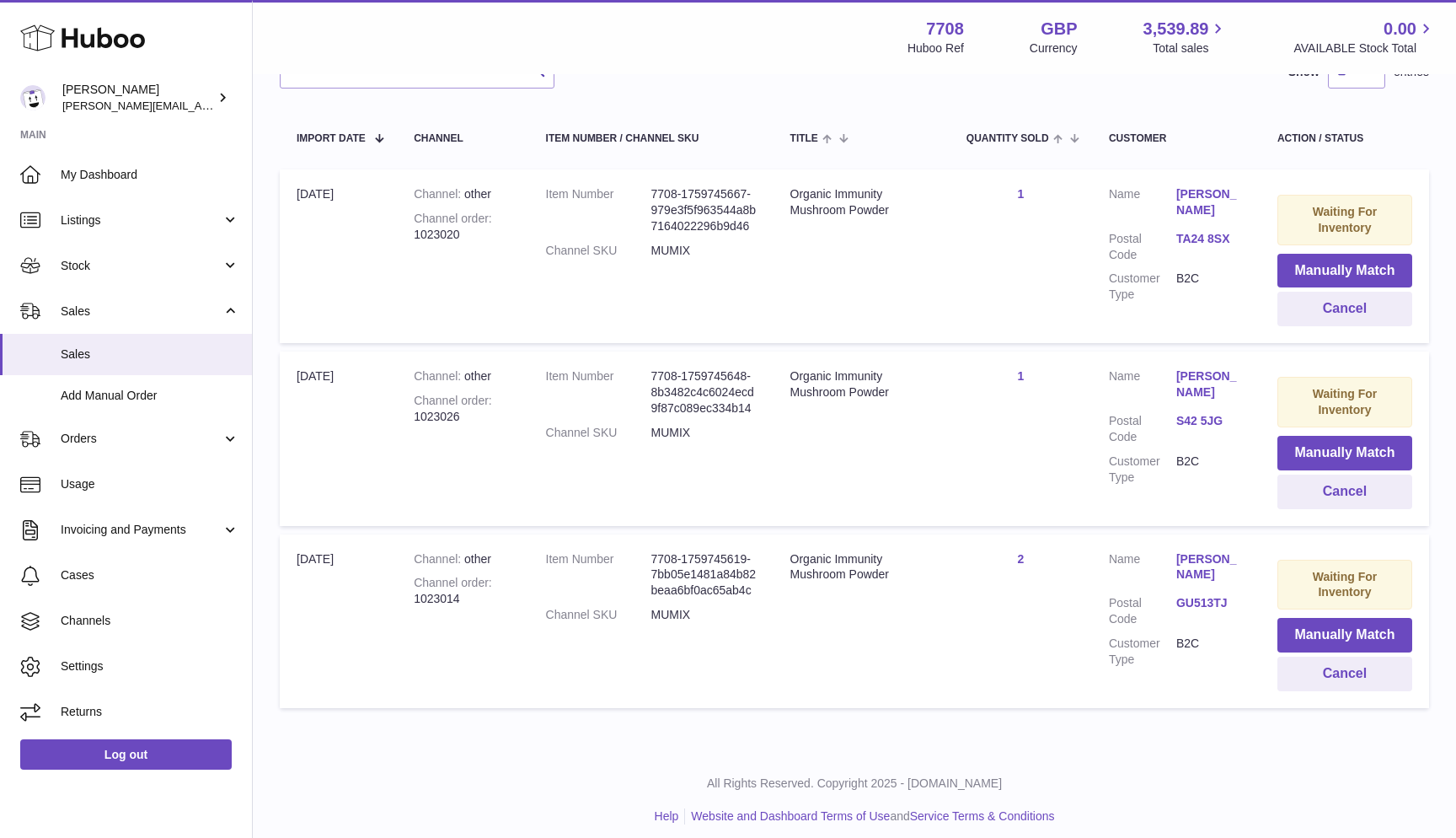
scroll to position [280, 0]
drag, startPoint x: 416, startPoint y: 230, endPoint x: 471, endPoint y: 231, distance: 55.0
click at [471, 231] on div "Channel order 1023020" at bounding box center [462, 228] width 98 height 32
copy div "1023020"
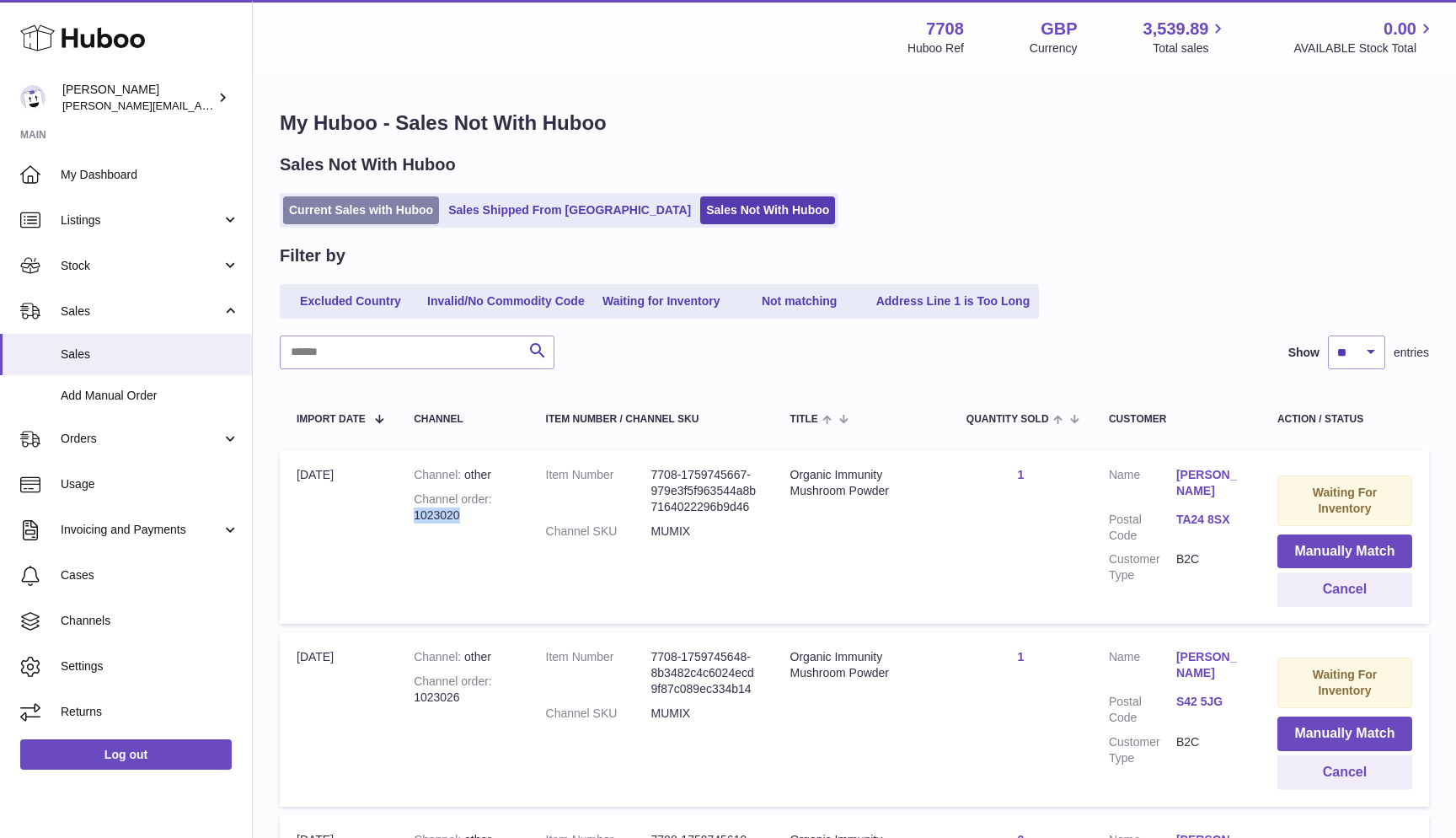
scroll to position [0, 0]
click at [359, 210] on link "Current Sales with Huboo" at bounding box center [360, 210] width 156 height 28
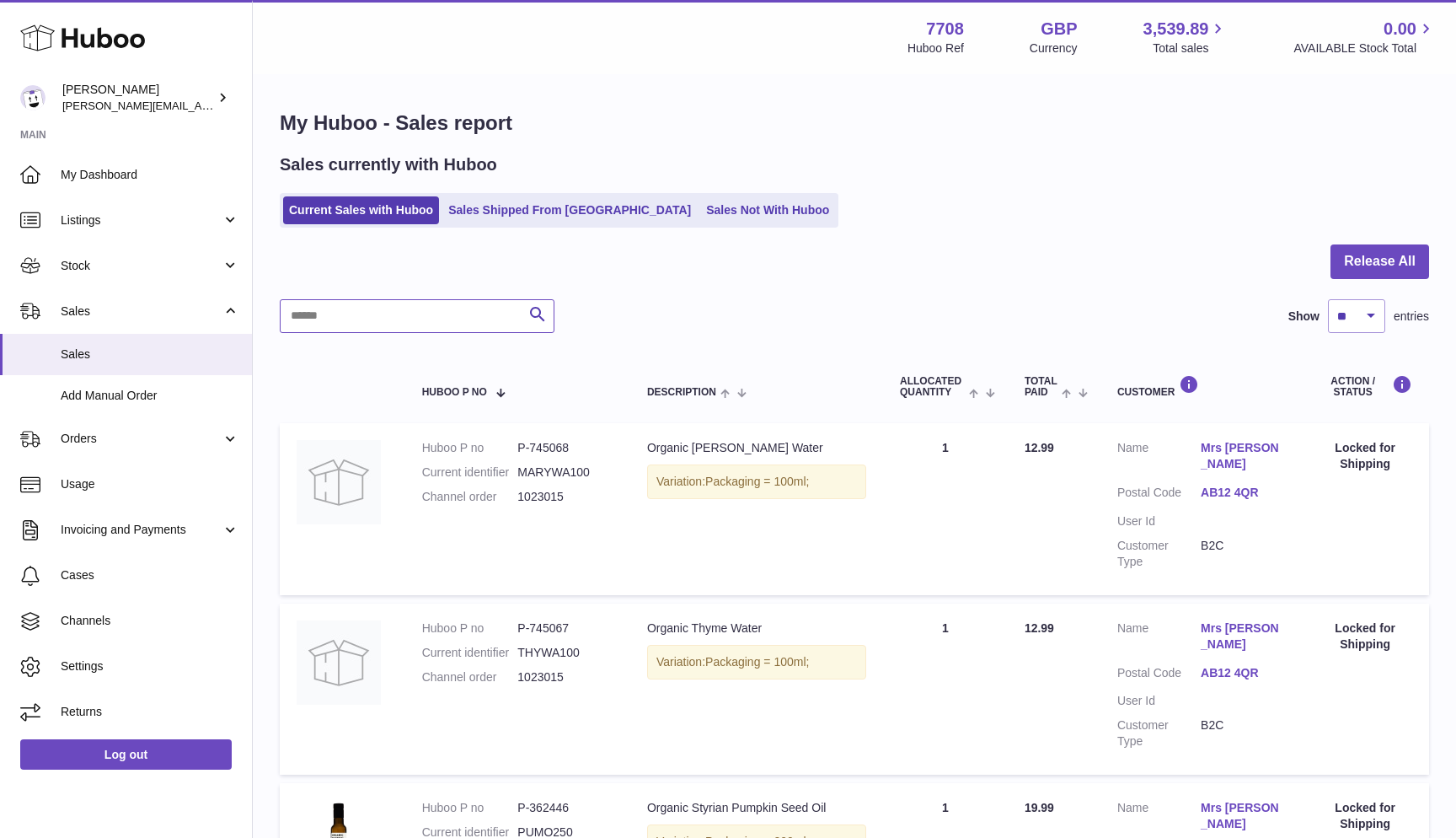
click at [336, 305] on input "text" at bounding box center [417, 316] width 275 height 34
paste input "*******"
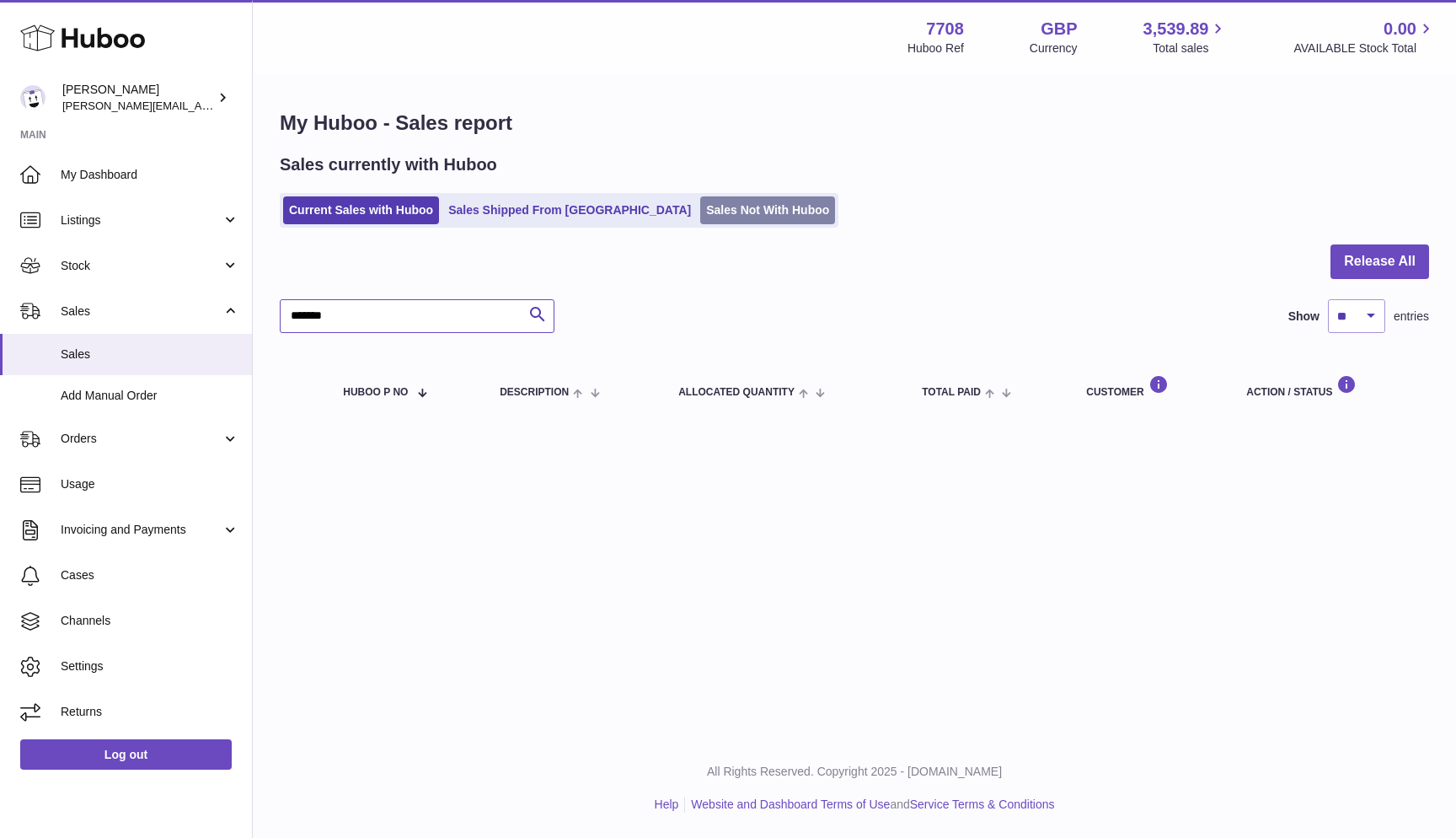
type input "*******"
click at [700, 219] on link "Sales Not With Huboo" at bounding box center [767, 210] width 135 height 28
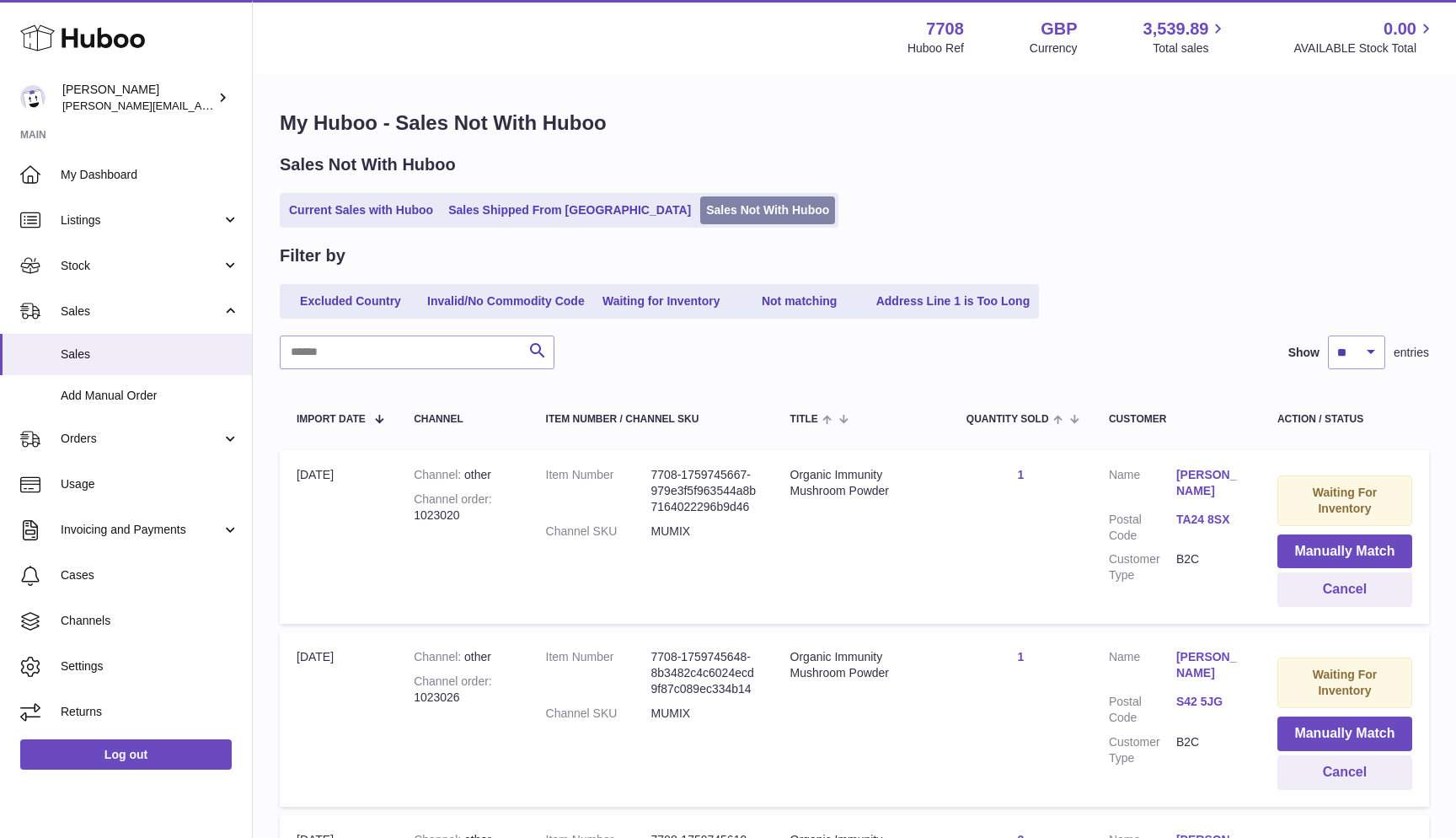
click at [700, 206] on link "Sales Not With Huboo" at bounding box center [767, 210] width 135 height 28
click at [417, 213] on link "Current Sales with Huboo" at bounding box center [360, 210] width 156 height 28
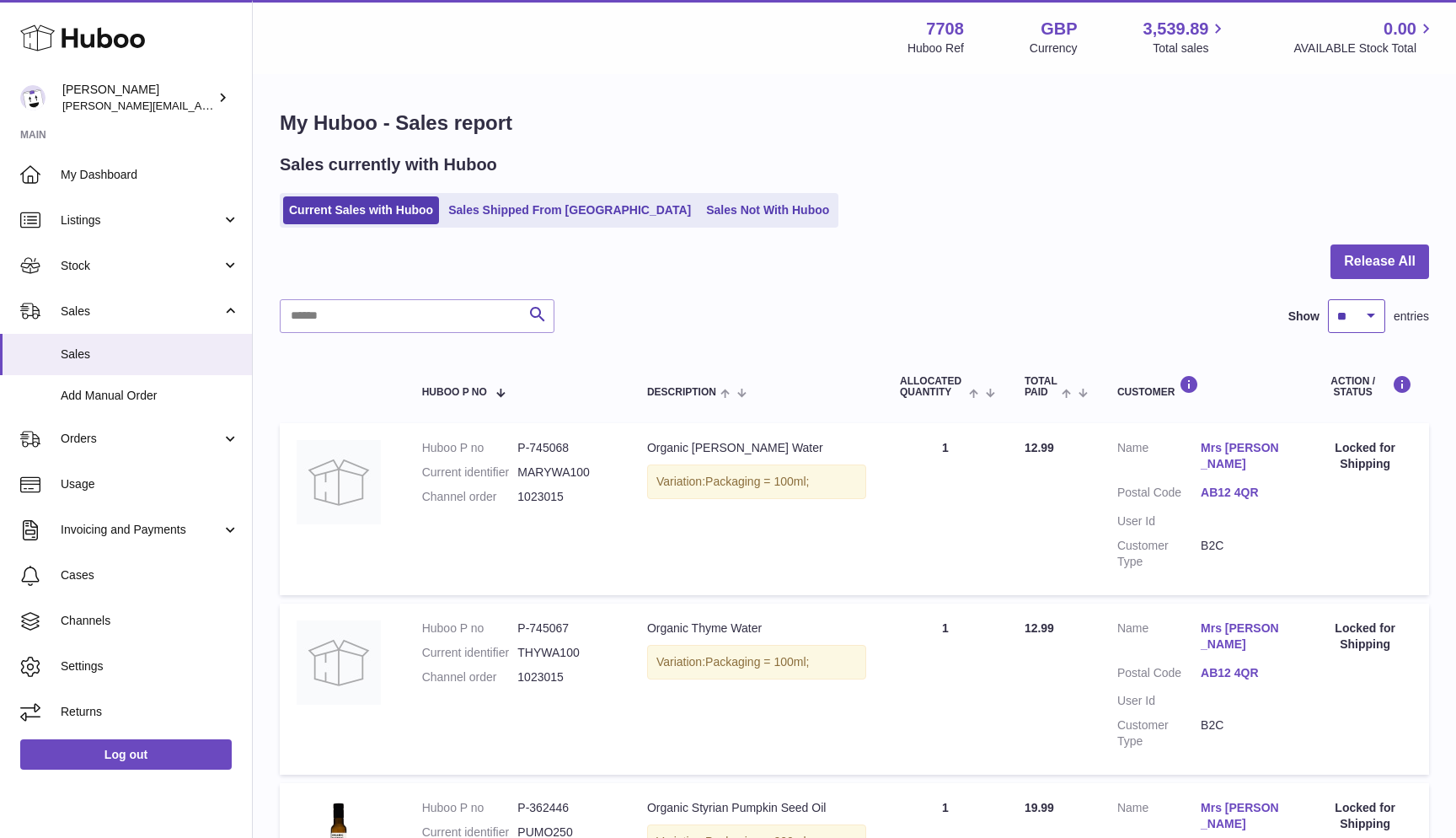
select select "***"
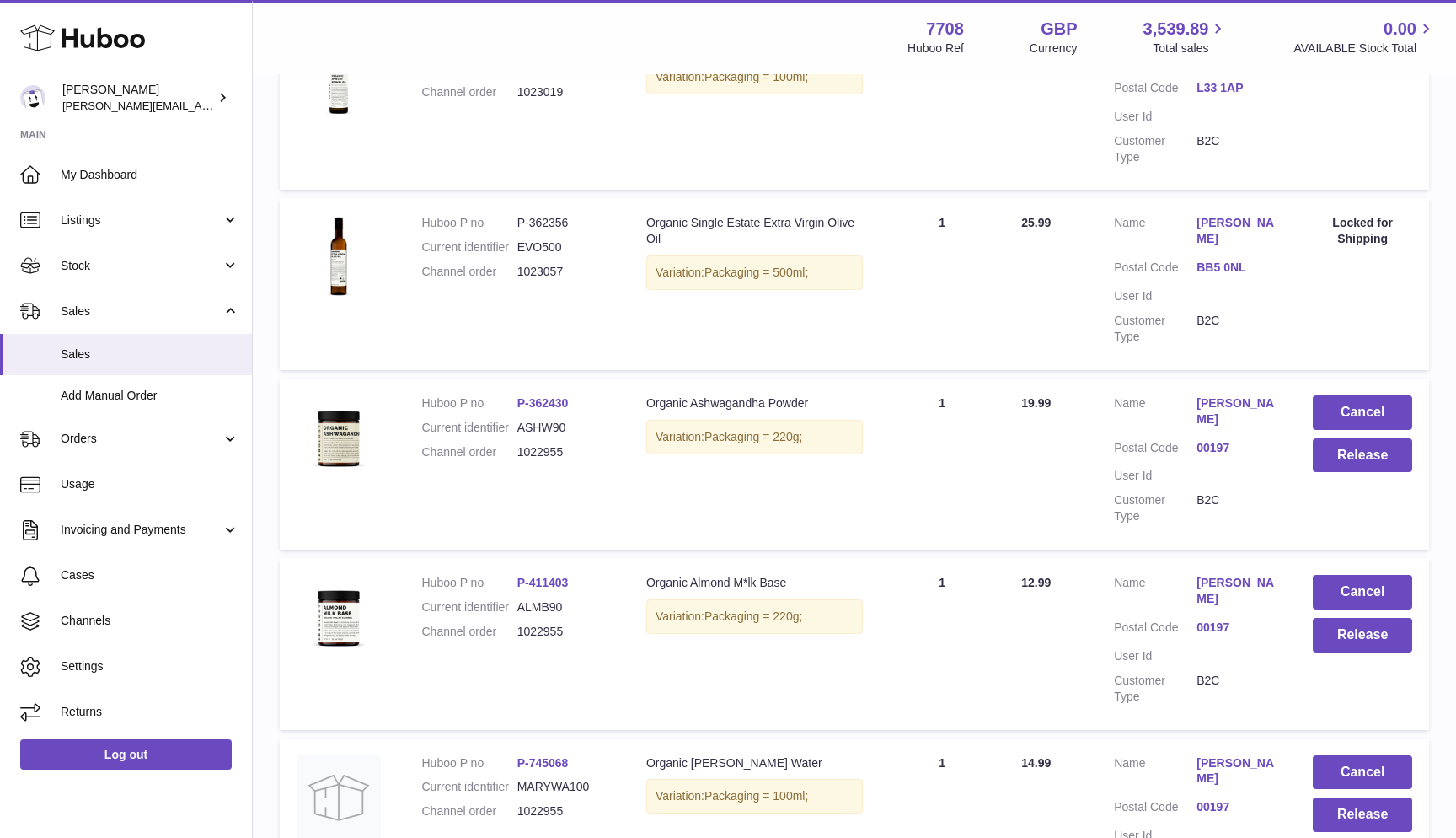
scroll to position [1849, 0]
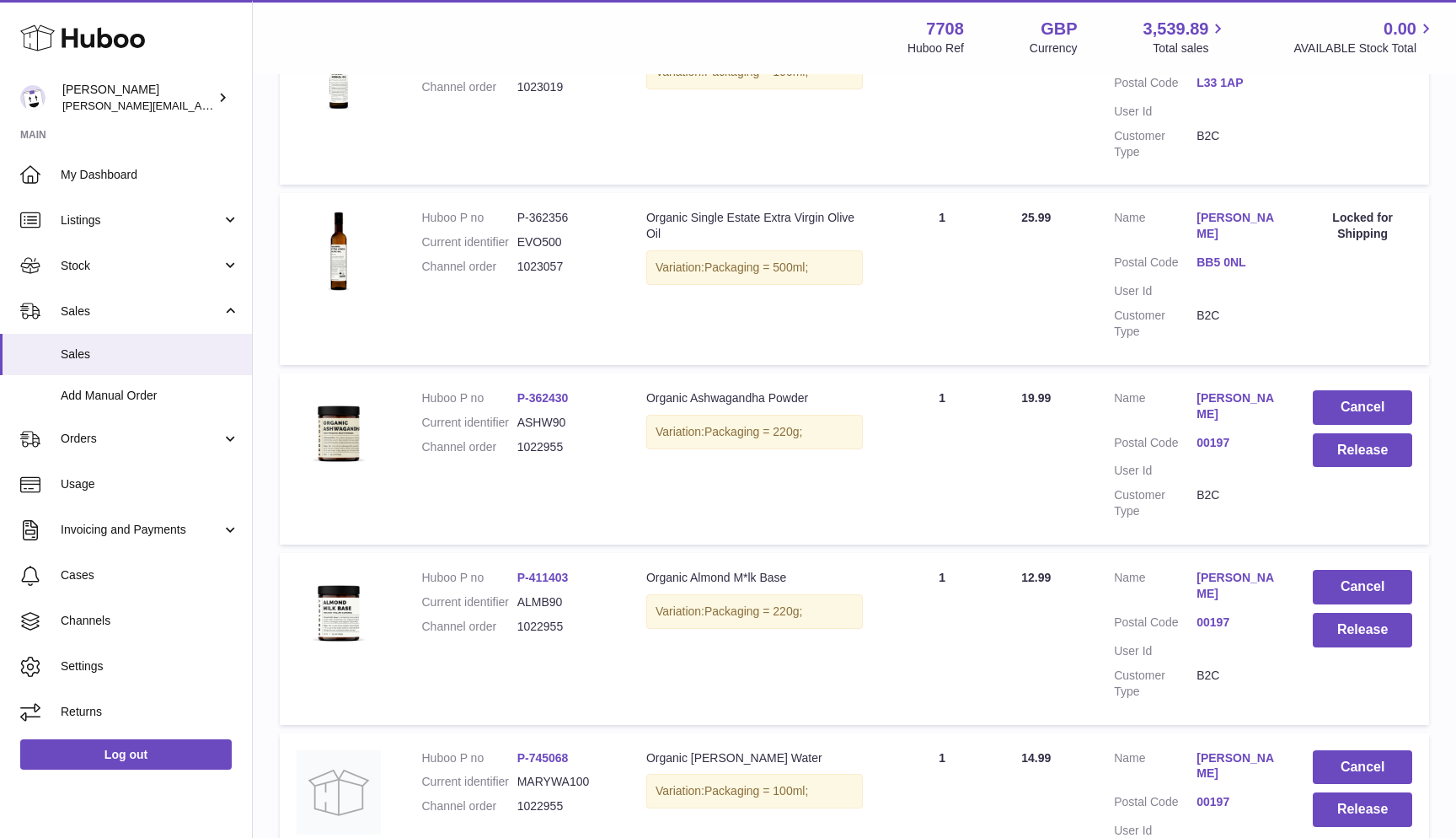
click at [565, 773] on dd "MARYWA100" at bounding box center [564, 781] width 95 height 16
click at [543, 594] on dd "ALMB90" at bounding box center [564, 602] width 95 height 16
click at [532, 415] on dd "ASHW90" at bounding box center [564, 422] width 95 height 16
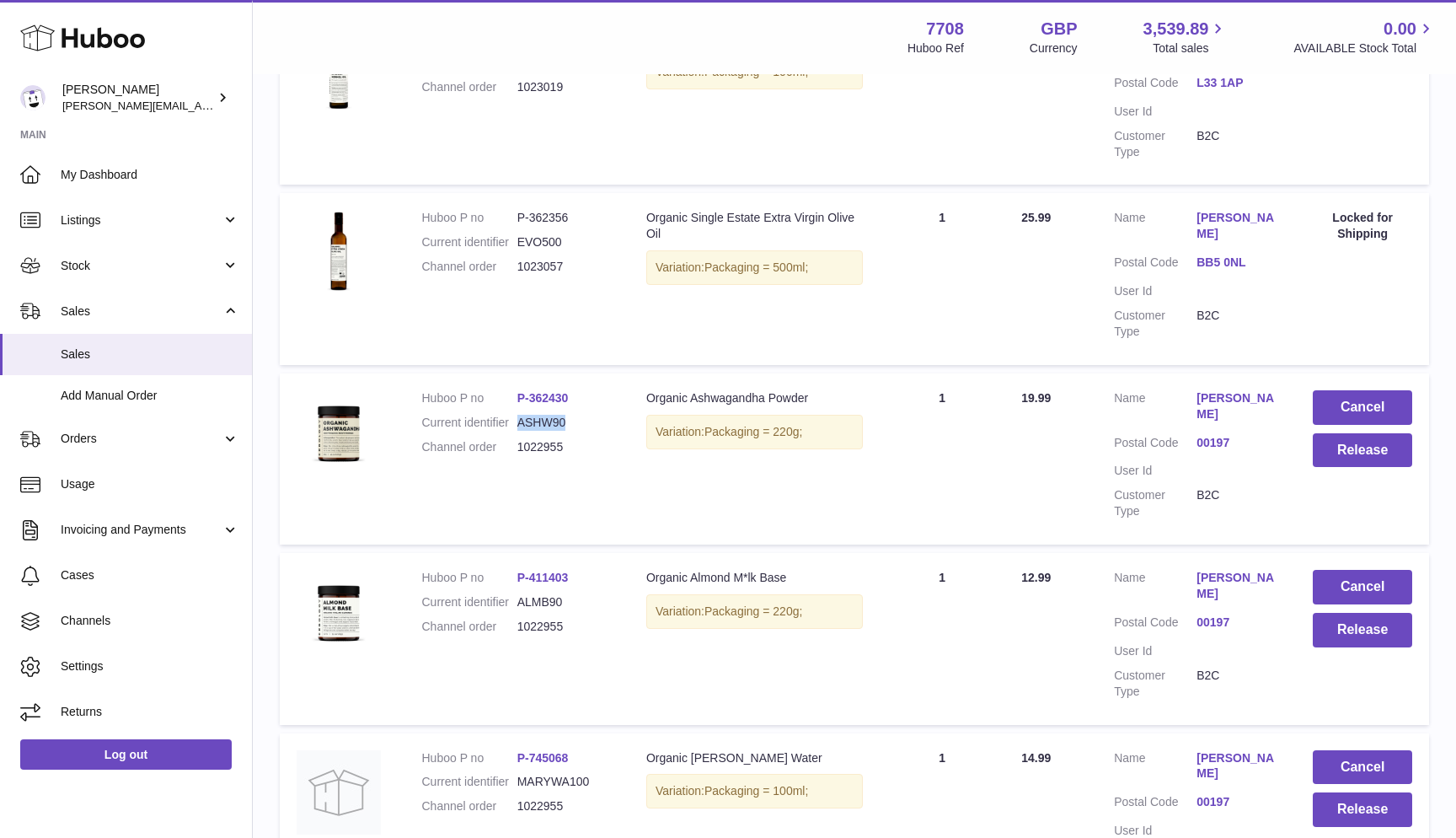
click at [532, 415] on dd "ASHW90" at bounding box center [564, 422] width 95 height 16
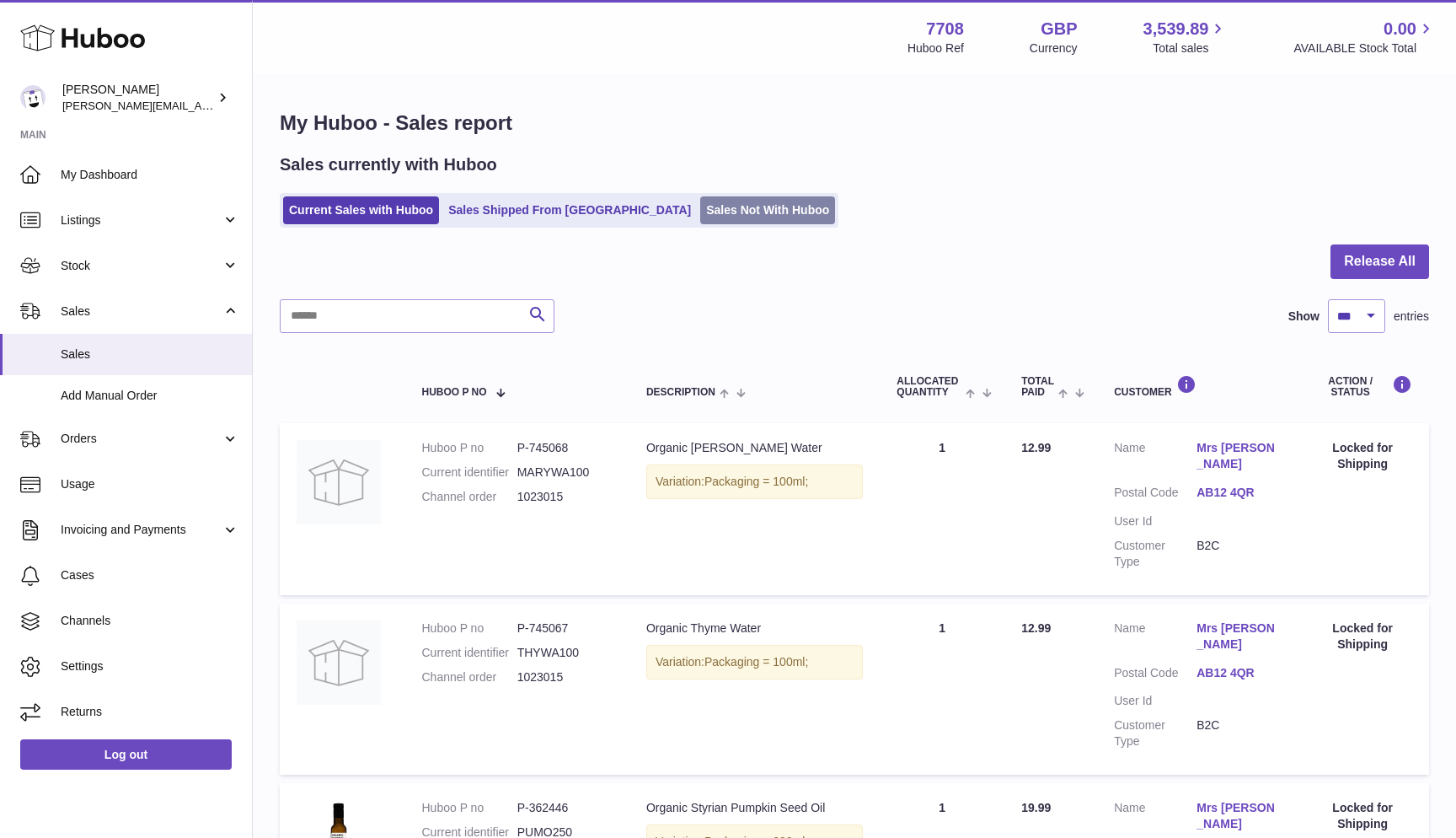
scroll to position [-1, 0]
click at [716, 217] on link "Sales Not With Huboo" at bounding box center [767, 210] width 135 height 28
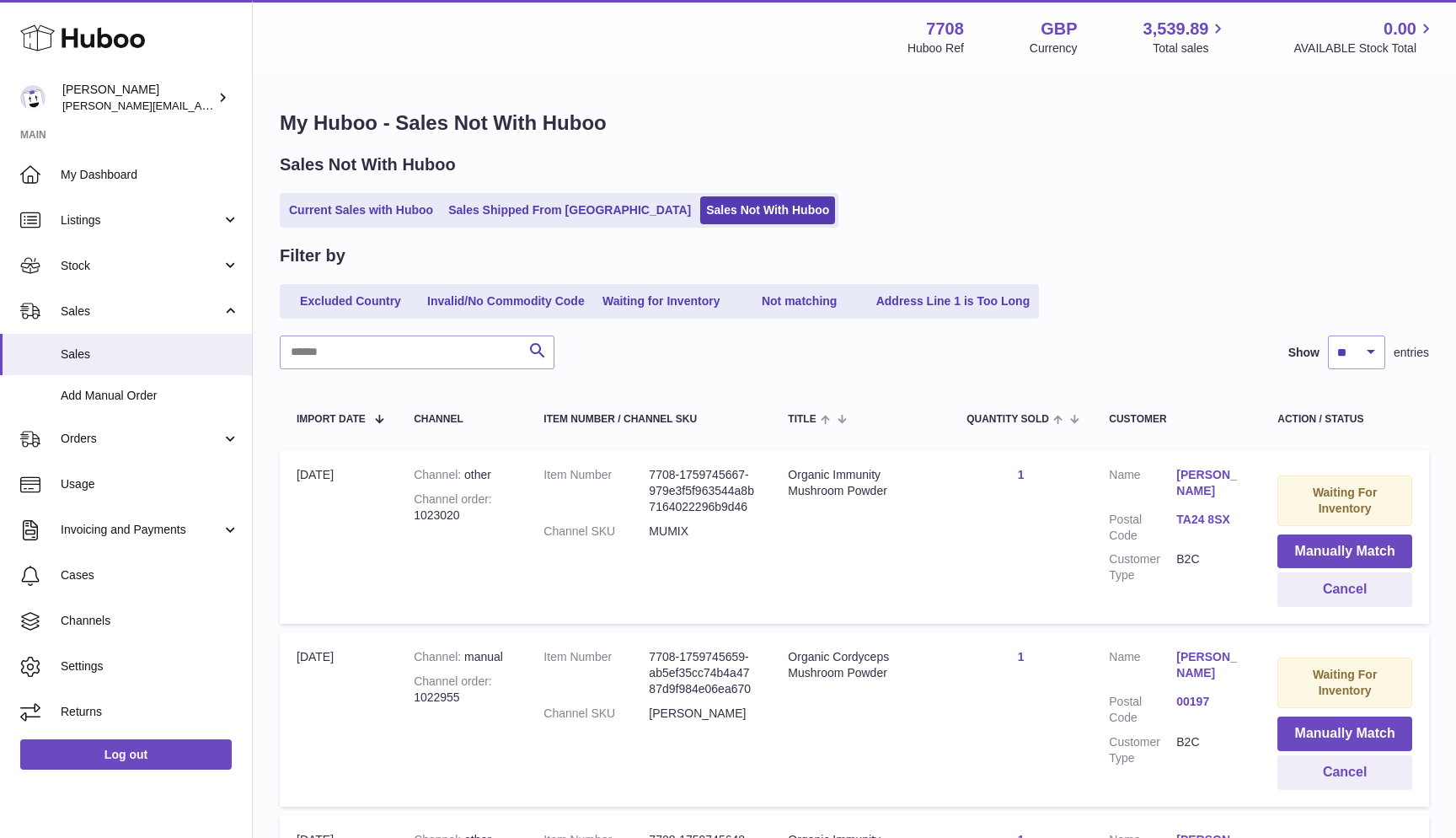
click at [660, 706] on dd "[PERSON_NAME]" at bounding box center [701, 714] width 105 height 16
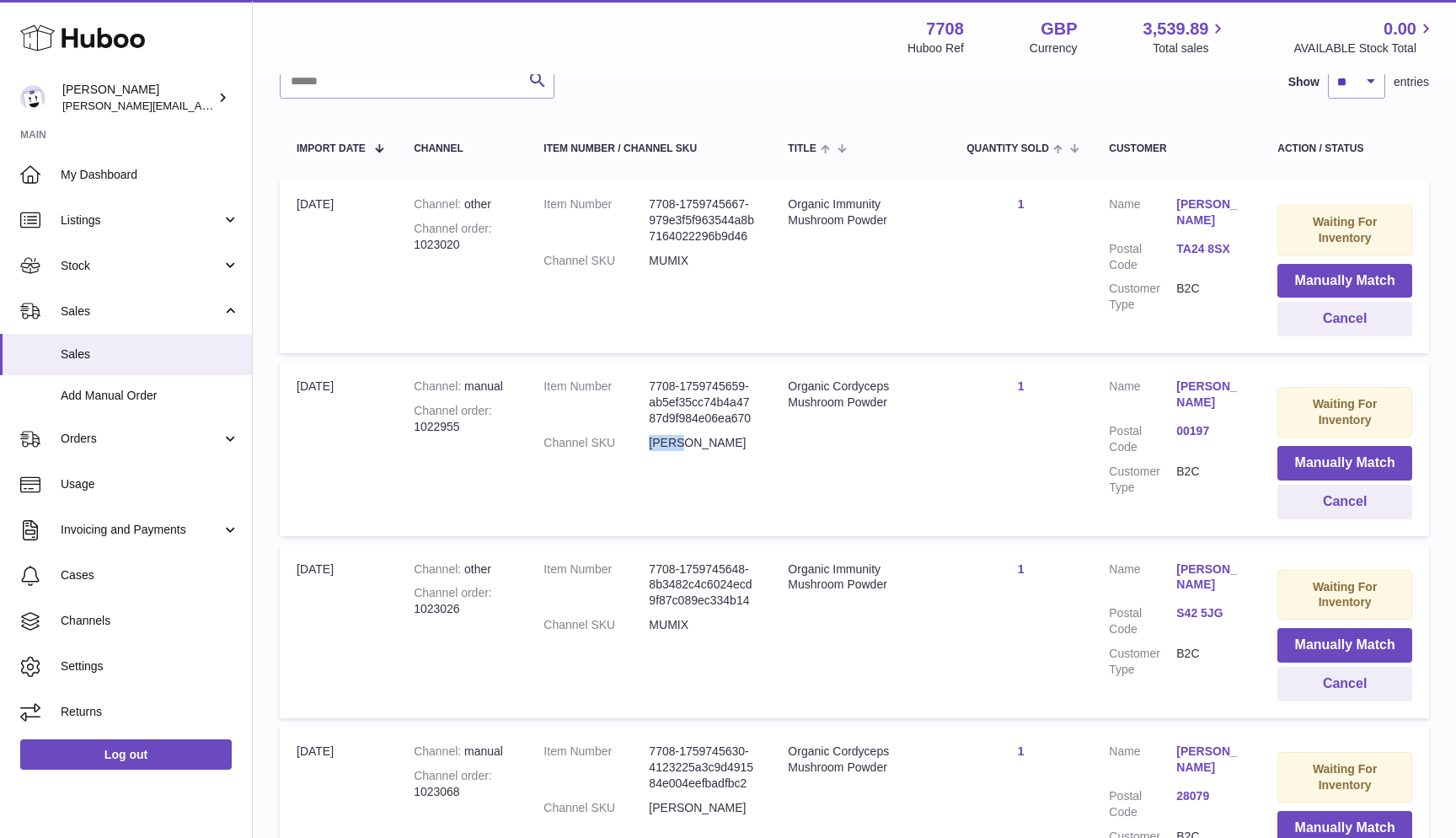
scroll to position [303, 0]
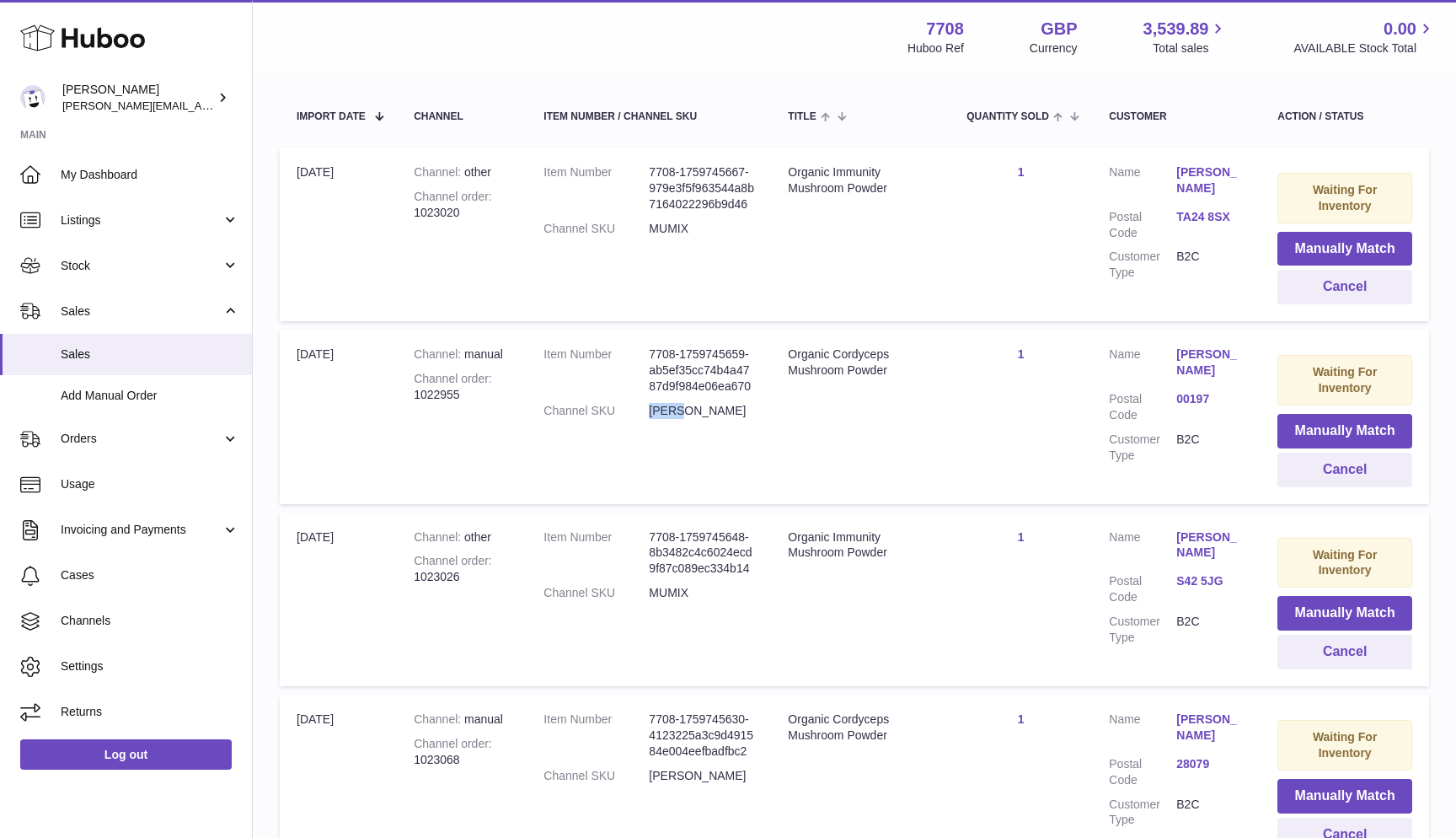
copy dd "[PERSON_NAME]"
click at [1311, 420] on button "Manually Match" at bounding box center [1345, 431] width 135 height 34
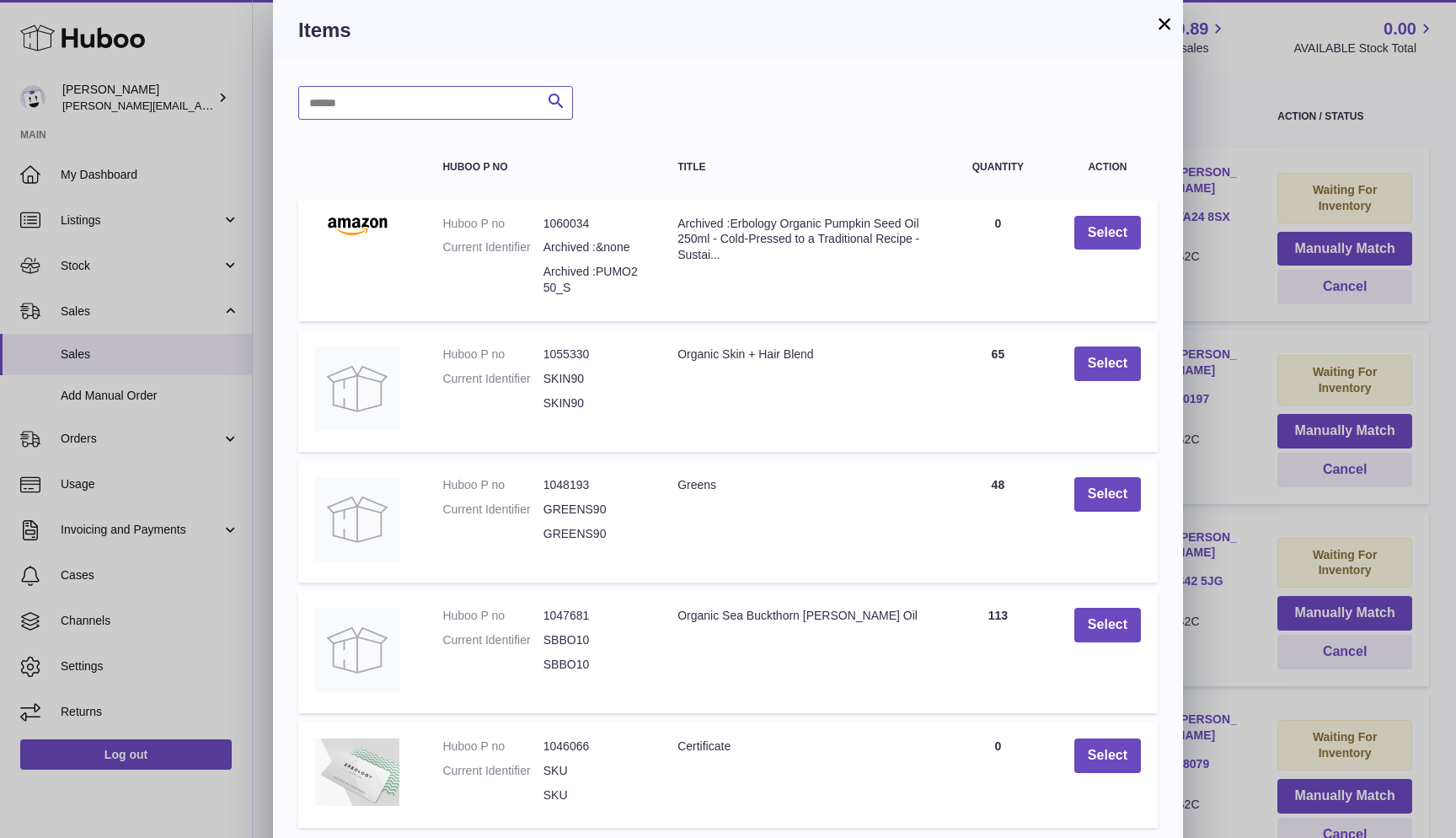
click at [402, 112] on input "text" at bounding box center [435, 103] width 275 height 34
paste input "*****"
type input "*****"
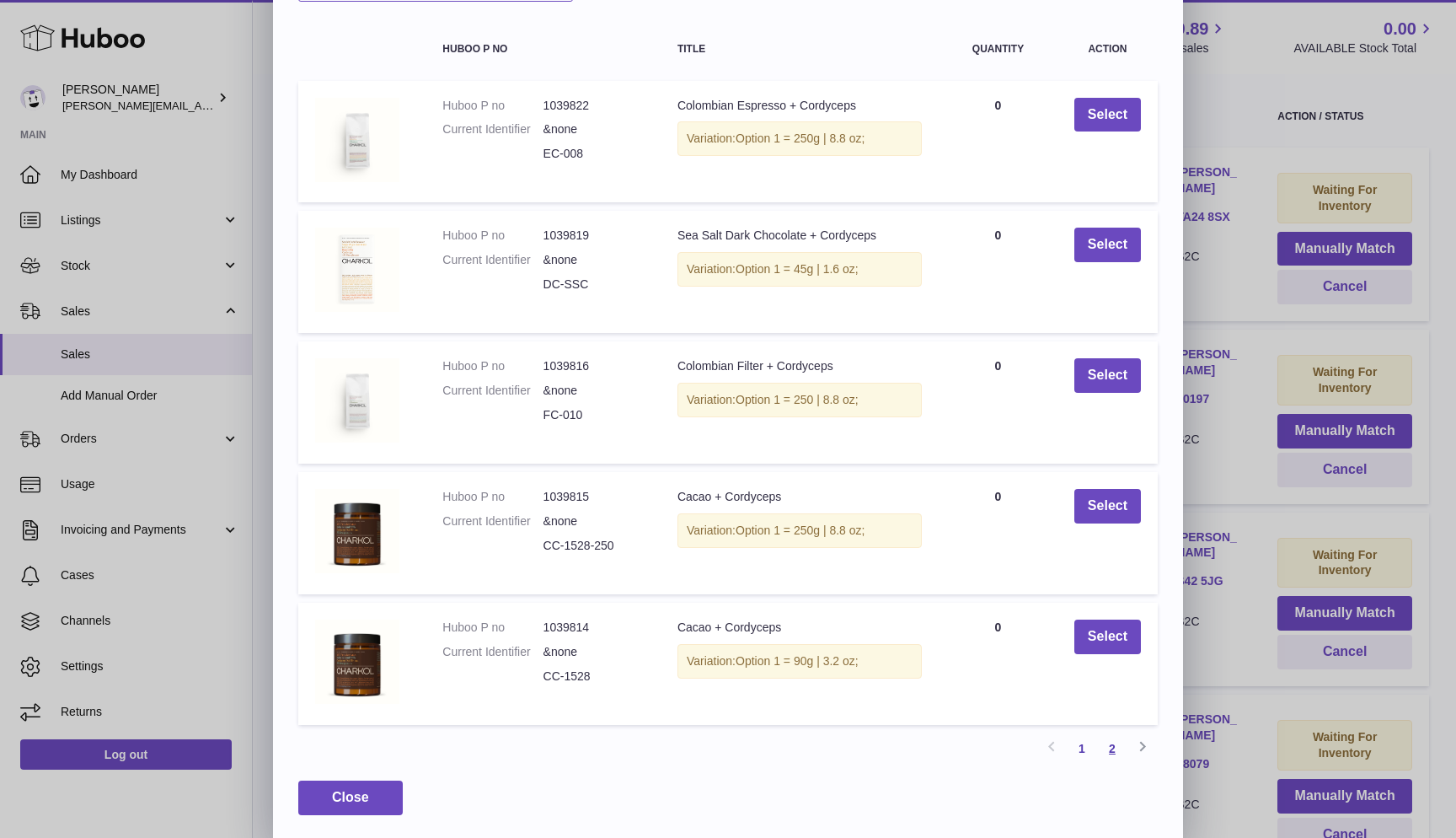
scroll to position [117, 0]
click at [1117, 753] on link "2" at bounding box center [1113, 750] width 30 height 30
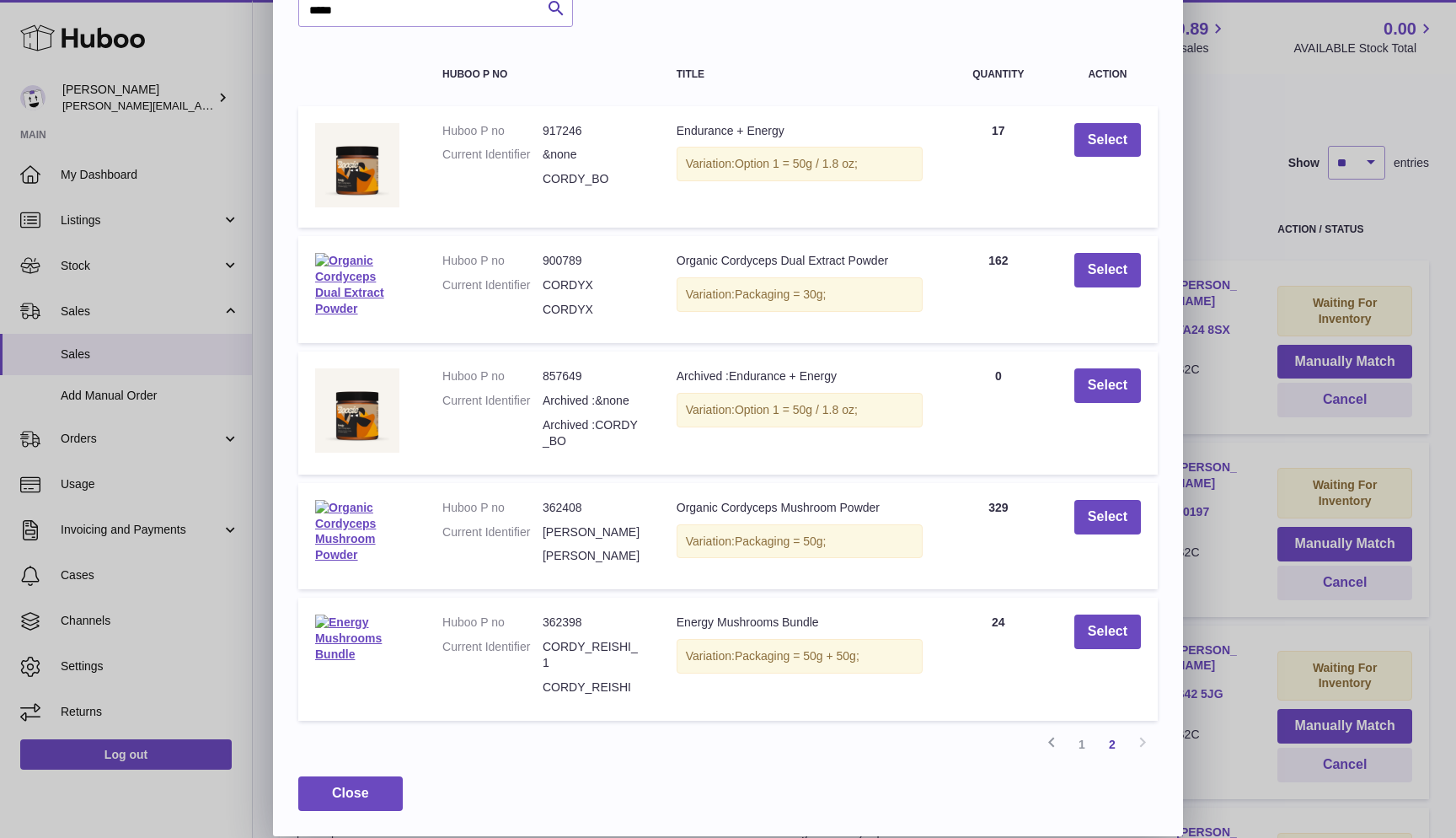
scroll to position [64, 0]
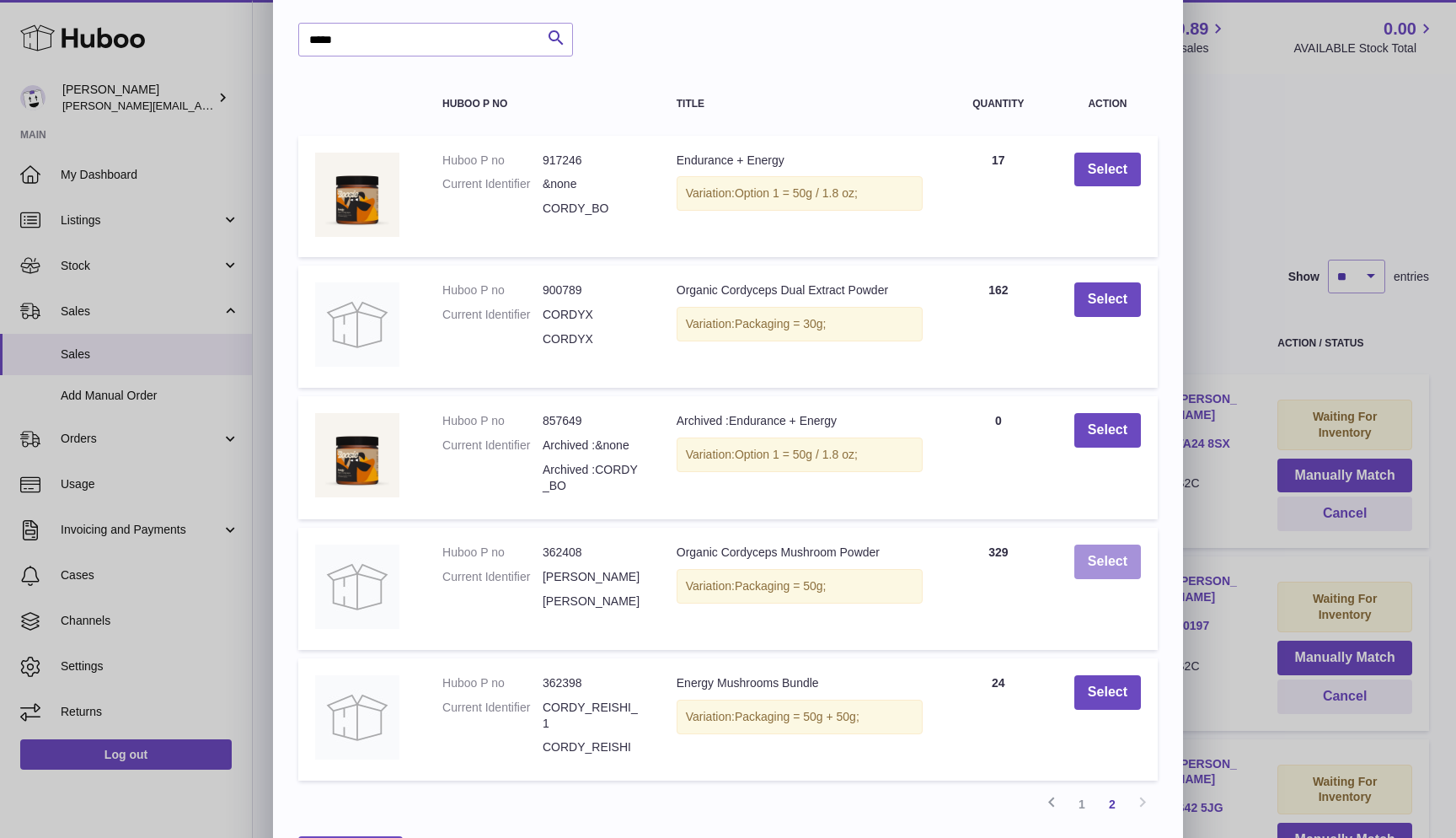
click at [1104, 552] on button "Select" at bounding box center [1108, 562] width 66 height 34
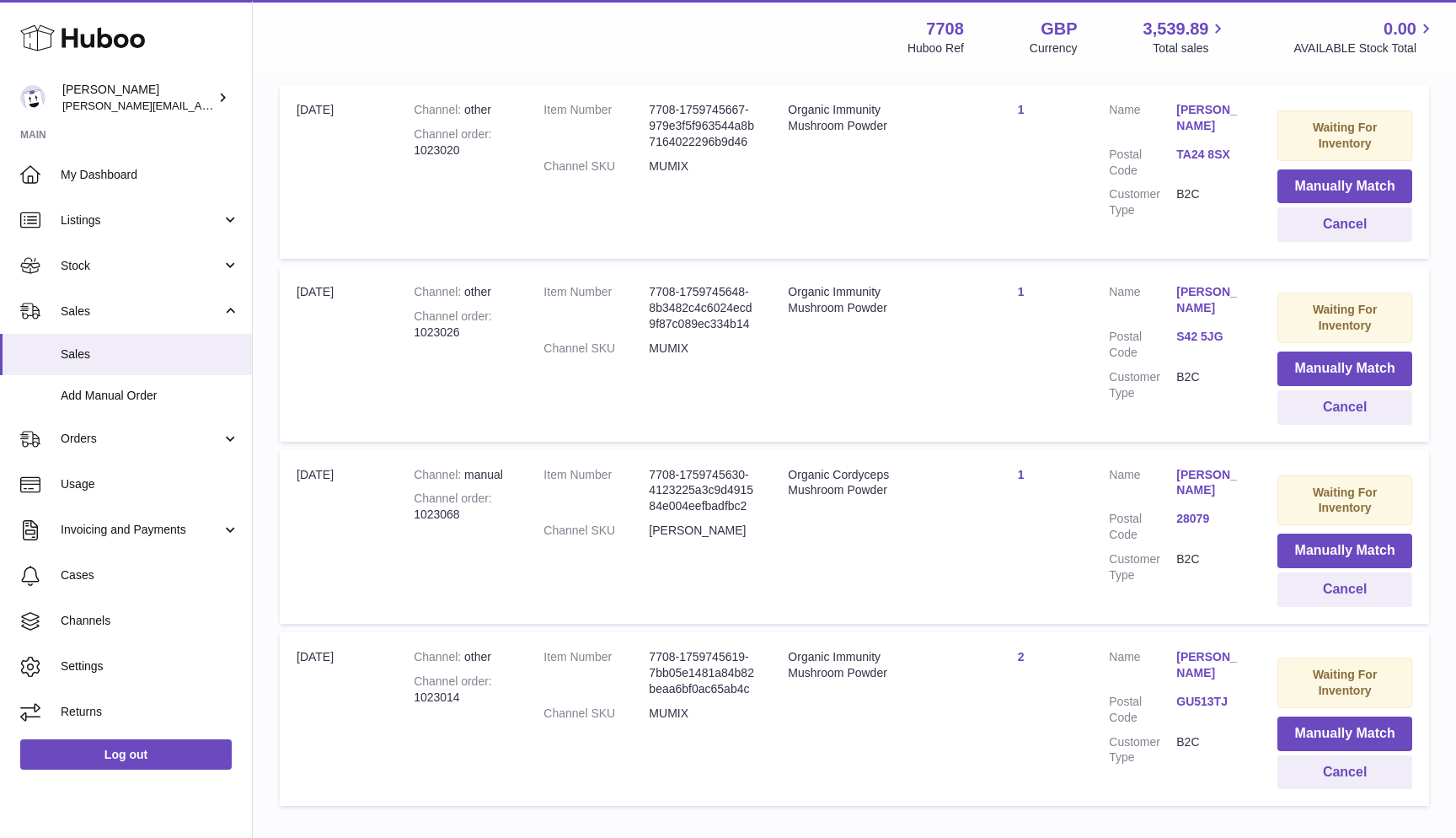
scroll to position [365, 0]
click at [1339, 541] on button "Manually Match" at bounding box center [1345, 550] width 135 height 34
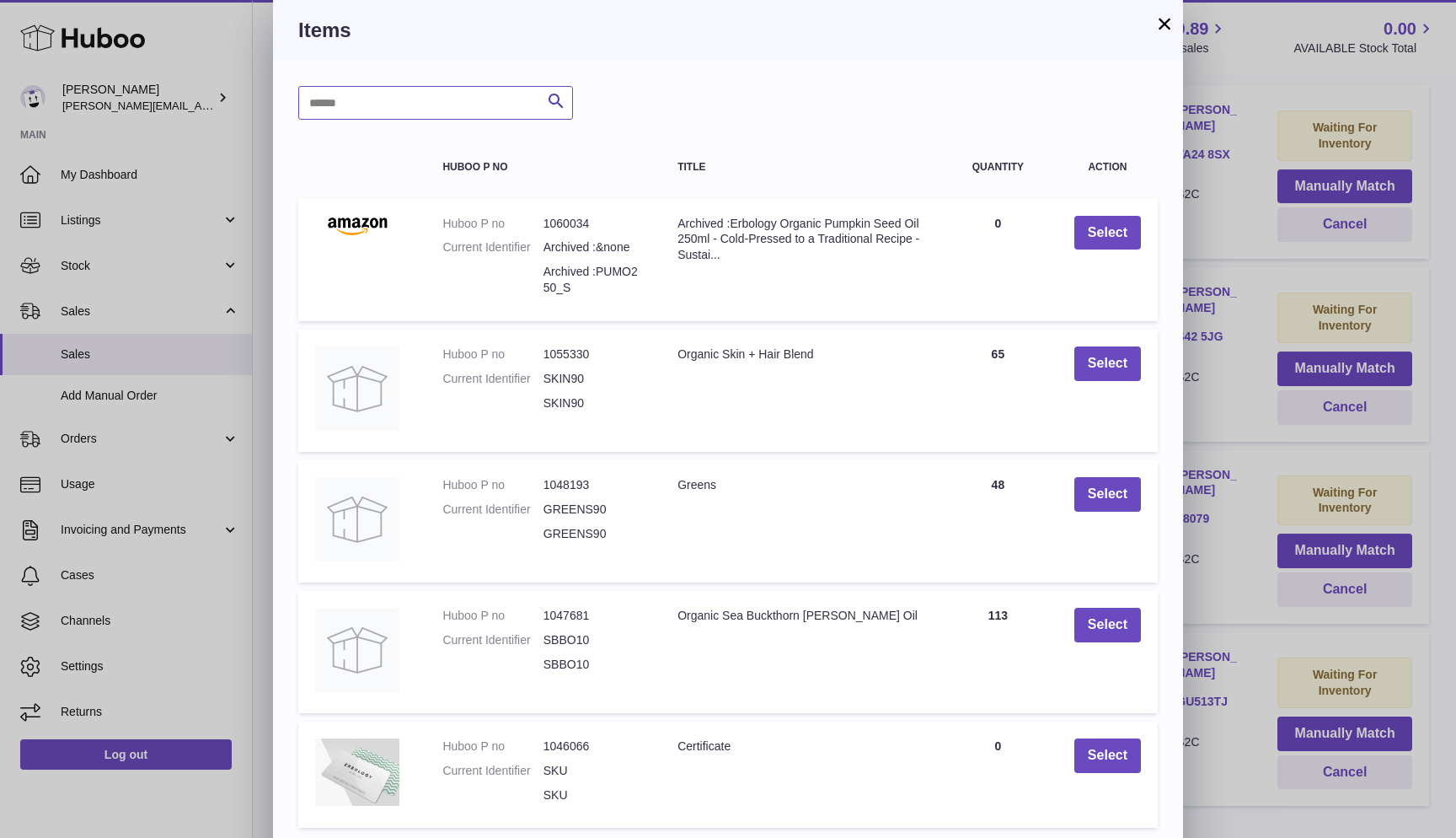
click at [374, 105] on input "text" at bounding box center [435, 103] width 275 height 34
type input "*****"
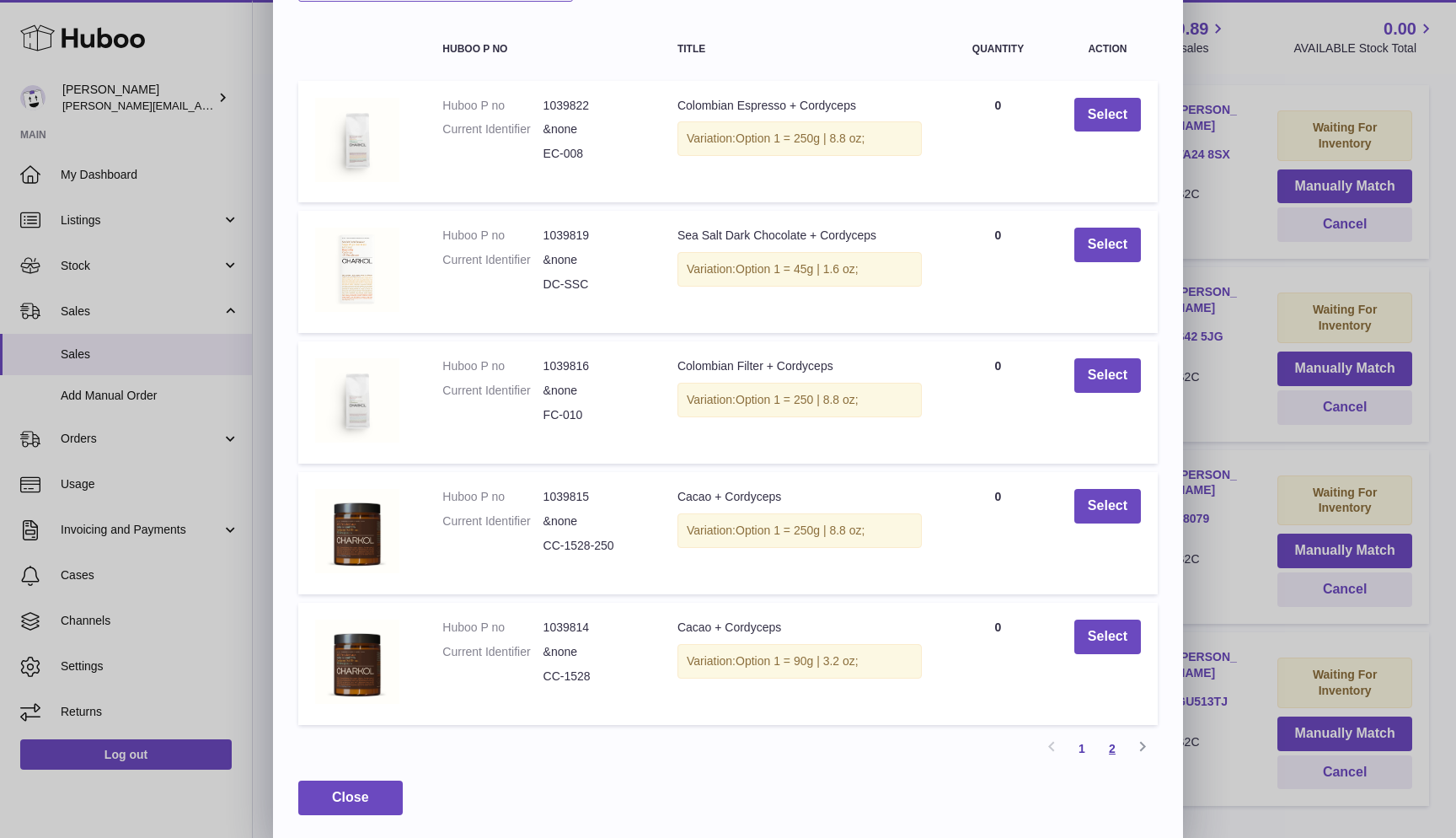
scroll to position [117, 0]
click at [1109, 736] on link "2" at bounding box center [1113, 750] width 30 height 30
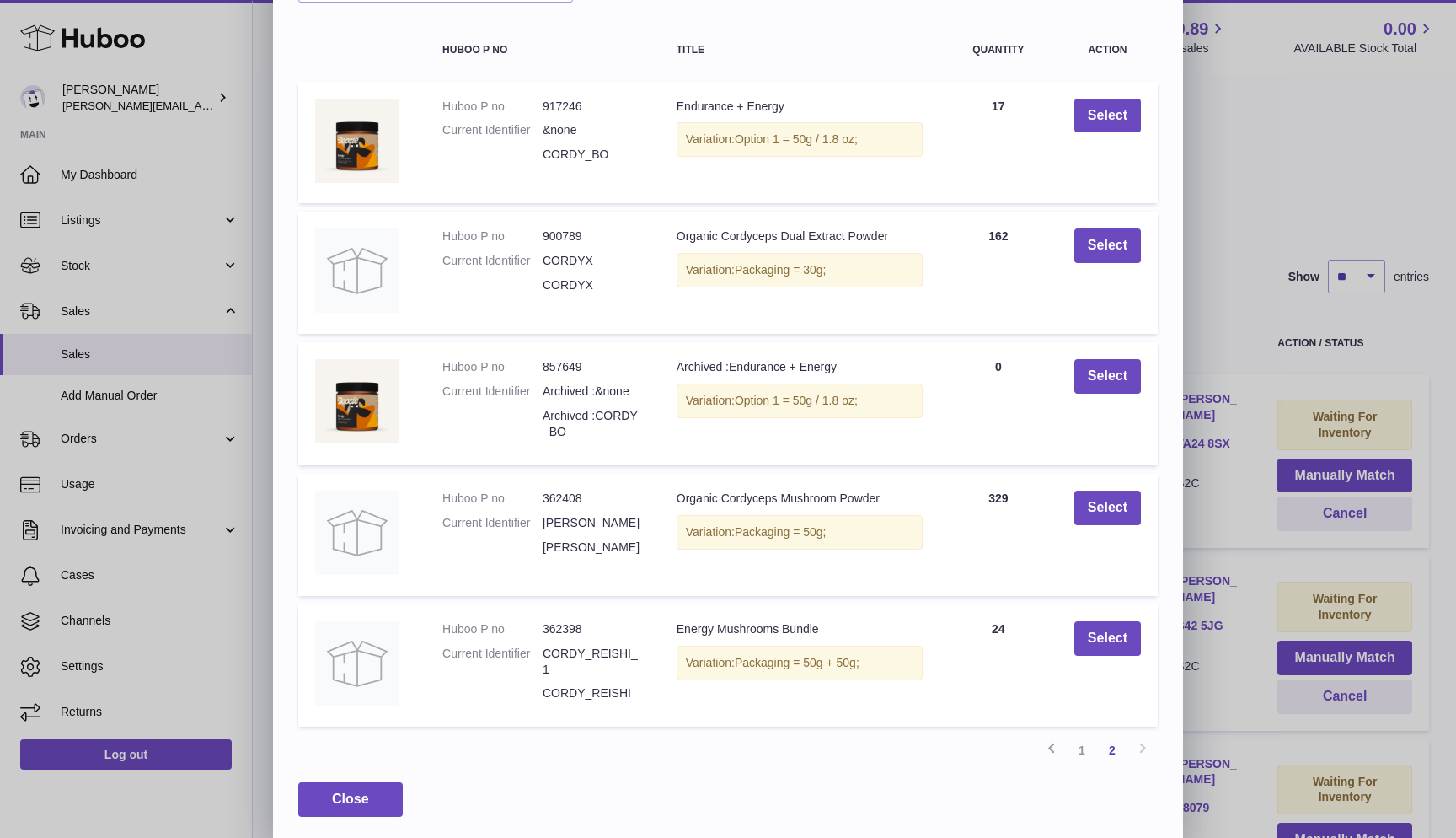
click at [558, 544] on dd "CORDY" at bounding box center [593, 548] width 101 height 16
click at [1112, 499] on button "Select" at bounding box center [1108, 508] width 66 height 34
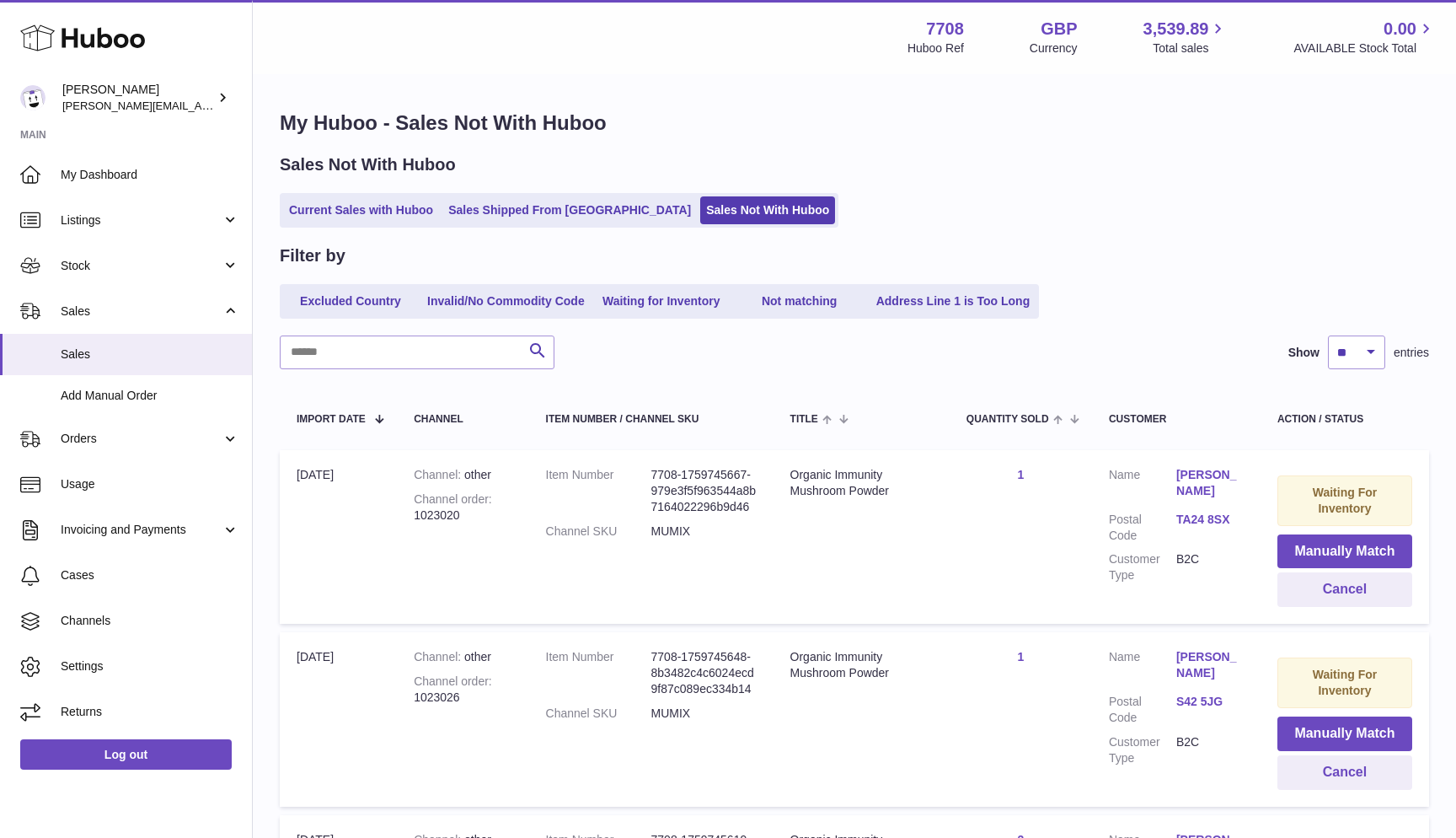
scroll to position [0, 0]
click at [700, 200] on link "Sales Not With Huboo" at bounding box center [767, 210] width 135 height 28
click at [284, 205] on link "Current Sales with Huboo" at bounding box center [360, 210] width 156 height 28
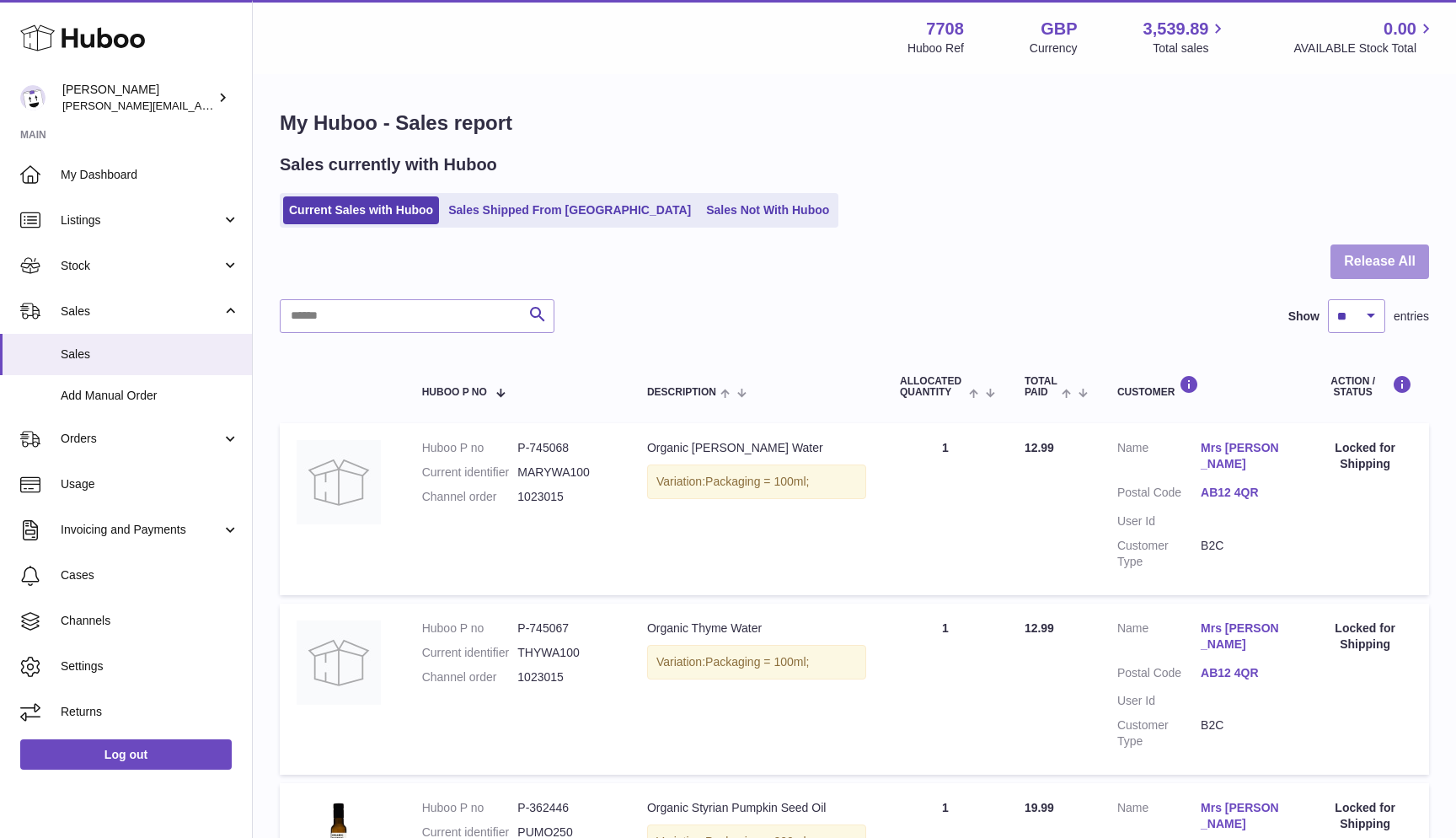
click at [1403, 264] on button "Release All" at bounding box center [1380, 262] width 99 height 34
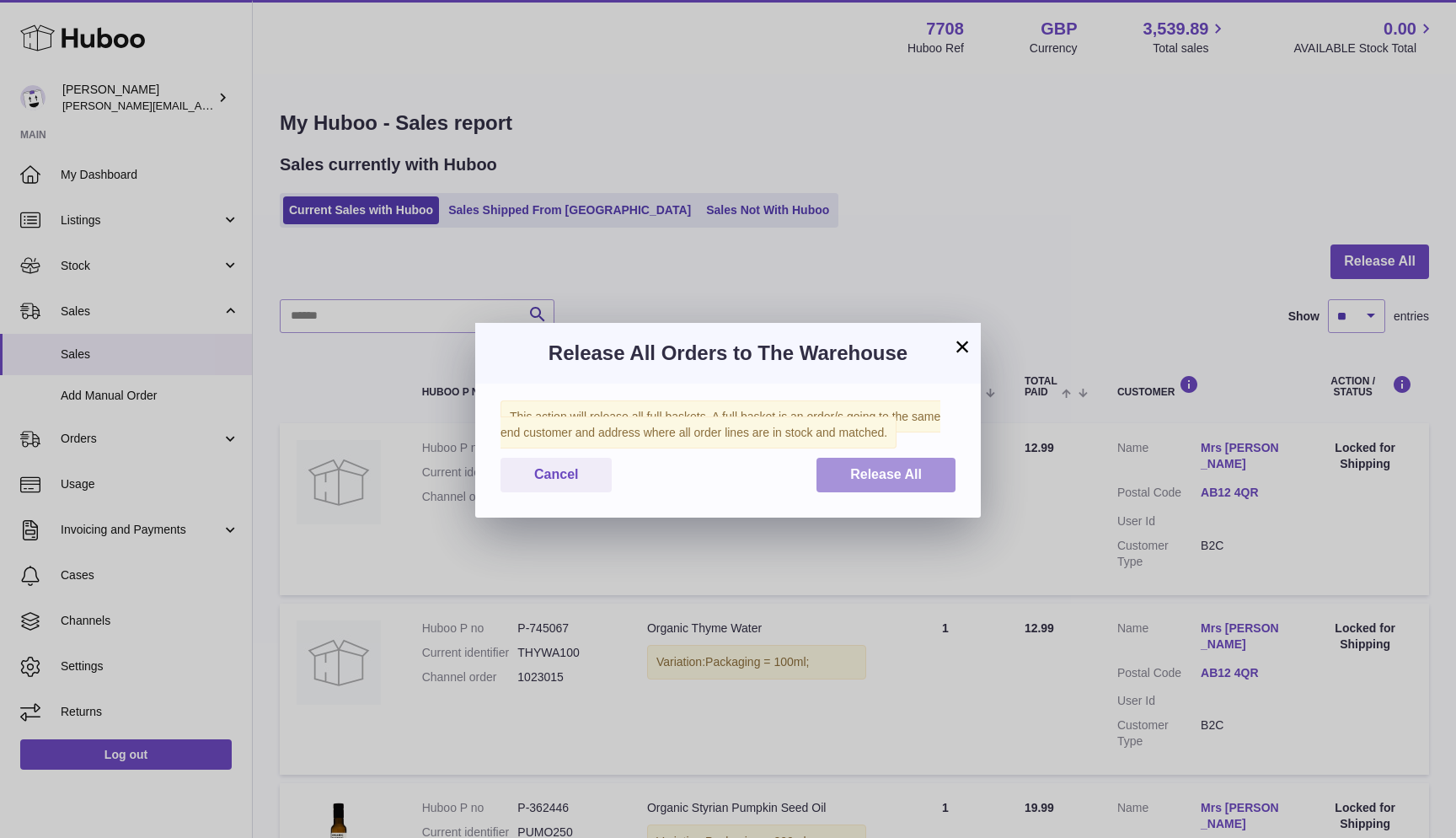
click at [946, 486] on button "Release All" at bounding box center [886, 475] width 139 height 34
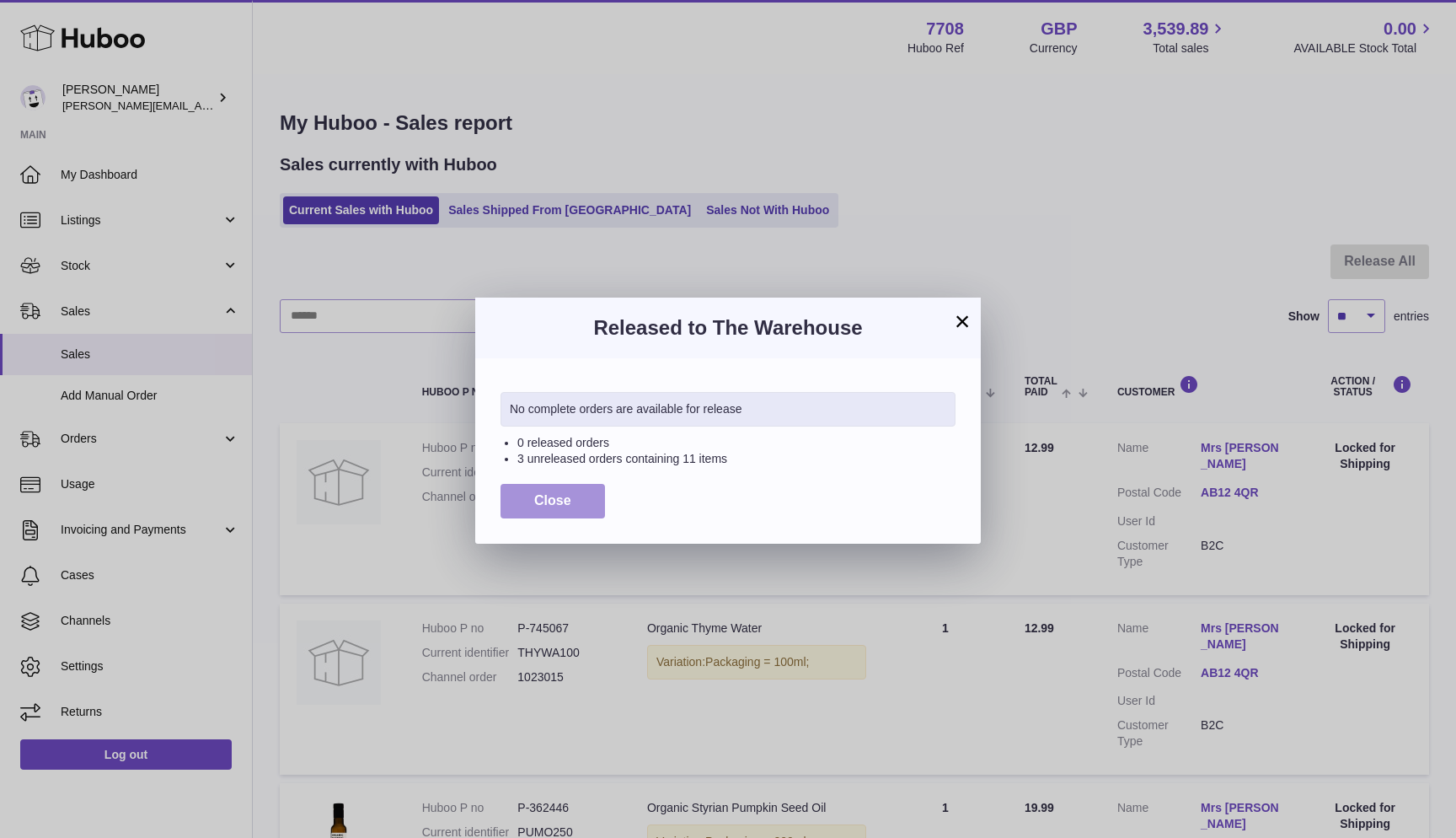
click at [567, 497] on span "Close" at bounding box center [552, 500] width 37 height 14
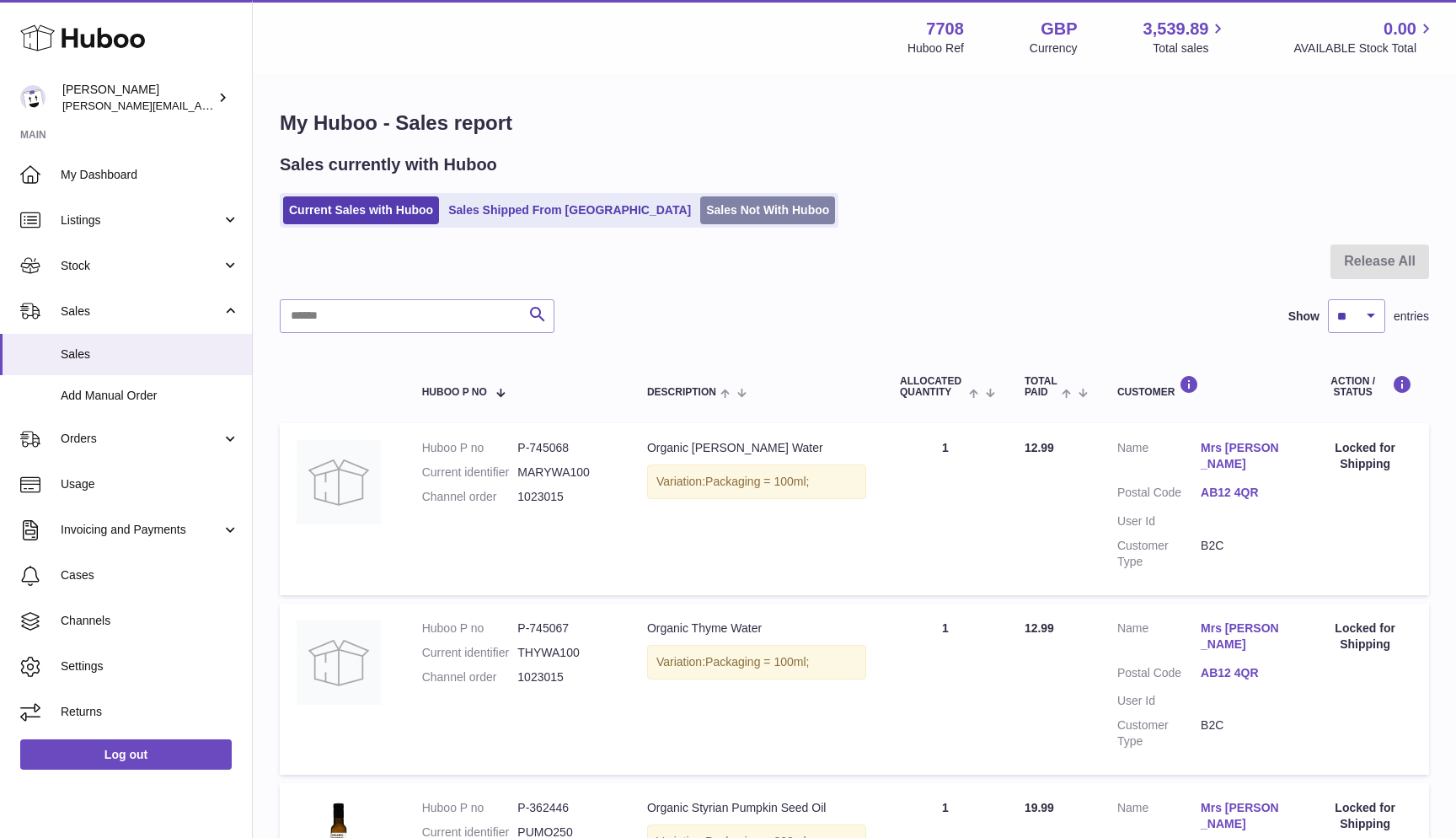
click at [700, 200] on link "Sales Not With Huboo" at bounding box center [767, 210] width 135 height 28
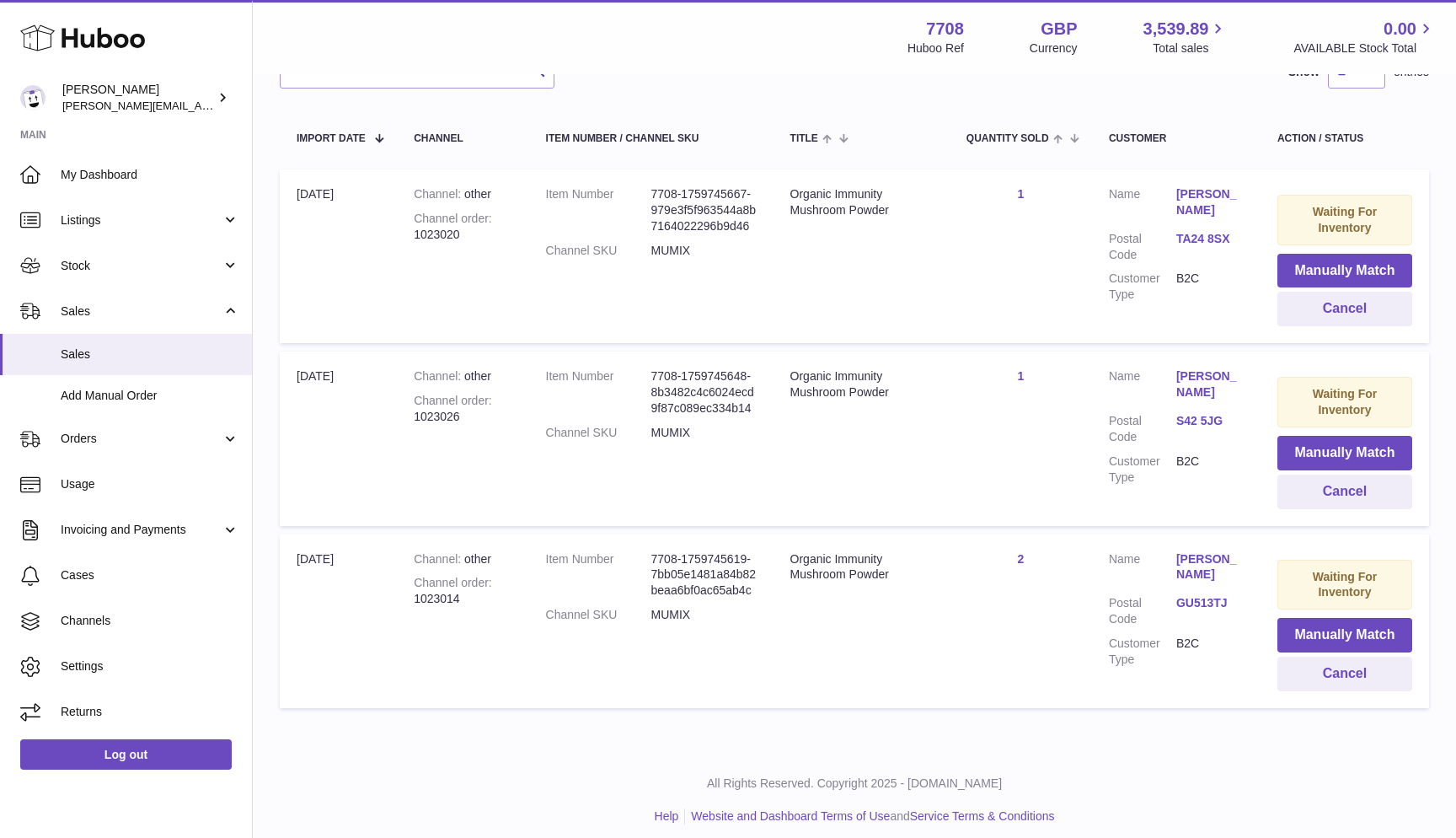
scroll to position [280, 0]
click at [452, 700] on table "Import date Channel Item Number / Channel SKU Title Quantity Sold Customer Acti…" at bounding box center [855, 412] width 1150 height 611
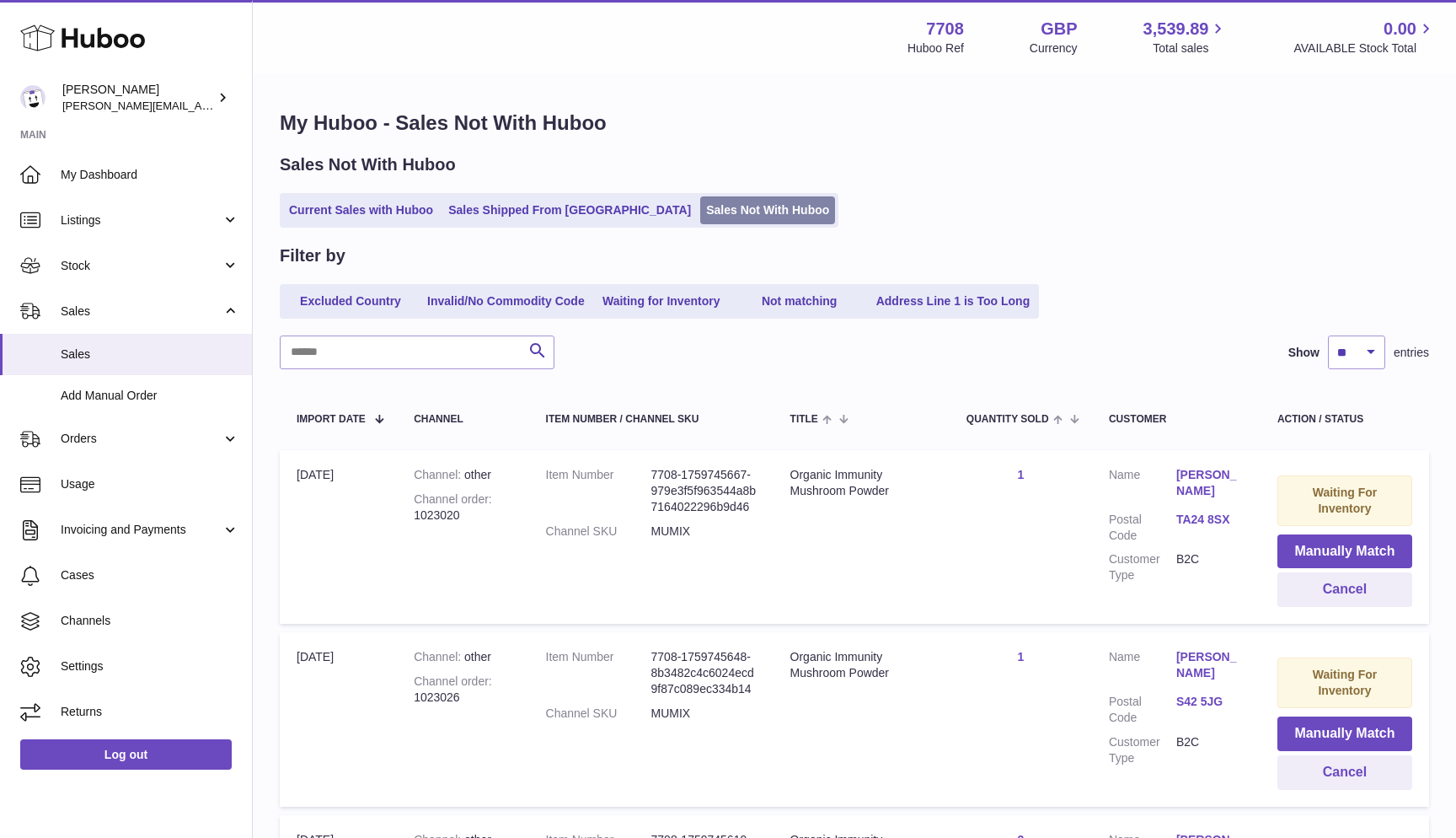
scroll to position [-1, 0]
click at [700, 217] on link "Sales Not With Huboo" at bounding box center [767, 210] width 135 height 28
click at [700, 215] on link "Sales Not With Huboo" at bounding box center [767, 210] width 135 height 28
